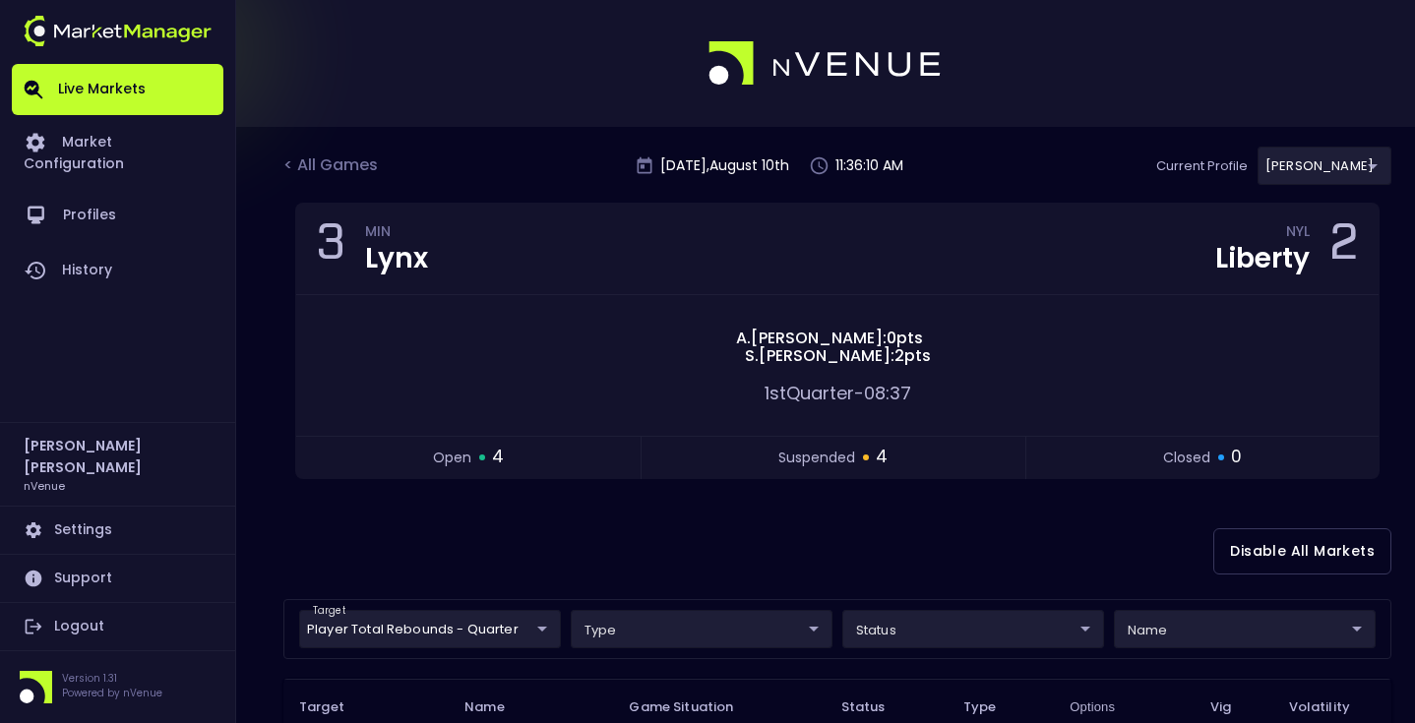
scroll to position [268, 0]
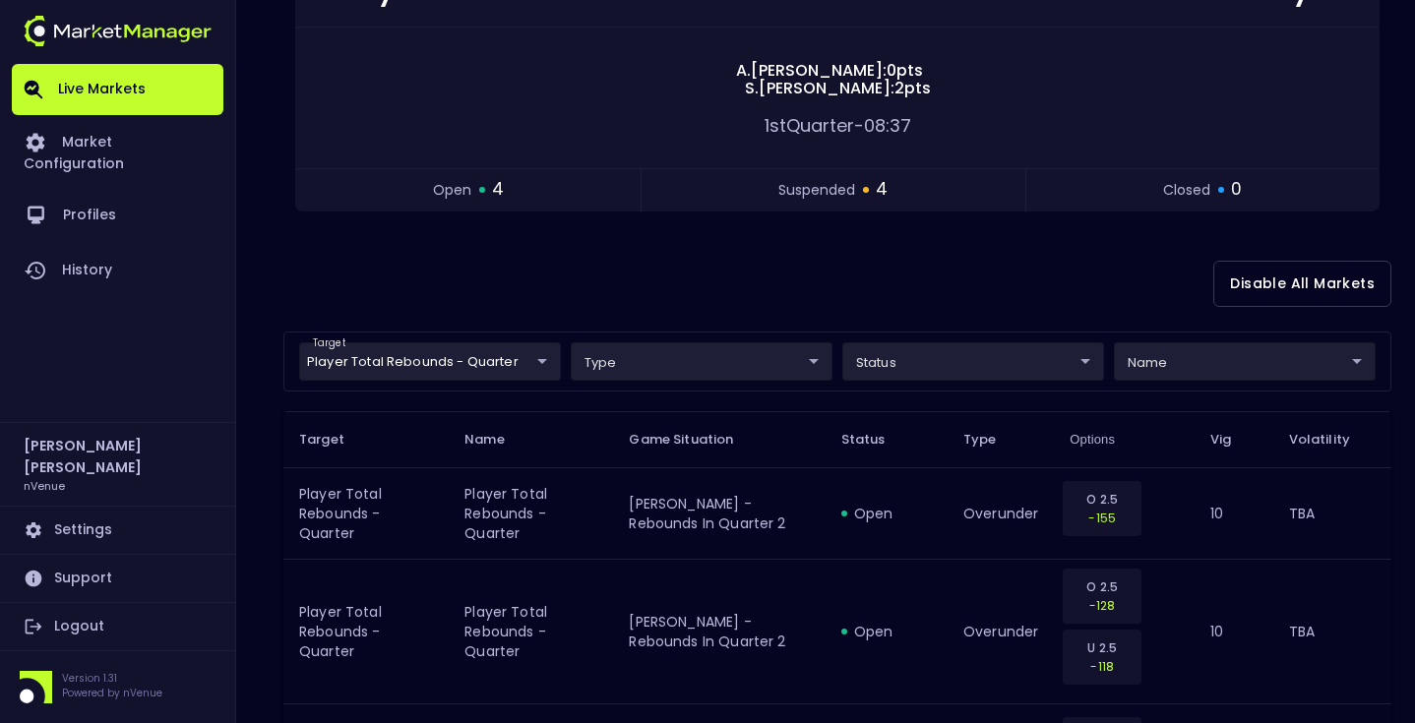
click at [609, 301] on div "Disable All Markets" at bounding box center [837, 283] width 1108 height 95
click at [125, 73] on link "Live Markets" at bounding box center [118, 89] width 212 height 51
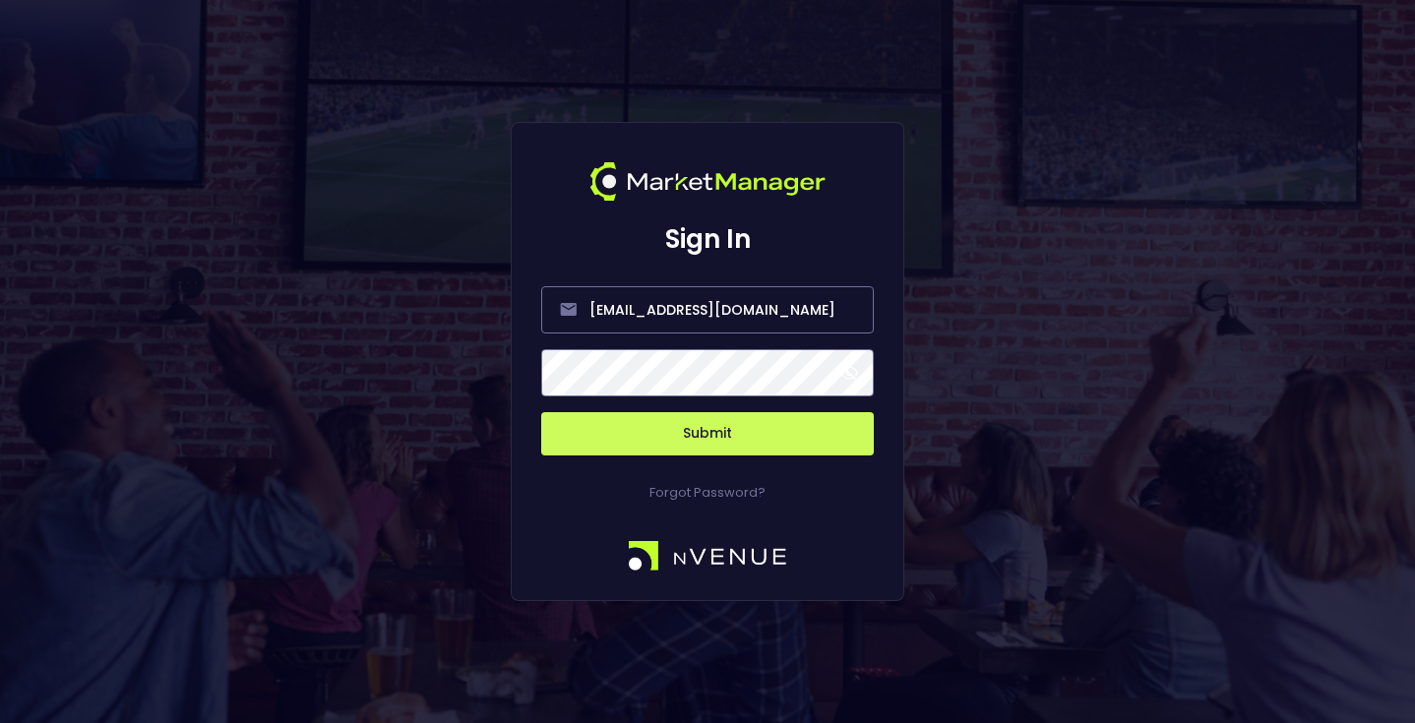
click at [710, 440] on button "Submit" at bounding box center [707, 433] width 333 height 43
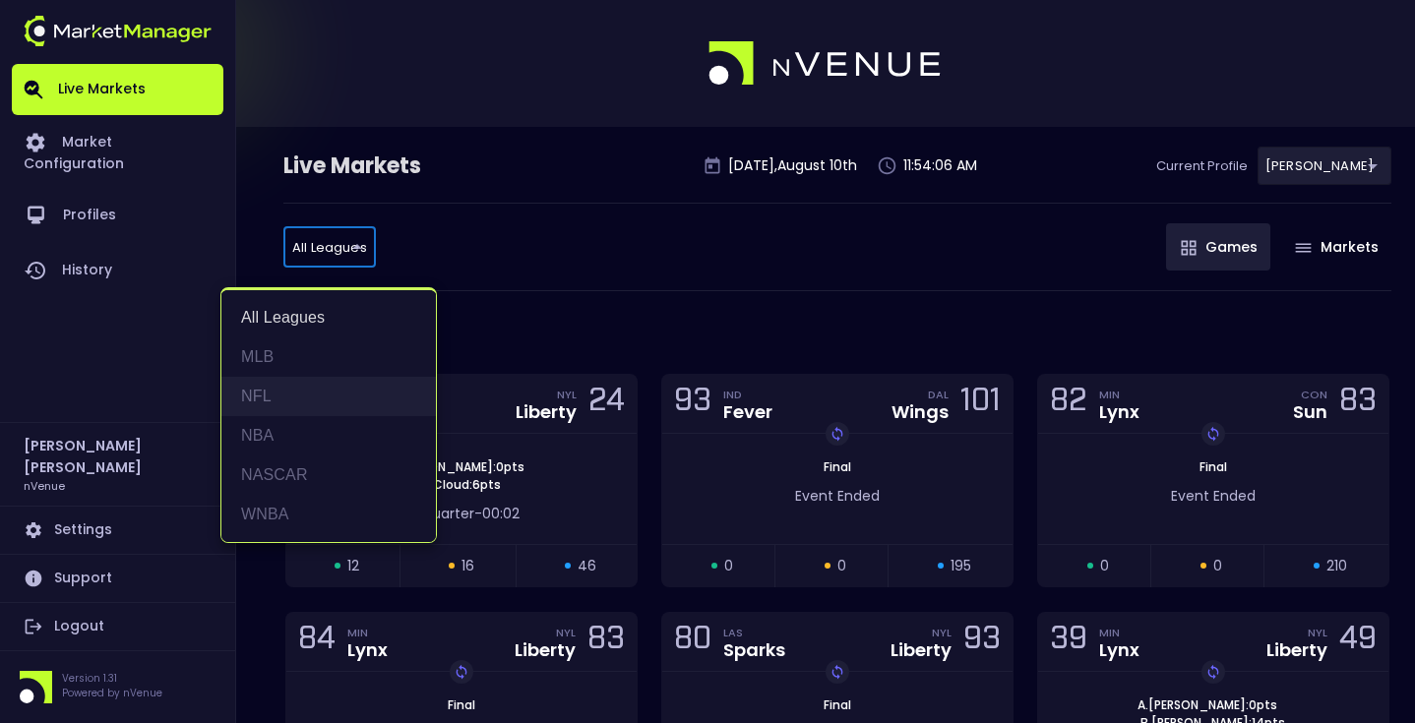
click at [332, 403] on li "NFL" at bounding box center [328, 396] width 215 height 39
type input "NFL"
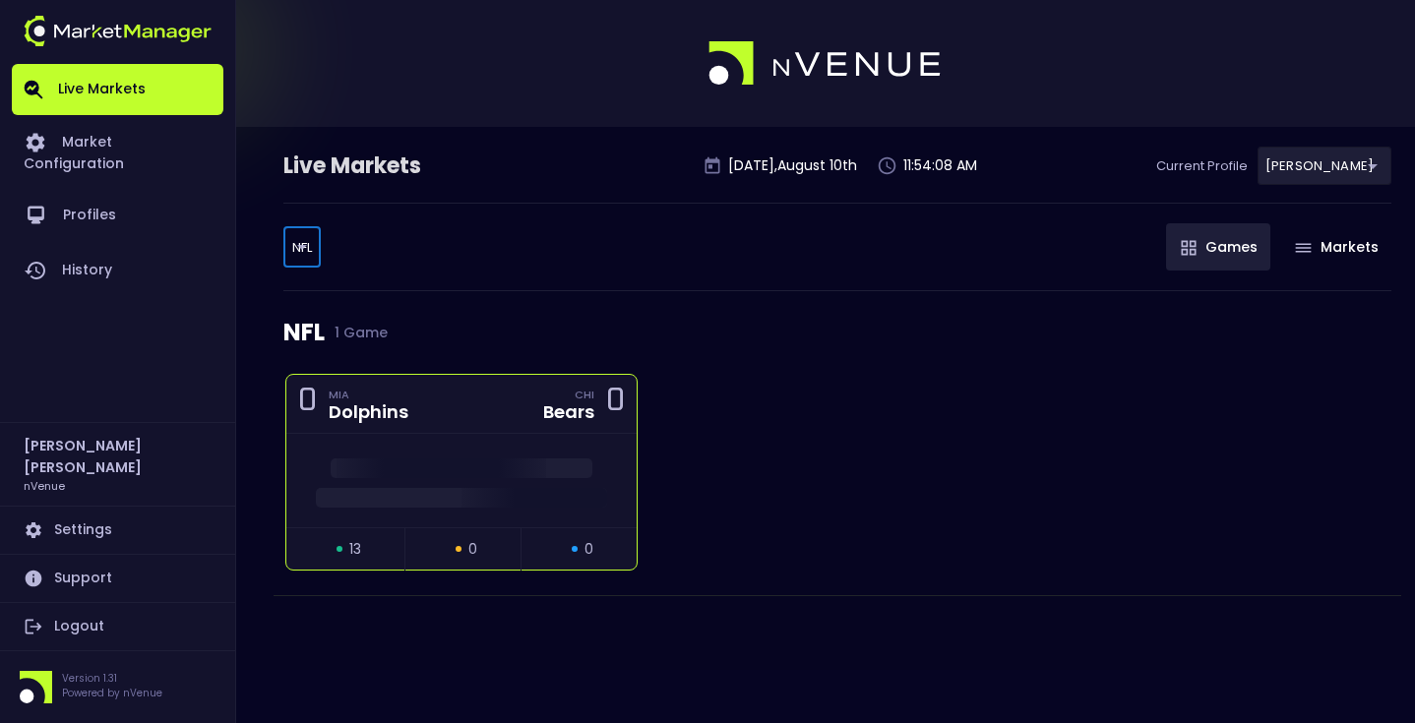
click at [475, 427] on div "0 MIA Dolphins CHI Bears 0" at bounding box center [461, 404] width 350 height 59
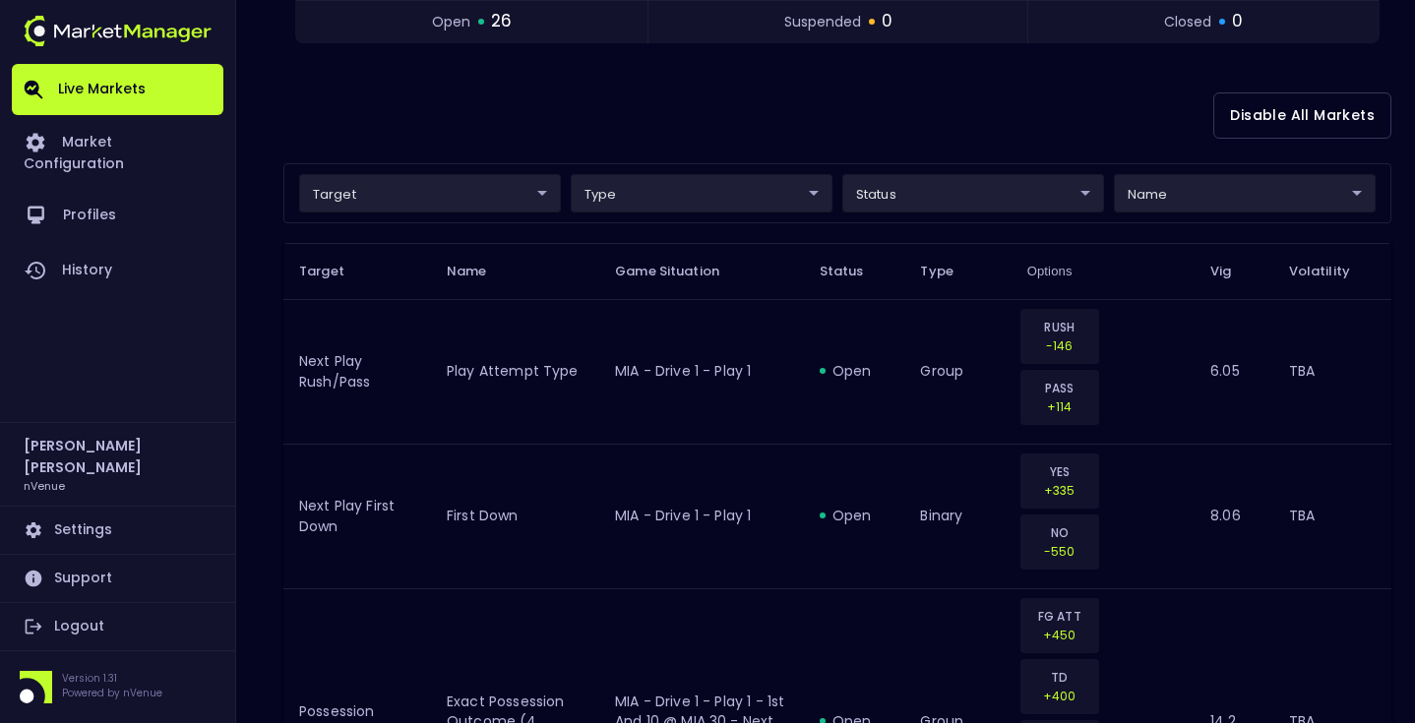
scroll to position [458, 0]
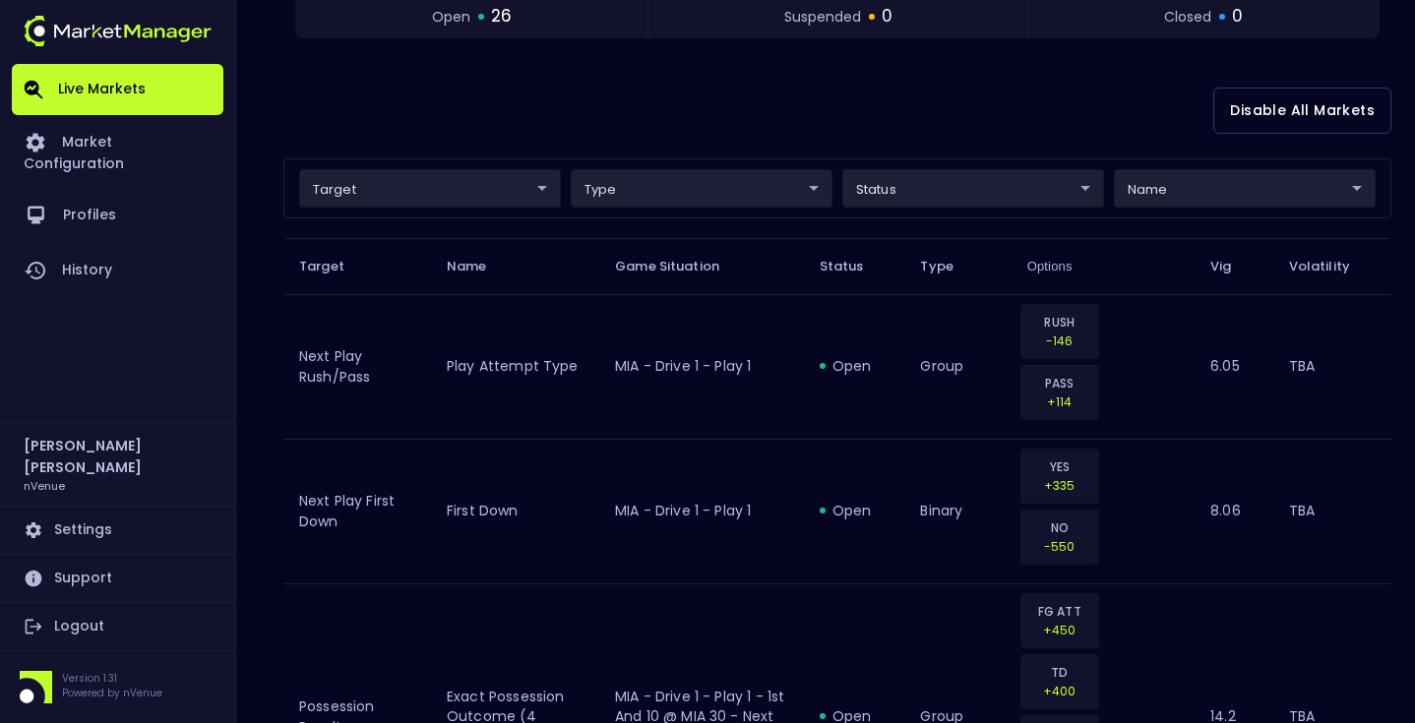
click at [547, 92] on div "Disable All Markets" at bounding box center [837, 110] width 1108 height 95
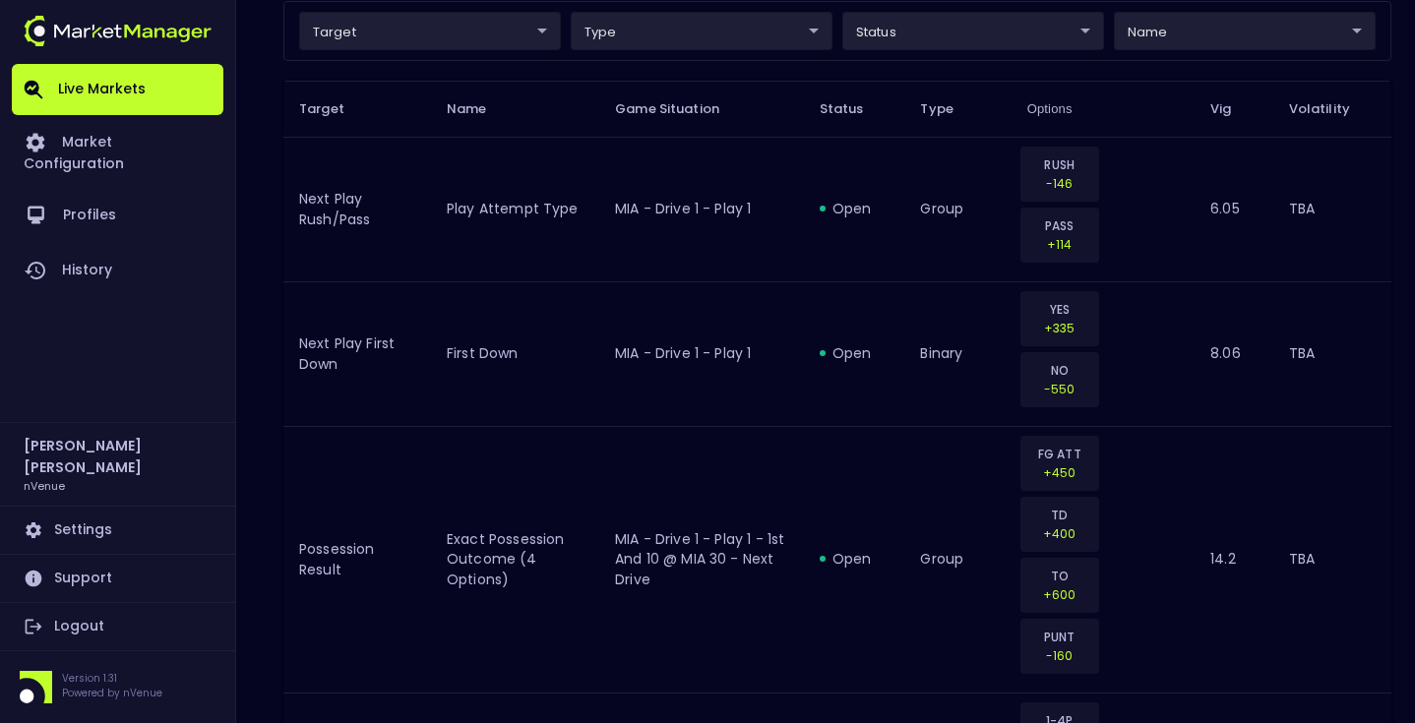
scroll to position [609, 0]
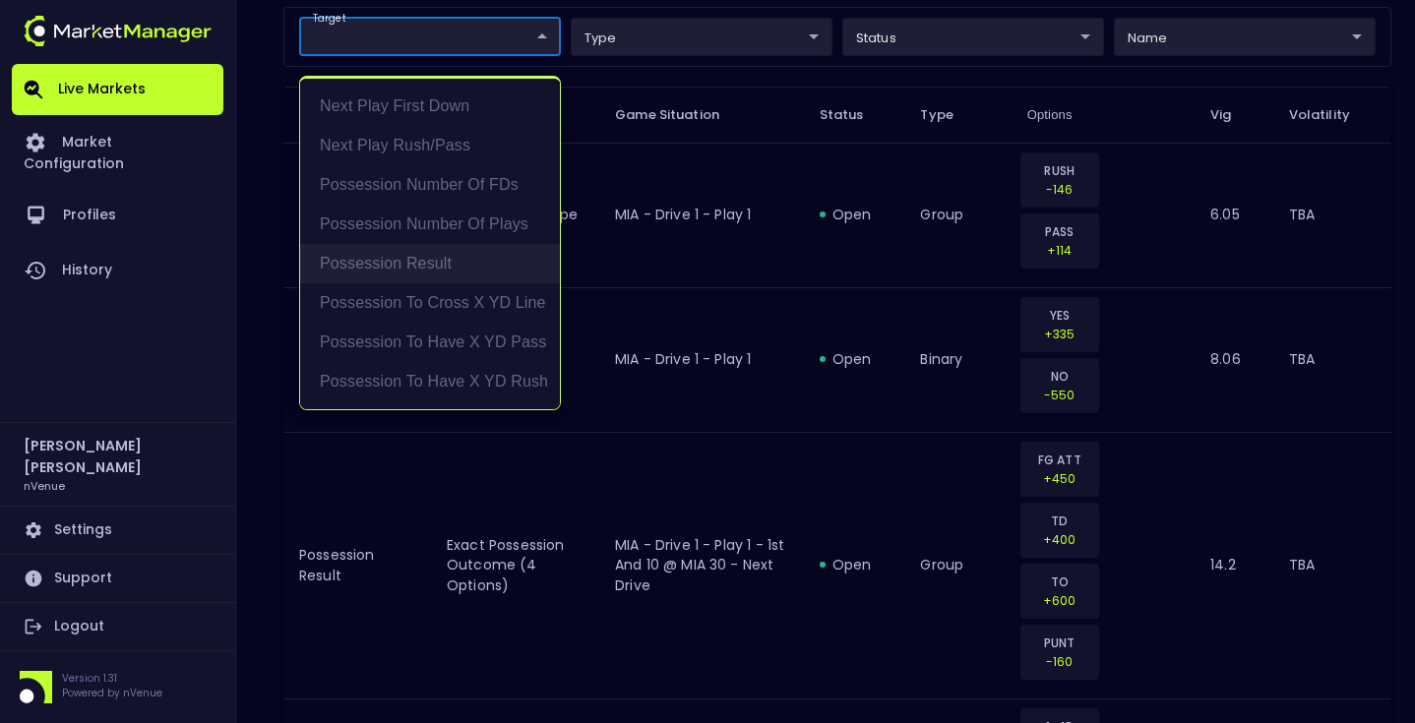
click at [417, 251] on li "Possession Result" at bounding box center [430, 263] width 260 height 39
type input "Possession Result"
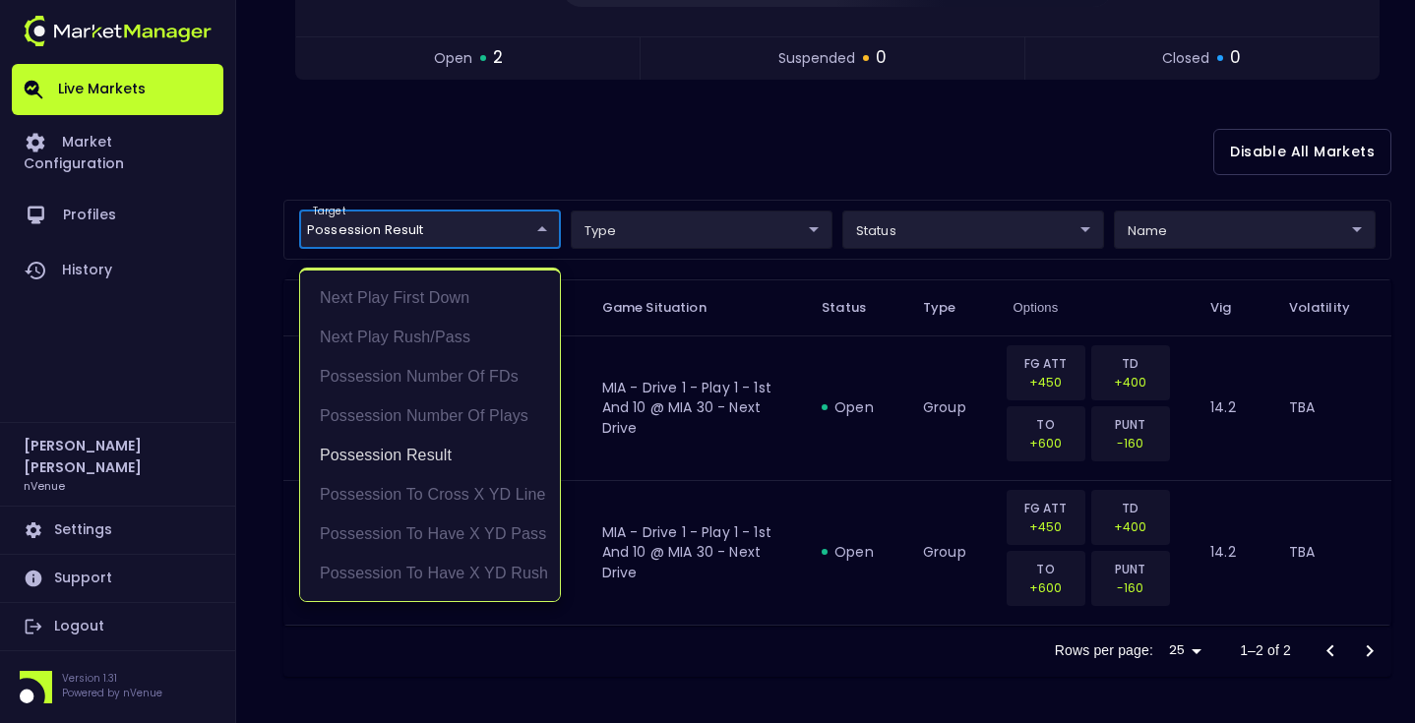
click at [707, 151] on div at bounding box center [707, 361] width 1415 height 723
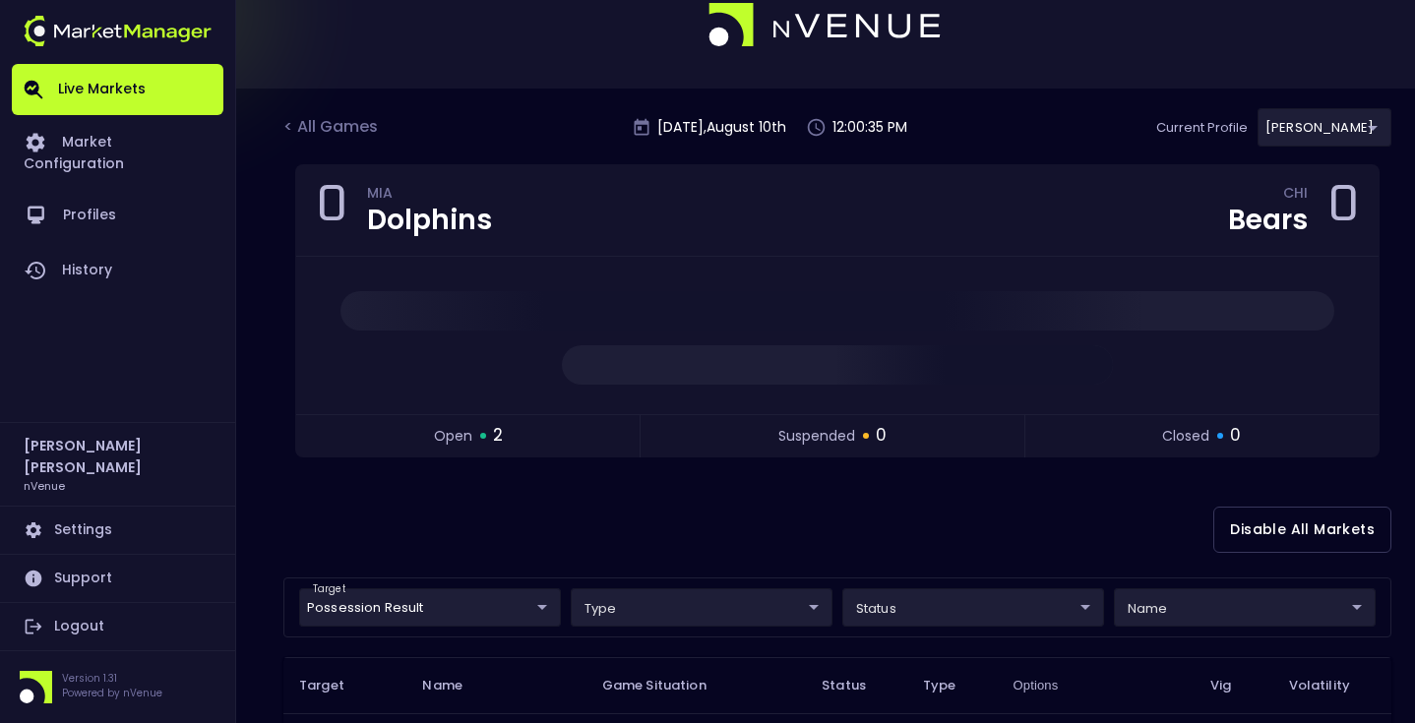
scroll to position [0, 0]
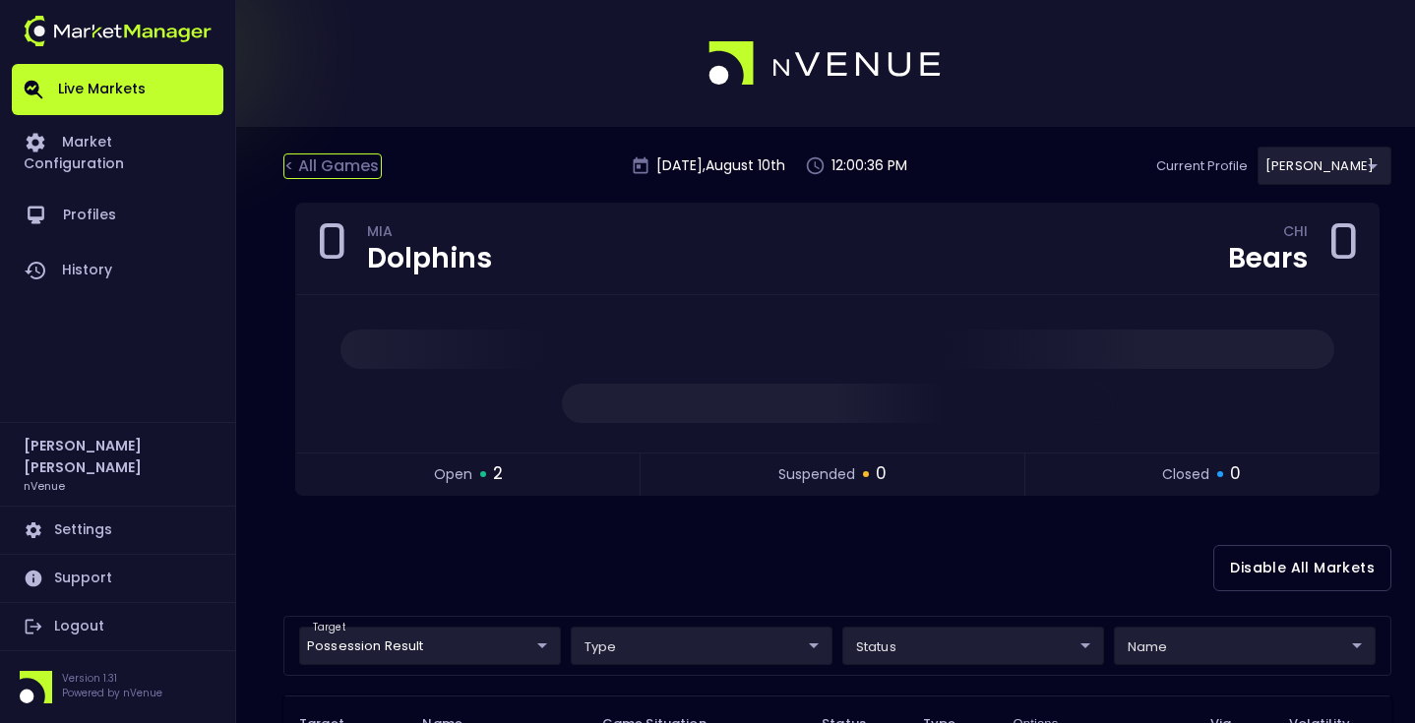
click at [346, 156] on div "< All Games" at bounding box center [332, 167] width 98 height 26
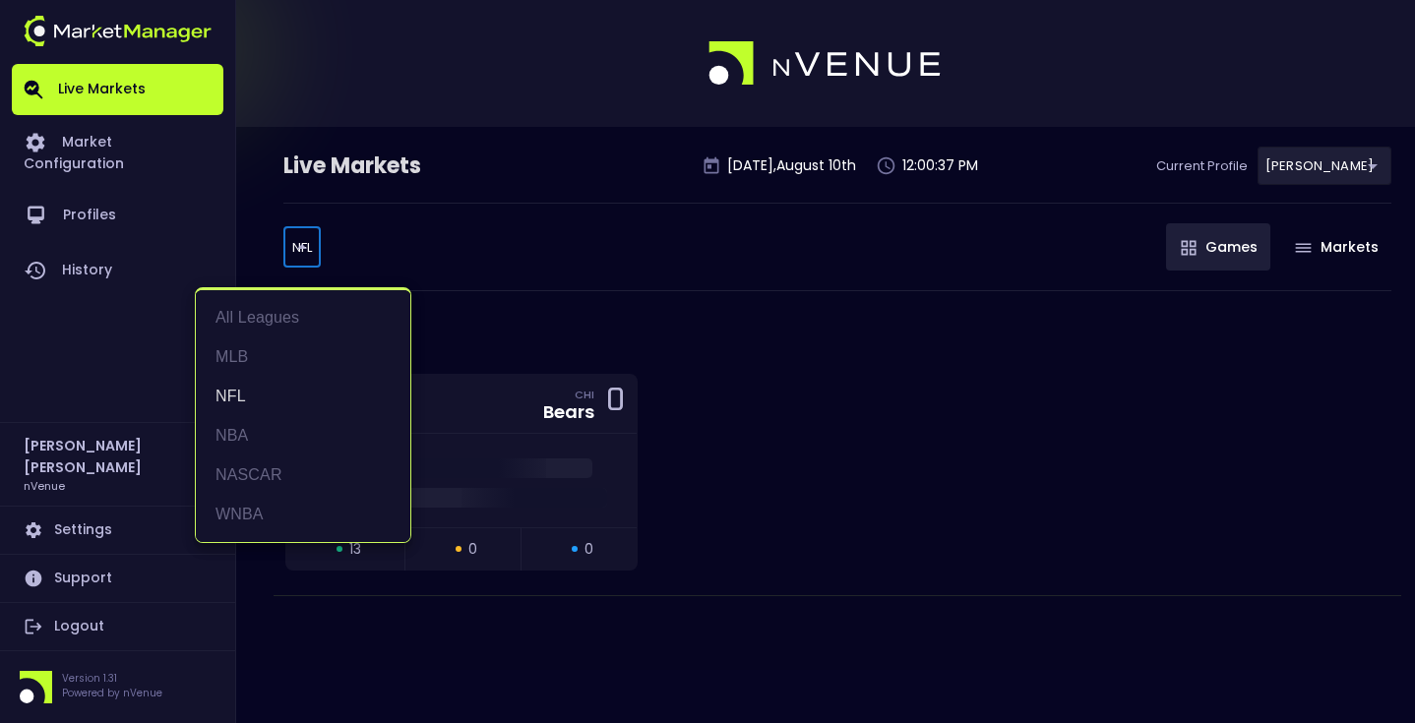
click at [307, 259] on body "Live Markets Market Configuration Profiles History Matt Jensen nVenue Settings …" at bounding box center [707, 361] width 1415 height 723
drag, startPoint x: 296, startPoint y: 500, endPoint x: 316, endPoint y: 484, distance: 25.2
click at [297, 499] on li "WNBA" at bounding box center [303, 514] width 215 height 39
type input "WNBA"
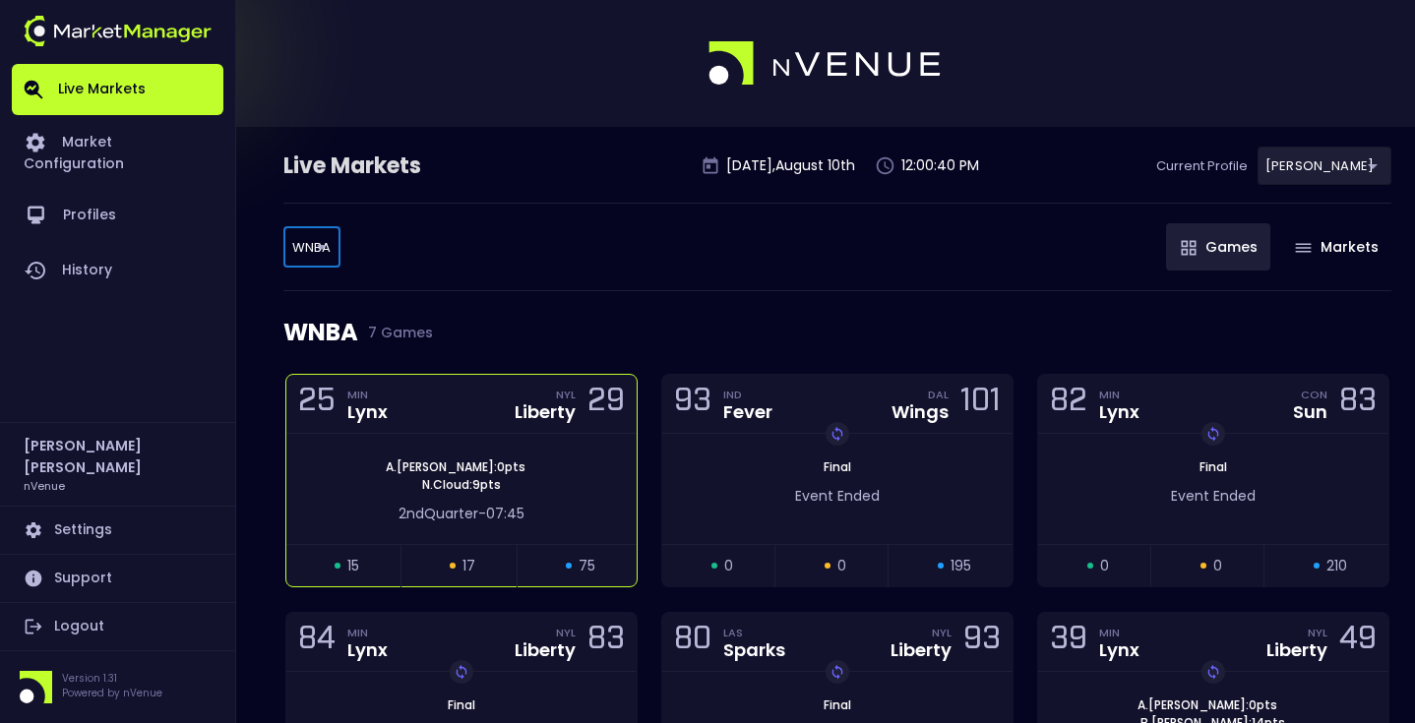
click at [535, 421] on div "Liberty" at bounding box center [545, 413] width 61 height 18
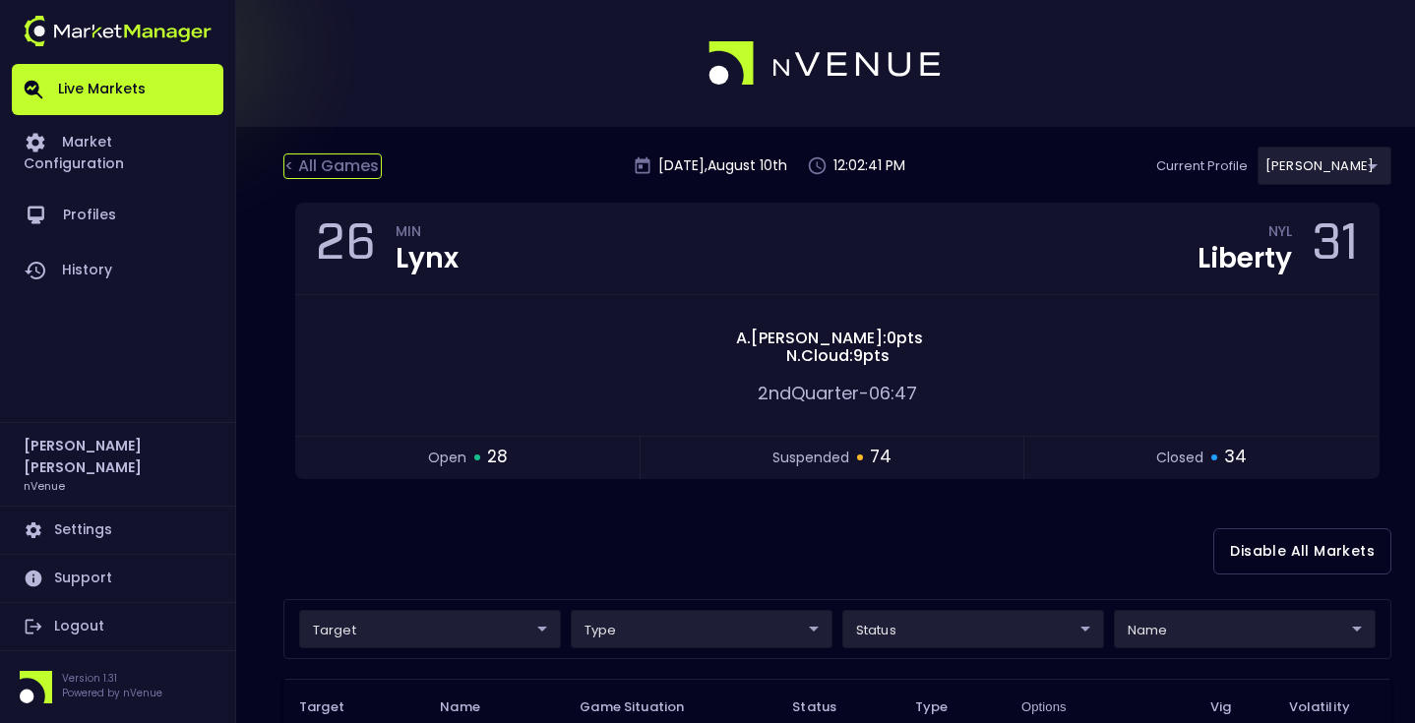
click at [345, 165] on div "< All Games" at bounding box center [332, 167] width 98 height 26
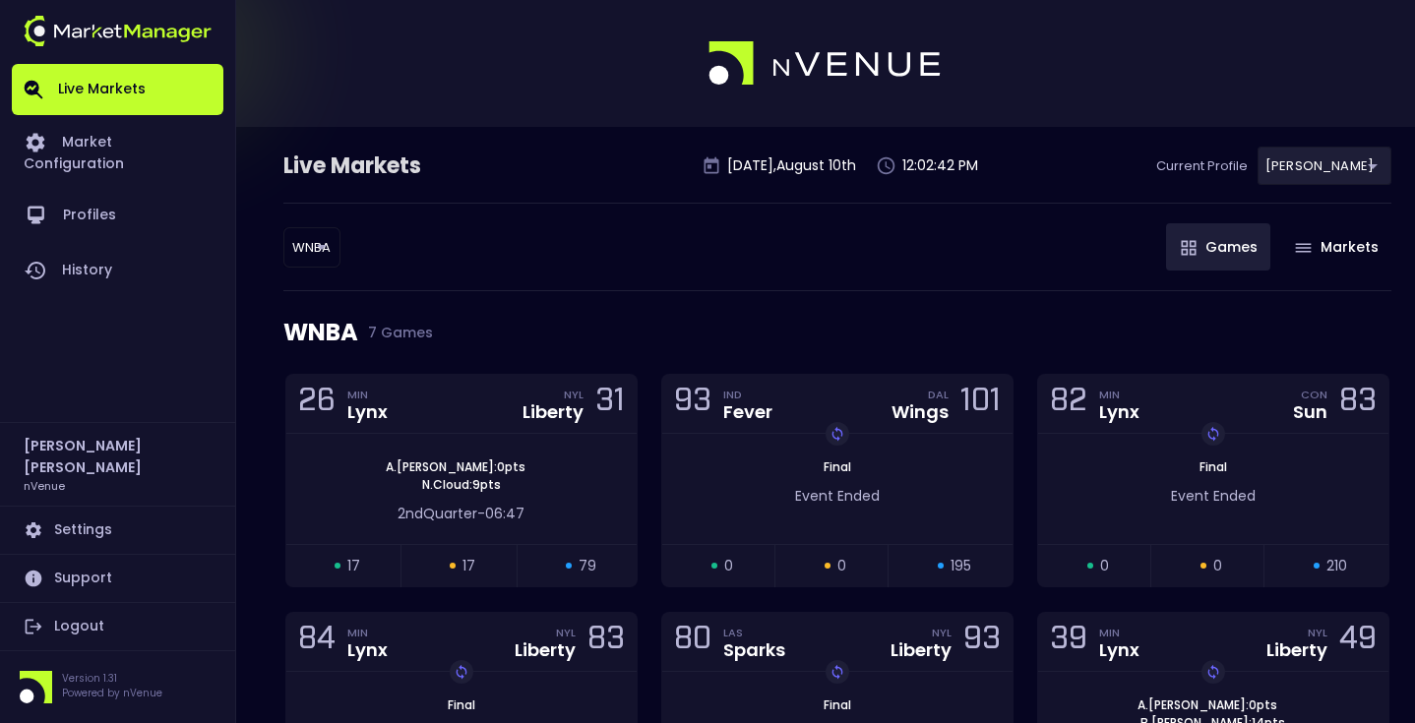
click at [321, 242] on body "Live Markets Market Configuration Profiles History Matt Jensen nVenue Settings …" at bounding box center [707, 581] width 1415 height 1163
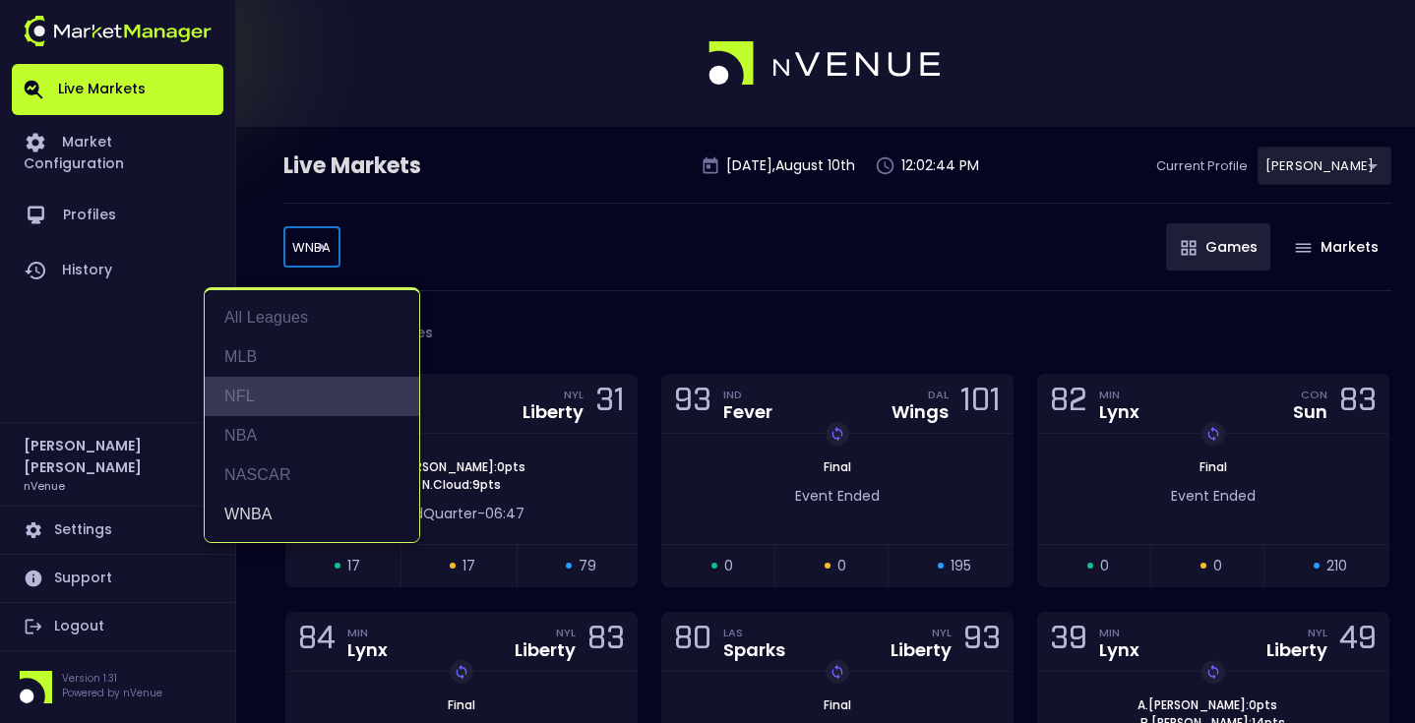
click at [293, 394] on li "NFL" at bounding box center [312, 396] width 215 height 39
type input "NFL"
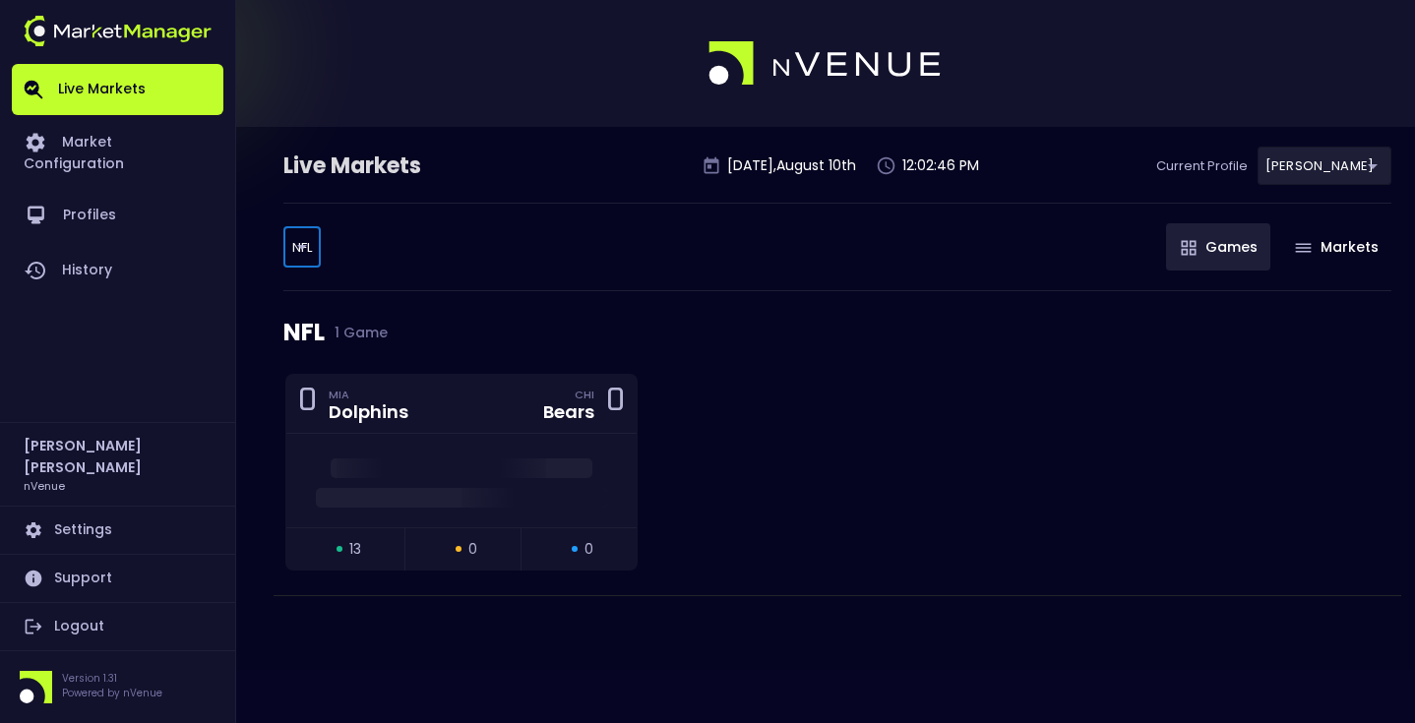
click at [628, 235] on div "NFL NFL ​ Games Markets" at bounding box center [837, 247] width 1108 height 89
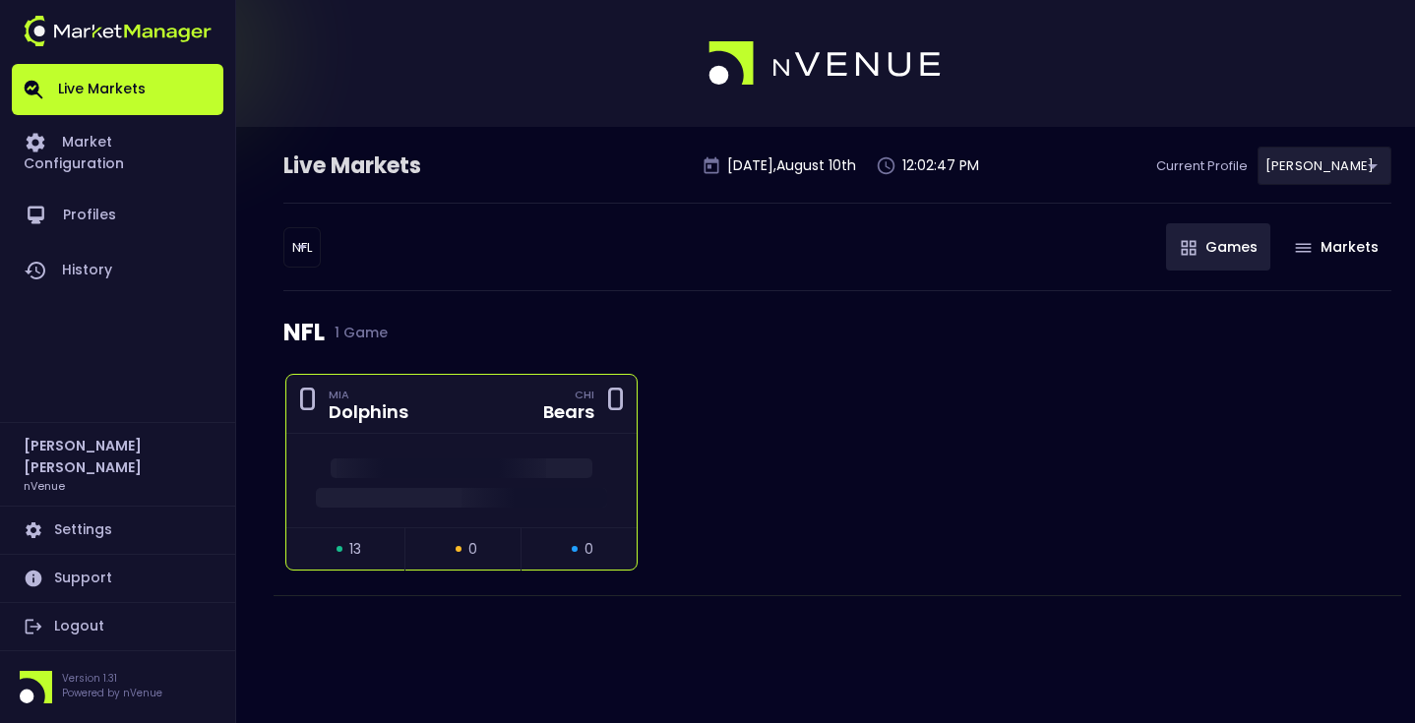
click at [473, 468] on span at bounding box center [462, 469] width 262 height 20
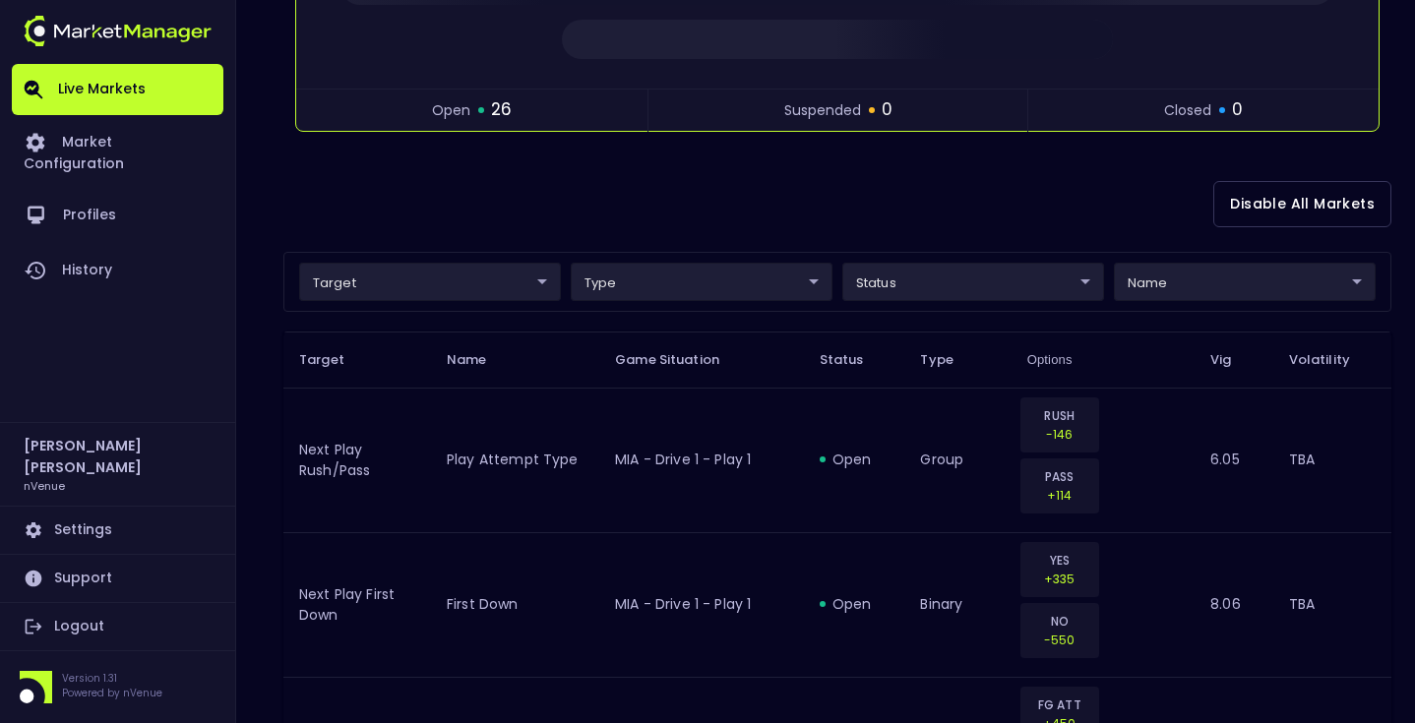
scroll to position [79, 0]
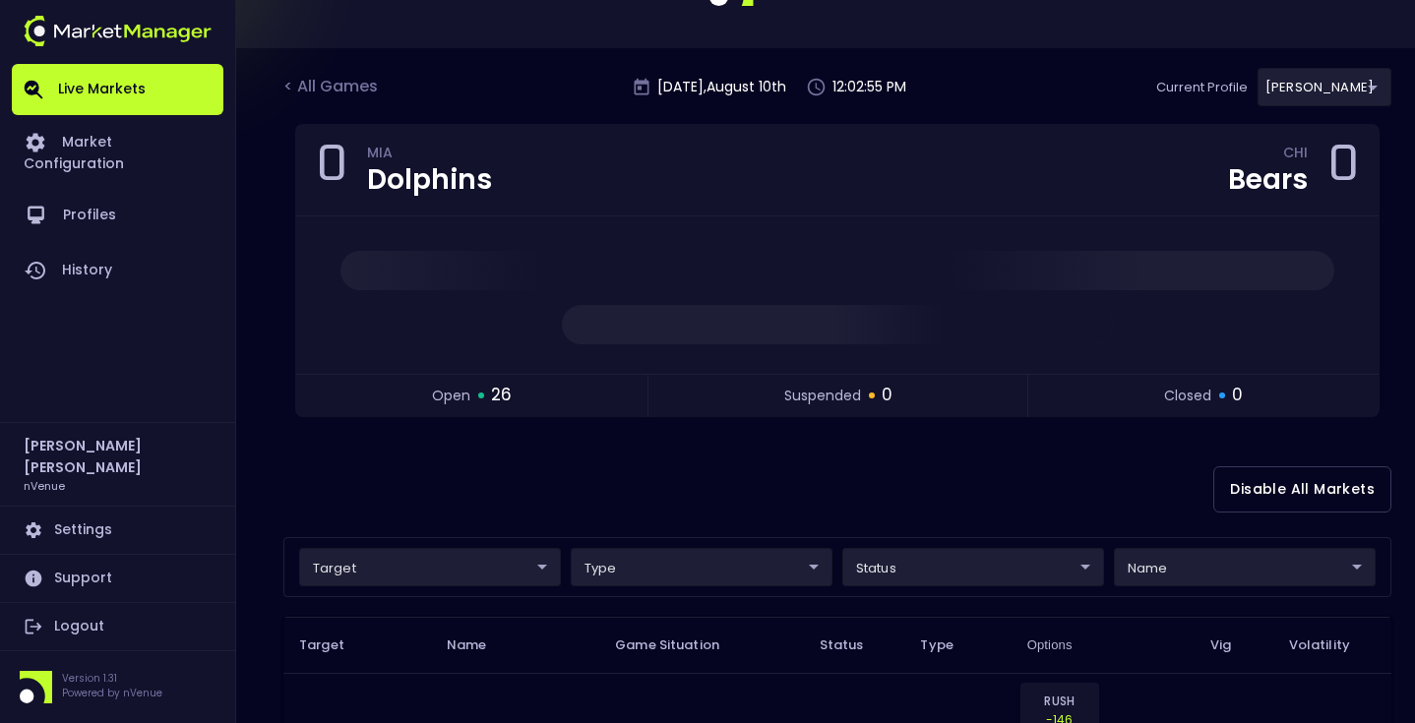
click at [607, 452] on div "Disable All Markets" at bounding box center [837, 489] width 1108 height 95
click at [320, 86] on div "< All Games" at bounding box center [332, 88] width 98 height 26
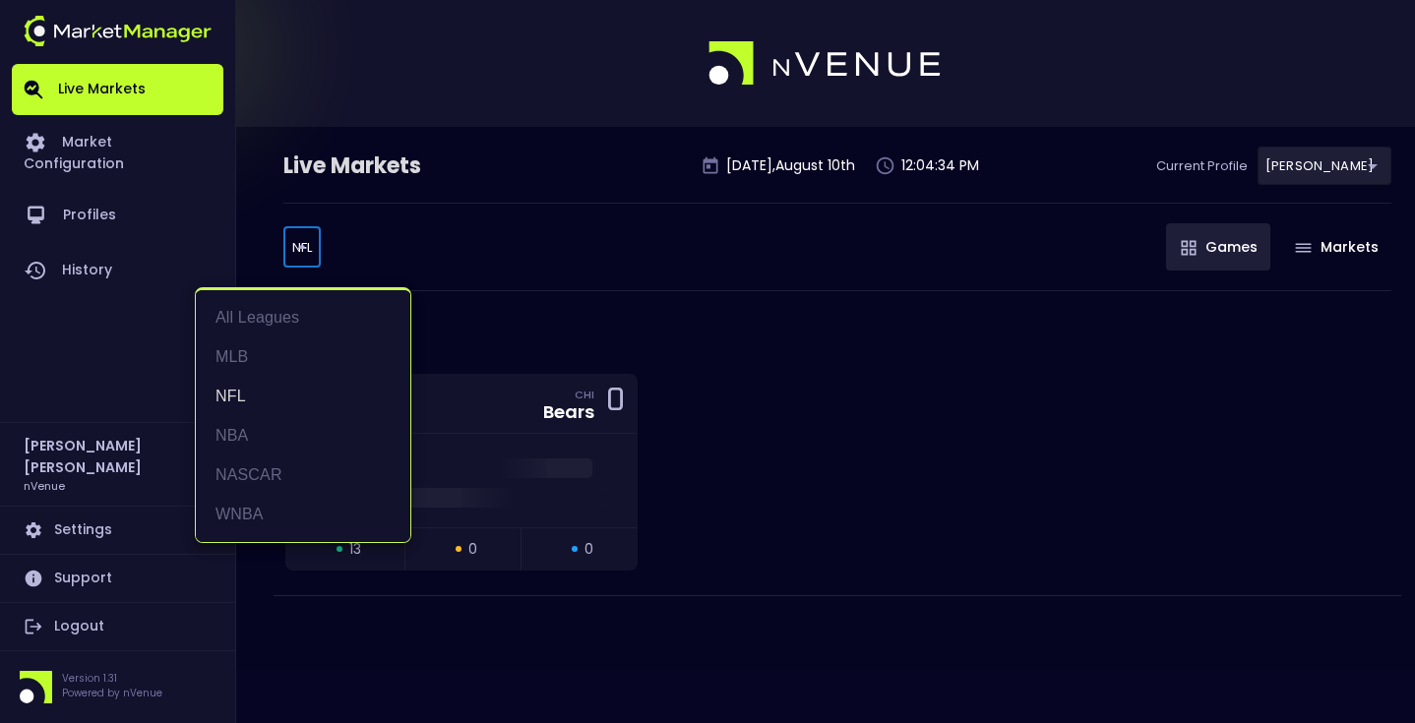
click at [297, 252] on body "Live Markets Market Configuration Profiles History Matt Jensen nVenue Settings …" at bounding box center [707, 361] width 1415 height 723
click at [289, 360] on li "MLB" at bounding box center [303, 357] width 215 height 39
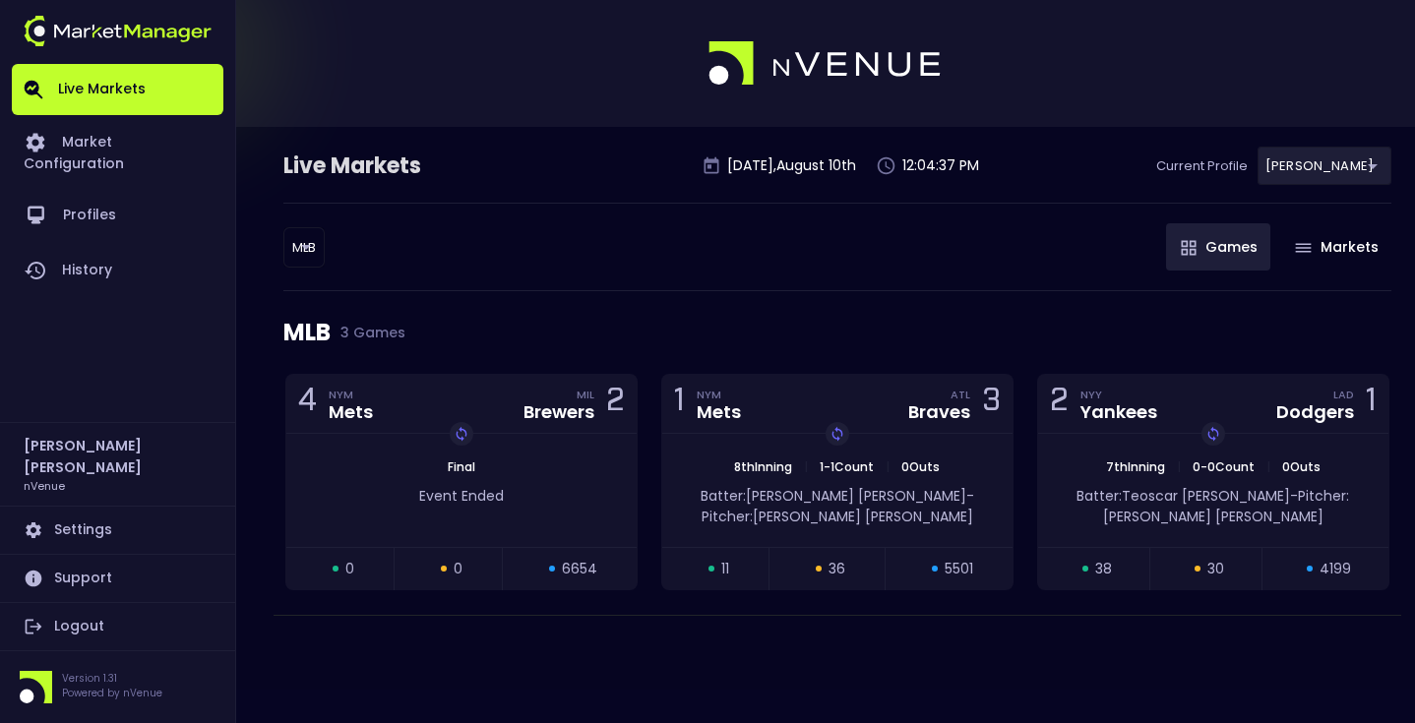
click at [608, 267] on div "MLB MLB ​ Games Markets" at bounding box center [837, 247] width 1108 height 89
click at [317, 244] on body "Live Markets Market Configuration Profiles History Matt Jensen nVenue Settings …" at bounding box center [707, 361] width 1415 height 723
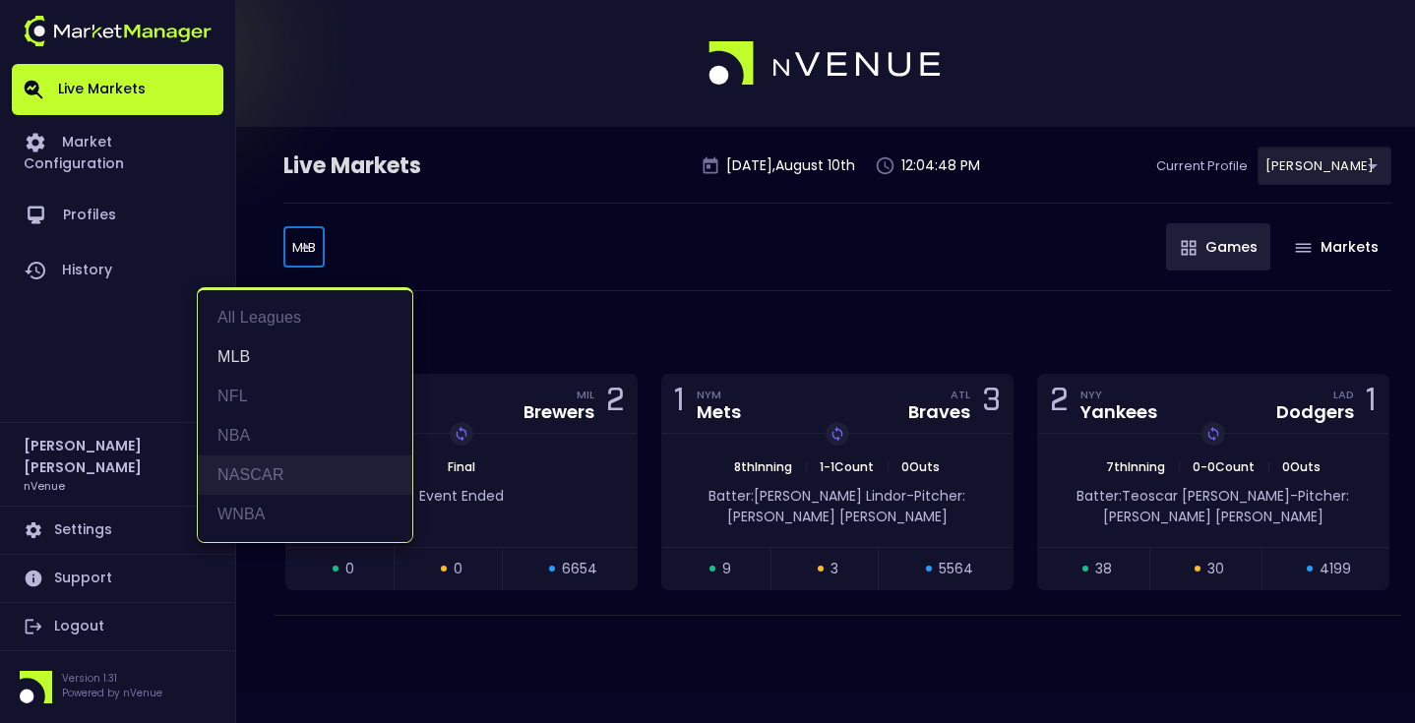
click at [286, 471] on li "NASCAR" at bounding box center [305, 475] width 215 height 39
type input "NASCAR"
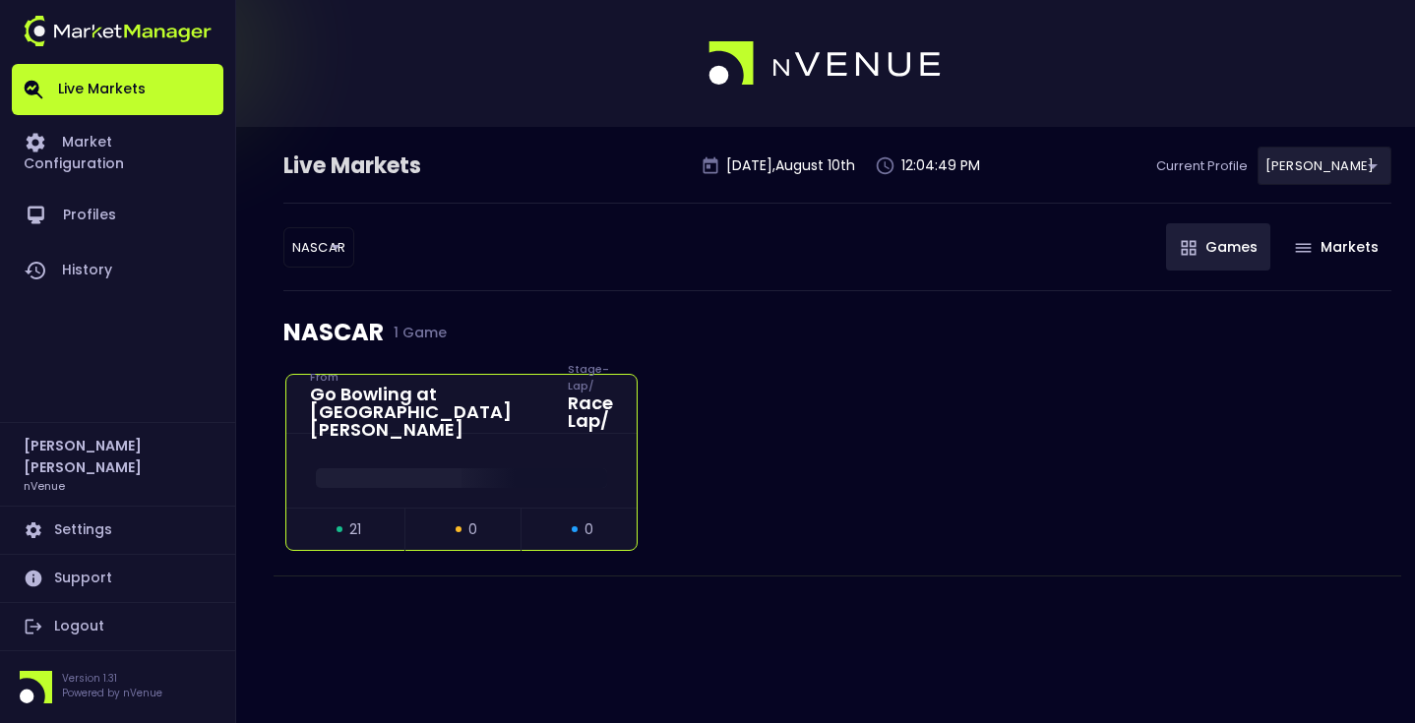
click at [459, 447] on div at bounding box center [461, 471] width 350 height 74
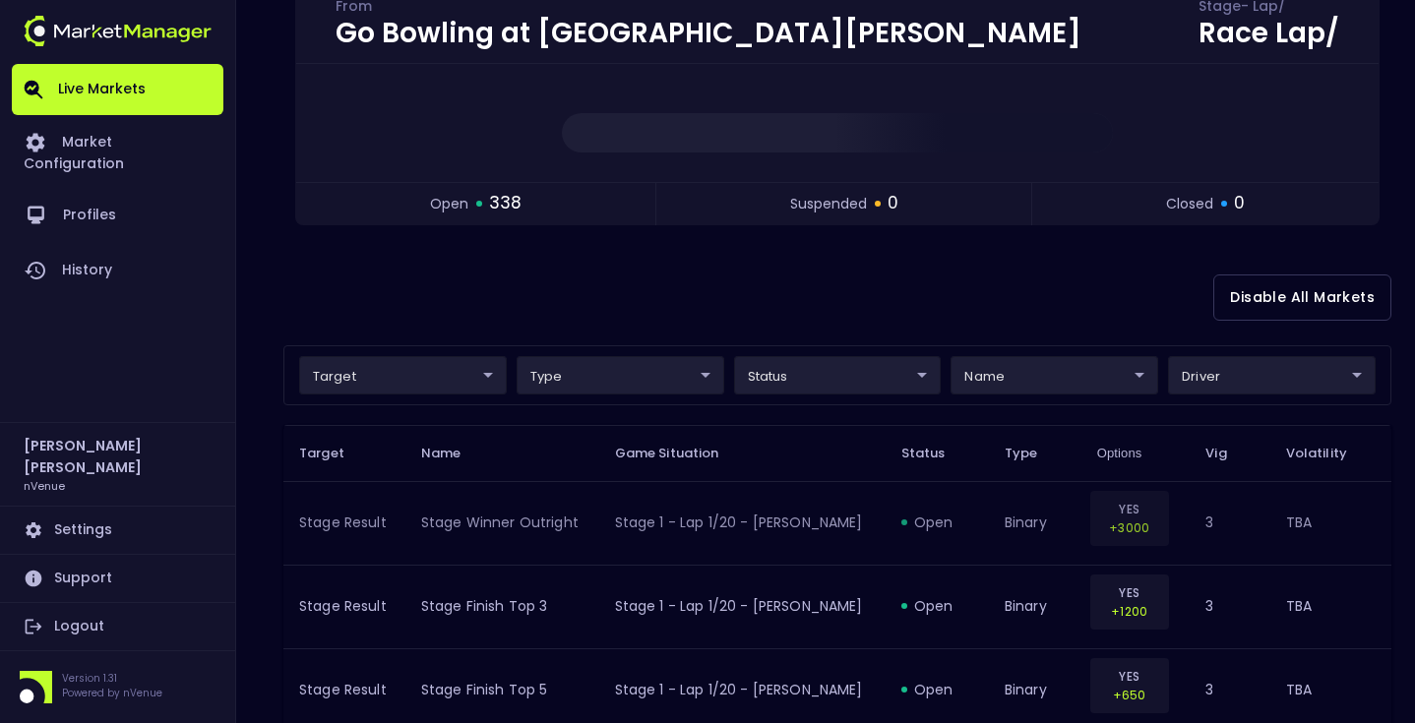
scroll to position [235, 0]
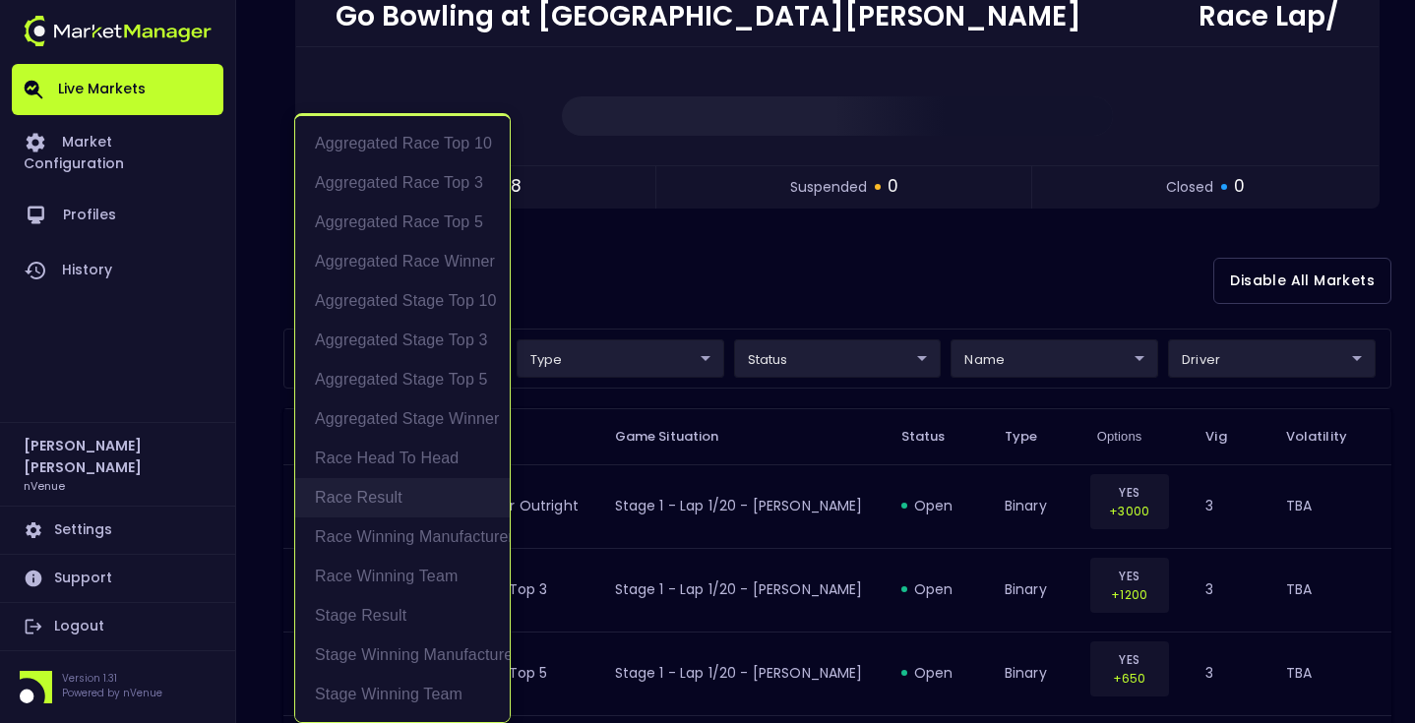
scroll to position [3, 0]
click at [431, 488] on li "Race Result" at bounding box center [402, 498] width 215 height 39
type input "Race Result"
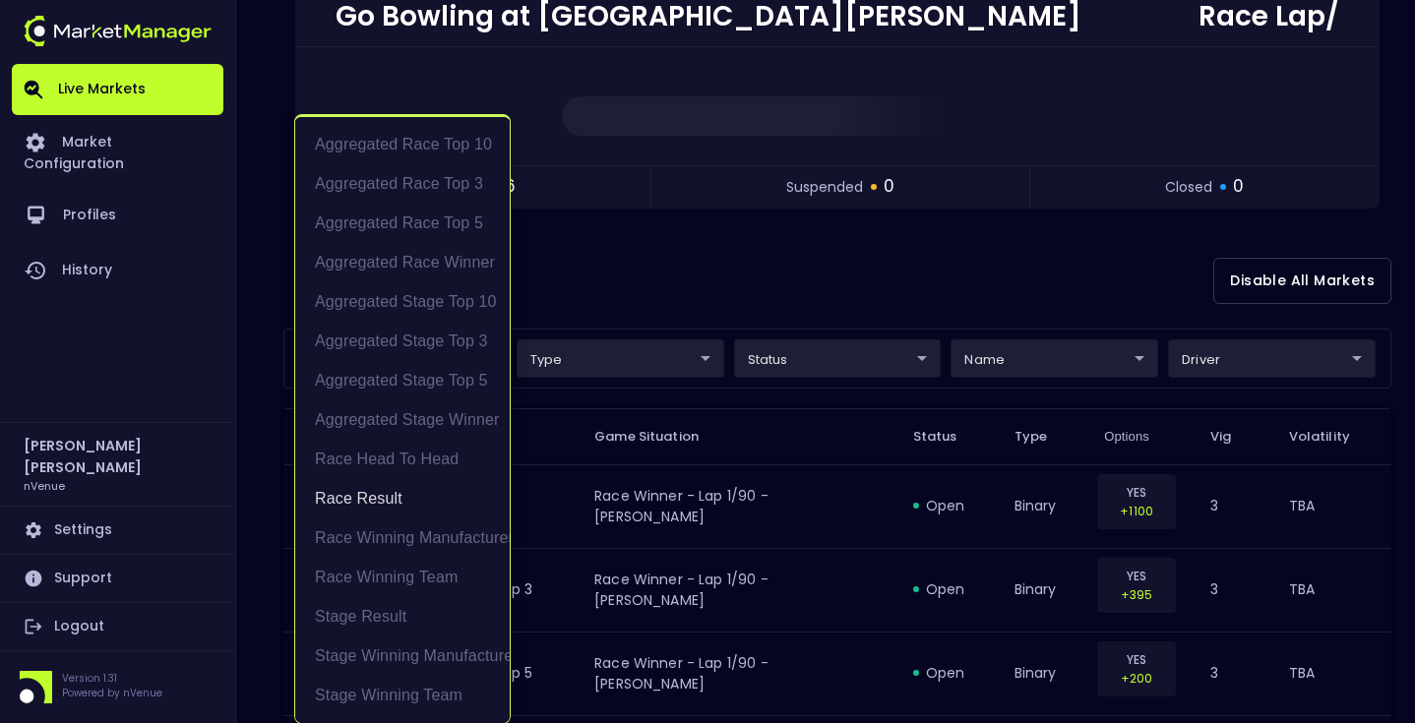
click at [753, 284] on div at bounding box center [707, 361] width 1415 height 723
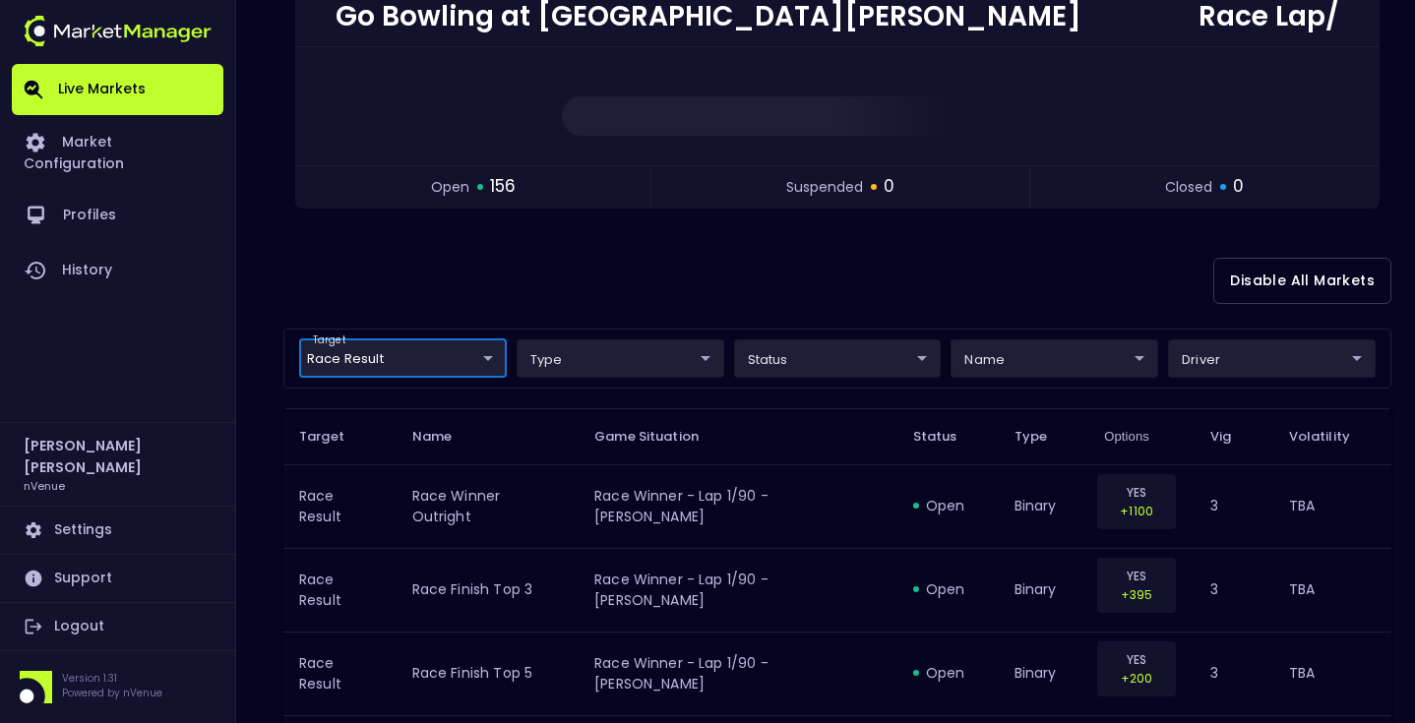
scroll to position [0, 0]
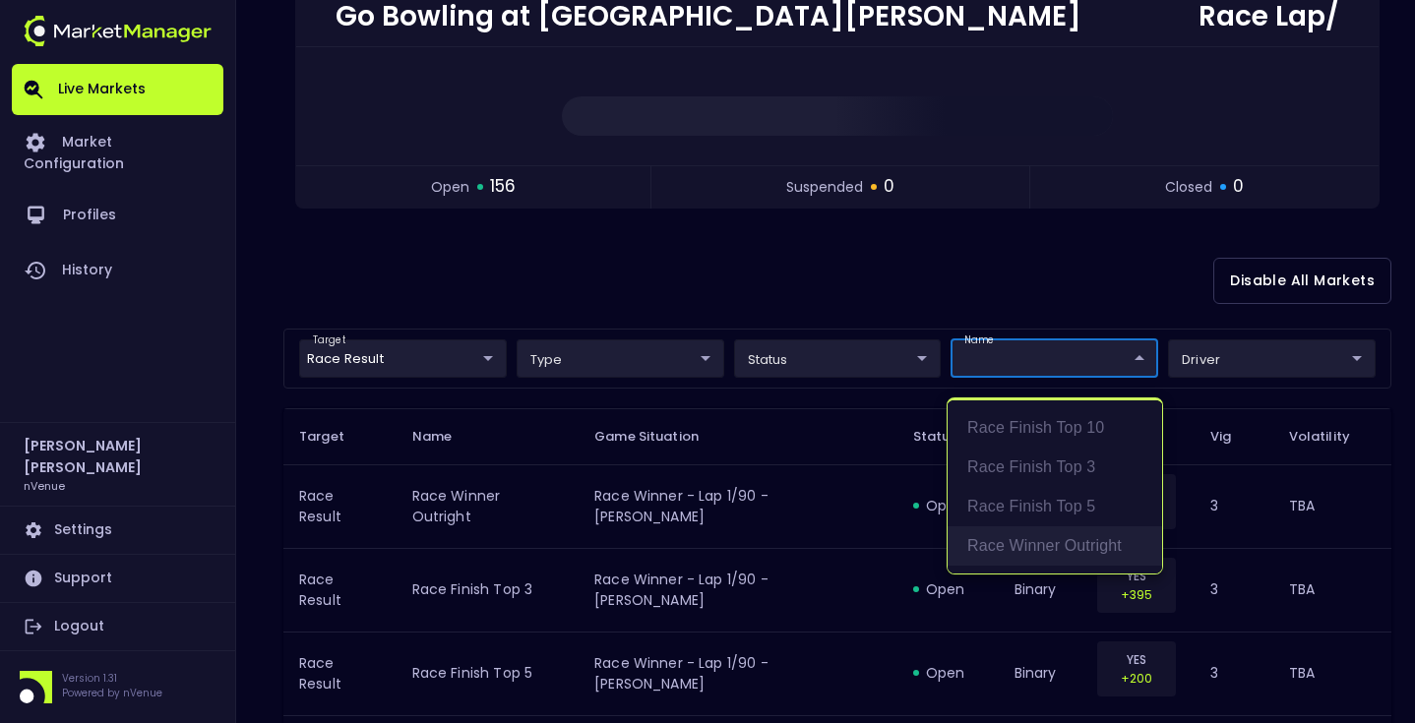
click at [1060, 547] on li "Race Winner Outright" at bounding box center [1055, 546] width 215 height 39
type input "binary"
type input "Race Winner Outright"
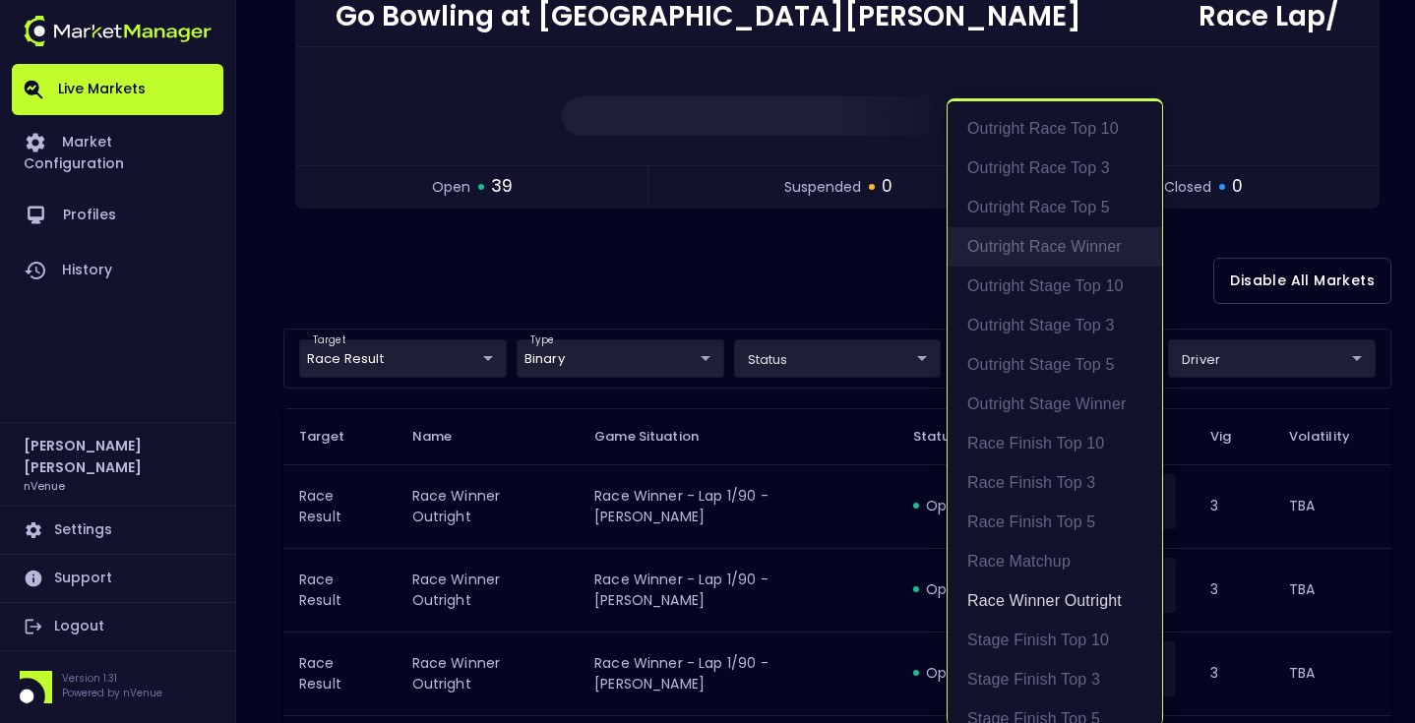
scroll to position [4, 0]
click at [832, 284] on div at bounding box center [707, 361] width 1415 height 723
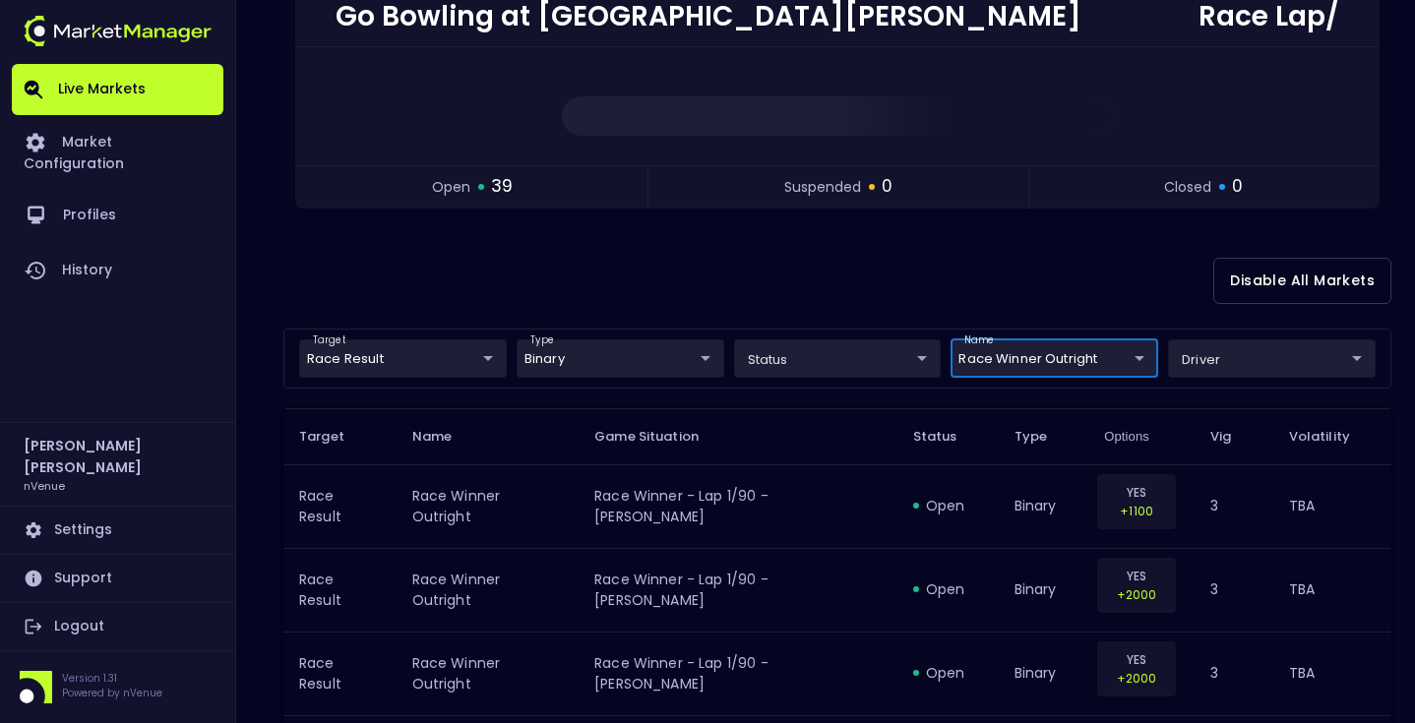
scroll to position [0, 0]
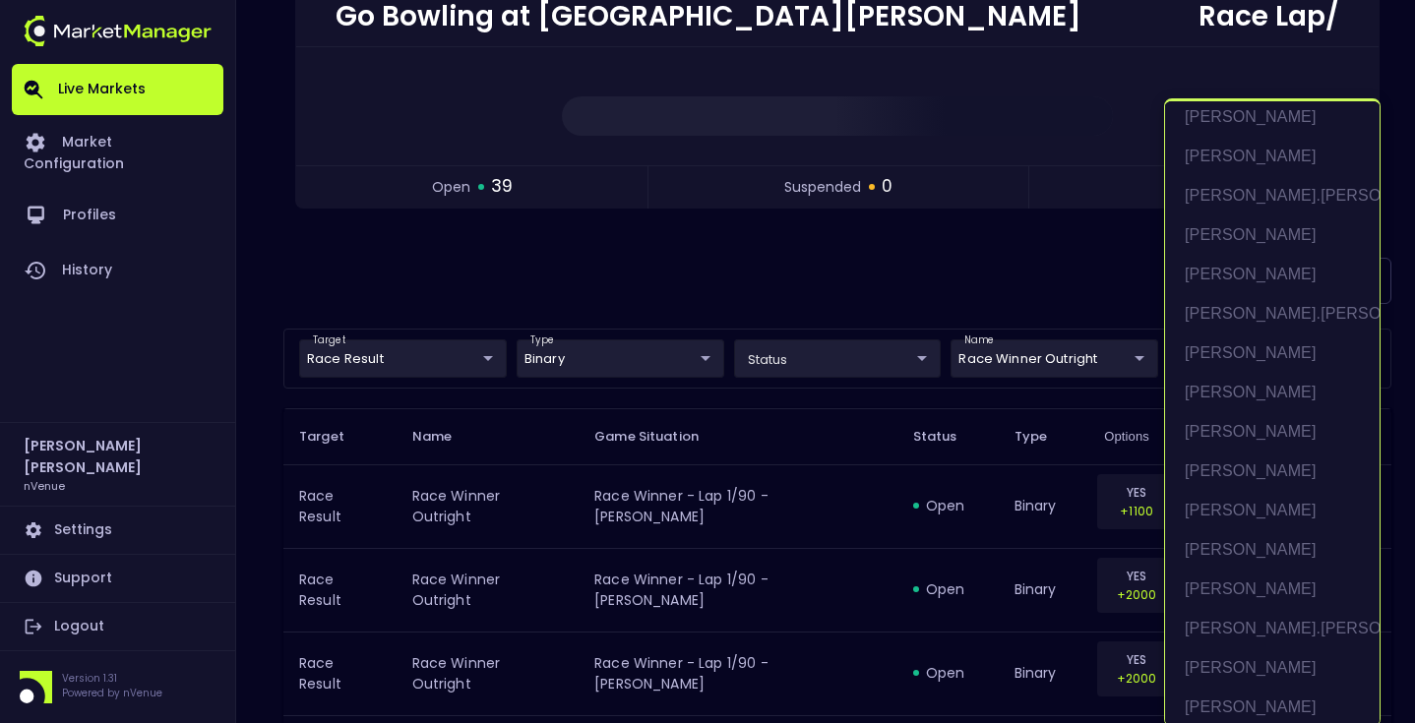
scroll to position [1375, 0]
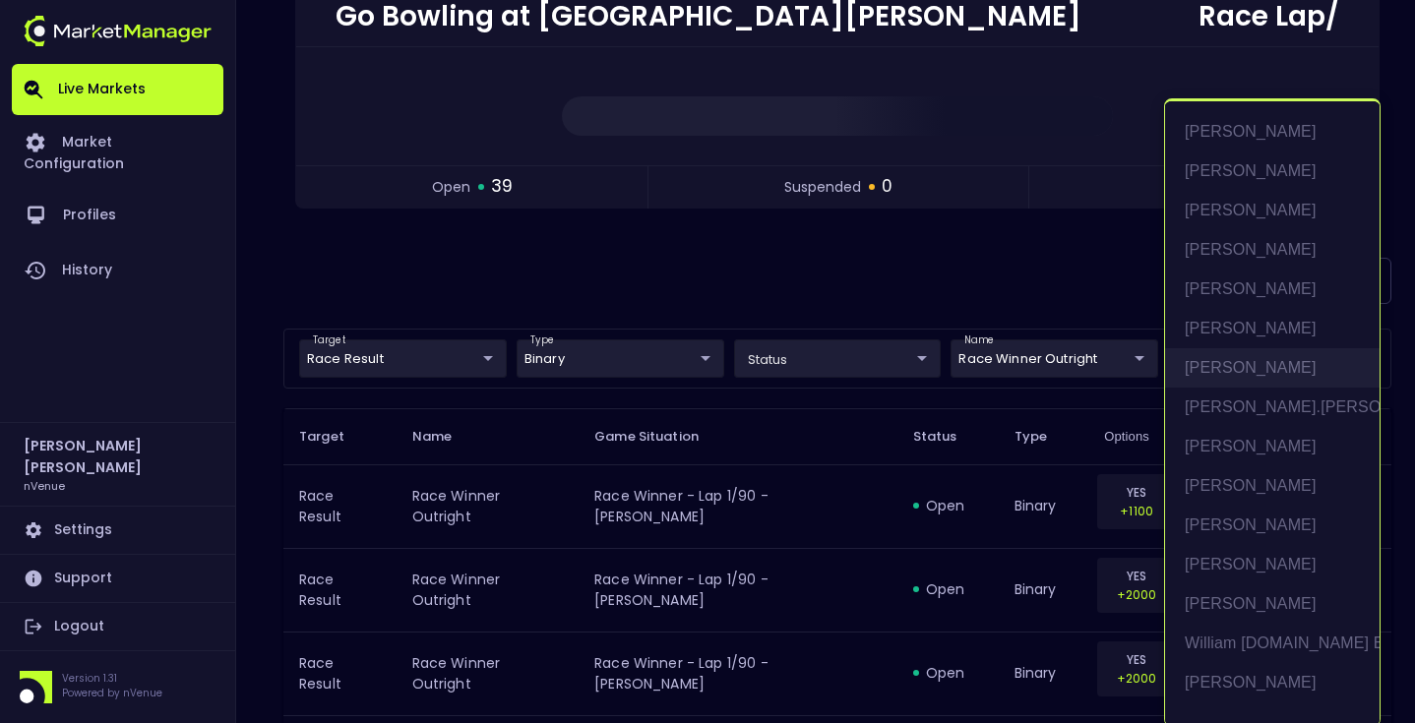
click at [1271, 378] on li "Shane Van Gisbergen" at bounding box center [1272, 367] width 215 height 39
type input "Shane Van Gisbergen"
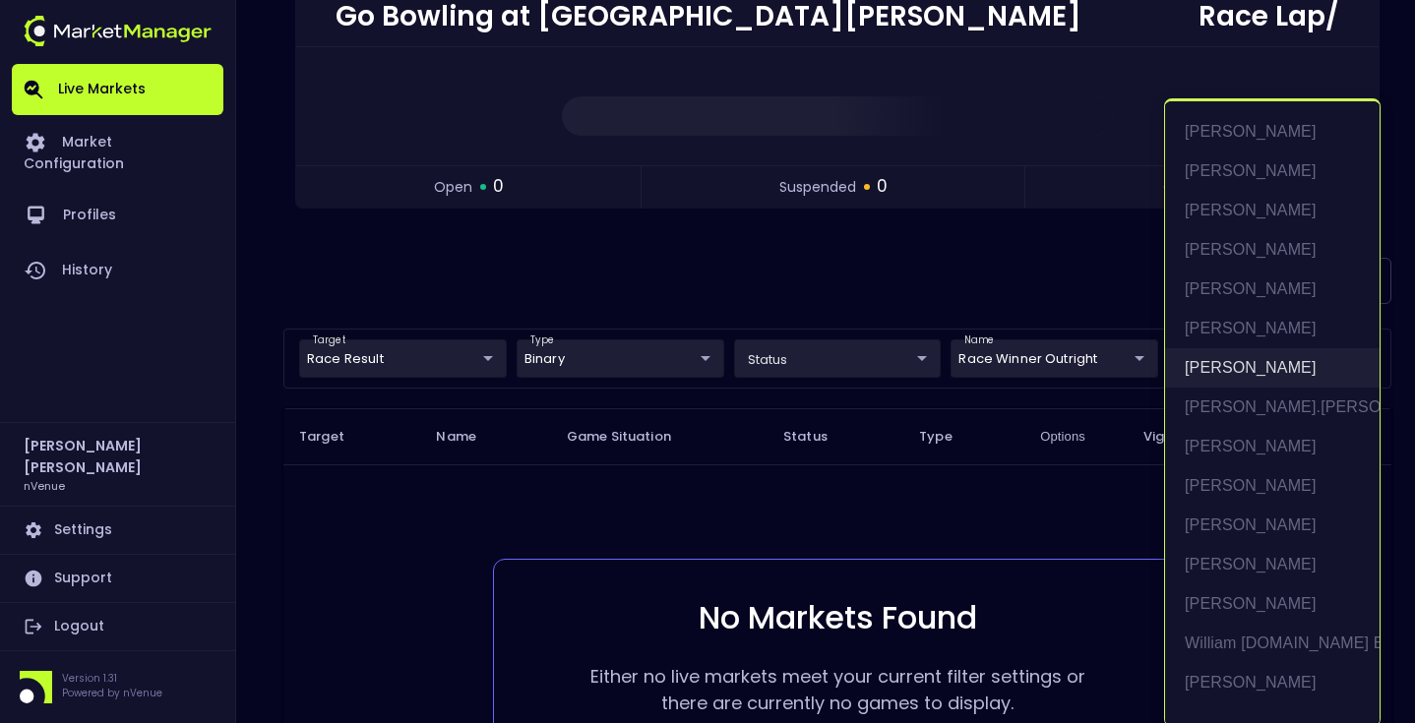
click at [1226, 375] on li "Shane Van Gisbergen" at bounding box center [1272, 367] width 215 height 39
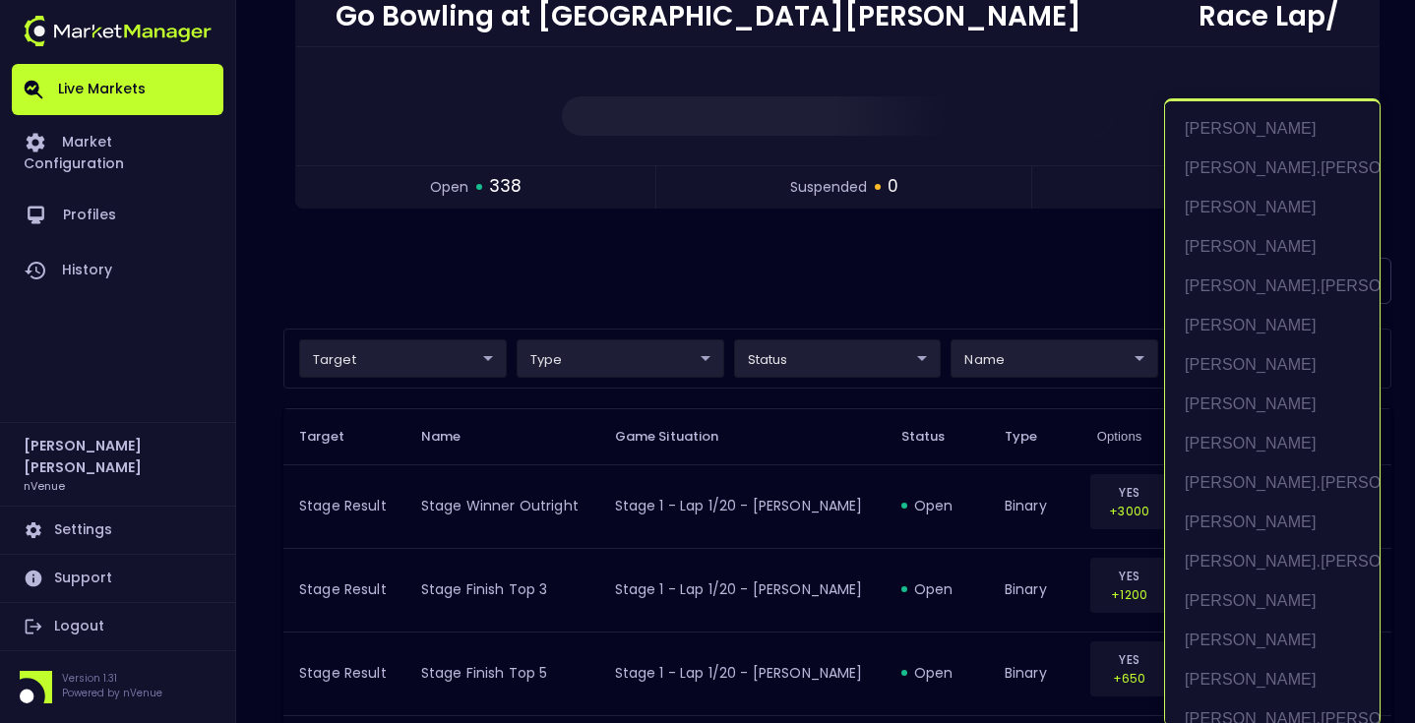
click at [943, 309] on div at bounding box center [707, 361] width 1415 height 723
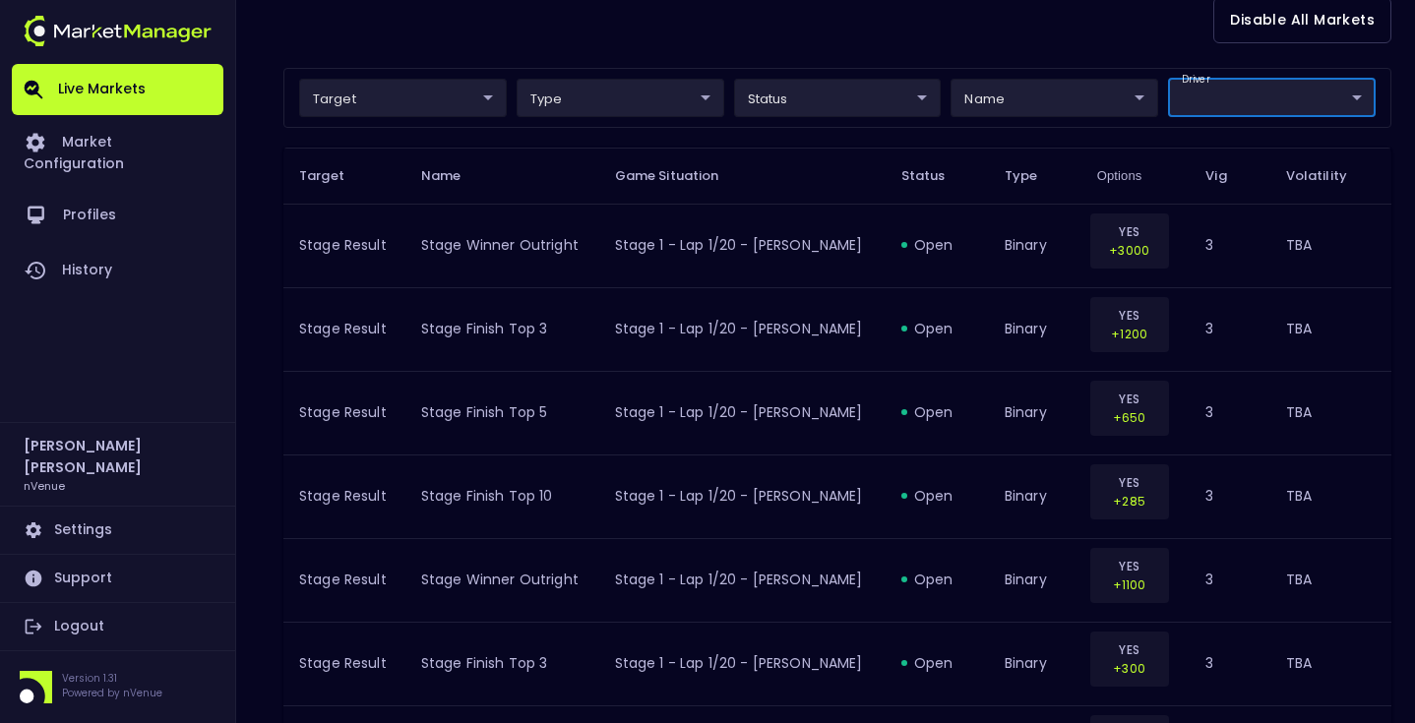
scroll to position [520, 0]
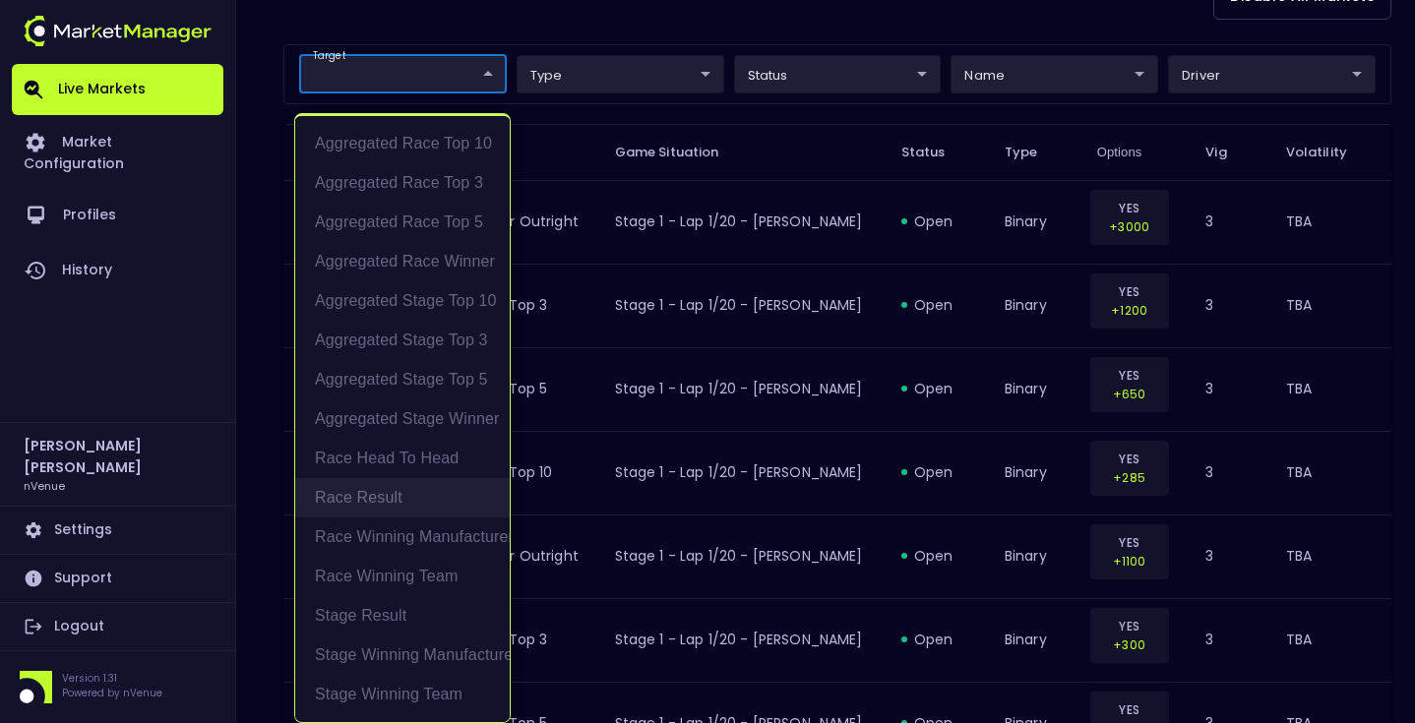
click at [411, 490] on li "Race Result" at bounding box center [402, 497] width 215 height 39
type input "Race Result"
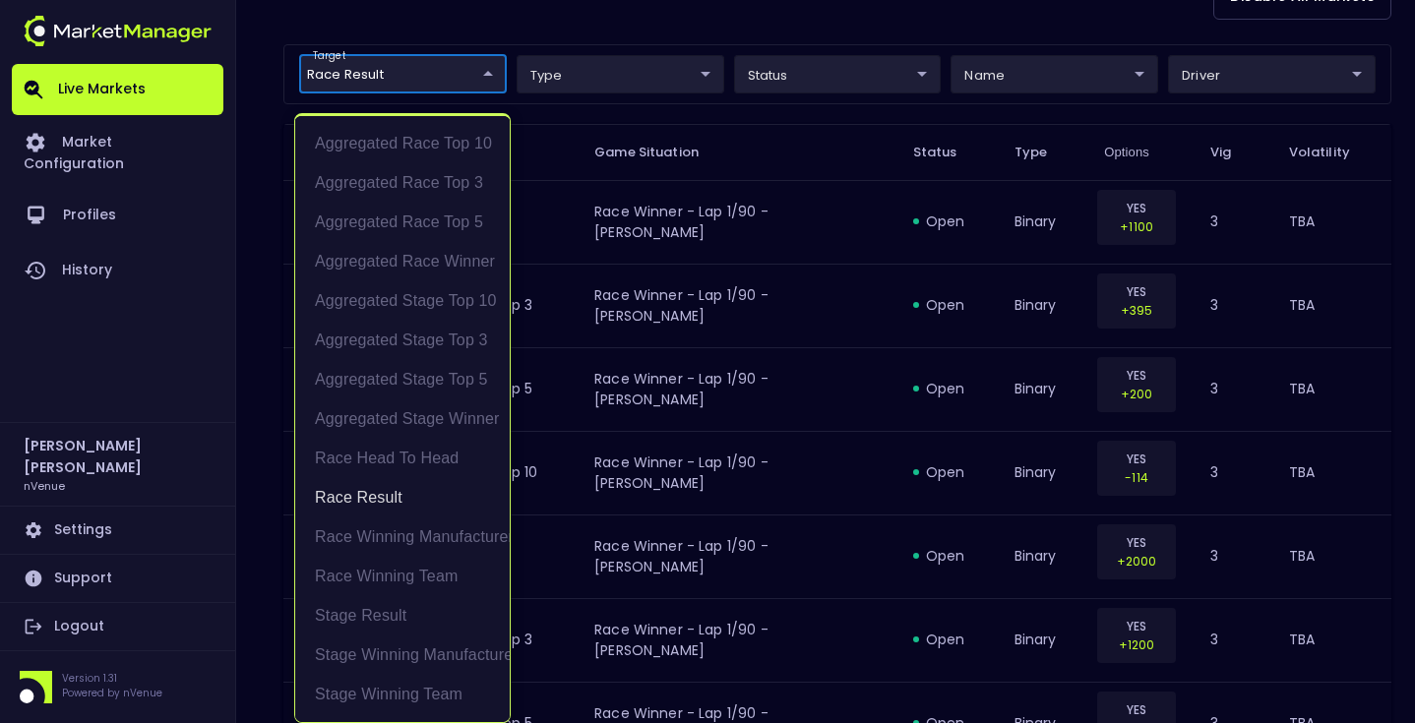
click at [1065, 72] on div at bounding box center [707, 361] width 1415 height 723
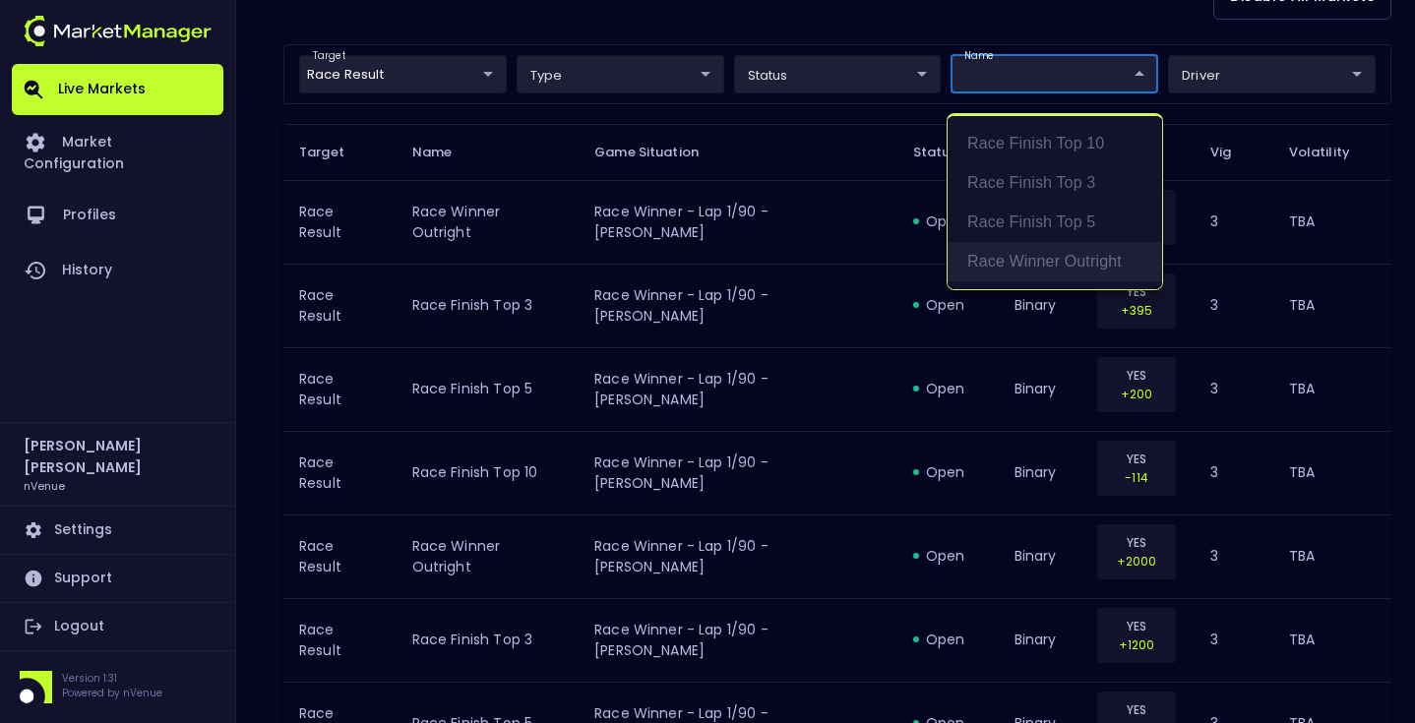
click at [1045, 247] on li "Race Winner Outright" at bounding box center [1055, 261] width 215 height 39
type input "binary"
type input "Race Winner Outright"
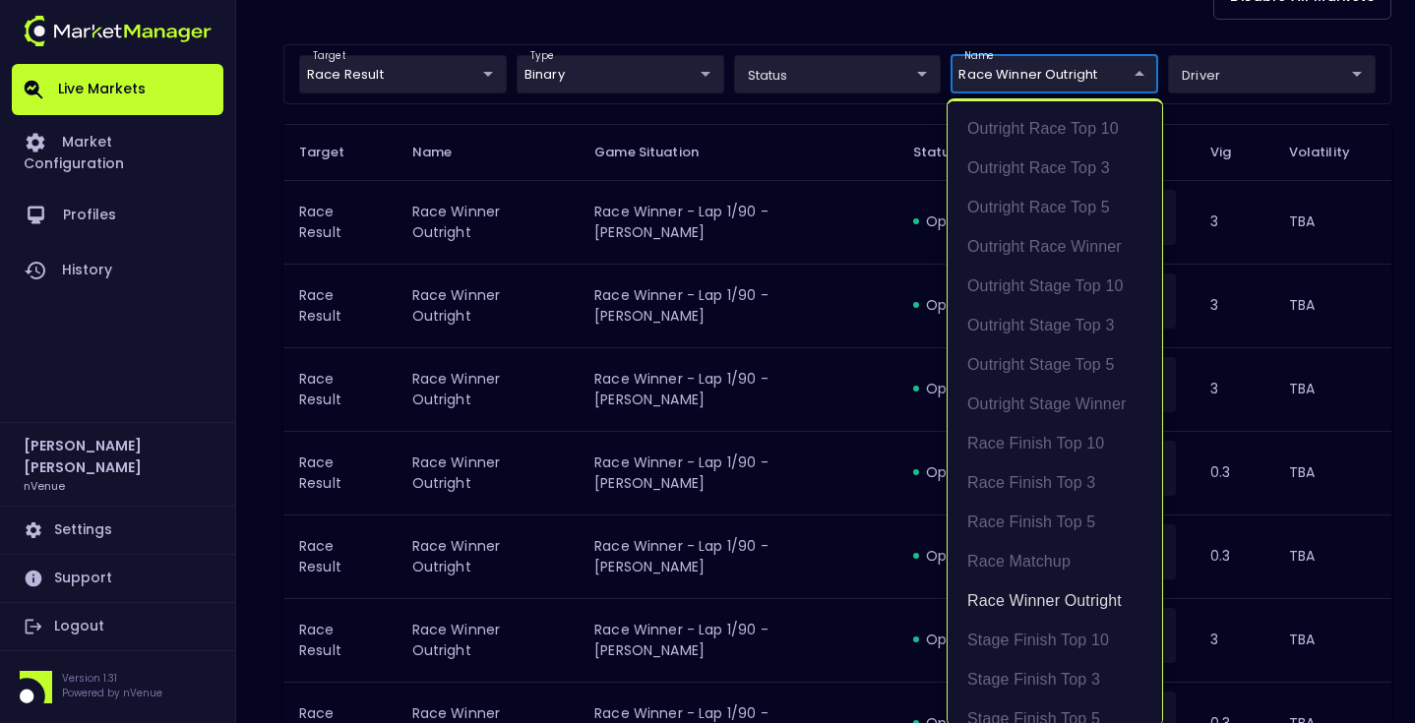
click at [775, 34] on div at bounding box center [707, 361] width 1415 height 723
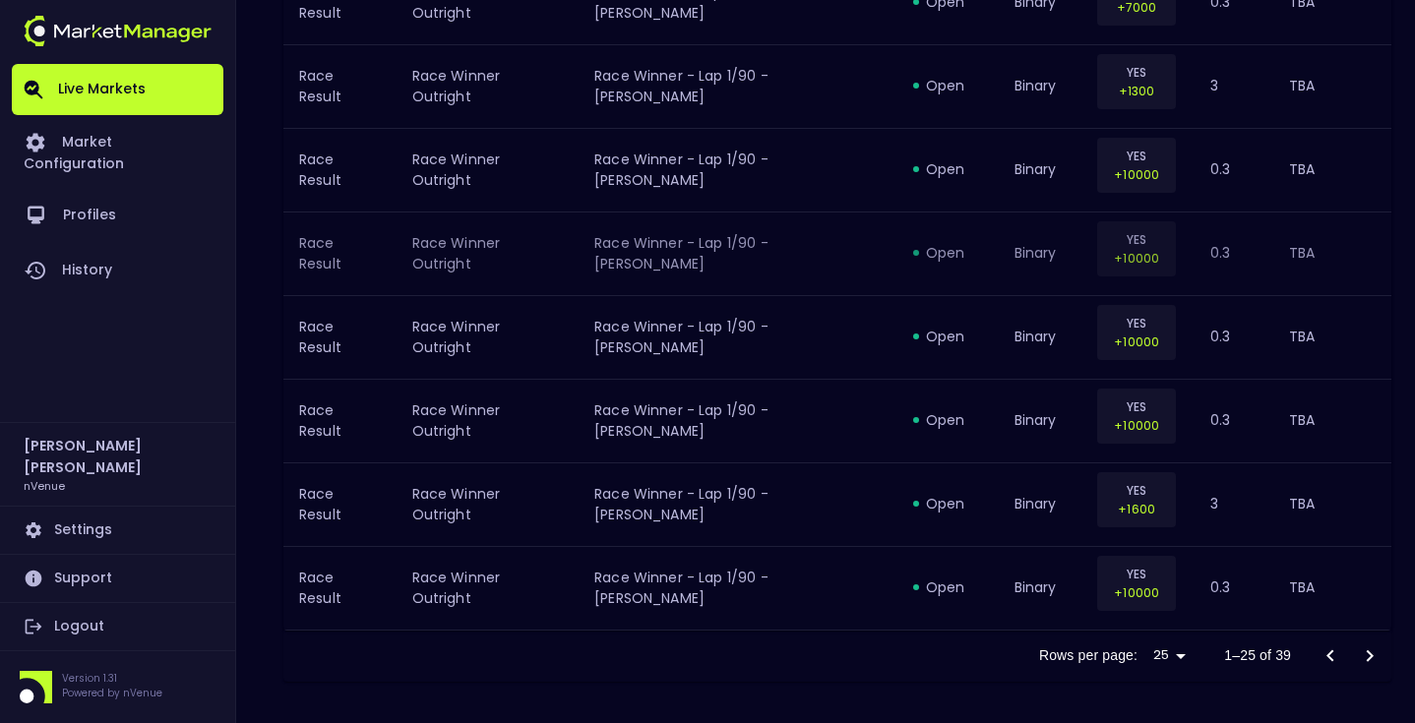
scroll to position [2166, 0]
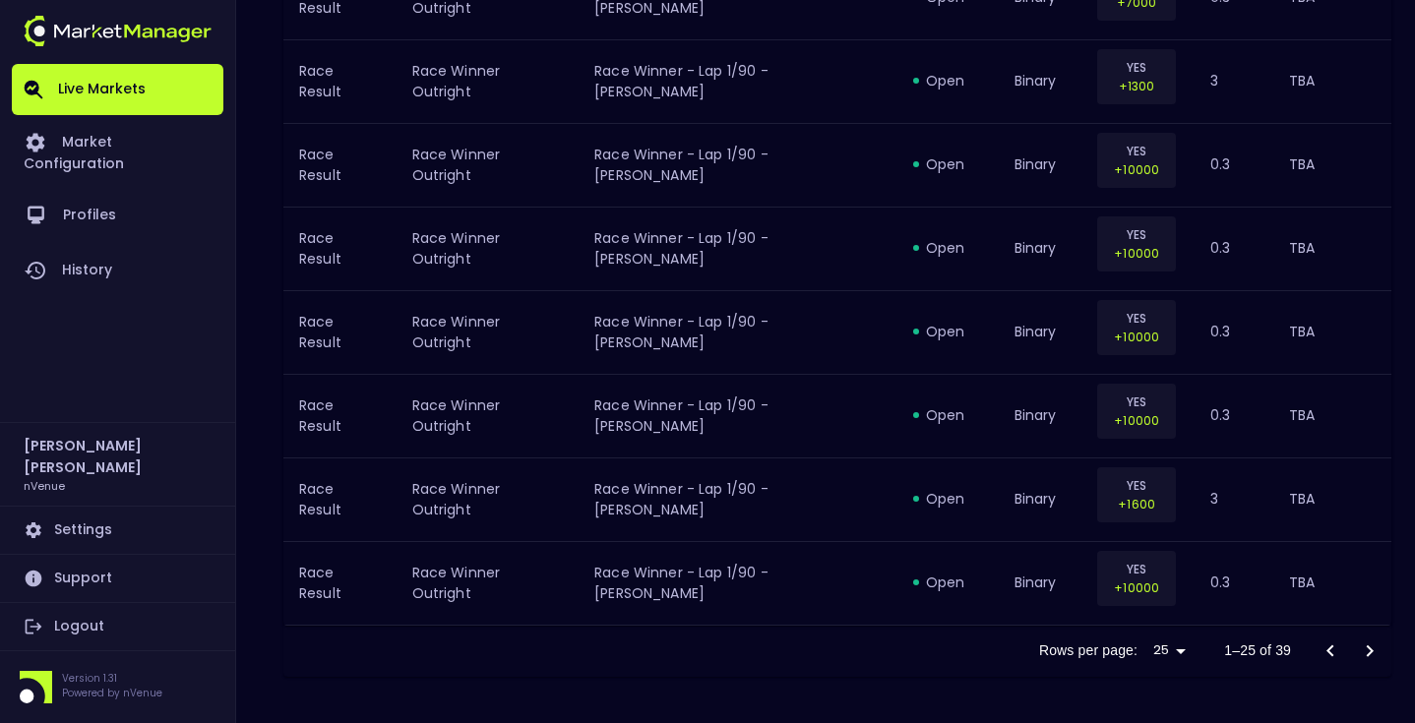
click at [1367, 655] on icon "Go to next page" at bounding box center [1370, 651] width 7 height 12
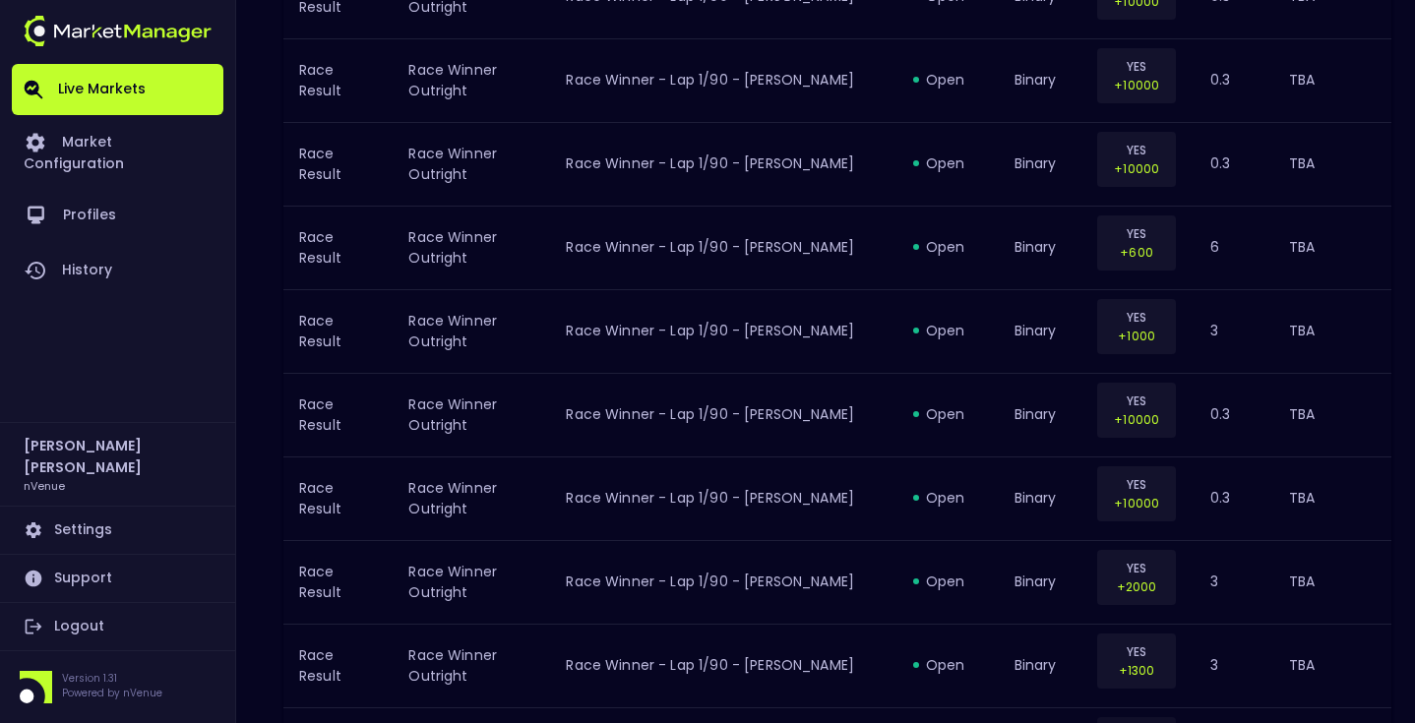
scroll to position [1246, 0]
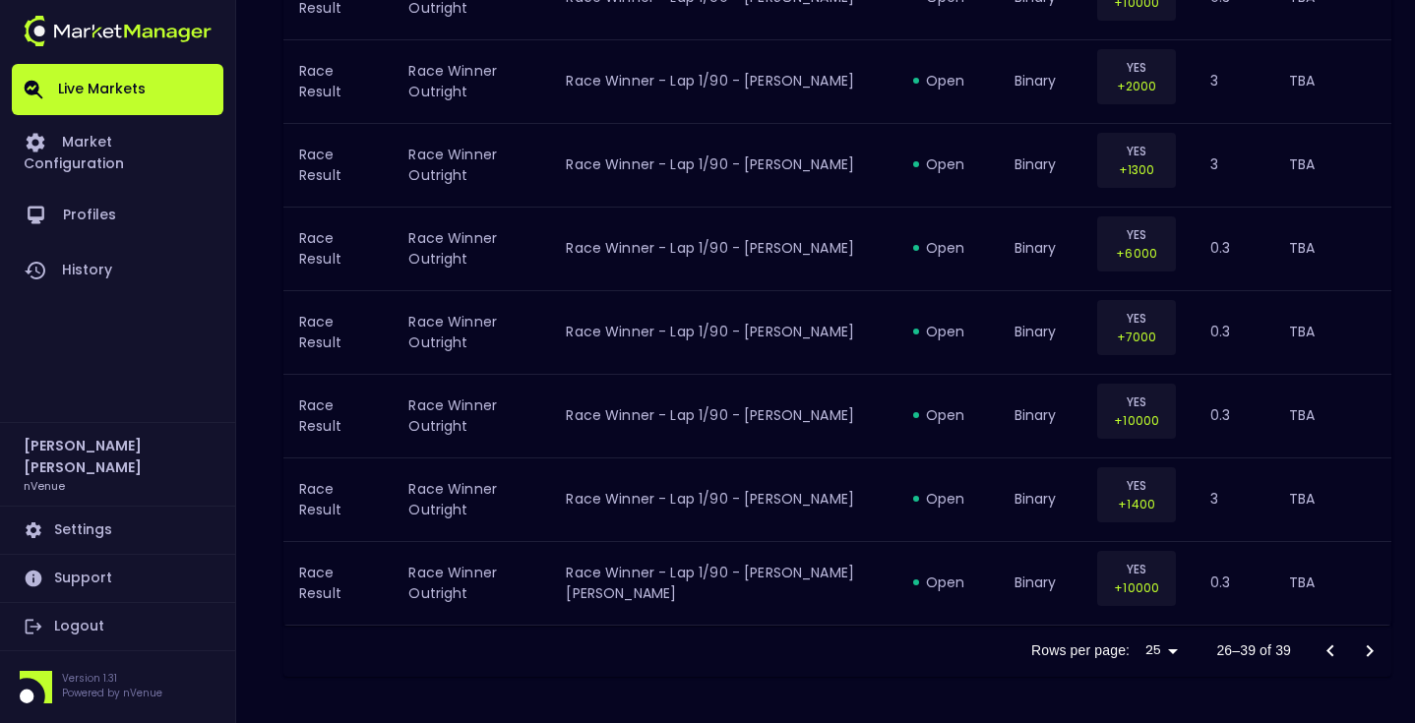
click at [1334, 652] on icon "Go to previous page" at bounding box center [1331, 652] width 24 height 24
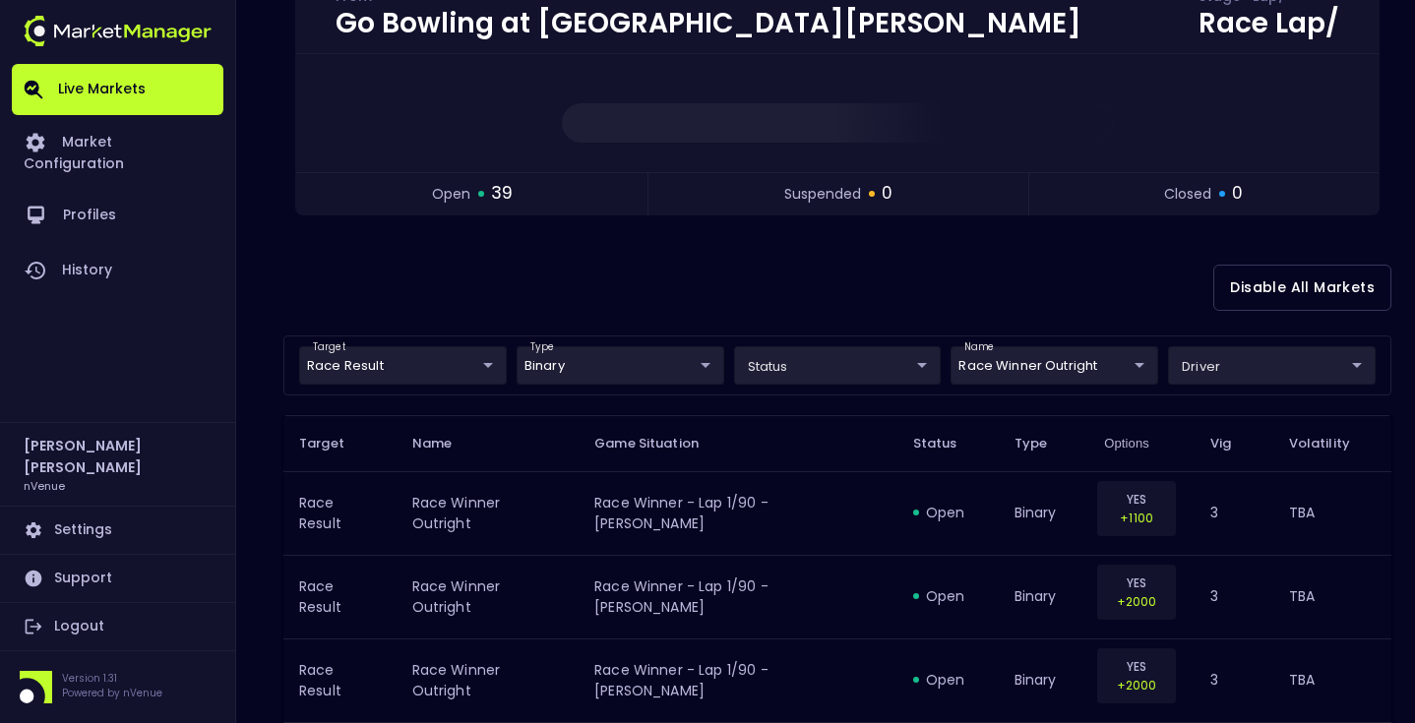
scroll to position [158, 0]
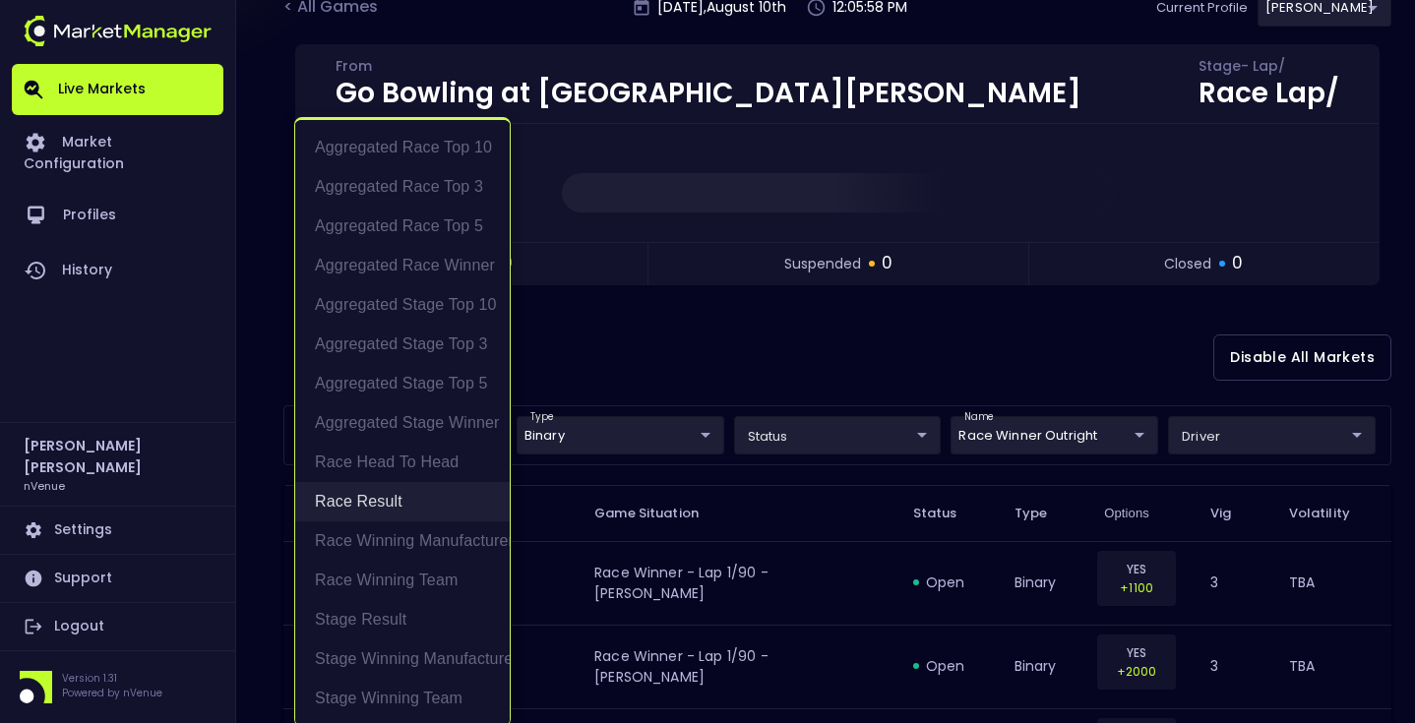
click at [378, 504] on li "Race Result" at bounding box center [402, 501] width 215 height 39
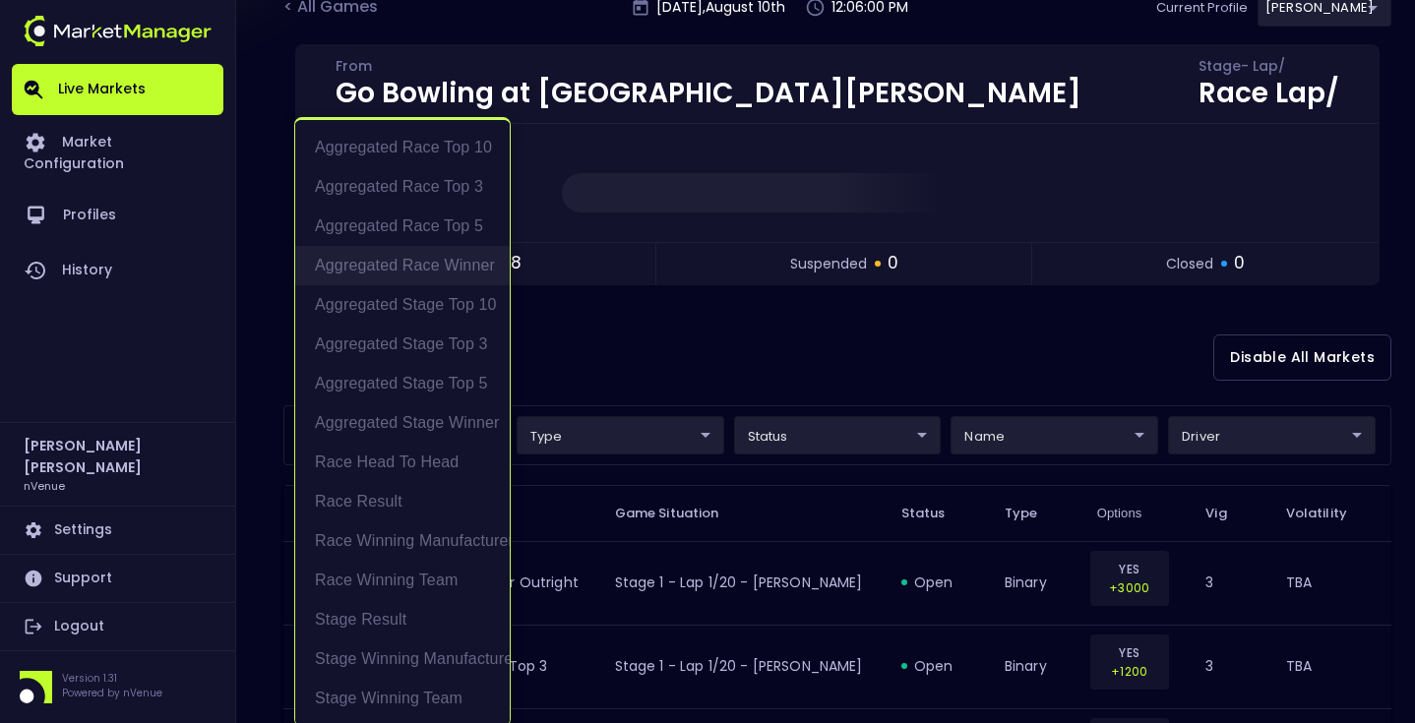
click at [431, 263] on li "Aggregated Race Winner" at bounding box center [402, 265] width 215 height 39
type input "Aggregated Race Winner"
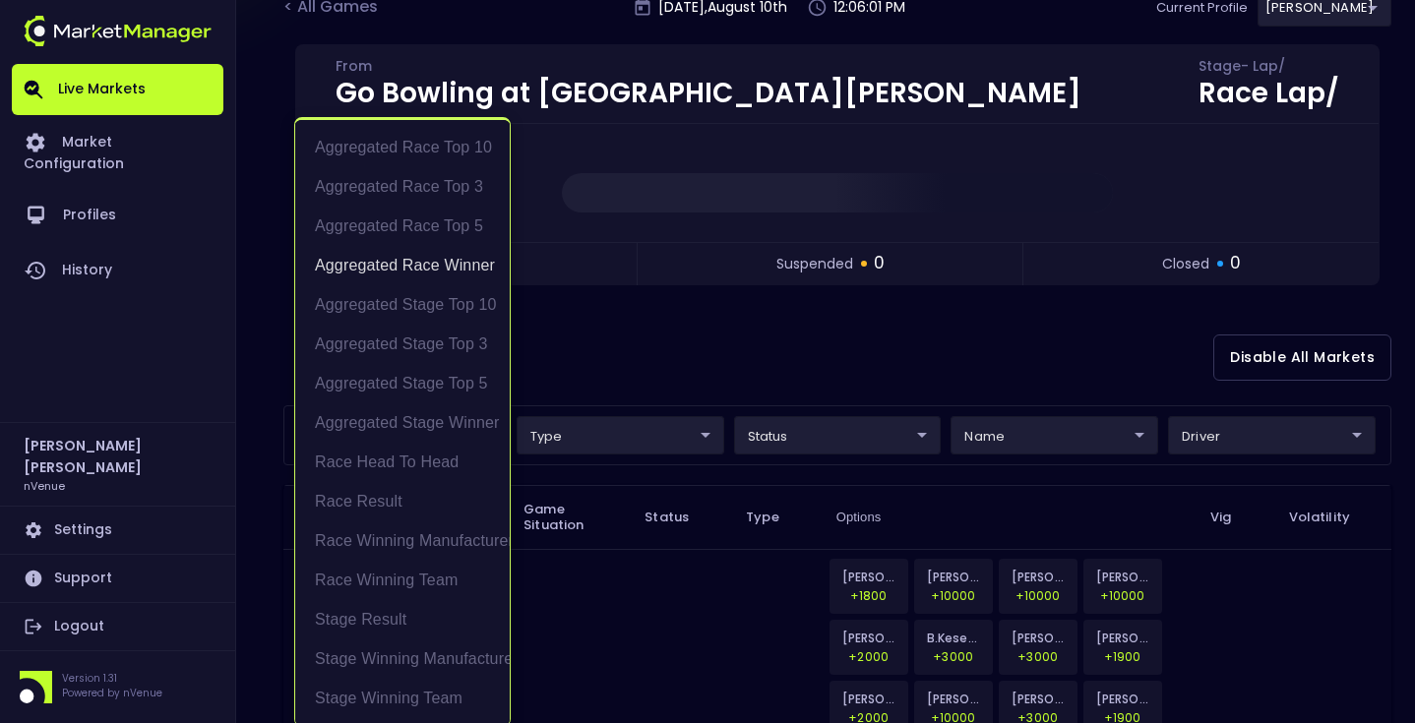
click at [752, 332] on div at bounding box center [707, 361] width 1415 height 723
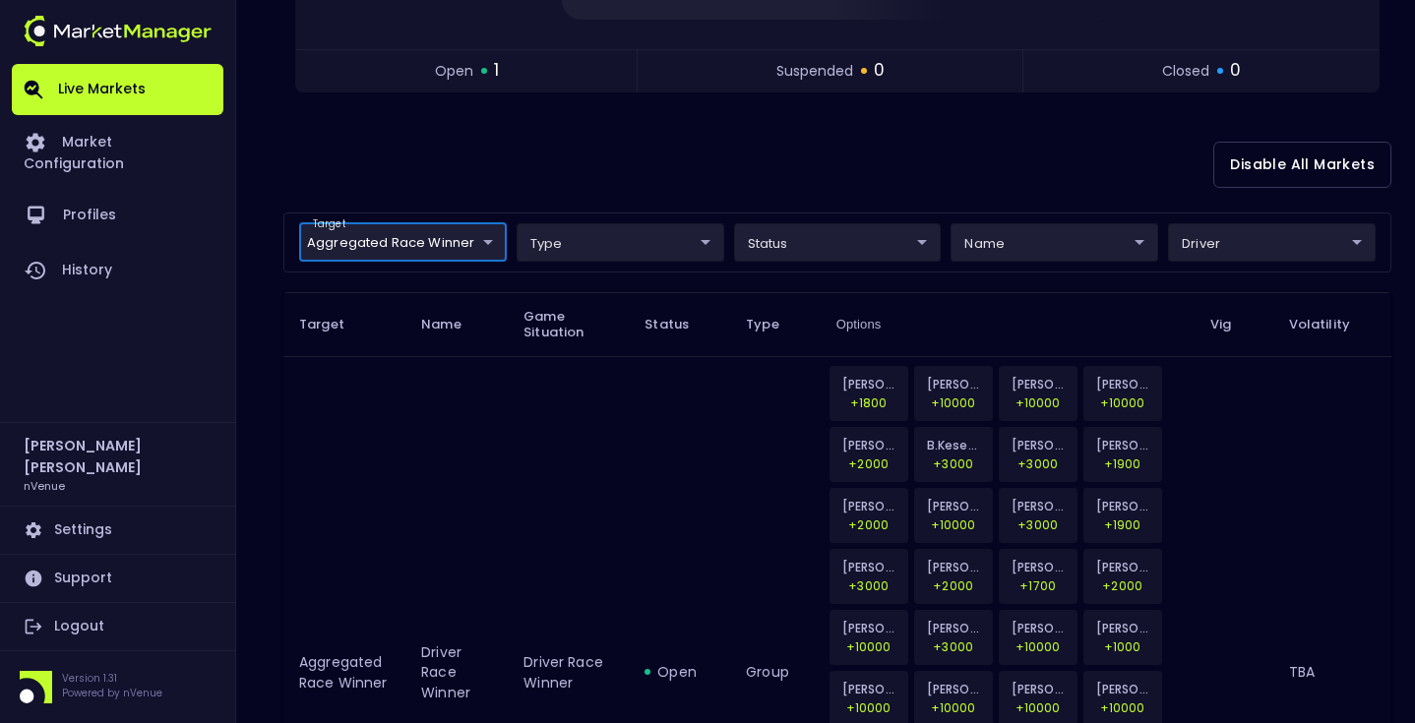
scroll to position [242, 0]
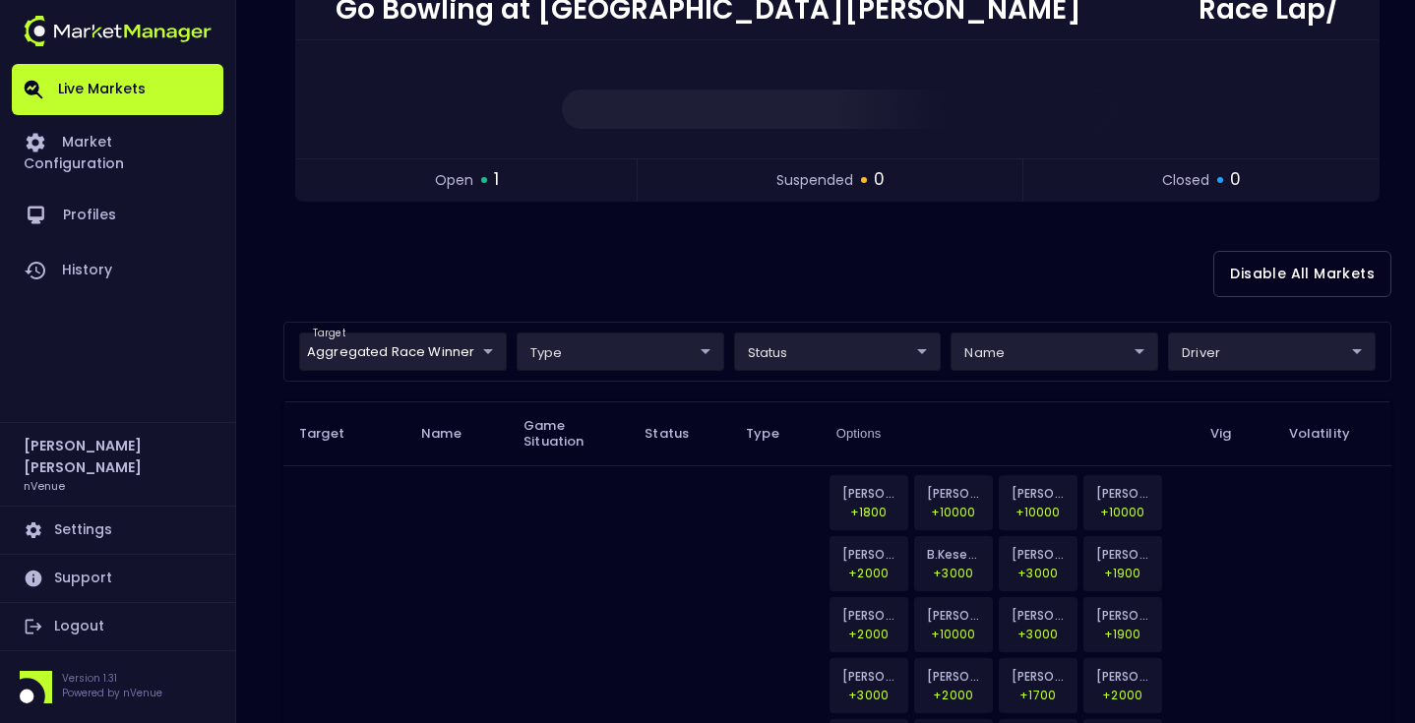
click at [736, 233] on div "Disable All Markets" at bounding box center [837, 273] width 1108 height 95
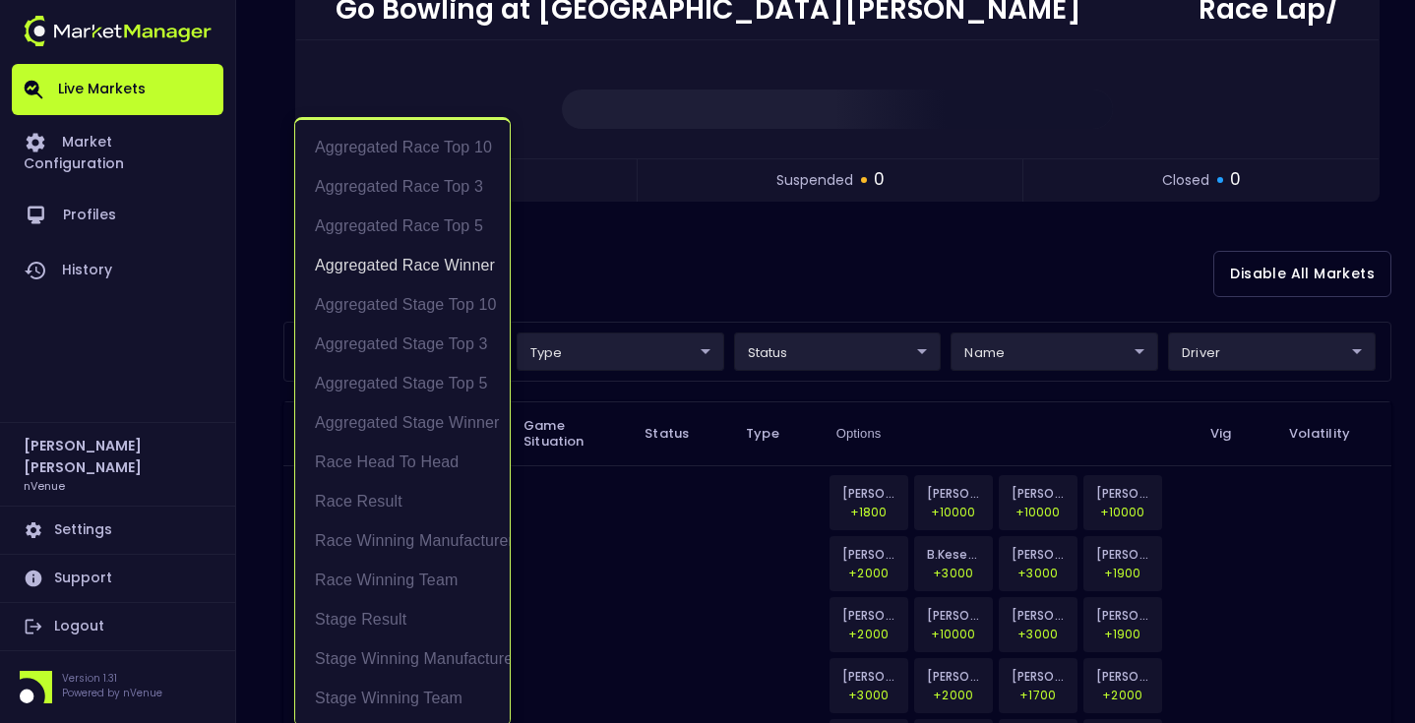
click at [387, 359] on body "Live Markets Market Configuration Profiles History Matt Jensen nVenue Settings …" at bounding box center [707, 478] width 1415 height 1440
click at [429, 269] on li "Aggregated Race Winner" at bounding box center [402, 265] width 215 height 39
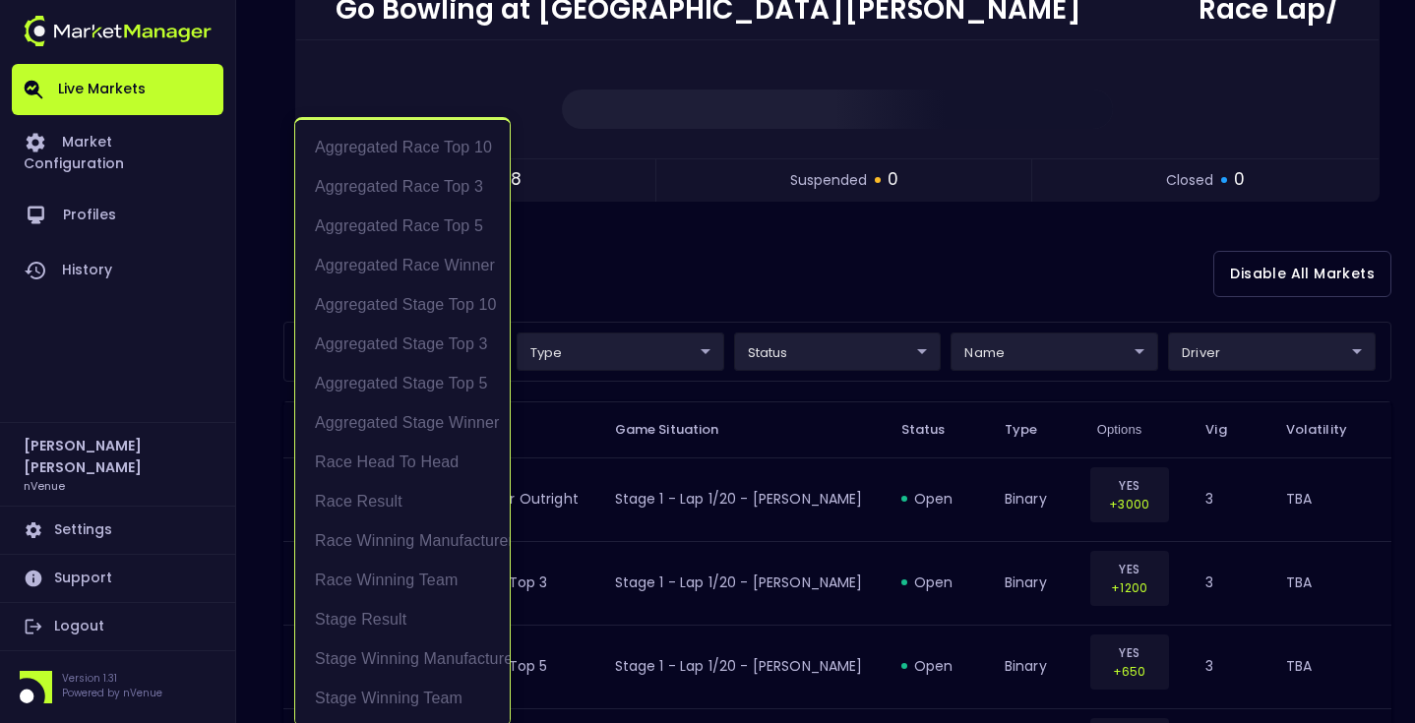
click at [634, 269] on div at bounding box center [707, 361] width 1415 height 723
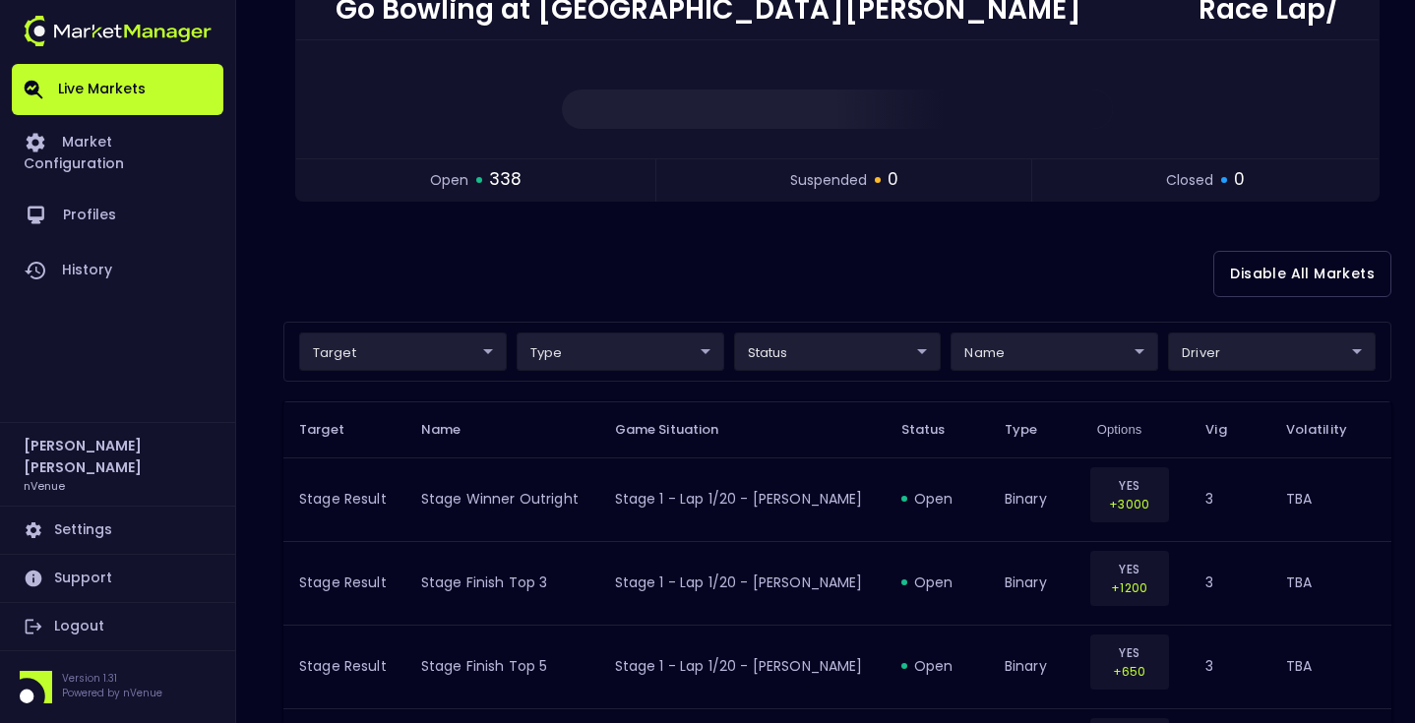
scroll to position [0, 0]
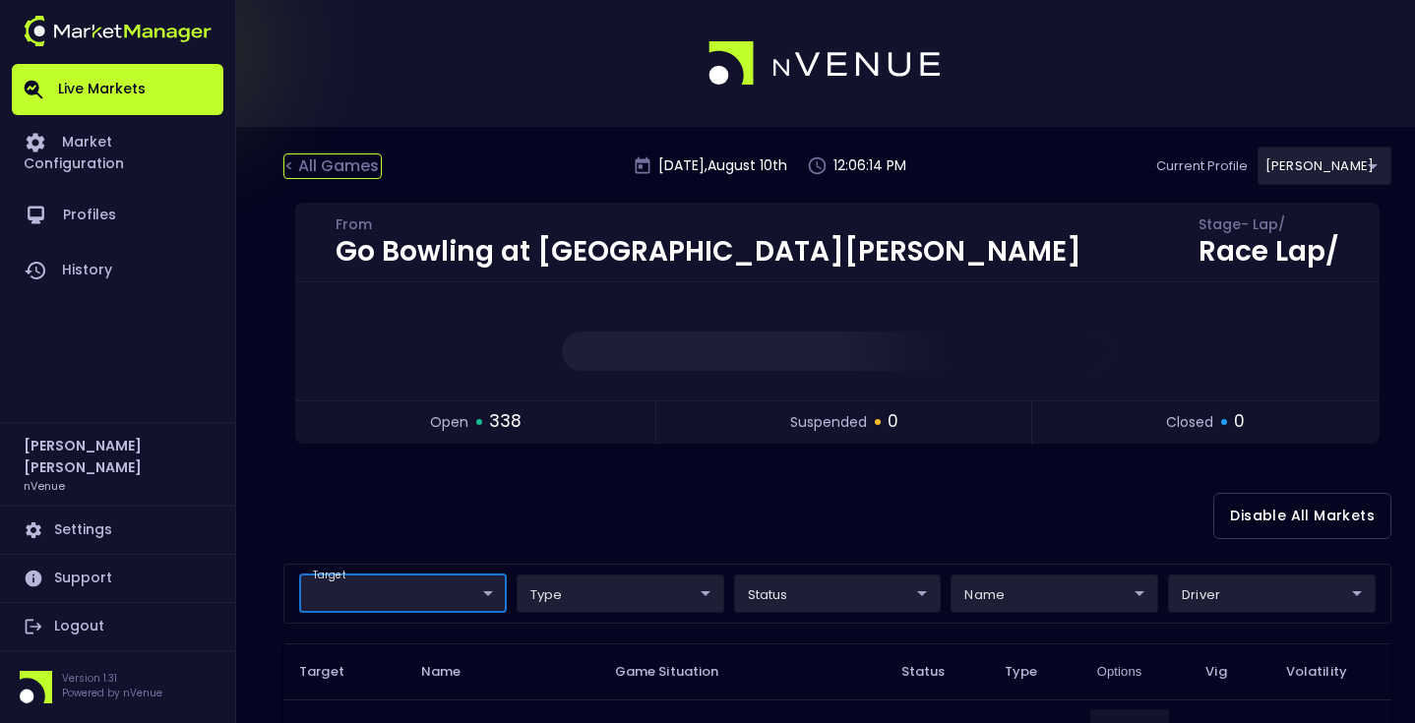
click at [332, 162] on div "< All Games" at bounding box center [332, 167] width 98 height 26
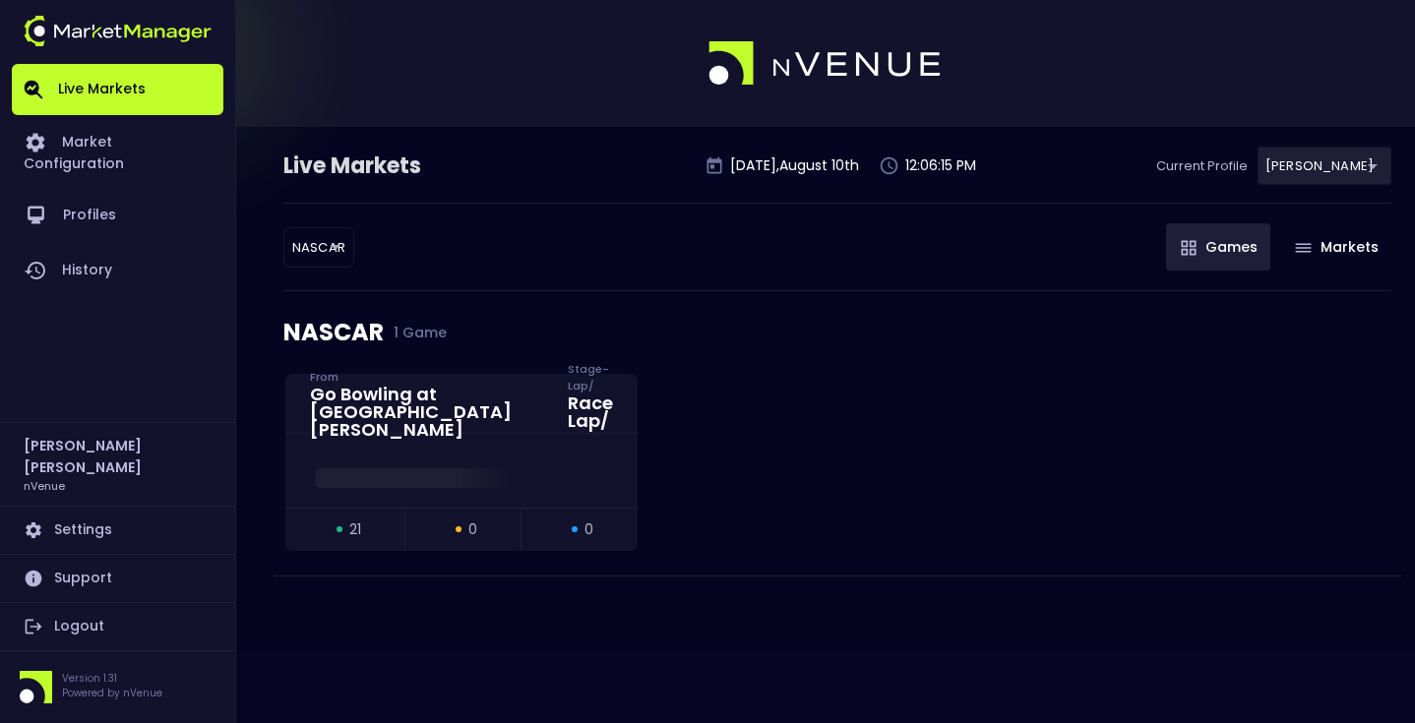
click at [311, 236] on body "Live Markets Market Configuration Profiles History Matt Jensen nVenue Settings …" at bounding box center [707, 361] width 1415 height 723
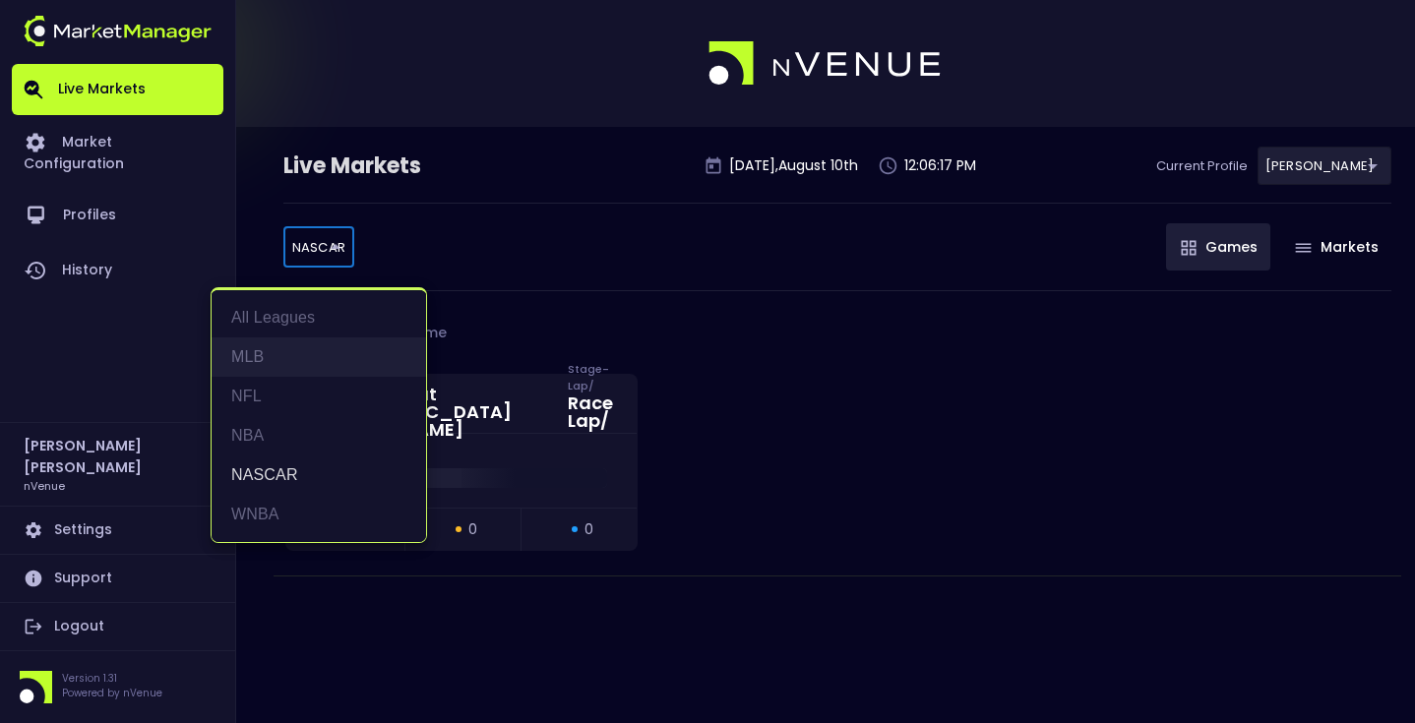
click at [284, 363] on li "MLB" at bounding box center [319, 357] width 215 height 39
type input "MLB"
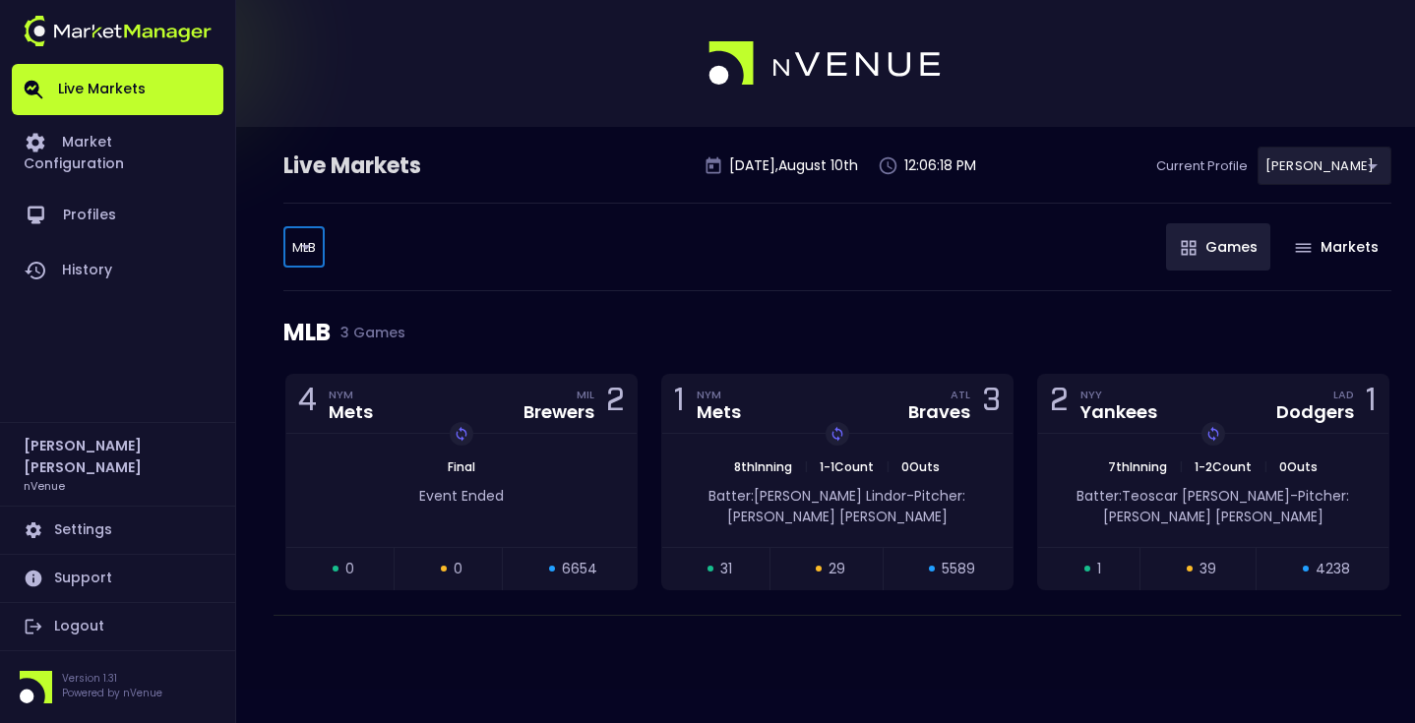
click at [537, 317] on div "MLB 3 Games" at bounding box center [837, 332] width 1108 height 83
click at [585, 227] on div "MLB MLB ​ Games Markets" at bounding box center [837, 247] width 1108 height 89
click at [585, 211] on div "MLB MLB ​ Games Markets" at bounding box center [837, 247] width 1108 height 89
click at [758, 279] on div "MLB MLB ​ Games Markets" at bounding box center [837, 247] width 1108 height 89
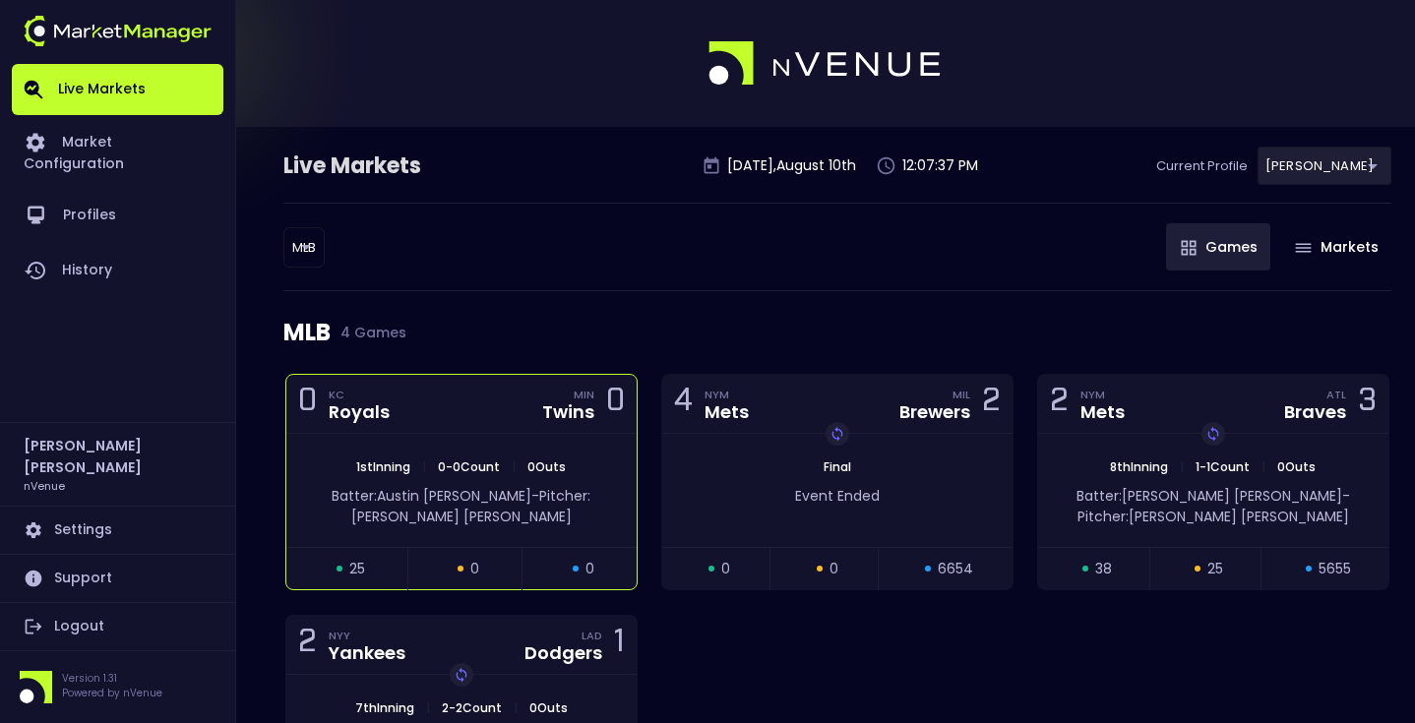
click at [524, 437] on div "1st Inning | 0 - 0 Count | 0 Outs Batter: Austin Martin - Pitcher: Ryan Bergert" at bounding box center [461, 490] width 350 height 113
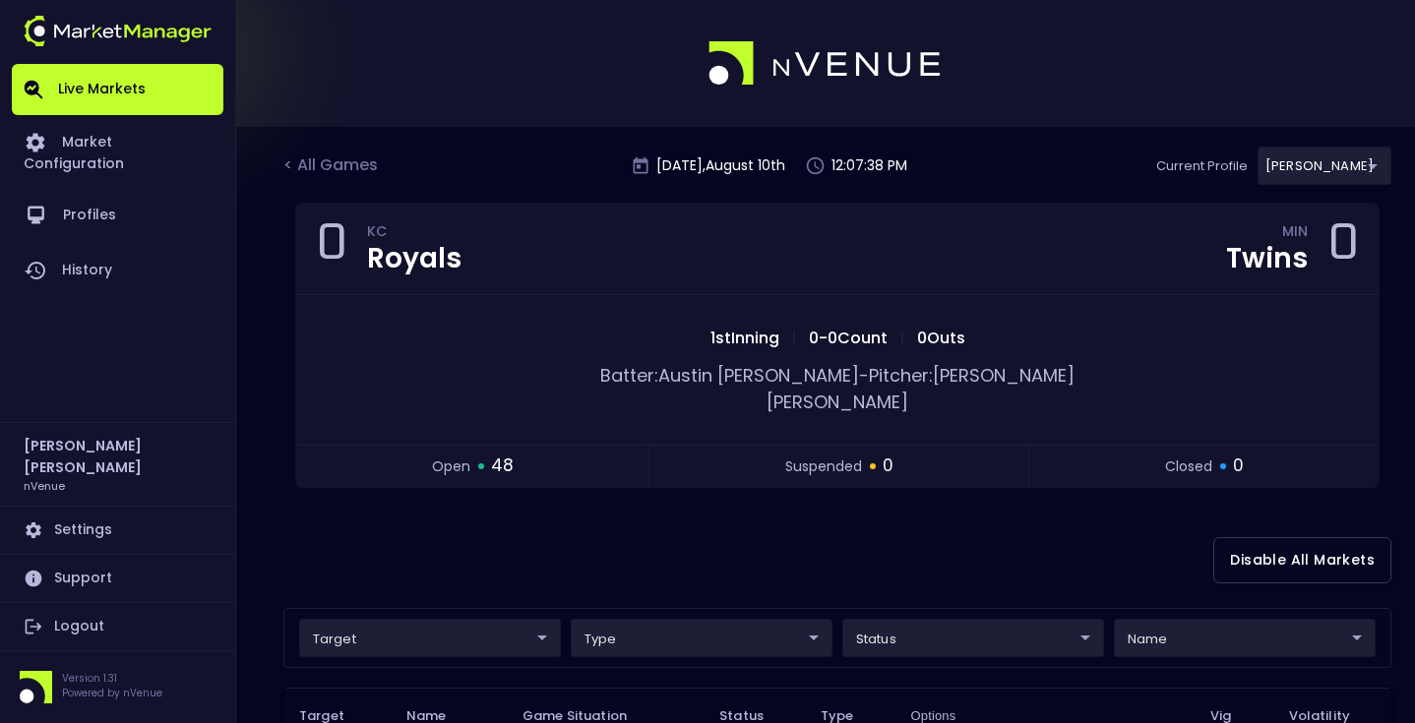
click at [581, 513] on div "Disable All Markets" at bounding box center [837, 560] width 1108 height 95
click at [338, 164] on div "< All Games" at bounding box center [332, 167] width 98 height 26
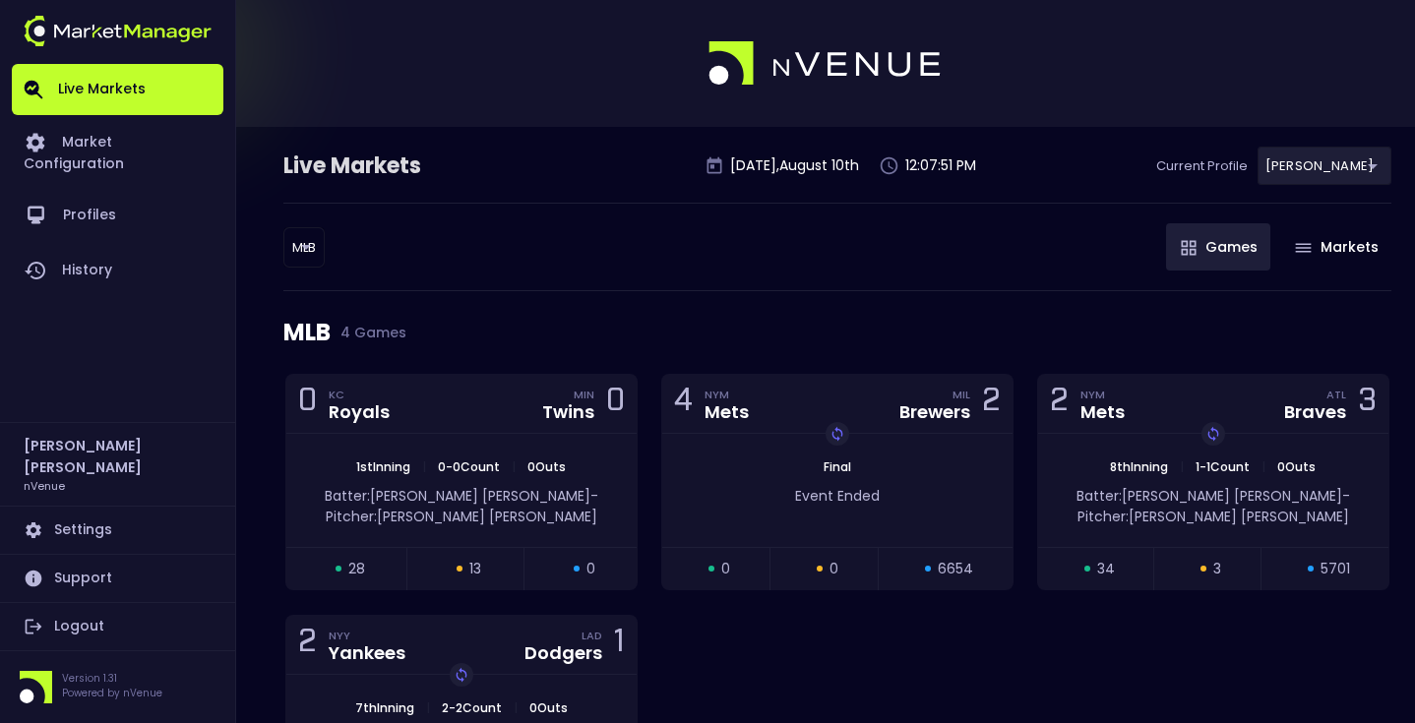
click at [304, 248] on body "Live Markets Market Configuration Profiles History Matt Jensen nVenue Settings …" at bounding box center [707, 465] width 1415 height 931
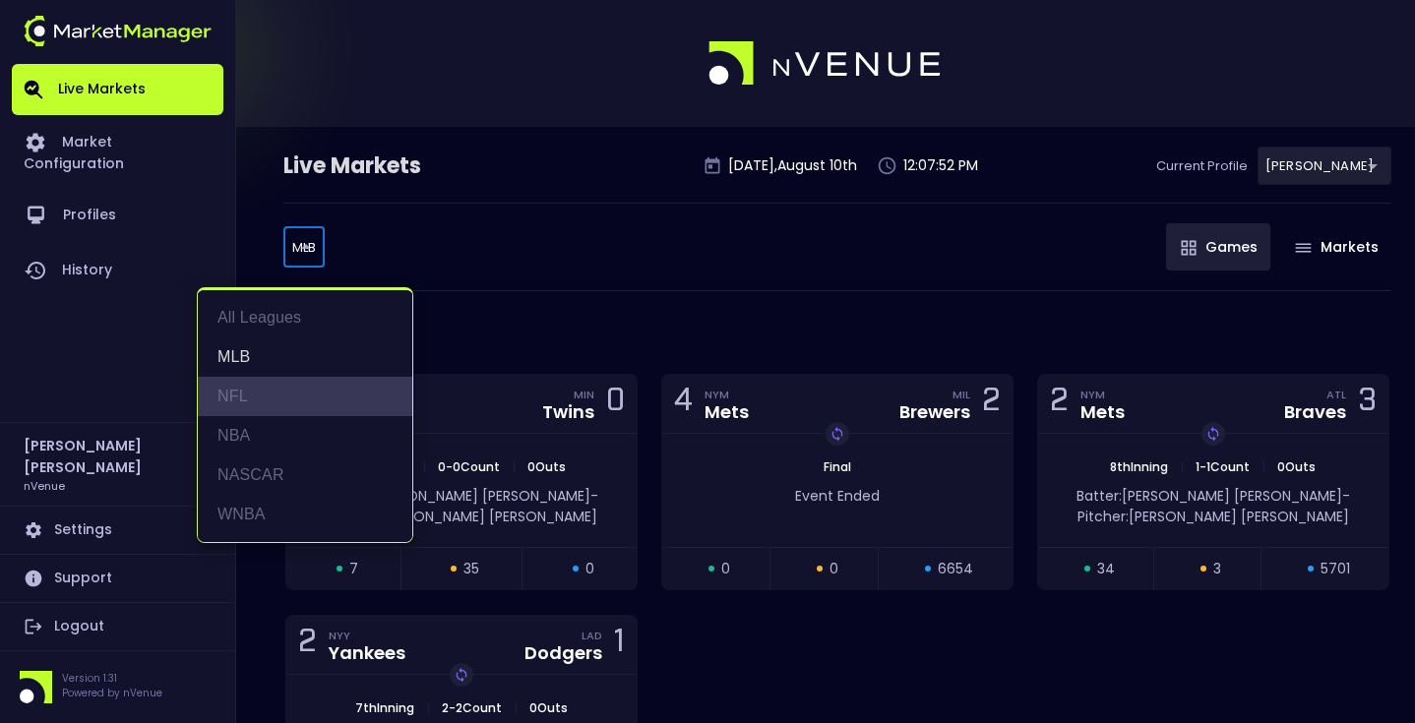
drag, startPoint x: 314, startPoint y: 397, endPoint x: 509, endPoint y: 288, distance: 222.9
click at [314, 397] on li "NFL" at bounding box center [305, 396] width 215 height 39
type input "NFL"
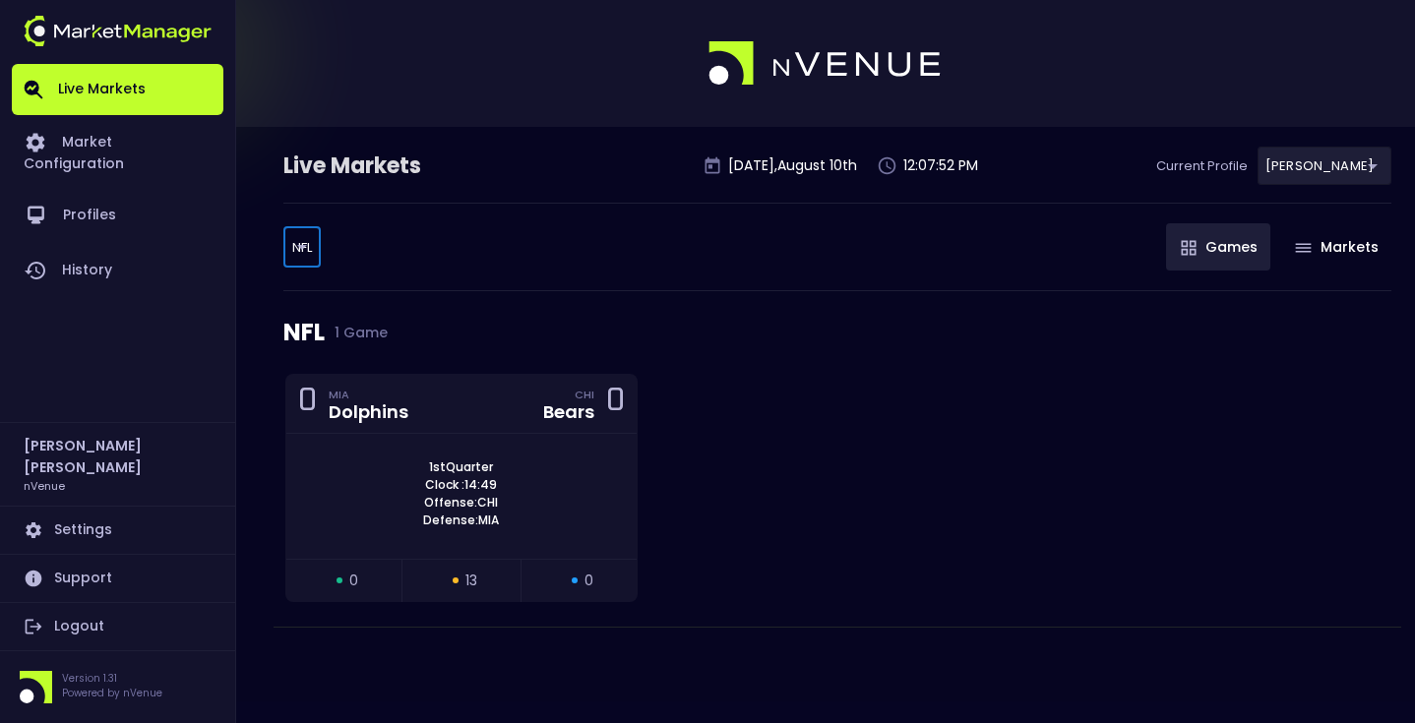
click at [541, 267] on div "NFL NFL ​ Games Markets" at bounding box center [837, 247] width 1108 height 89
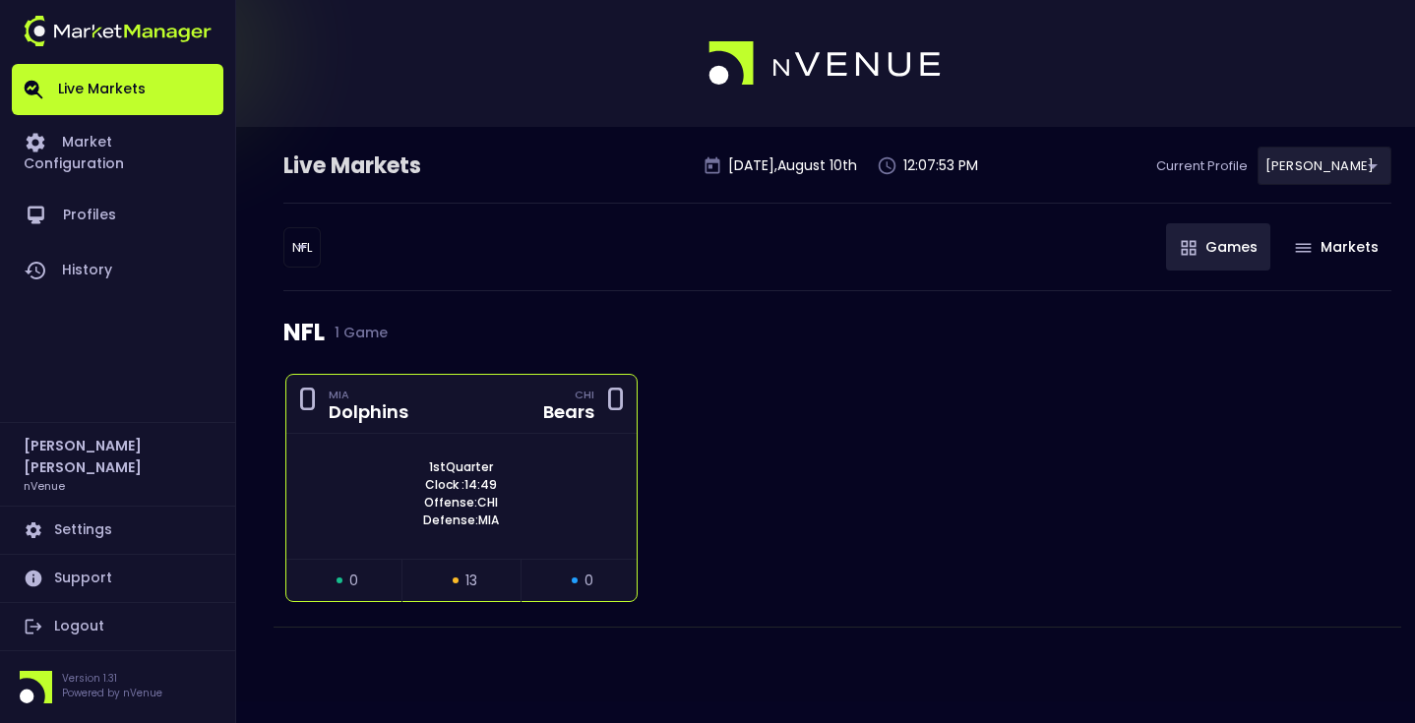
click at [519, 386] on div "0 MIA Dolphins CHI Bears 0" at bounding box center [461, 404] width 350 height 59
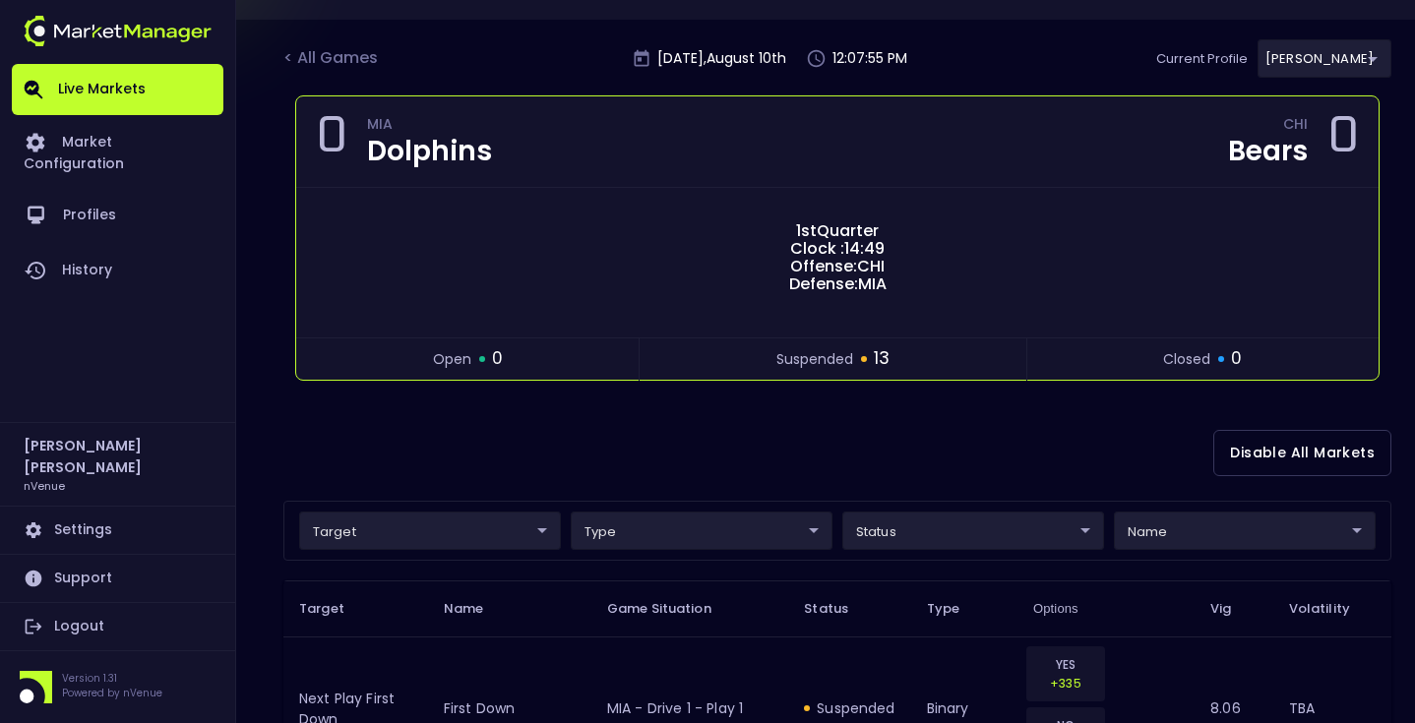
scroll to position [271, 0]
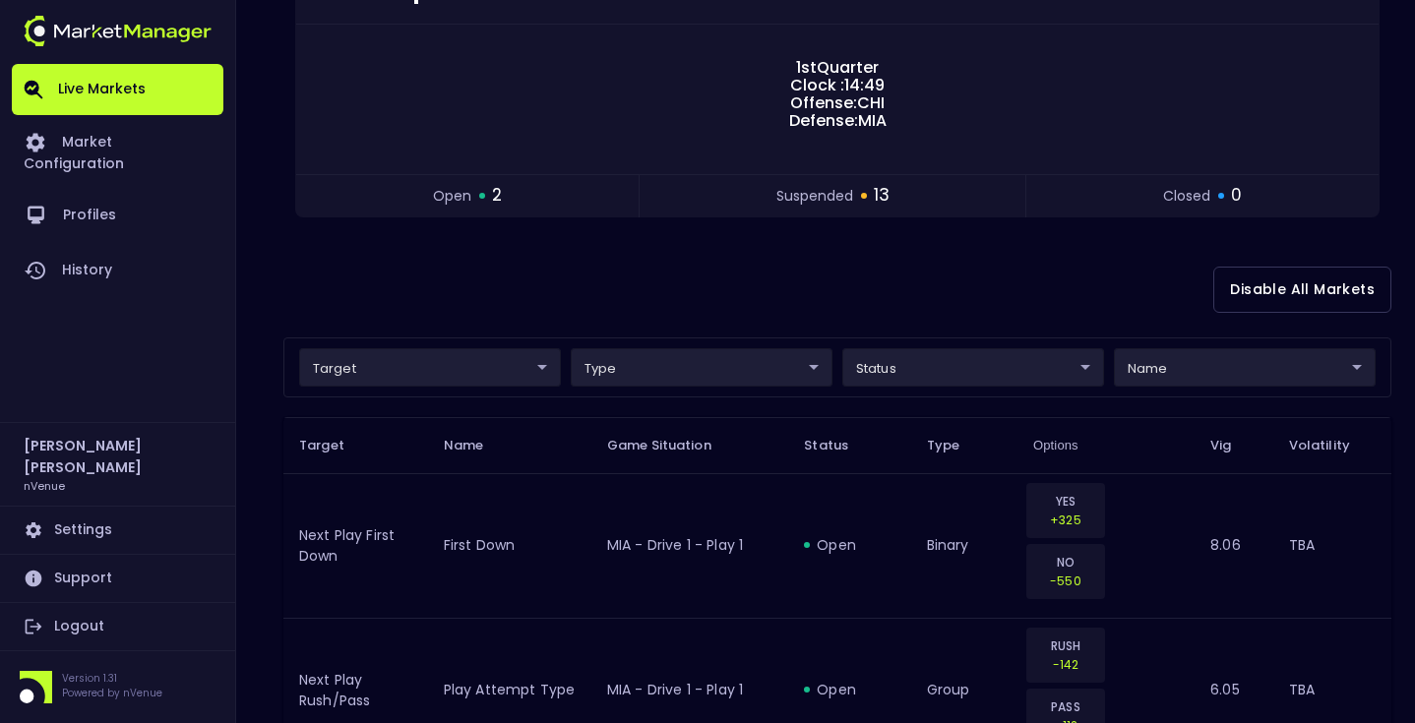
click at [718, 275] on div "Disable All Markets" at bounding box center [837, 289] width 1108 height 95
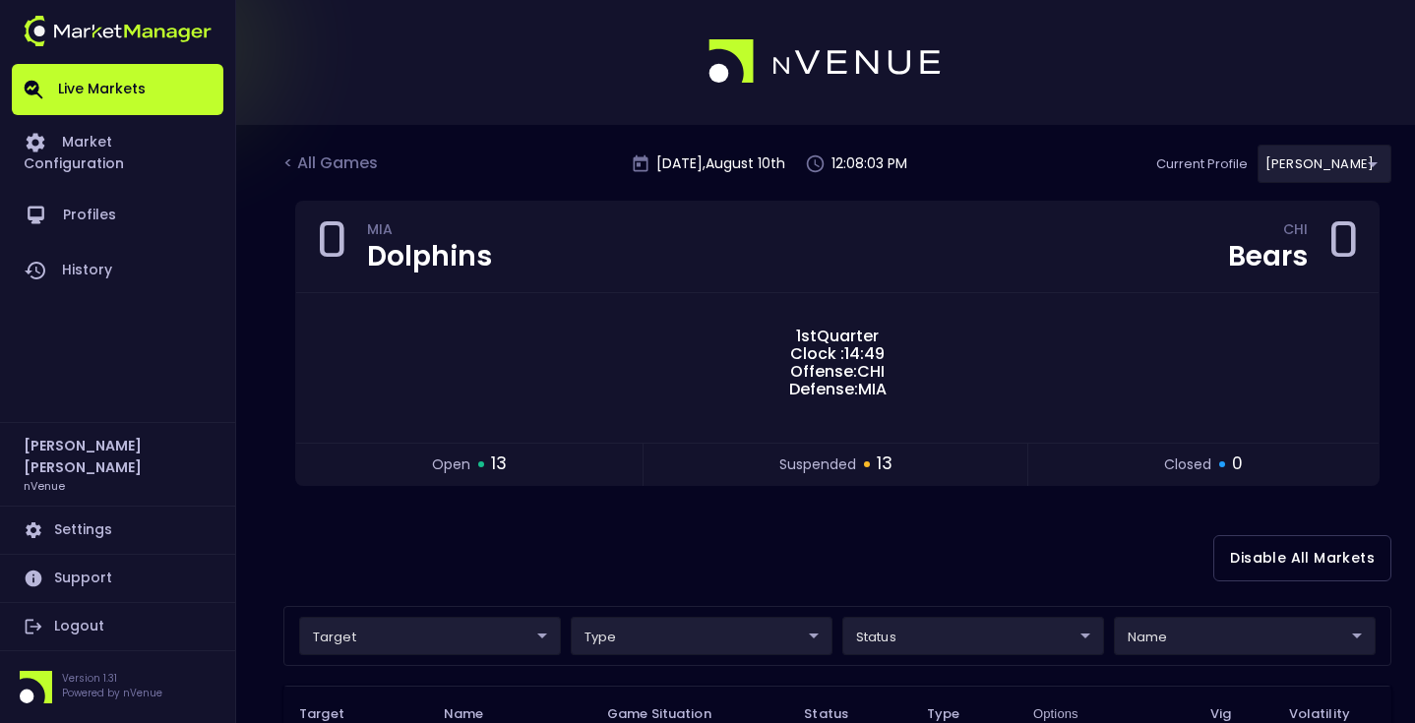
scroll to position [0, 0]
click at [329, 161] on div "< All Games" at bounding box center [332, 167] width 98 height 26
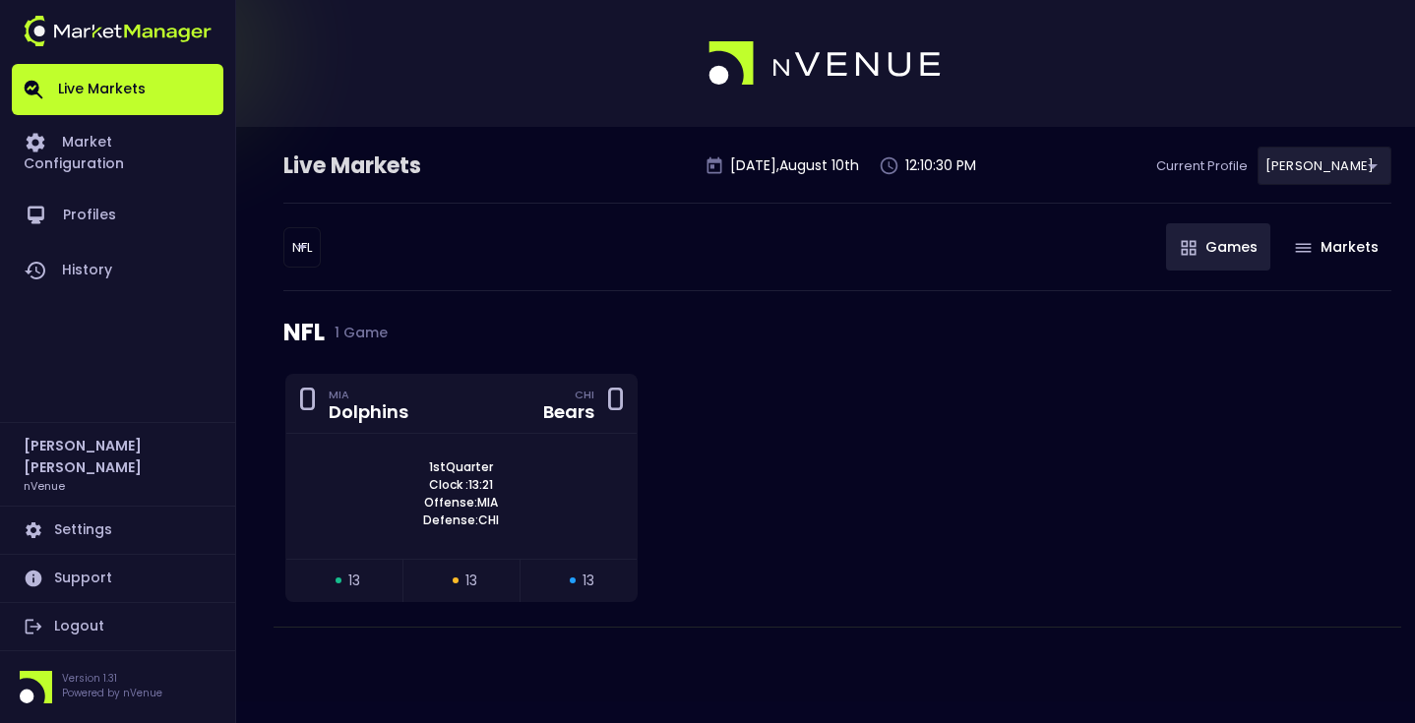
click at [301, 236] on body "Live Markets Market Configuration Profiles History Matt Jensen nVenue Settings …" at bounding box center [707, 361] width 1415 height 723
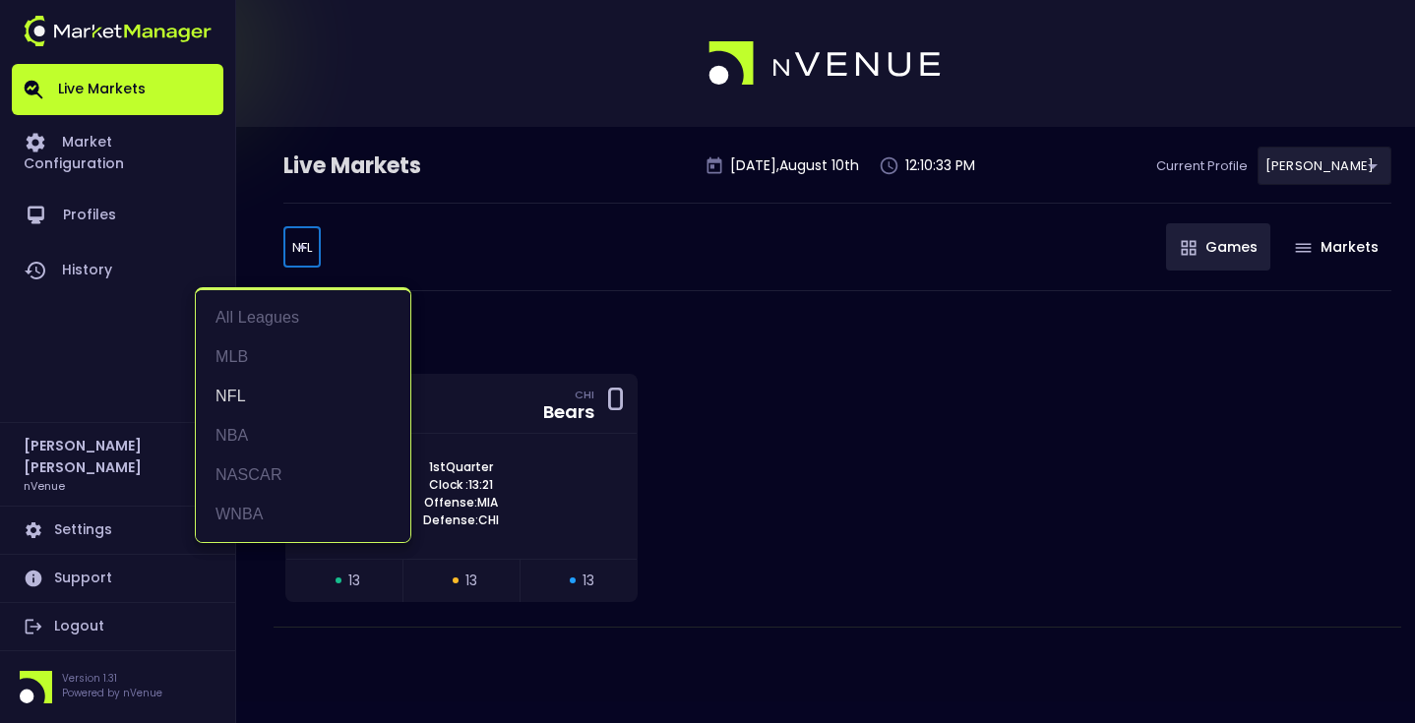
click at [555, 256] on div at bounding box center [707, 361] width 1415 height 723
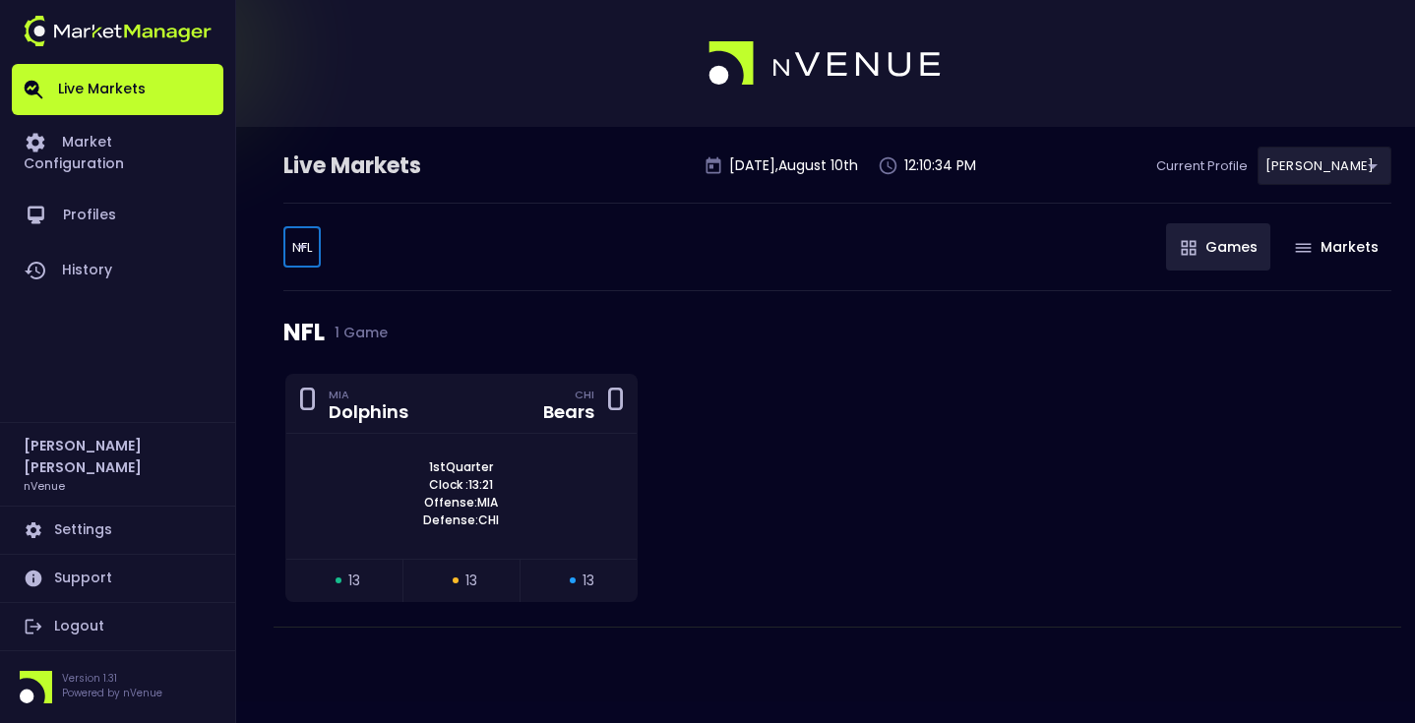
click at [1326, 173] on body "Live Markets Market Configuration Profiles History Matt Jensen nVenue Settings …" at bounding box center [707, 361] width 1415 height 723
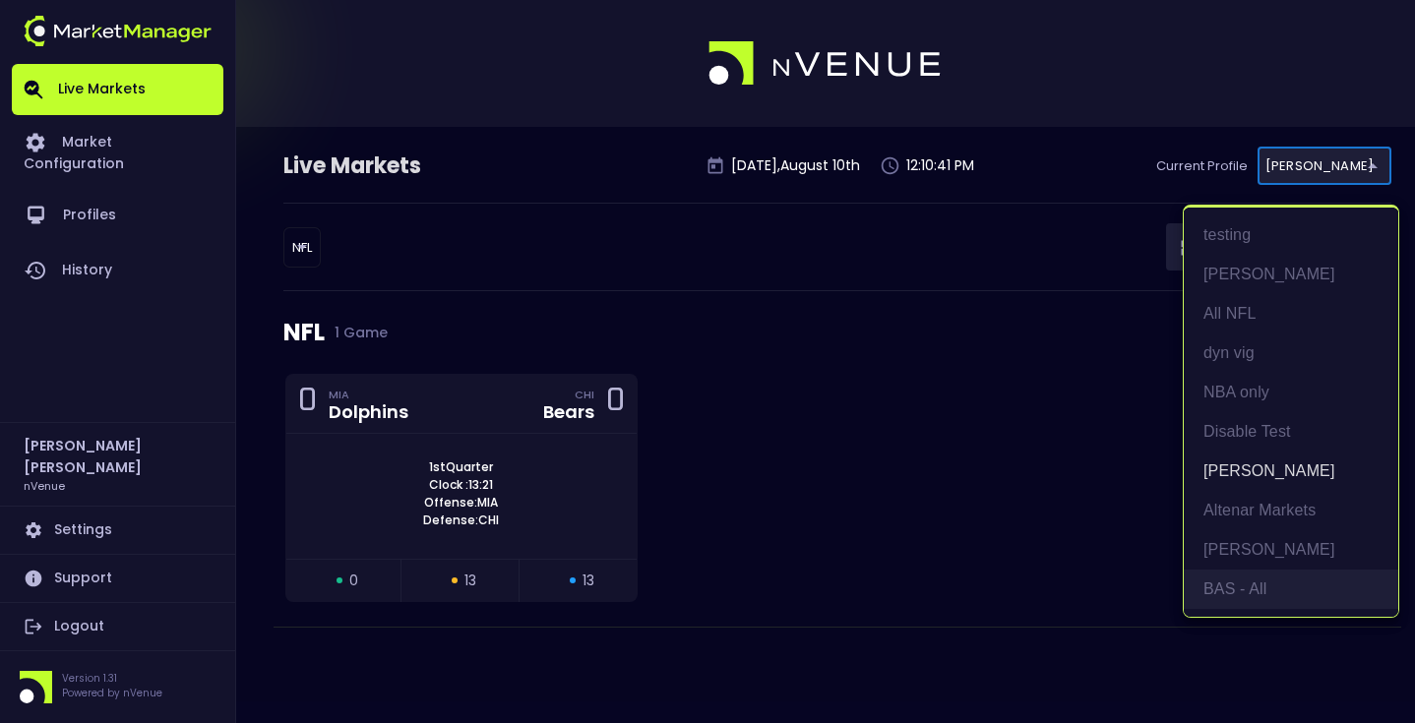
click at [1262, 591] on li "BAS - All" at bounding box center [1291, 589] width 215 height 39
type input "0d810fa5-e353-4d9c-b11d-31f095cae871"
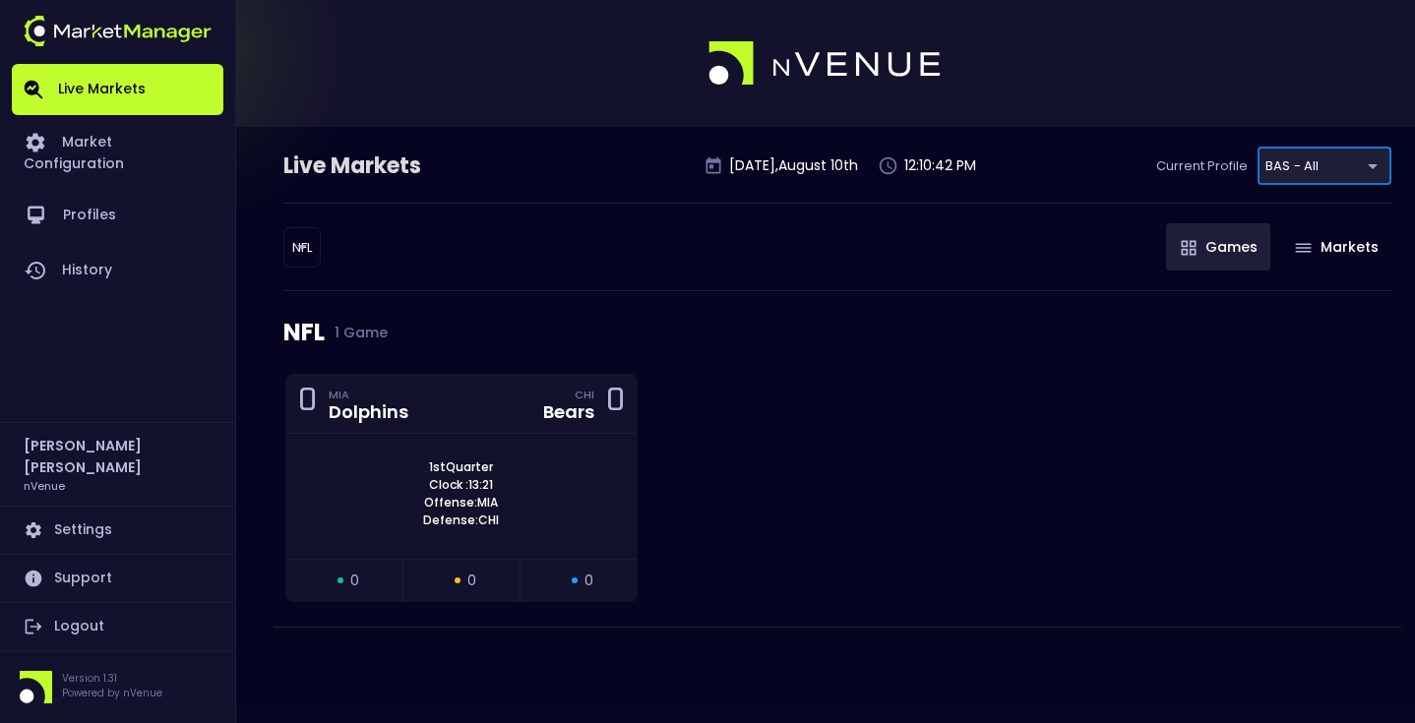
click at [484, 186] on div "Live Markets Sunday , August 10 th 12:10:42 PM Current Profile BAS - All 0d810f…" at bounding box center [837, 175] width 1108 height 56
click at [308, 246] on body "Live Markets Market Configuration Profiles History Matt Jensen nVenue Settings …" at bounding box center [707, 361] width 1415 height 723
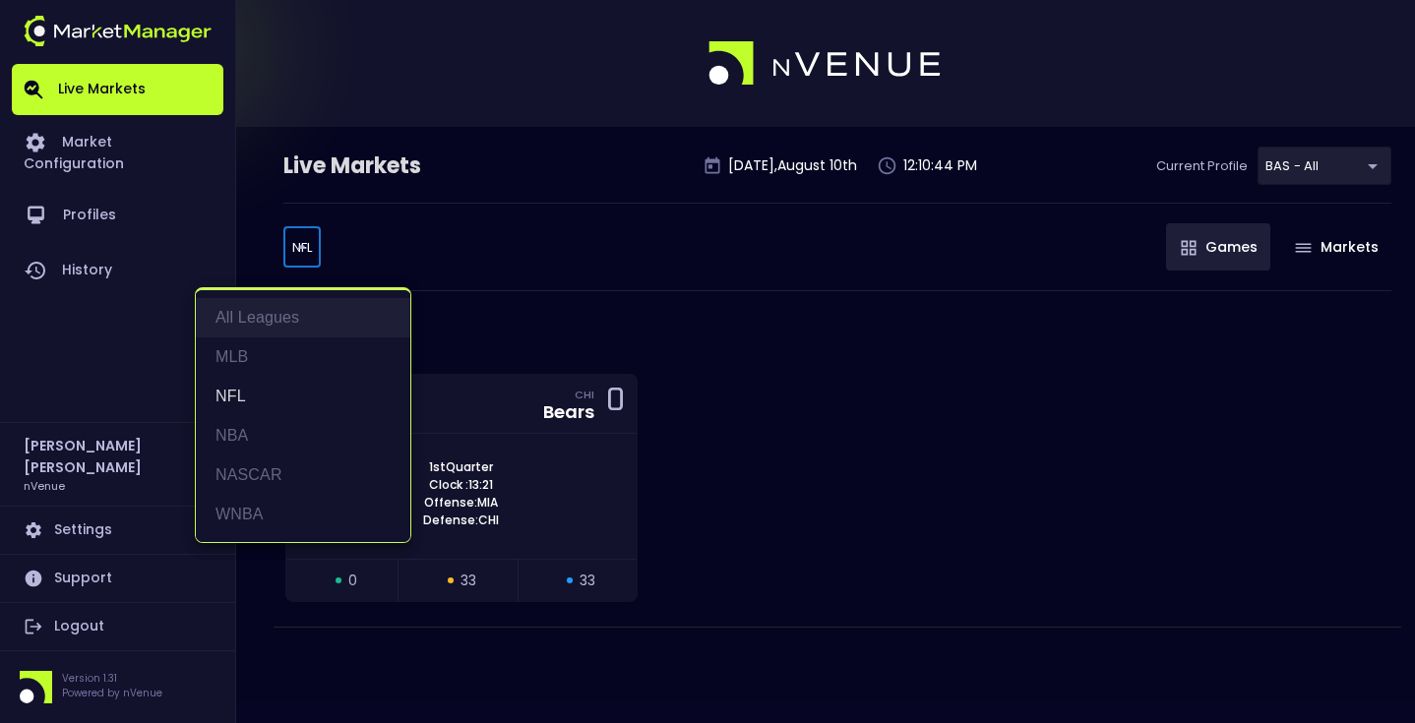
click at [293, 315] on li "All Leagues" at bounding box center [303, 317] width 215 height 39
type input "all leagues"
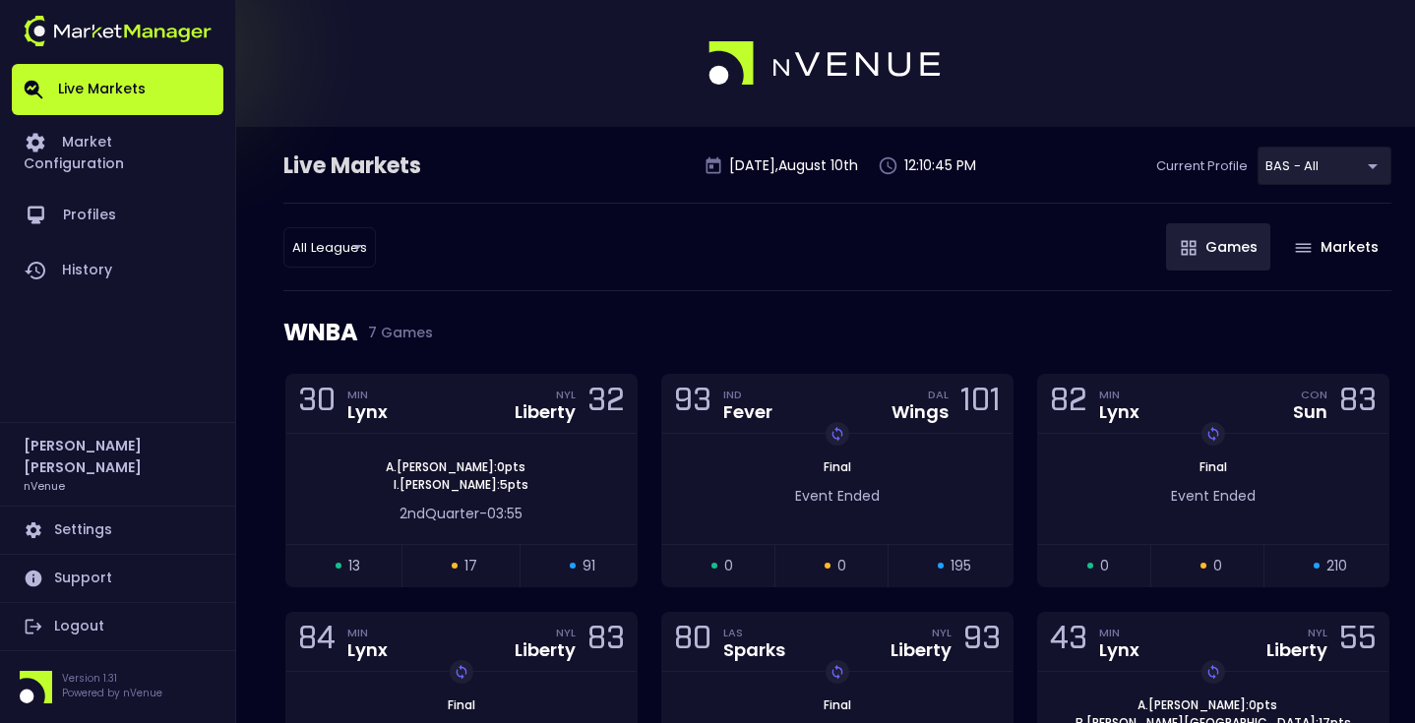
click at [520, 247] on div "All Leagues all leagues ​ Games Markets" at bounding box center [837, 247] width 1108 height 89
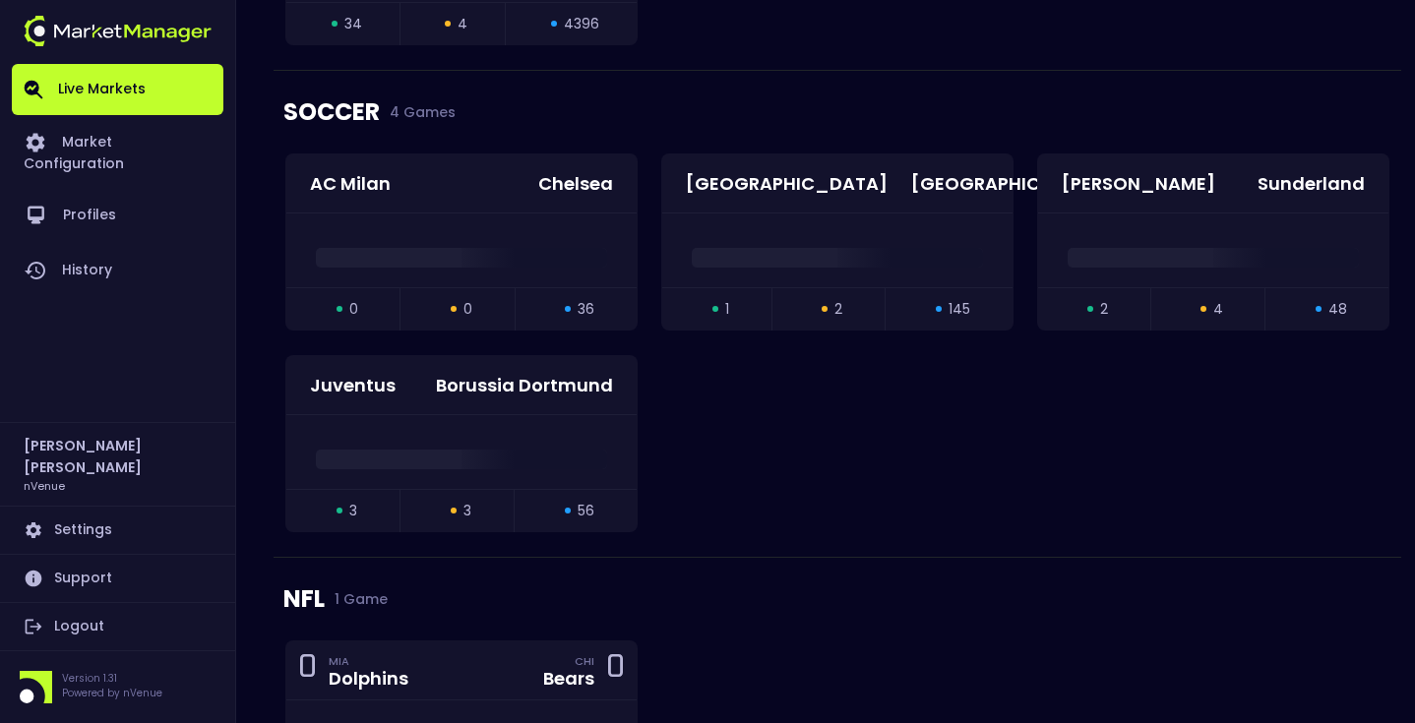
scroll to position [1905, 0]
click at [503, 451] on span at bounding box center [461, 461] width 291 height 20
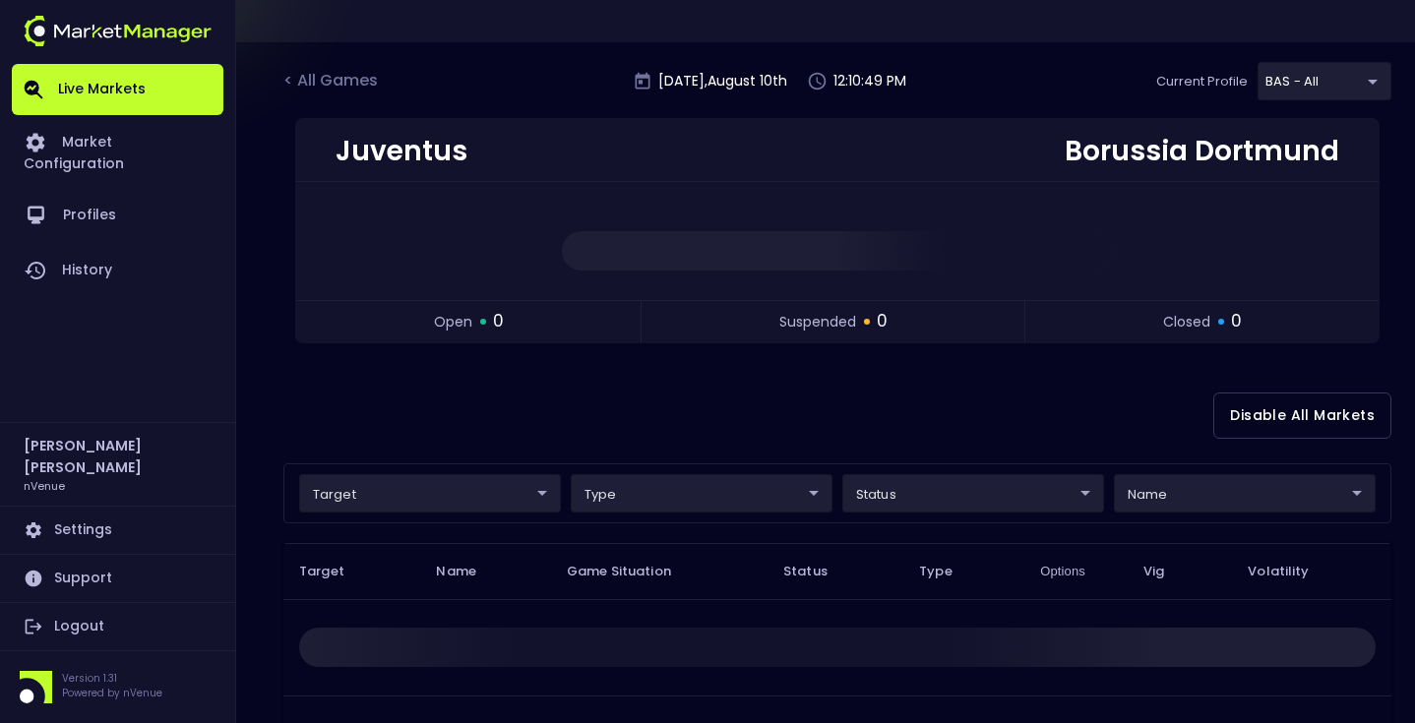
scroll to position [0, 0]
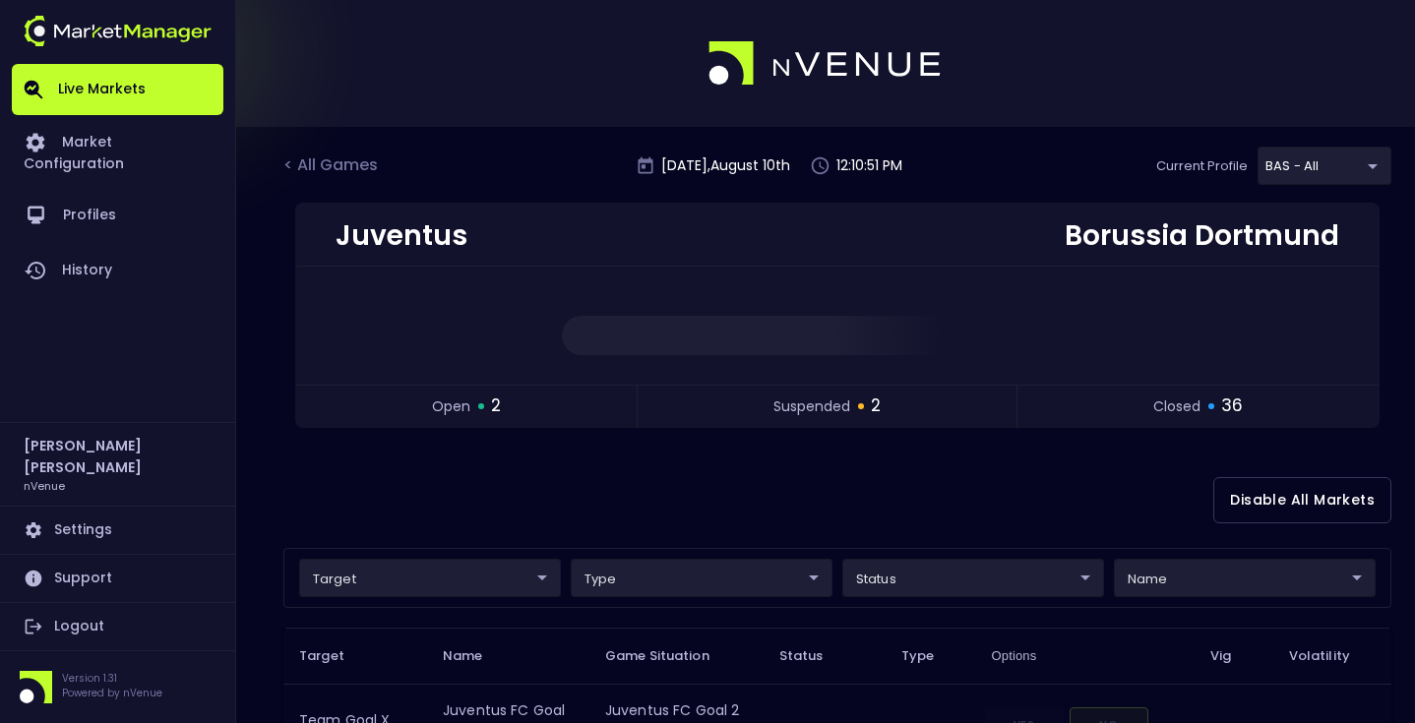
click at [645, 474] on div "Disable All Markets" at bounding box center [837, 500] width 1108 height 95
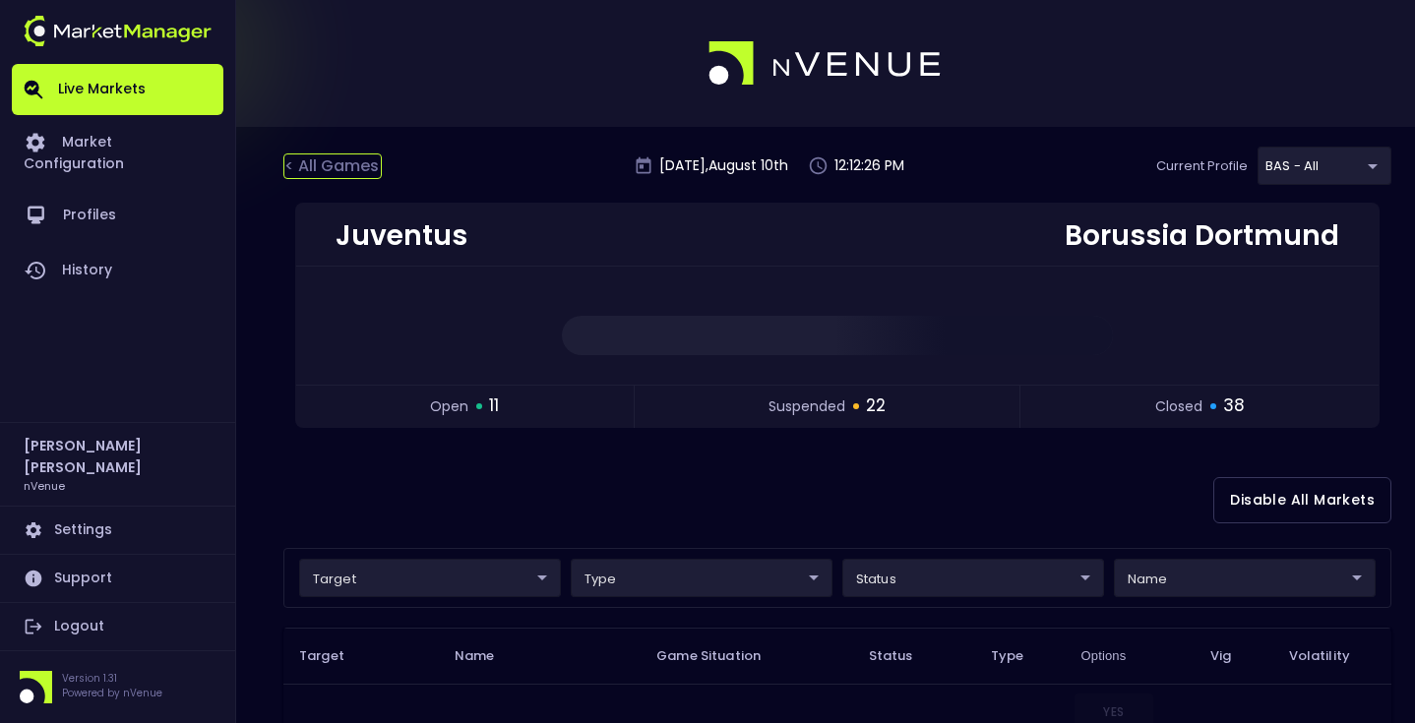
click at [324, 163] on div "< All Games" at bounding box center [332, 167] width 98 height 26
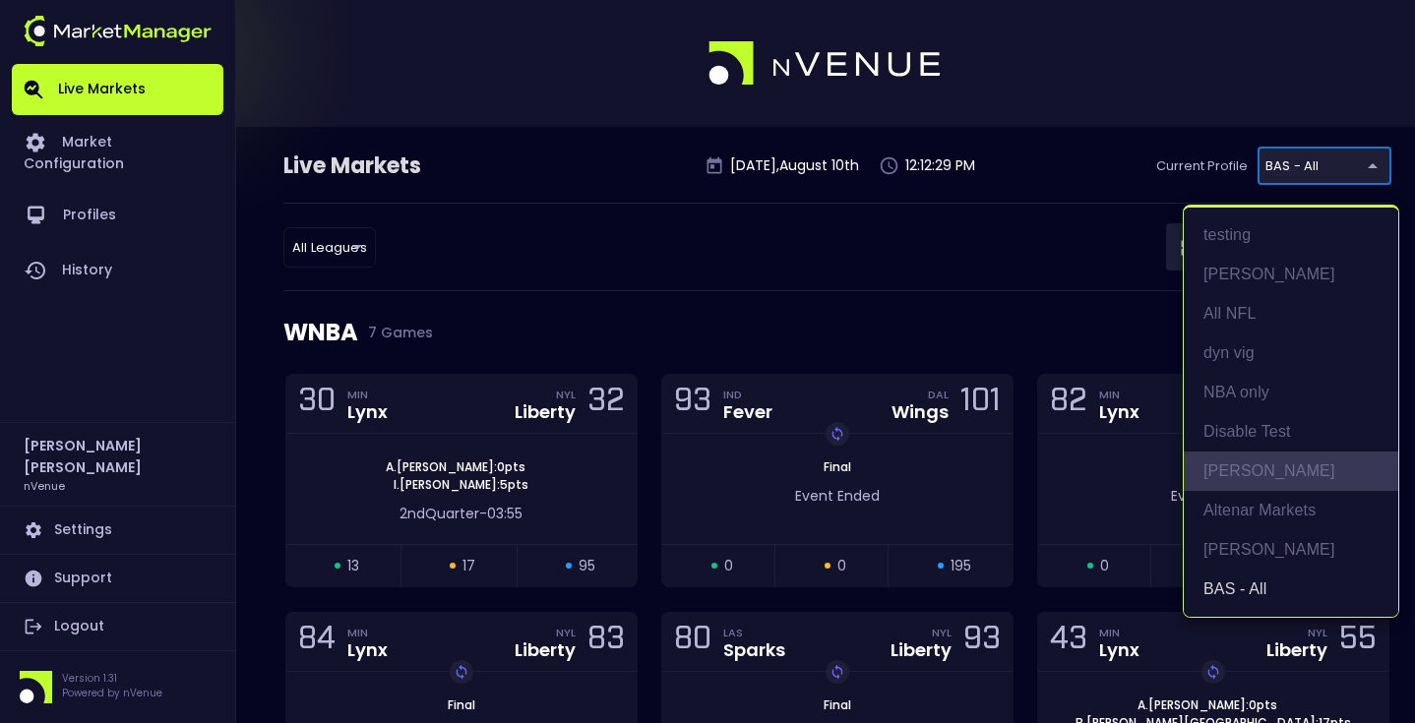
click at [1241, 468] on li "[PERSON_NAME]" at bounding box center [1291, 471] width 215 height 39
type input "0a763355-b225-40e6-8c79-2dda4ec7b2cf"
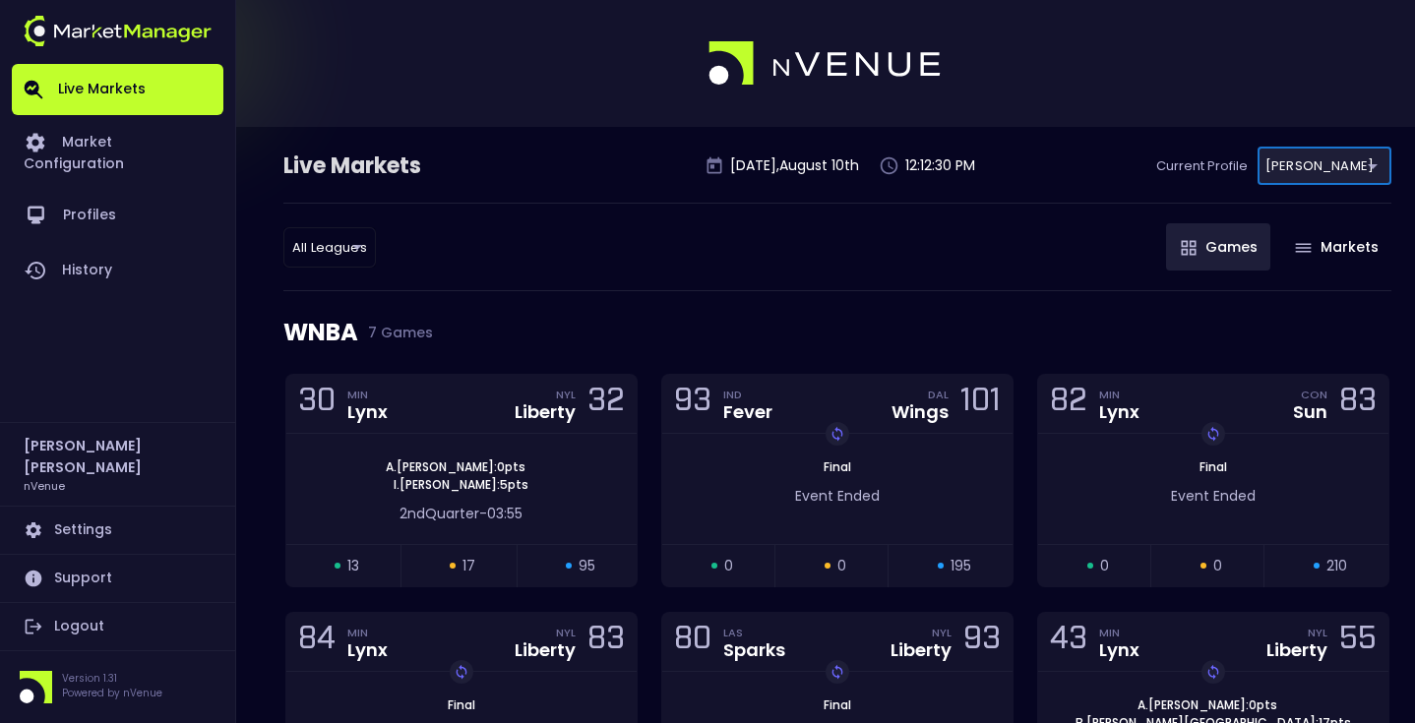
click at [998, 217] on div "All Leagues all leagues ​ Games Markets" at bounding box center [837, 247] width 1108 height 89
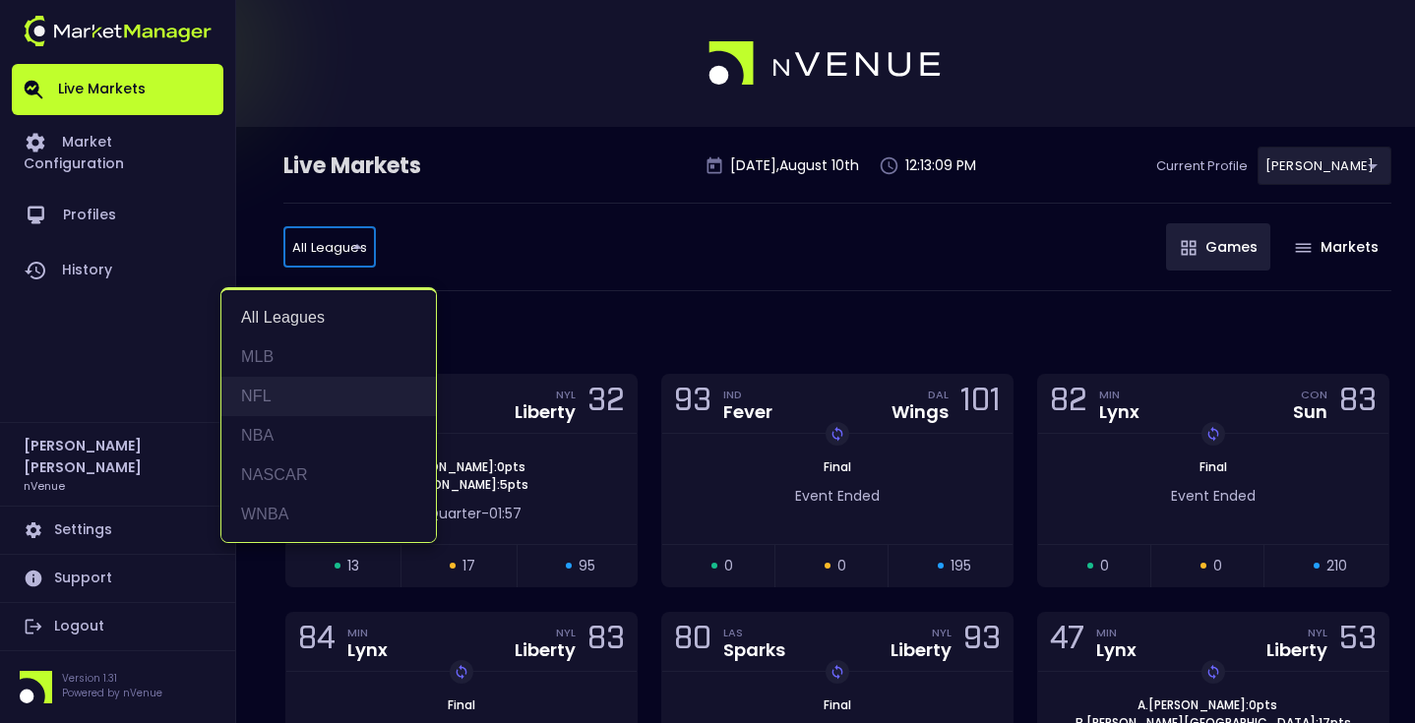
click at [275, 395] on li "NFL" at bounding box center [328, 396] width 215 height 39
type input "NFL"
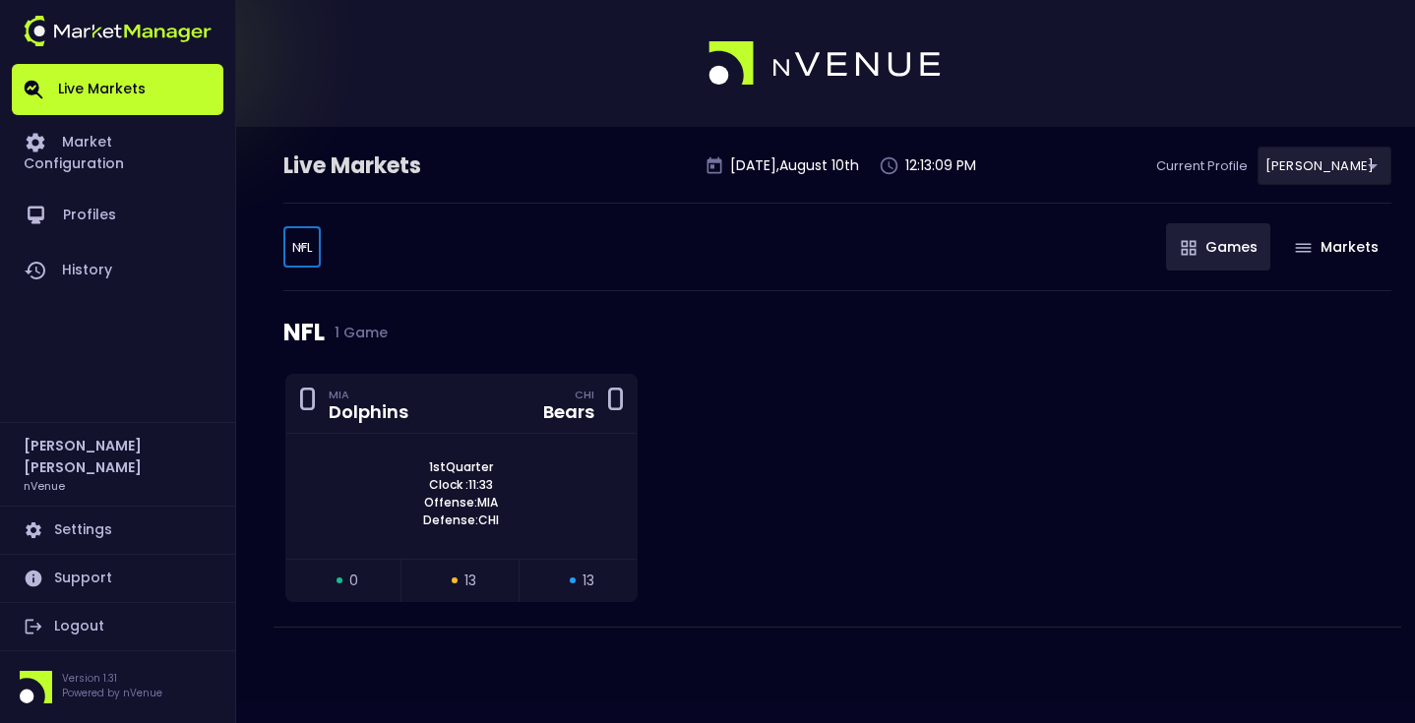
click at [549, 270] on div "NFL NFL ​ Games Markets" at bounding box center [837, 247] width 1108 height 89
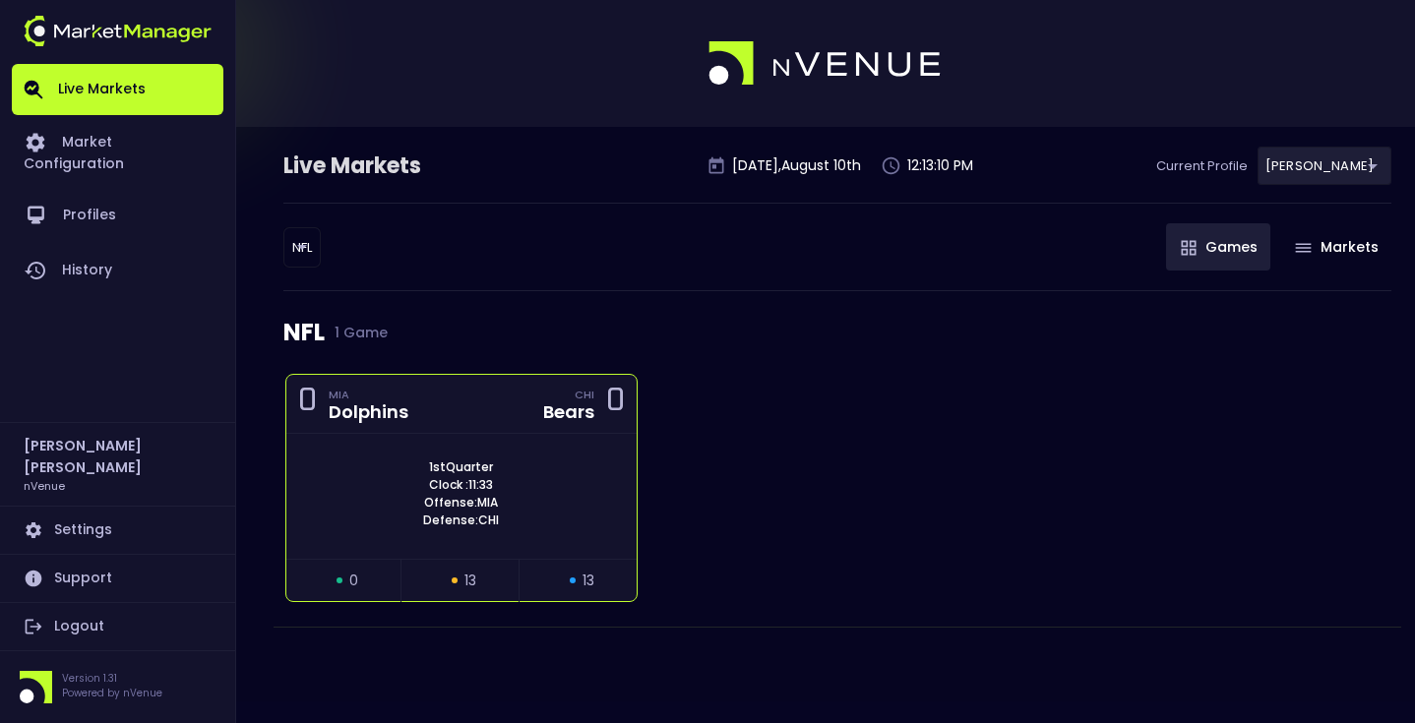
click at [490, 475] on span "1st Quarter" at bounding box center [461, 468] width 76 height 18
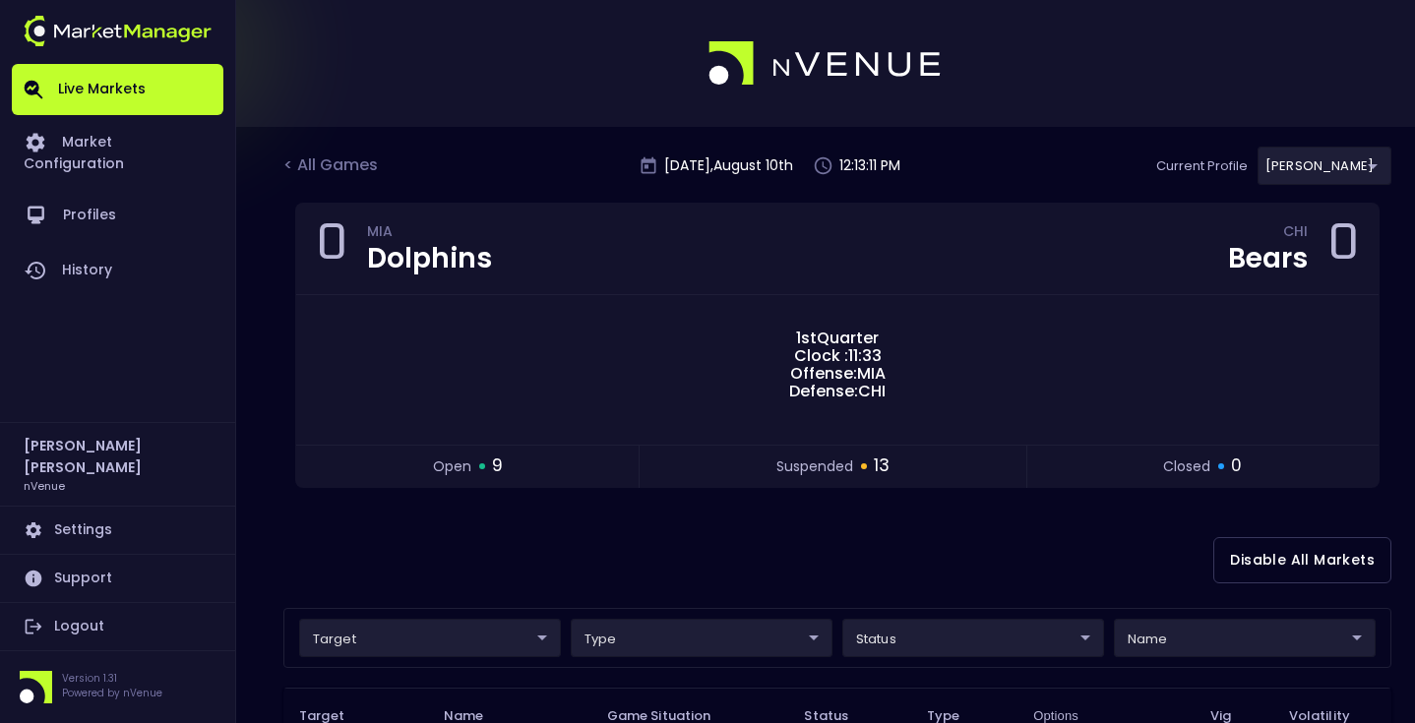
click at [690, 554] on div "Disable All Markets" at bounding box center [837, 560] width 1108 height 95
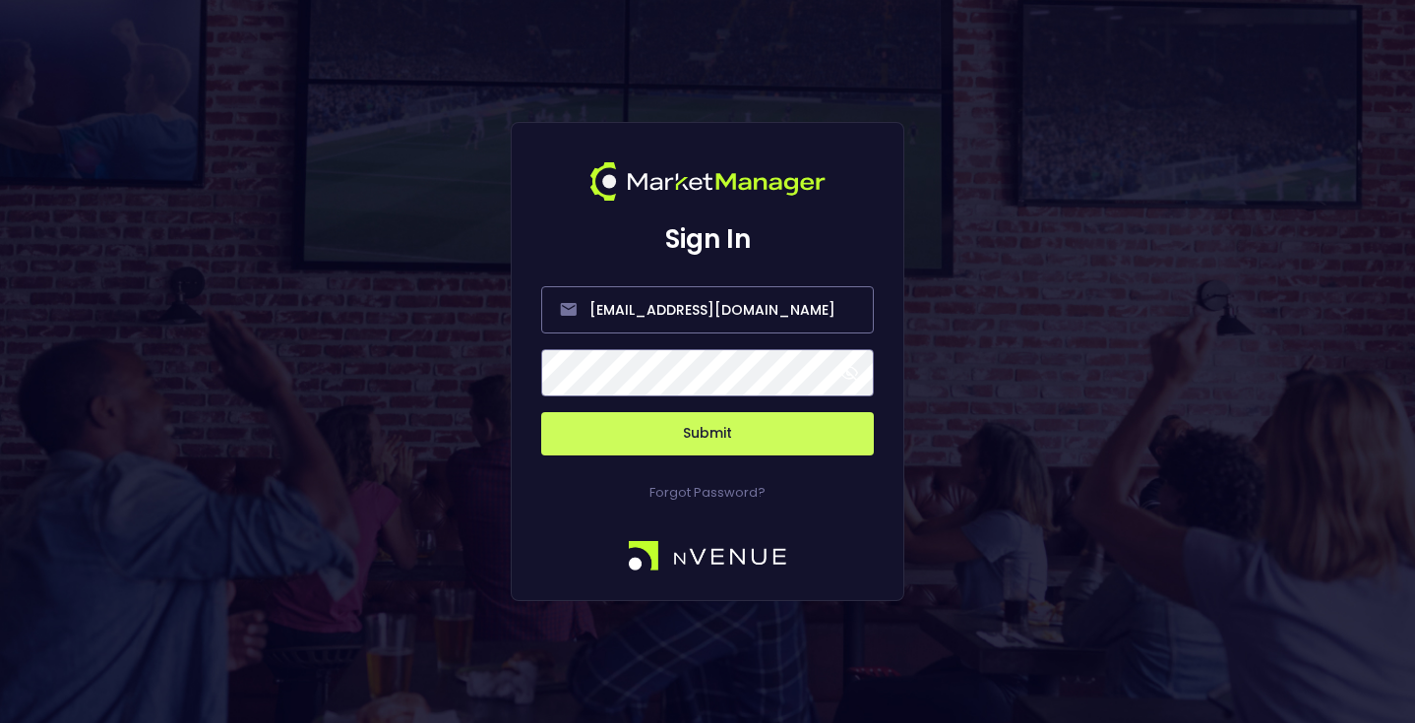
click at [714, 419] on button "Submit" at bounding box center [707, 433] width 333 height 43
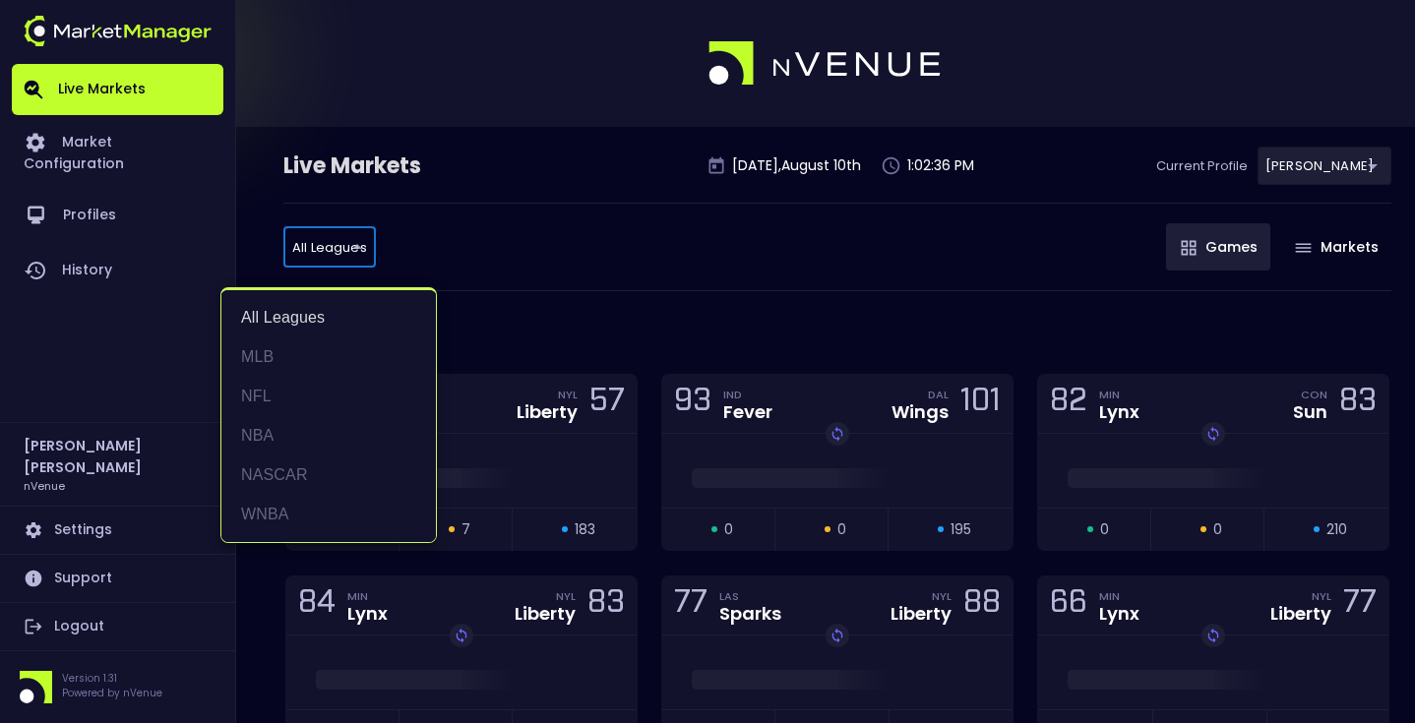
drag, startPoint x: 357, startPoint y: 266, endPoint x: 354, endPoint y: 254, distance: 12.2
click at [287, 390] on li "NFL" at bounding box center [328, 396] width 215 height 39
type input "NFL"
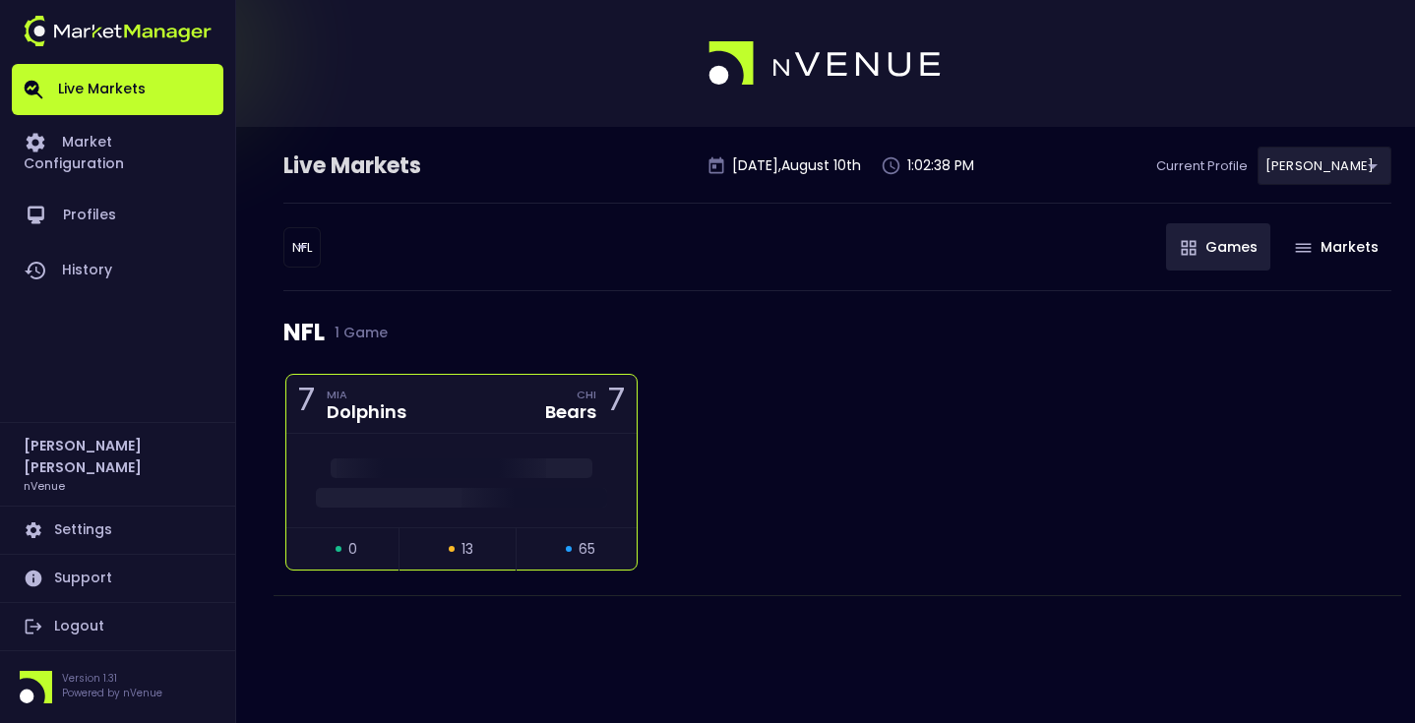
click at [538, 413] on div "CHI Bears 7" at bounding box center [579, 404] width 92 height 27
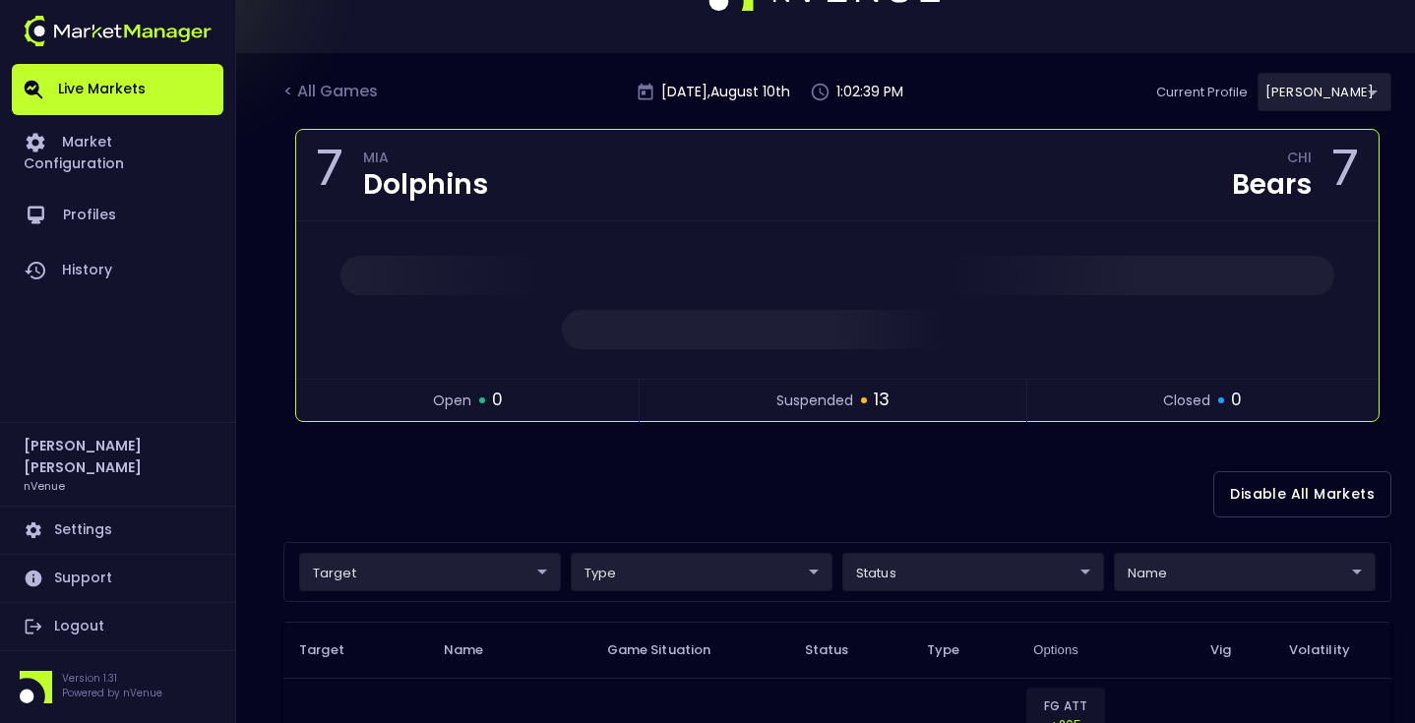
scroll to position [97, 0]
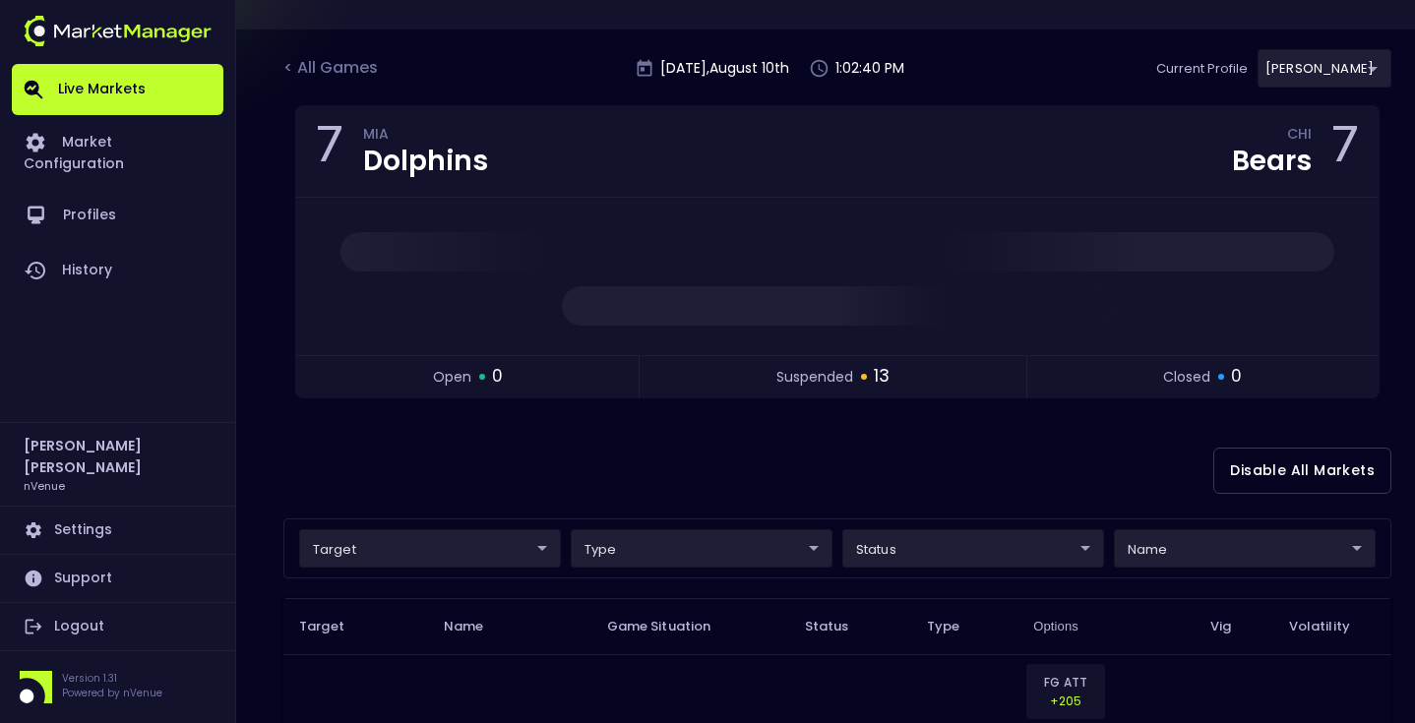
click at [679, 442] on div "Disable All Markets" at bounding box center [837, 470] width 1108 height 95
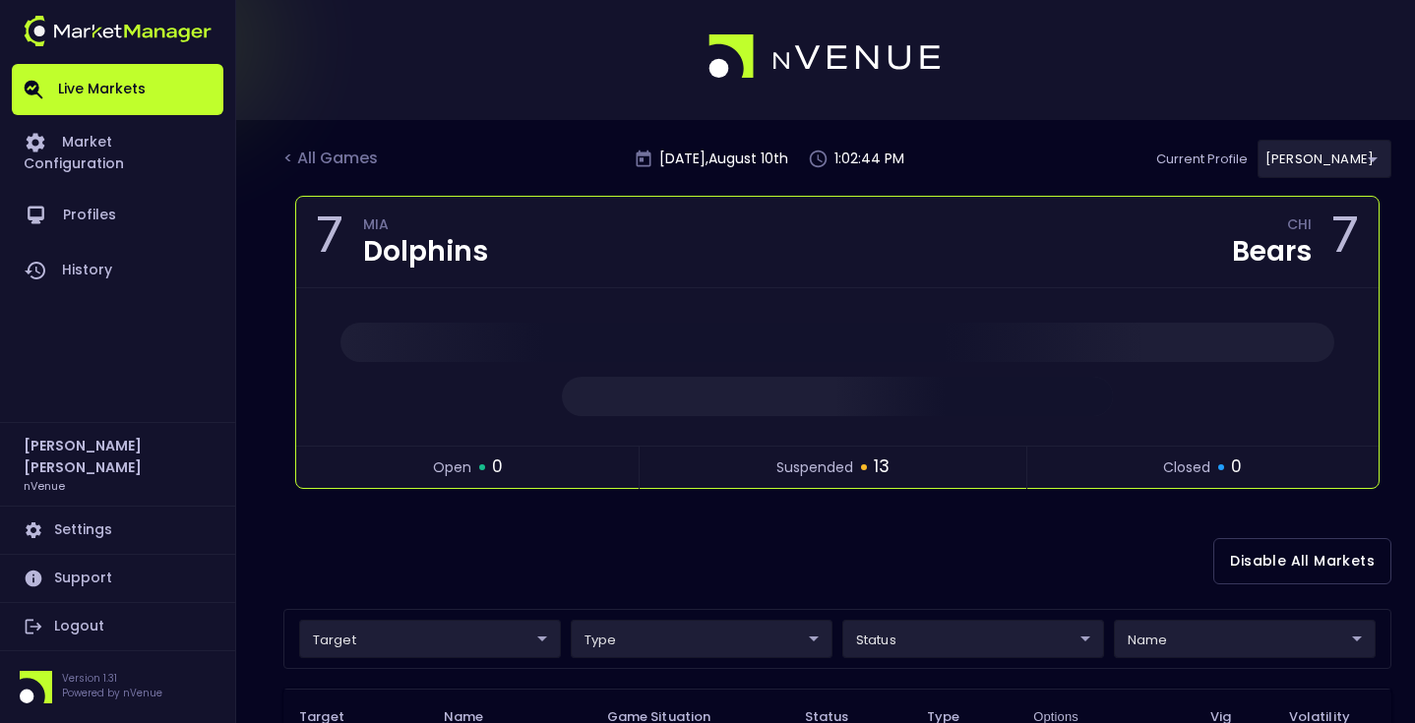
scroll to position [0, 0]
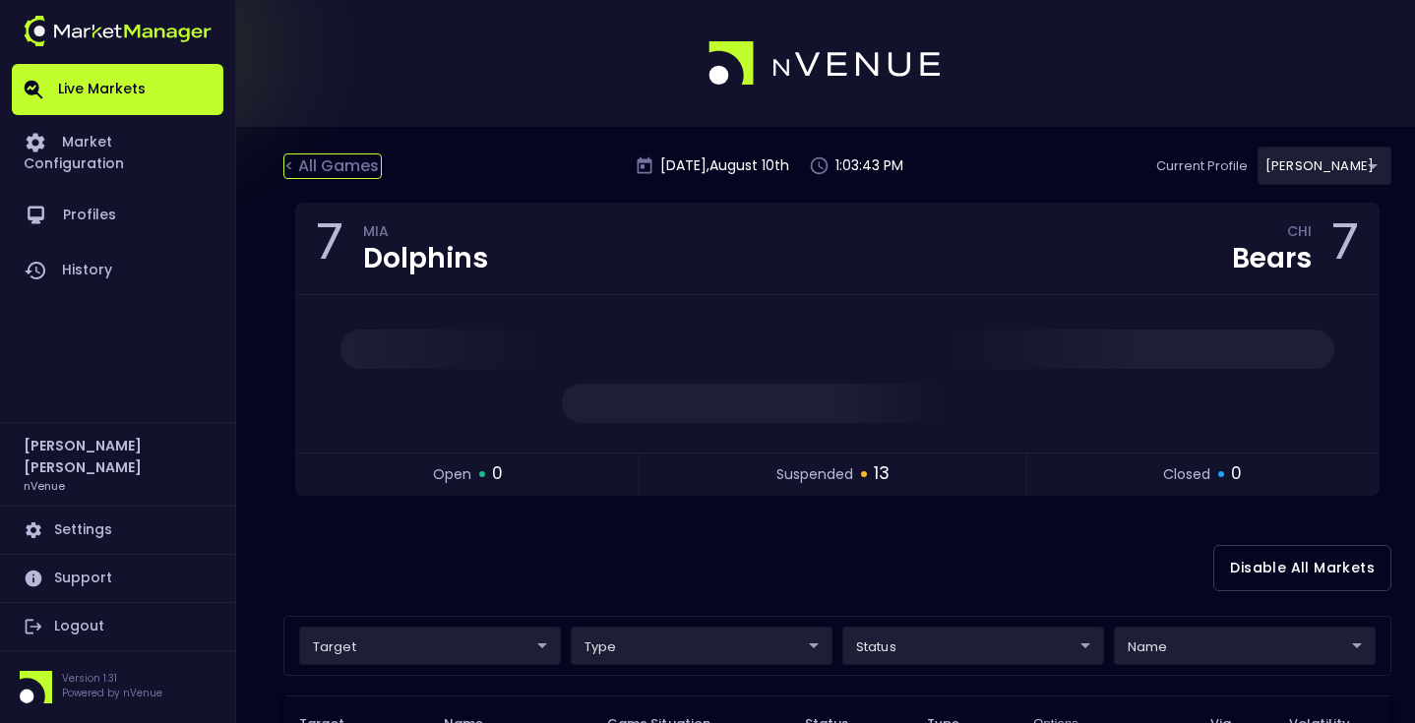
click at [326, 172] on div "< All Games" at bounding box center [332, 167] width 98 height 26
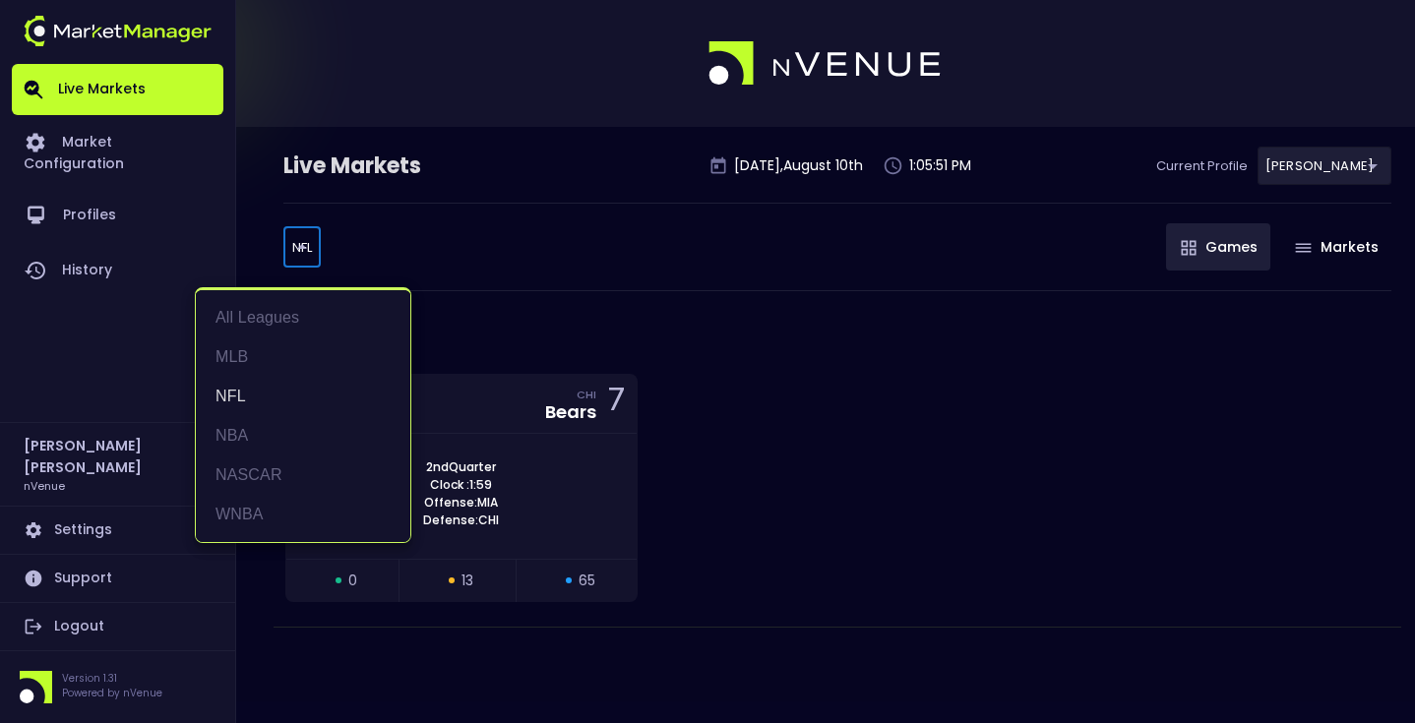
click at [302, 246] on body "Live Markets Market Configuration Profiles History Matt Jensen nVenue Settings …" at bounding box center [707, 361] width 1415 height 723
click at [285, 467] on li "NASCAR" at bounding box center [303, 475] width 215 height 39
type input "NASCAR"
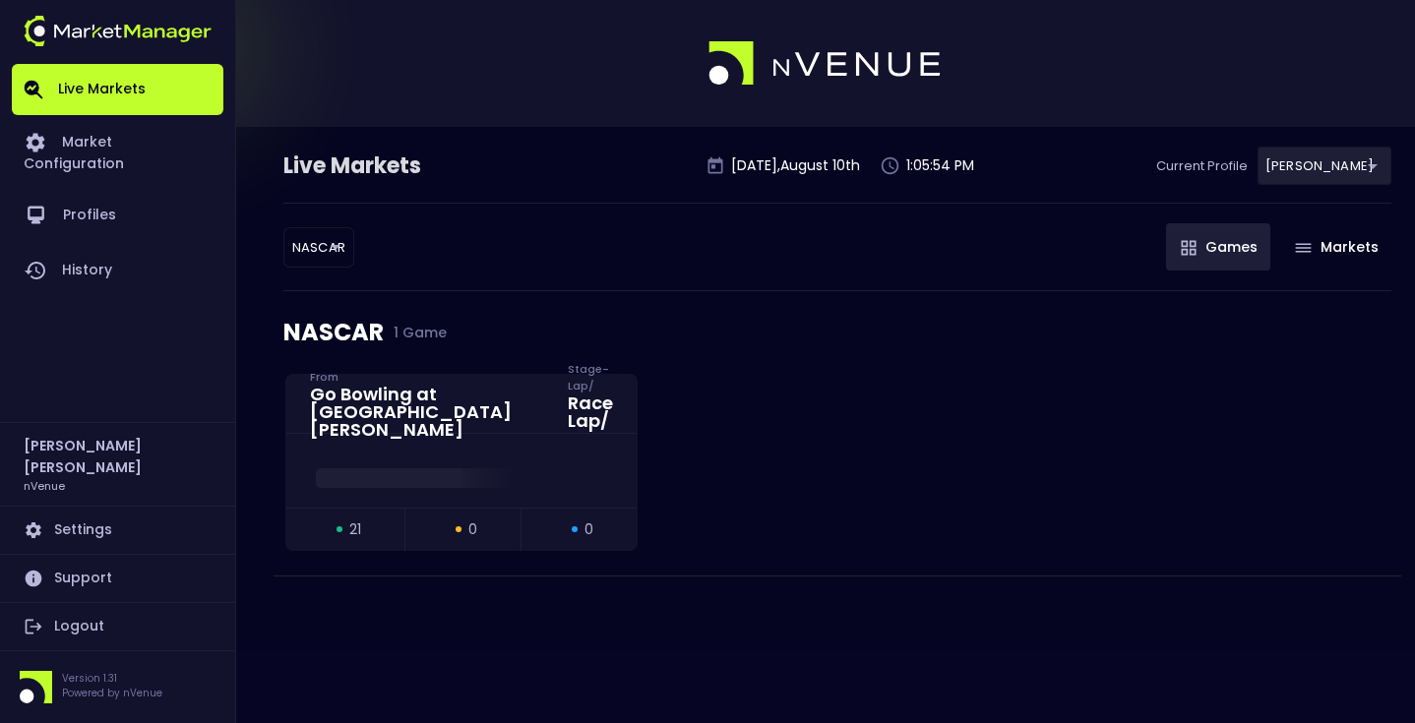
click at [620, 283] on div "NASCAR NASCAR ​ Games Markets" at bounding box center [837, 247] width 1108 height 89
click at [486, 462] on div at bounding box center [461, 474] width 350 height 30
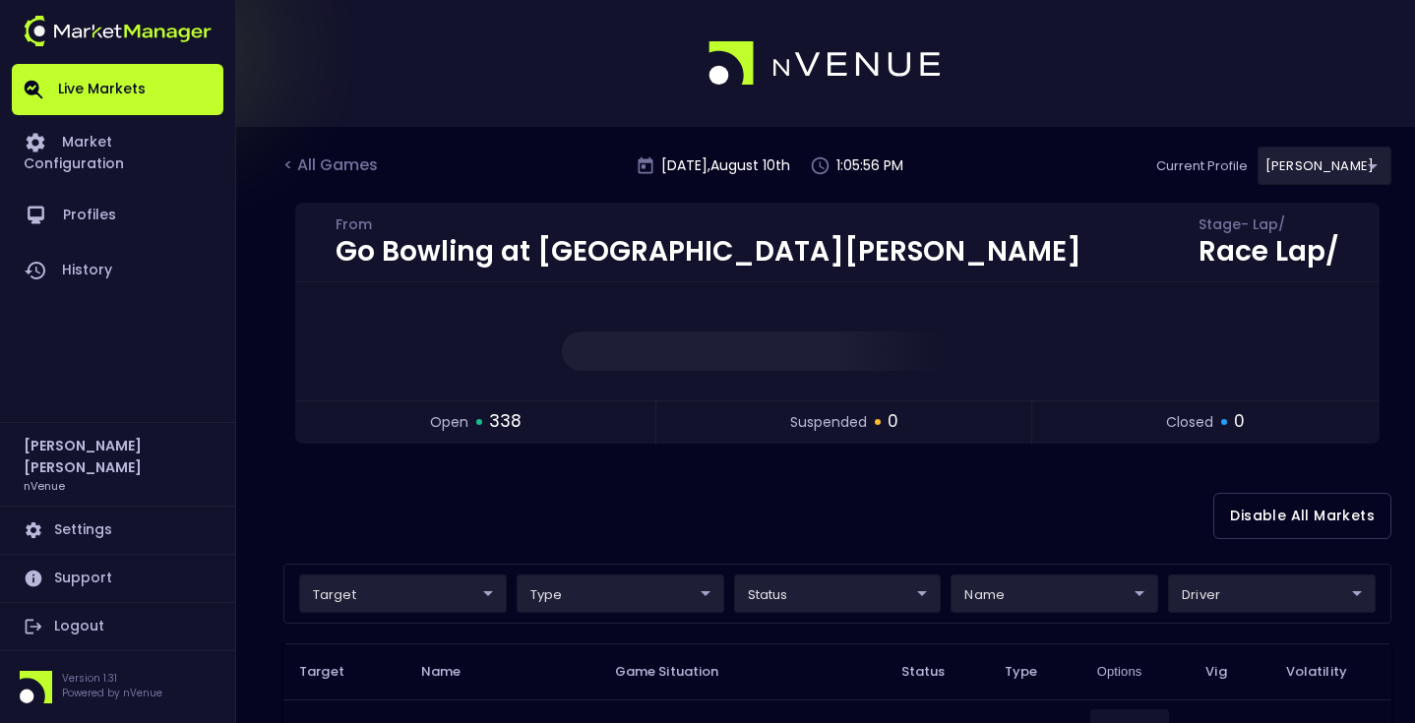
click at [649, 495] on div "Disable All Markets" at bounding box center [837, 515] width 1108 height 95
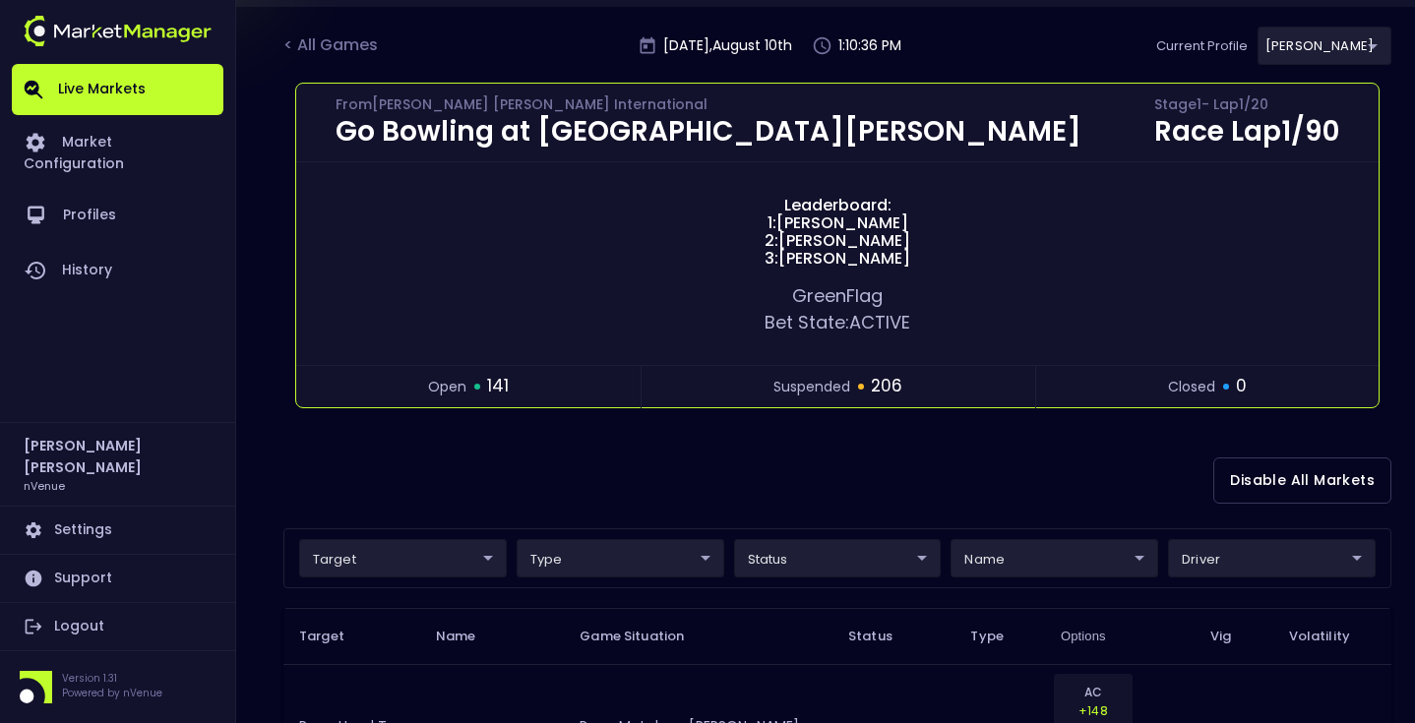
scroll to position [235, 0]
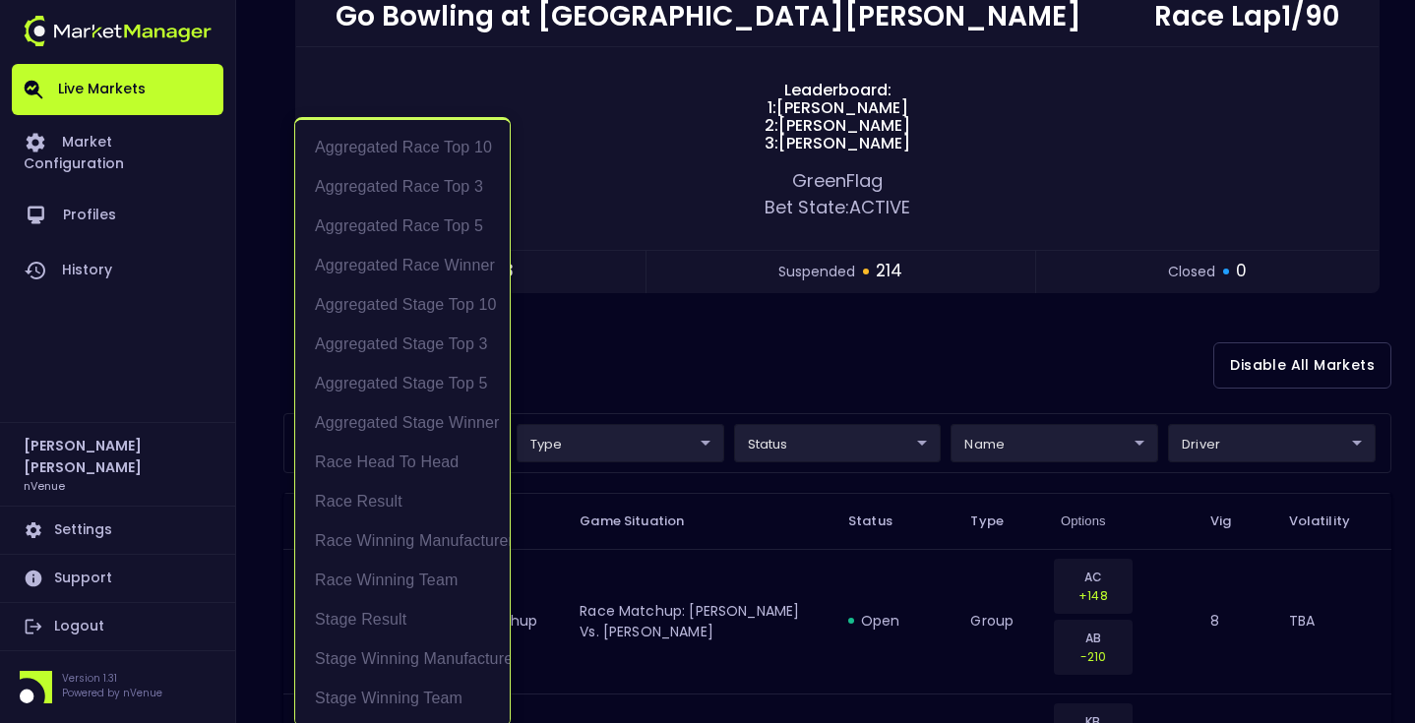
click at [439, 491] on li "Race Result" at bounding box center [402, 501] width 215 height 39
type input "Race Result"
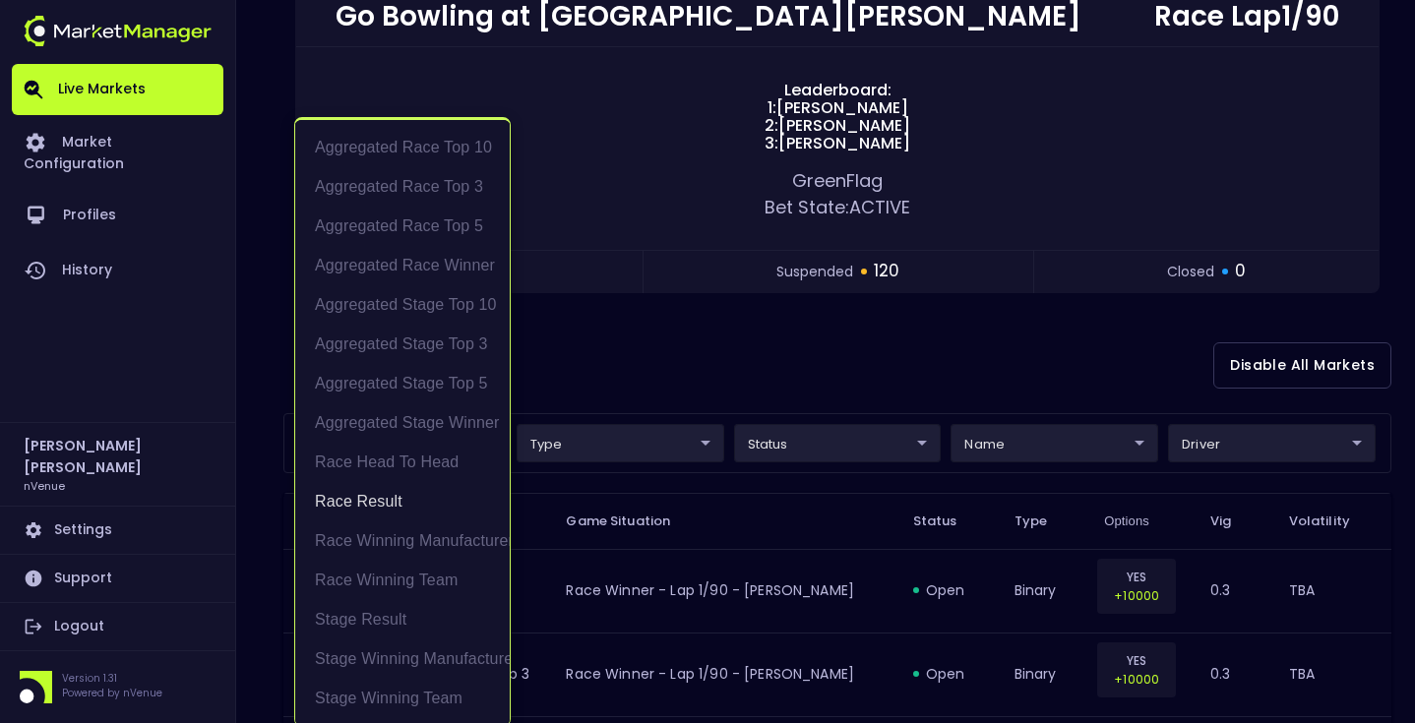
click at [703, 367] on div at bounding box center [707, 361] width 1415 height 723
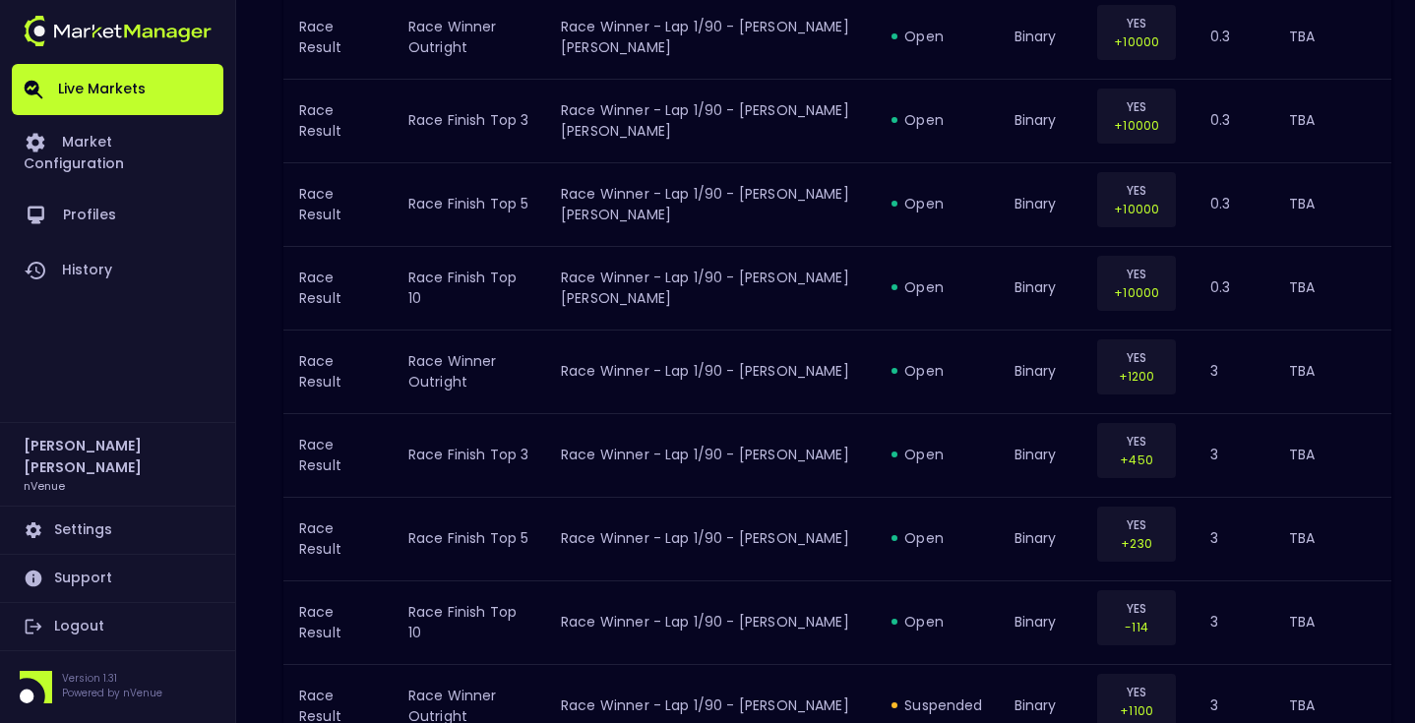
scroll to position [559, 0]
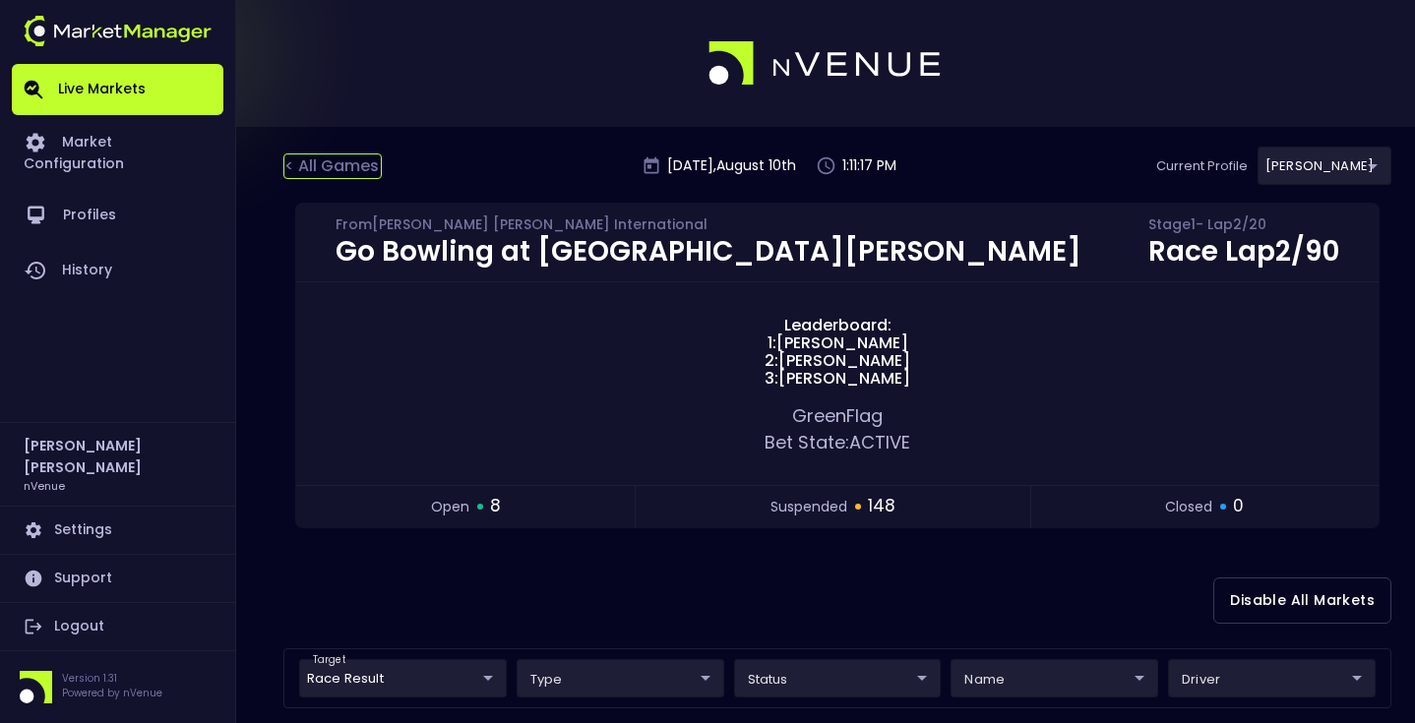
click at [321, 158] on div "< All Games" at bounding box center [332, 167] width 98 height 26
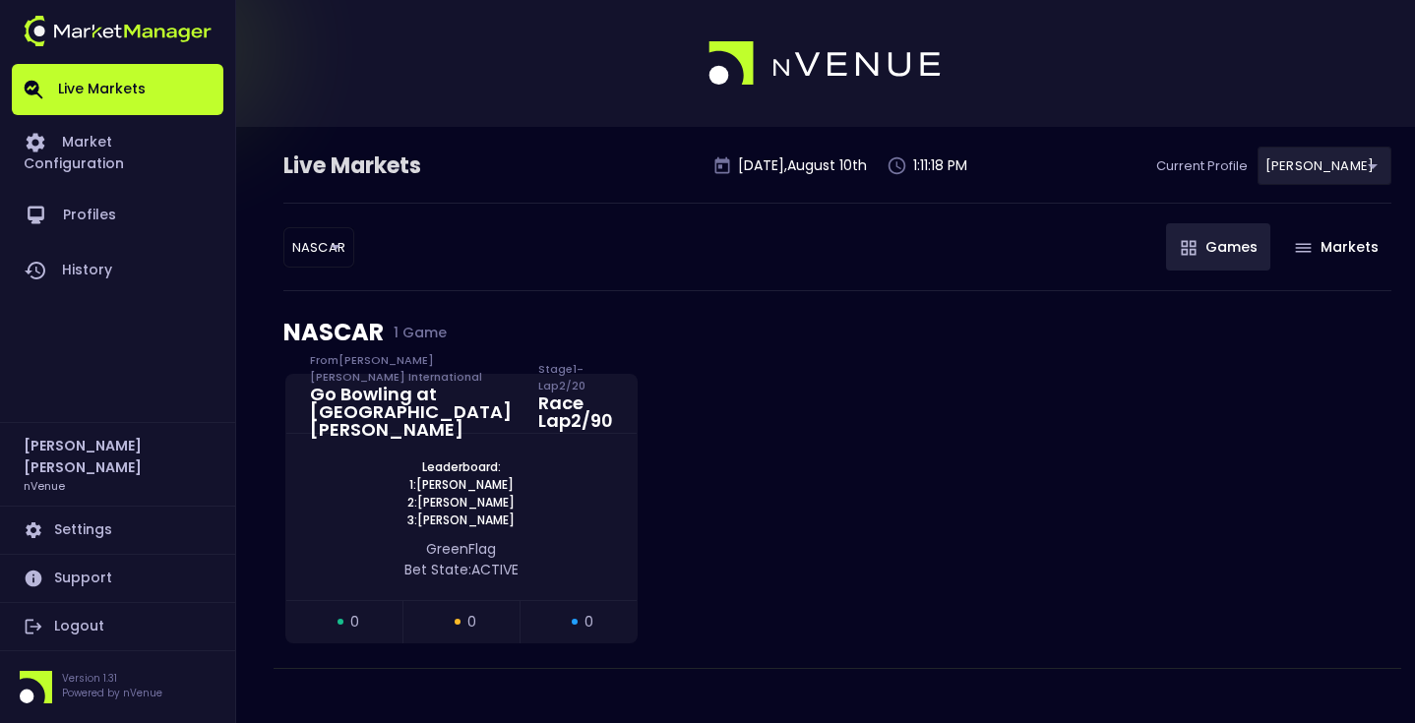
click at [319, 245] on body "Live Markets Market Configuration Profiles History [PERSON_NAME] nVenue Setting…" at bounding box center [707, 371] width 1415 height 743
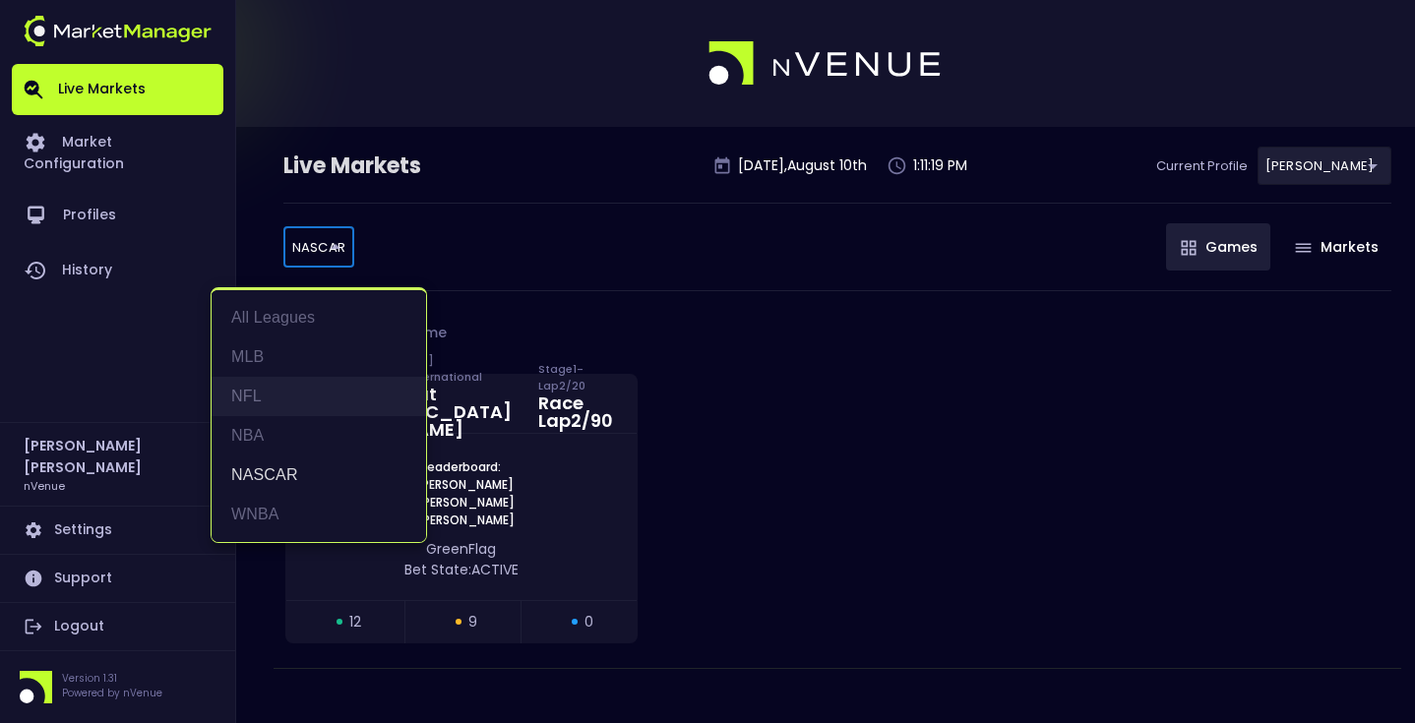
click at [288, 396] on li "NFL" at bounding box center [319, 396] width 215 height 39
type input "NFL"
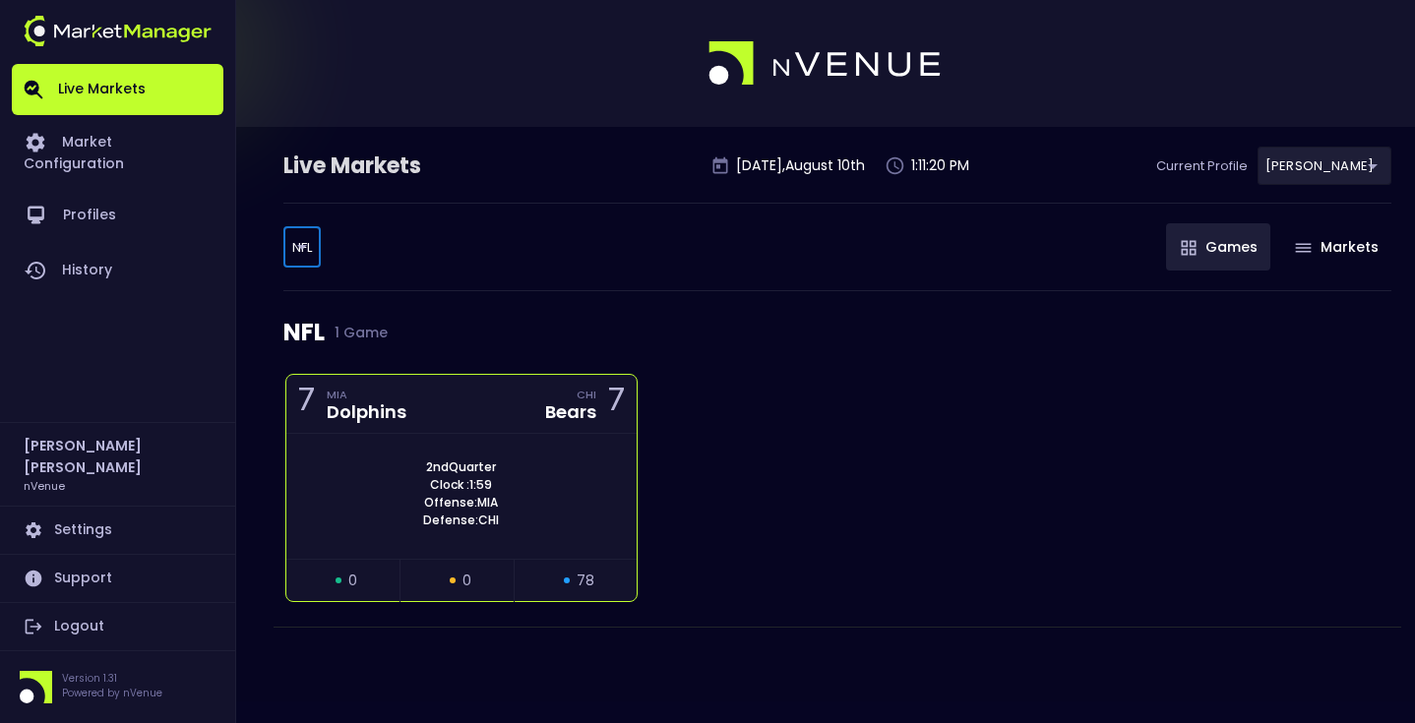
click at [360, 443] on div "2nd Quarter Clock : 1:59 Offense: MIA Defense: CHI" at bounding box center [461, 496] width 350 height 125
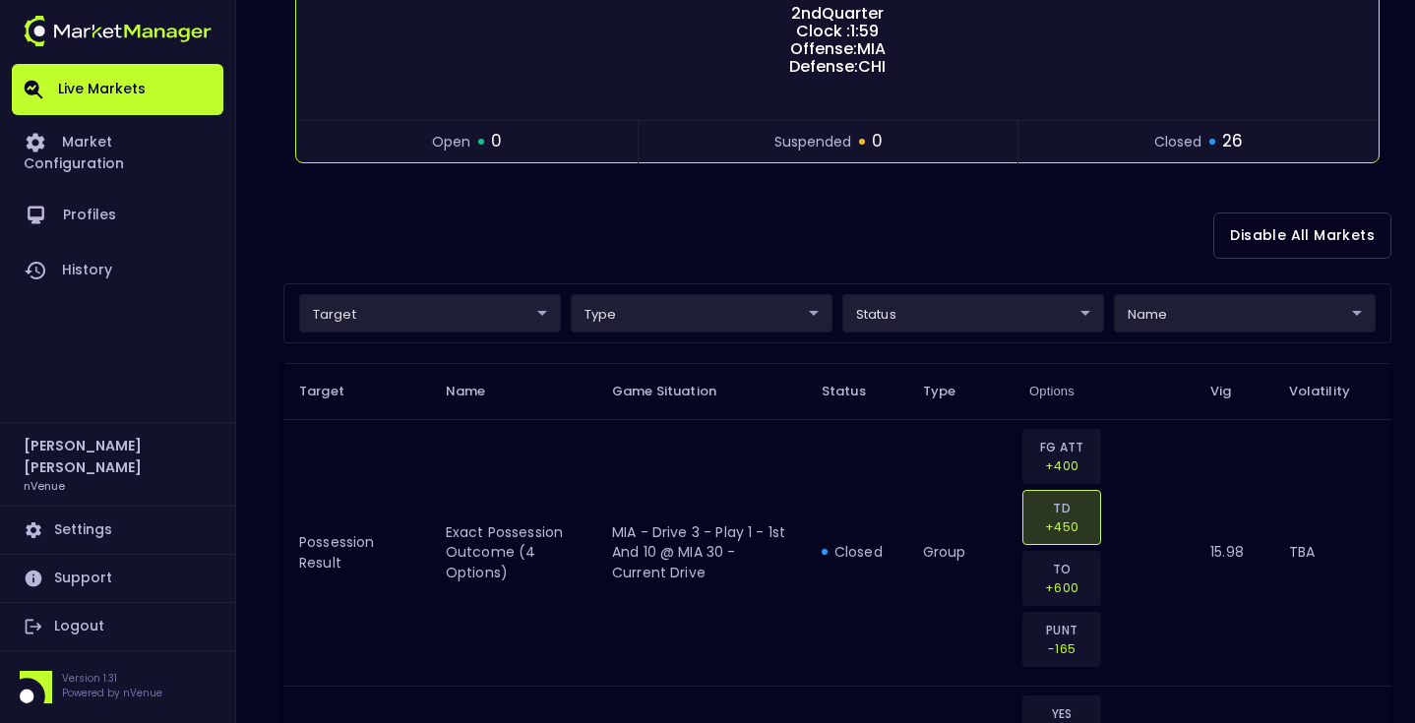
scroll to position [363, 0]
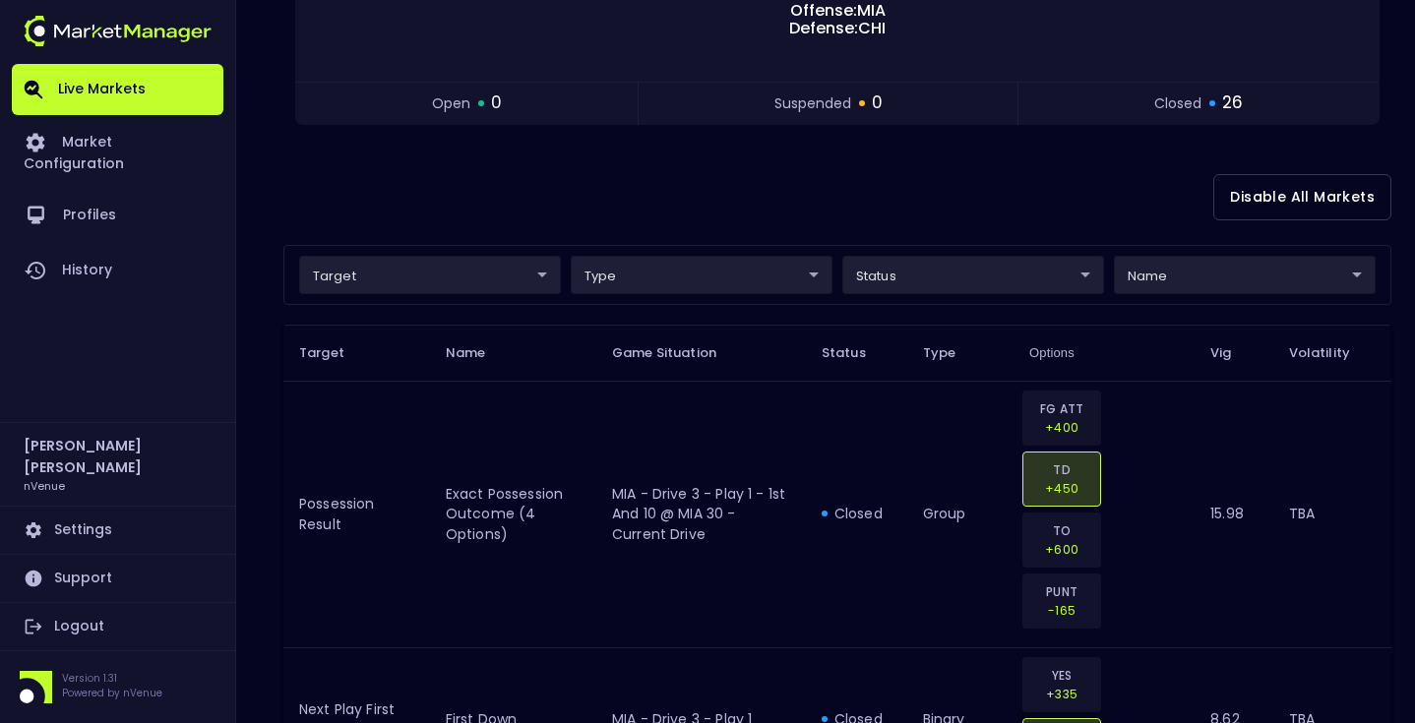
click at [602, 191] on div "Disable All Markets" at bounding box center [837, 197] width 1108 height 95
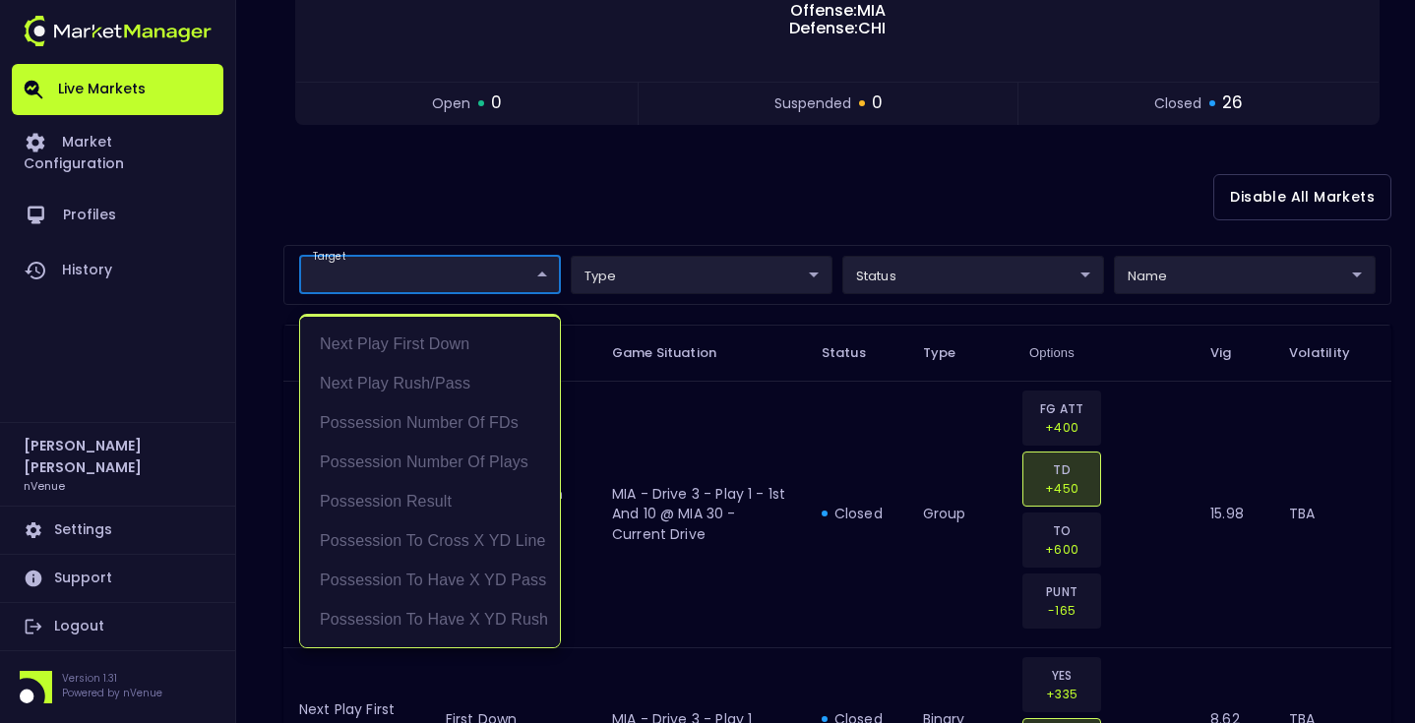
click at [464, 275] on div at bounding box center [707, 361] width 1415 height 723
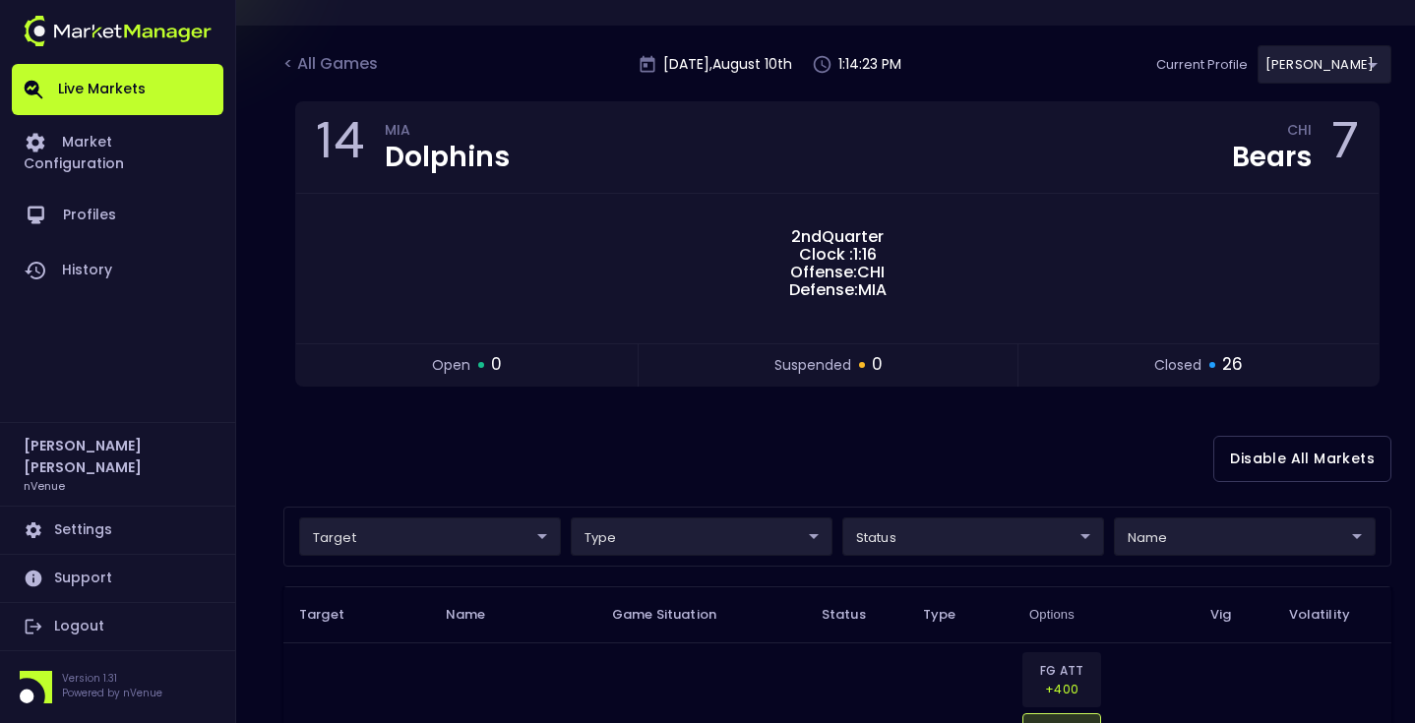
scroll to position [0, 0]
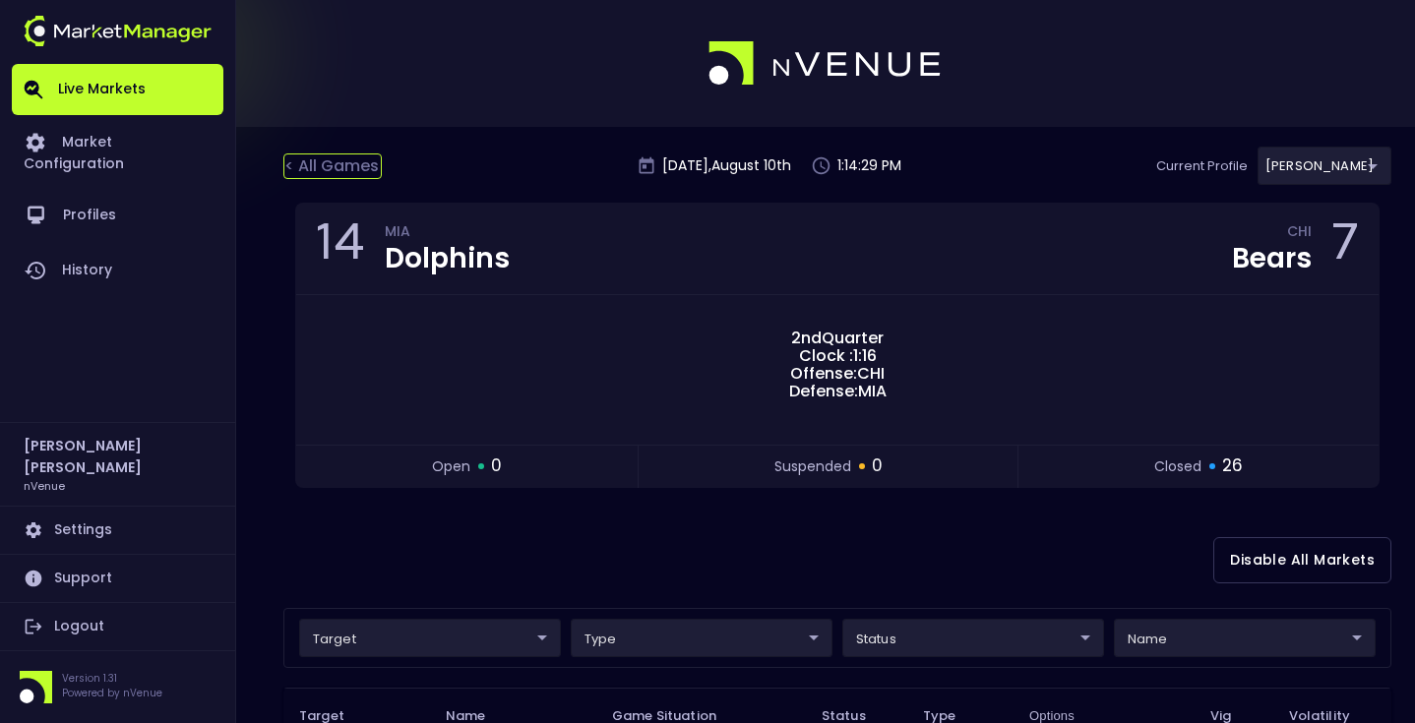
click at [310, 163] on div "< All Games" at bounding box center [332, 167] width 98 height 26
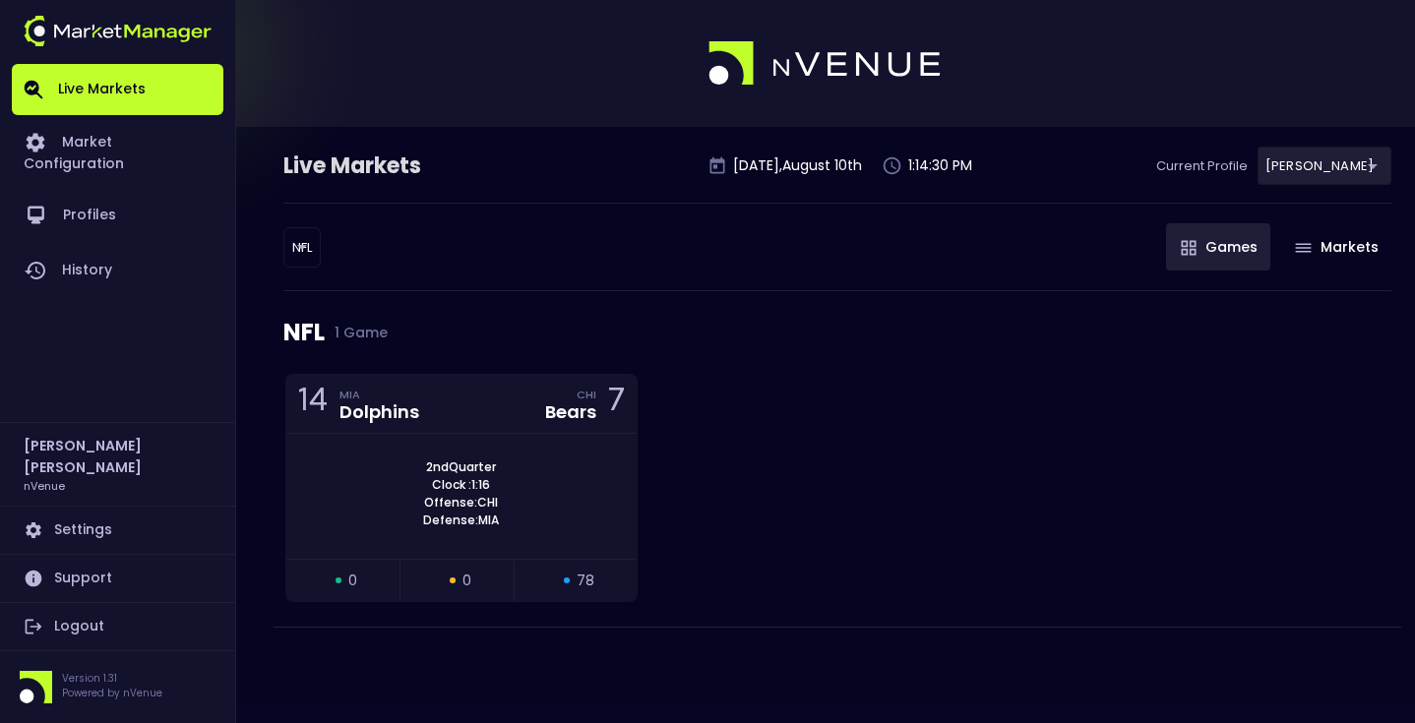
click at [280, 237] on div "Live Markets Sunday , August 10 th 1:14:30 PM Current Profile Matt 0a763355-b22…" at bounding box center [707, 414] width 1415 height 575
click at [291, 246] on body "Live Markets Market Configuration Profiles History Matt Jensen nVenue Settings …" at bounding box center [707, 361] width 1415 height 723
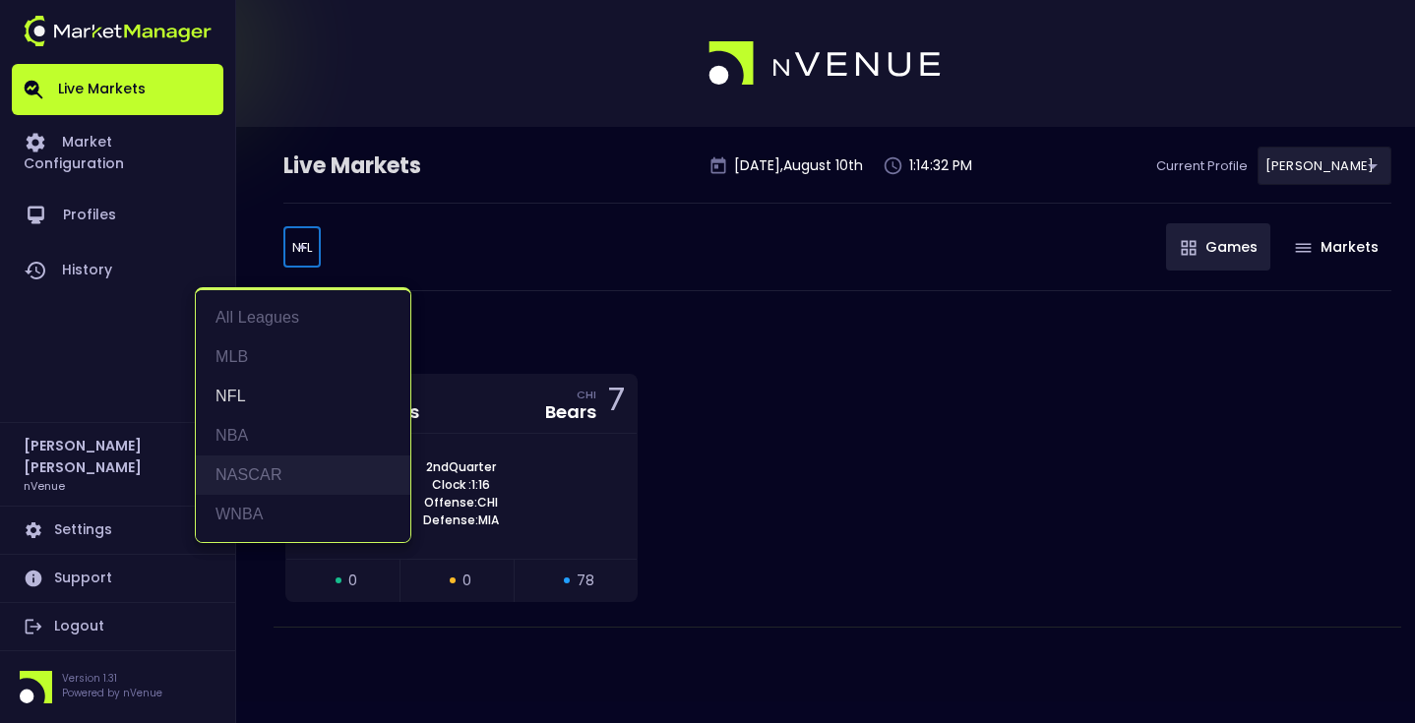
click at [281, 486] on li "NASCAR" at bounding box center [303, 475] width 215 height 39
type input "NASCAR"
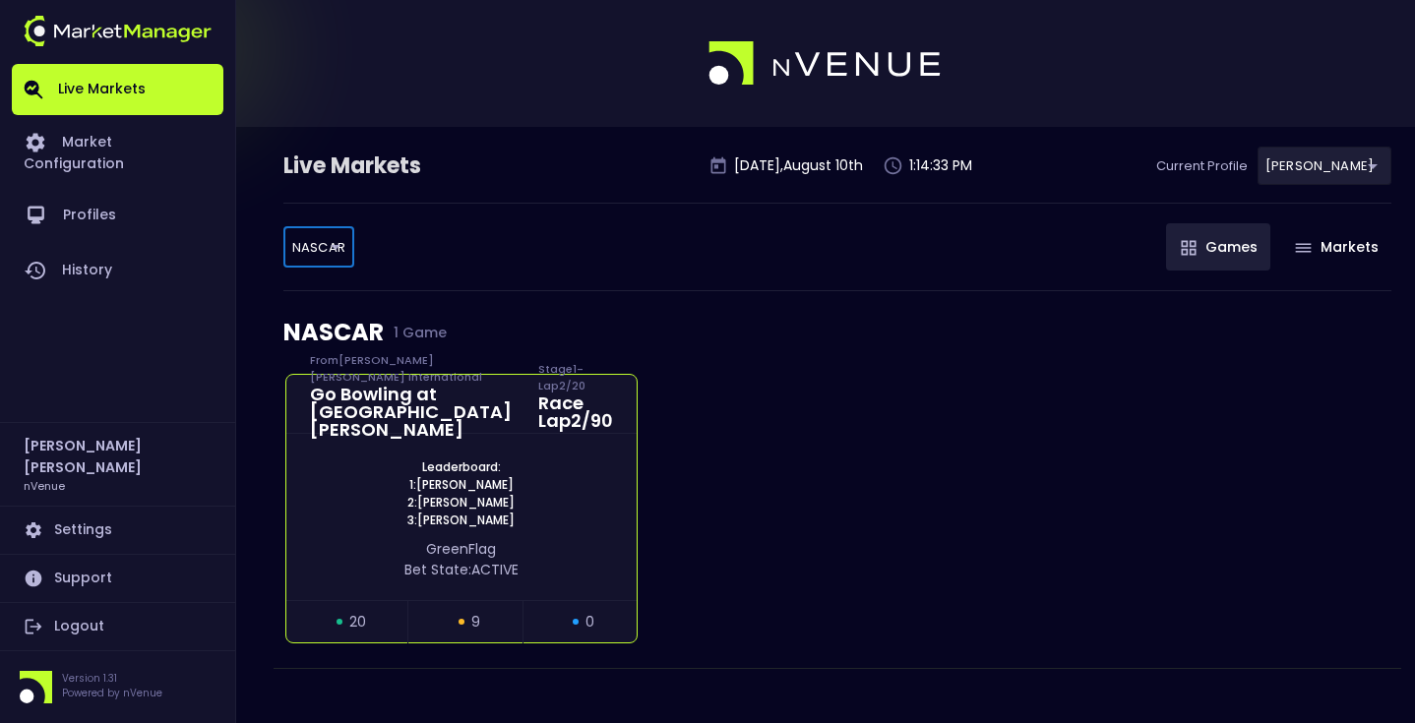
click at [356, 424] on div "Go Bowling at [GEOGRAPHIC_DATA][PERSON_NAME]" at bounding box center [412, 412] width 205 height 53
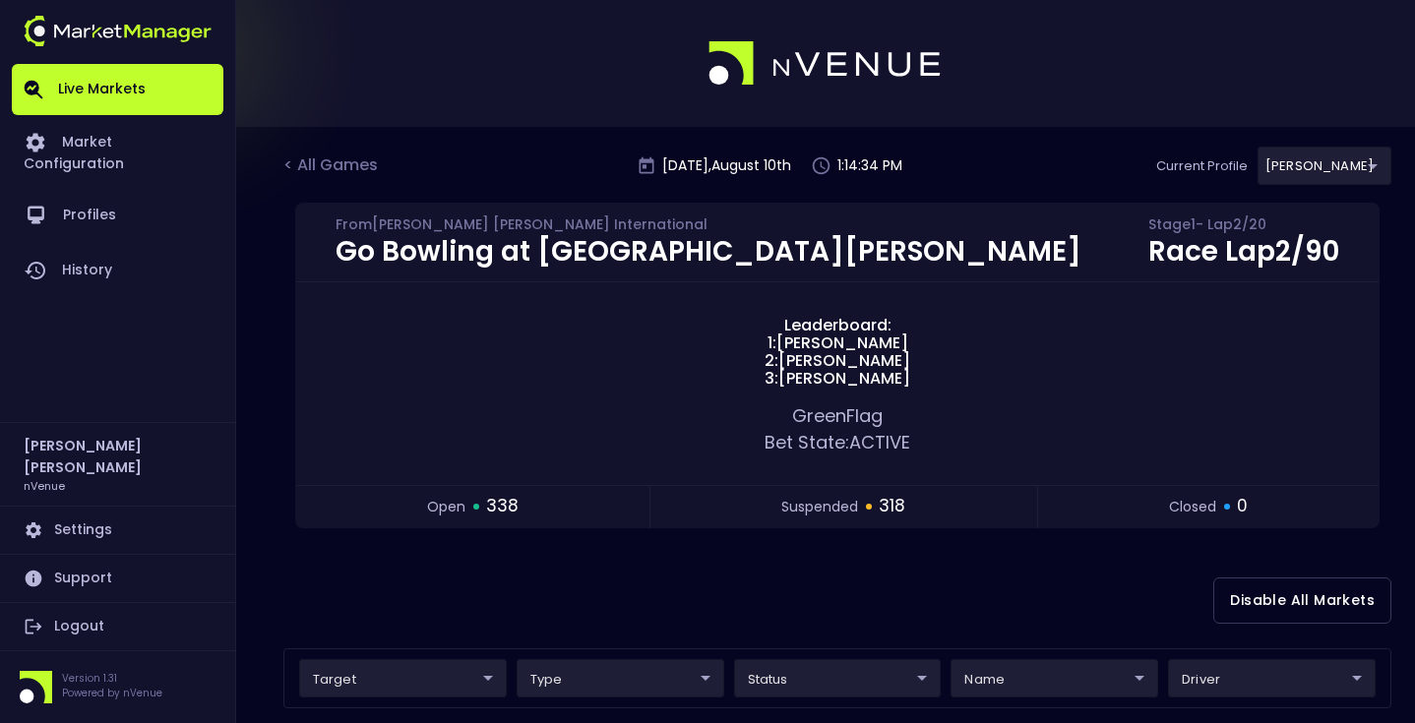
click at [448, 577] on div "Disable All Markets" at bounding box center [837, 600] width 1108 height 95
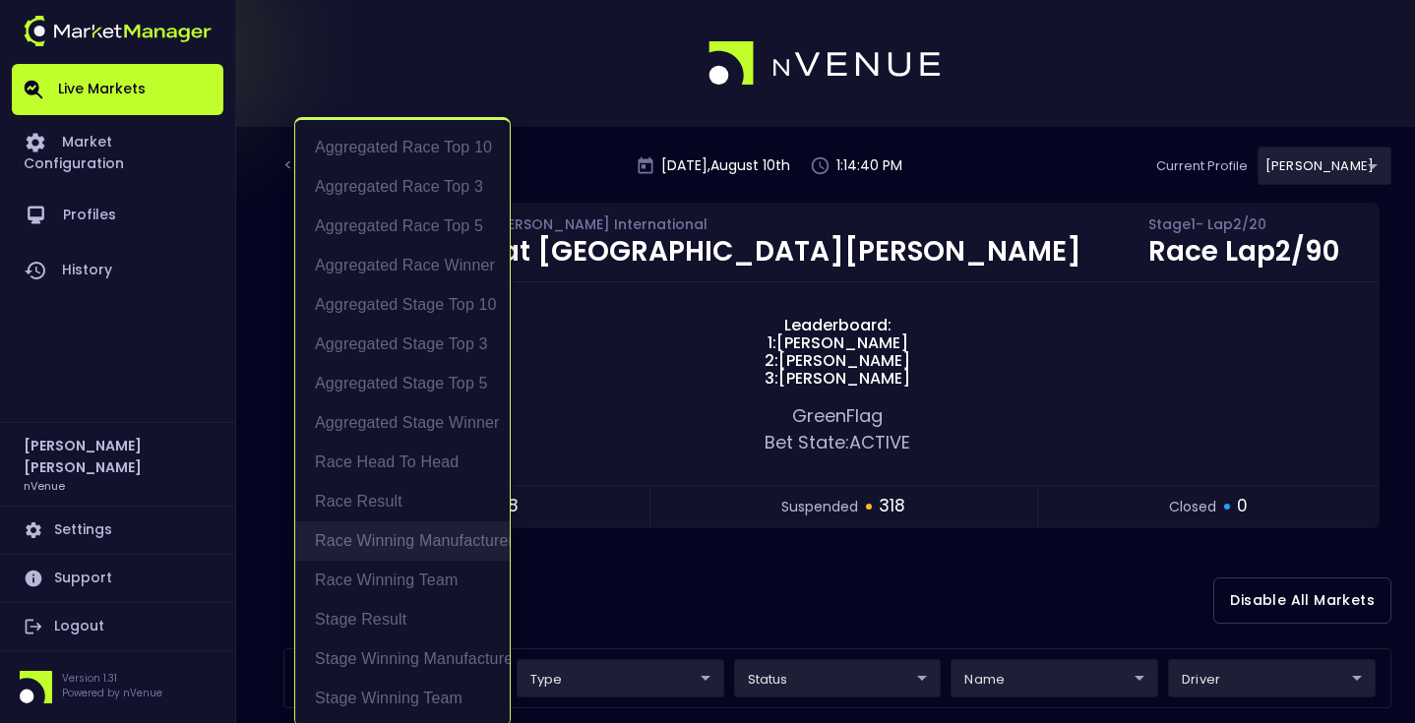
scroll to position [4, 0]
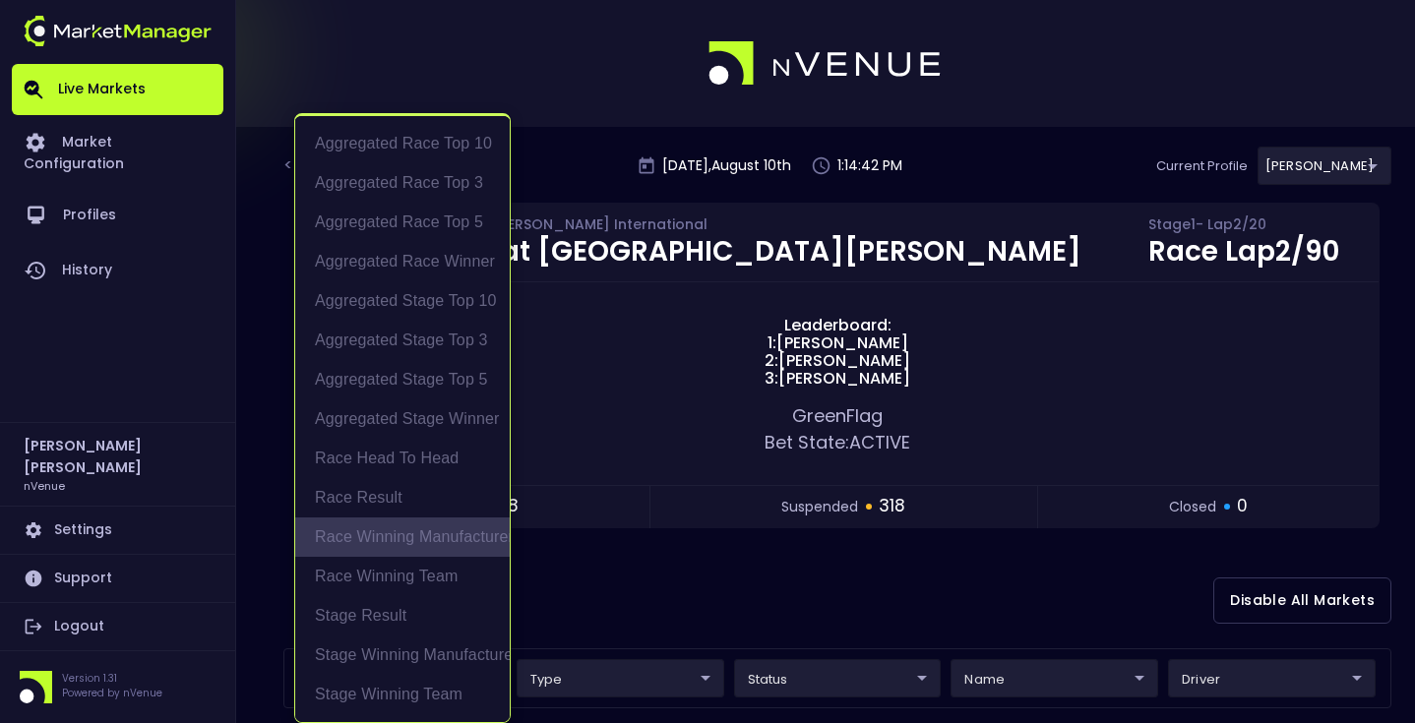
click at [437, 540] on li "Race Winning Manufacturer" at bounding box center [402, 537] width 215 height 39
type input "Race Winning Manufacturer"
click at [650, 587] on div at bounding box center [707, 361] width 1415 height 723
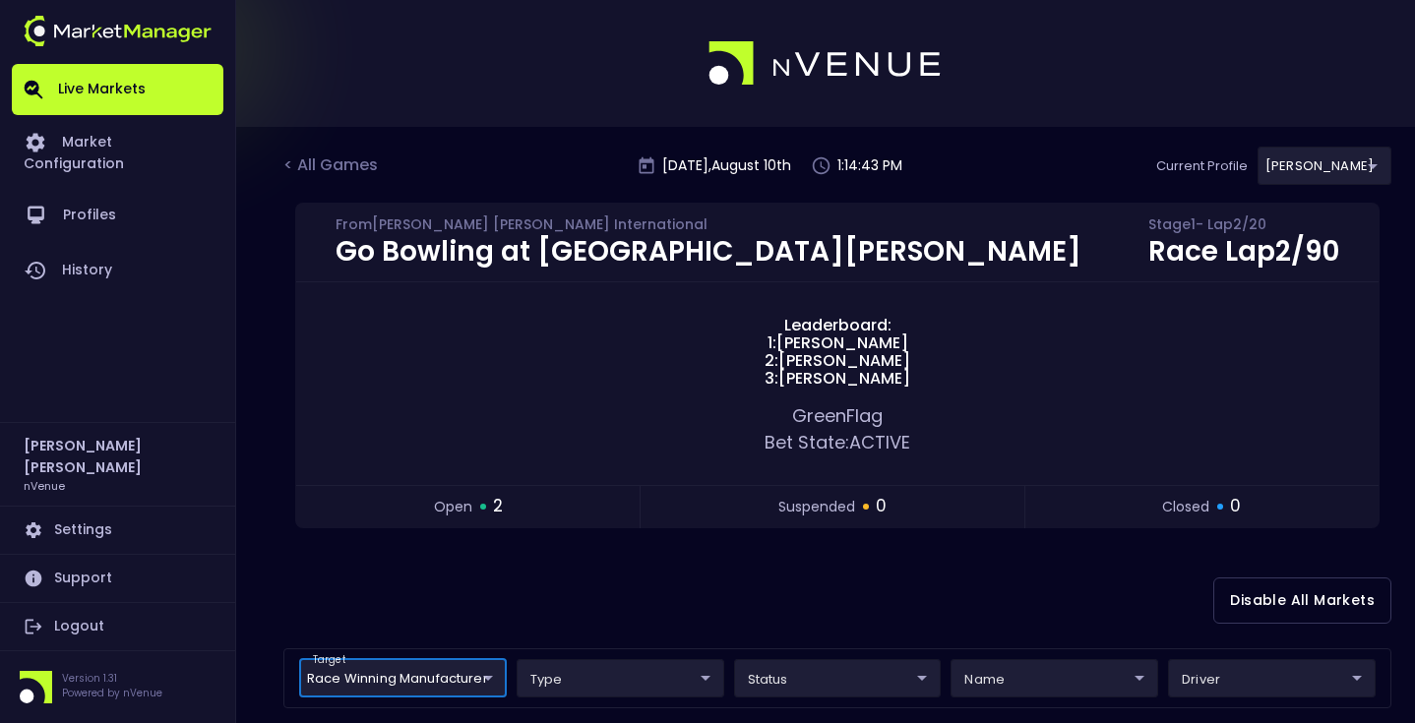
scroll to position [449, 0]
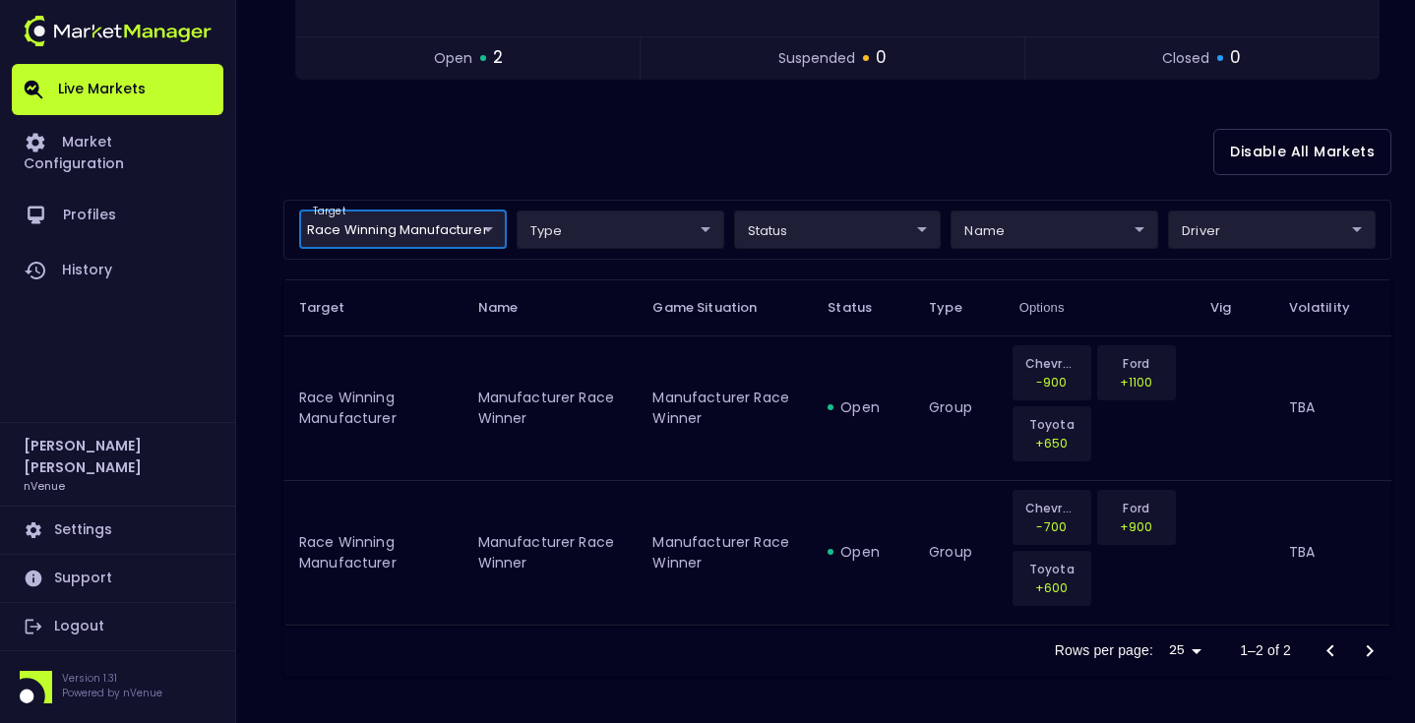
click at [762, 172] on div "Disable All Markets" at bounding box center [837, 151] width 1108 height 95
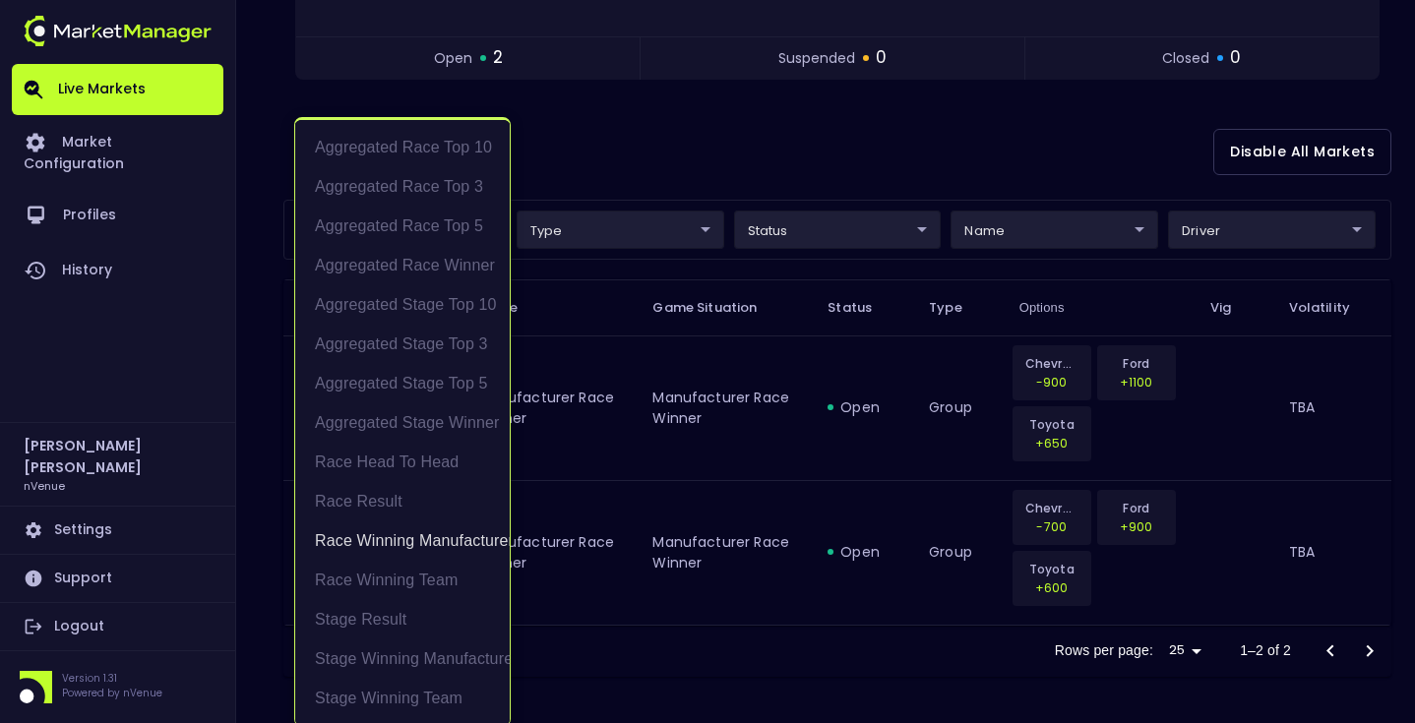
click at [429, 223] on body "Live Markets Market Configuration Profiles History Matt Jensen nVenue Settings …" at bounding box center [707, 137] width 1415 height 1173
click at [406, 535] on li "Race Winning Manufacturer" at bounding box center [402, 541] width 215 height 39
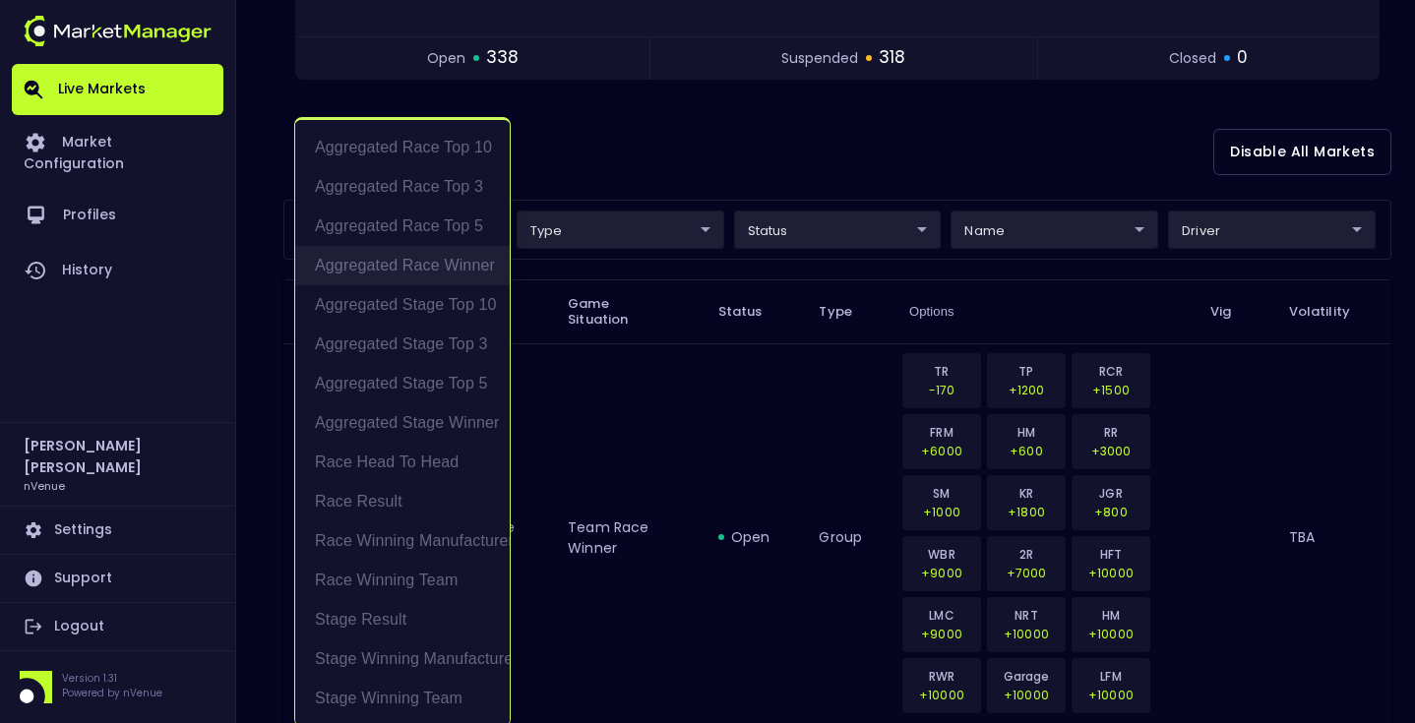
click at [460, 277] on li "Aggregated Race Winner" at bounding box center [402, 265] width 215 height 39
type input "Aggregated Race Winner"
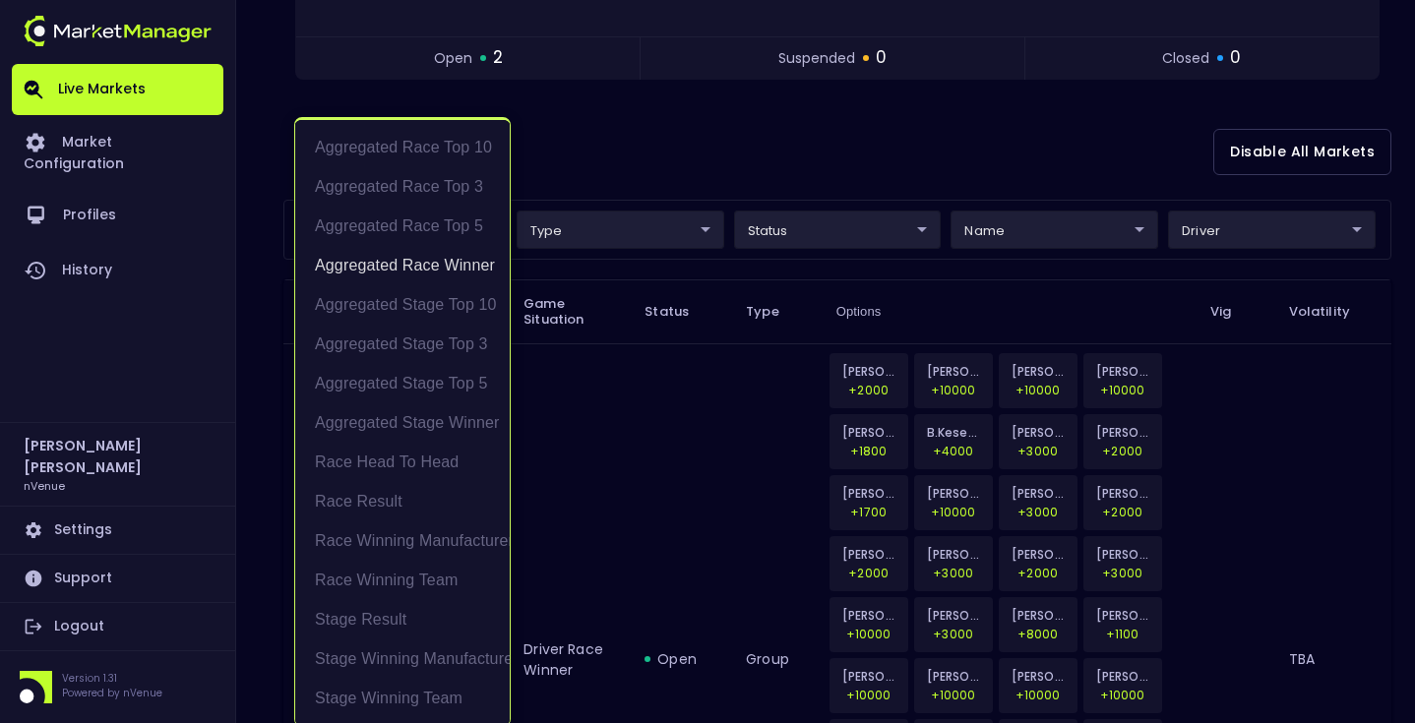
click at [676, 134] on div at bounding box center [707, 361] width 1415 height 723
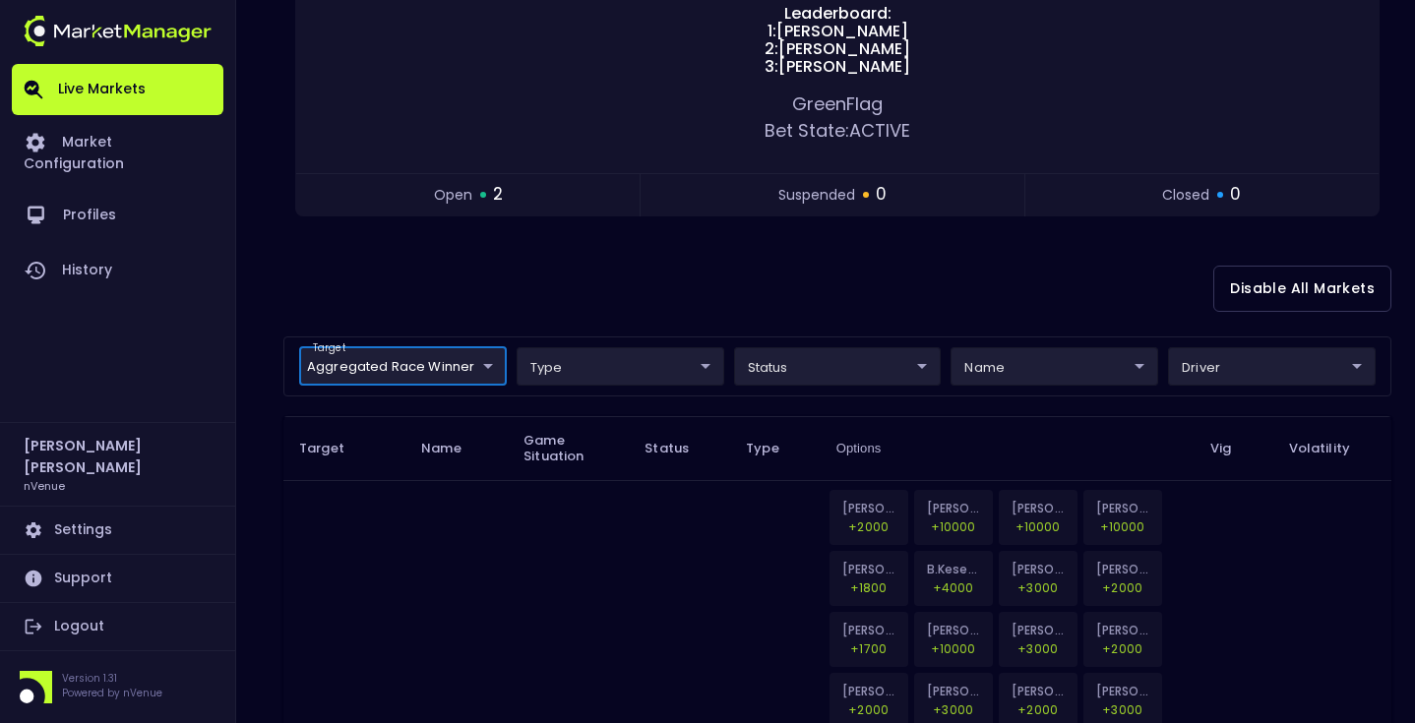
scroll to position [139, 0]
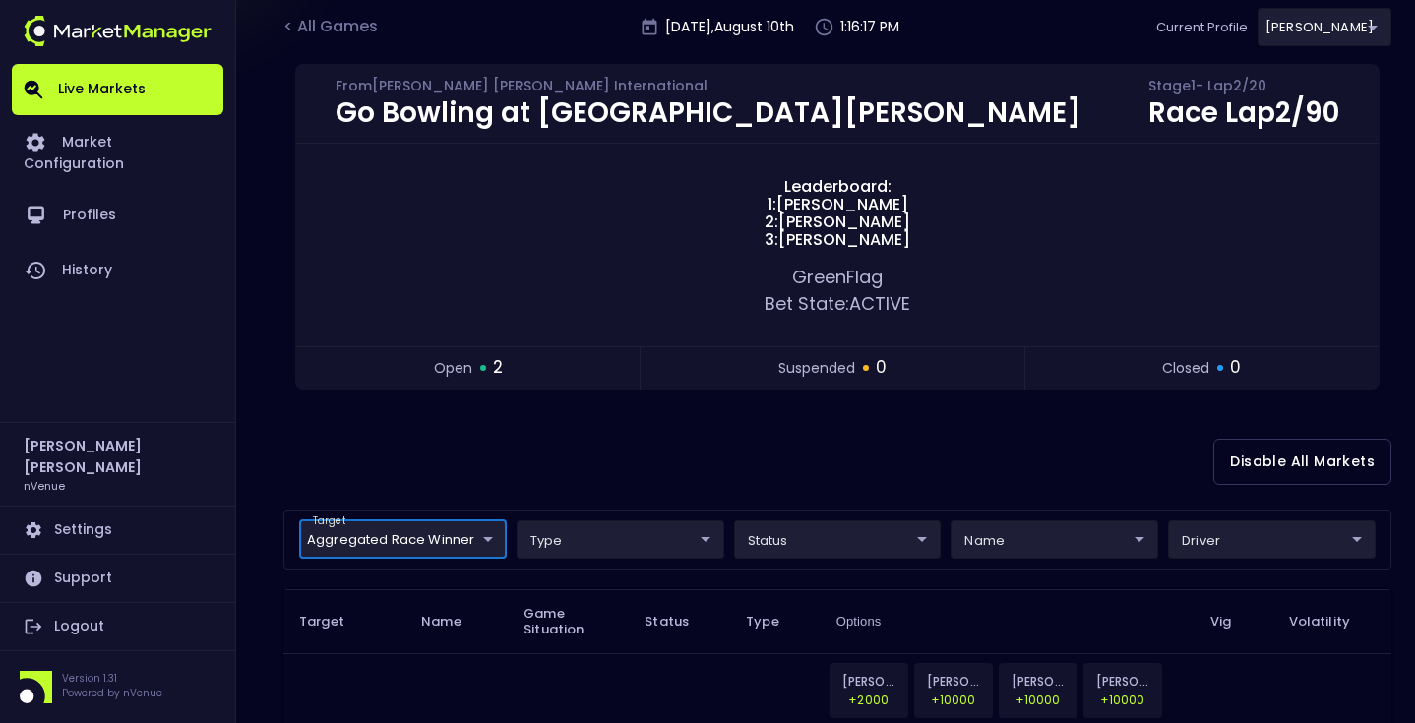
click at [673, 419] on div "Disable All Markets" at bounding box center [837, 461] width 1108 height 95
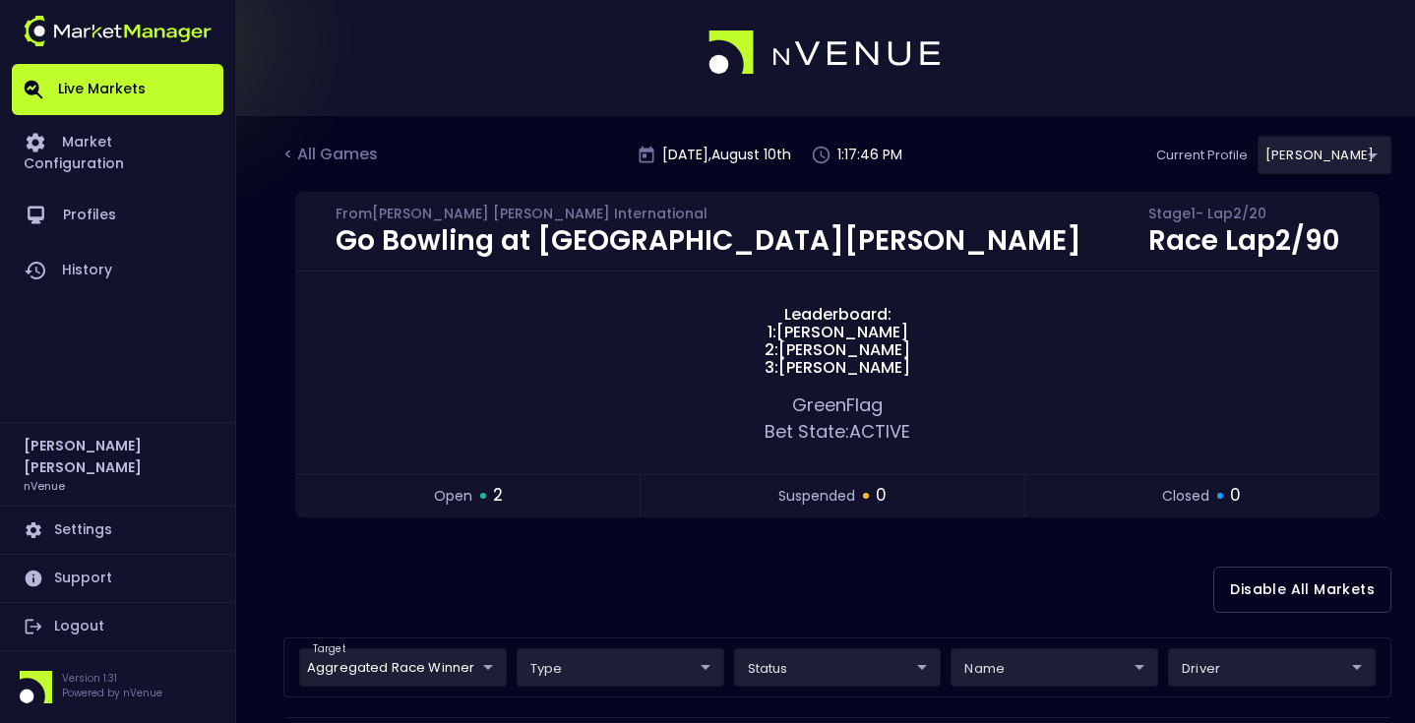
scroll to position [0, 0]
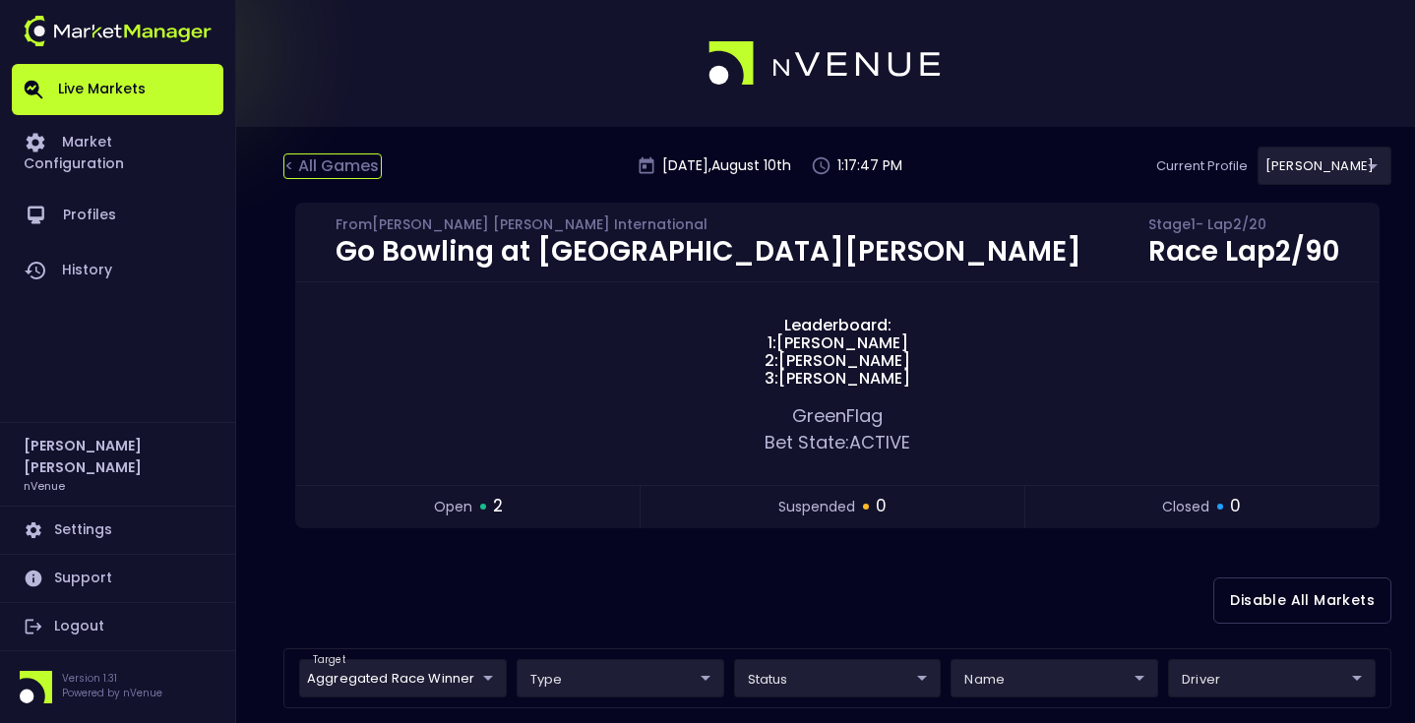
click at [341, 157] on div "< All Games" at bounding box center [332, 167] width 98 height 26
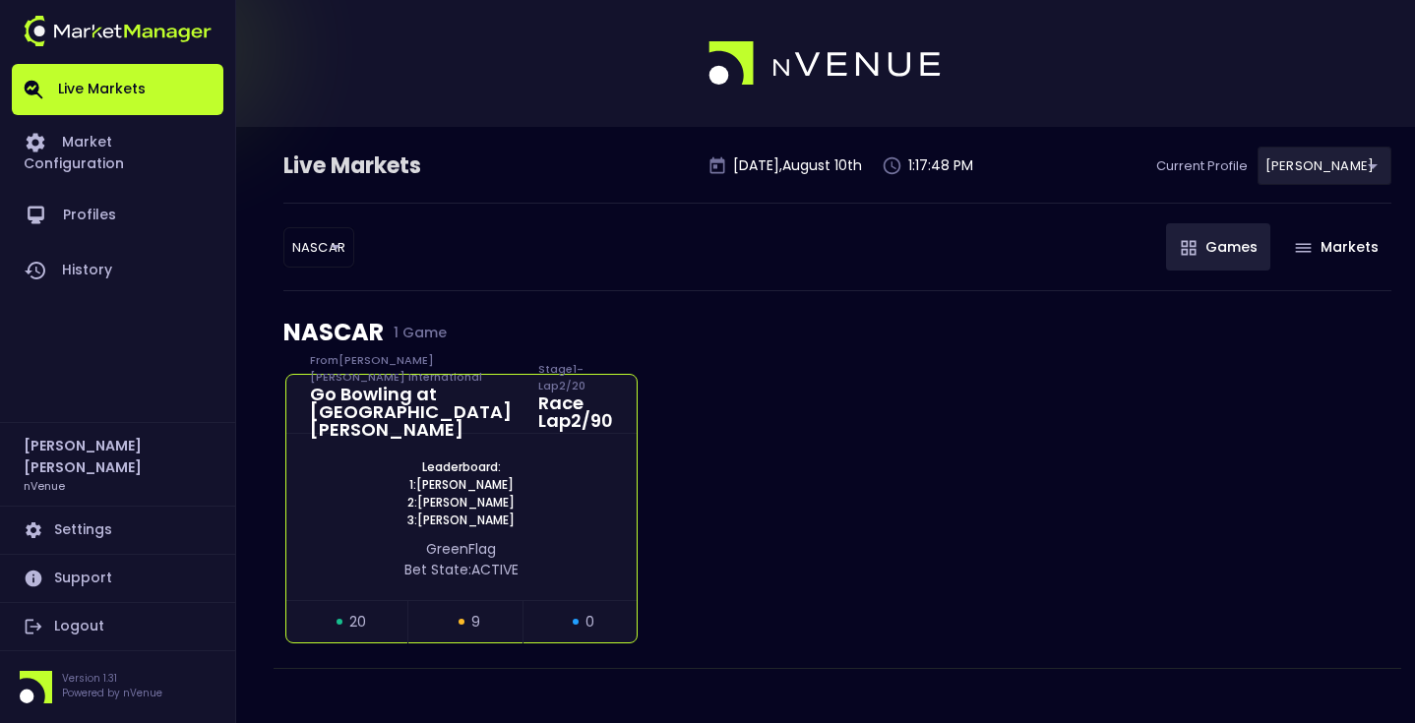
click at [599, 462] on div "Leaderboard: 1: Ryan Blaney 2: Shane Van Gisbergen 3: Chase Briscoe" at bounding box center [461, 494] width 350 height 71
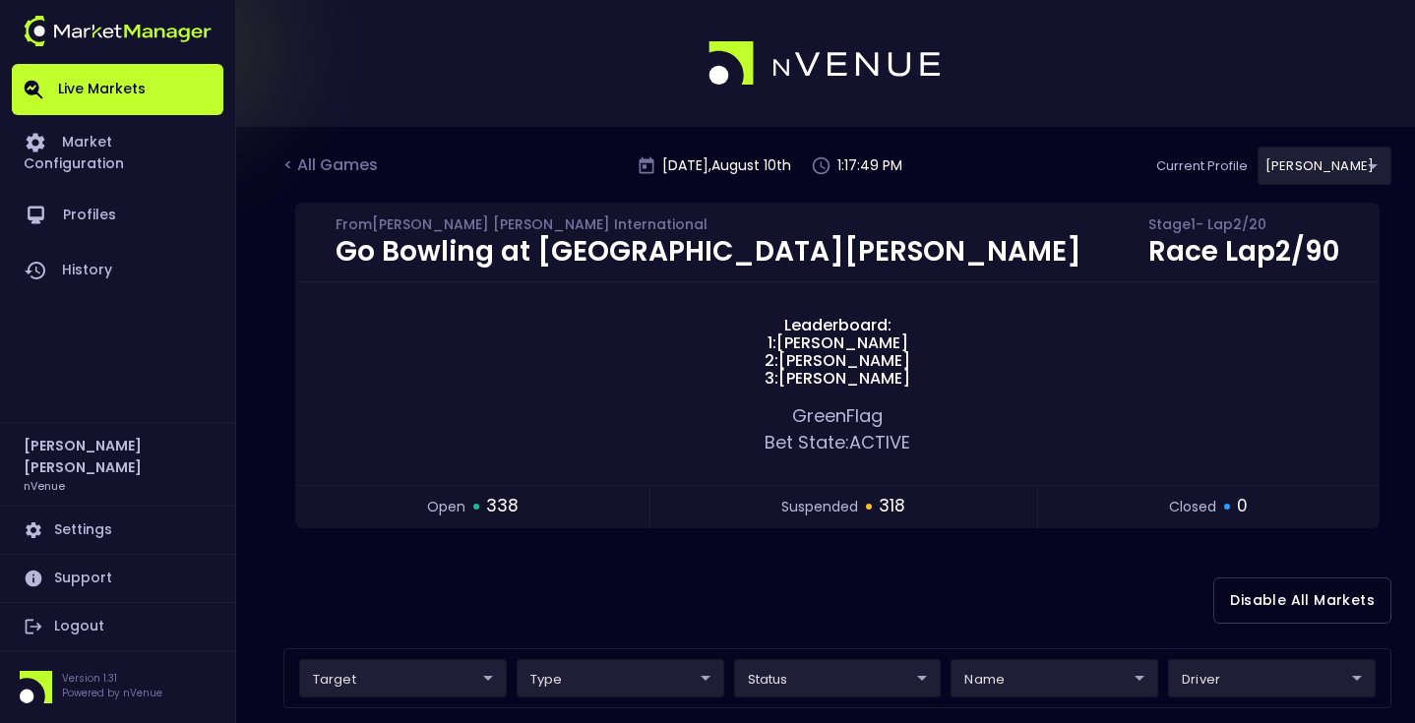
click at [821, 566] on div "Disable All Markets" at bounding box center [837, 600] width 1108 height 95
click at [496, 563] on div "Disable All Markets" at bounding box center [837, 600] width 1108 height 95
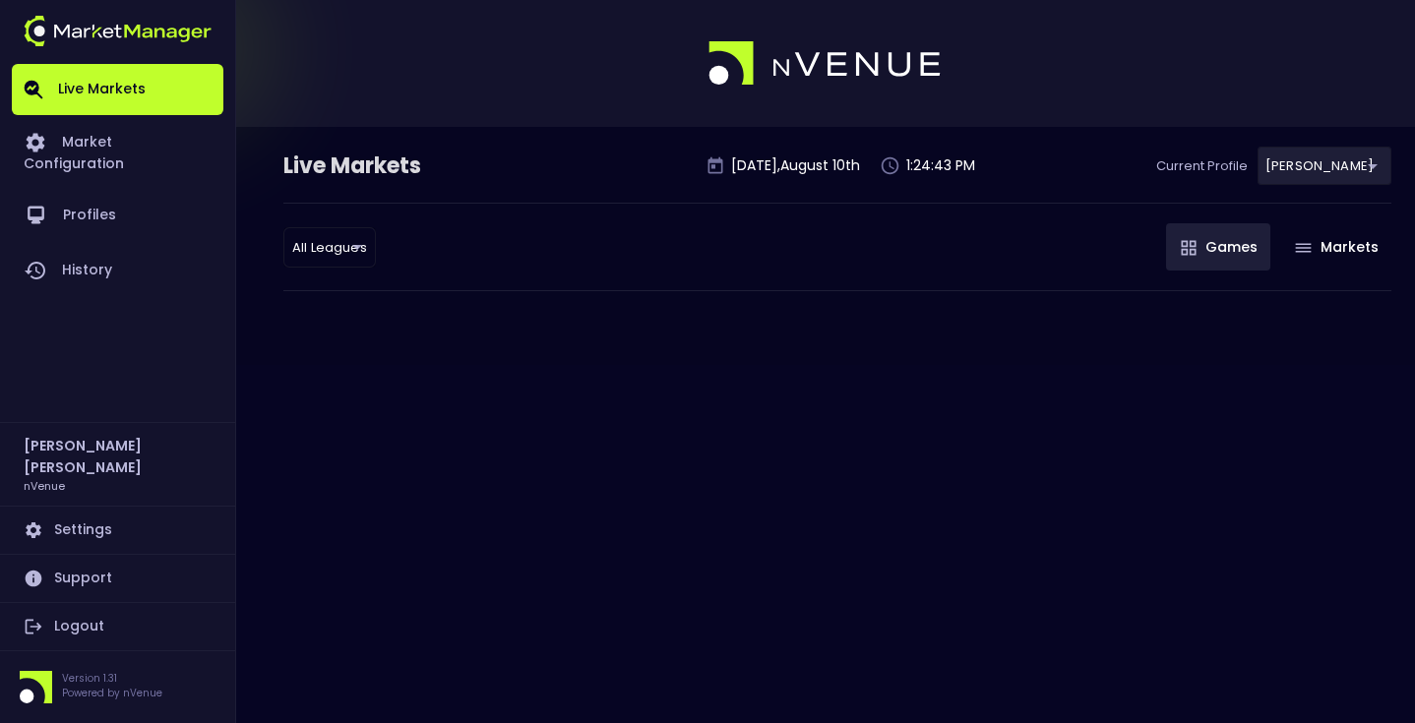
click at [650, 423] on div "Live Markets [DATE] 1:24:43 PM Current Profile [PERSON_NAME] 0a763355-b225-40e6…" at bounding box center [707, 361] width 1415 height 723
click at [309, 248] on body "Live Markets Market Configuration Profiles History [PERSON_NAME] nVenue Setting…" at bounding box center [707, 361] width 1415 height 723
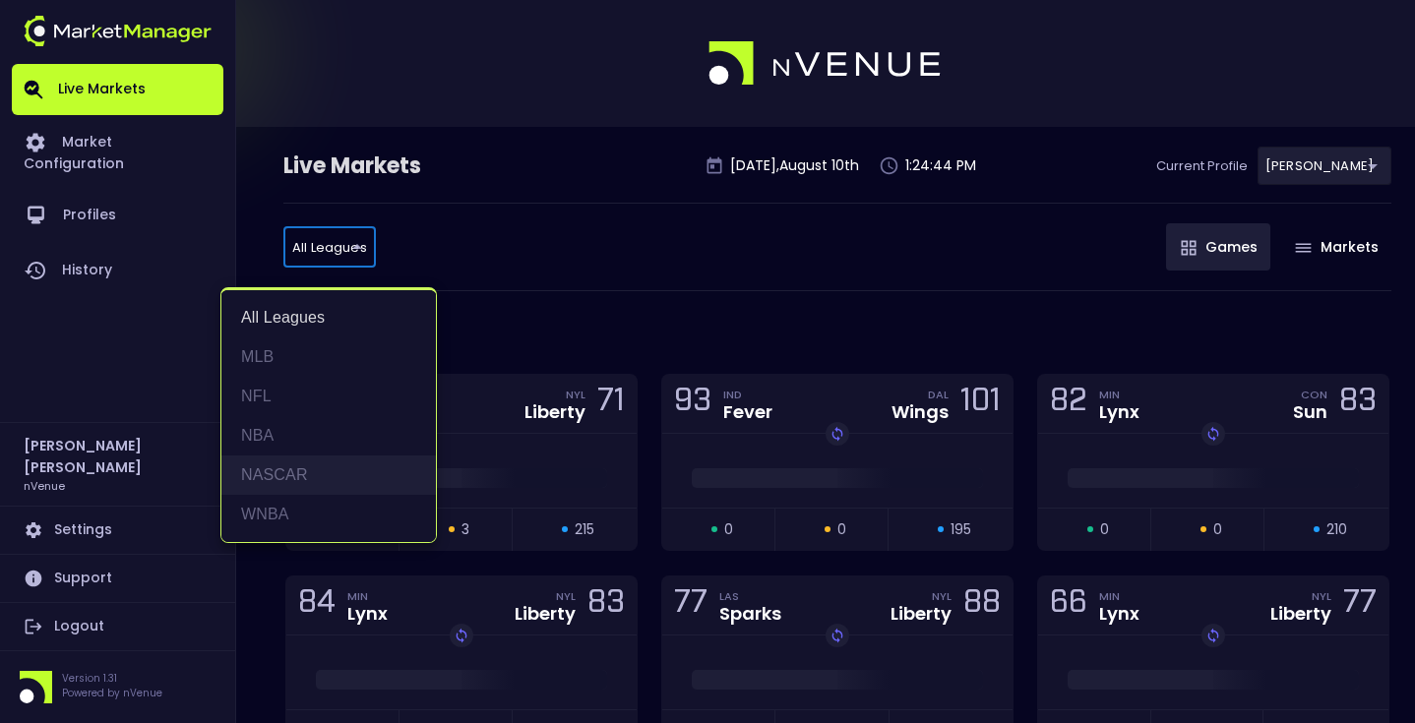
click at [319, 469] on li "NASCAR" at bounding box center [328, 475] width 215 height 39
type input "NASCAR"
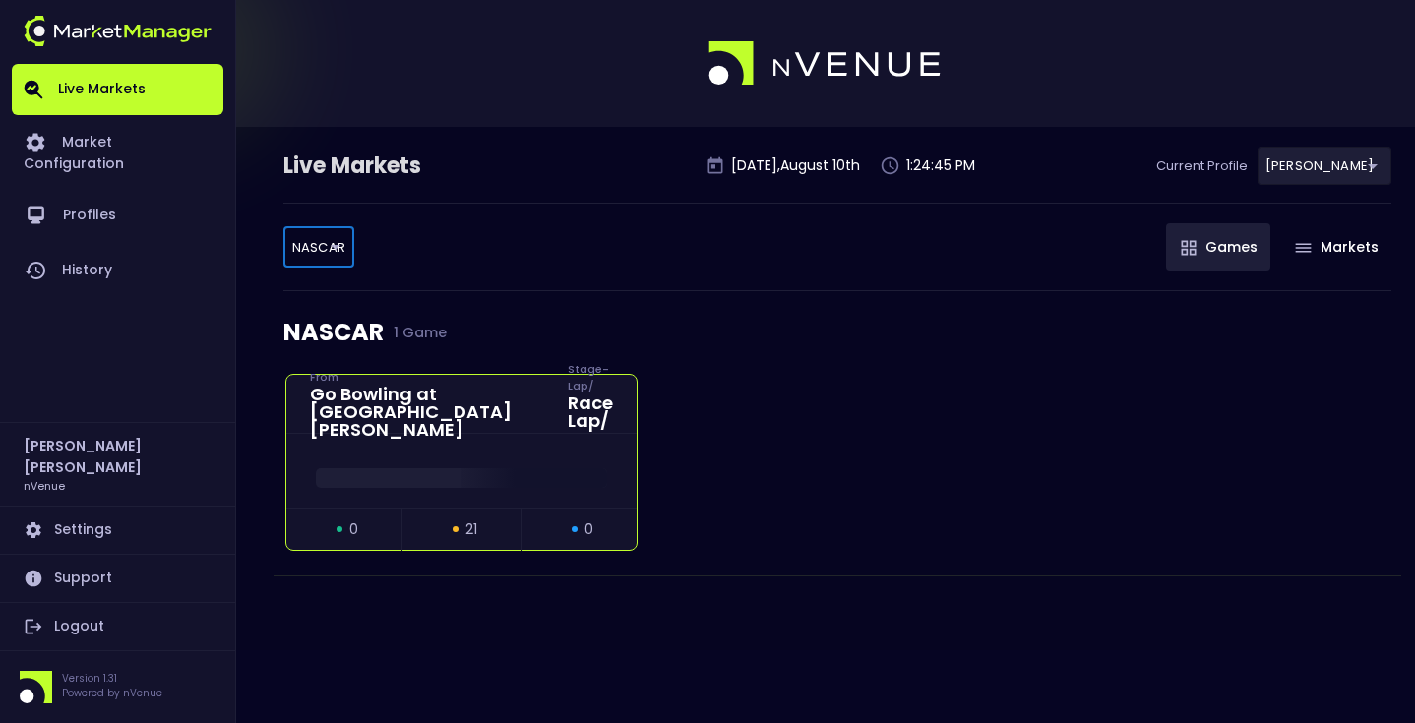
click at [360, 445] on div at bounding box center [461, 471] width 350 height 74
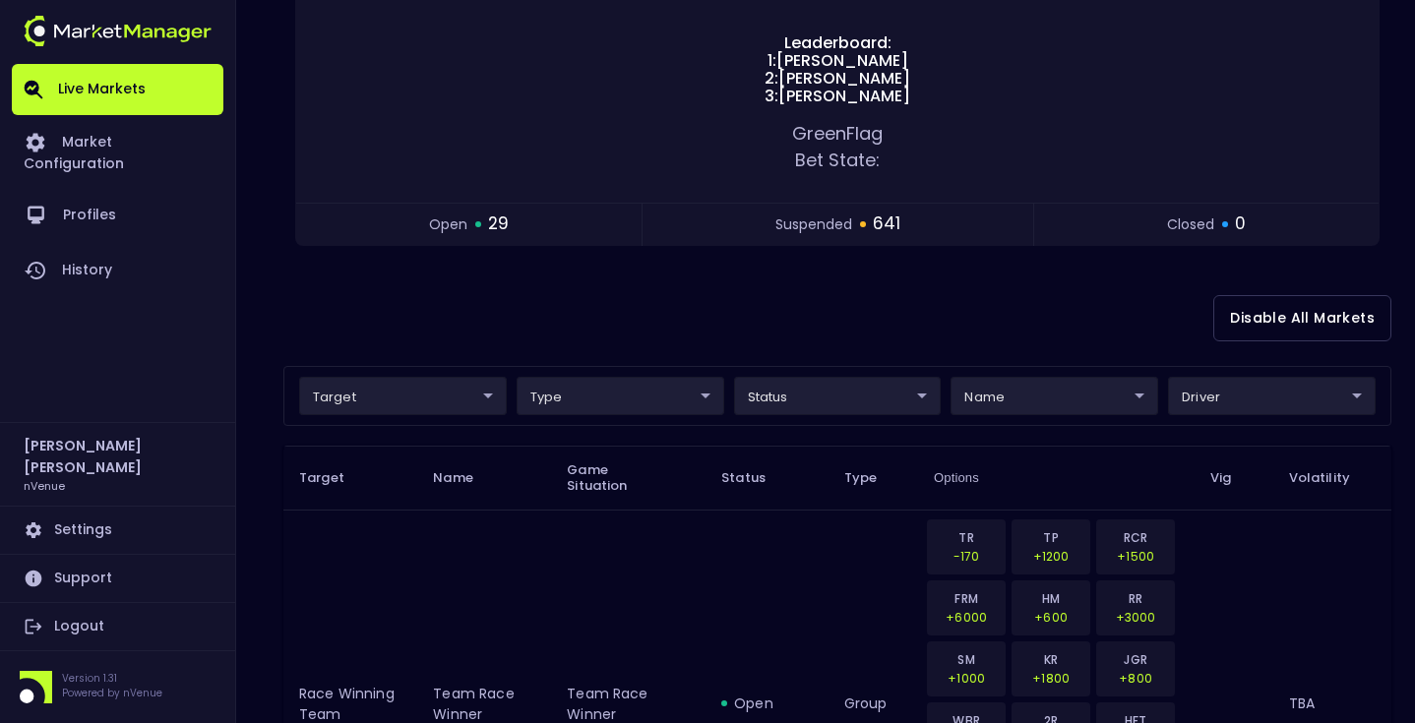
scroll to position [312, 0]
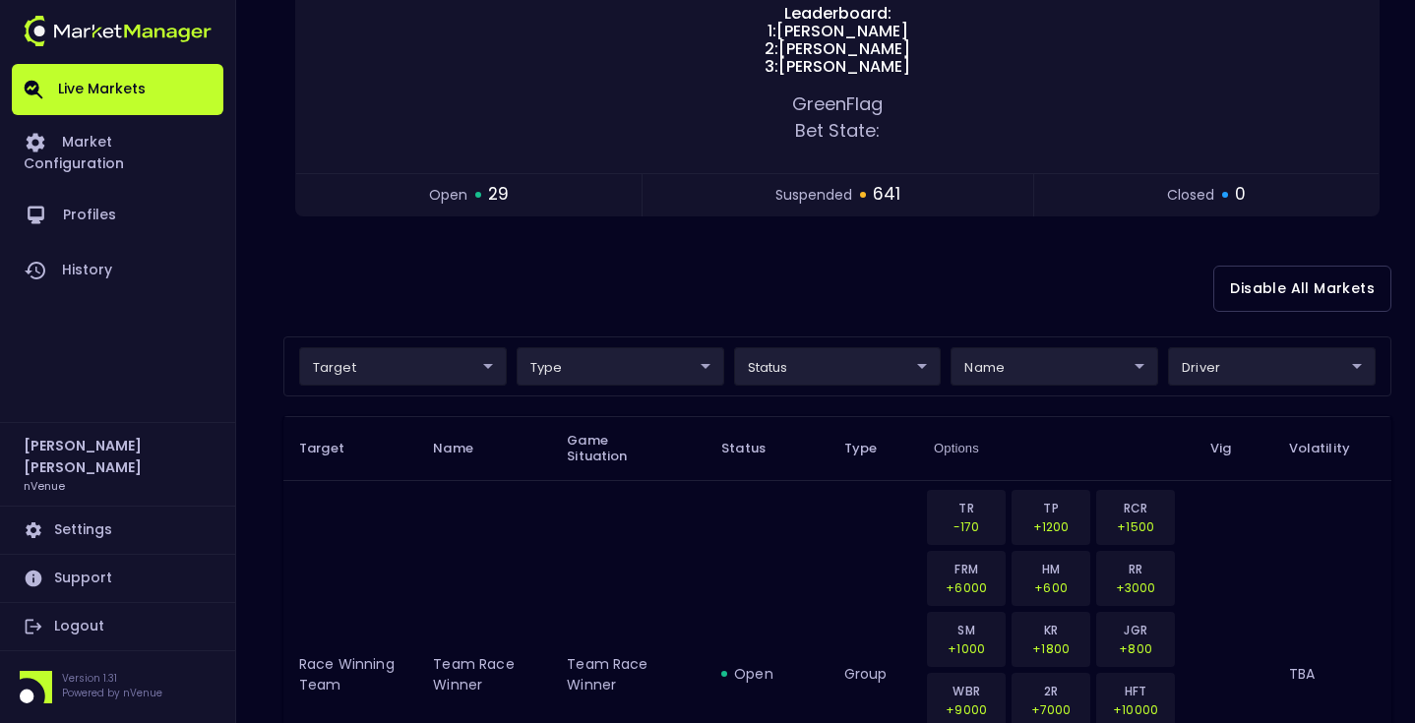
click at [664, 268] on div "Disable All Markets" at bounding box center [837, 288] width 1108 height 95
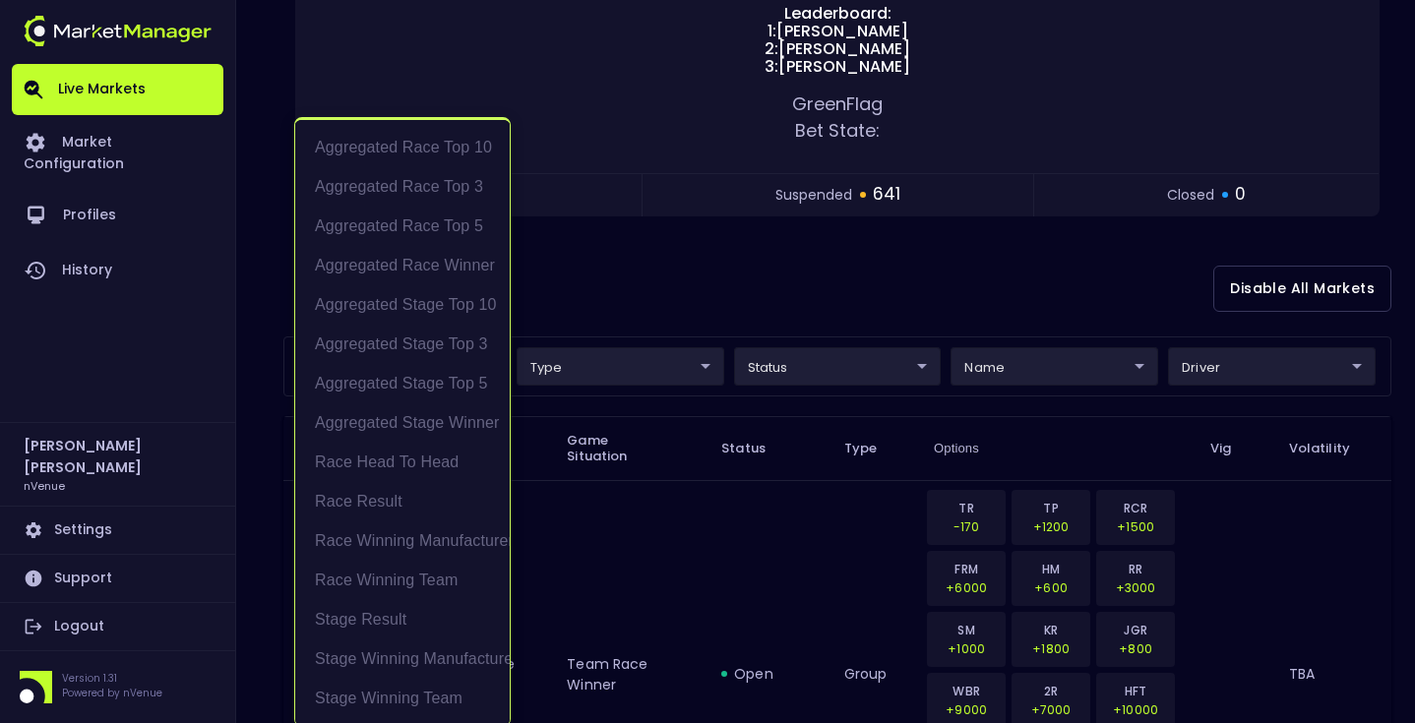
click at [413, 498] on li "Race Result" at bounding box center [402, 501] width 215 height 39
type input "Race Result"
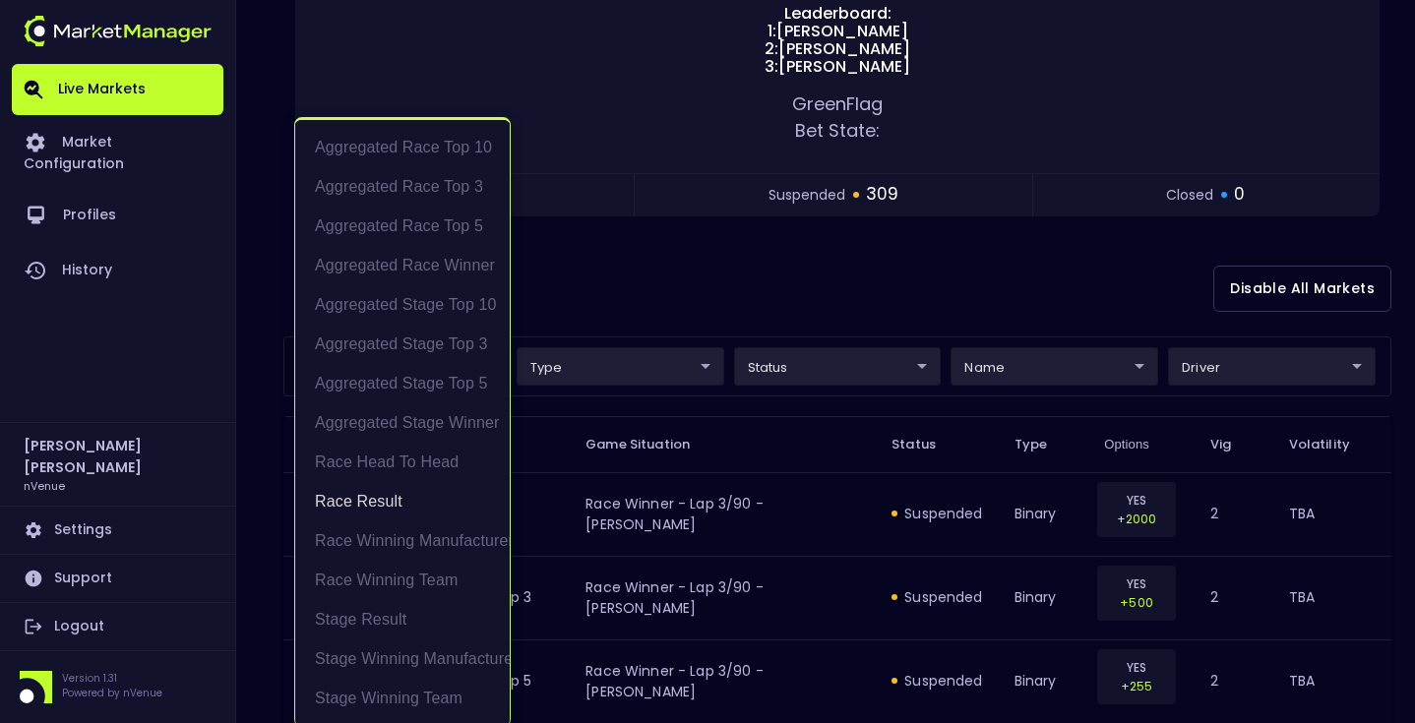
click at [758, 307] on div at bounding box center [707, 361] width 1415 height 723
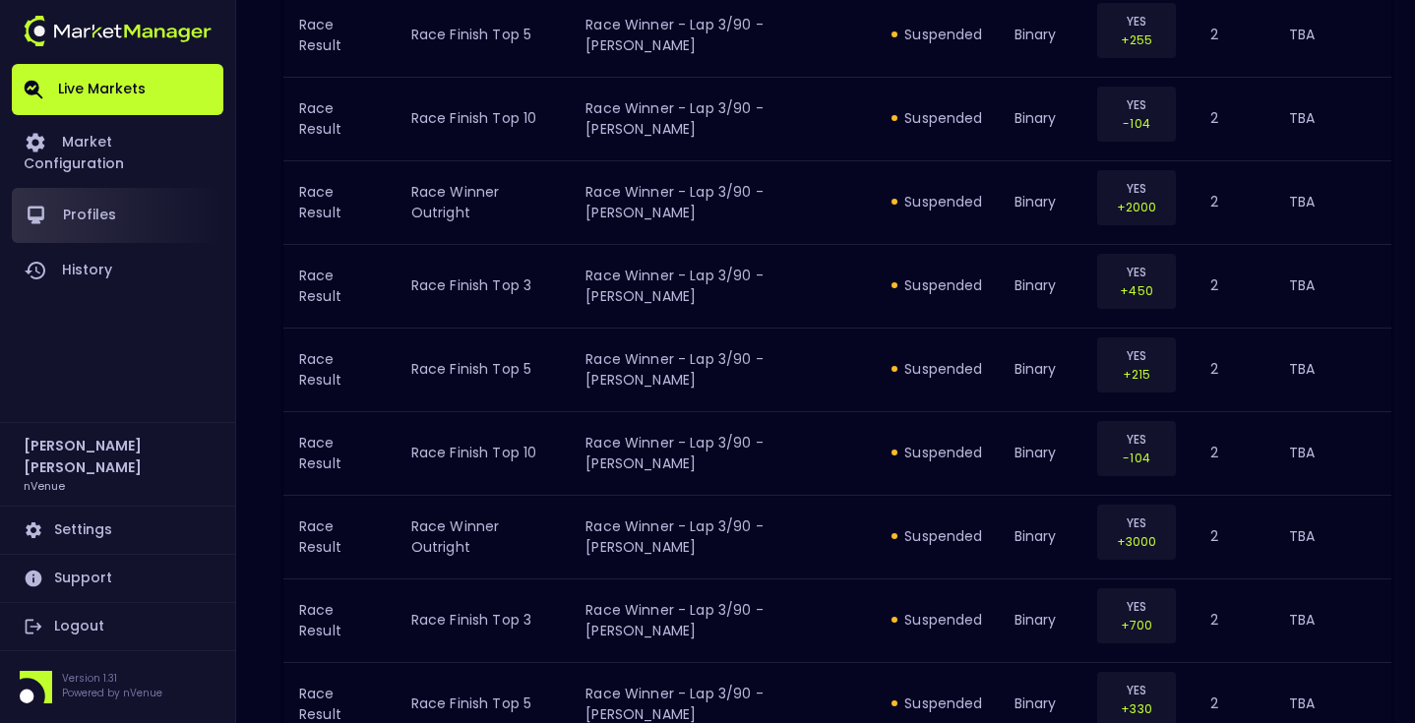
scroll to position [525, 0]
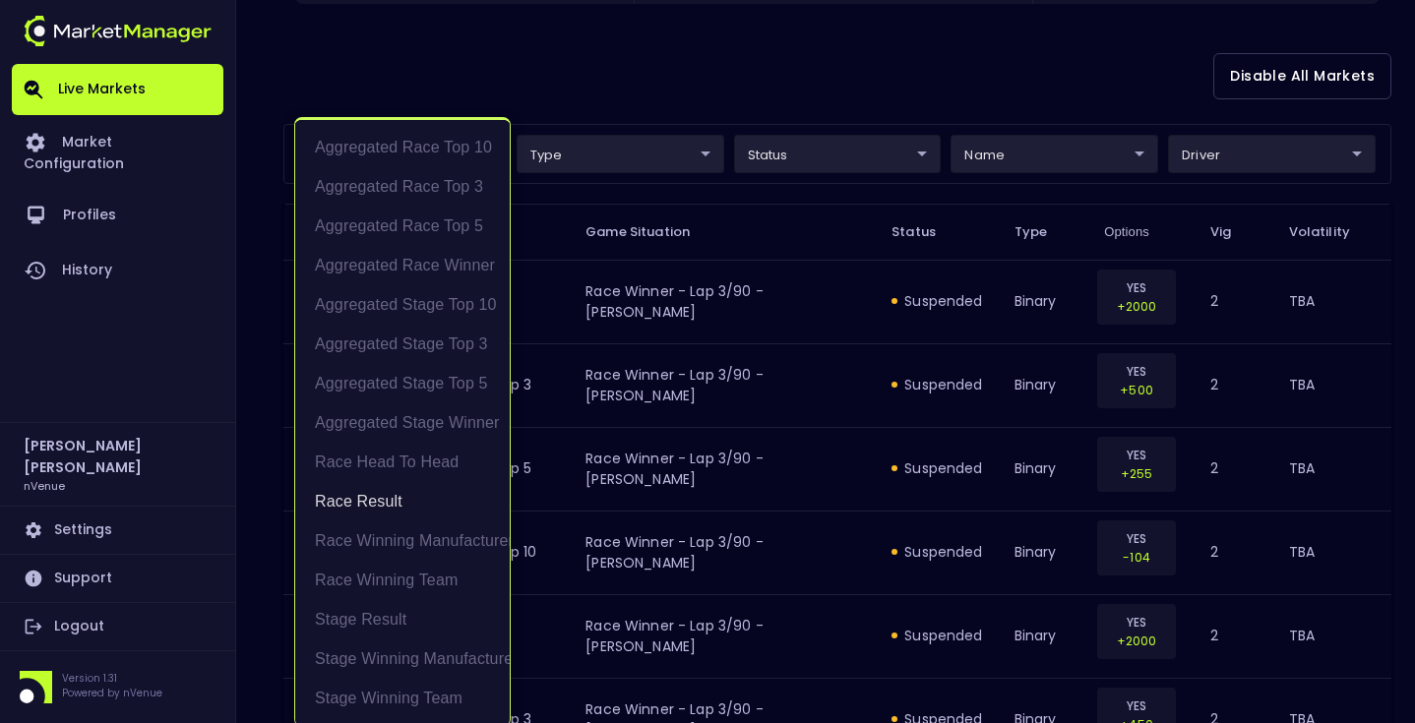
click at [455, 150] on div "Aggregated Race Top 10 Aggregated Race Top 3 Aggregated Race Top 5 Aggregated R…" at bounding box center [402, 422] width 217 height 610
click at [389, 503] on li "Race Result" at bounding box center [402, 501] width 215 height 39
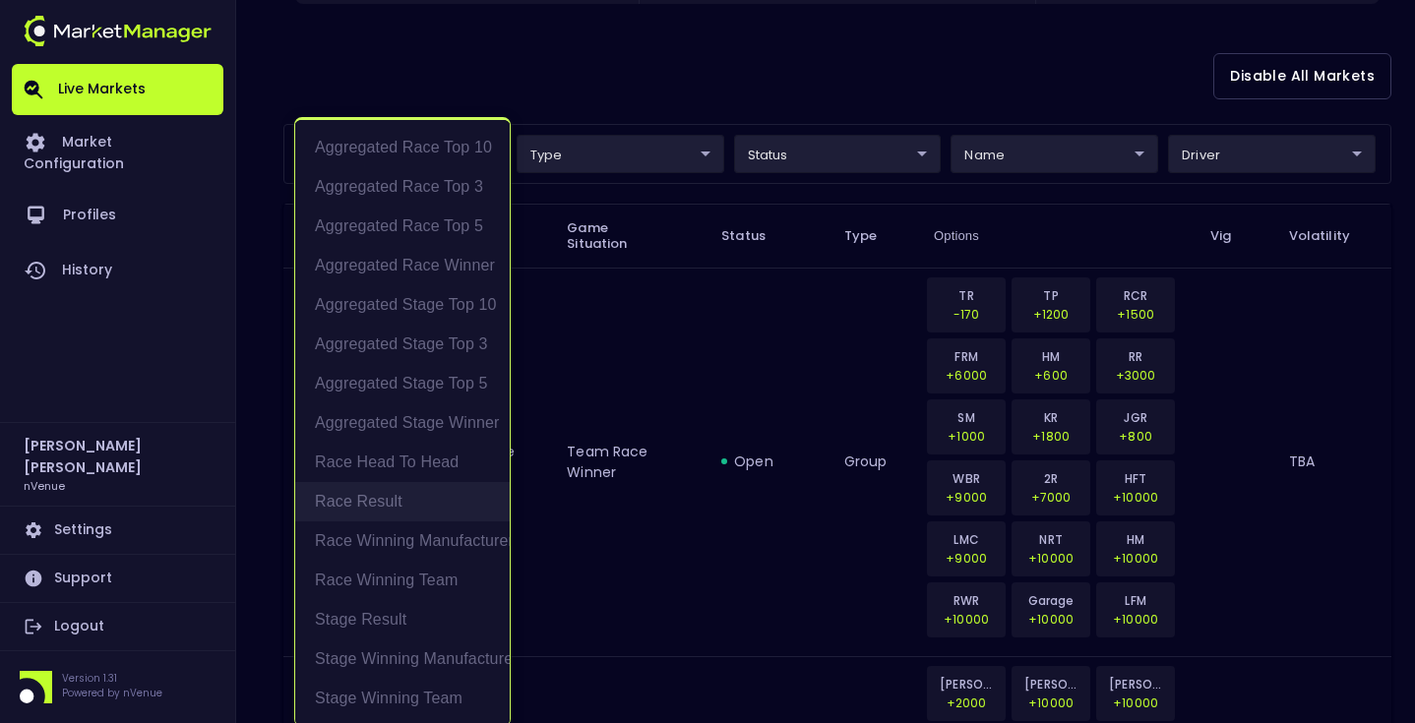
scroll to position [4, 0]
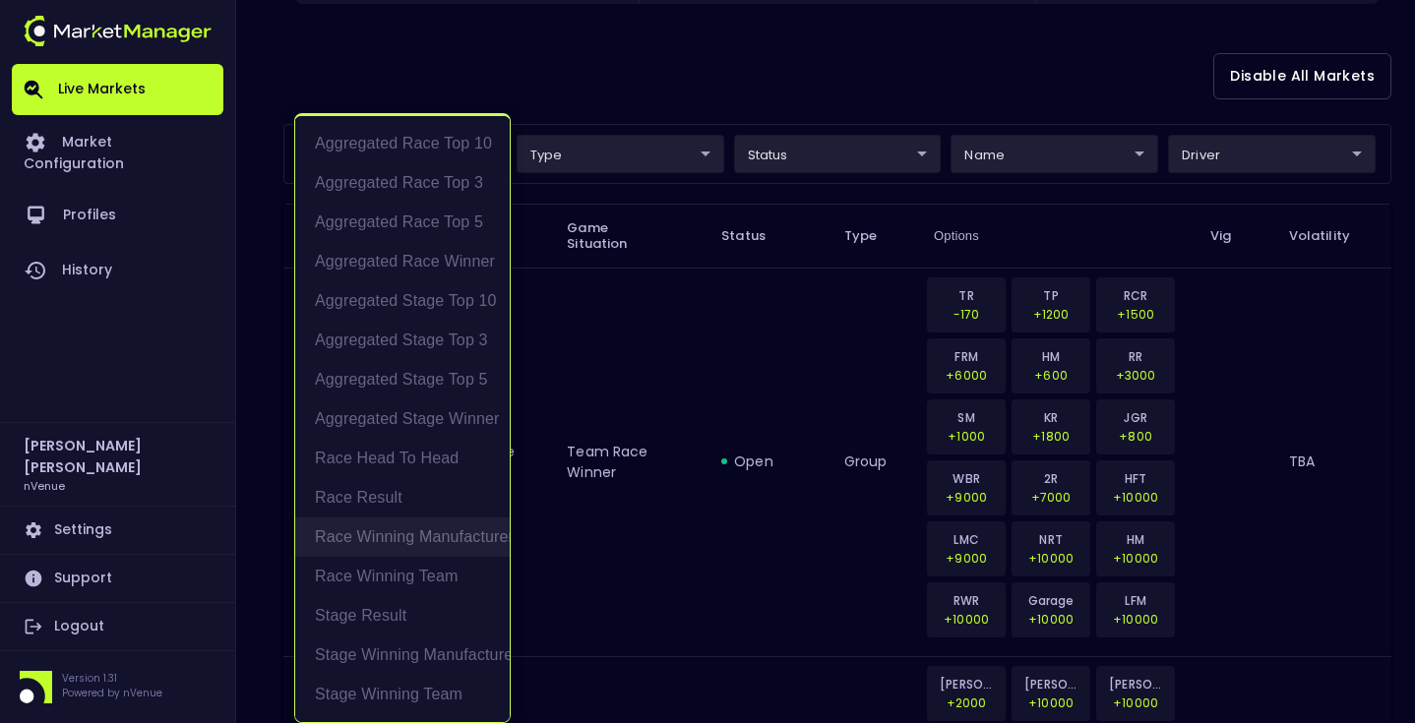
click at [403, 527] on li "Race Winning Manufacturer" at bounding box center [402, 537] width 215 height 39
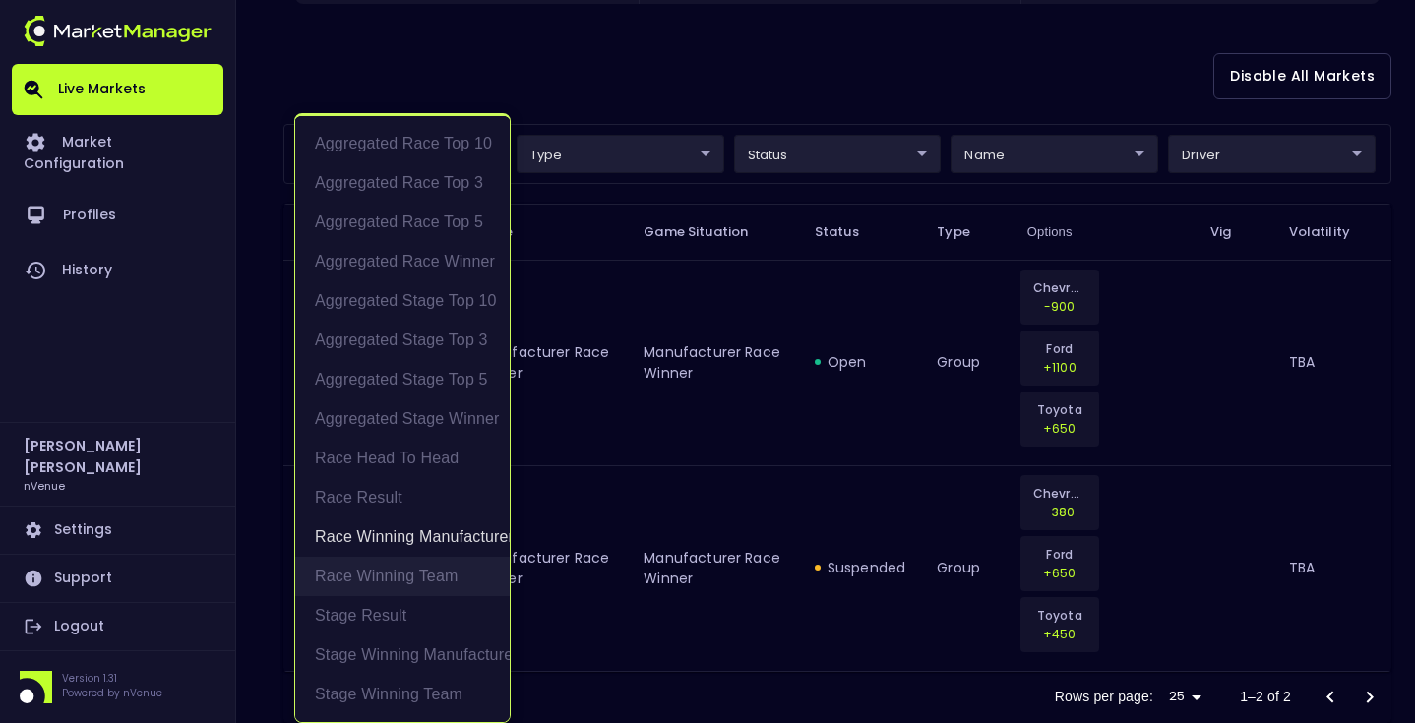
click at [415, 575] on li "Race Winning Team" at bounding box center [402, 576] width 215 height 39
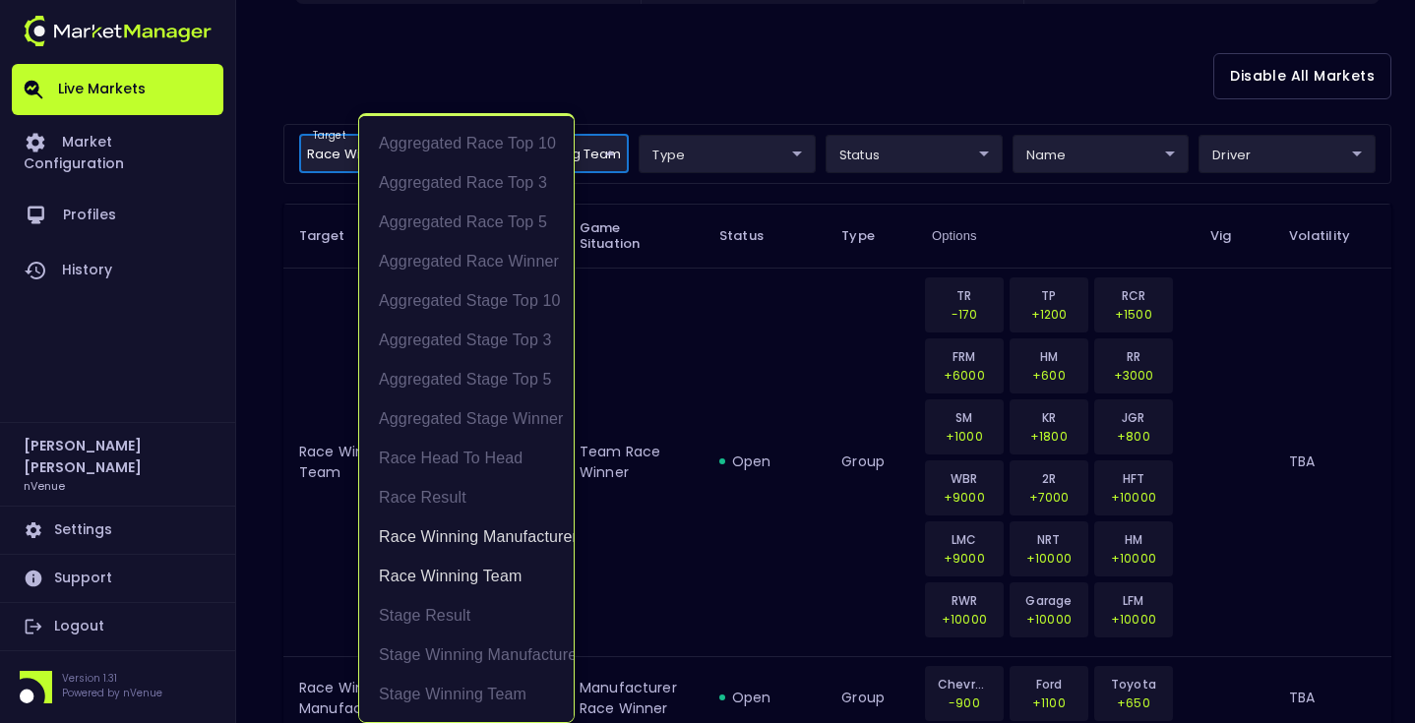
click at [756, 76] on div at bounding box center [707, 361] width 1415 height 723
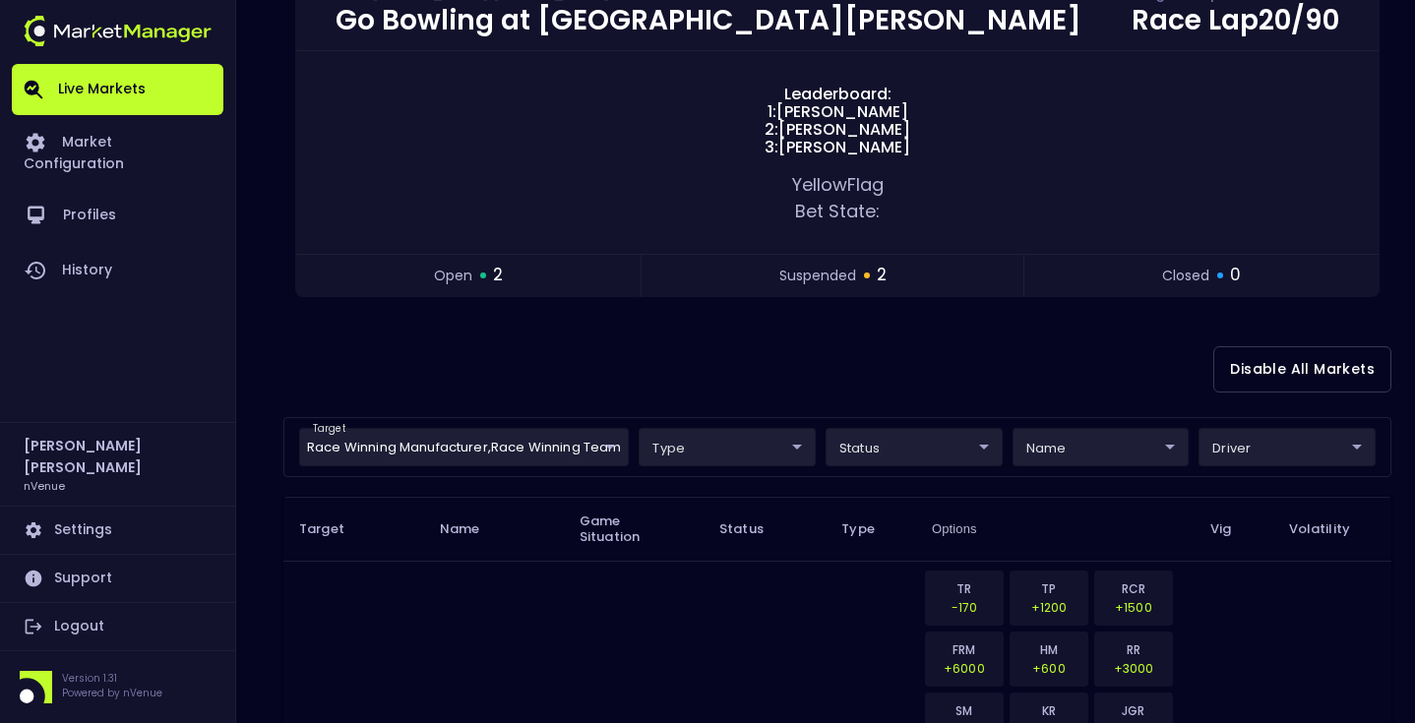
scroll to position [0, 0]
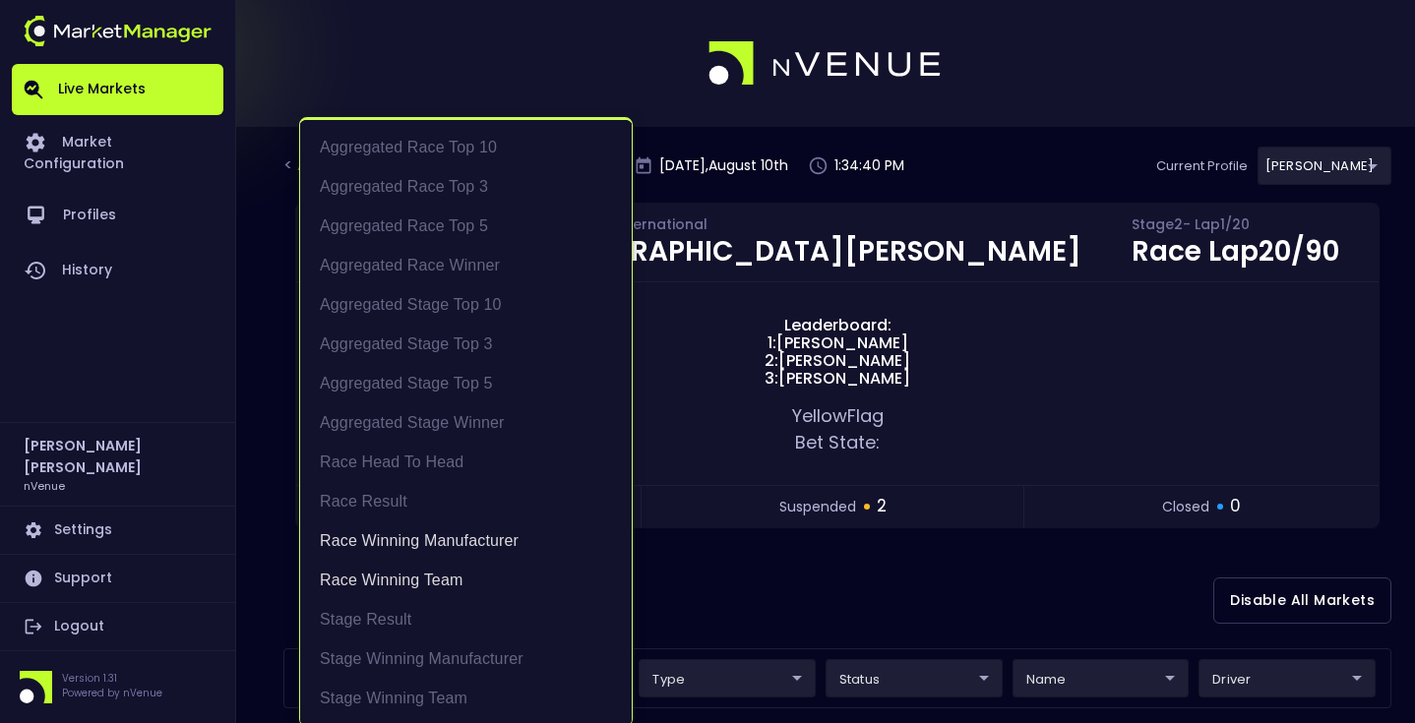
click at [469, 548] on li "Race Winning Manufacturer" at bounding box center [466, 541] width 332 height 39
type input "Race Winning Team"
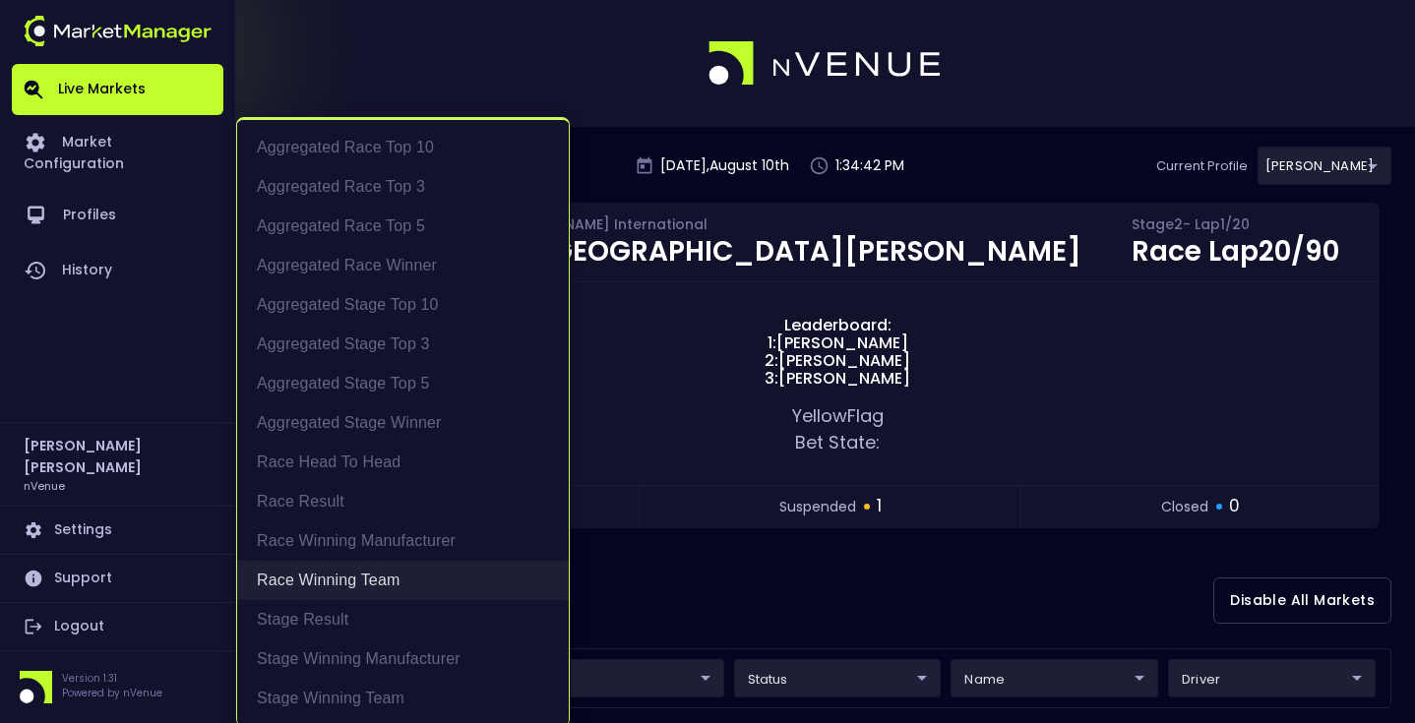
click at [464, 569] on li "Race Winning Team" at bounding box center [403, 580] width 332 height 39
click at [686, 582] on div at bounding box center [707, 361] width 1415 height 723
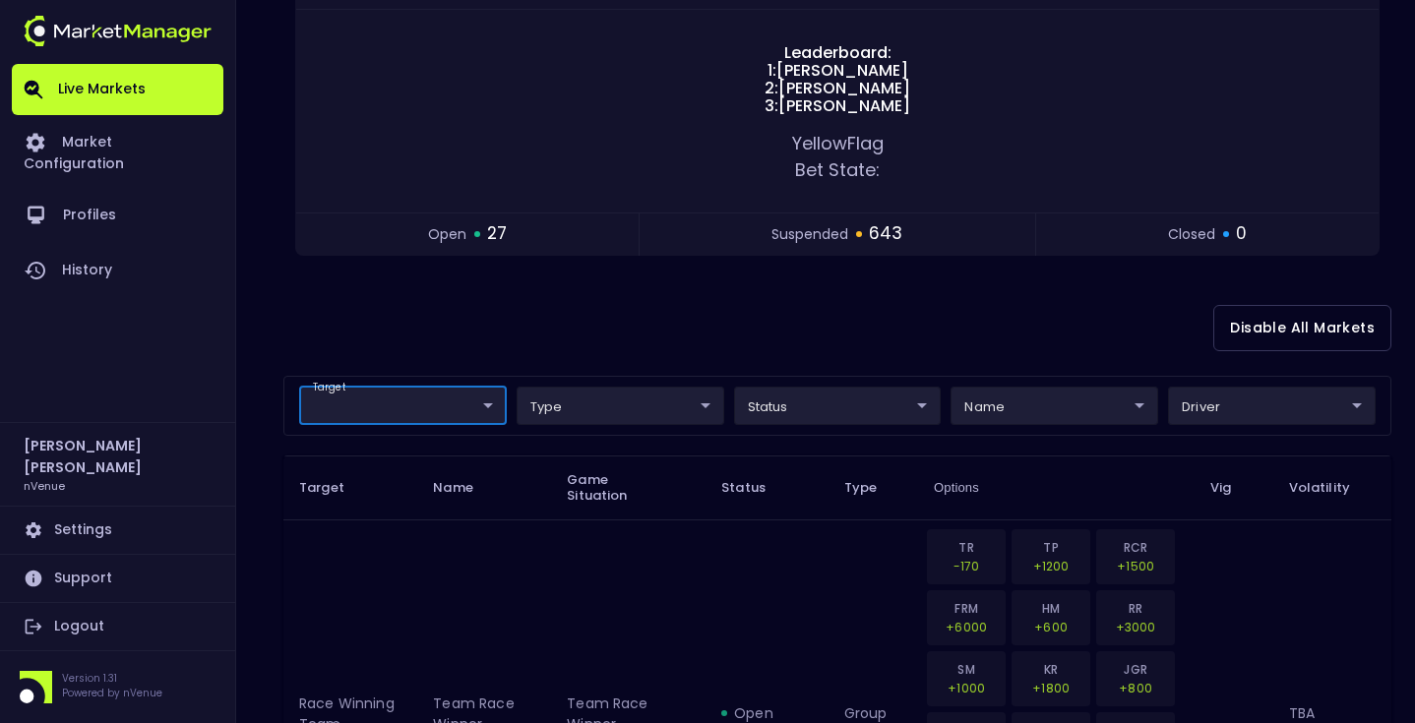
scroll to position [191, 0]
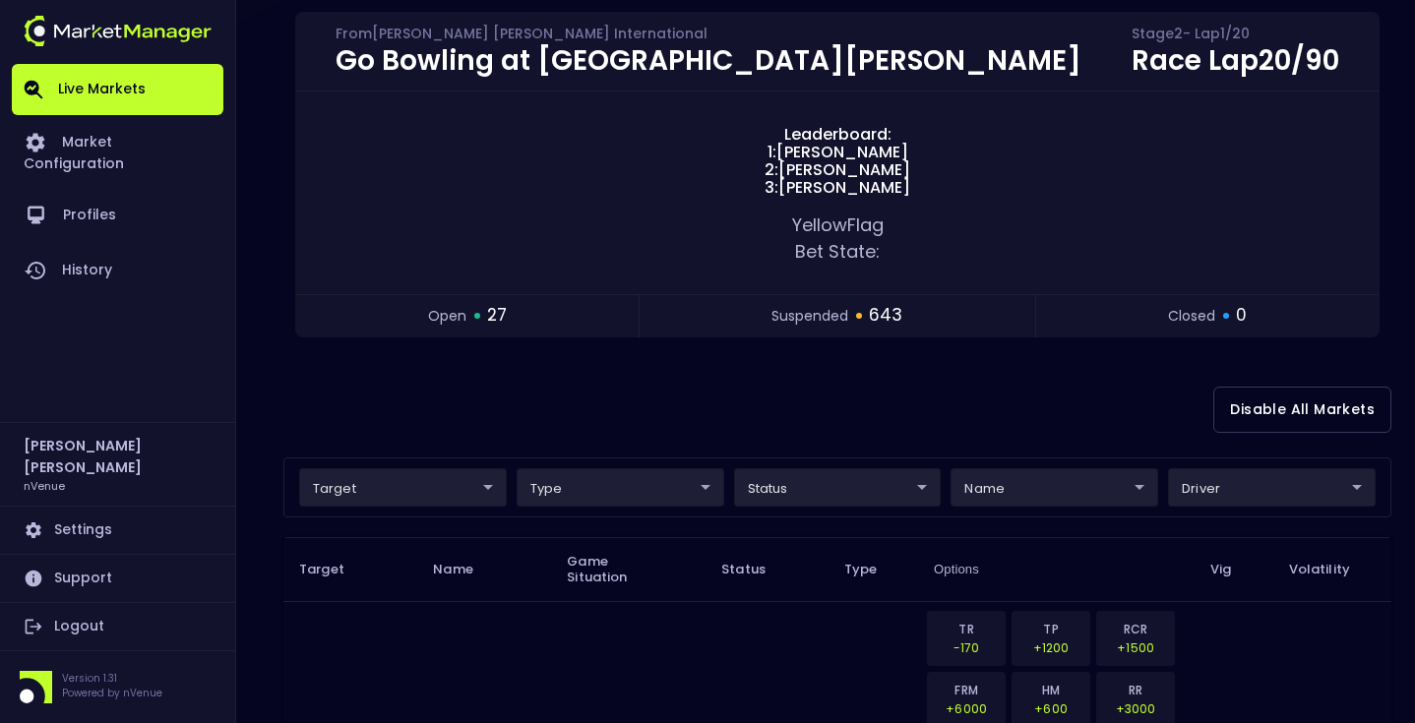
click at [688, 370] on div "Disable All Markets" at bounding box center [837, 409] width 1108 height 95
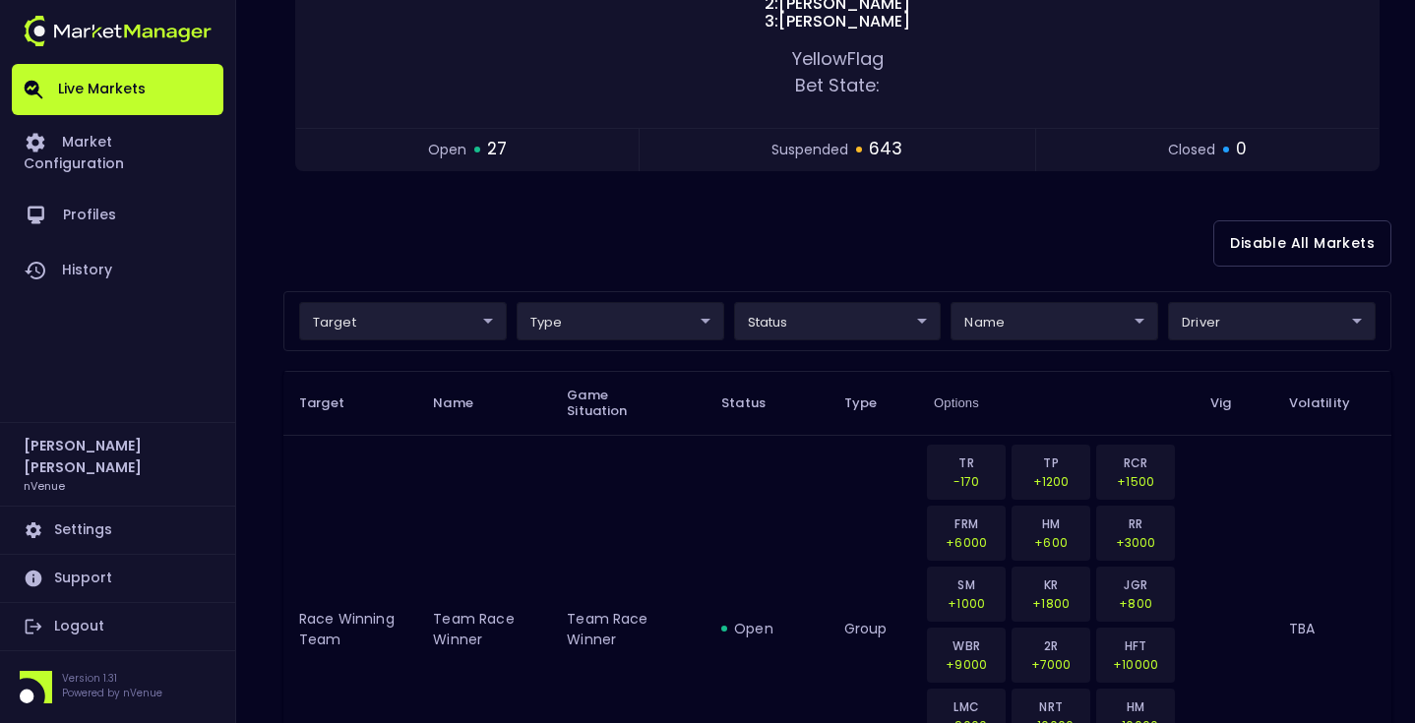
scroll to position [0, 0]
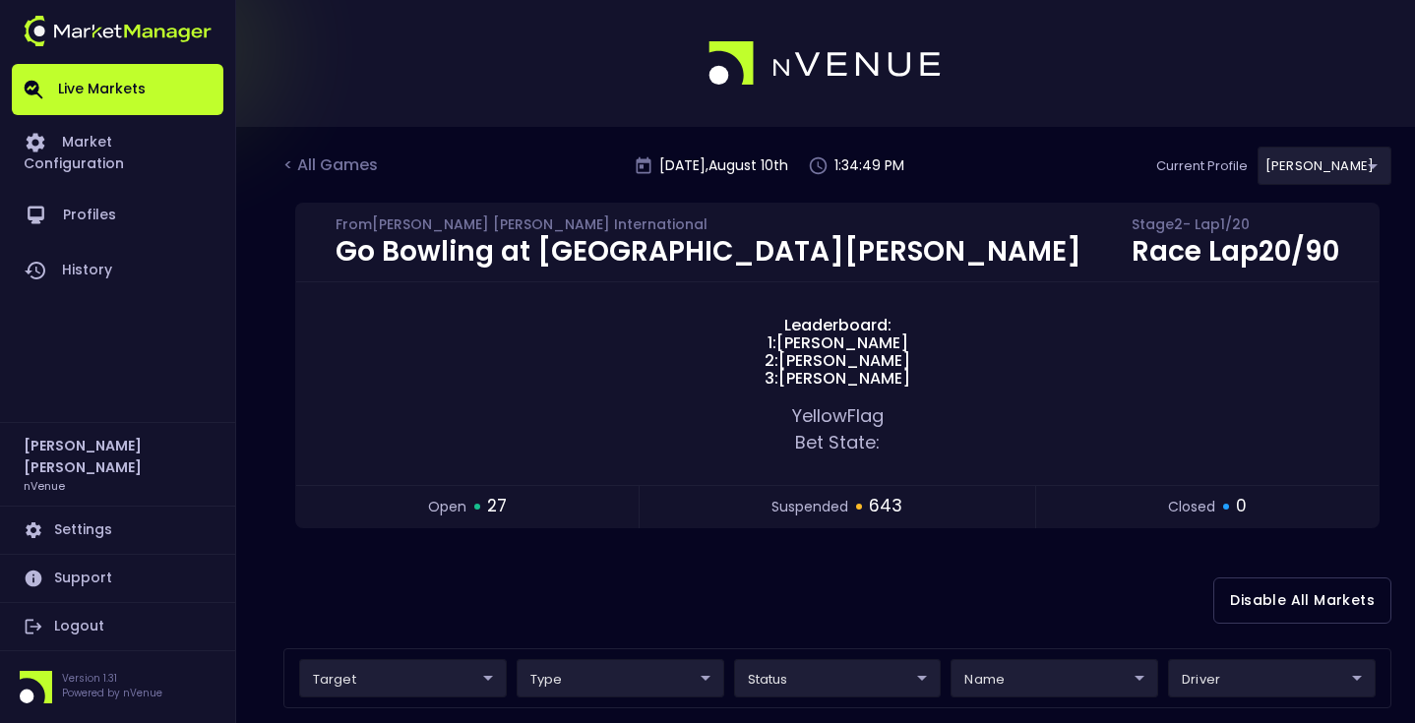
click at [835, 585] on div "Disable All Markets" at bounding box center [837, 600] width 1108 height 95
click at [335, 148] on div "< All Games Sunday , August 10 th 1:40:28 PM Current Profile Matt 0a763355-b225…" at bounding box center [837, 175] width 1108 height 56
click at [335, 157] on div "< All Games" at bounding box center [332, 167] width 98 height 26
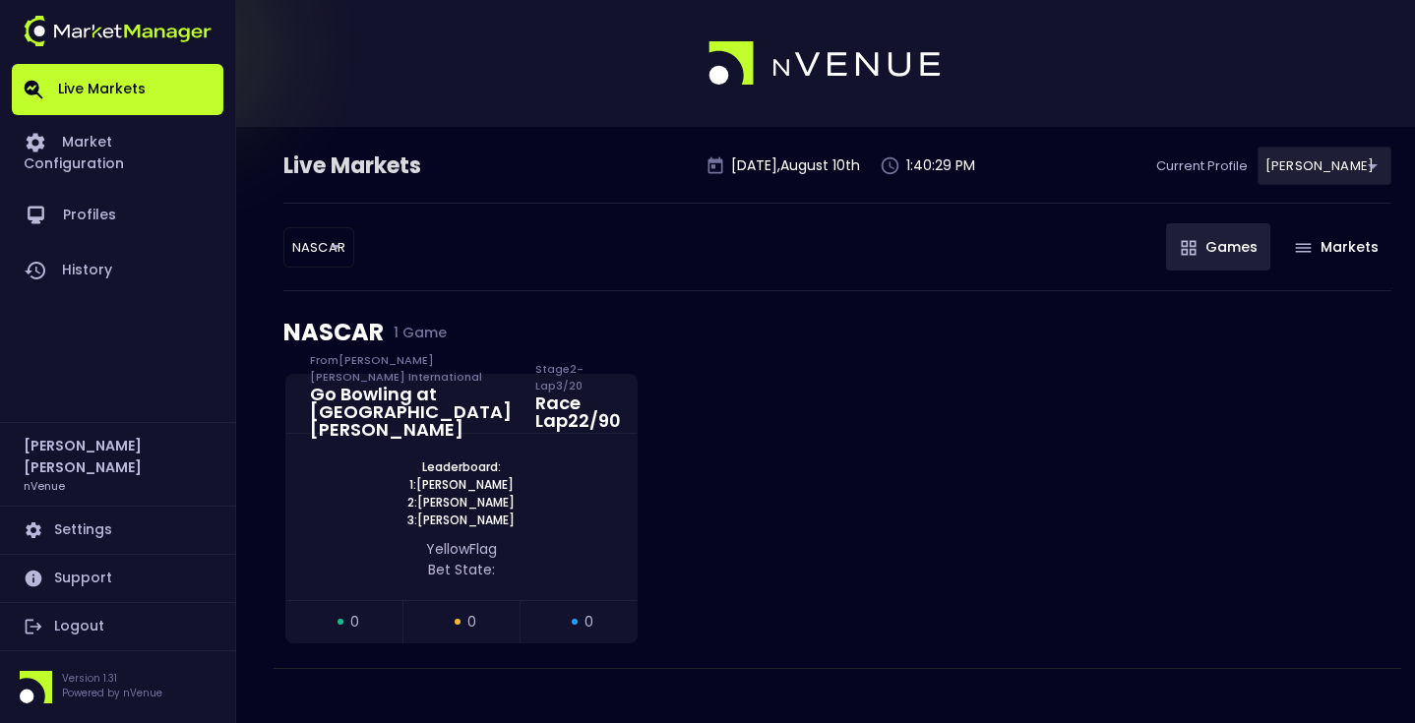
click at [340, 250] on body "Live Markets Market Configuration Profiles History Matt Jensen nVenue Settings …" at bounding box center [707, 371] width 1415 height 743
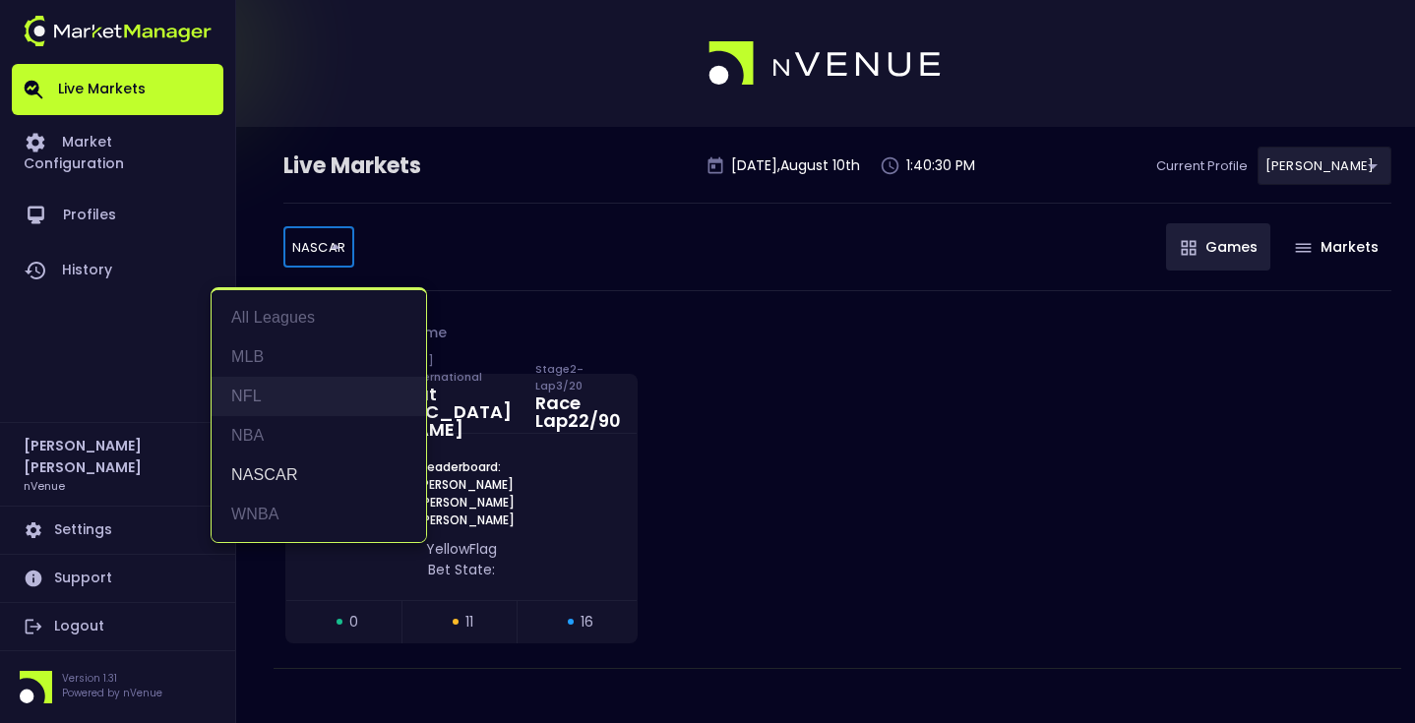
click at [323, 395] on li "NFL" at bounding box center [319, 396] width 215 height 39
type input "NFL"
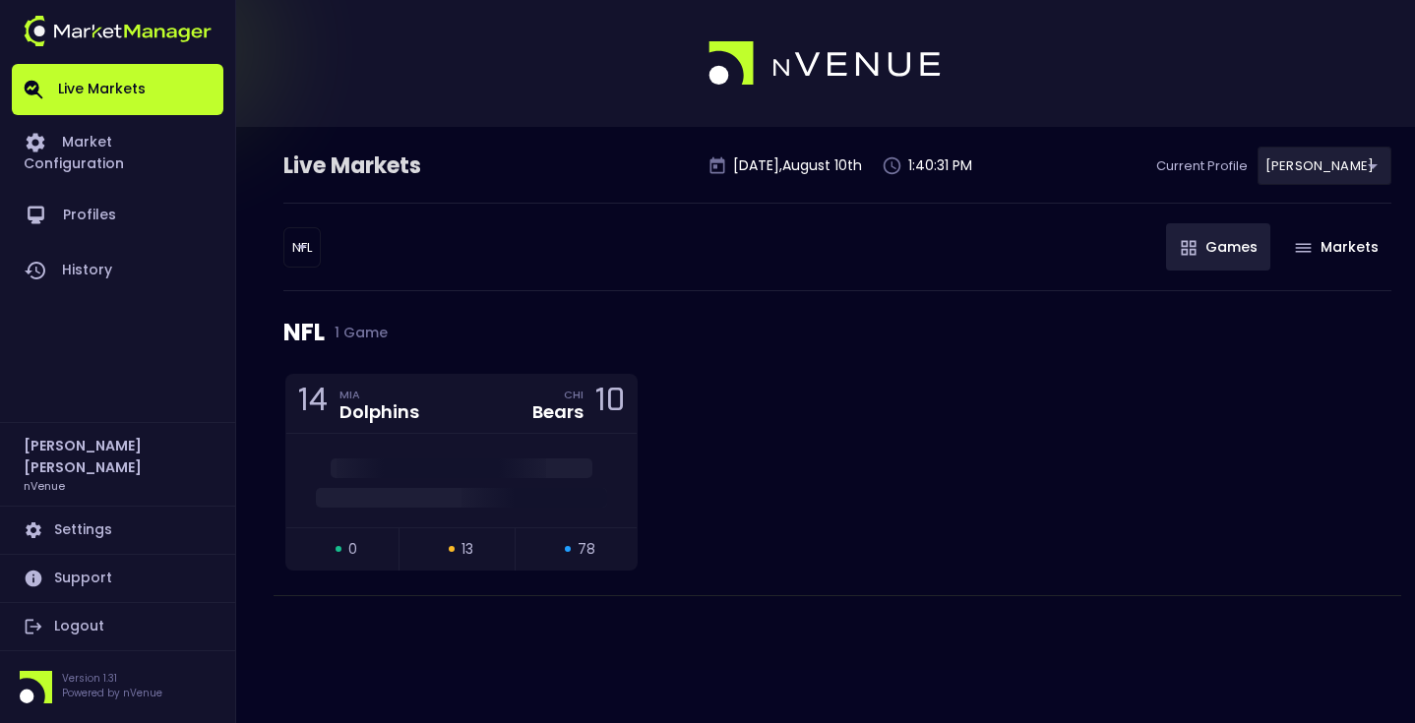
click at [556, 273] on div "NFL NFL ​ Games Markets" at bounding box center [837, 247] width 1108 height 89
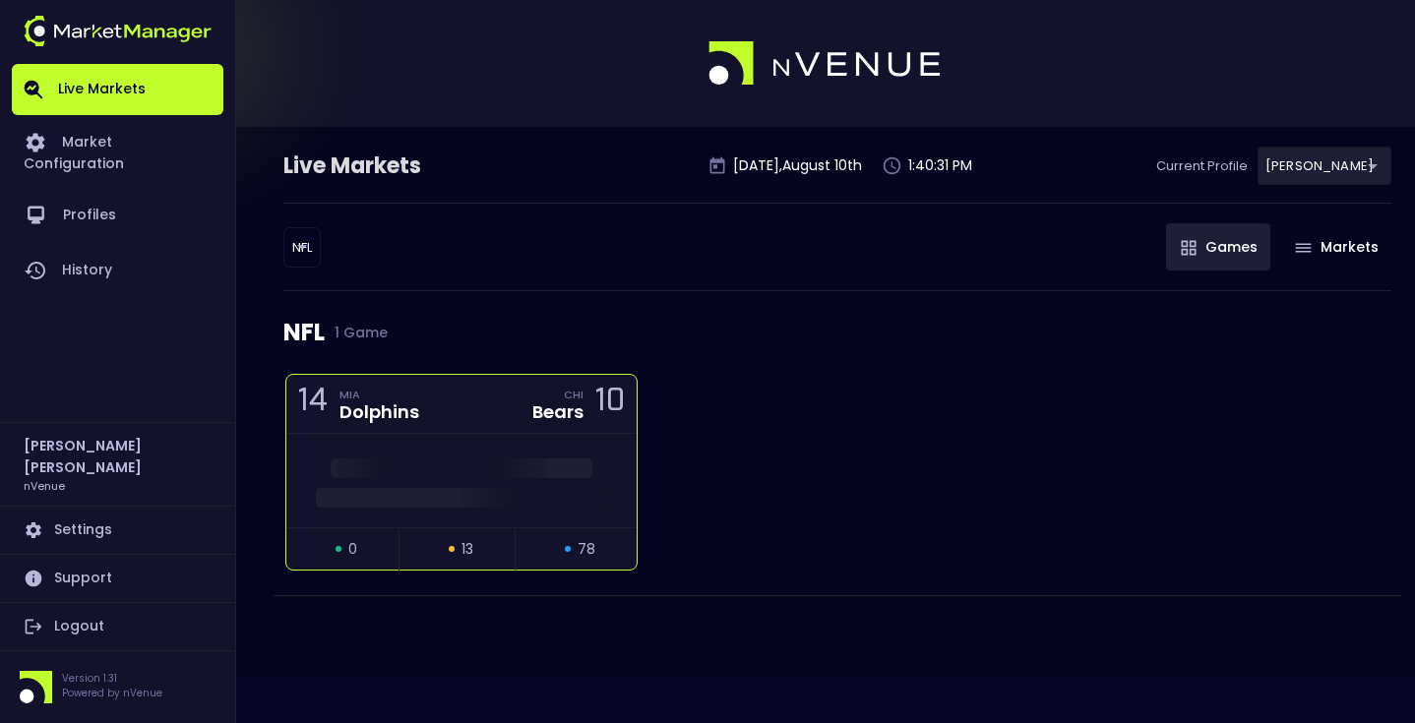
click at [473, 427] on div "14 MIA Dolphins CHI Bears 10" at bounding box center [461, 404] width 350 height 59
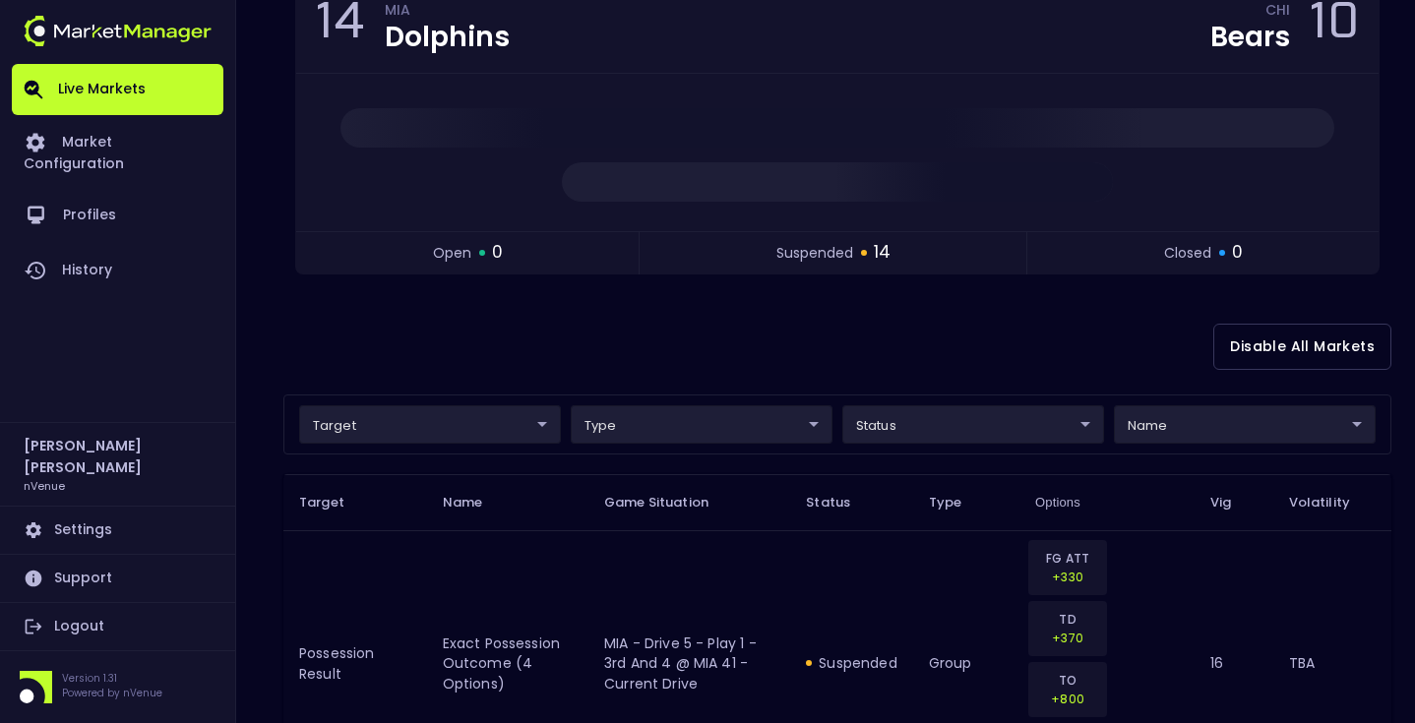
scroll to position [195, 0]
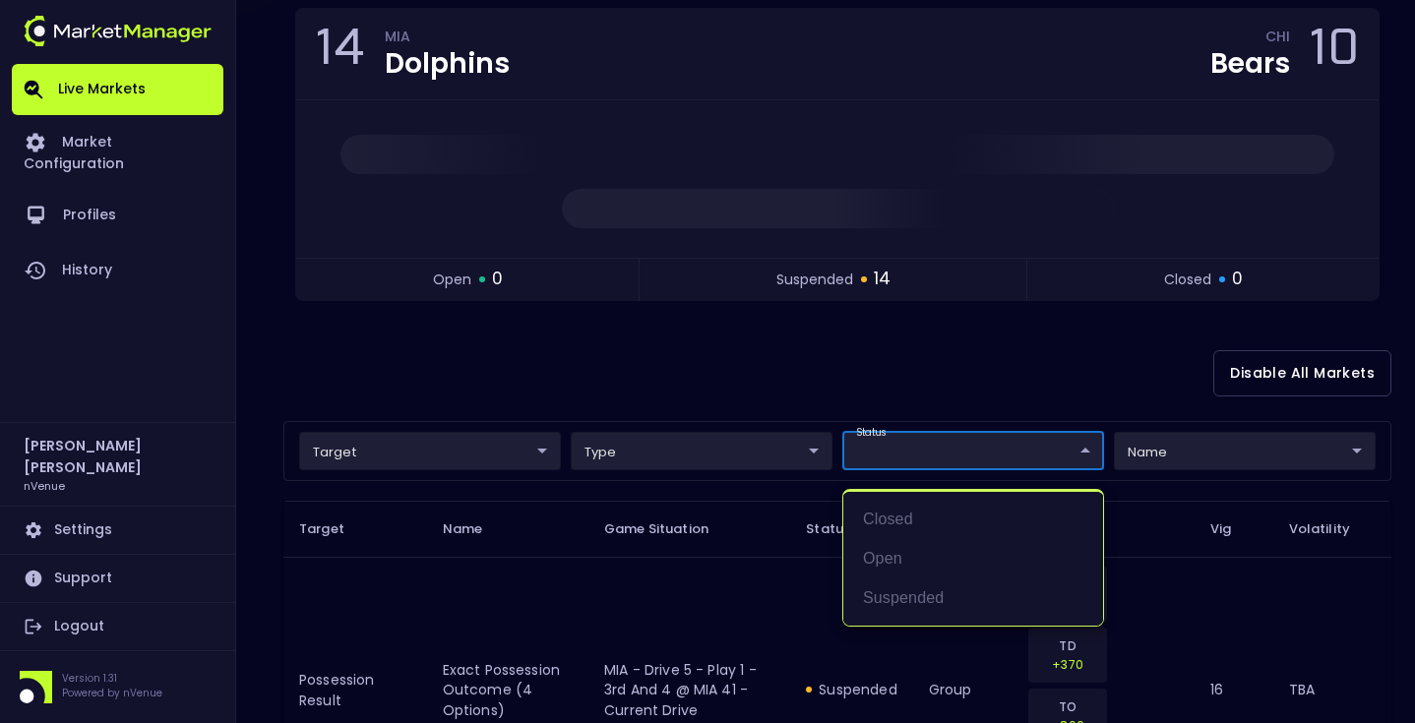
click at [587, 345] on div at bounding box center [707, 361] width 1415 height 723
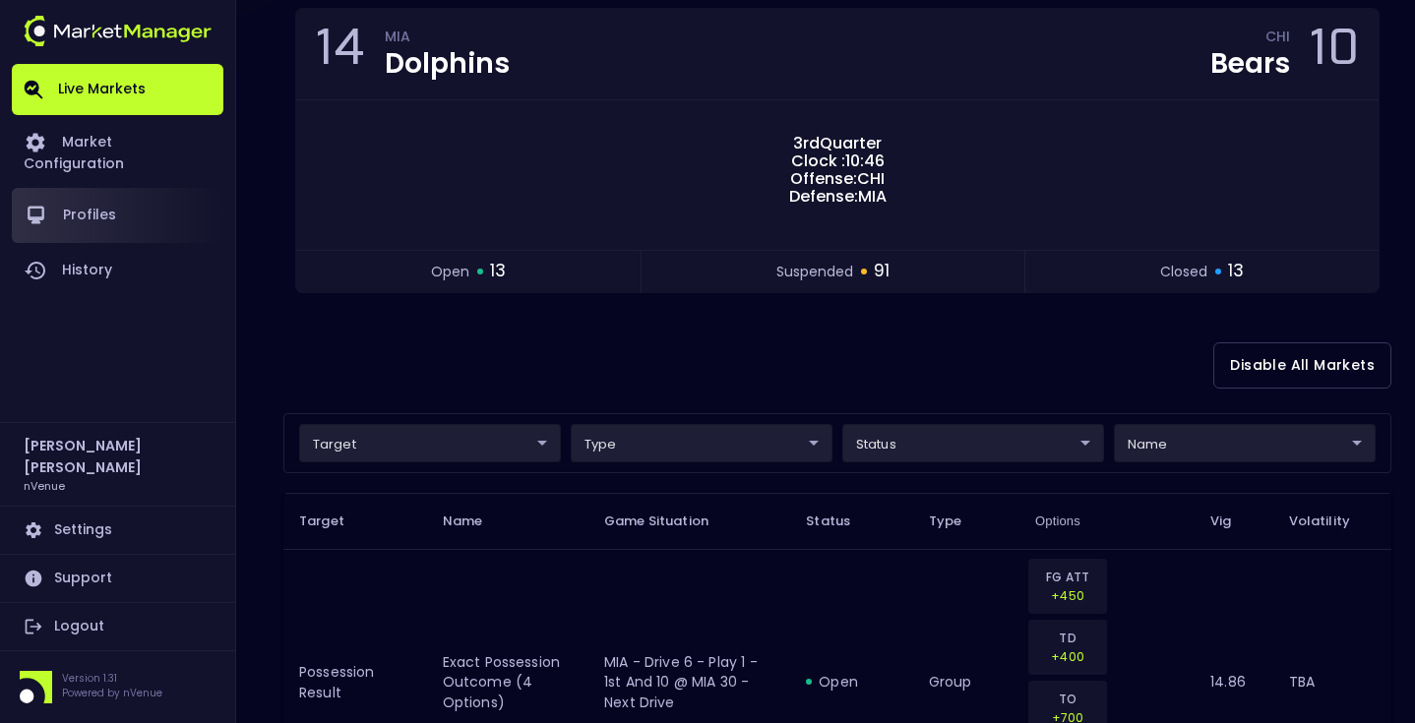
scroll to position [0, 0]
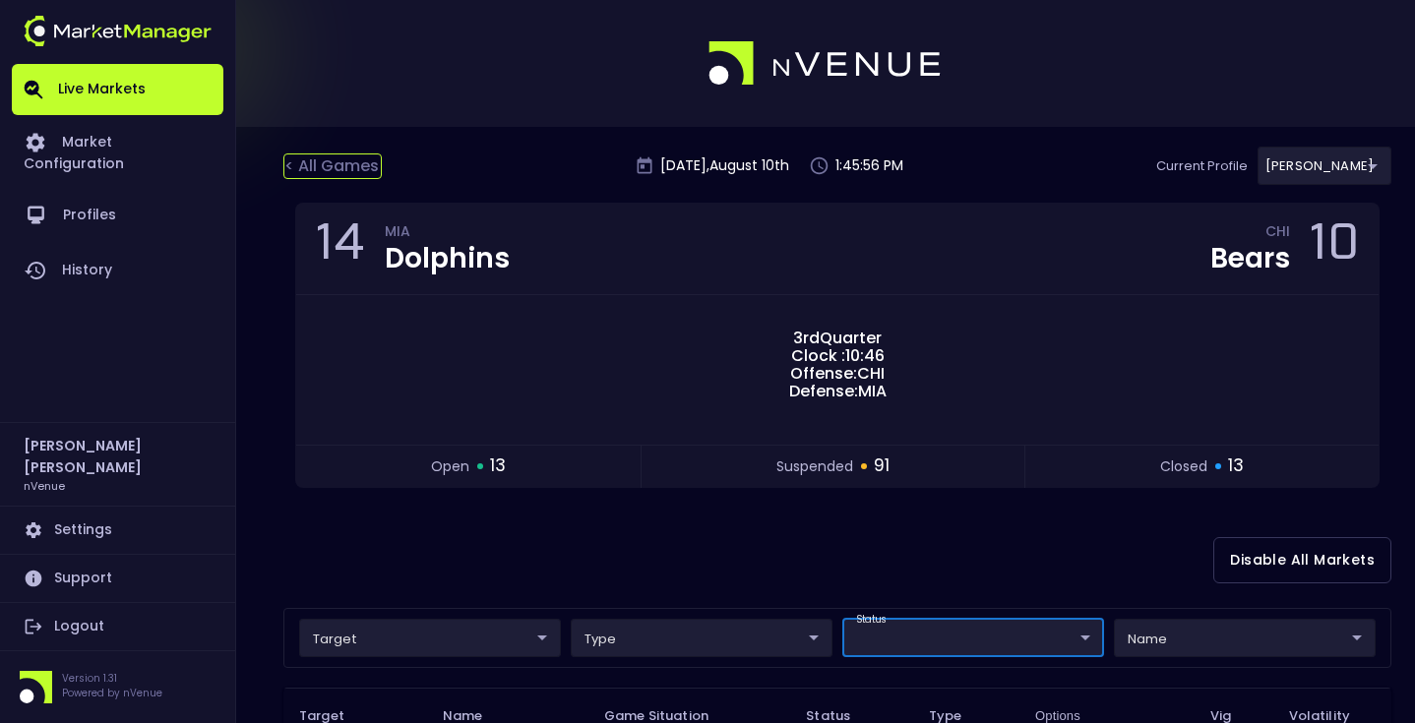
click at [329, 165] on div "< All Games" at bounding box center [332, 167] width 98 height 26
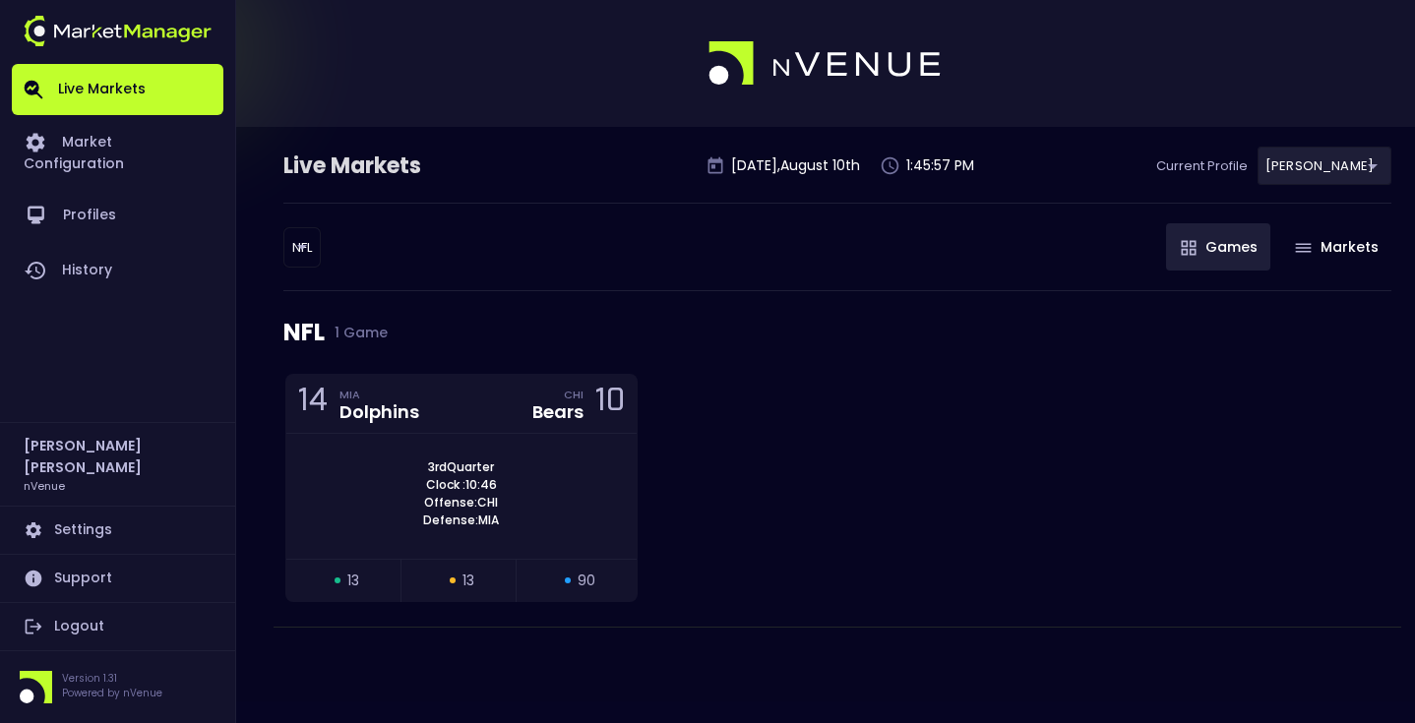
click at [315, 256] on body "Live Markets Market Configuration Profiles History Matt Jensen nVenue Settings …" at bounding box center [707, 361] width 1415 height 723
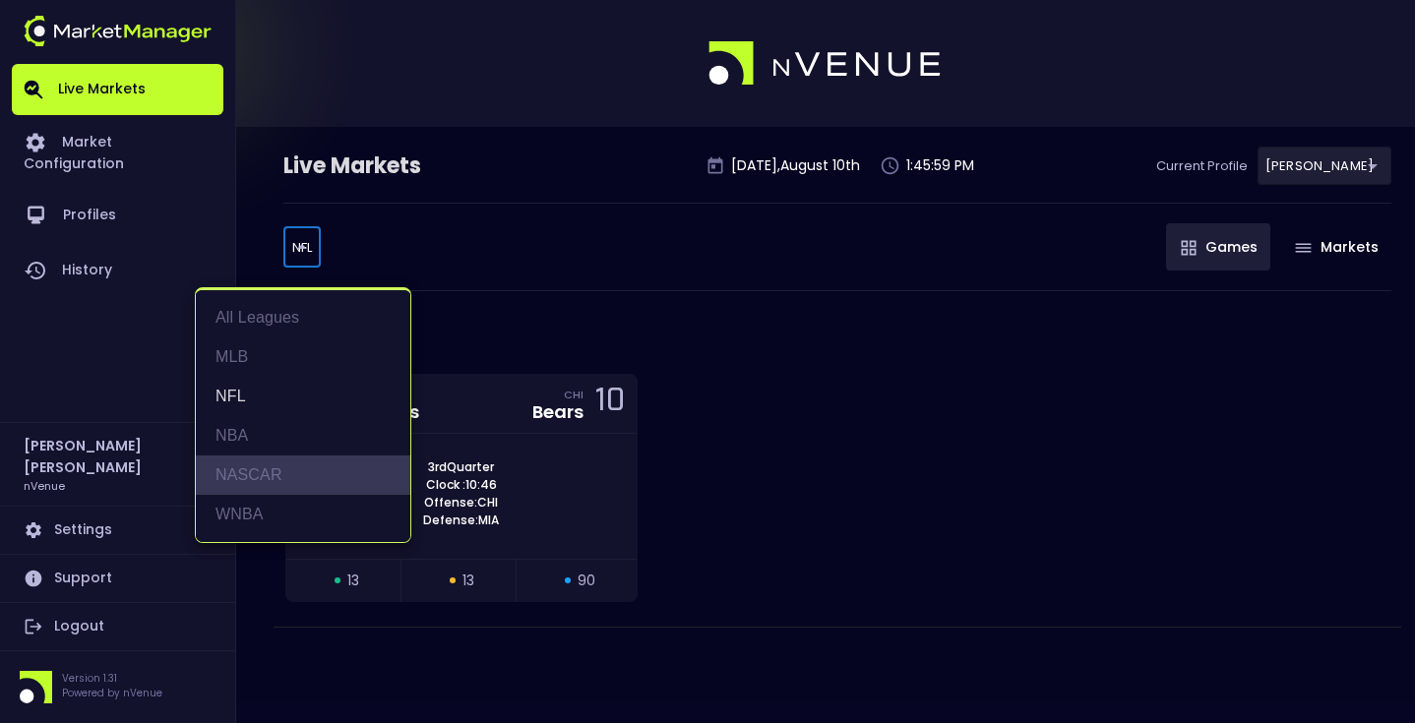
click at [290, 482] on li "NASCAR" at bounding box center [303, 475] width 215 height 39
type input "NASCAR"
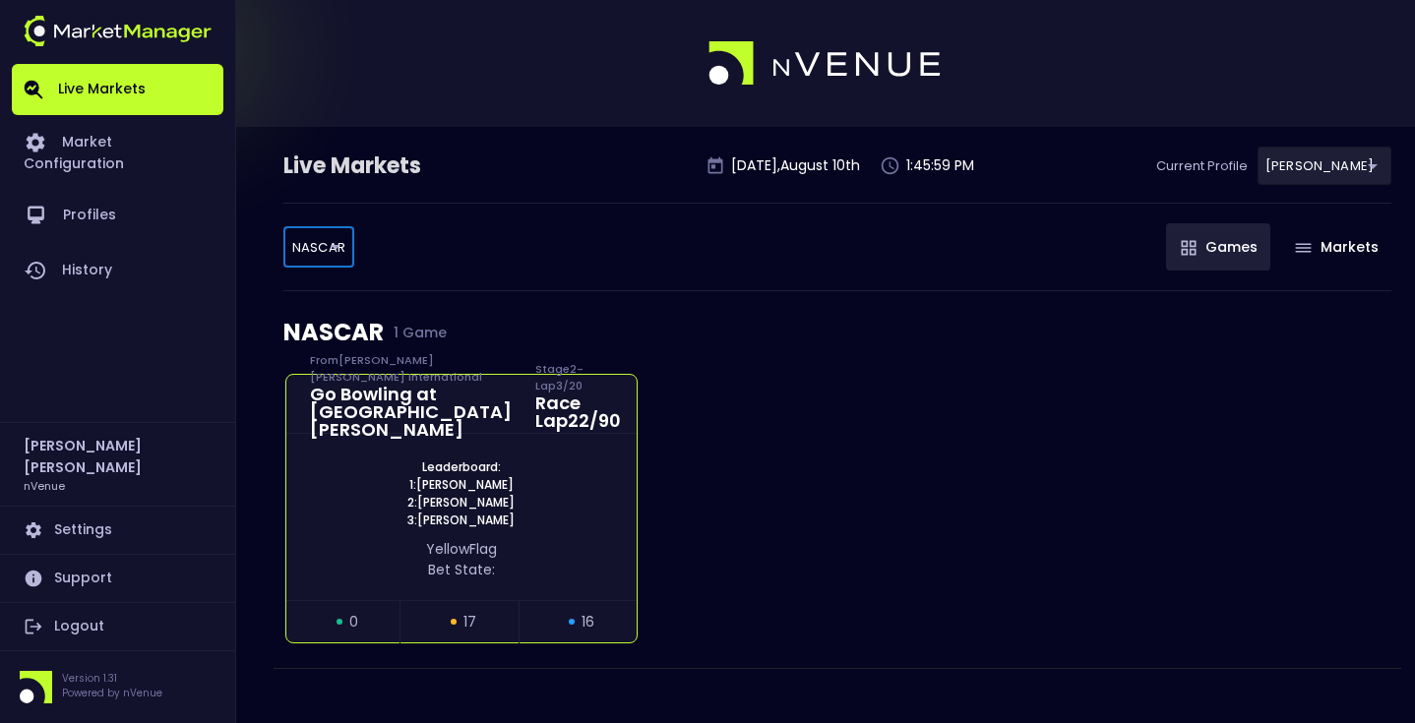
click at [389, 455] on div "Leaderboard: 1: Chris Buescher 2: Ryan Preece 3: Alex Bowman yellow Flag Bet St…" at bounding box center [461, 517] width 350 height 166
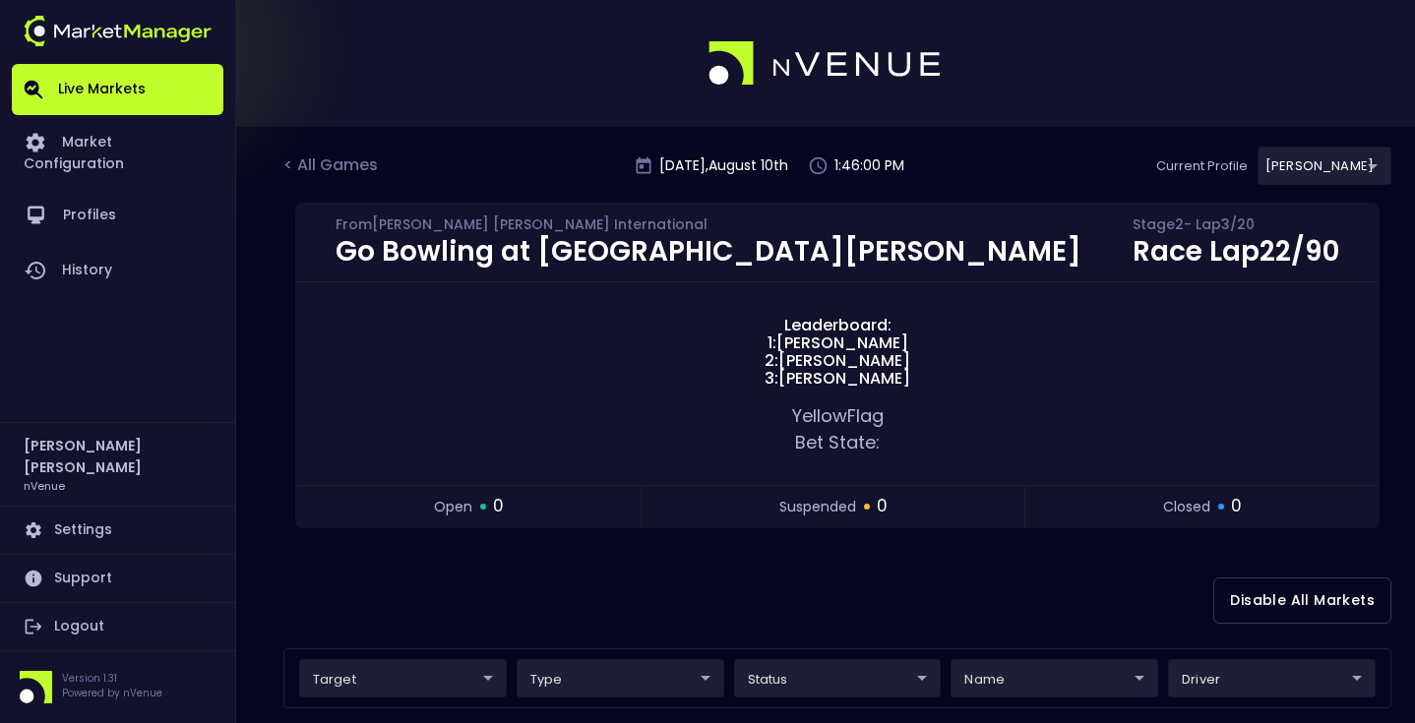
click at [385, 571] on div "Disable All Markets" at bounding box center [837, 600] width 1108 height 95
click at [729, 568] on div "Disable All Markets" at bounding box center [837, 600] width 1108 height 95
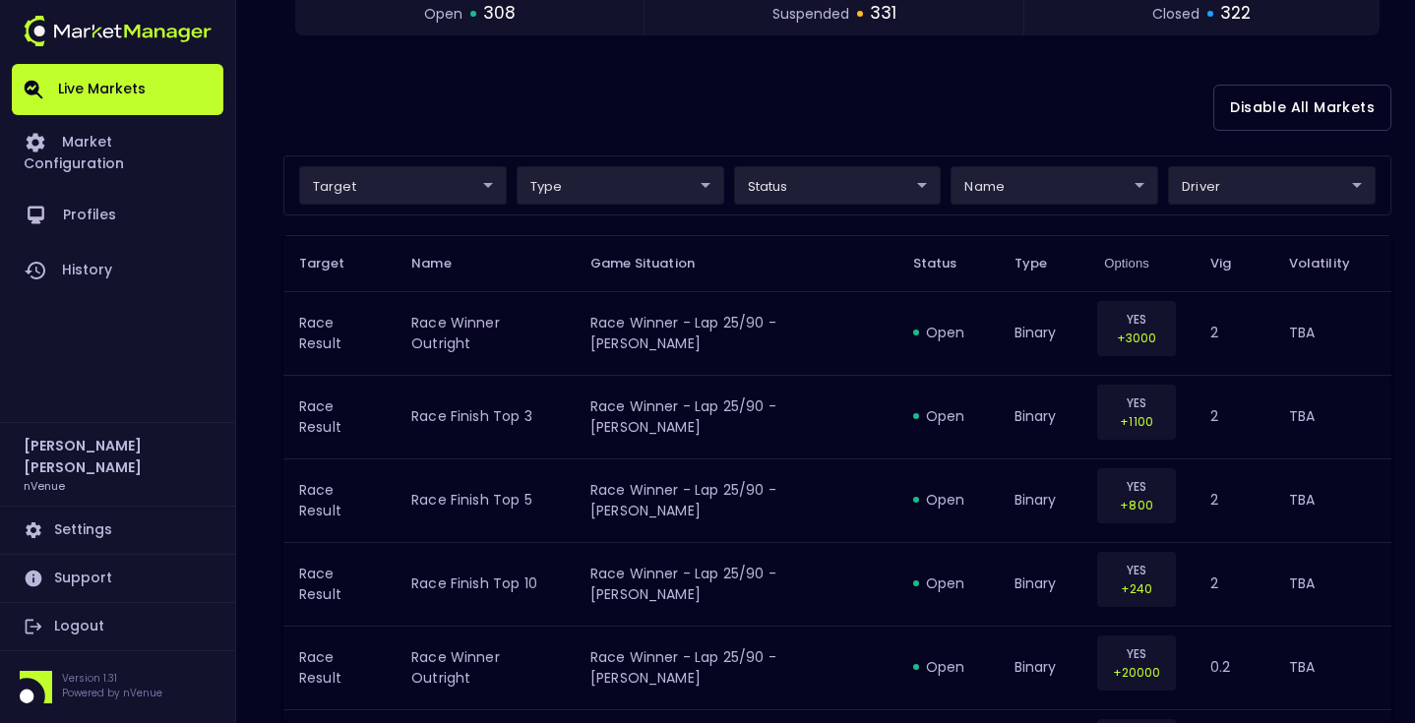
scroll to position [476, 0]
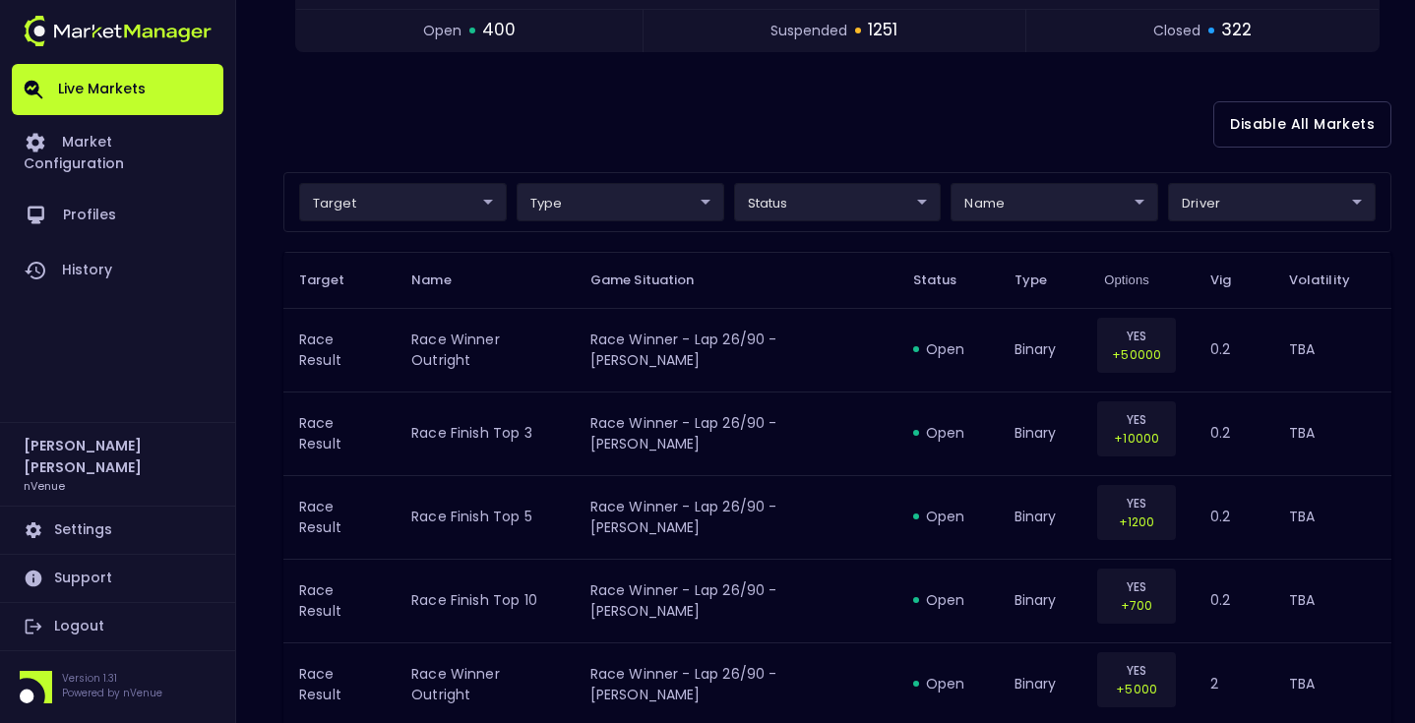
click at [407, 175] on div "target ​ ​ type ​ ​ status ​ ​ name ​ ​ driver ​ ​" at bounding box center [837, 202] width 1108 height 60
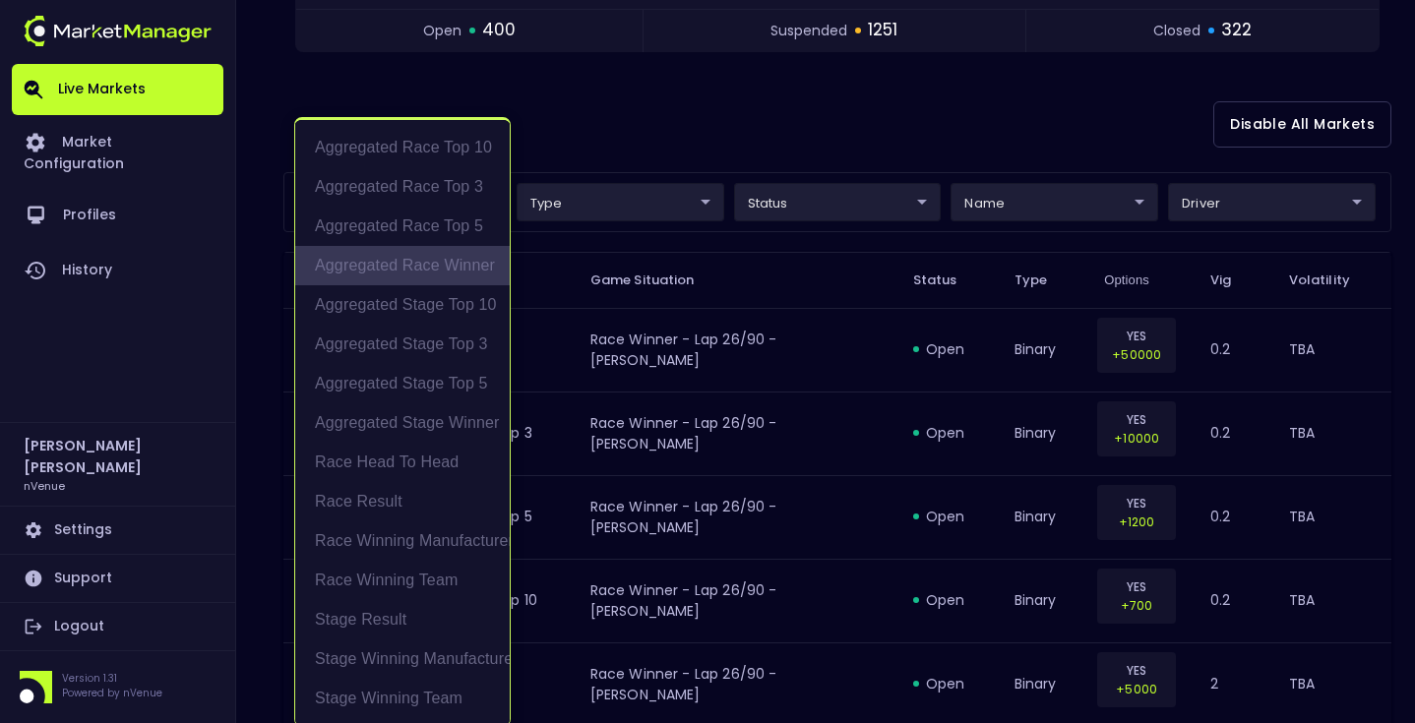
click at [440, 262] on li "Aggregated Race Winner" at bounding box center [402, 265] width 215 height 39
type input "Aggregated Race Winner"
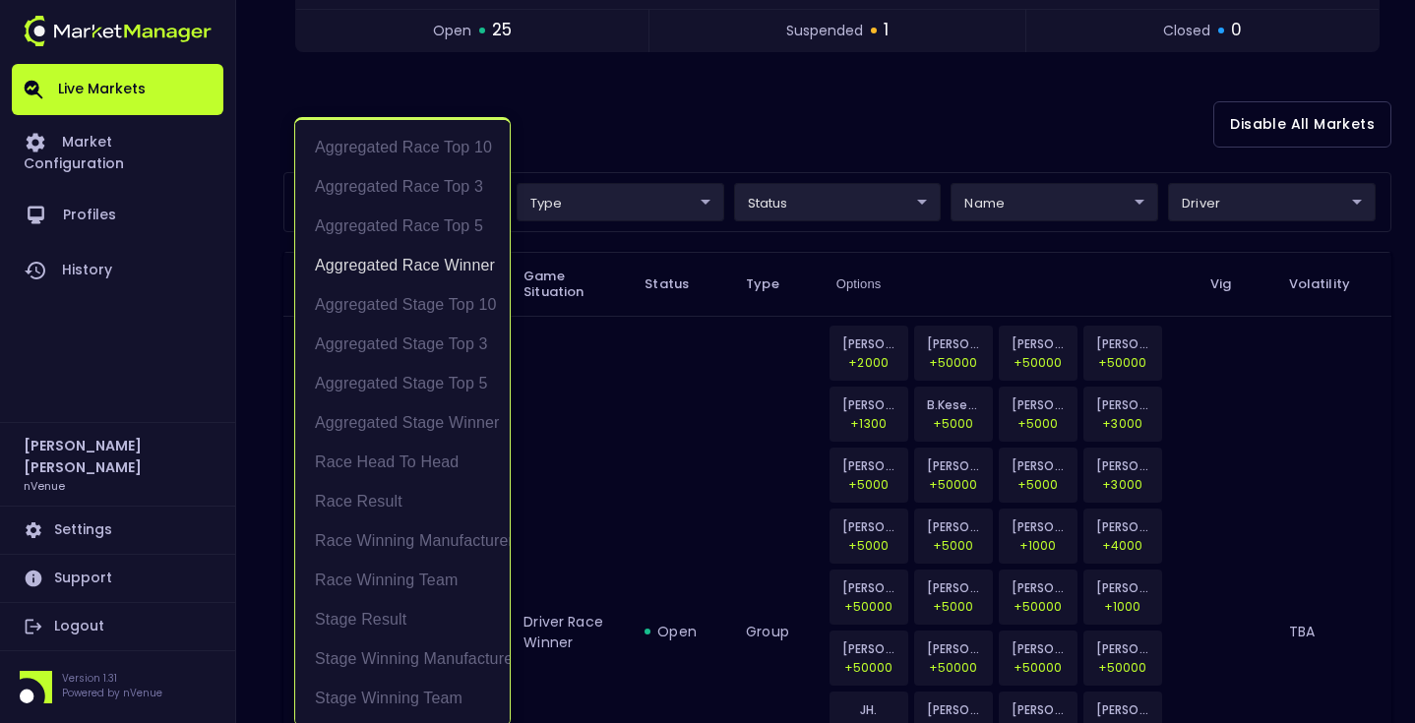
click at [656, 167] on div at bounding box center [707, 361] width 1415 height 723
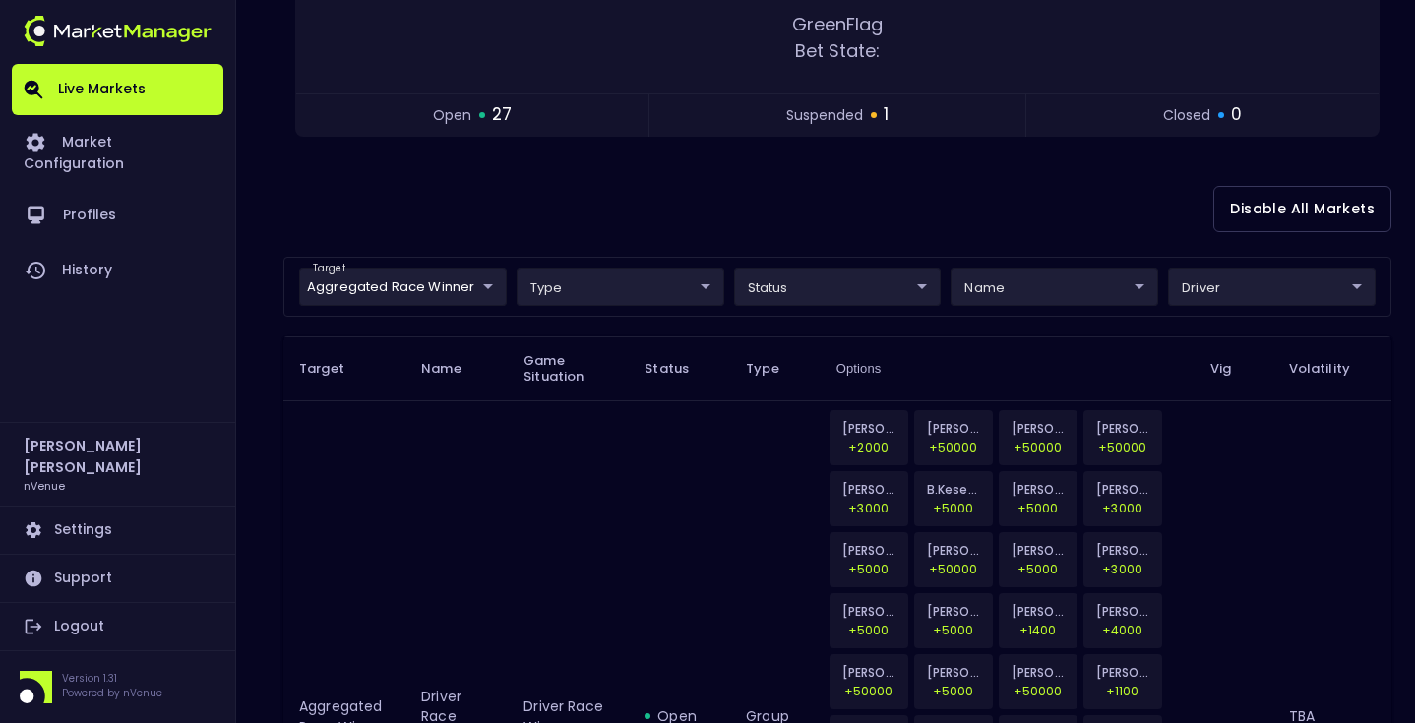
scroll to position [0, 0]
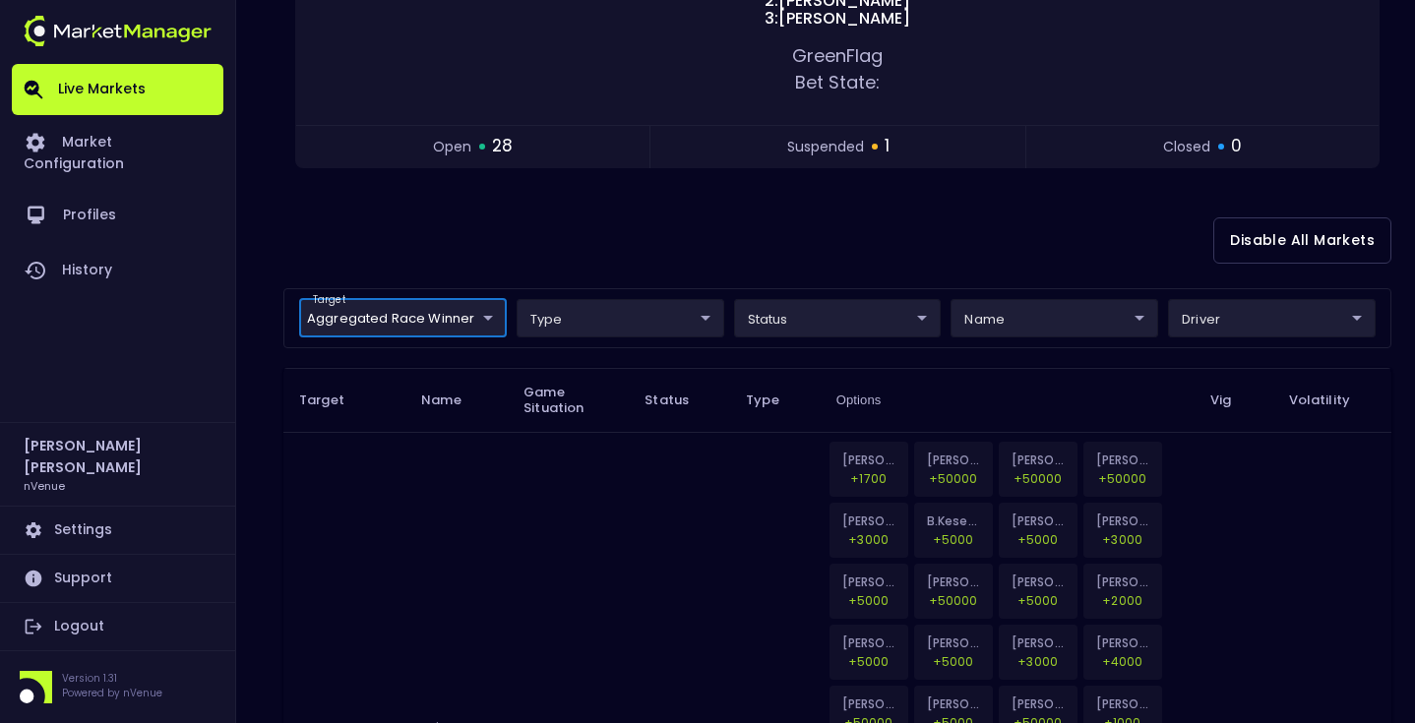
scroll to position [281, 0]
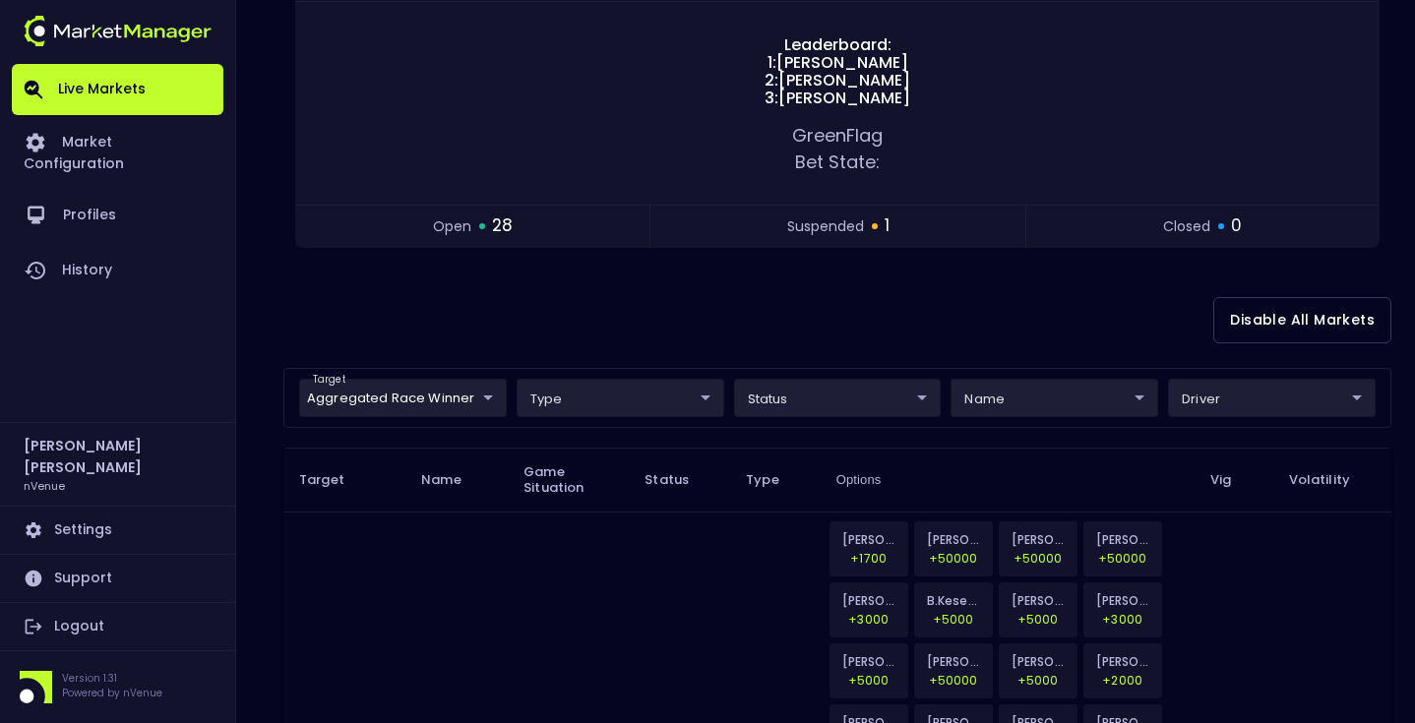
click at [738, 281] on div "Disable All Markets" at bounding box center [837, 320] width 1108 height 95
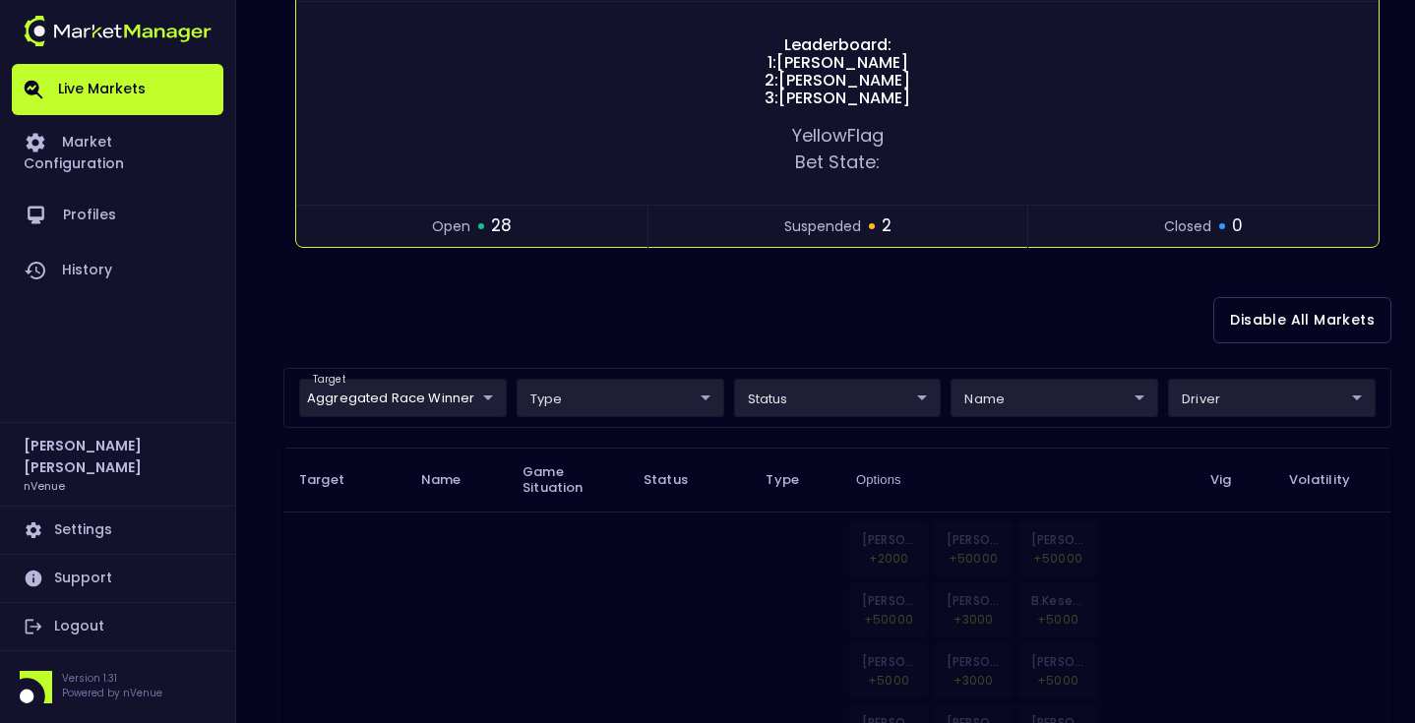
scroll to position [0, 0]
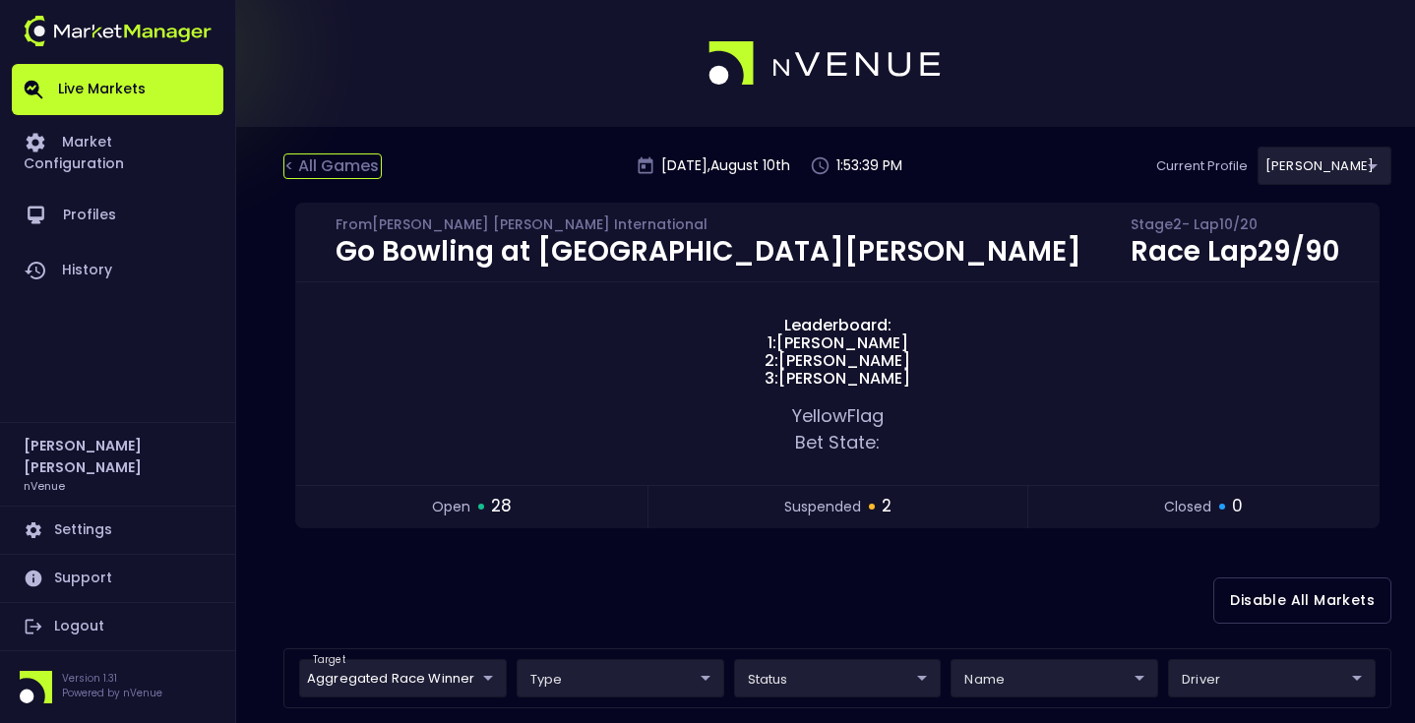
click at [328, 176] on div "< All Games" at bounding box center [332, 167] width 98 height 26
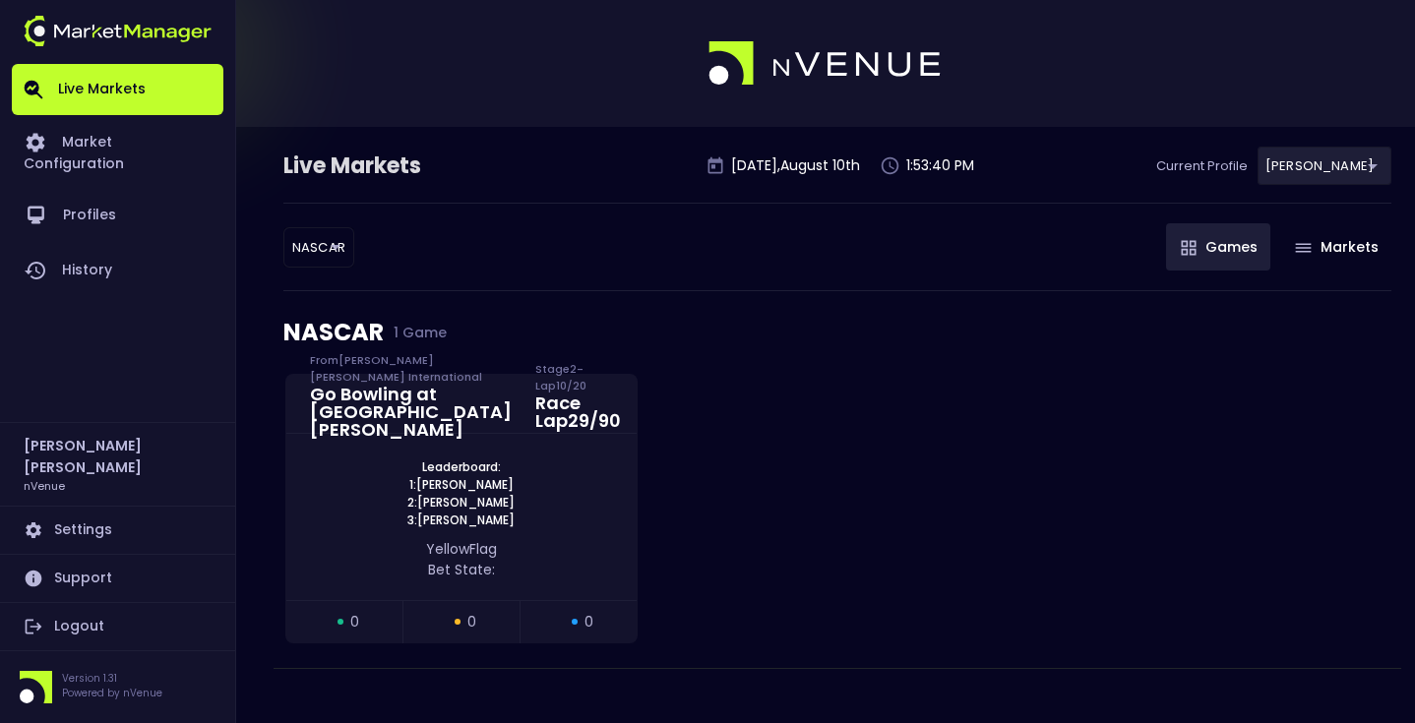
click at [333, 253] on body "Live Markets Market Configuration Profiles History Matt Jensen nVenue Settings …" at bounding box center [707, 371] width 1415 height 743
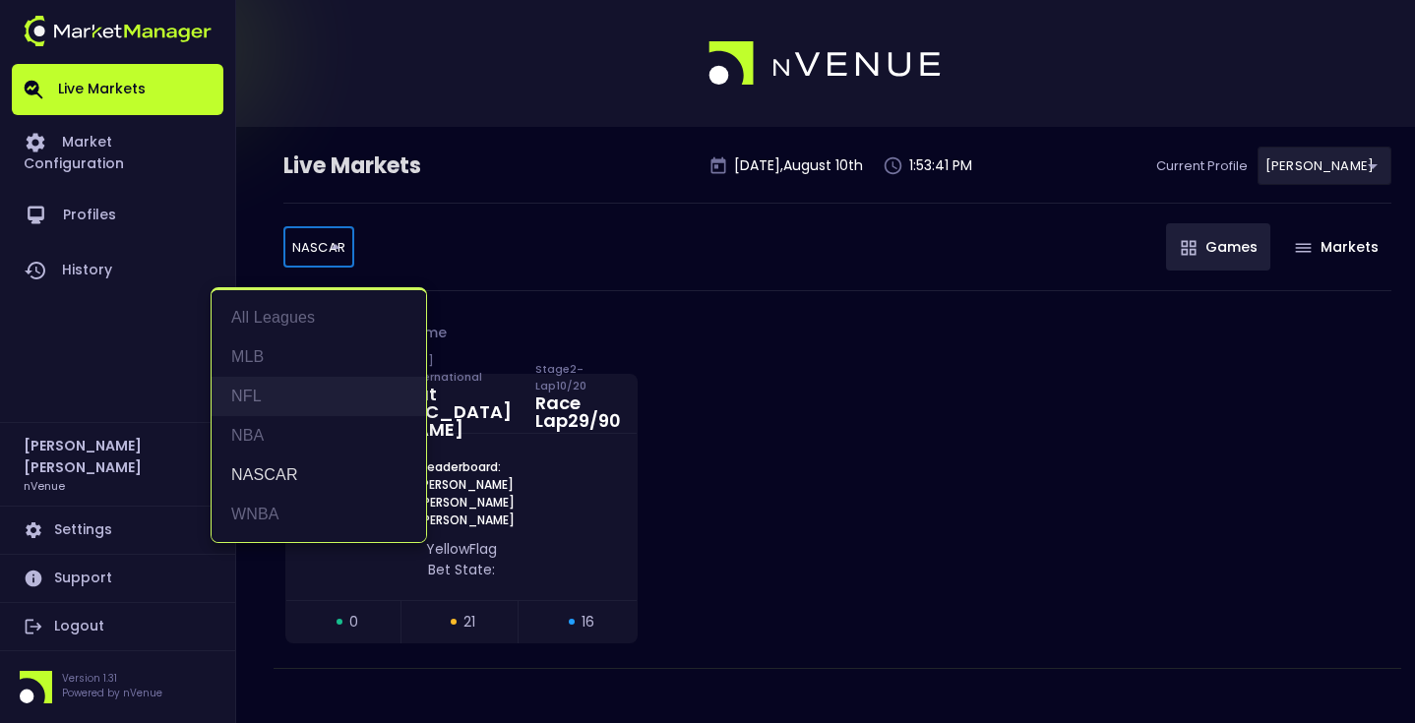
click at [331, 398] on li "NFL" at bounding box center [319, 396] width 215 height 39
type input "NFL"
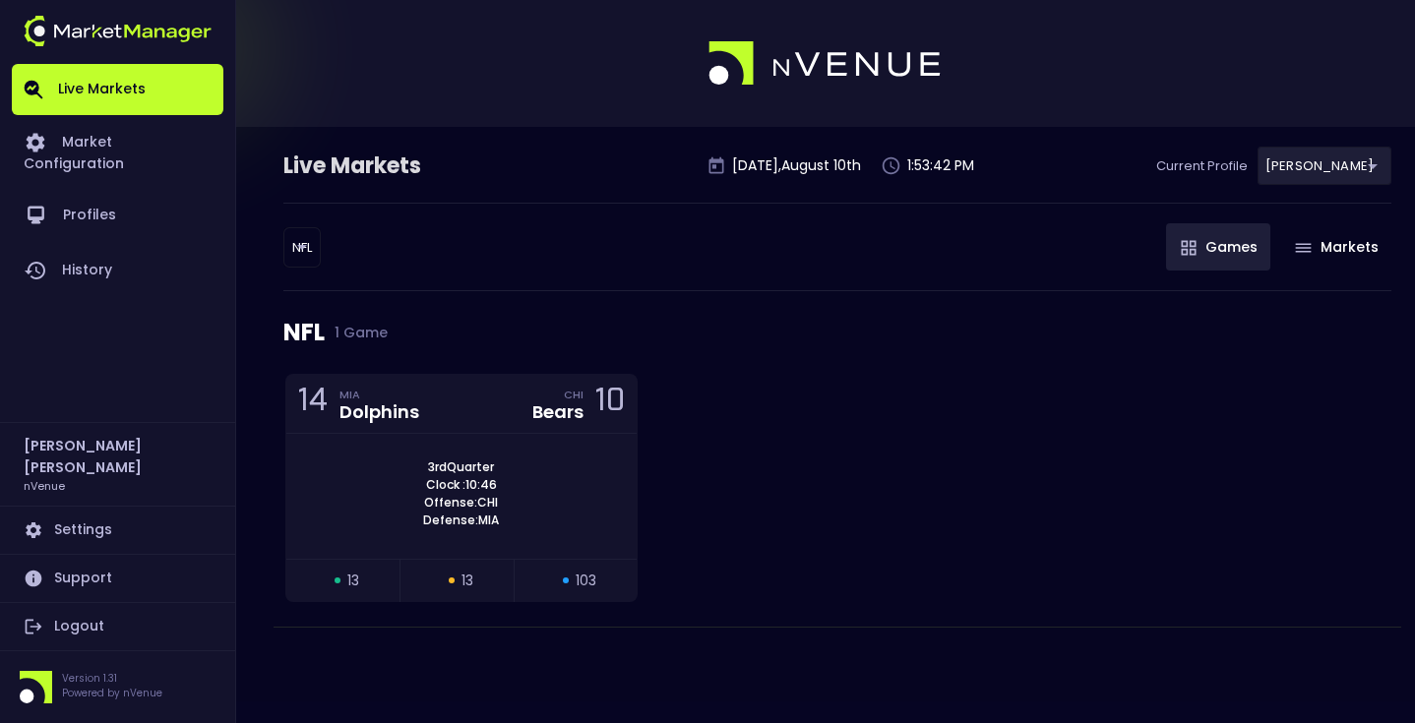
click at [592, 228] on div "NFL NFL ​ Games Markets" at bounding box center [837, 247] width 1108 height 89
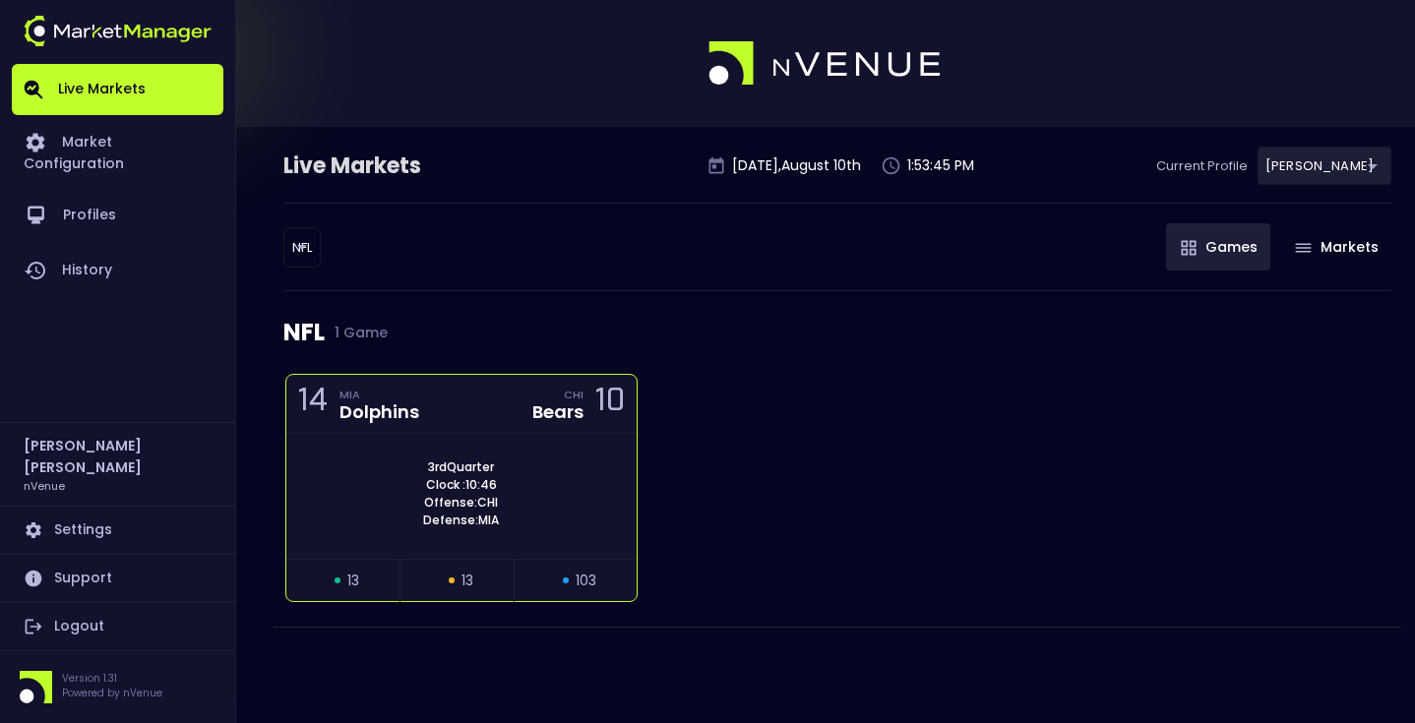
click at [563, 453] on div "3rd Quarter Clock : 10:46 Offense: CHI Defense: MIA" at bounding box center [461, 496] width 350 height 125
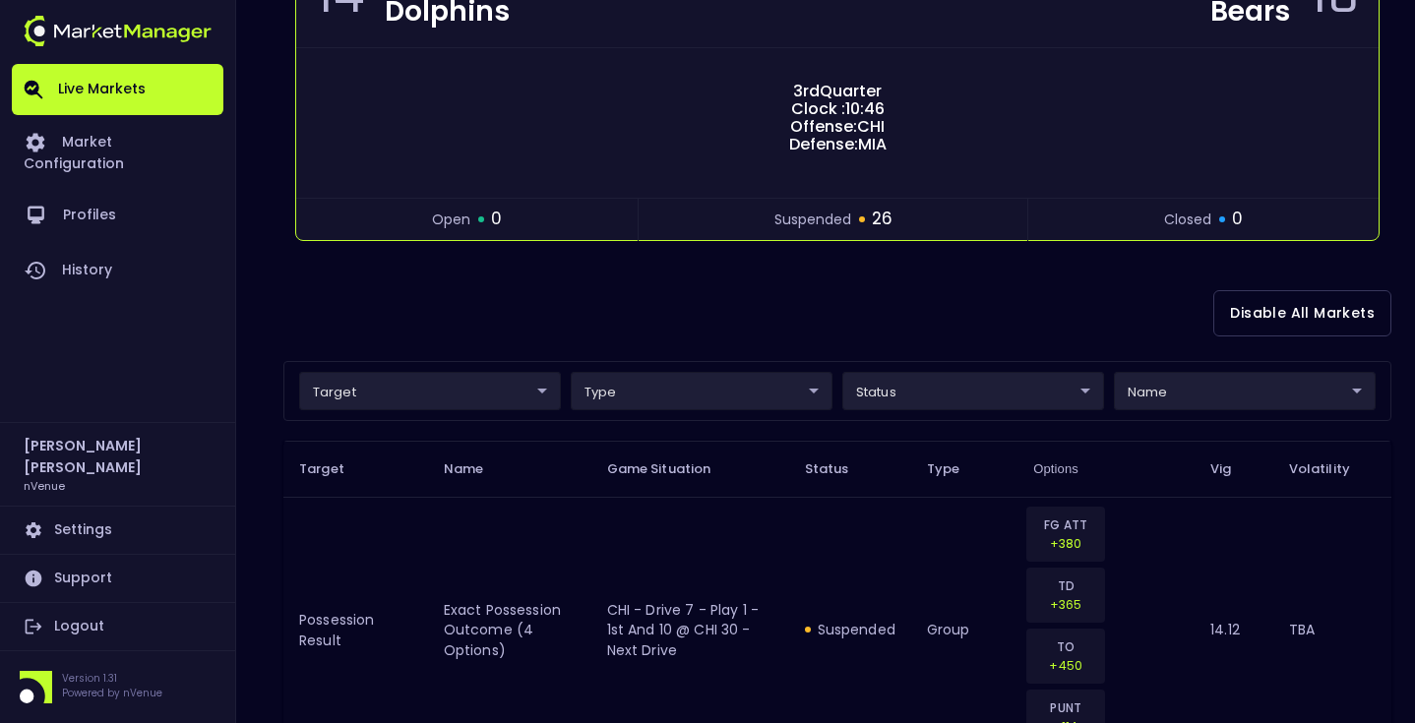
scroll to position [248, 0]
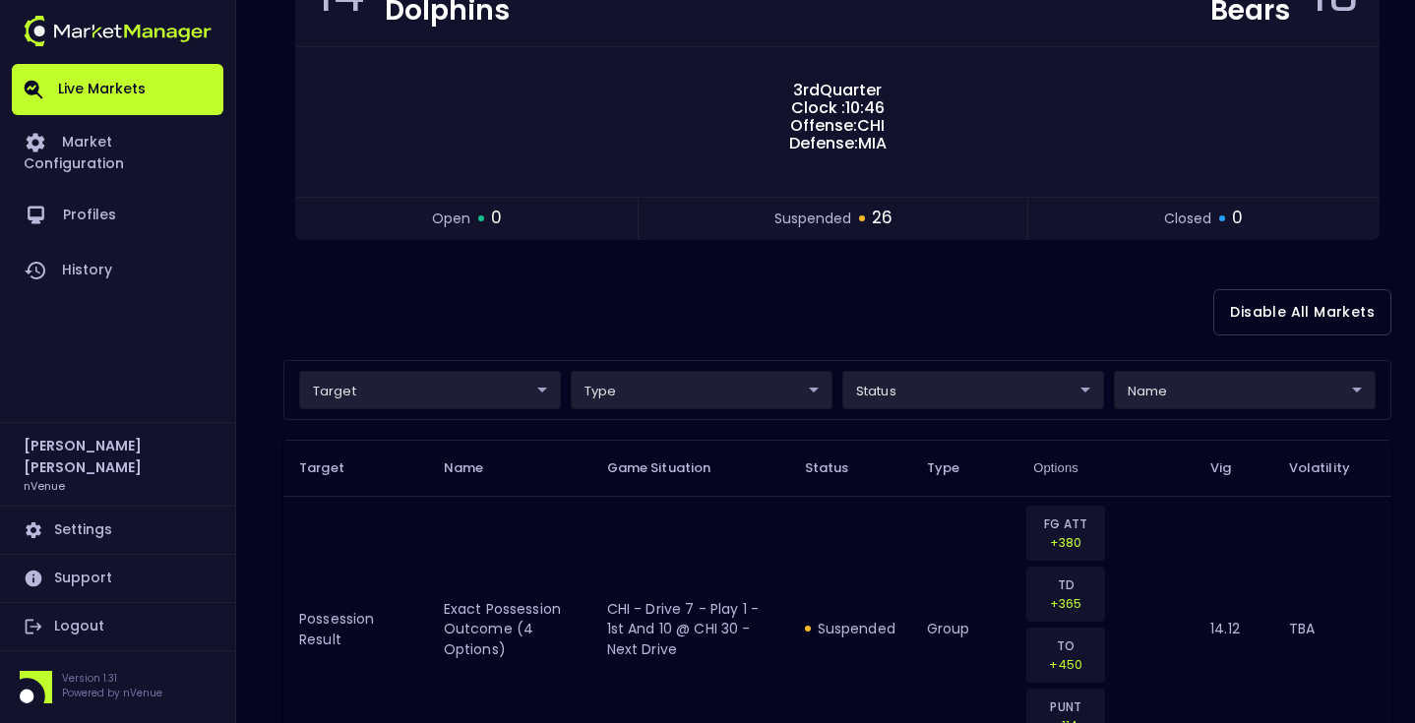
click at [680, 344] on div "Disable All Markets" at bounding box center [837, 312] width 1108 height 95
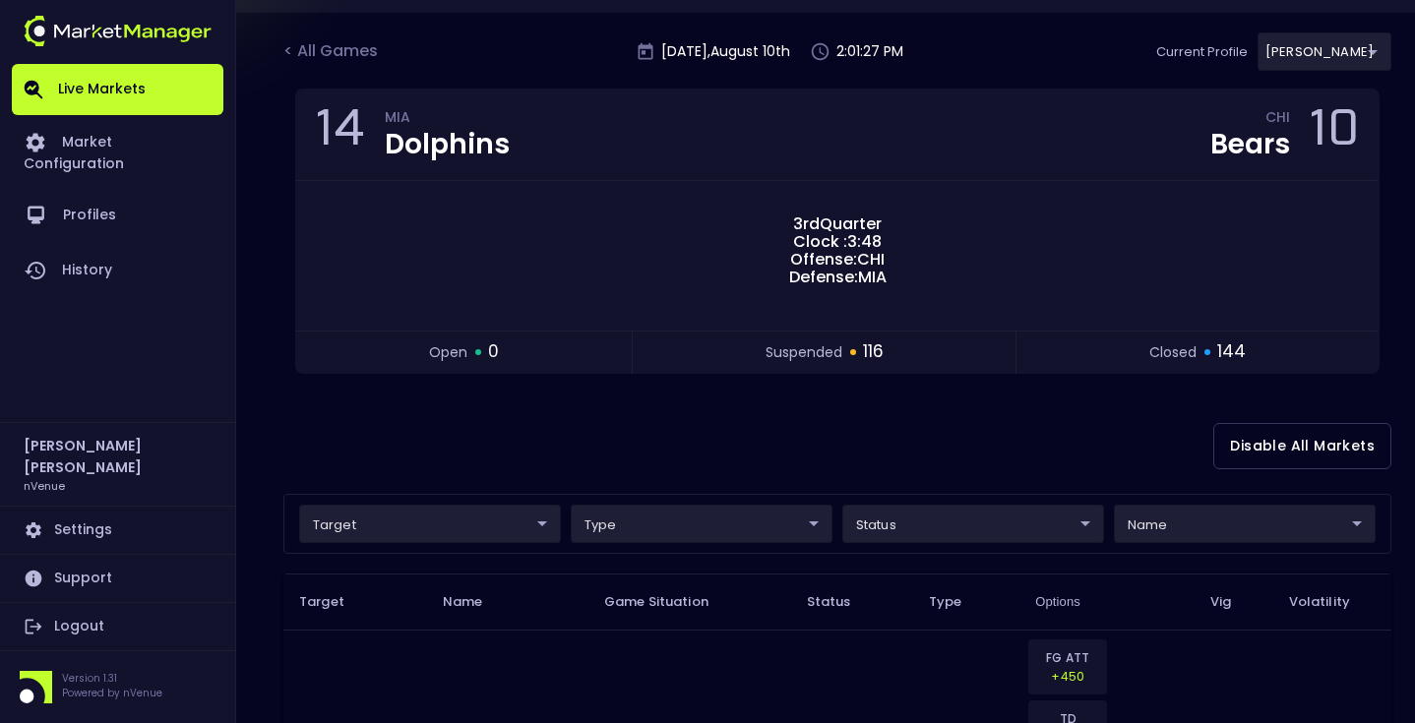
scroll to position [115, 0]
click at [457, 450] on div "Disable All Markets" at bounding box center [837, 445] width 1108 height 95
click at [328, 42] on div "< All Games" at bounding box center [332, 51] width 98 height 26
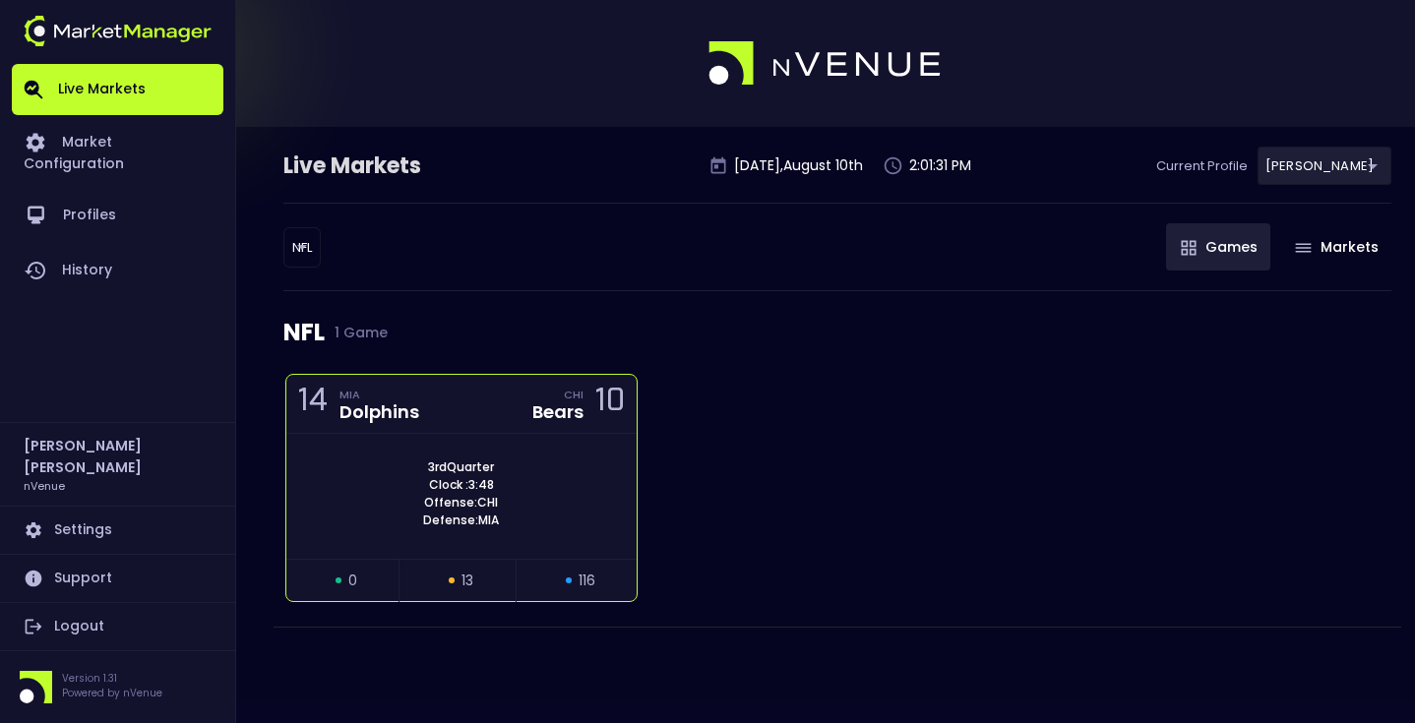
click at [507, 458] on div "3rd Quarter Clock : 3:48 Offense: CHI Defense: MIA" at bounding box center [461, 496] width 350 height 125
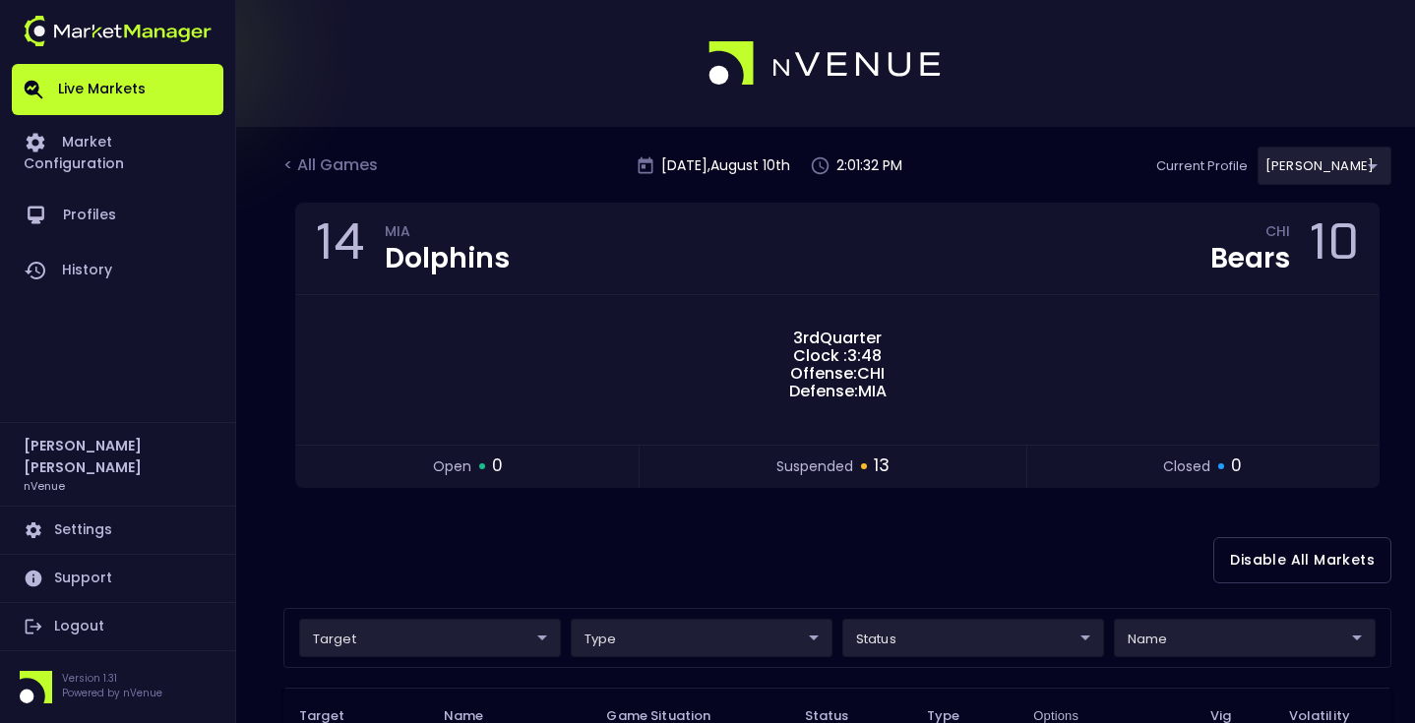
click at [716, 531] on div "Disable All Markets" at bounding box center [837, 560] width 1108 height 95
click at [348, 165] on div "< All Games" at bounding box center [332, 167] width 98 height 26
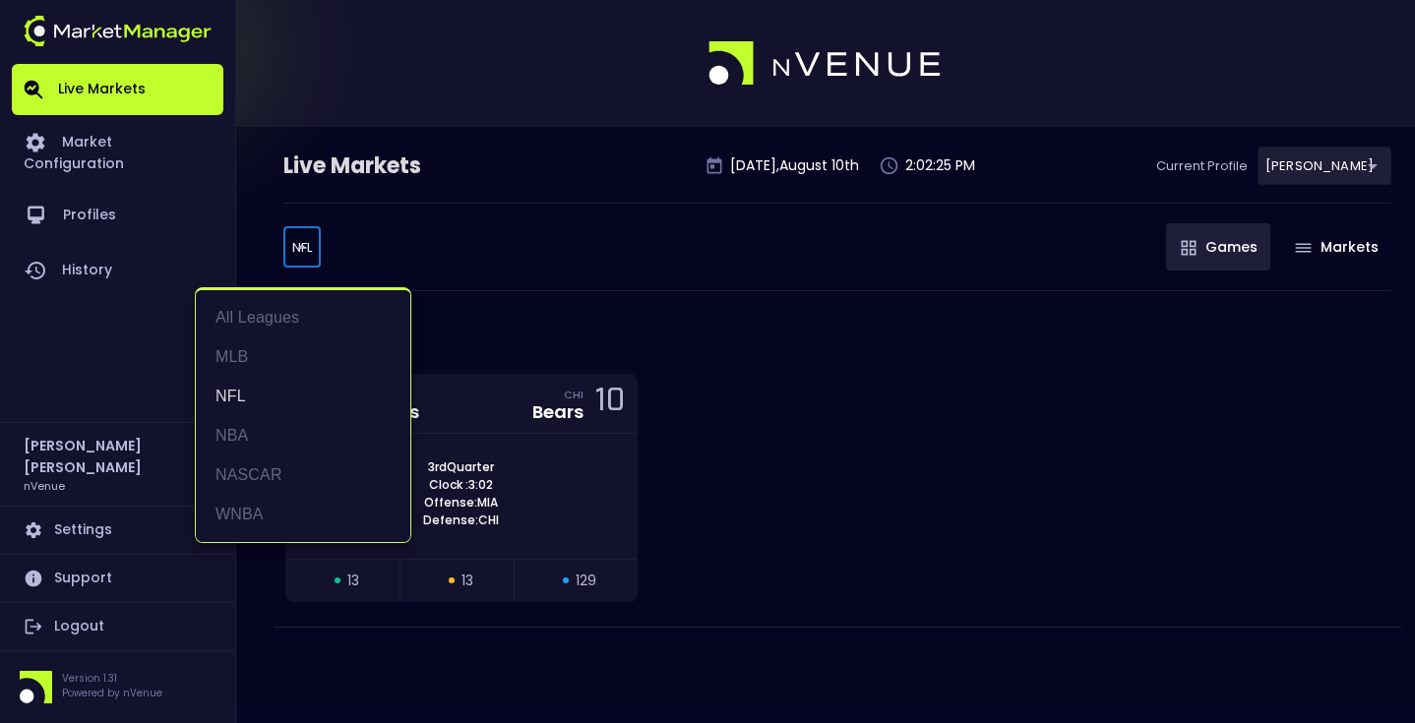
click at [306, 241] on body "Live Markets Market Configuration Profiles History Matt Jensen nVenue Settings …" at bounding box center [707, 361] width 1415 height 723
click at [297, 505] on li "WNBA" at bounding box center [303, 514] width 215 height 39
type input "WNBA"
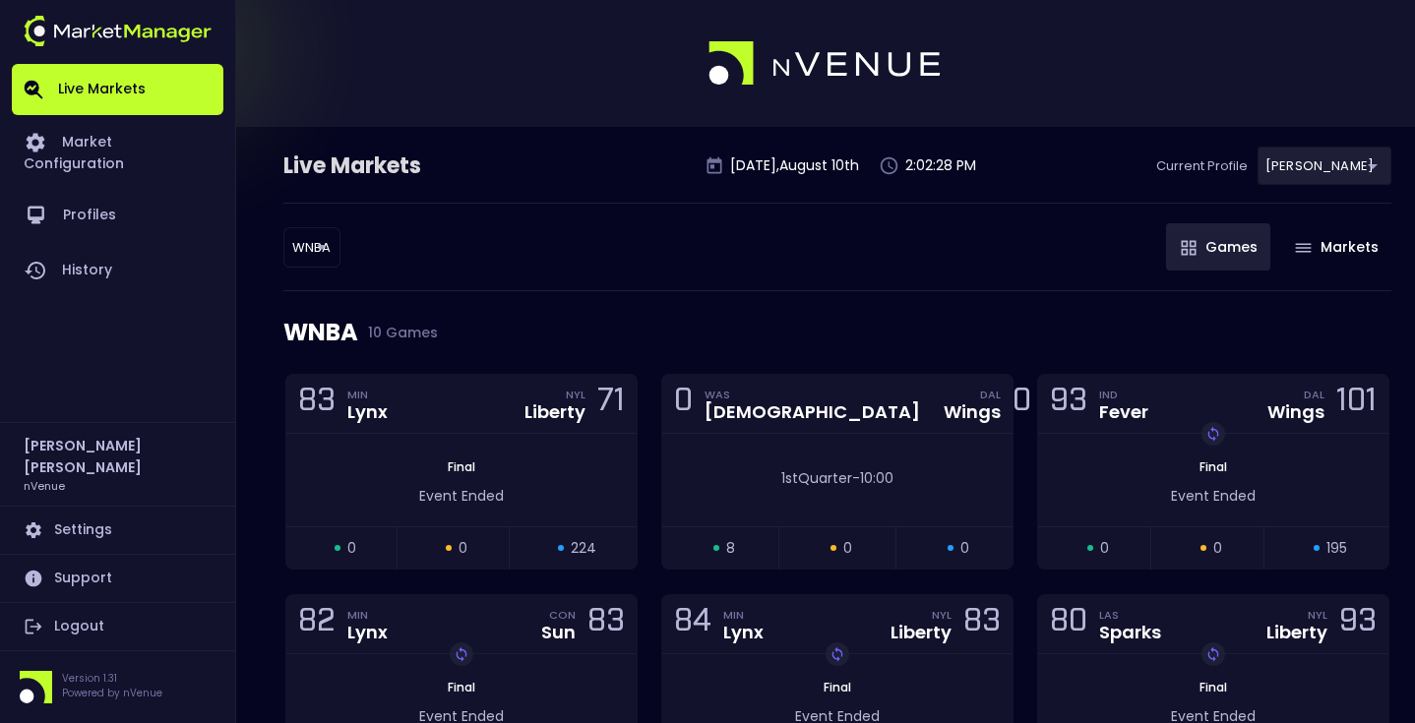
click at [574, 216] on div "WNBA WNBA ​ Games Markets" at bounding box center [837, 247] width 1108 height 89
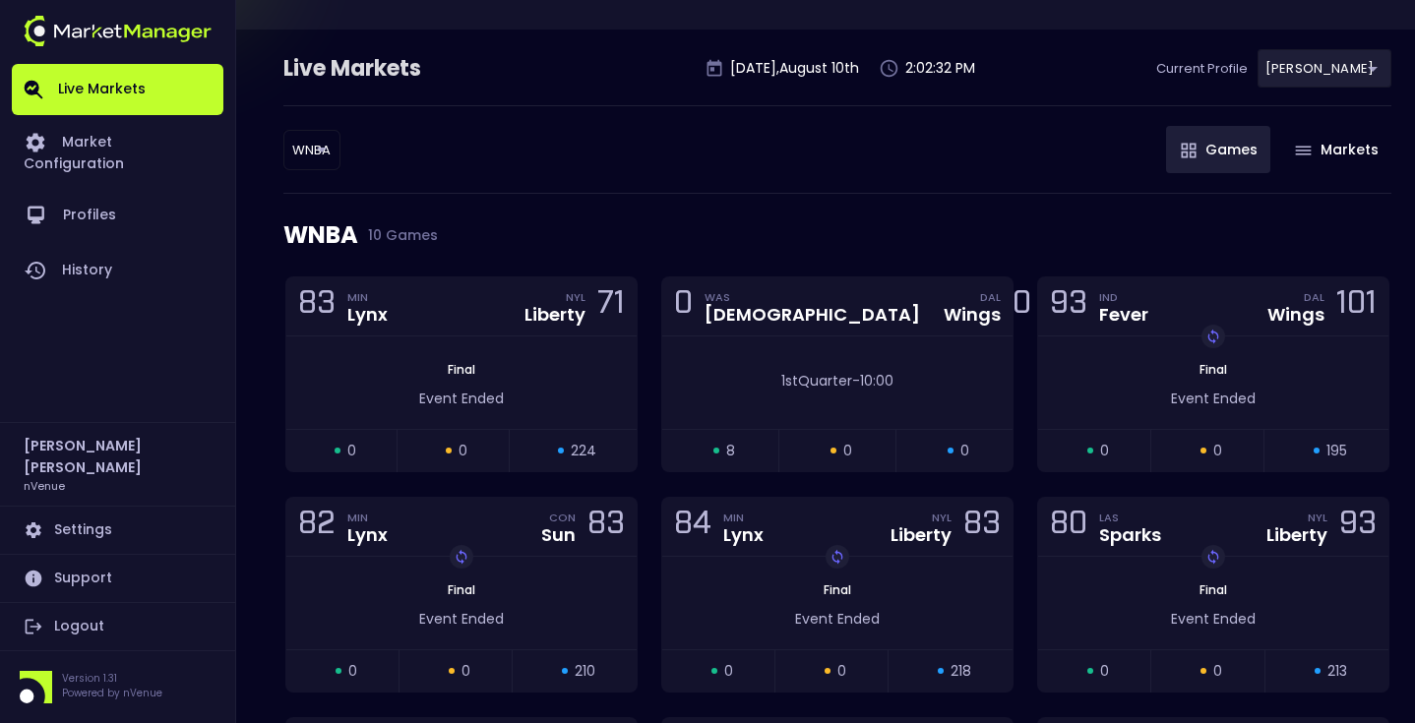
scroll to position [98, 0]
click at [831, 359] on div "1st Quarter - 10:00" at bounding box center [837, 382] width 350 height 93
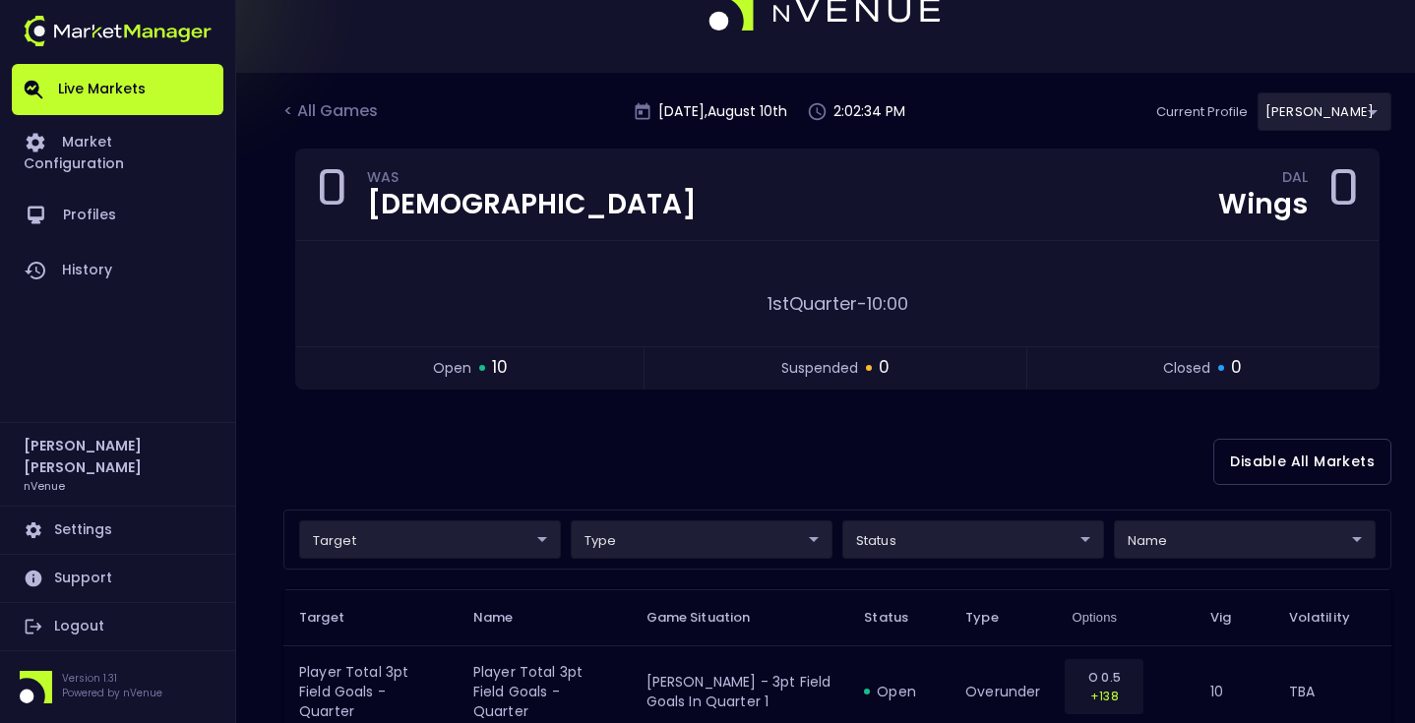
scroll to position [233, 0]
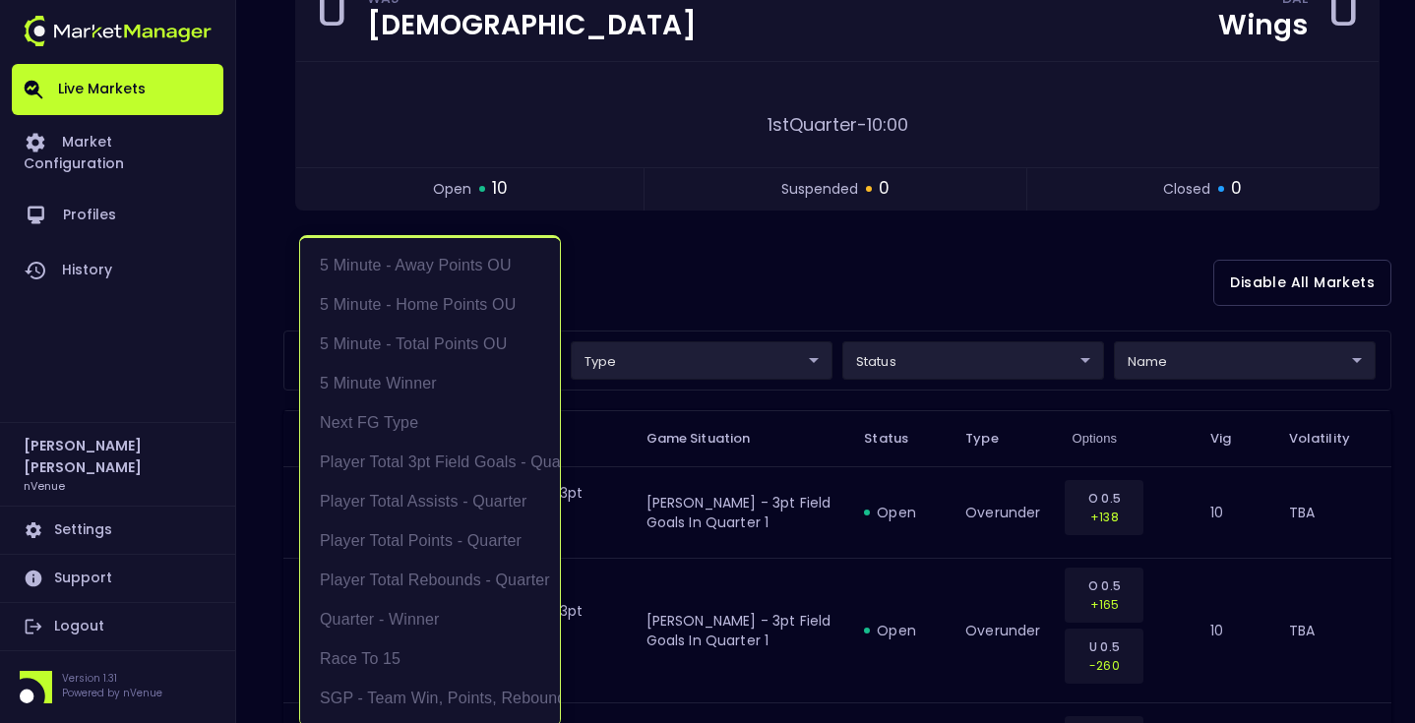
click at [452, 534] on li "Player Total Points - Quarter" at bounding box center [430, 541] width 260 height 39
type input "Player Total Points - Quarter"
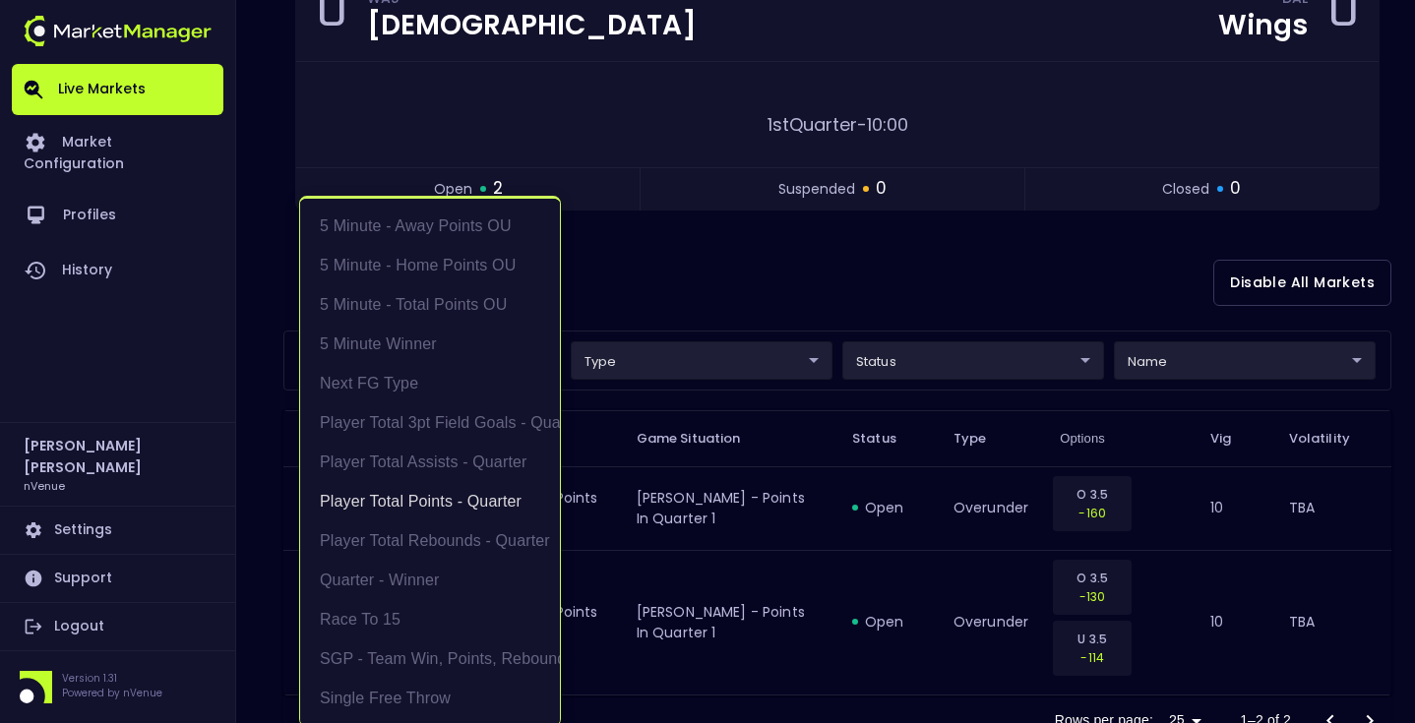
click at [760, 293] on div at bounding box center [707, 361] width 1415 height 723
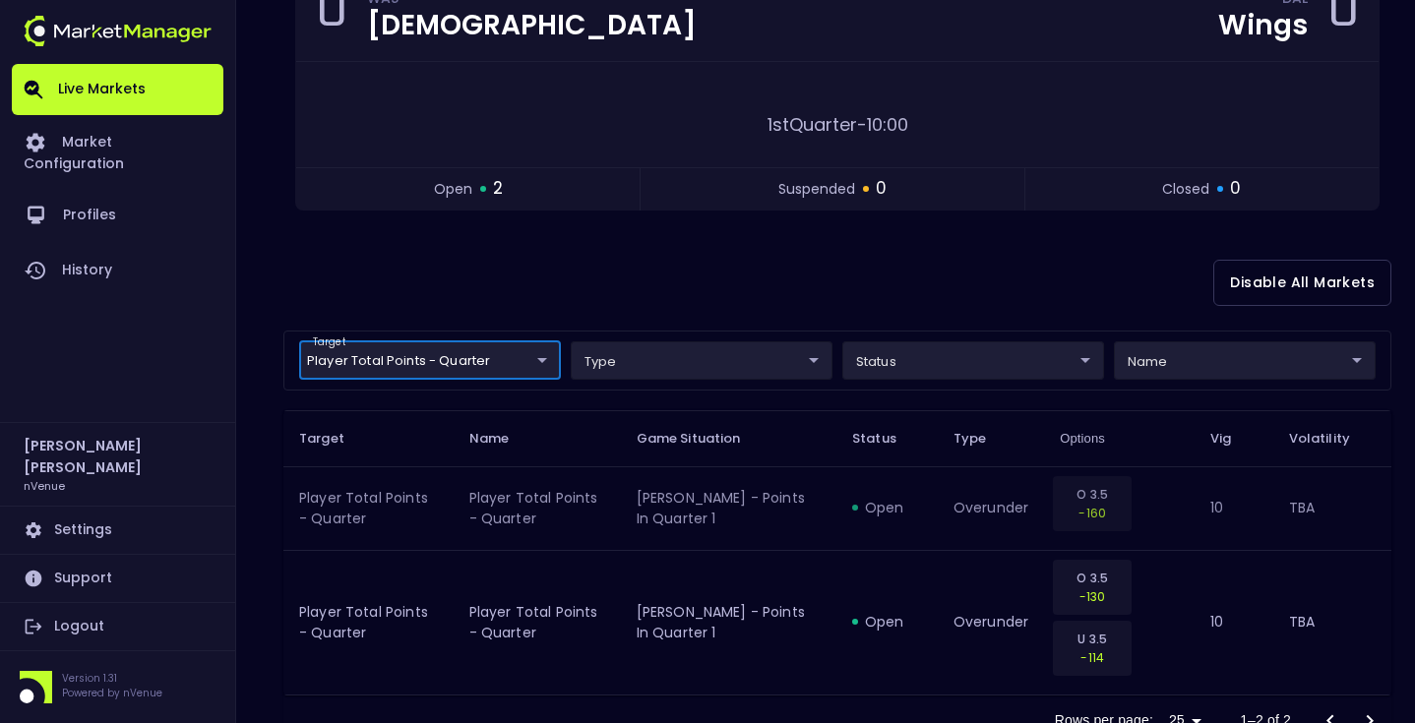
scroll to position [303, 0]
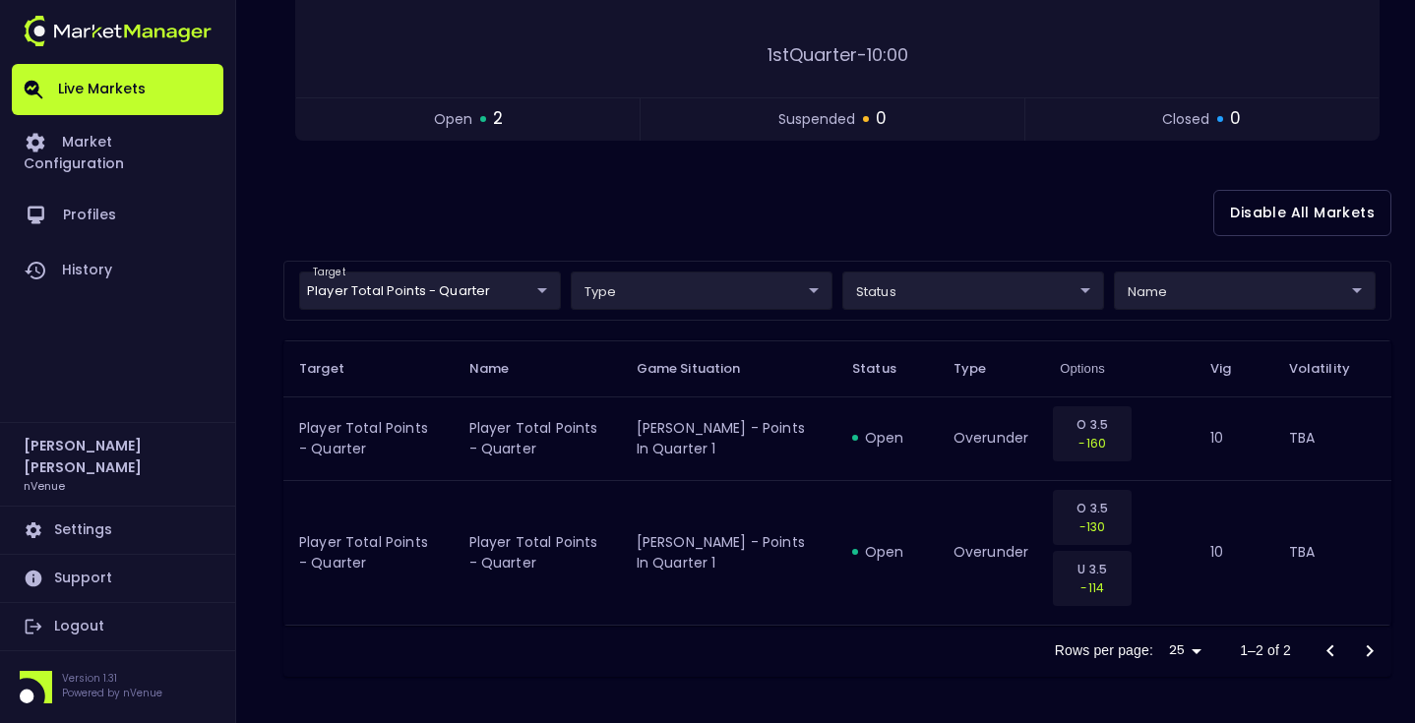
click at [454, 267] on div "target Player Total Points - Quarter Player Total Points - Quarter ​ type ​ ​ s…" at bounding box center [837, 291] width 1108 height 60
click at [449, 287] on body "Live Markets Market Configuration Profiles History Matt Jensen nVenue Settings …" at bounding box center [707, 211] width 1415 height 1028
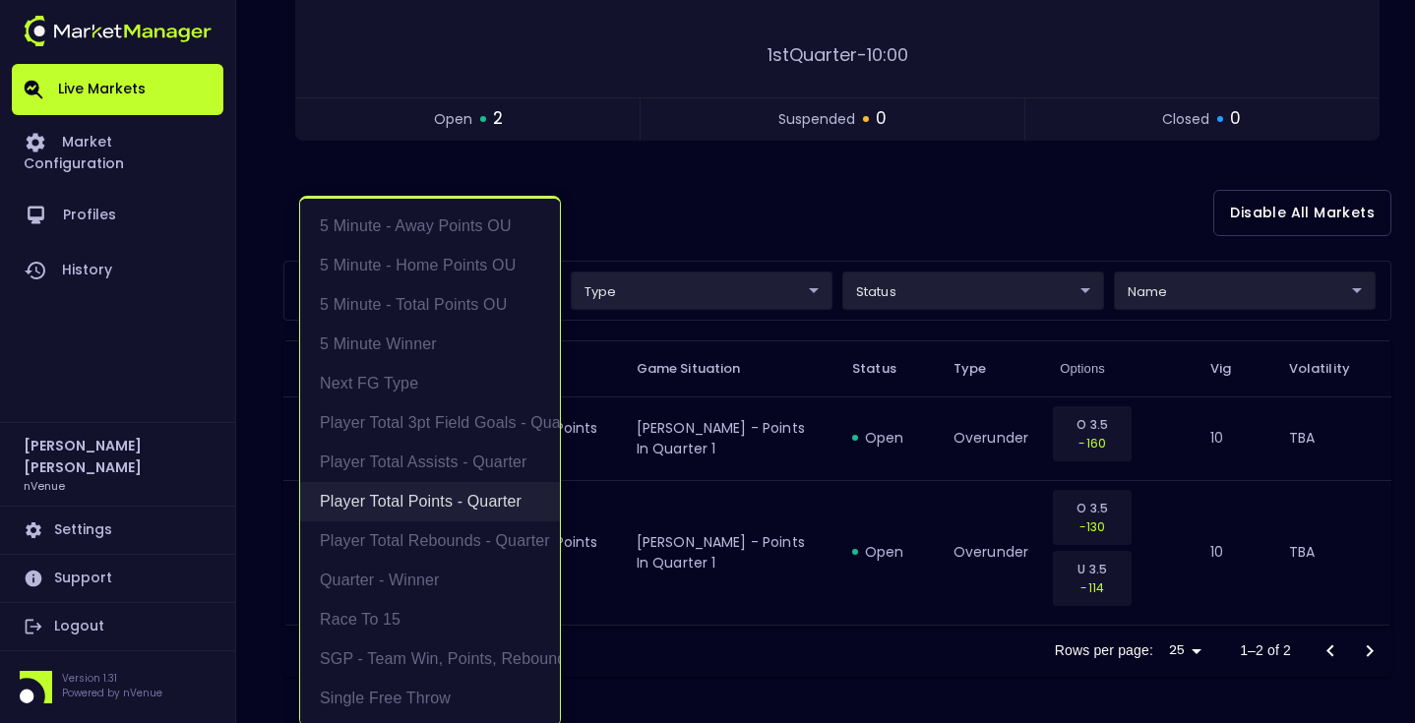
click at [430, 505] on li "Player Total Points - Quarter" at bounding box center [430, 501] width 260 height 39
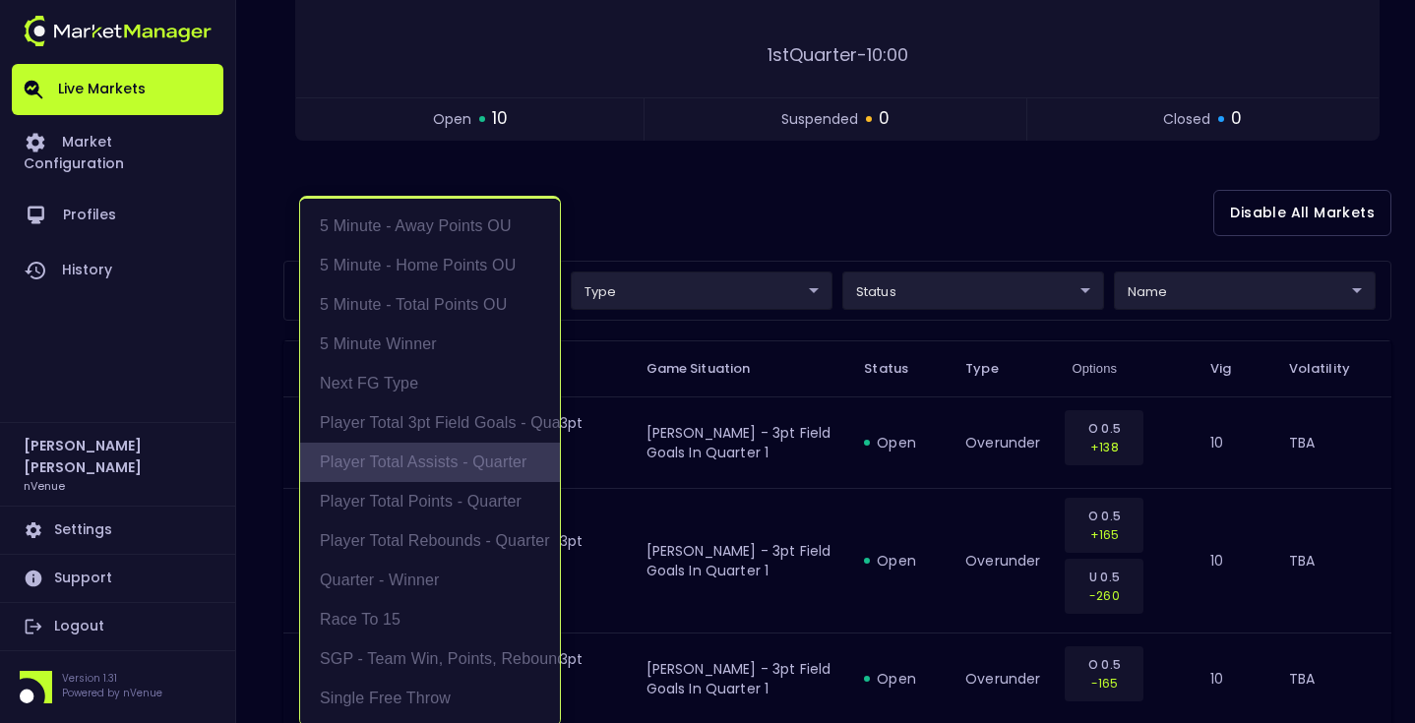
click at [444, 461] on li "Player Total Assists - Quarter" at bounding box center [430, 462] width 260 height 39
type input "Player Total Assists - Quarter"
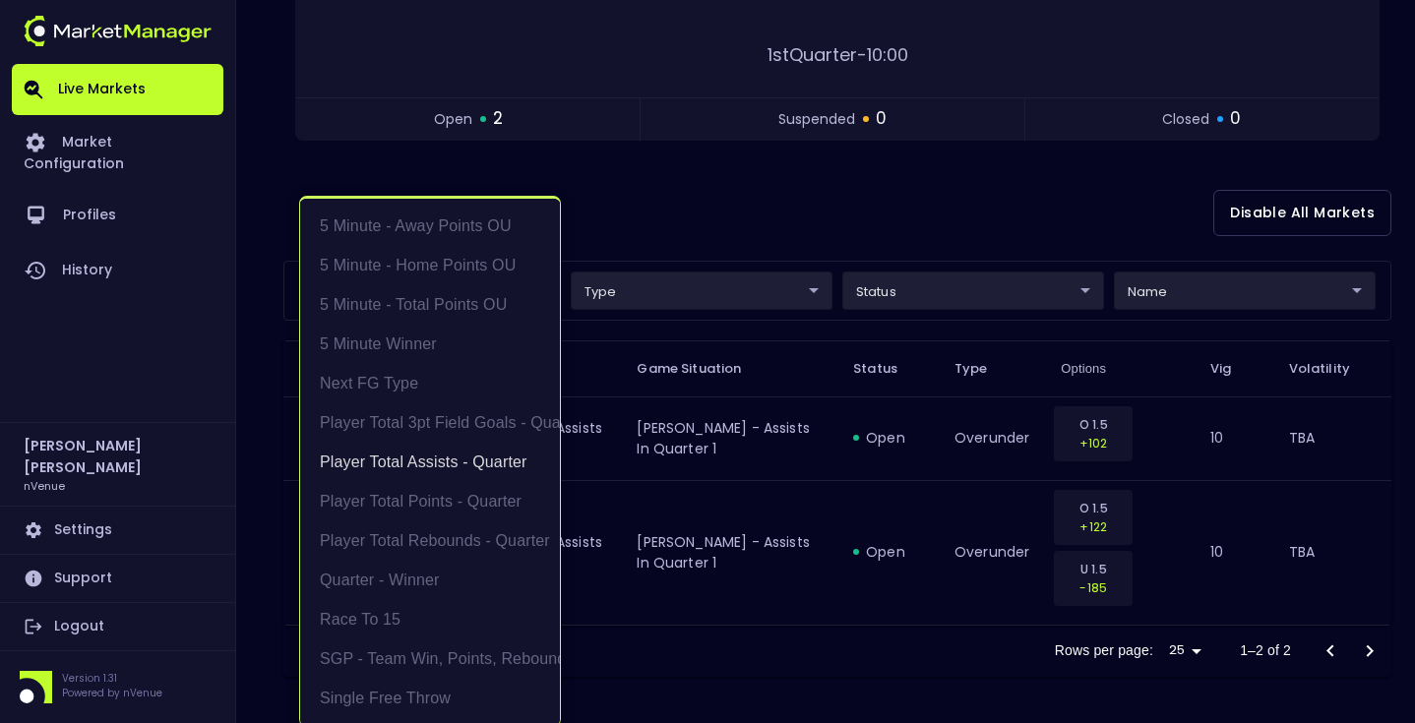
click at [762, 238] on div at bounding box center [707, 361] width 1415 height 723
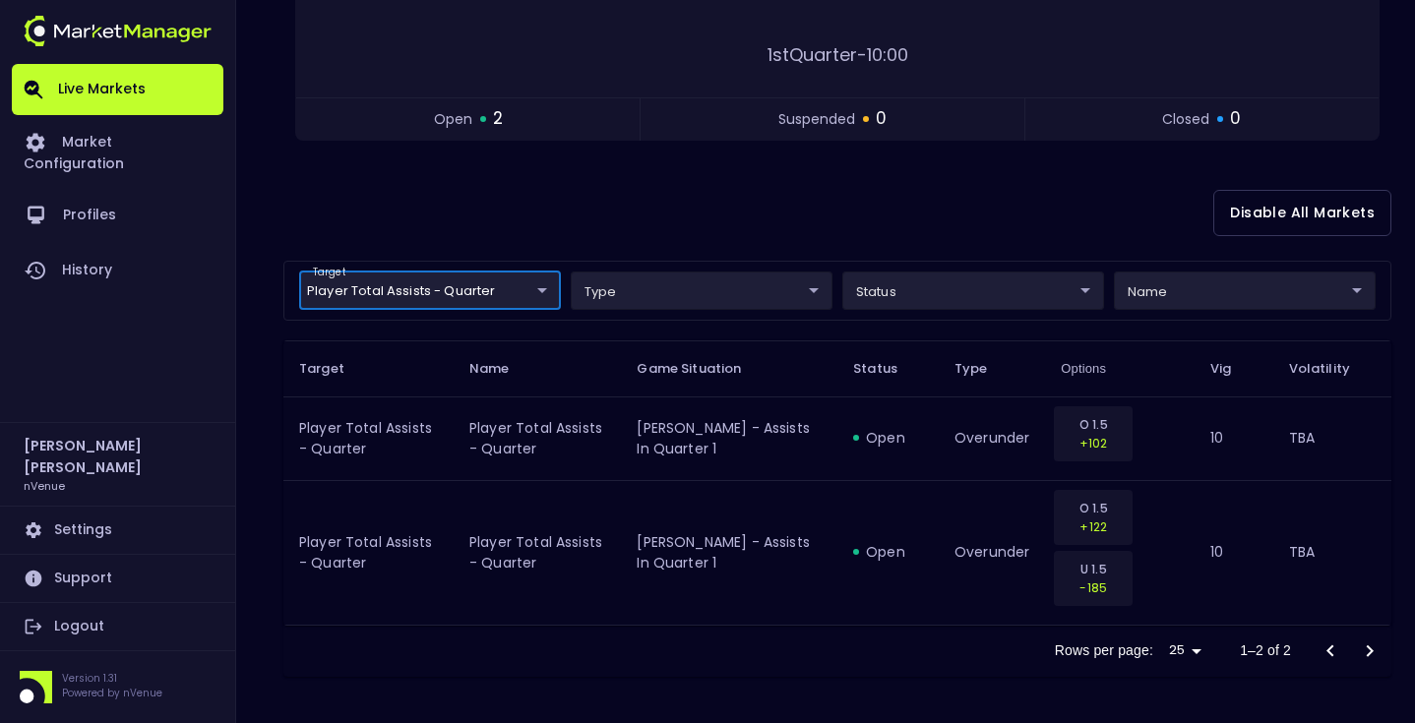
scroll to position [0, 0]
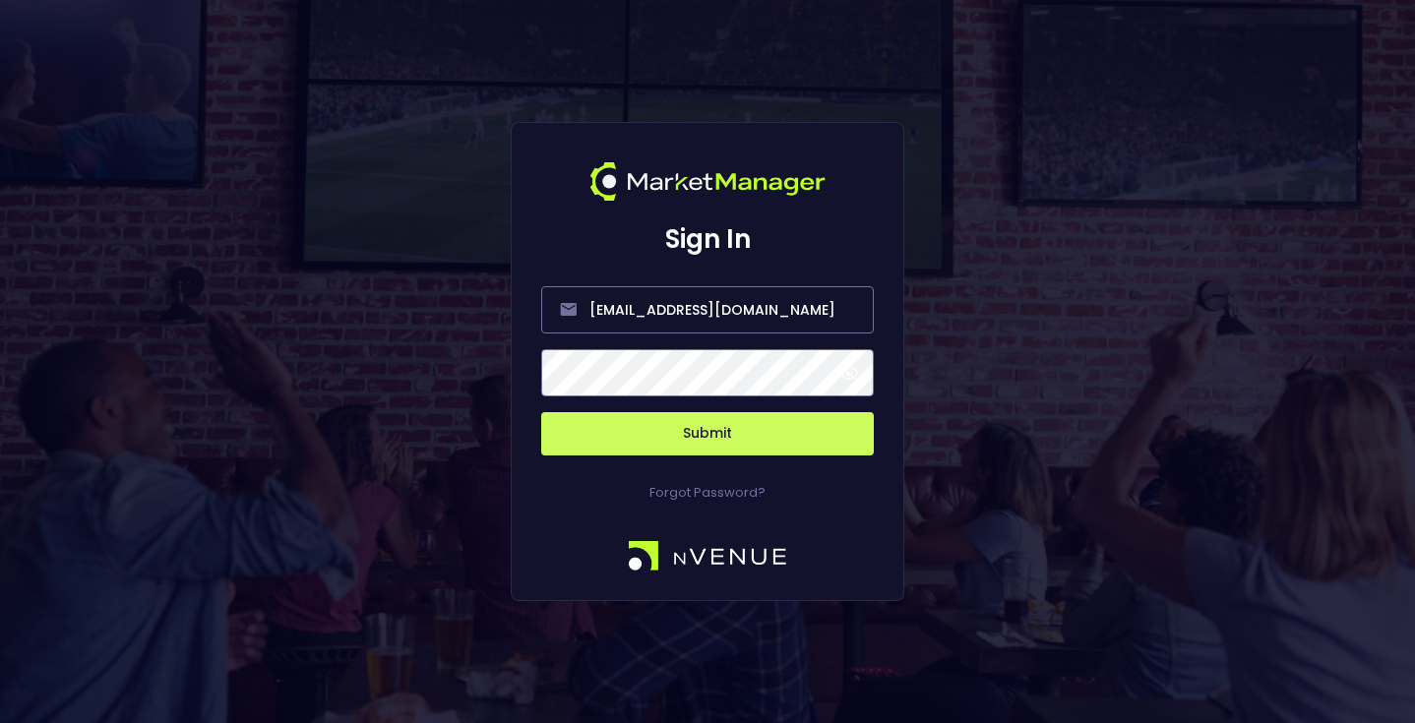
click at [734, 427] on button "Submit" at bounding box center [707, 433] width 333 height 43
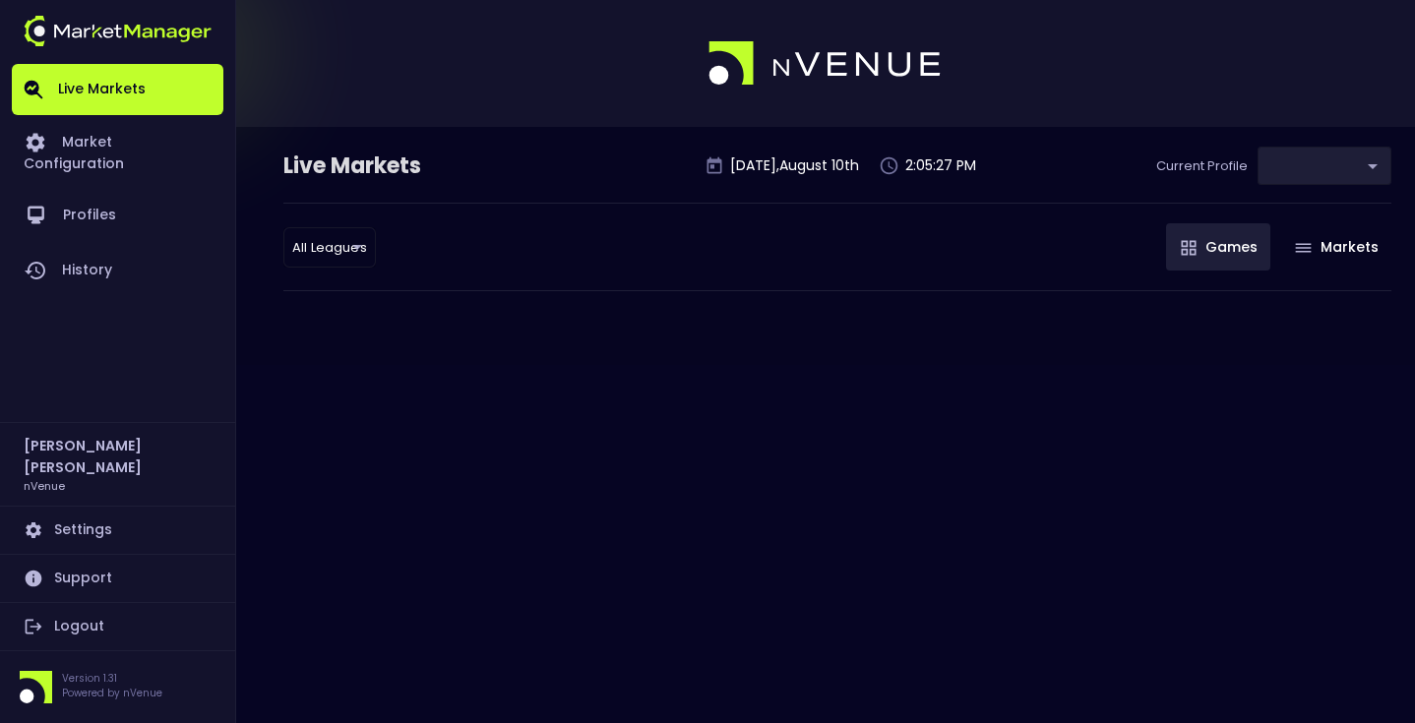
type input "0a763355-b225-40e6-8c79-2dda4ec7b2cf"
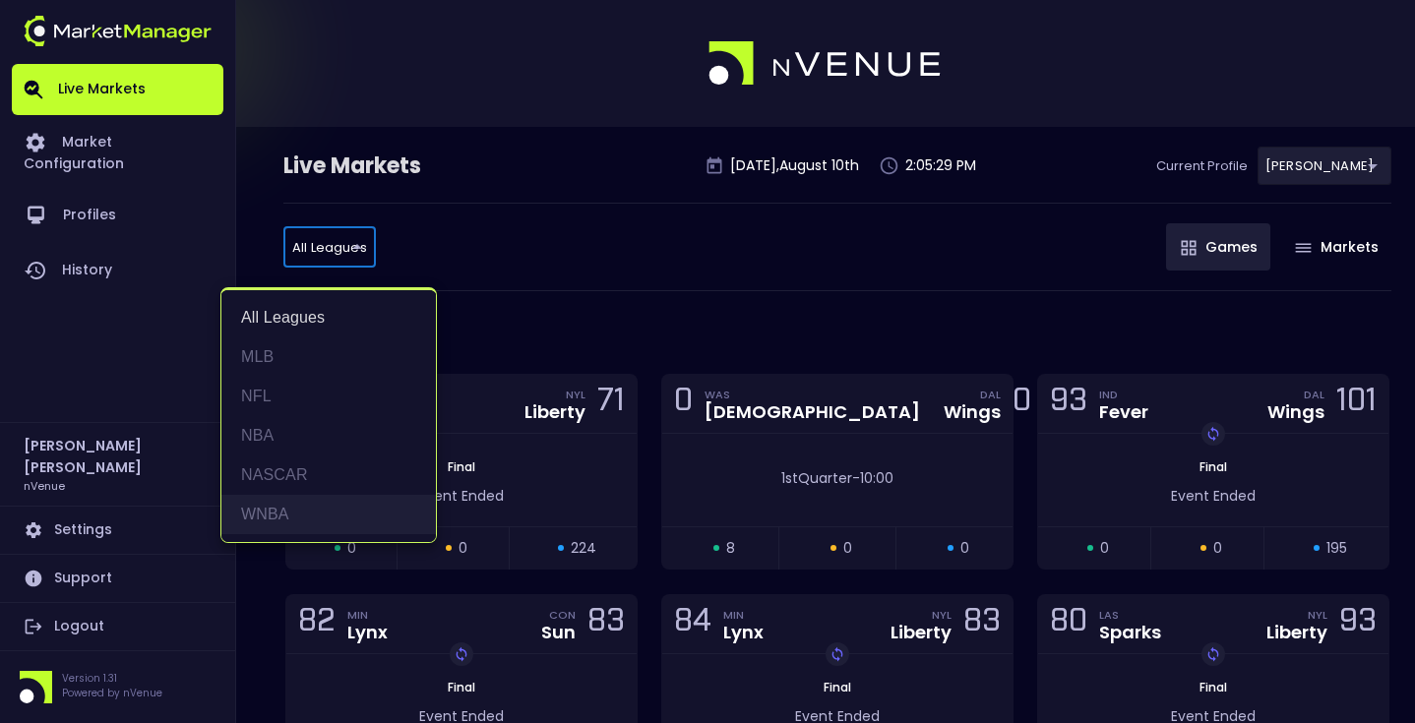
click at [364, 506] on li "WNBA" at bounding box center [328, 514] width 215 height 39
type input "WNBA"
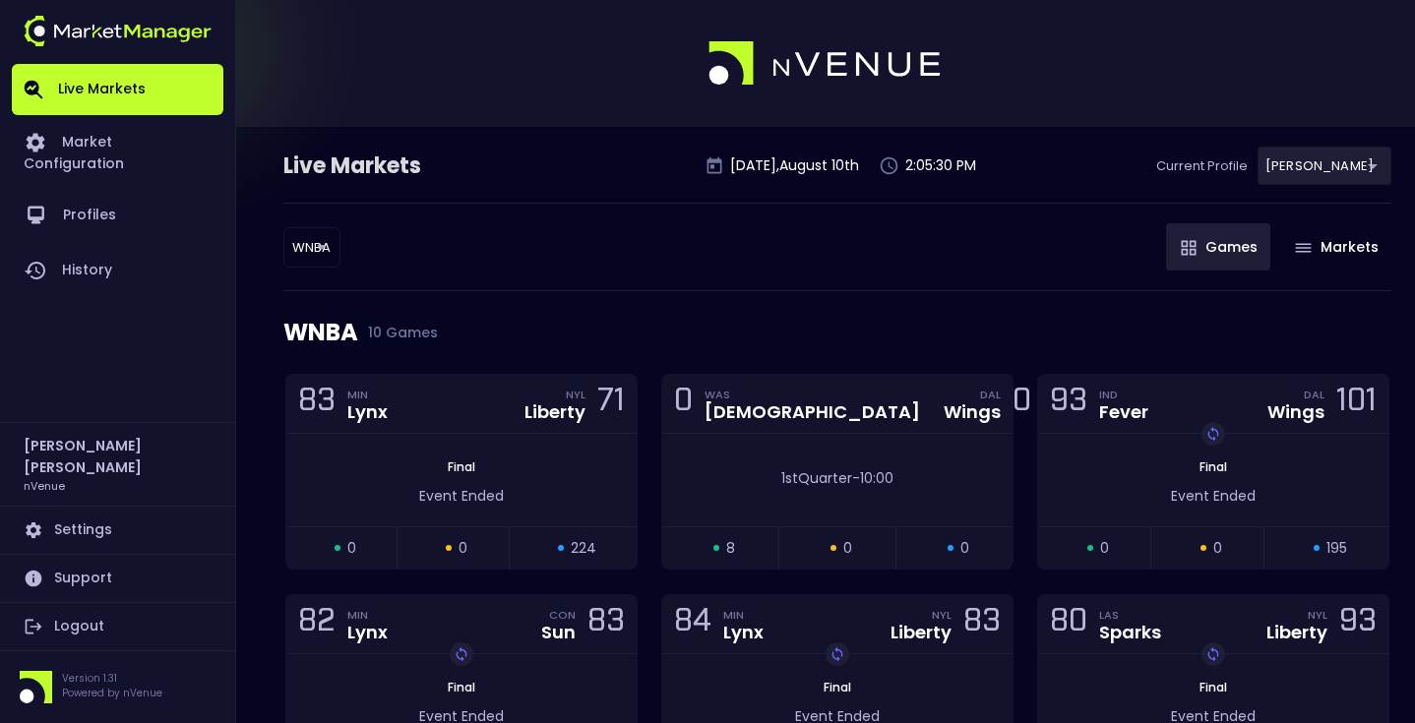
click at [527, 295] on div "WNBA 10 Games" at bounding box center [837, 332] width 1108 height 83
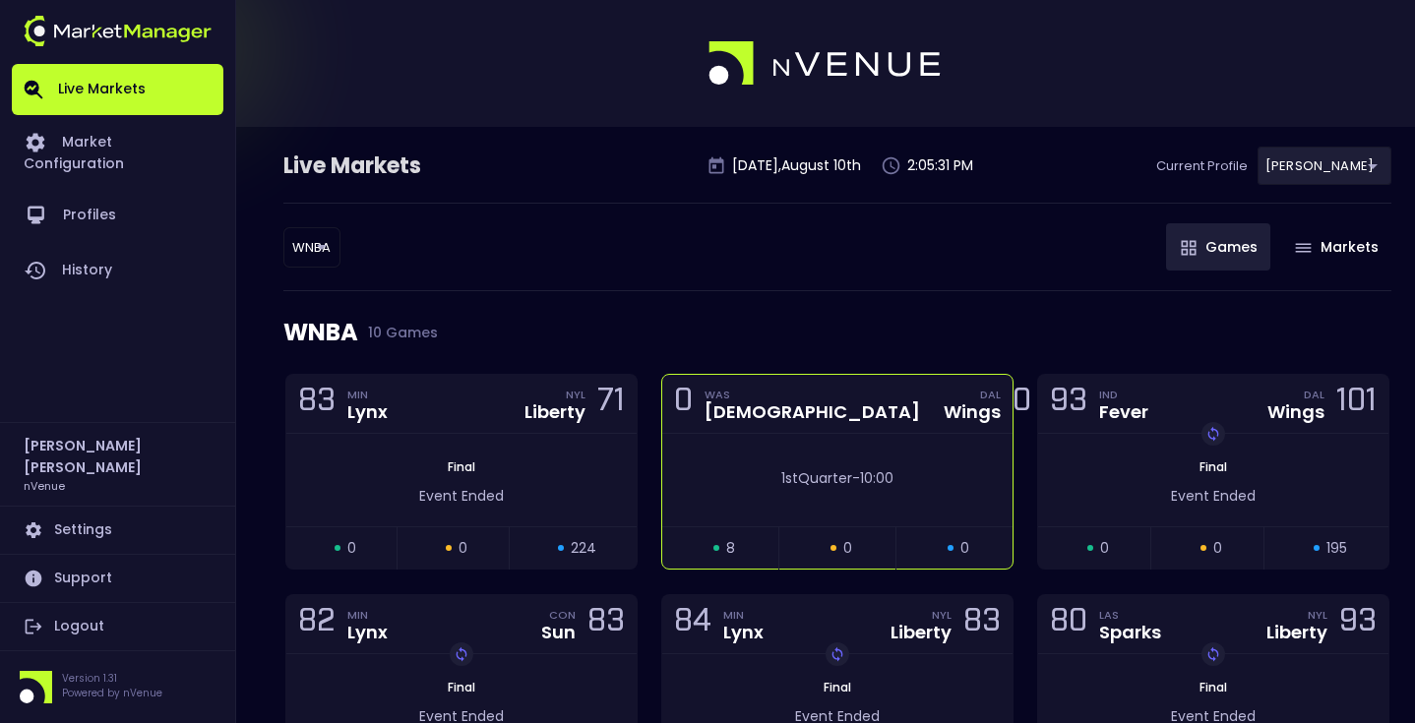
click at [728, 420] on div "[DEMOGRAPHIC_DATA]" at bounding box center [813, 413] width 216 height 18
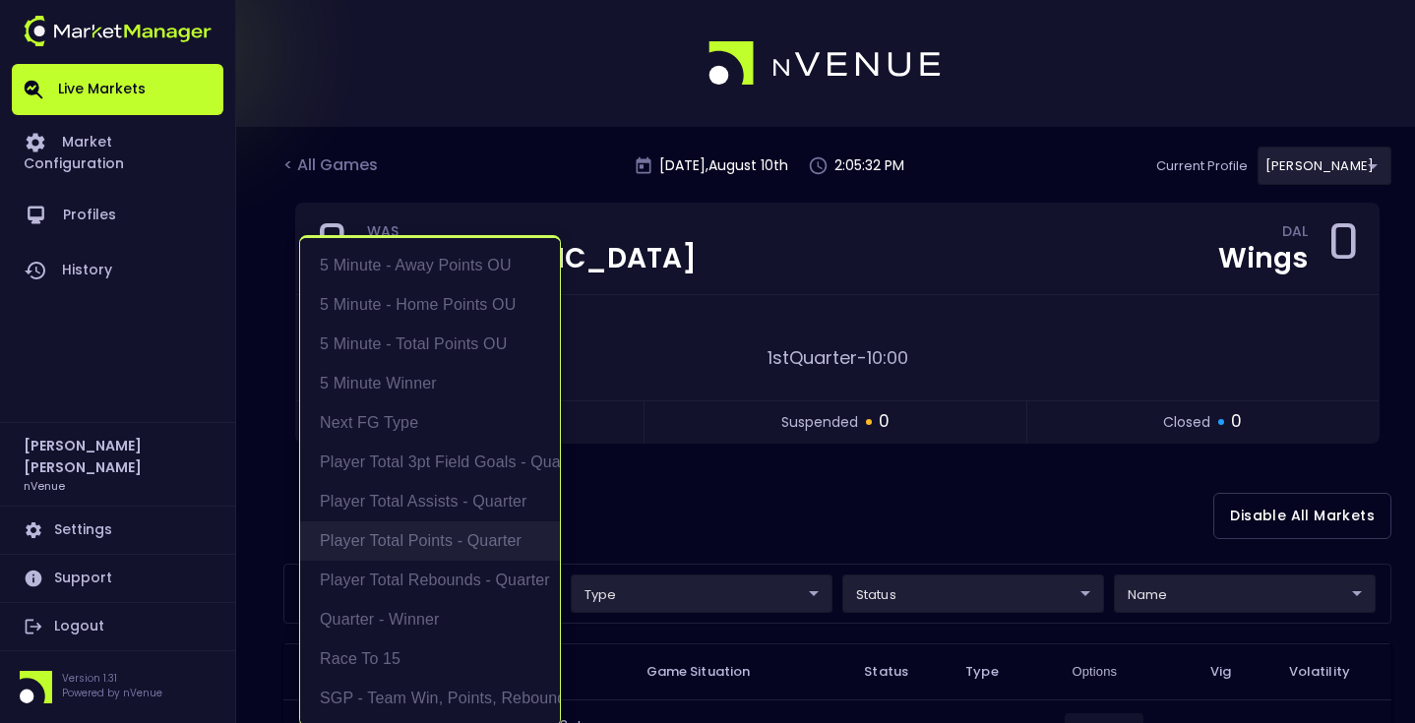
scroll to position [4, 0]
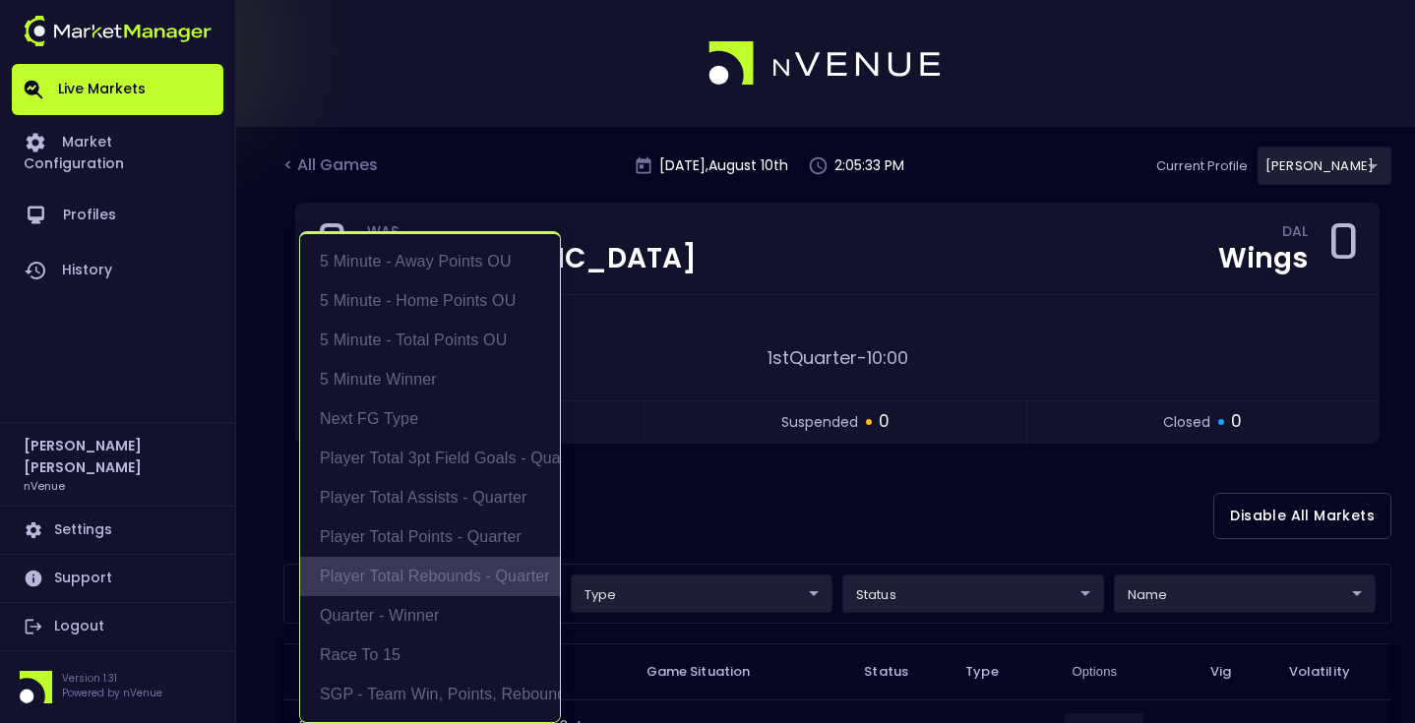
click at [448, 569] on li "Player Total Rebounds - Quarter" at bounding box center [430, 576] width 260 height 39
type input "Player Total Rebounds - Quarter"
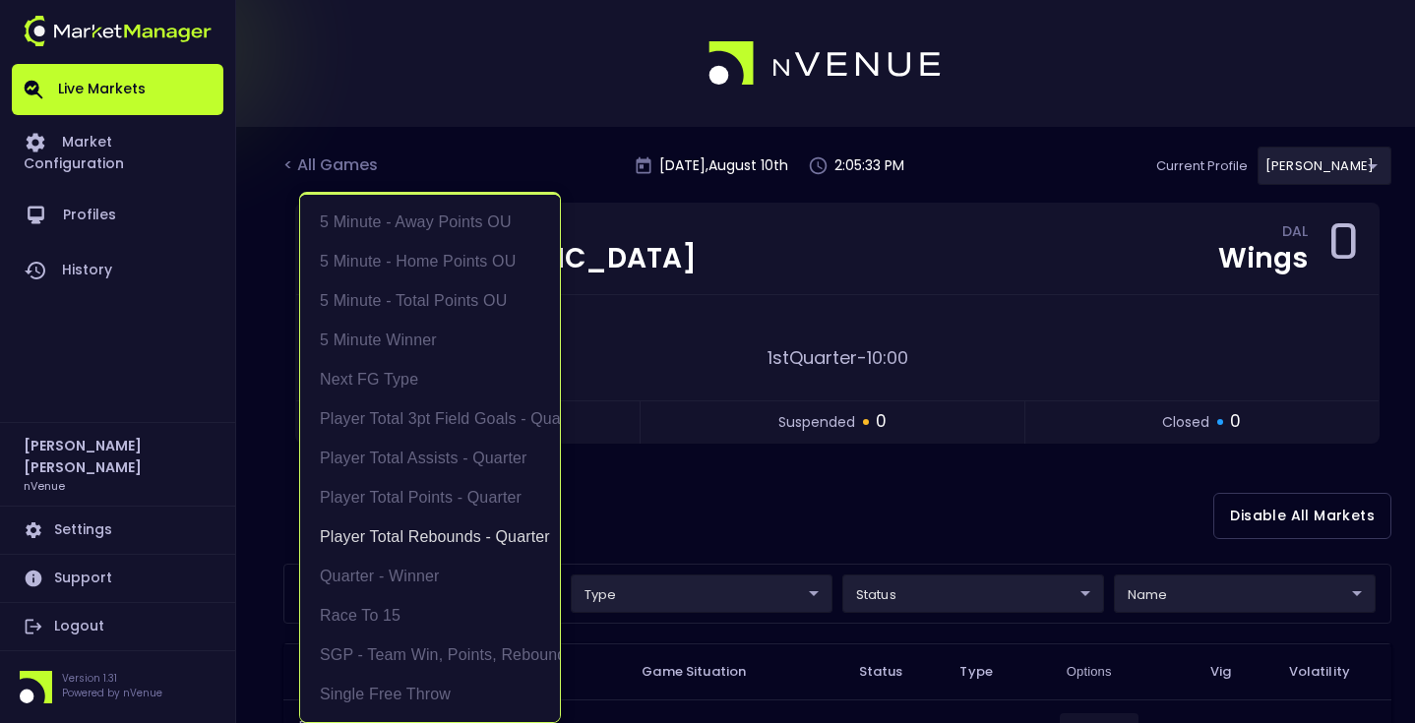
click at [695, 526] on div at bounding box center [707, 361] width 1415 height 723
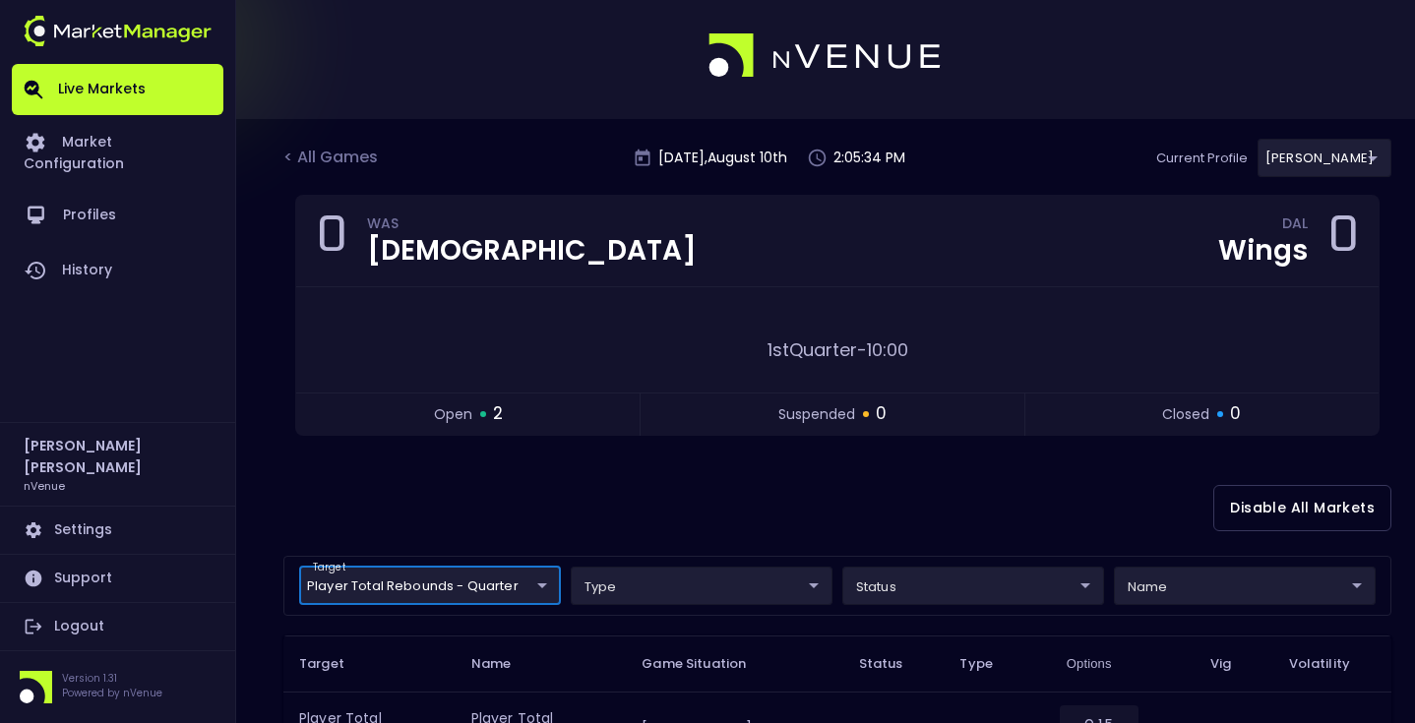
scroll to position [303, 0]
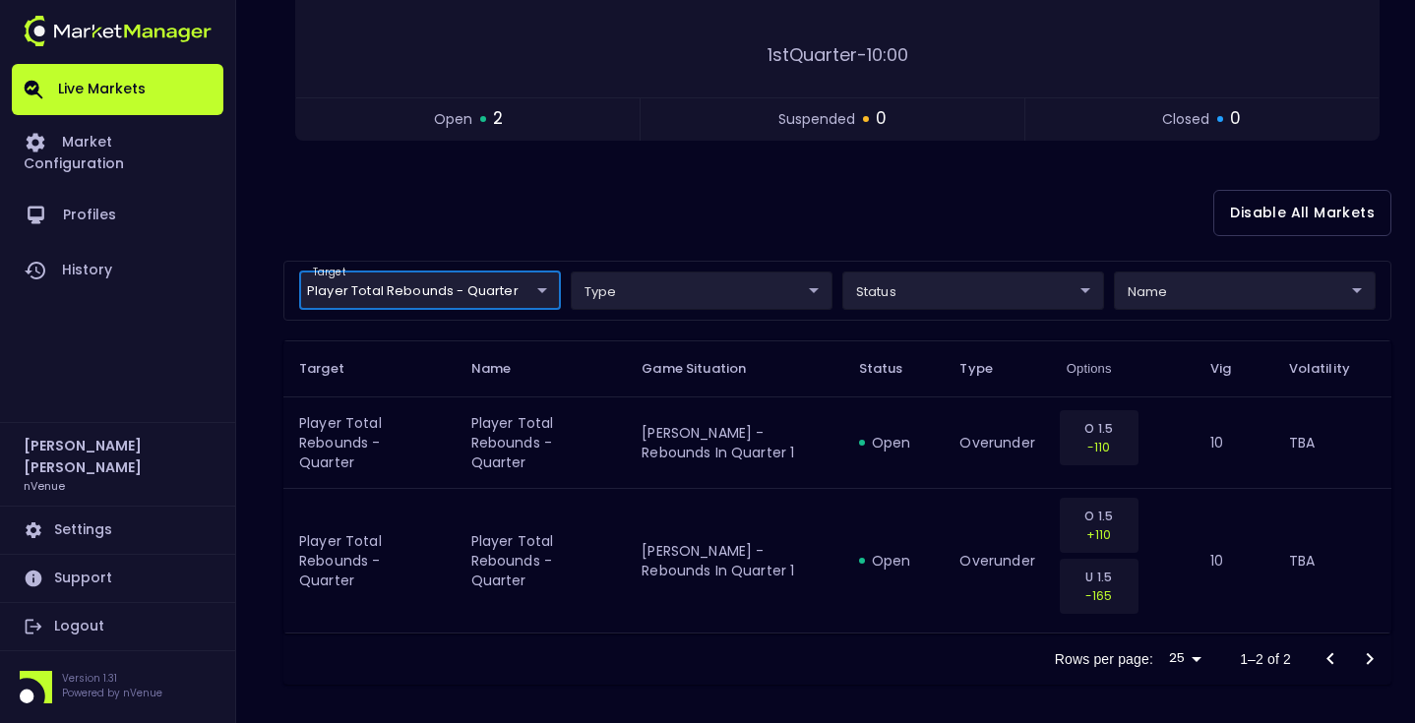
click at [489, 287] on body "Live Markets Market Configuration Profiles History Matt Jensen nVenue Settings …" at bounding box center [707, 214] width 1415 height 1035
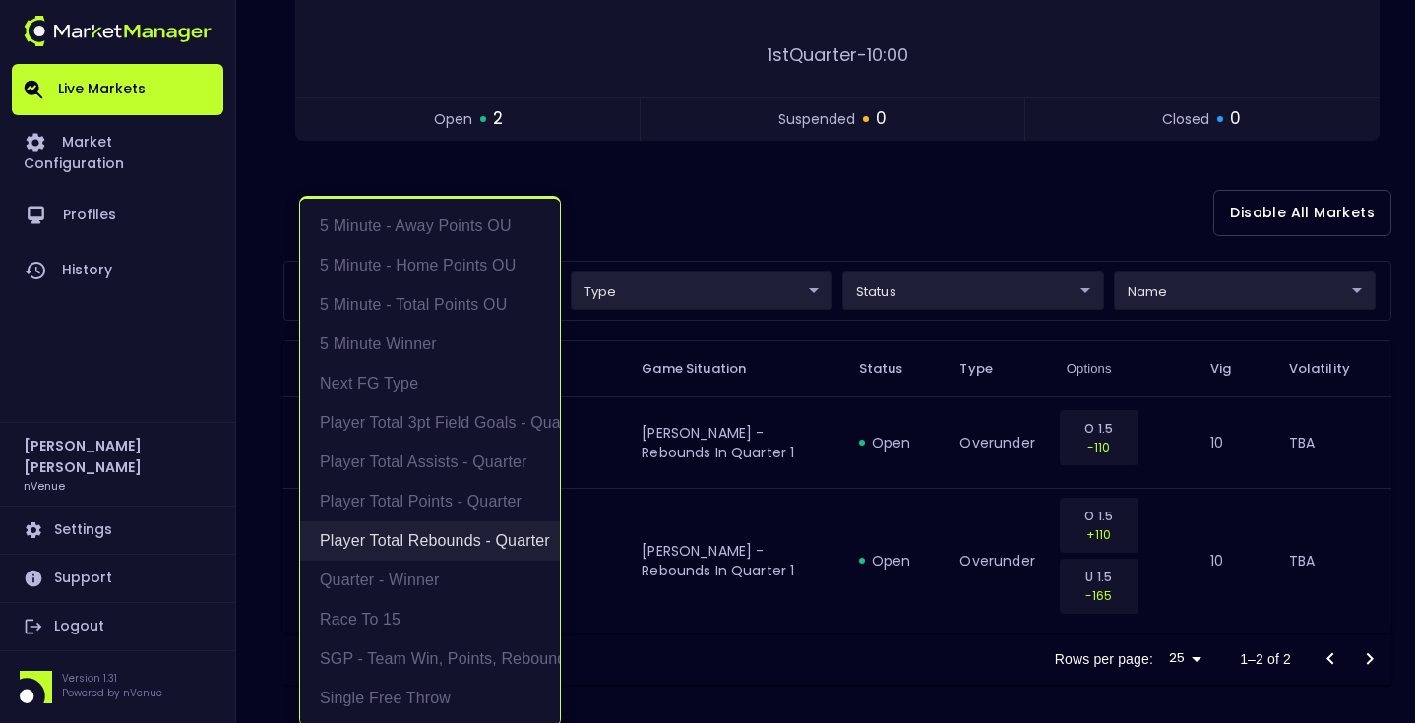
click at [465, 549] on li "Player Total Rebounds - Quarter" at bounding box center [430, 541] width 260 height 39
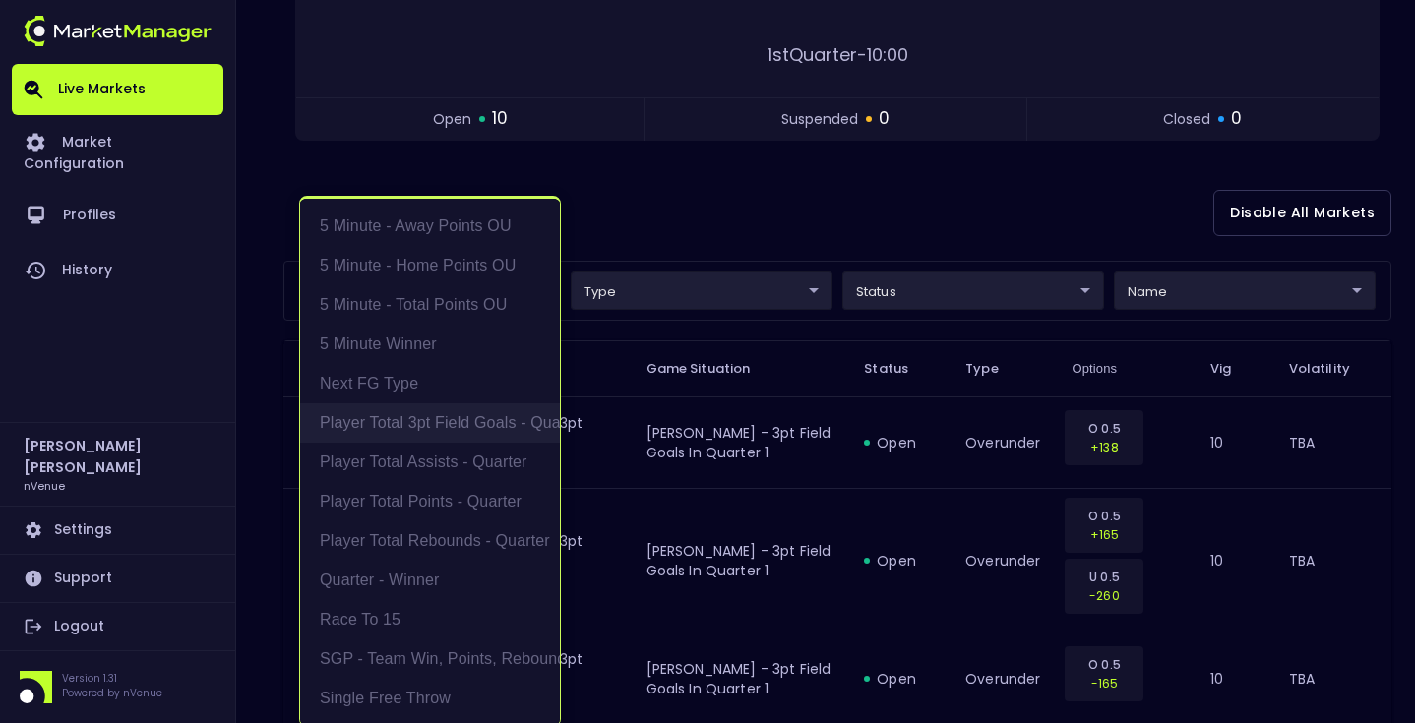
click at [487, 429] on li "Player Total 3pt Field Goals - Quarter" at bounding box center [430, 423] width 260 height 39
type input "Player Total 3pt Field Goals - Quarter"
click at [807, 161] on div at bounding box center [707, 361] width 1415 height 723
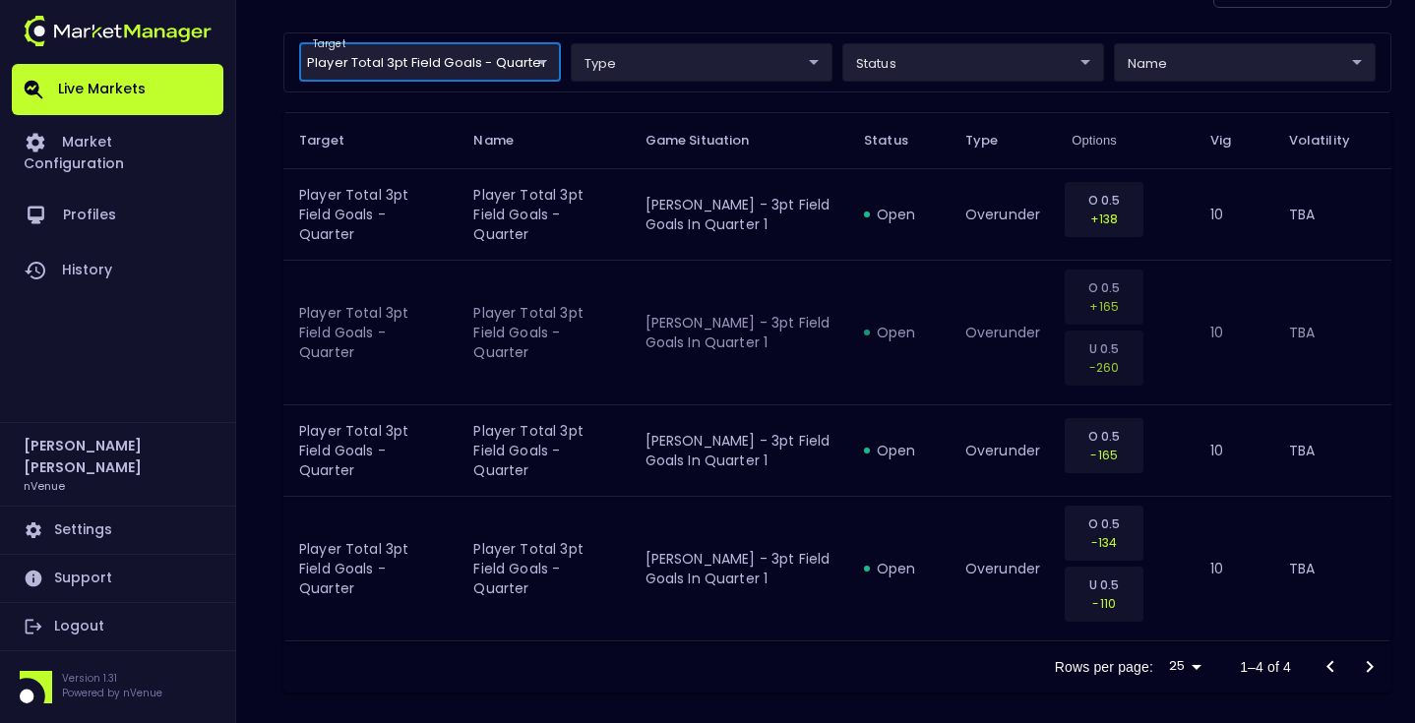
scroll to position [547, 0]
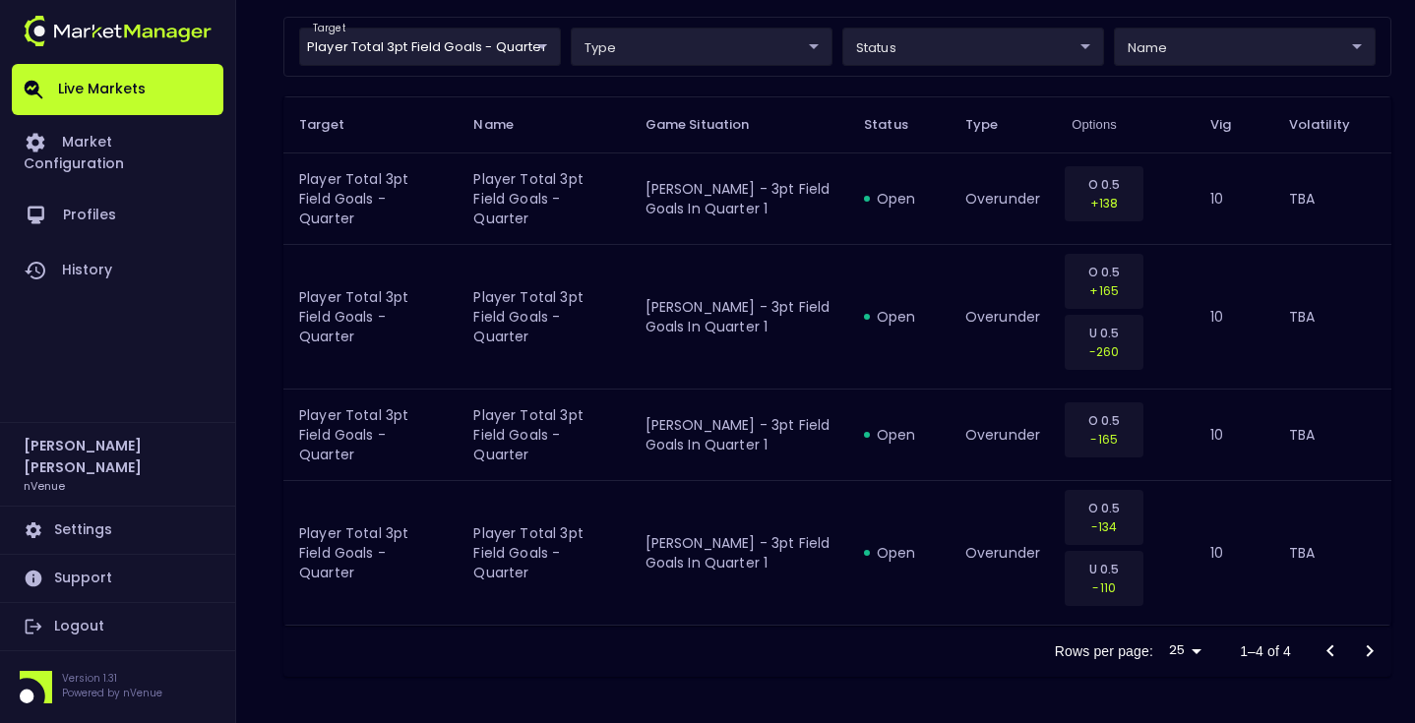
click at [741, 632] on div "Rows per page: 25 25 1–4 of 4" at bounding box center [837, 651] width 1108 height 51
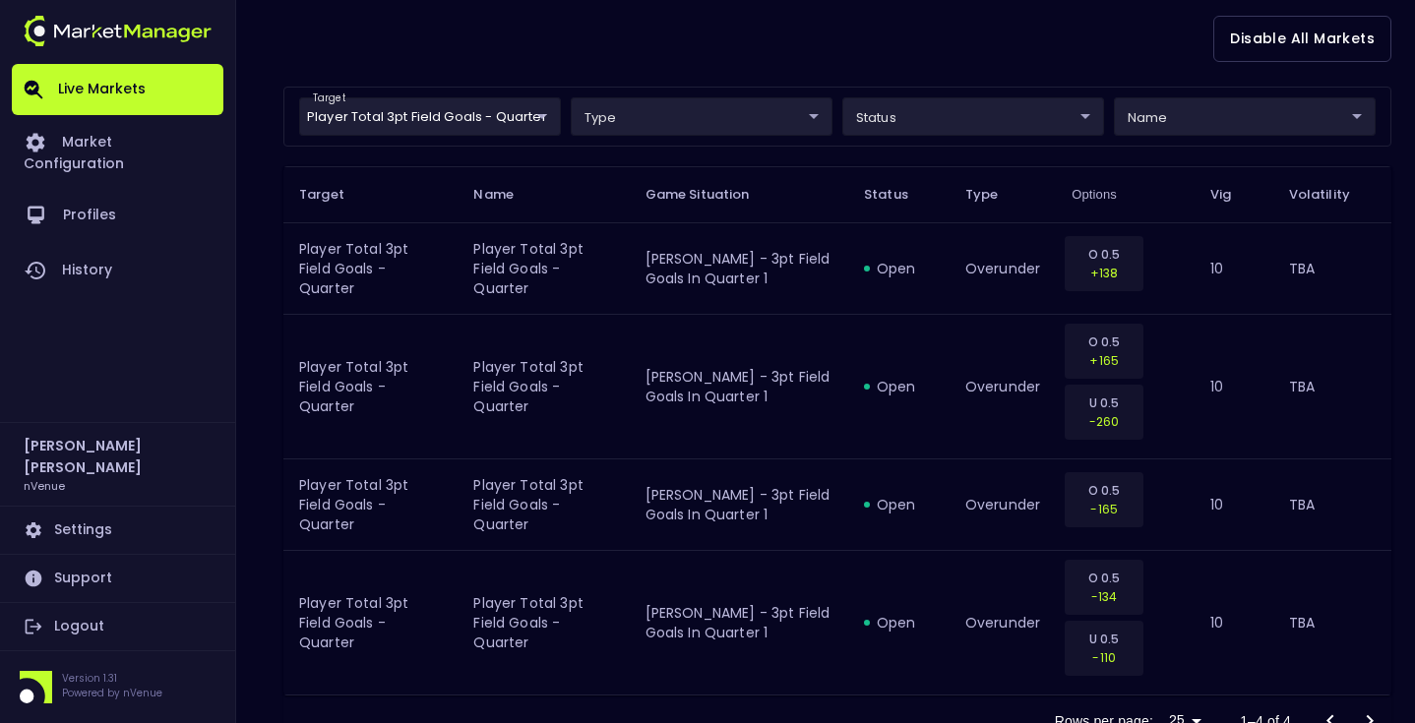
scroll to position [387, 0]
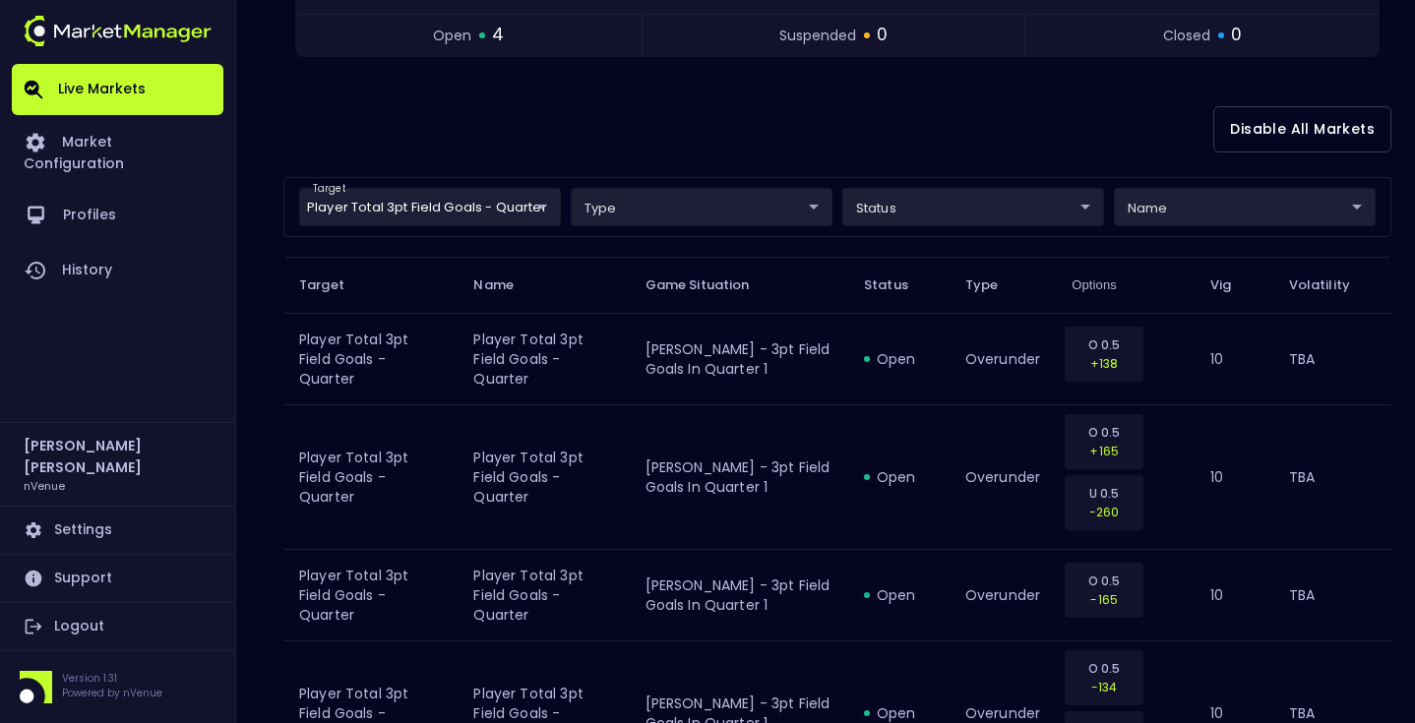
click at [509, 207] on body "Live Markets Market Configuration Profiles History Matt Jensen nVenue Settings …" at bounding box center [707, 249] width 1415 height 1272
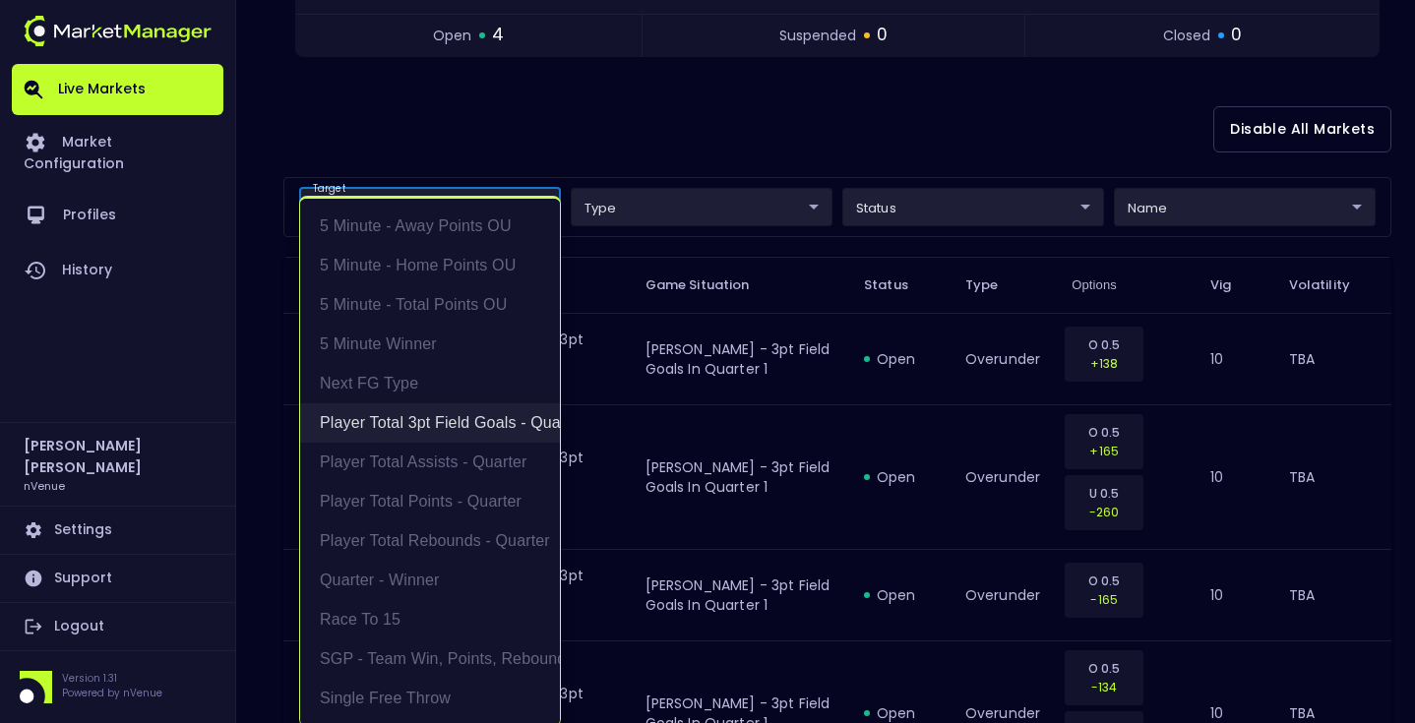
click at [456, 419] on li "Player Total 3pt Field Goals - Quarter" at bounding box center [430, 423] width 260 height 39
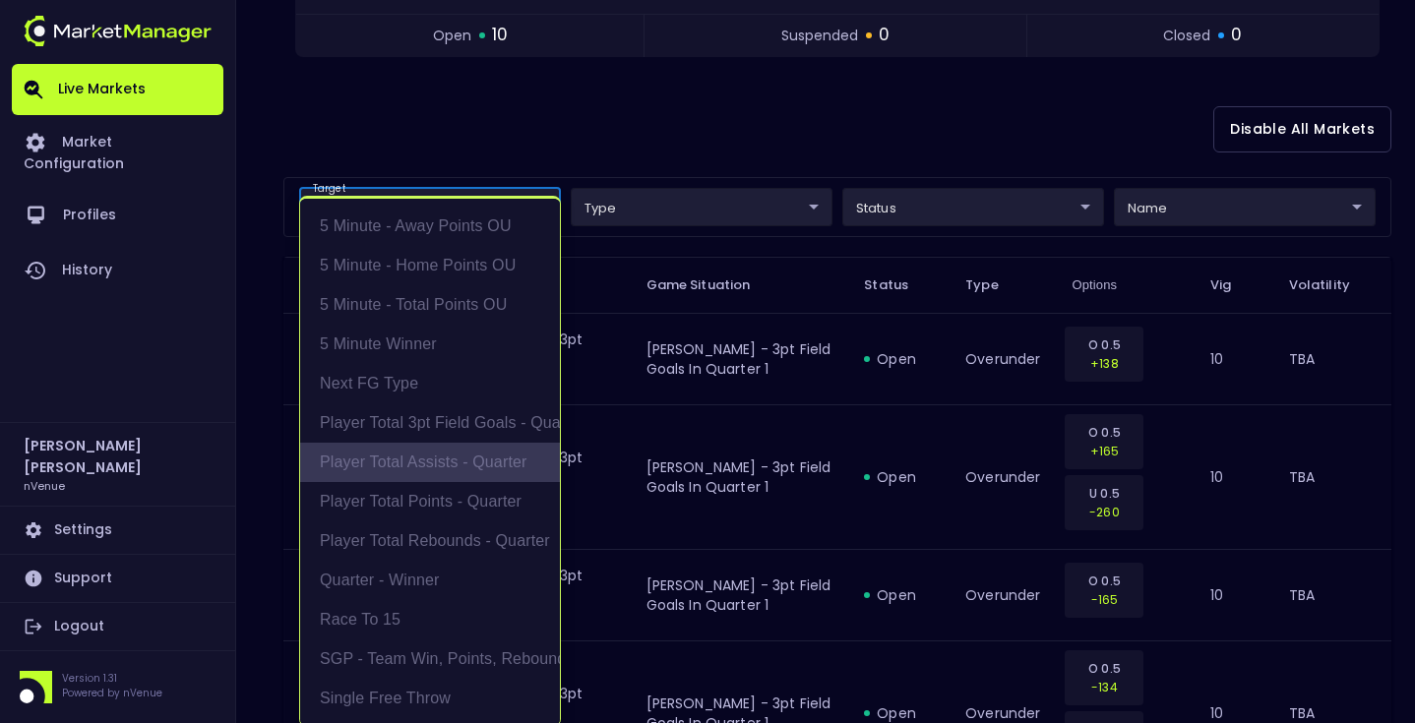
click at [456, 450] on li "Player Total Assists - Quarter" at bounding box center [430, 462] width 260 height 39
type input "Player Total Assists - Quarter"
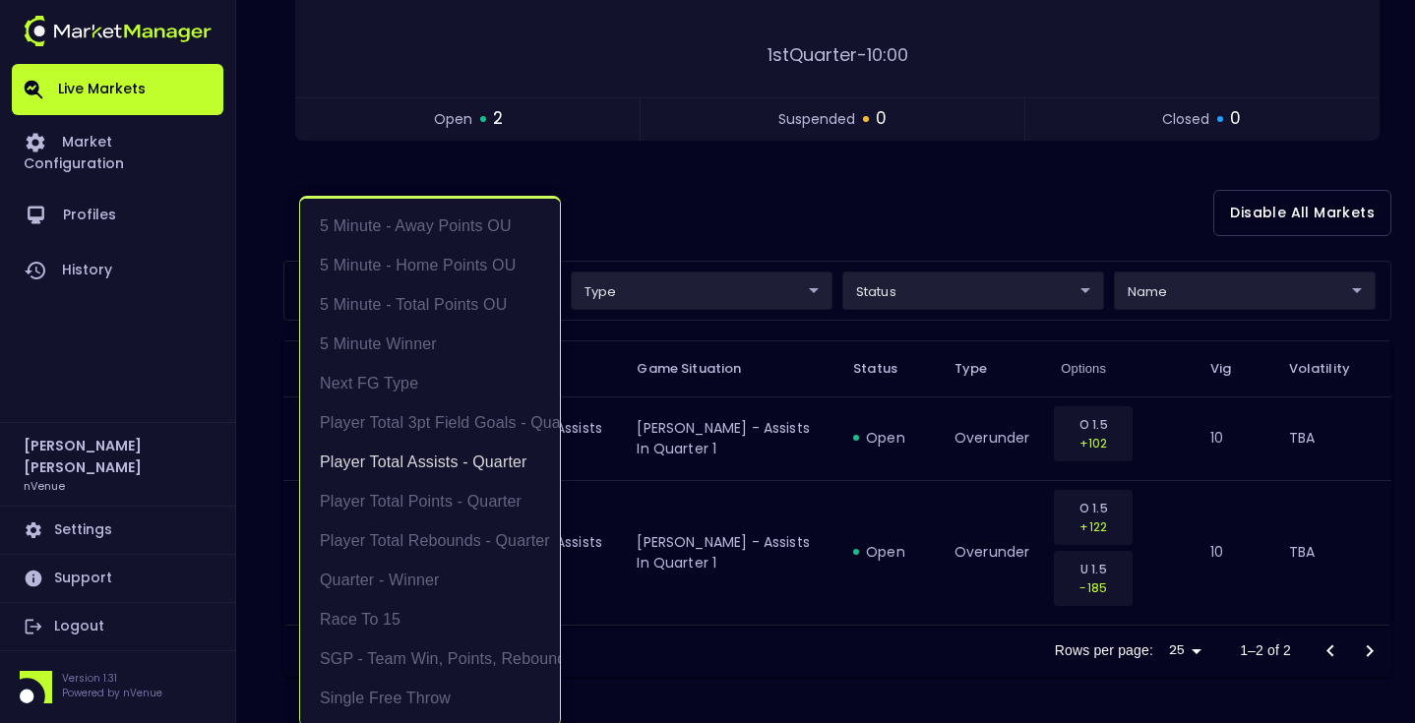
click at [693, 218] on div at bounding box center [707, 361] width 1415 height 723
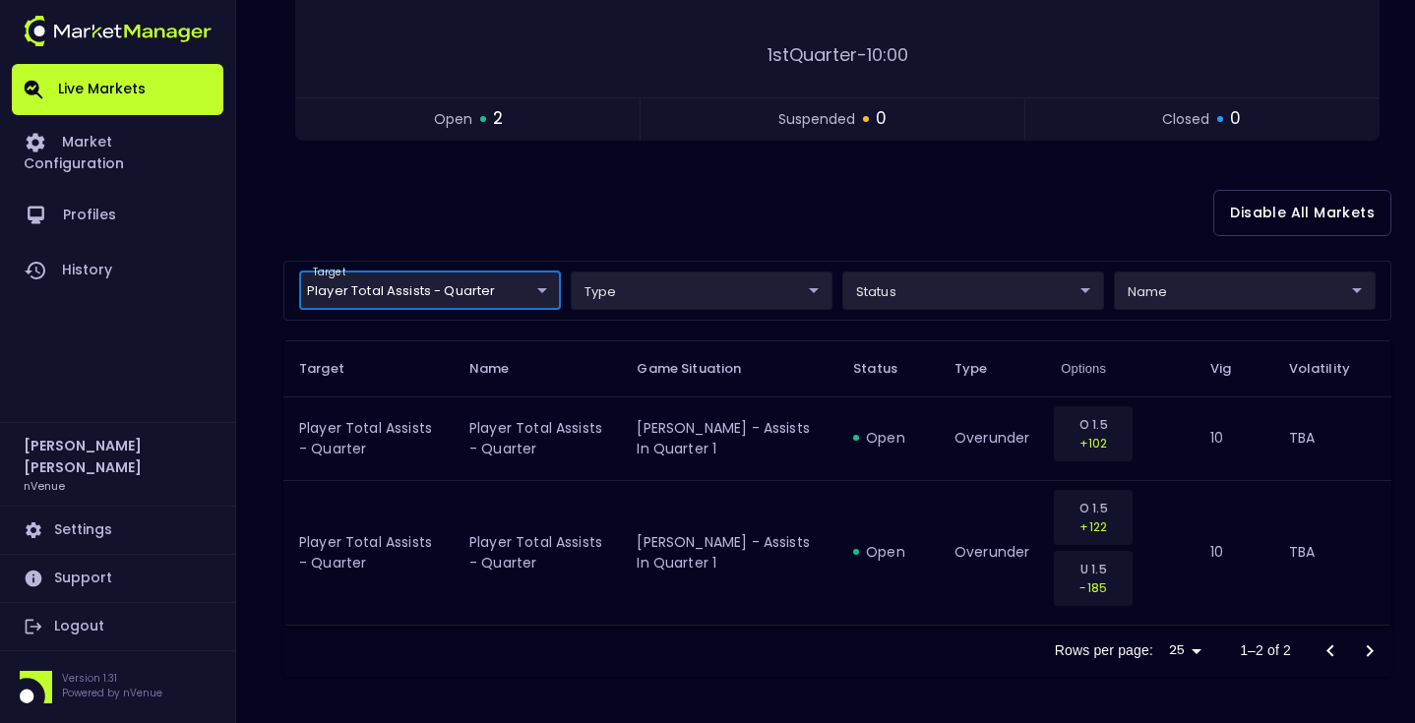
scroll to position [0, 0]
click at [527, 288] on body "Live Markets Market Configuration Profiles History Matt Jensen nVenue Settings …" at bounding box center [707, 211] width 1415 height 1028
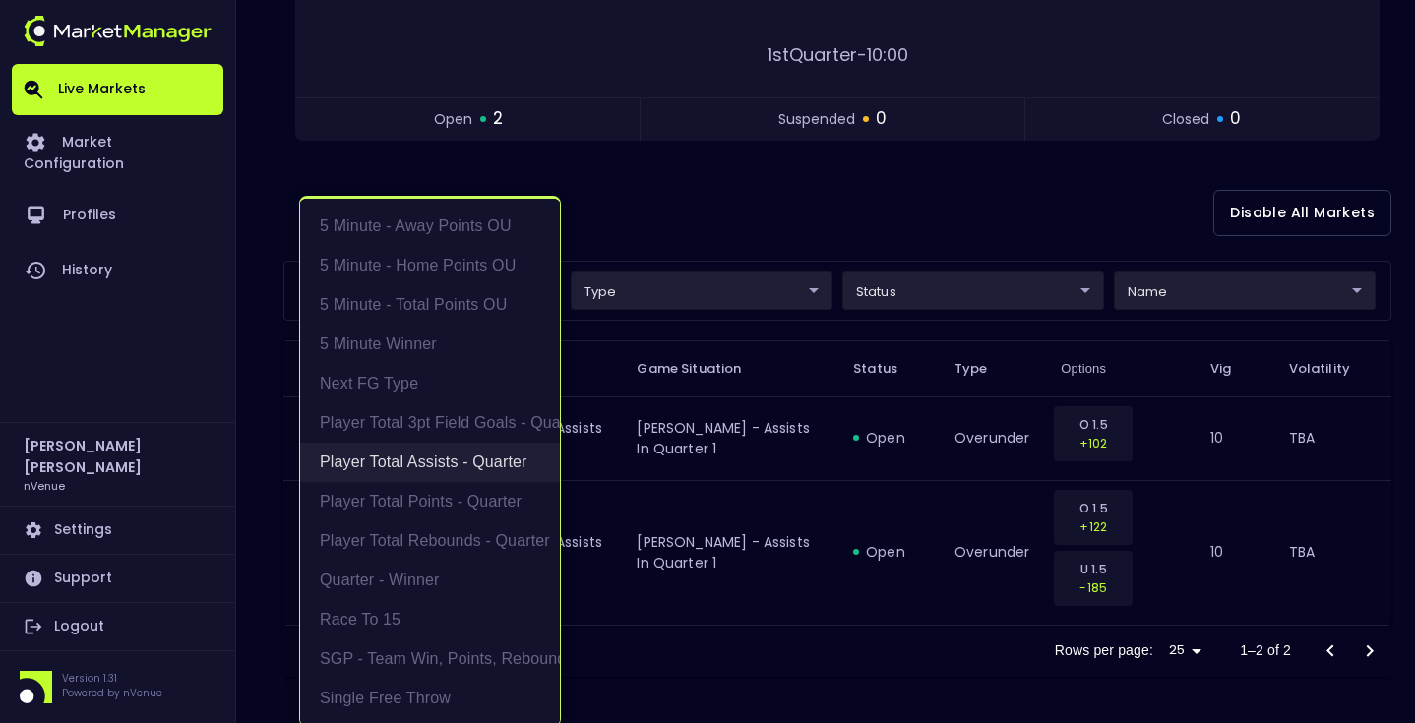
click at [450, 465] on li "Player Total Assists - Quarter" at bounding box center [430, 462] width 260 height 39
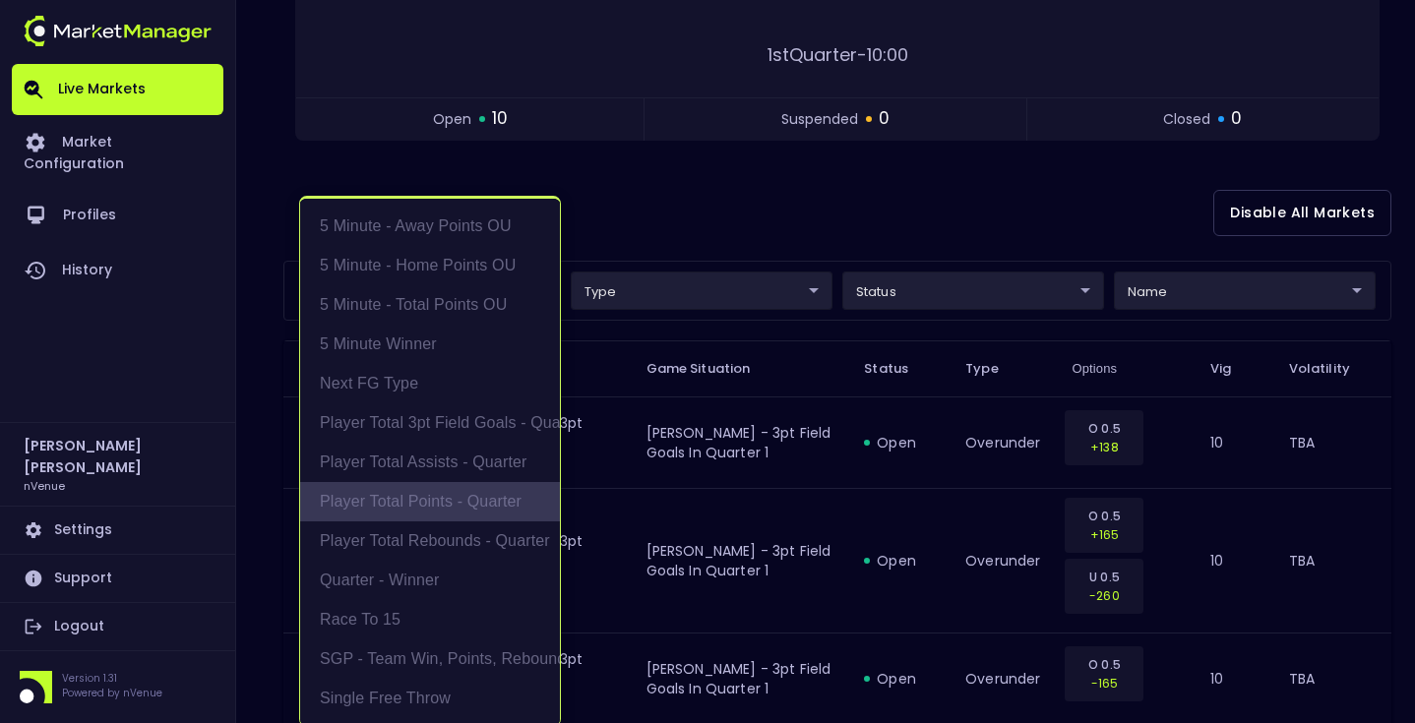
click at [449, 493] on li "Player Total Points - Quarter" at bounding box center [430, 501] width 260 height 39
type input "Player Total Points - Quarter"
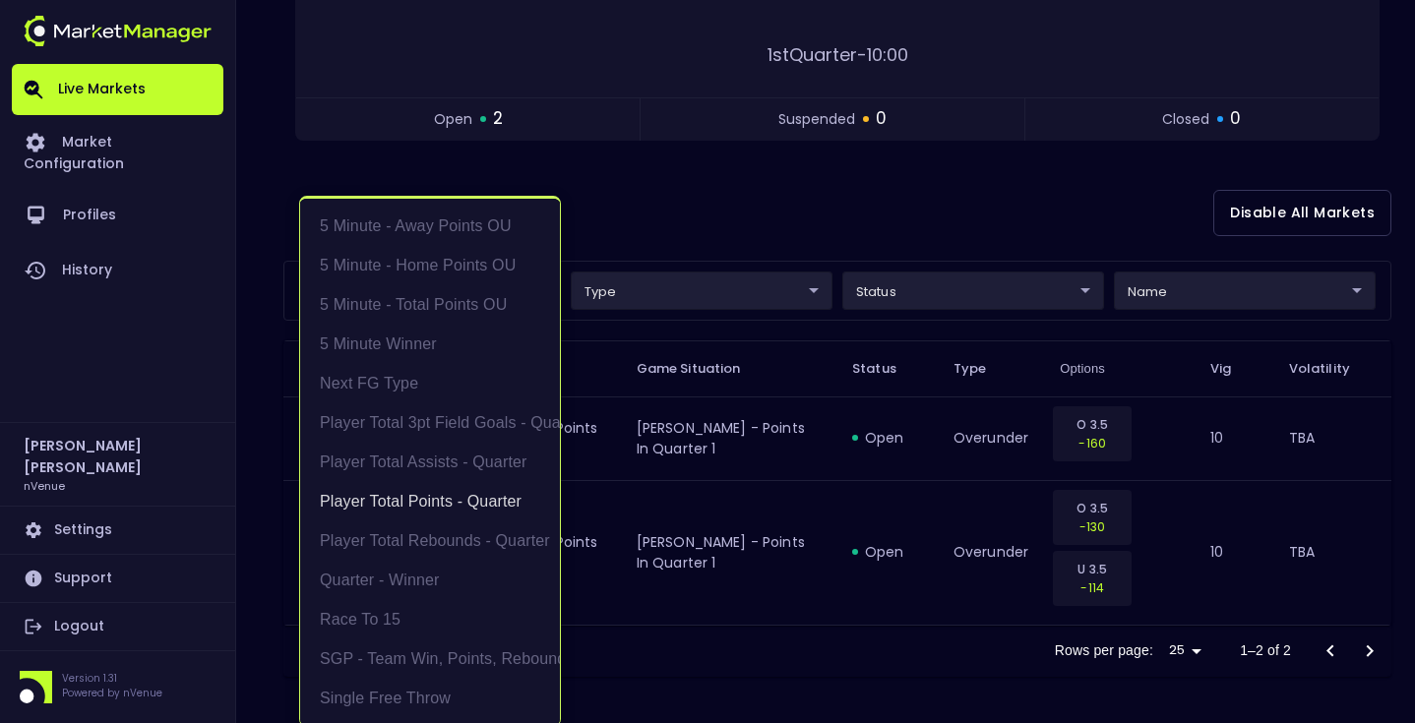
click at [896, 219] on div at bounding box center [707, 361] width 1415 height 723
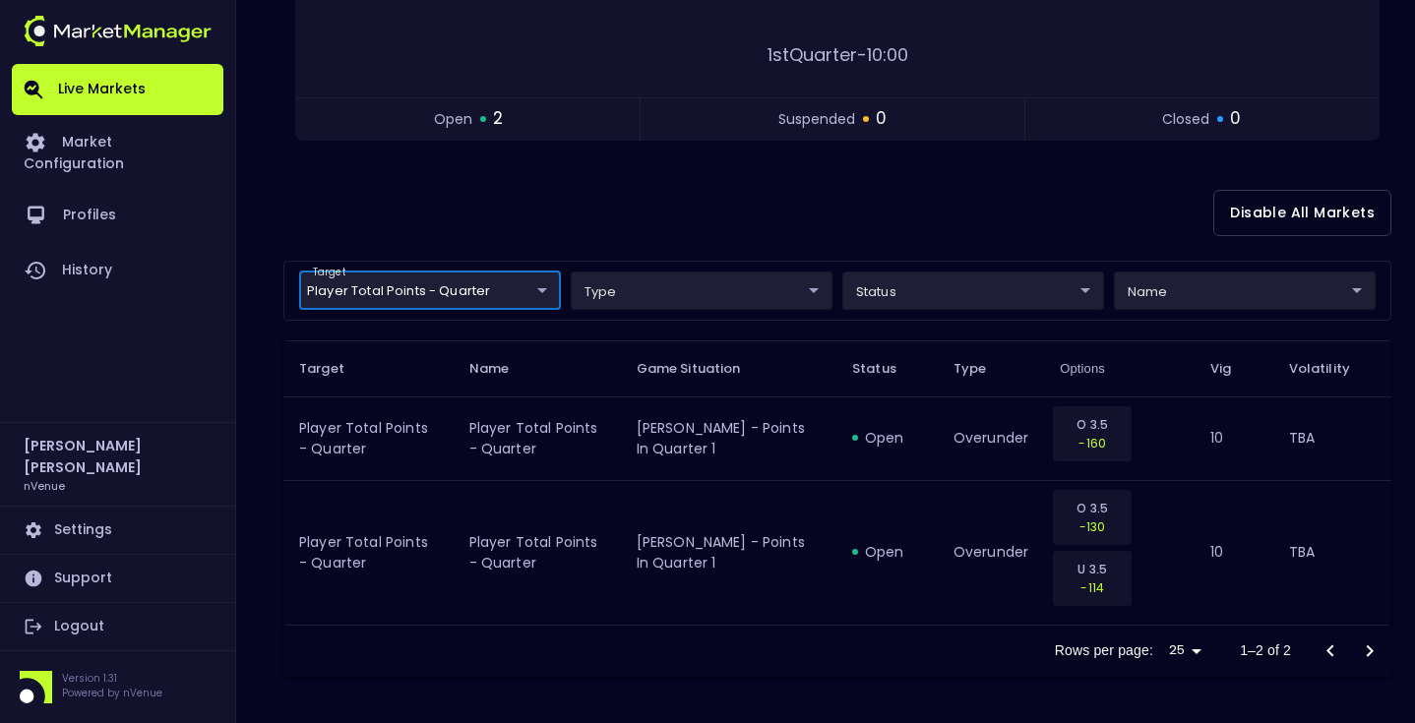
click at [463, 281] on body "Live Markets Market Configuration Profiles History Matt Jensen nVenue Settings …" at bounding box center [707, 211] width 1415 height 1028
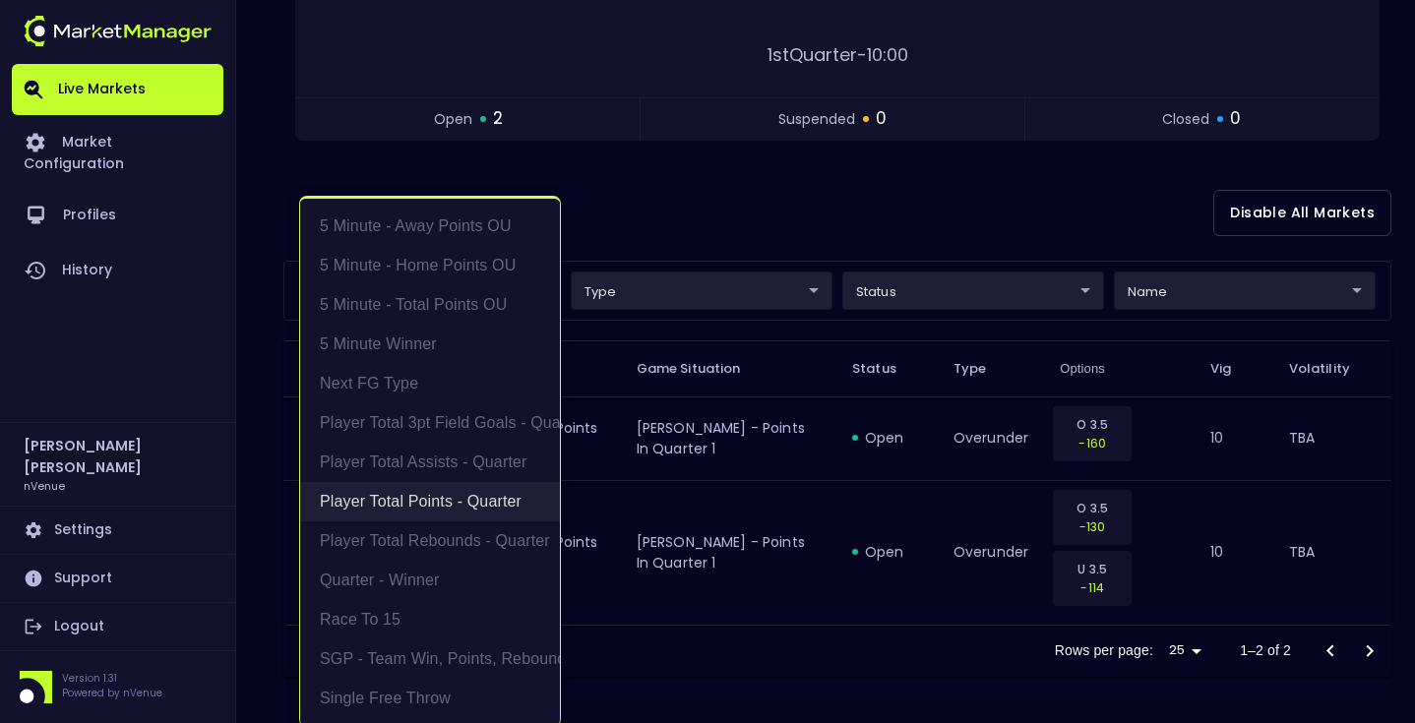
click at [462, 506] on li "Player Total Points - Quarter" at bounding box center [430, 501] width 260 height 39
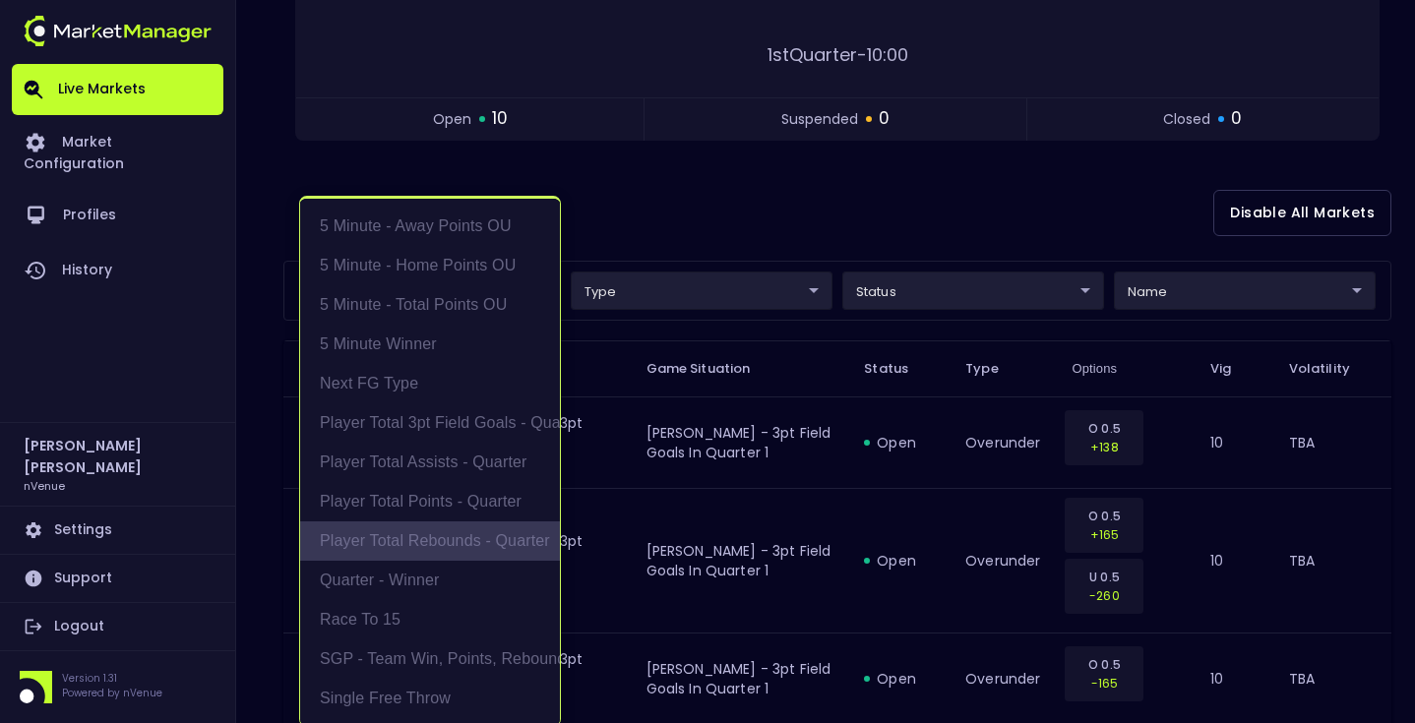
click at [462, 531] on li "Player Total Rebounds - Quarter" at bounding box center [430, 541] width 260 height 39
type input "Player Total Rebounds - Quarter"
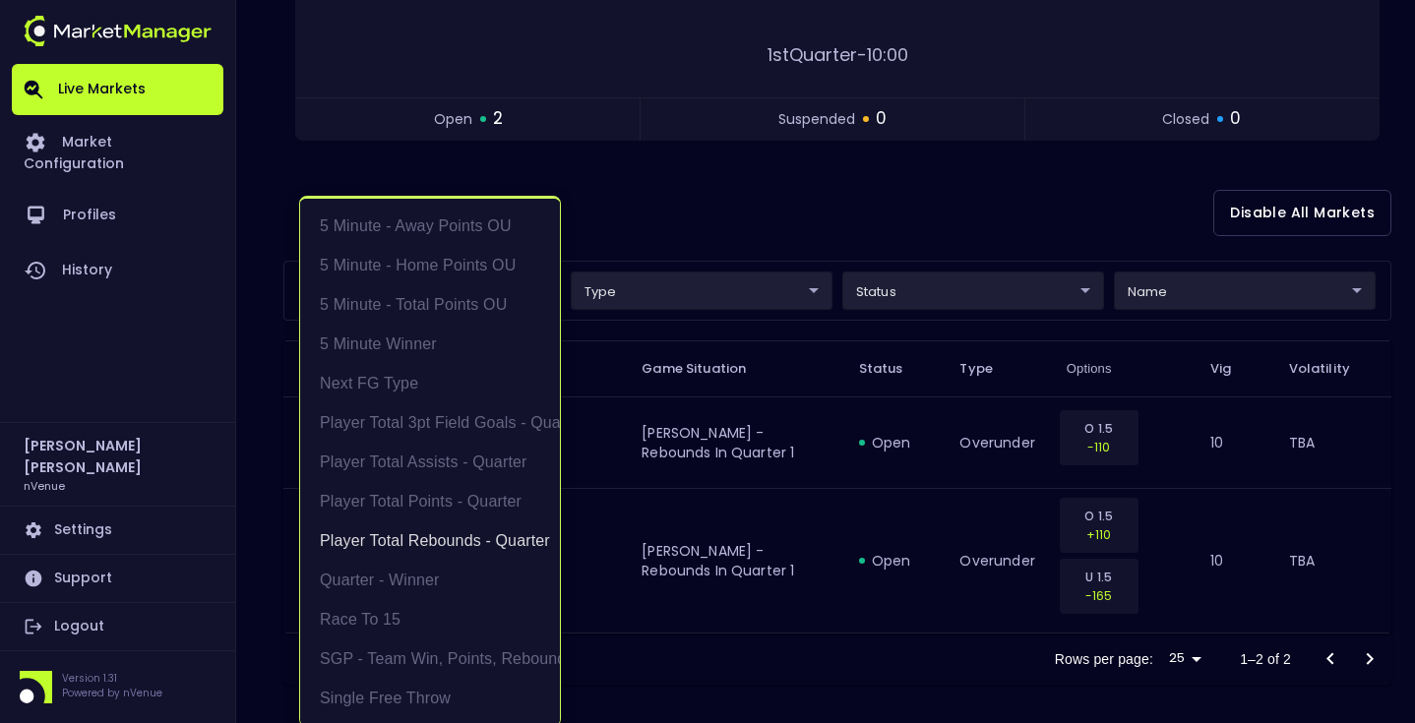
click at [812, 244] on div at bounding box center [707, 361] width 1415 height 723
click at [473, 300] on body "Live Markets Market Configuration Profiles History Matt Jensen nVenue Settings …" at bounding box center [707, 214] width 1415 height 1035
click at [455, 533] on li "Player Total Rebounds - Quarter" at bounding box center [430, 541] width 260 height 39
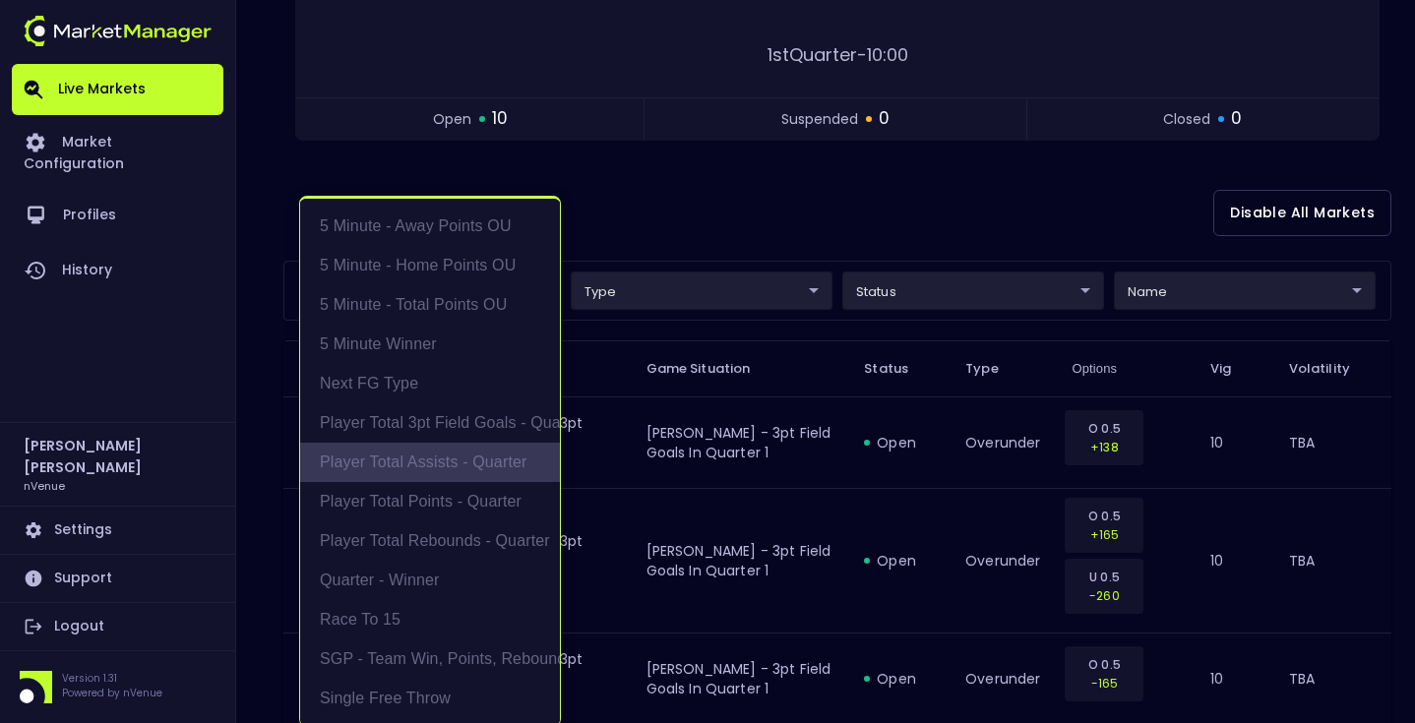
click at [473, 460] on li "Player Total Assists - Quarter" at bounding box center [430, 462] width 260 height 39
type input "Player Total Assists - Quarter"
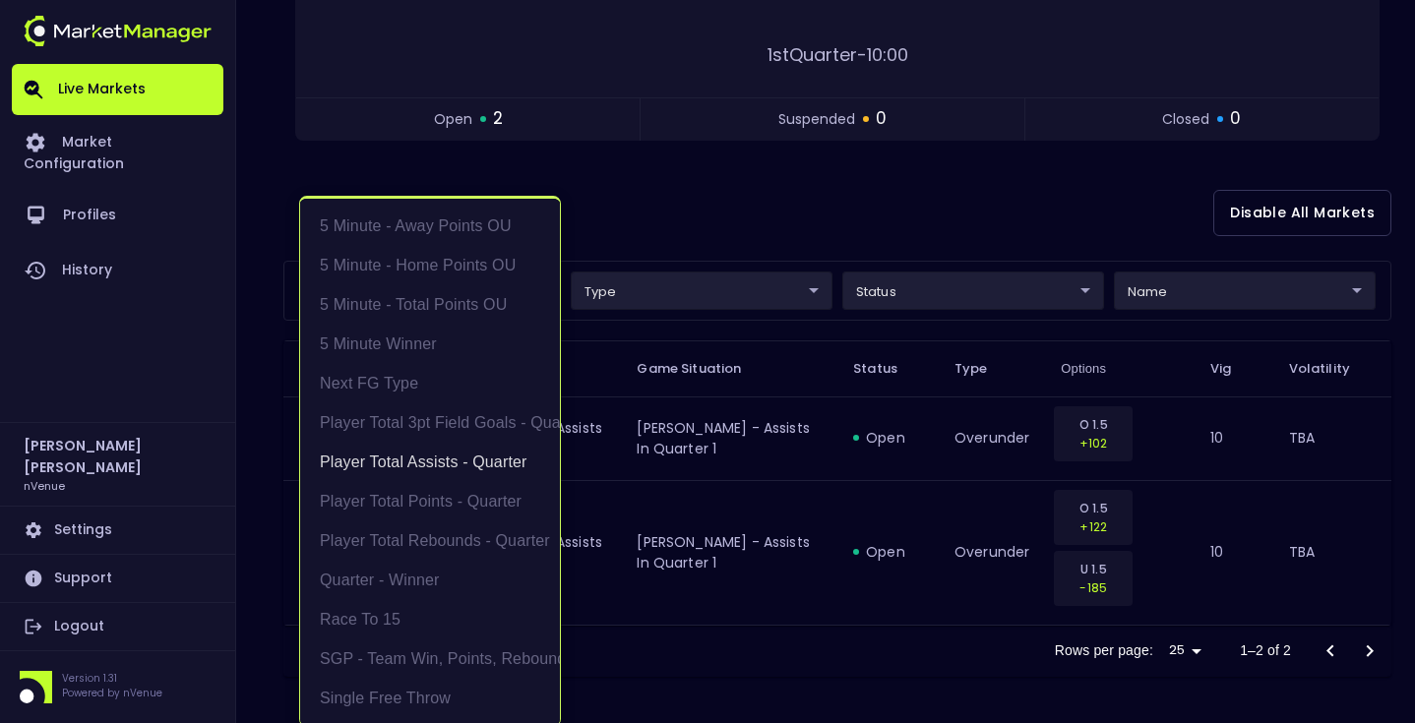
click at [820, 219] on div at bounding box center [707, 361] width 1415 height 723
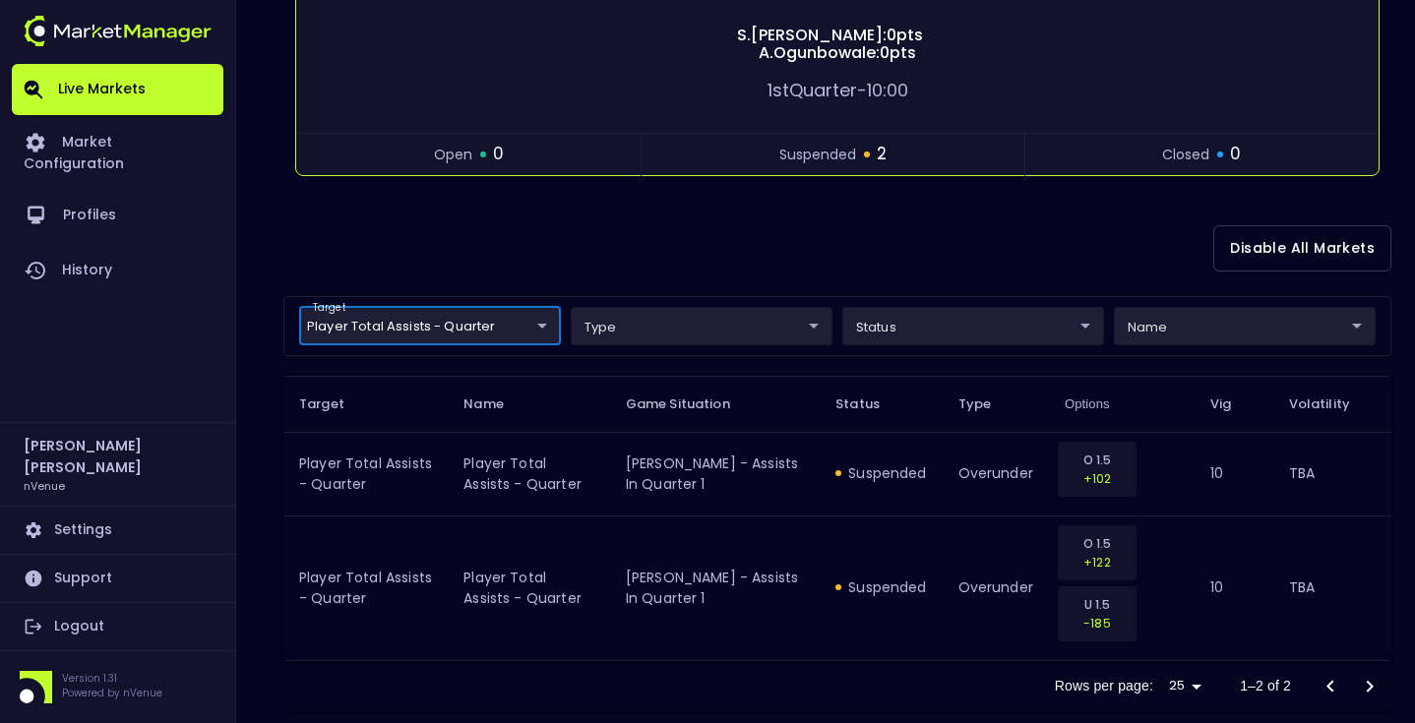
scroll to position [339, 0]
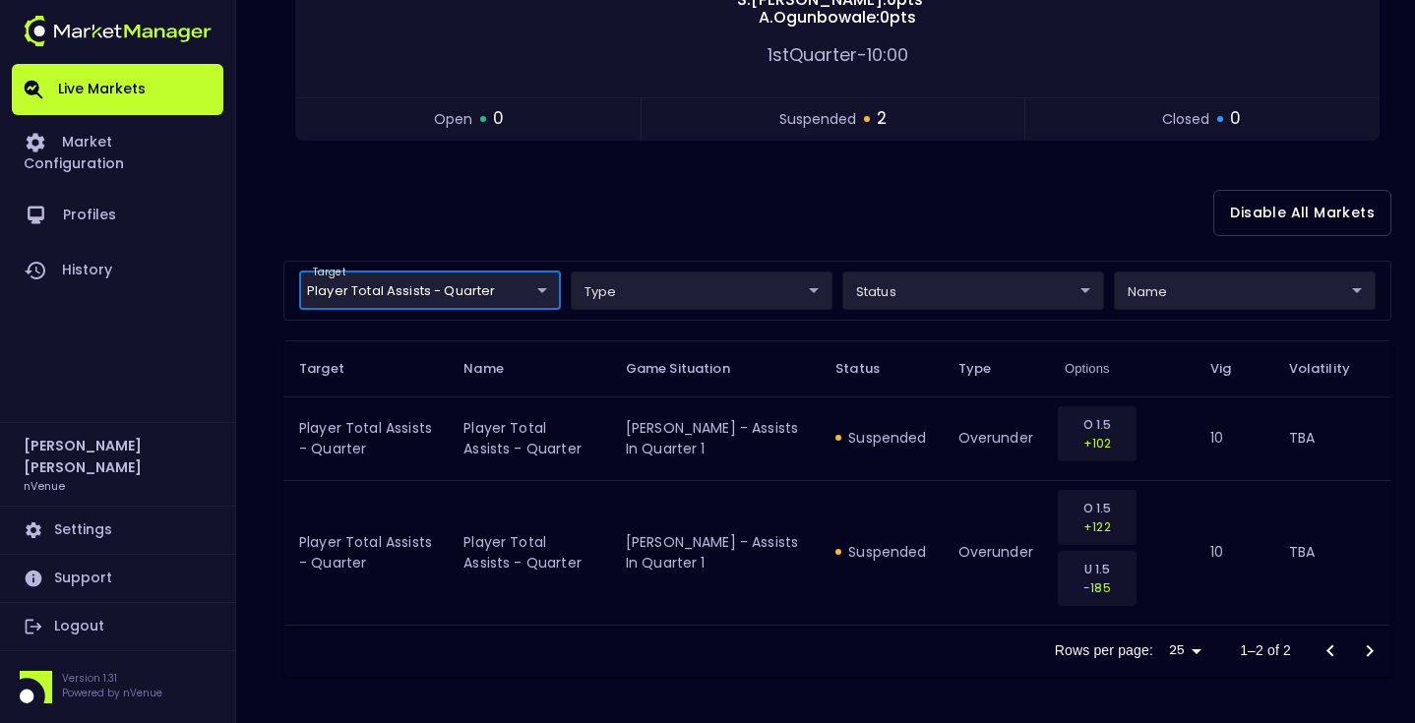
click at [472, 281] on body "Live Markets Market Configuration Profiles History Matt Jensen nVenue Settings …" at bounding box center [707, 192] width 1415 height 1063
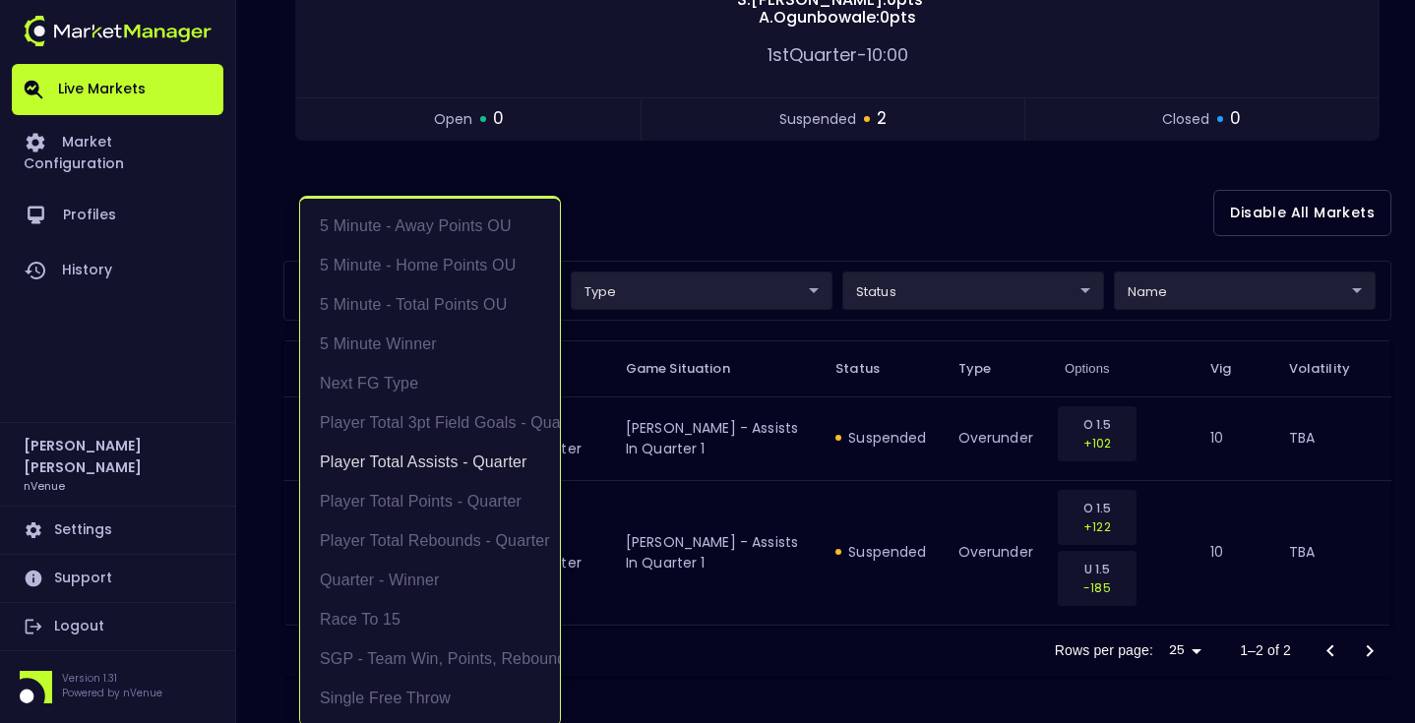
click at [731, 256] on div at bounding box center [707, 361] width 1415 height 723
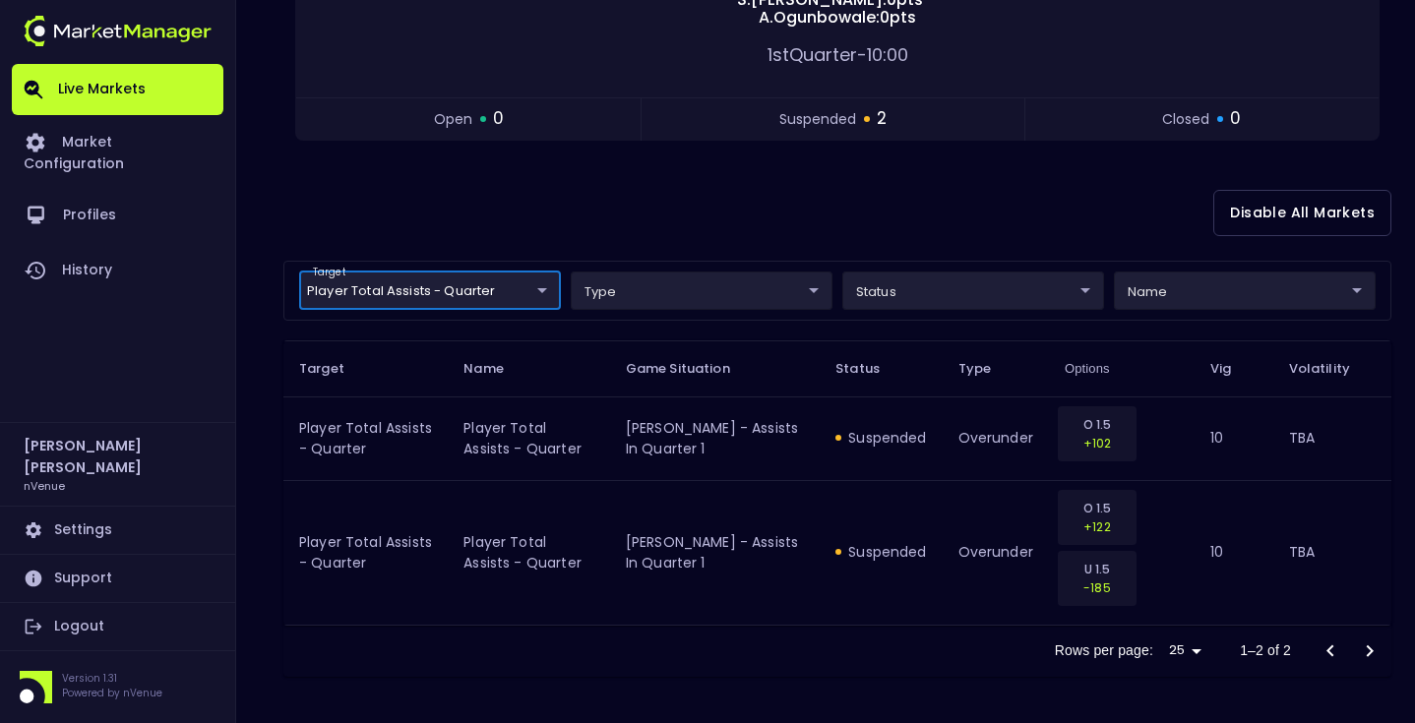
scroll to position [0, 0]
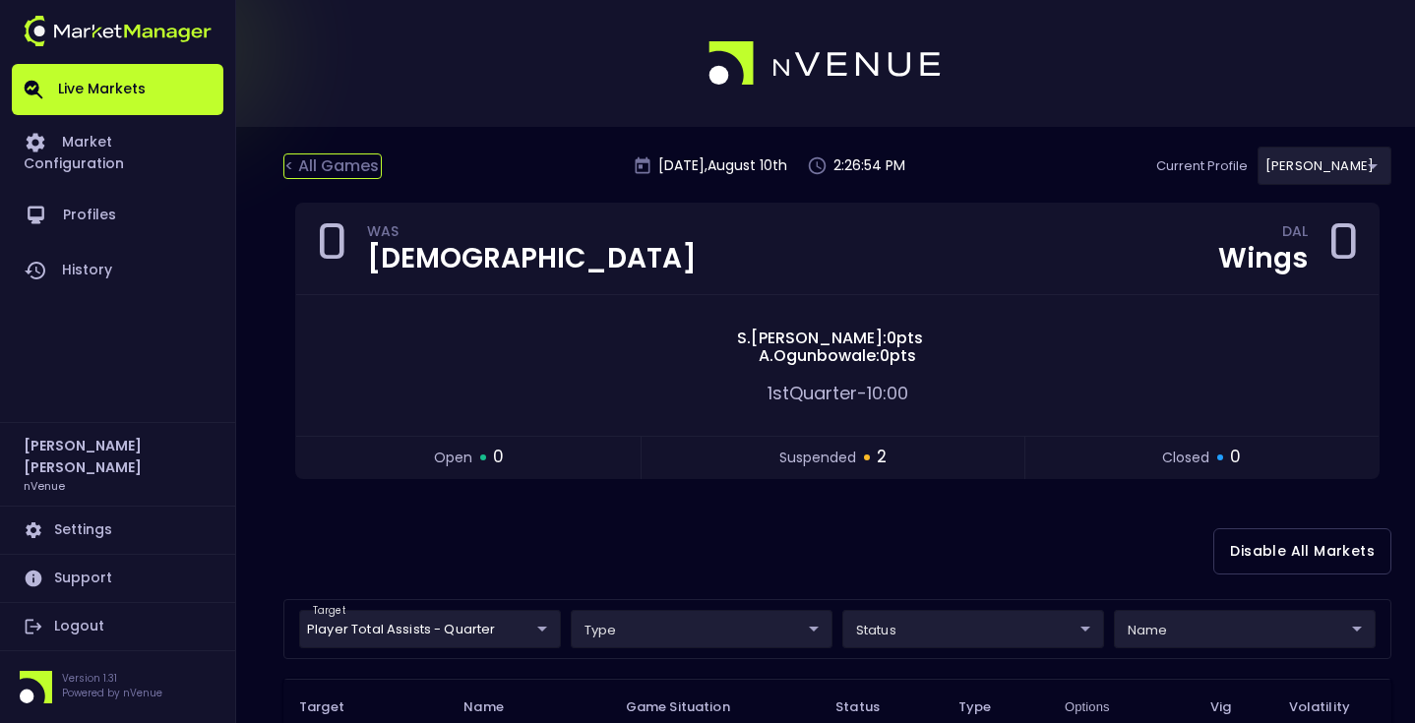
click at [297, 163] on div "< All Games" at bounding box center [332, 167] width 98 height 26
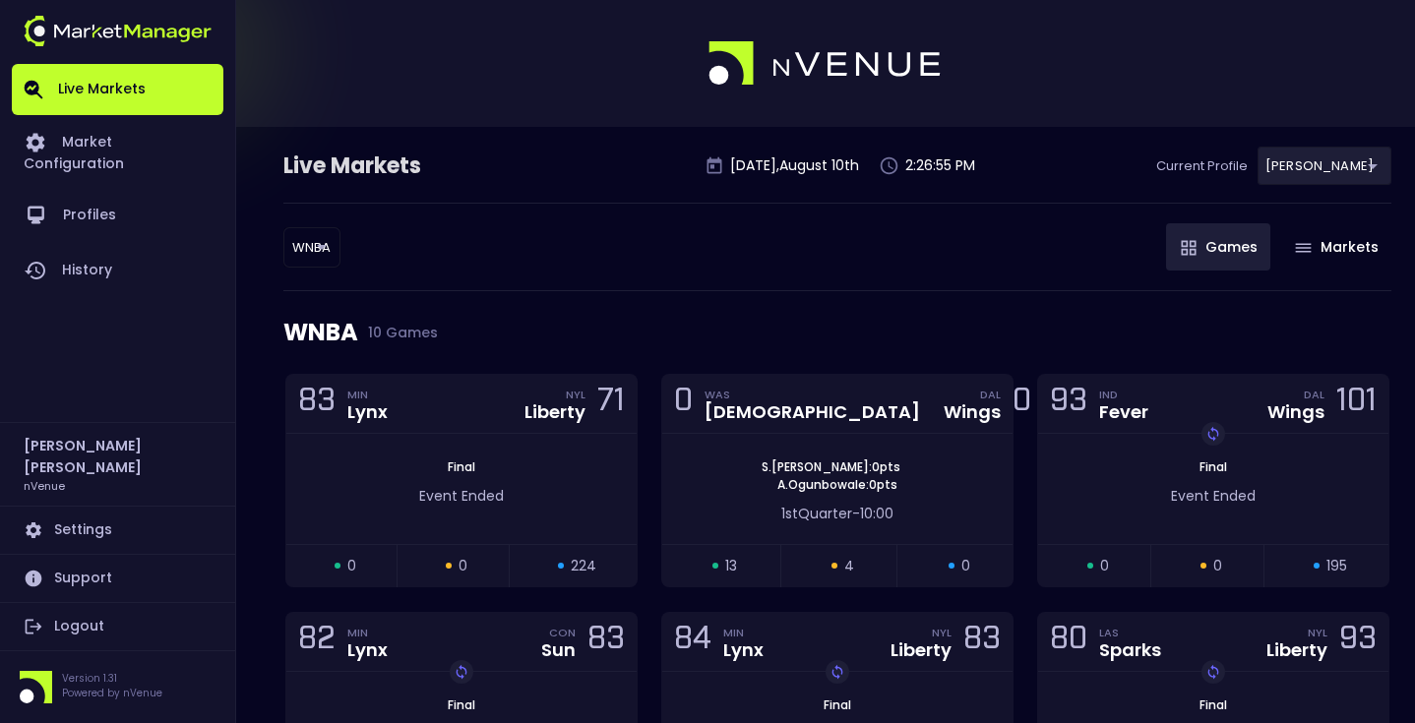
click at [321, 255] on body "Live Markets Market Configuration Profiles History Matt Jensen nVenue Settings …" at bounding box center [707, 692] width 1415 height 1384
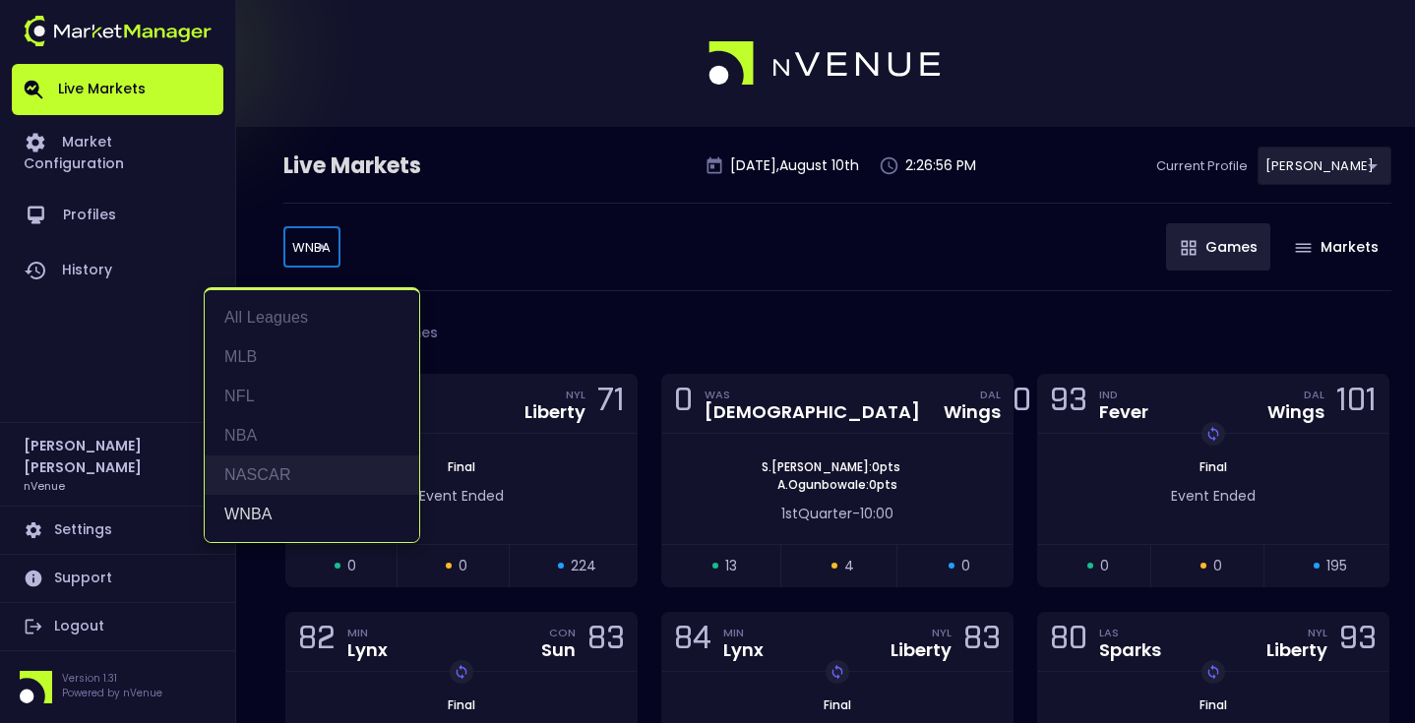
click at [313, 468] on li "NASCAR" at bounding box center [312, 475] width 215 height 39
type input "NASCAR"
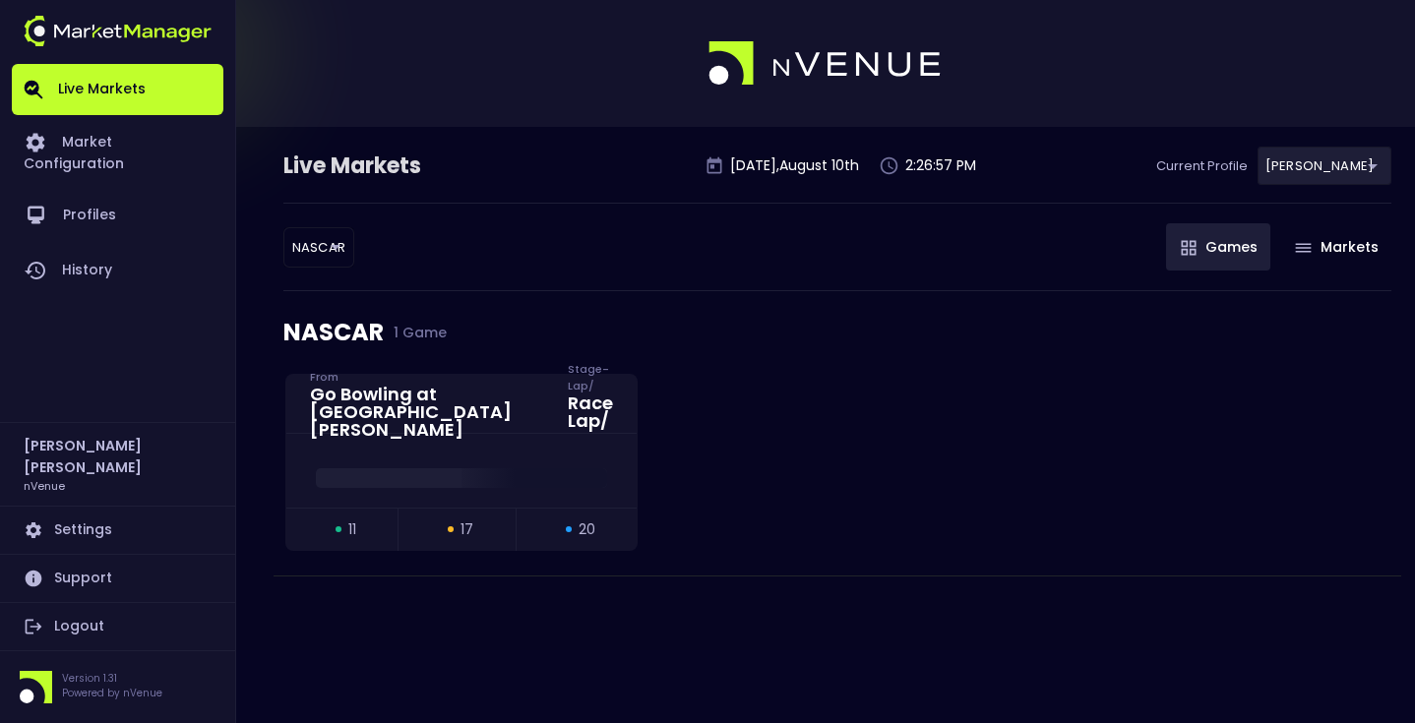
click at [594, 198] on div "Live Markets Sunday , August 10 th 2:26:57 PM Current Profile Matt 0a763355-b22…" at bounding box center [837, 175] width 1108 height 56
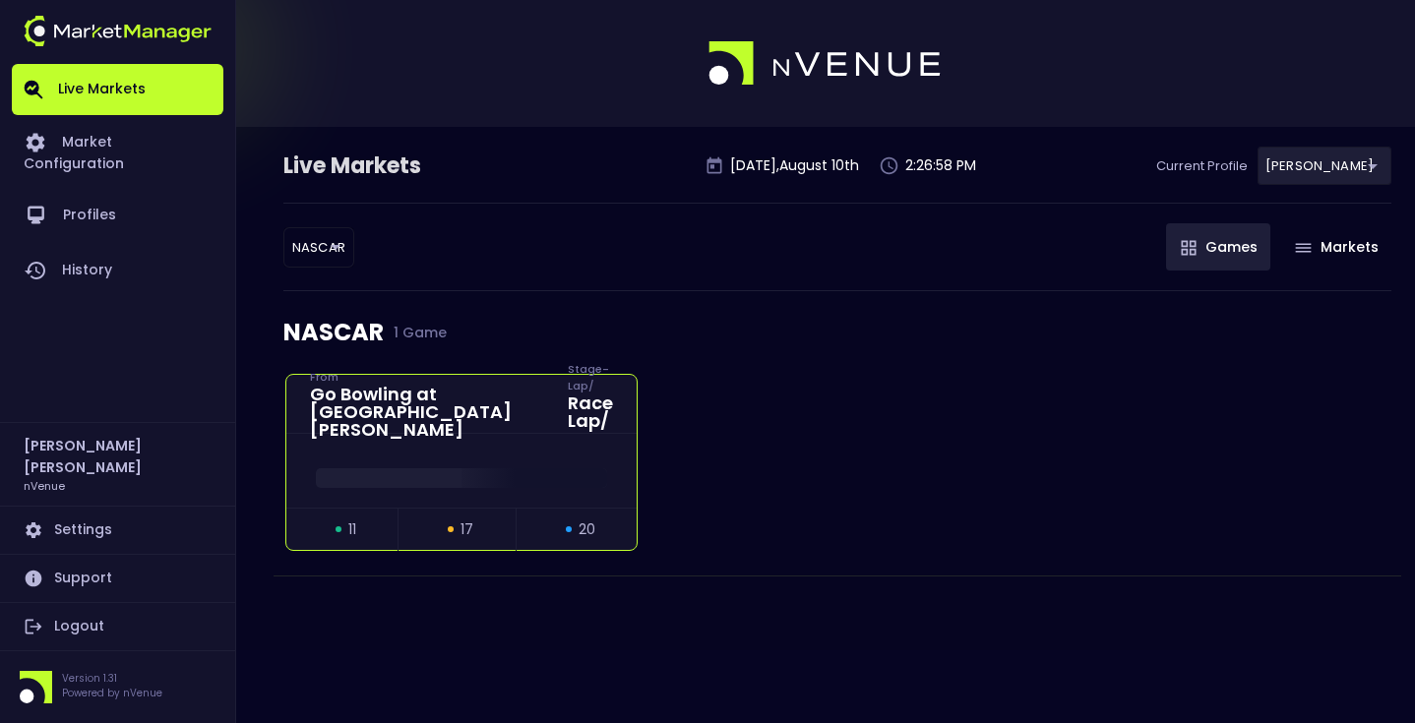
click at [456, 460] on div at bounding box center [461, 474] width 350 height 30
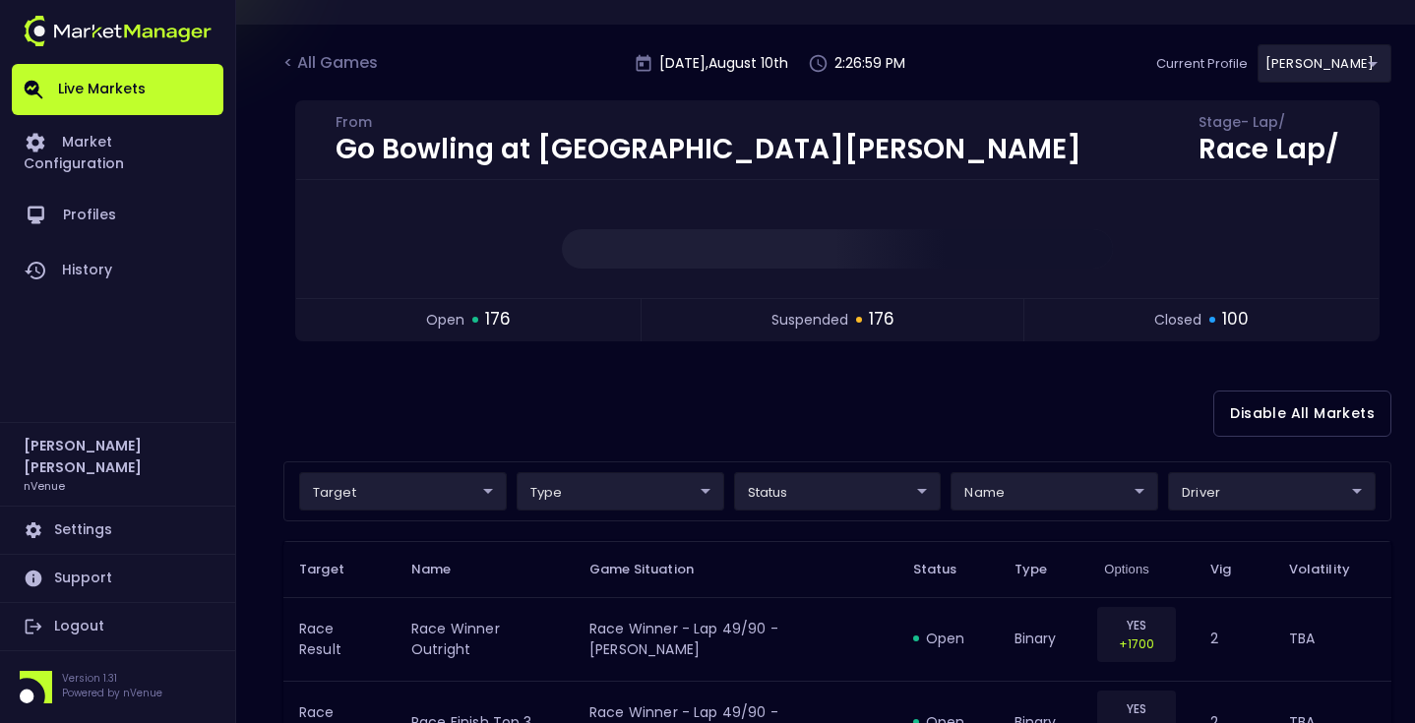
scroll to position [287, 0]
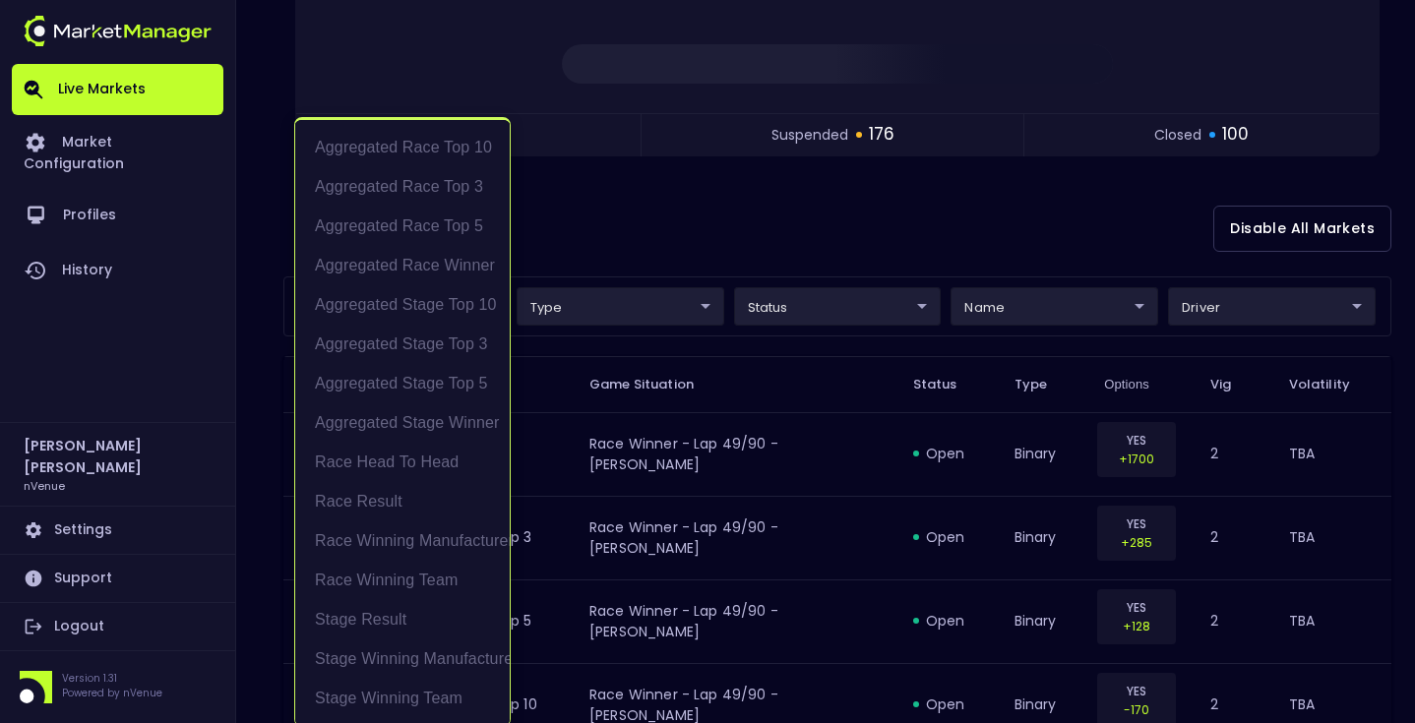
click at [438, 408] on li "Aggregated Stage Winner" at bounding box center [402, 423] width 215 height 39
type input "Aggregated Stage Winner"
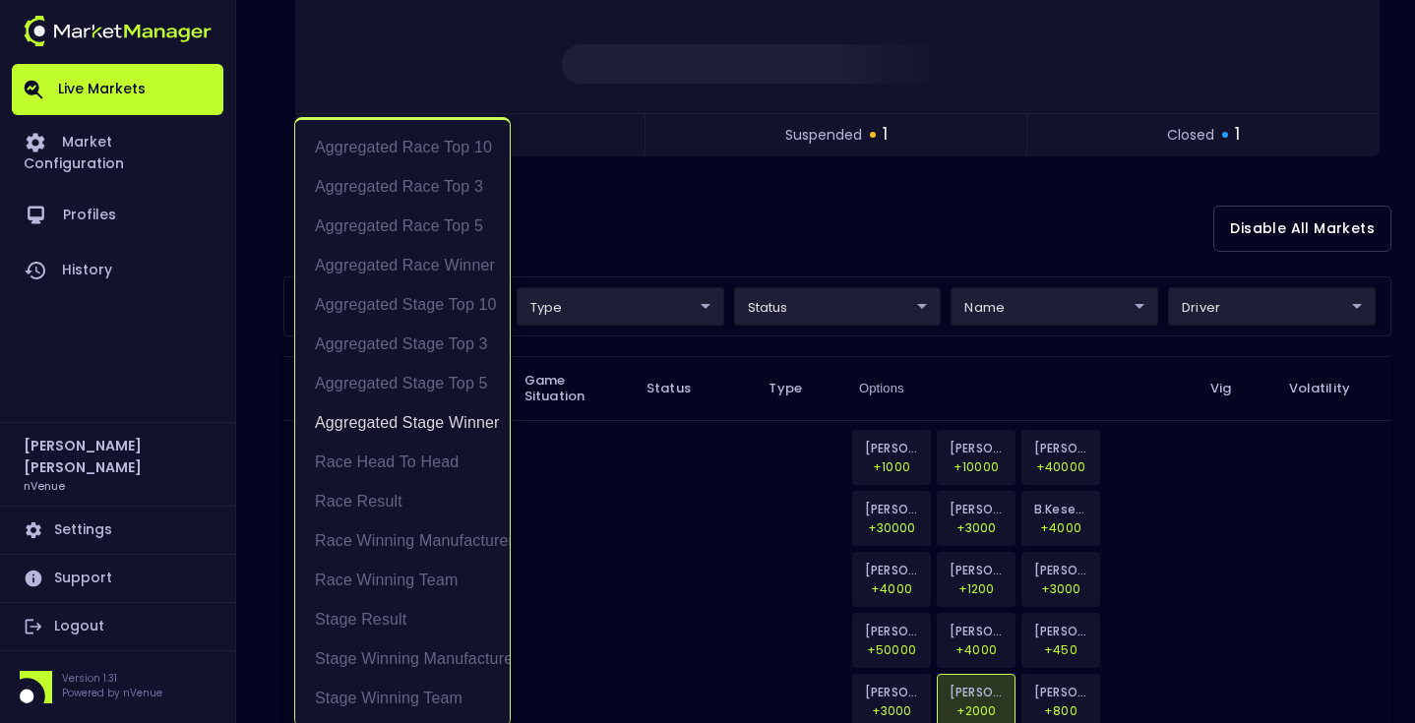
click at [745, 170] on div at bounding box center [707, 361] width 1415 height 723
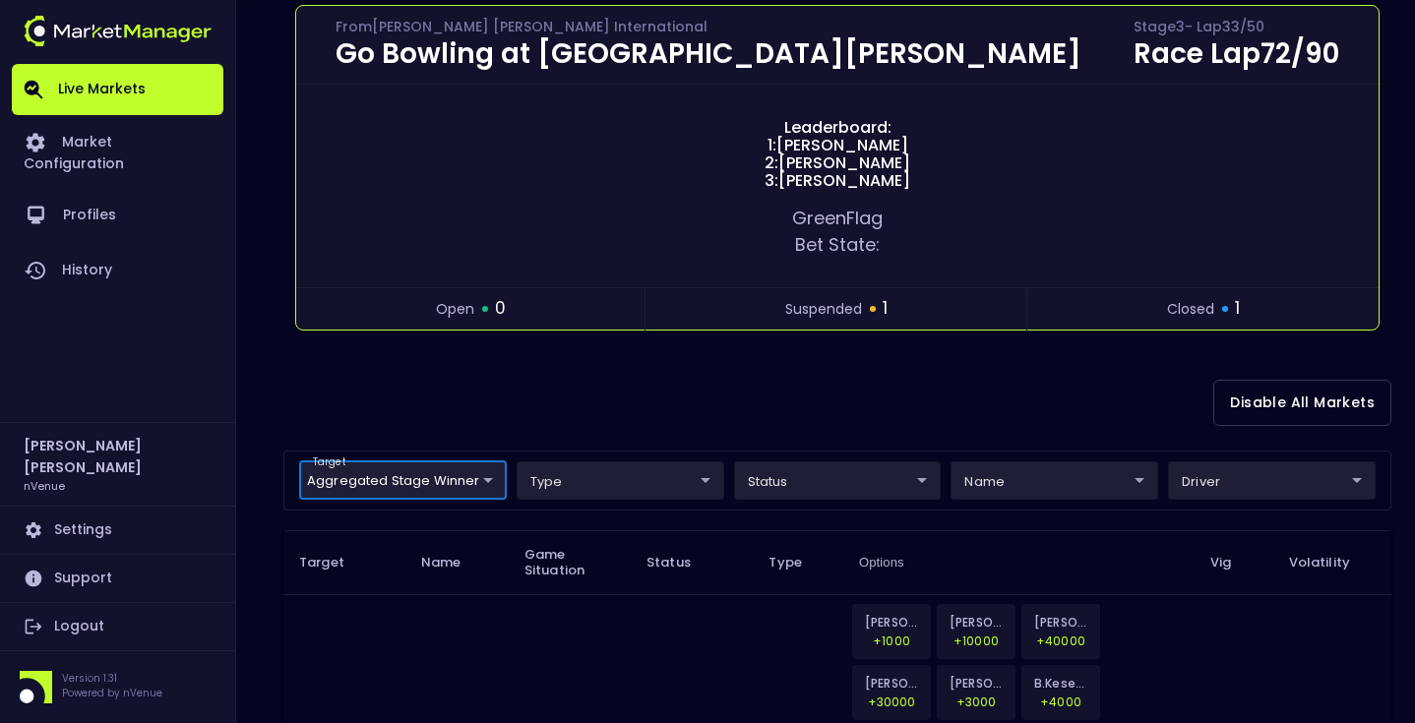
scroll to position [0, 0]
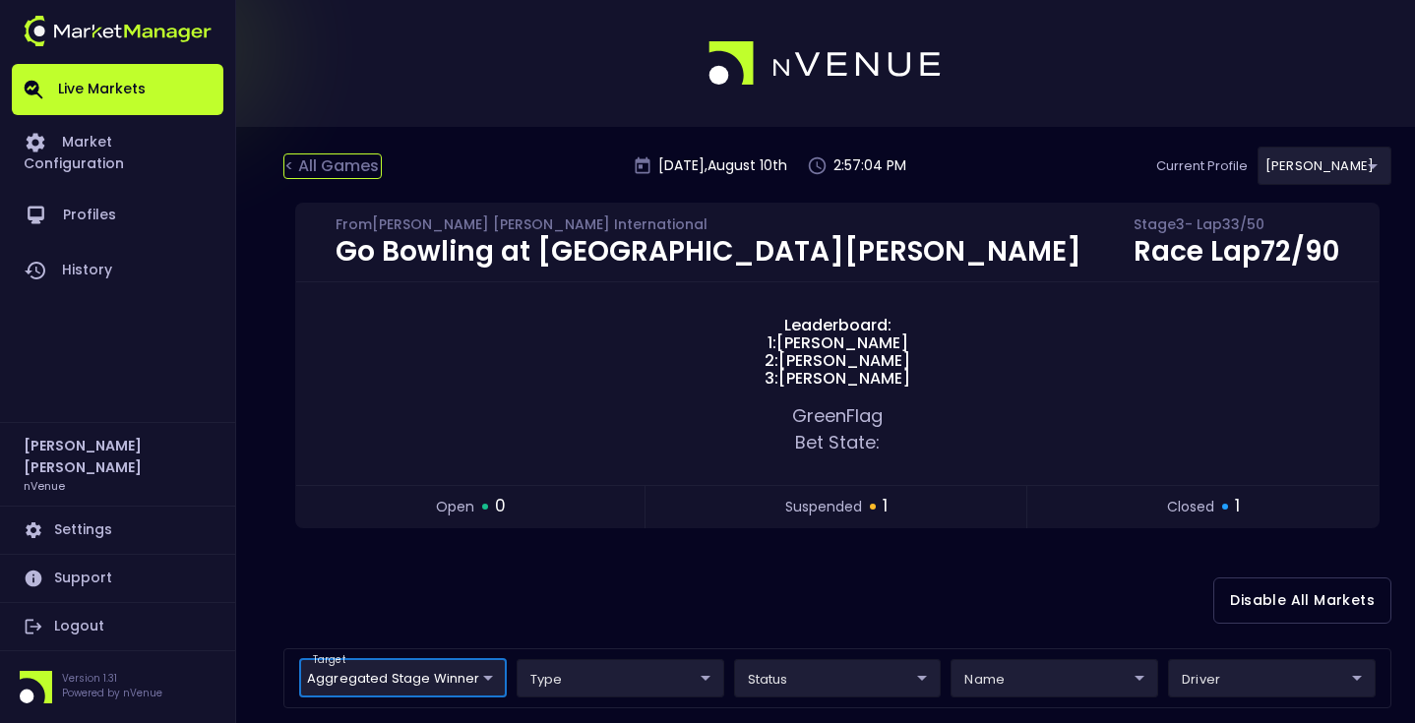
click at [331, 162] on div "< All Games" at bounding box center [332, 167] width 98 height 26
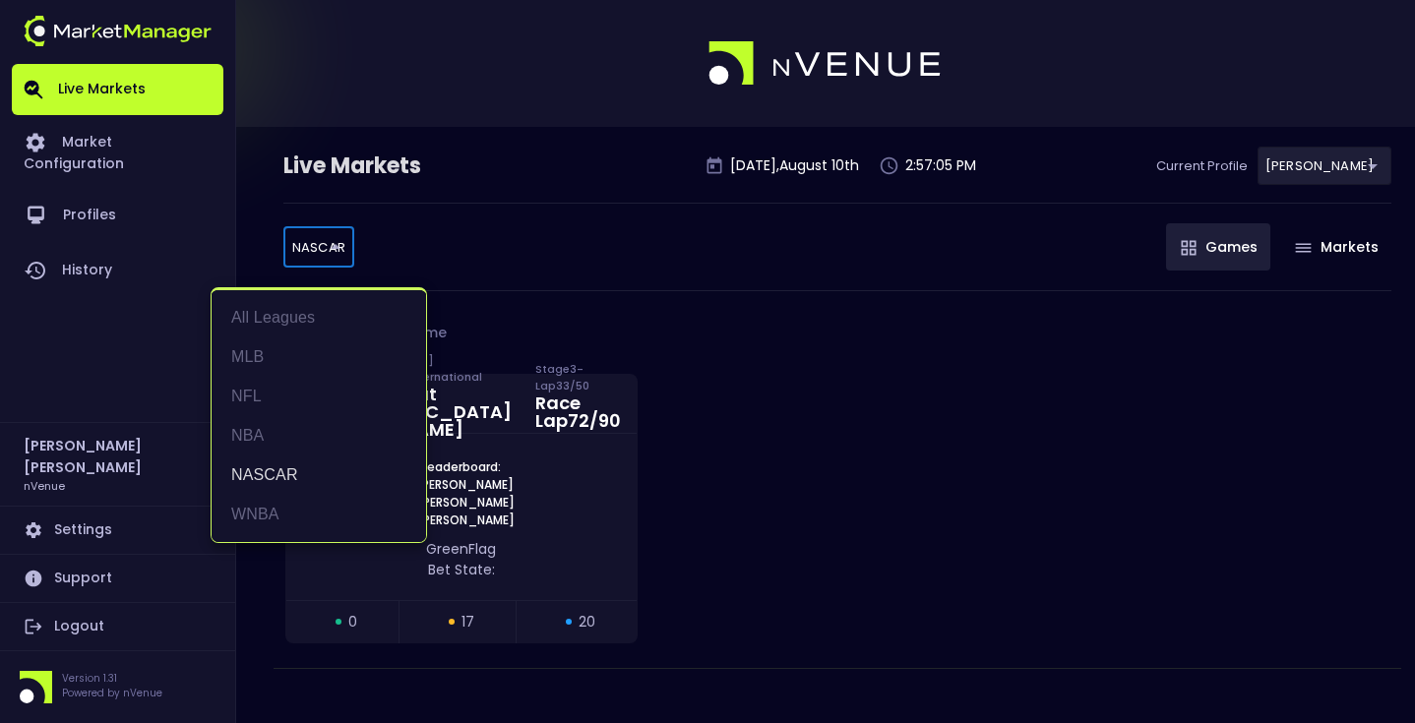
click at [331, 253] on body "Live Markets Market Configuration Profiles History Matt Jensen nVenue Settings …" at bounding box center [707, 371] width 1415 height 743
click at [310, 388] on li "NFL" at bounding box center [319, 396] width 215 height 39
type input "NFL"
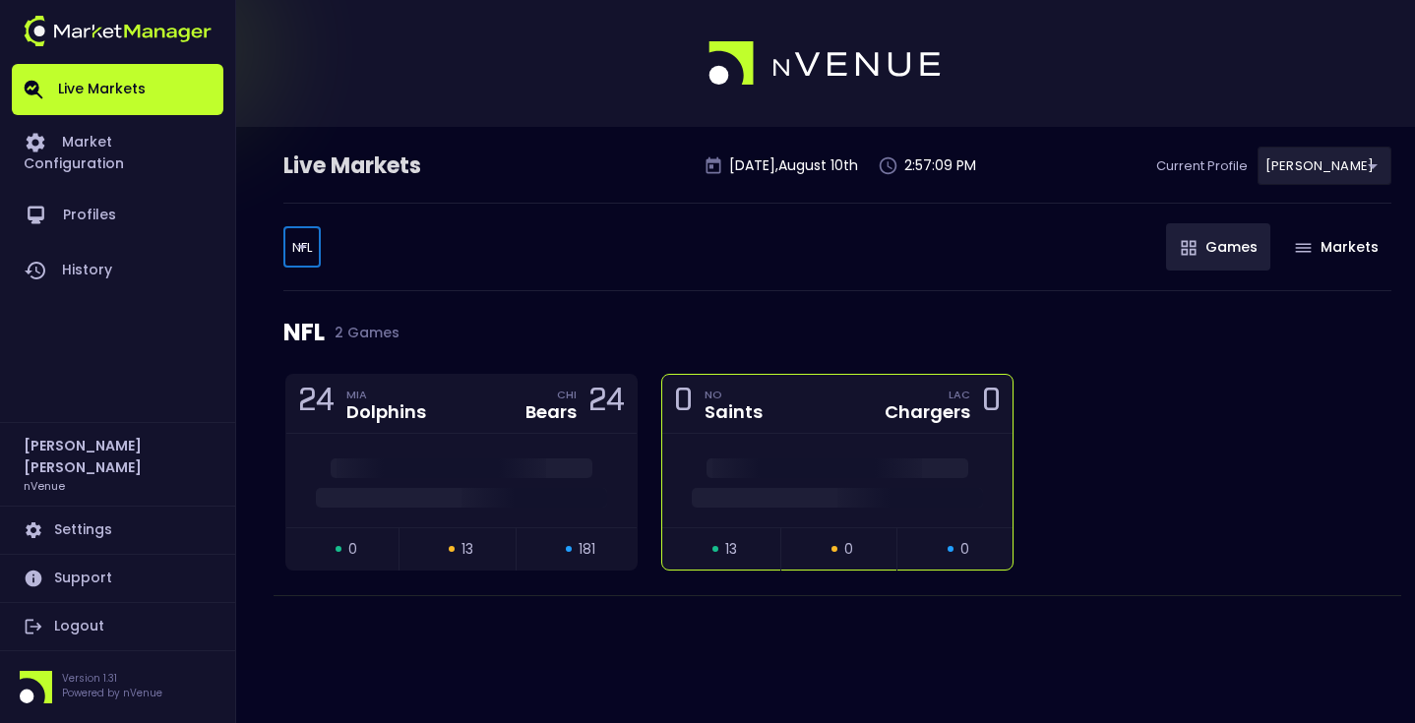
click at [868, 454] on div at bounding box center [837, 481] width 350 height 94
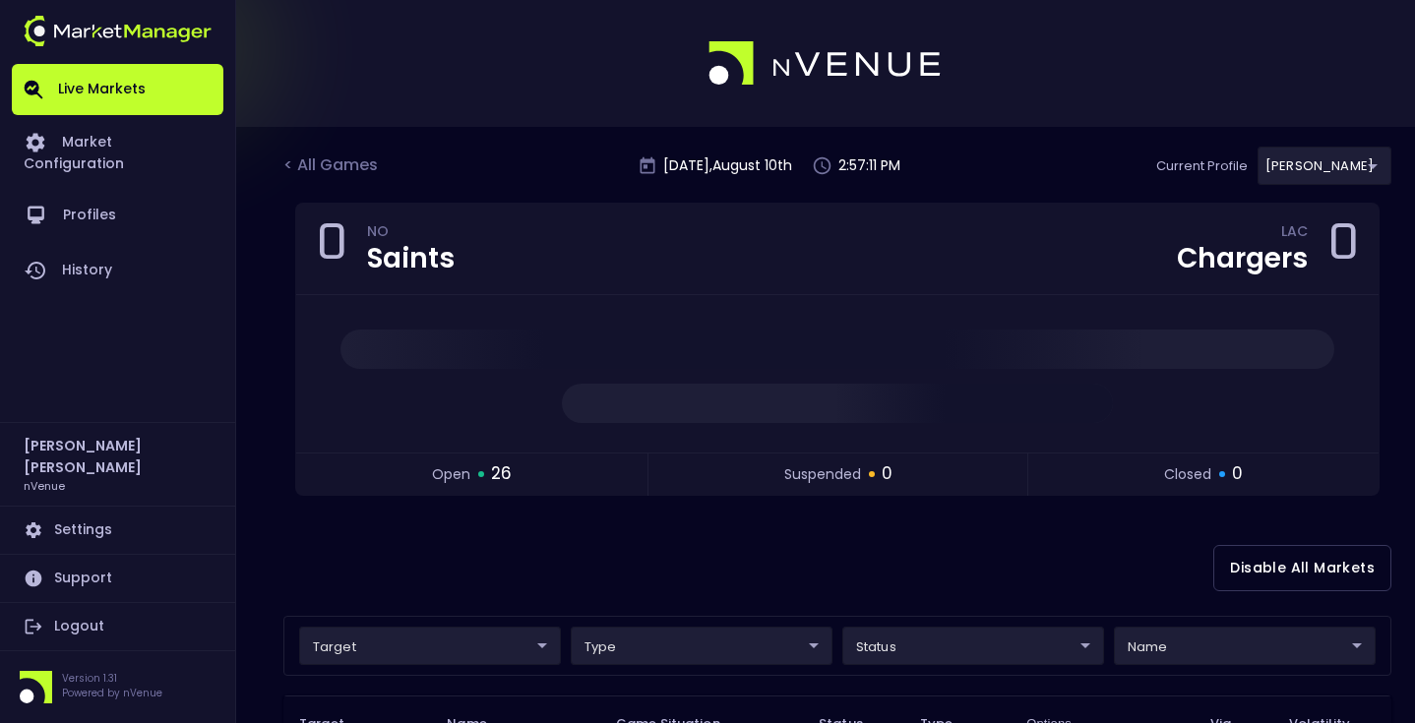
click at [888, 533] on div "Disable All Markets" at bounding box center [837, 568] width 1108 height 95
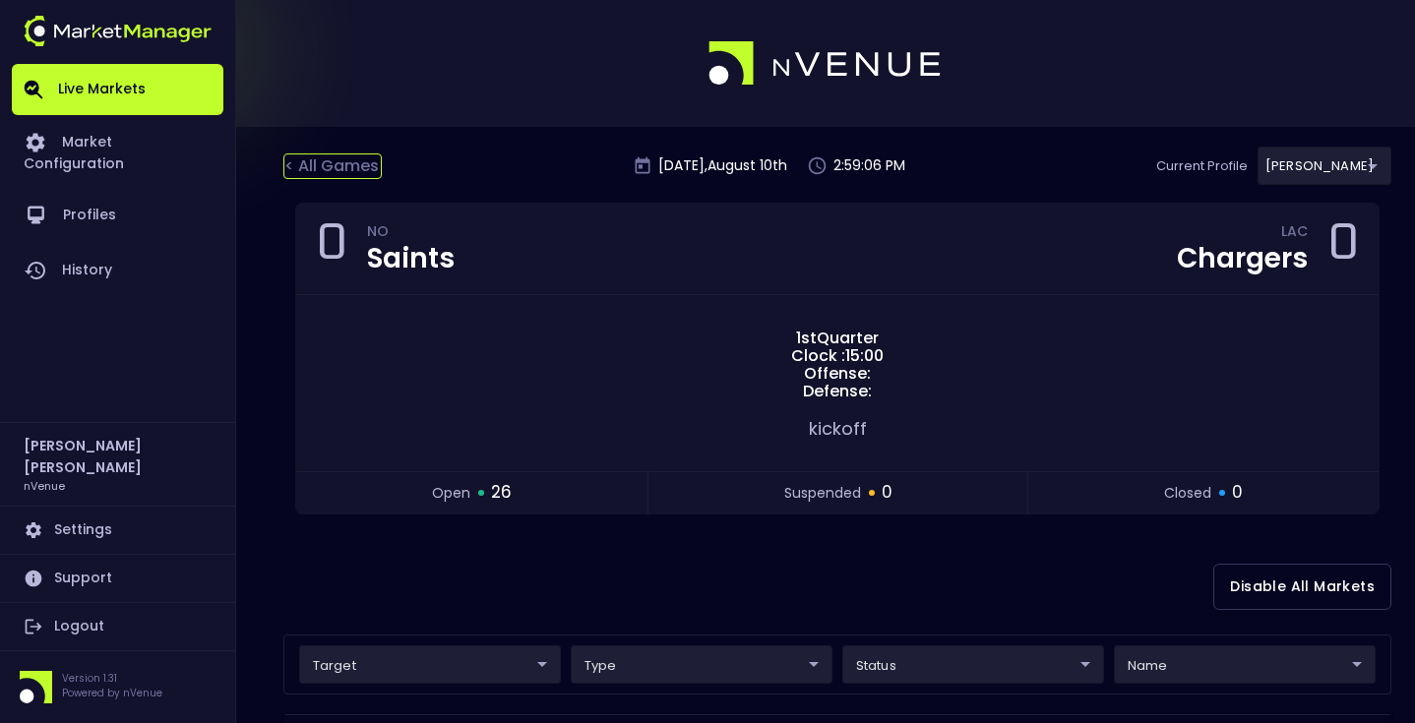
click at [318, 162] on div "< All Games" at bounding box center [332, 167] width 98 height 26
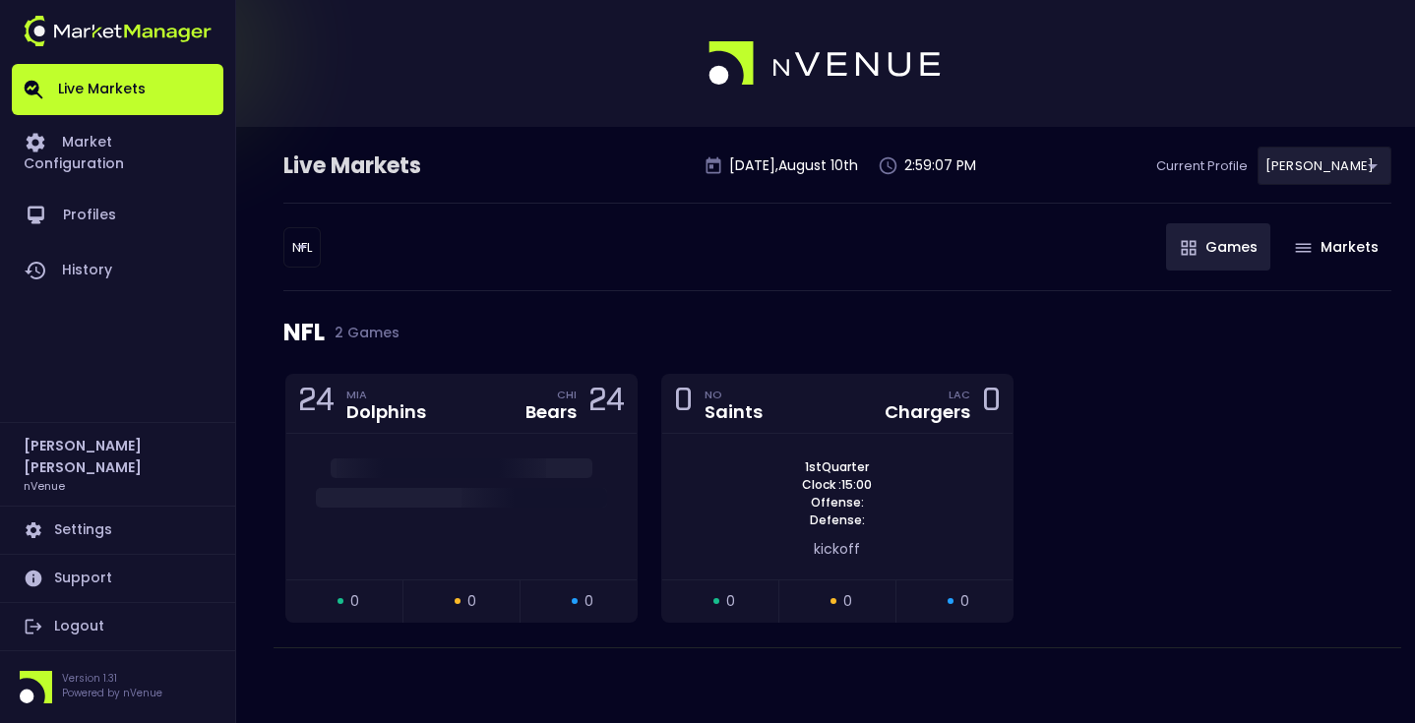
click at [298, 253] on body "Live Markets Market Configuration Profiles History Matt Jensen nVenue Settings …" at bounding box center [707, 361] width 1415 height 723
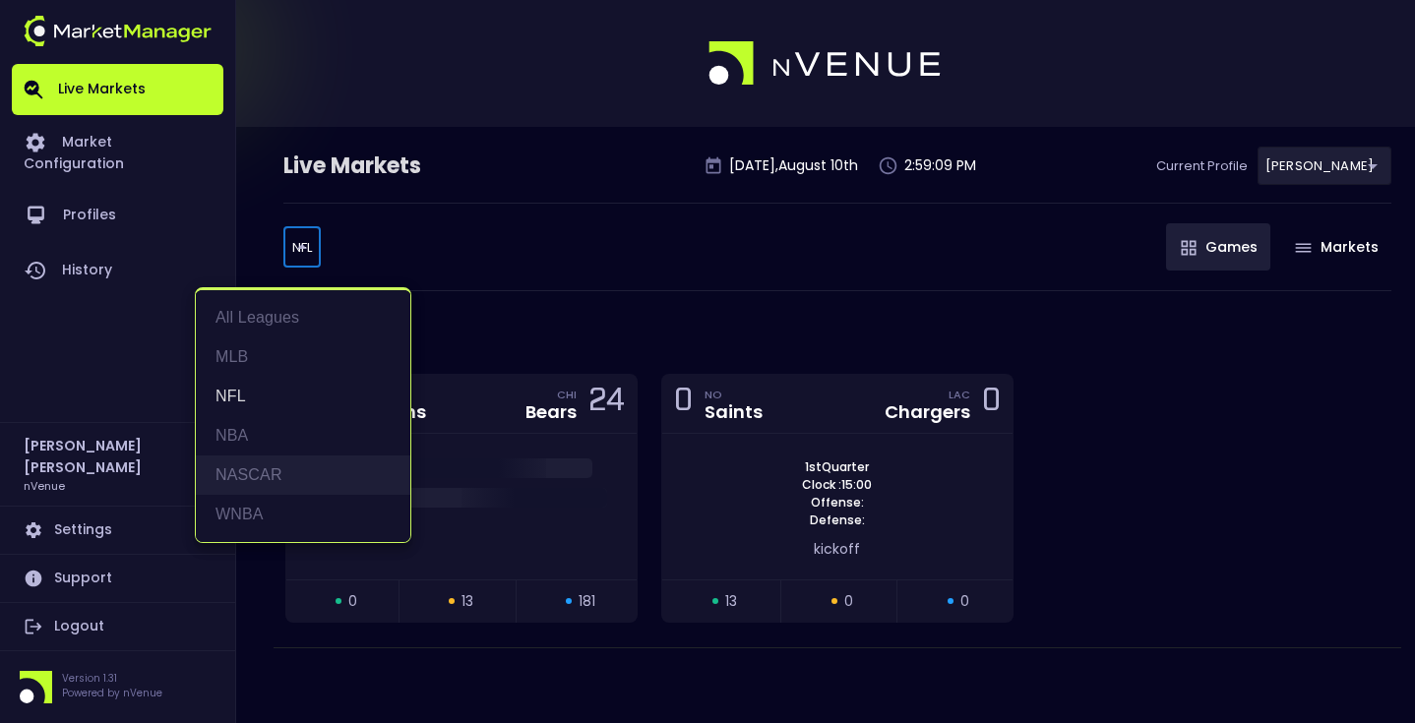
click at [319, 460] on li "NASCAR" at bounding box center [303, 475] width 215 height 39
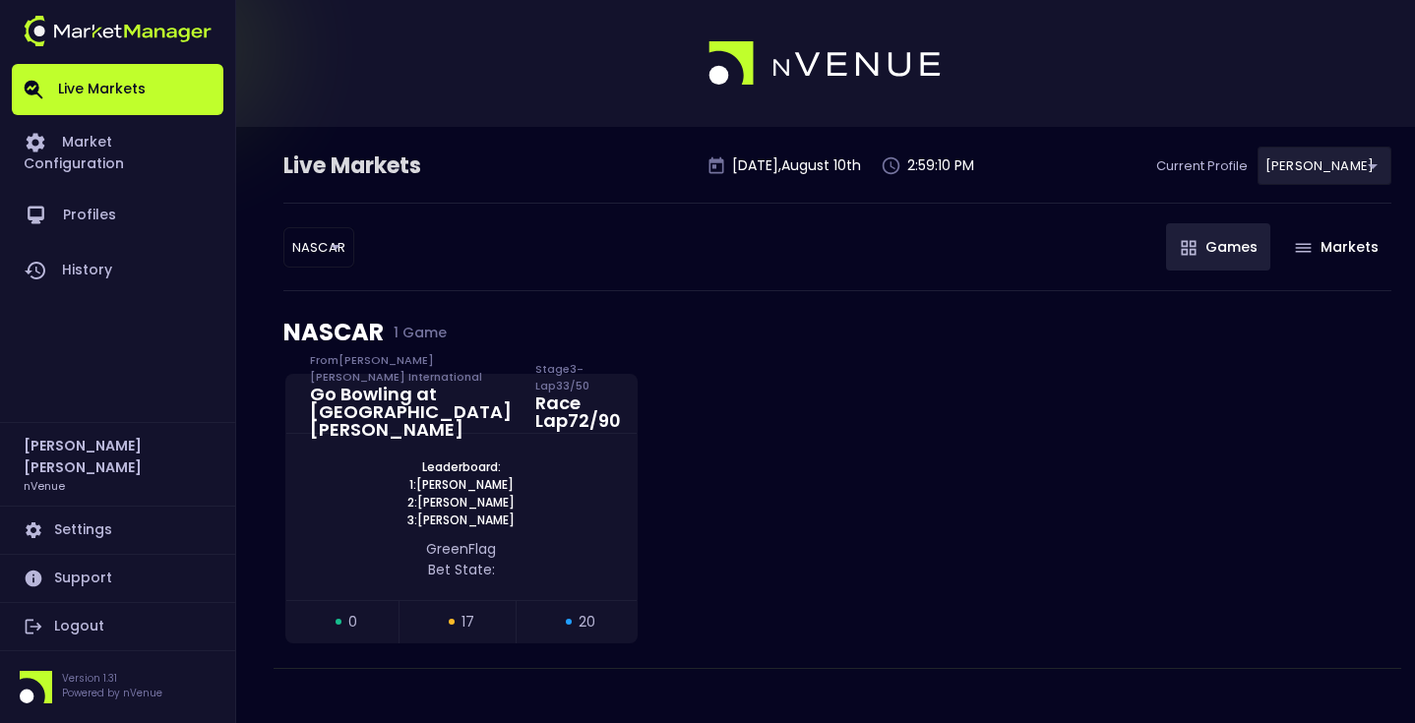
click at [503, 259] on div "NASCAR NASCAR ​ Games Markets" at bounding box center [837, 247] width 1108 height 89
click at [330, 256] on body "Live Markets Market Configuration Profiles History Matt Jensen nVenue Settings …" at bounding box center [707, 371] width 1415 height 743
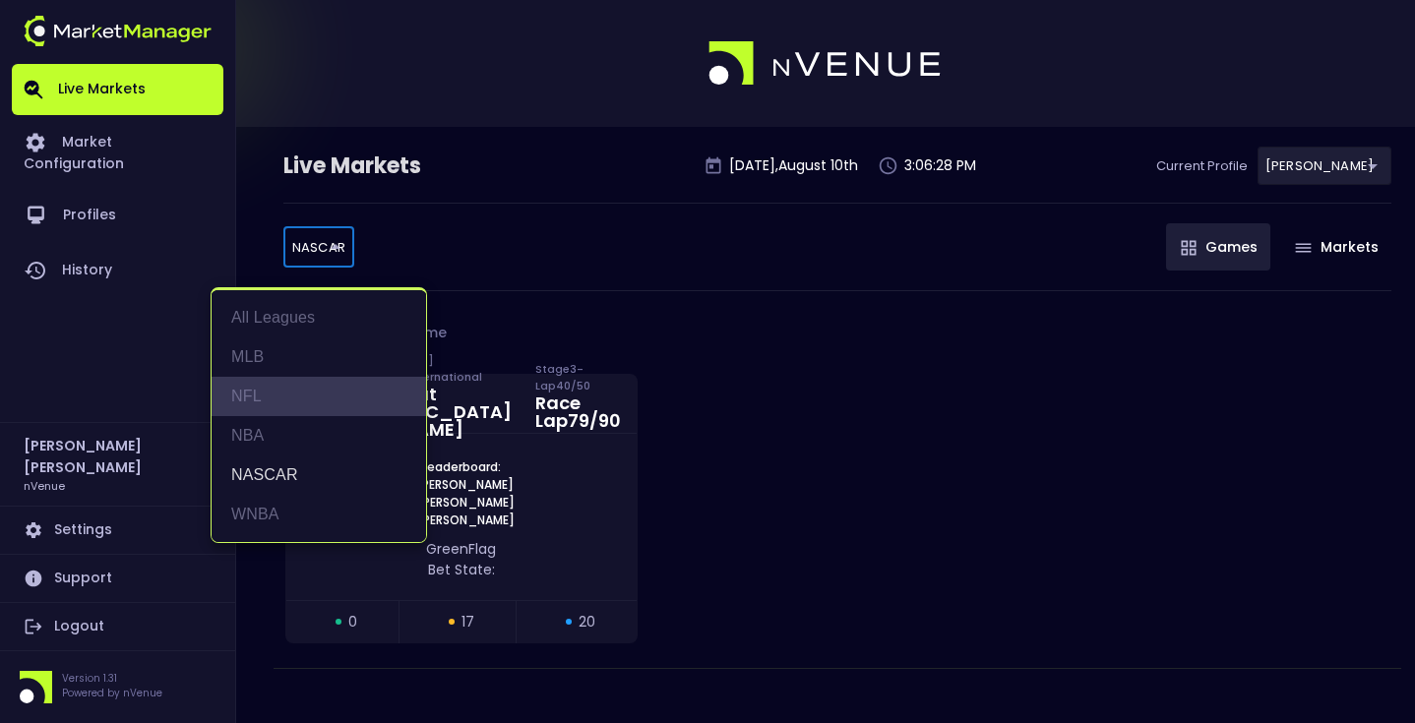
click at [254, 399] on li "NFL" at bounding box center [319, 396] width 215 height 39
type input "NFL"
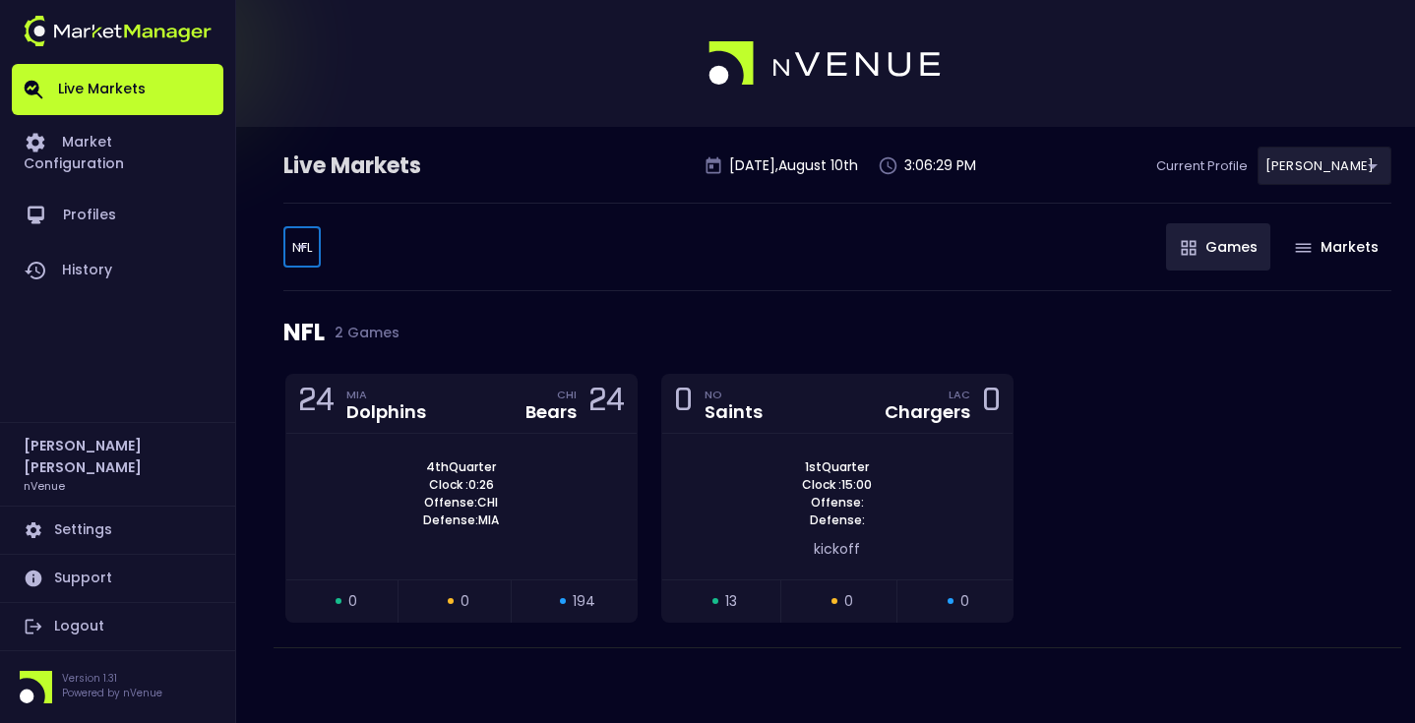
click at [471, 267] on div "NFL NFL ​ Games Markets" at bounding box center [837, 247] width 1108 height 89
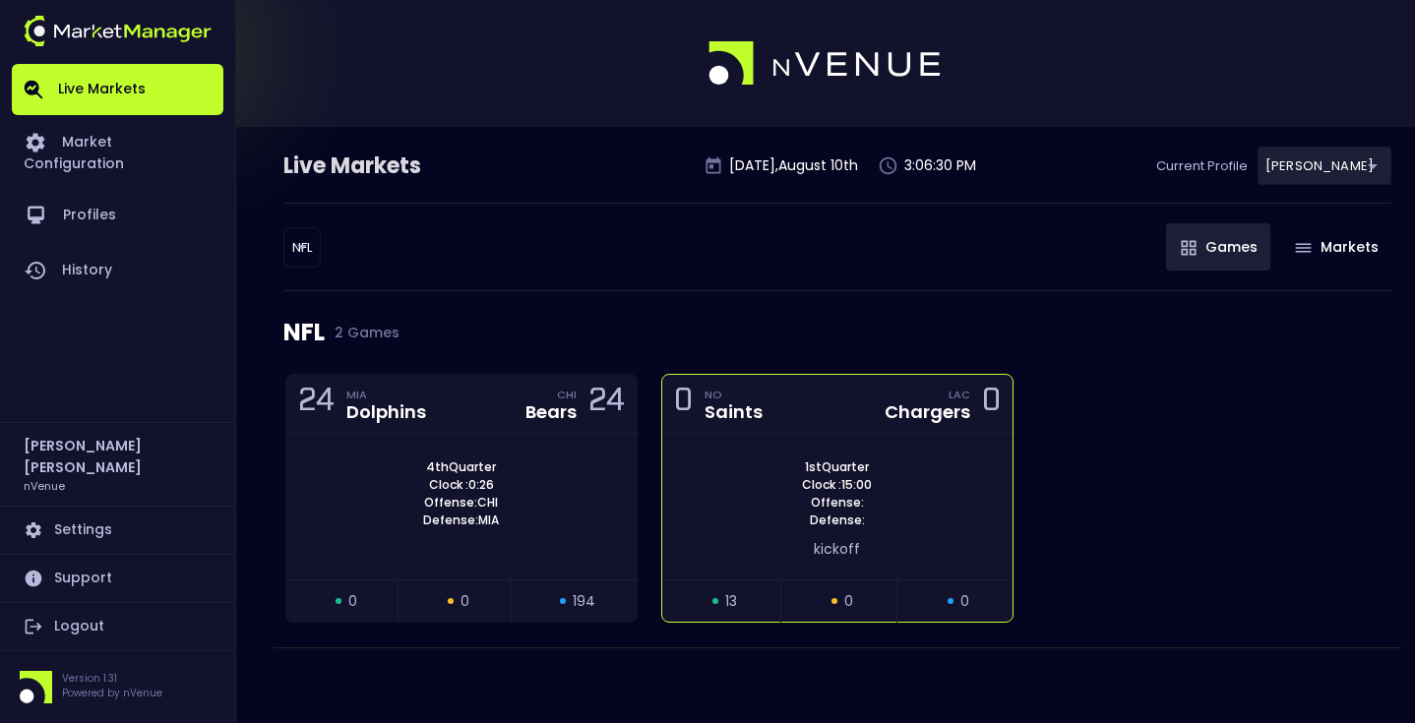
click at [725, 441] on div "1st Quarter Clock : 15:00 Offense: Defense: kickoff" at bounding box center [837, 507] width 350 height 146
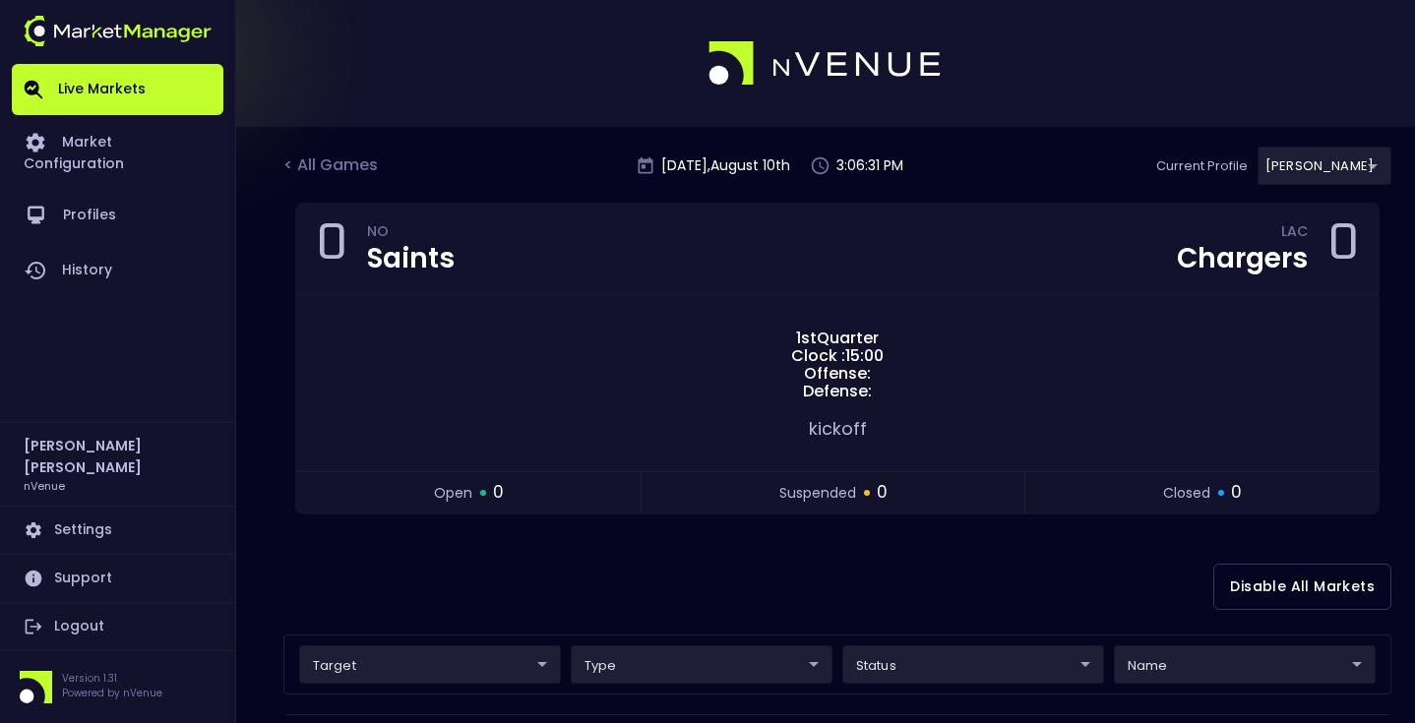
click at [593, 577] on div "Disable All Markets" at bounding box center [837, 586] width 1108 height 95
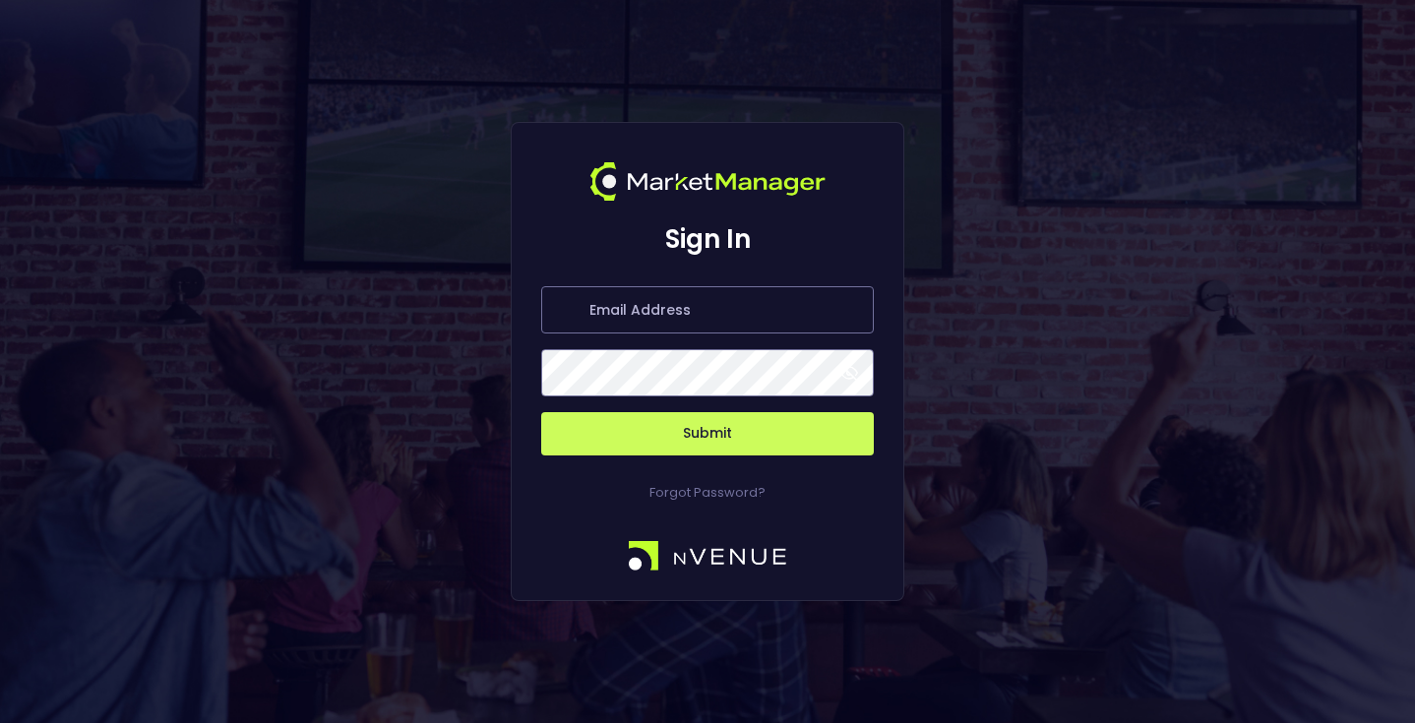
type input "[EMAIL_ADDRESS][DOMAIN_NAME]"
click at [690, 421] on button "Submit" at bounding box center [707, 433] width 333 height 43
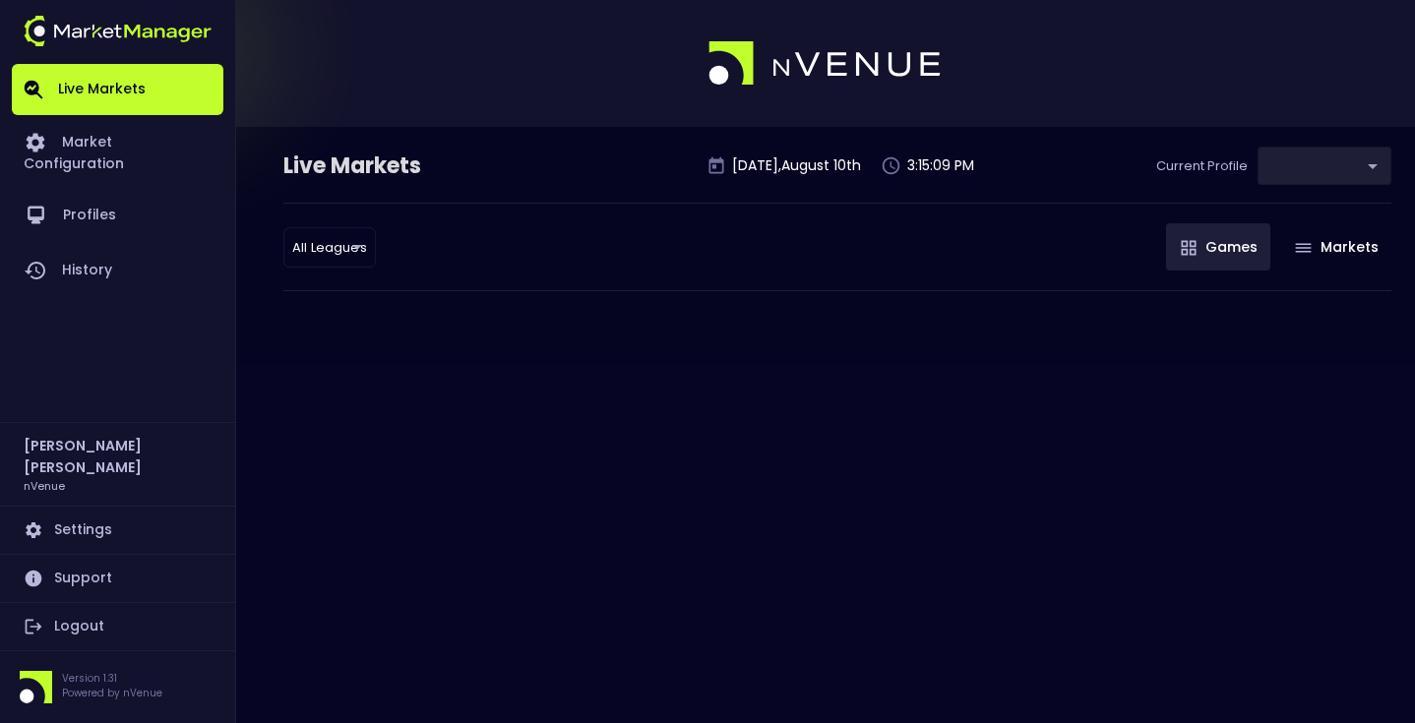
type input "0a763355-b225-40e6-8c79-2dda4ec7b2cf"
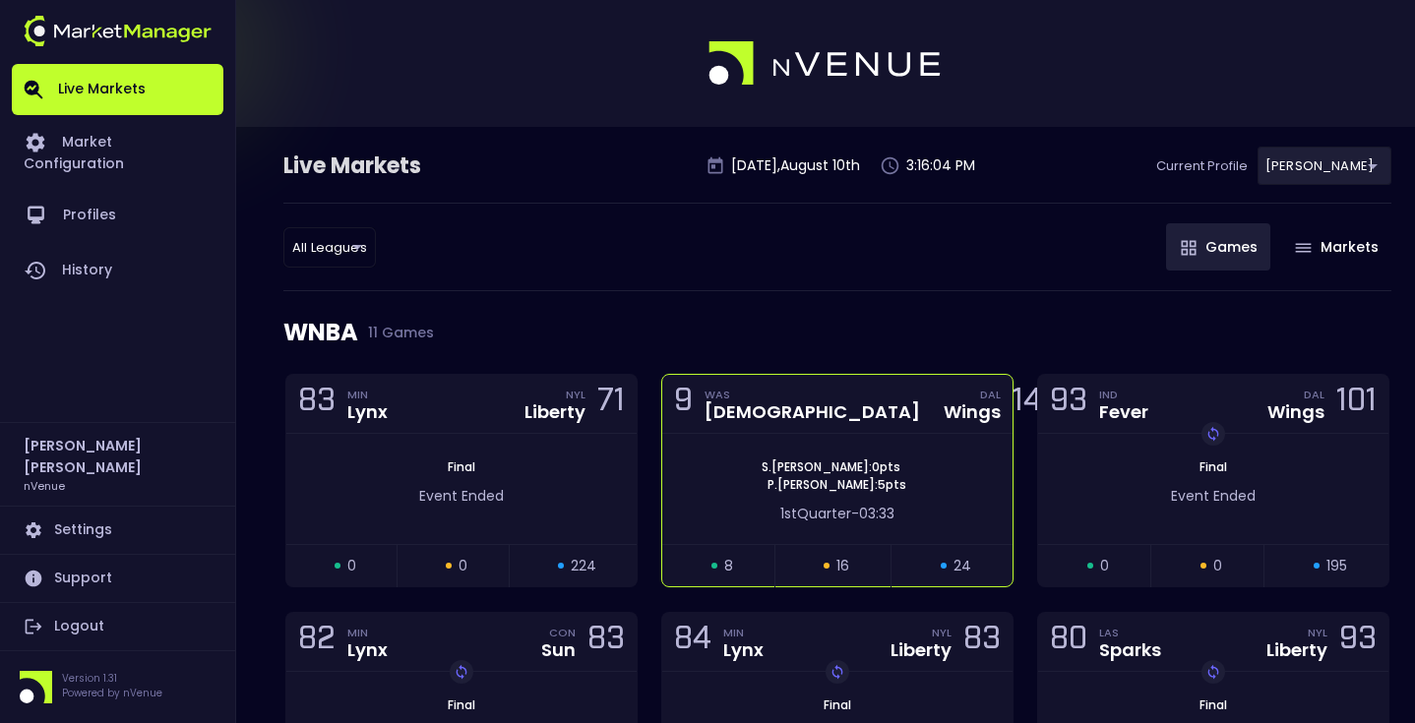
click at [843, 472] on span "S . Dolson : 0 pts" at bounding box center [831, 468] width 151 height 18
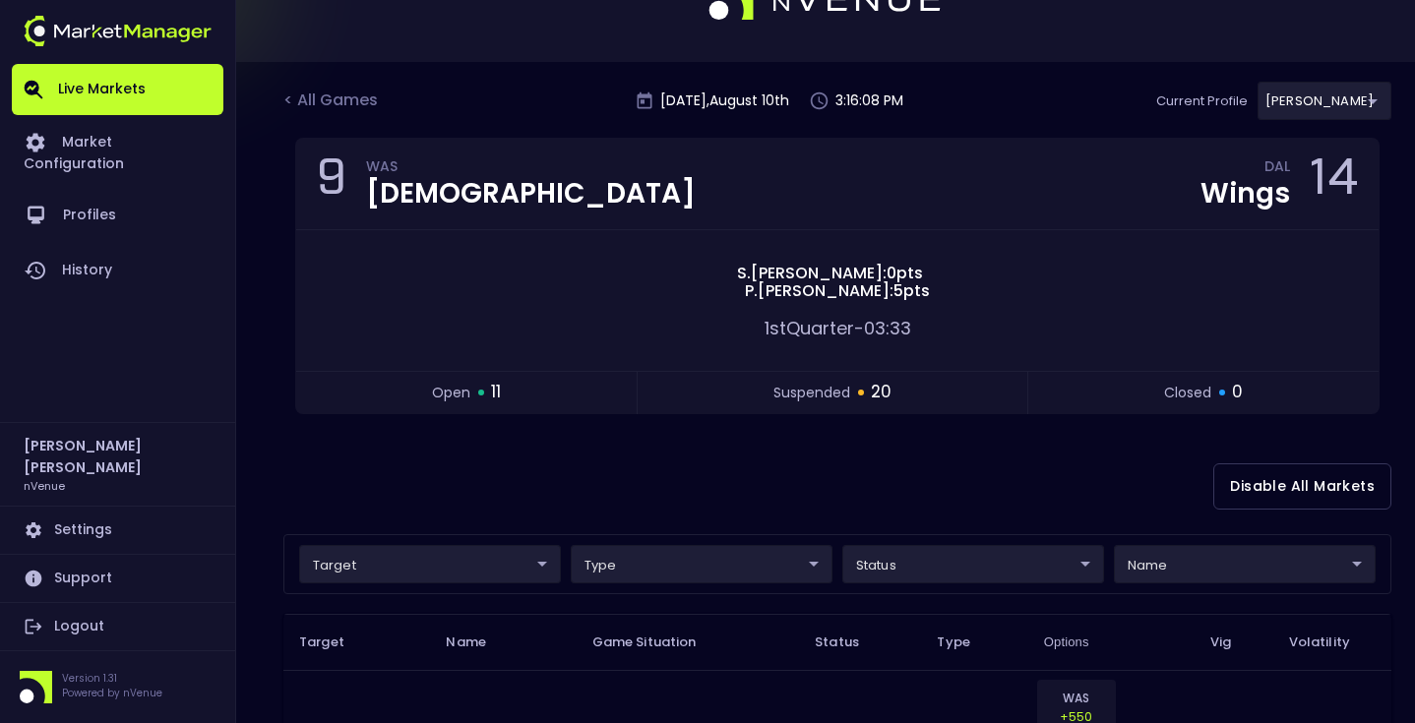
scroll to position [69, 0]
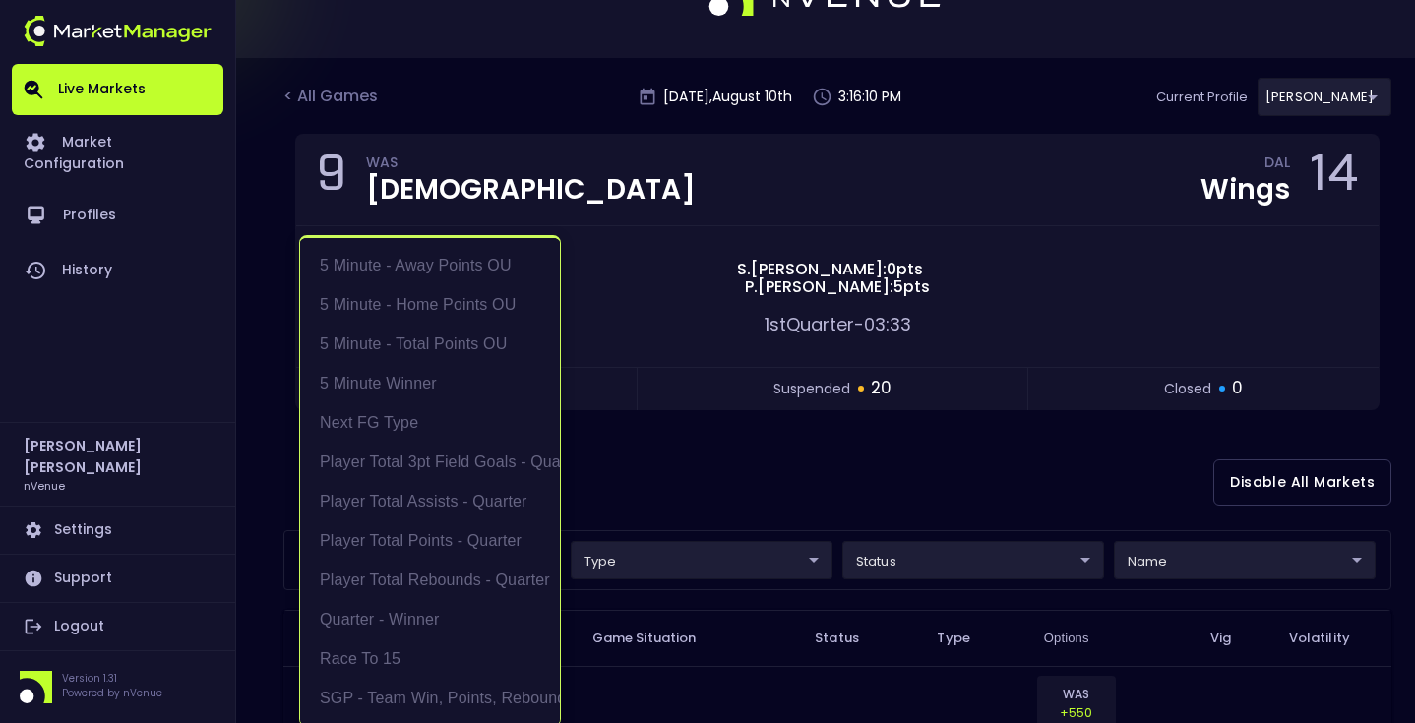
scroll to position [3, 0]
click at [609, 477] on div at bounding box center [707, 361] width 1415 height 723
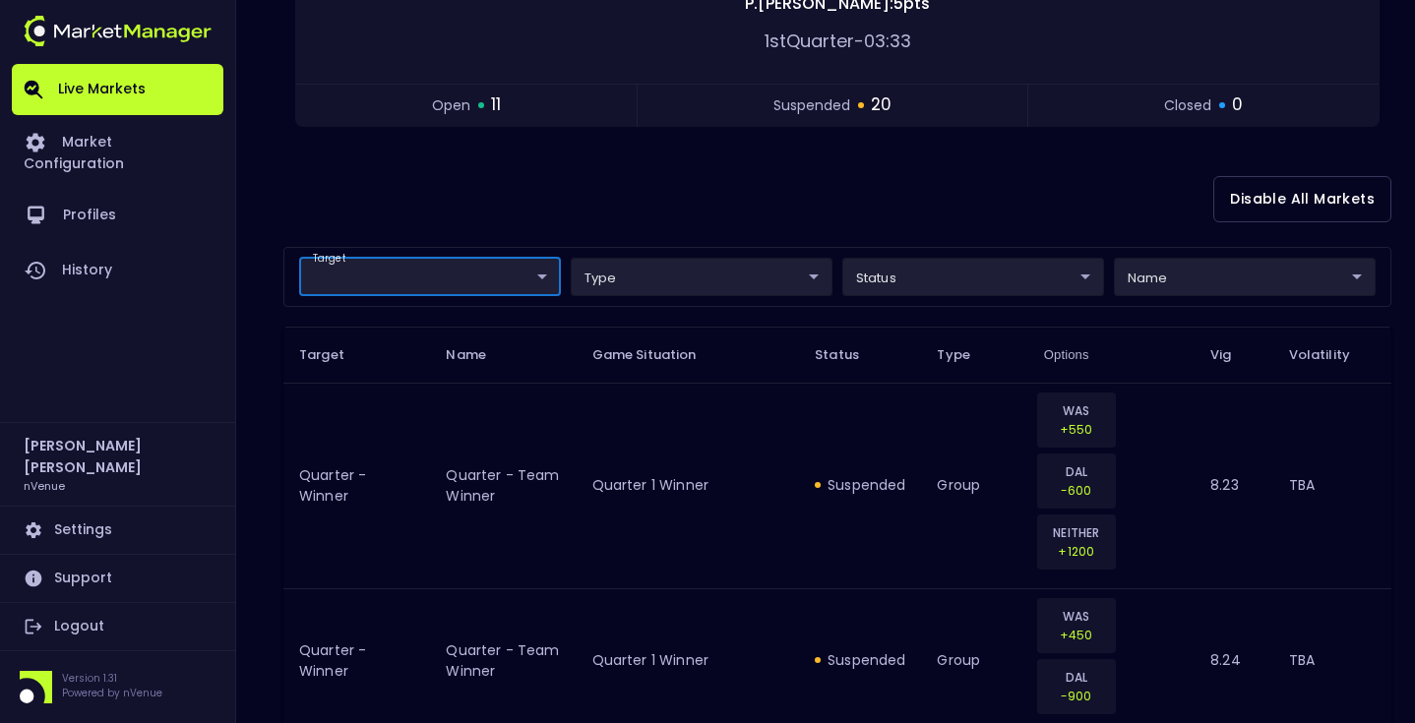
scroll to position [0, 0]
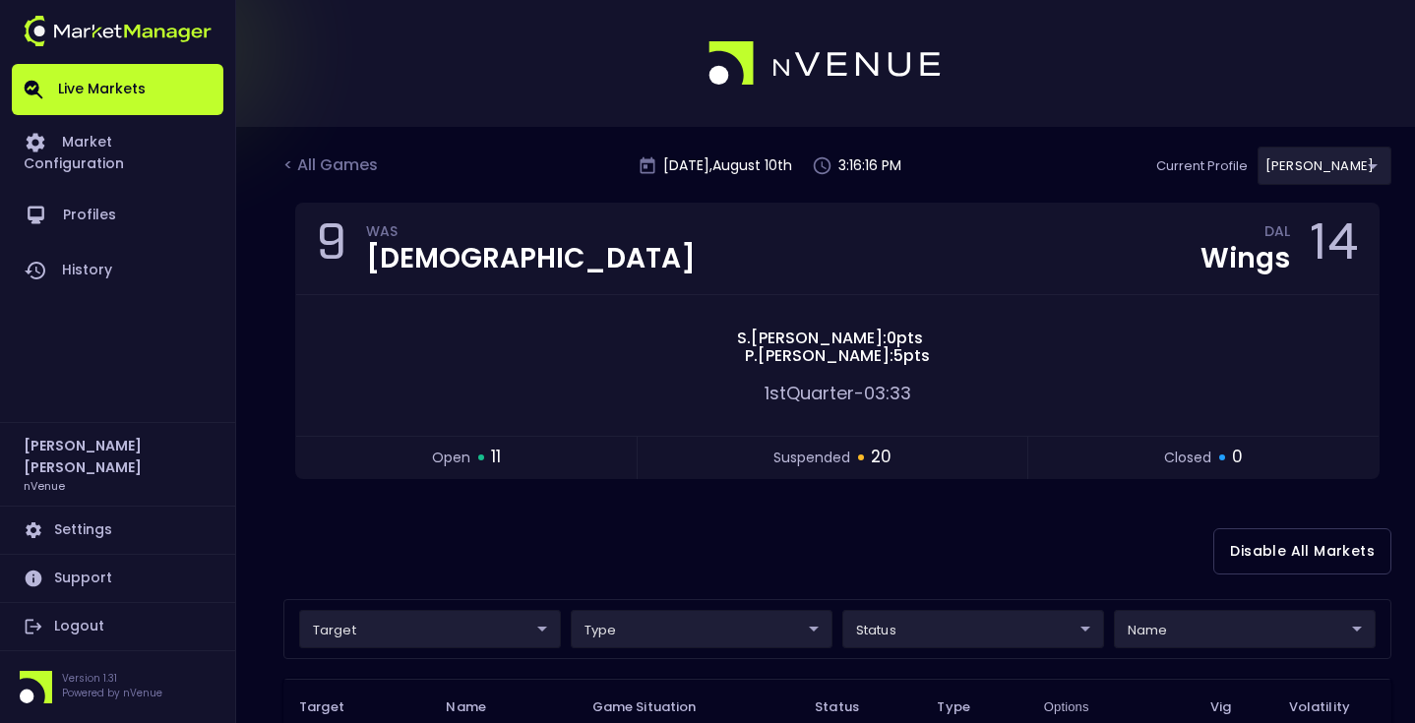
click at [610, 510] on div "Disable All Markets" at bounding box center [837, 551] width 1108 height 95
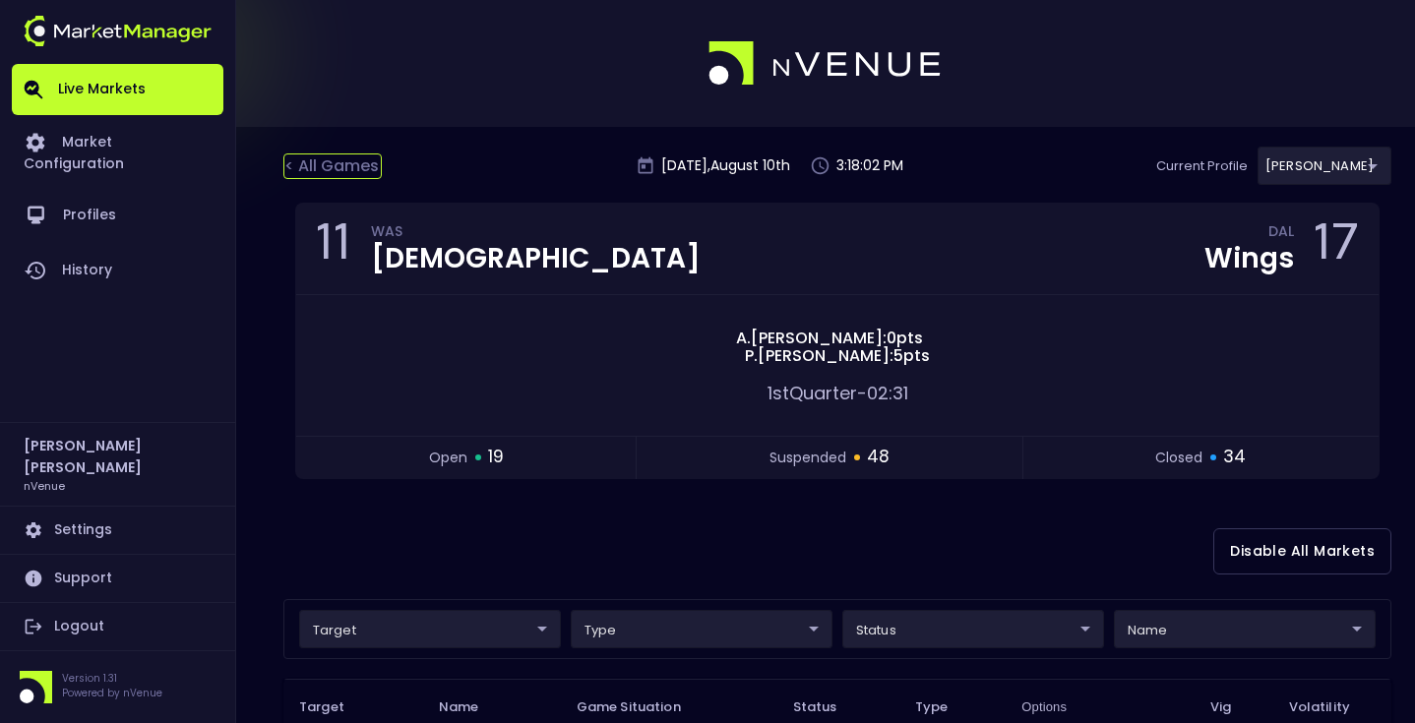
click at [305, 157] on div "< All Games" at bounding box center [332, 167] width 98 height 26
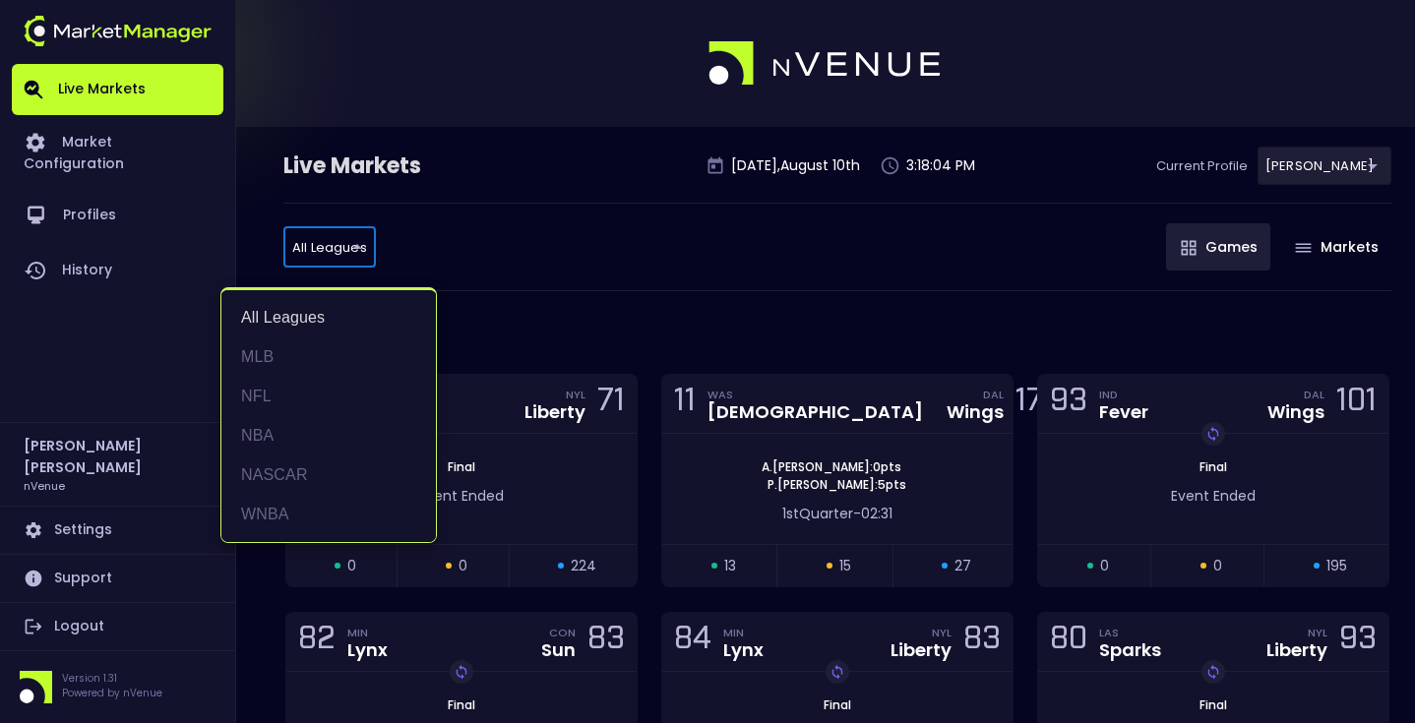
click at [346, 468] on li "NASCAR" at bounding box center [328, 475] width 215 height 39
type input "NASCAR"
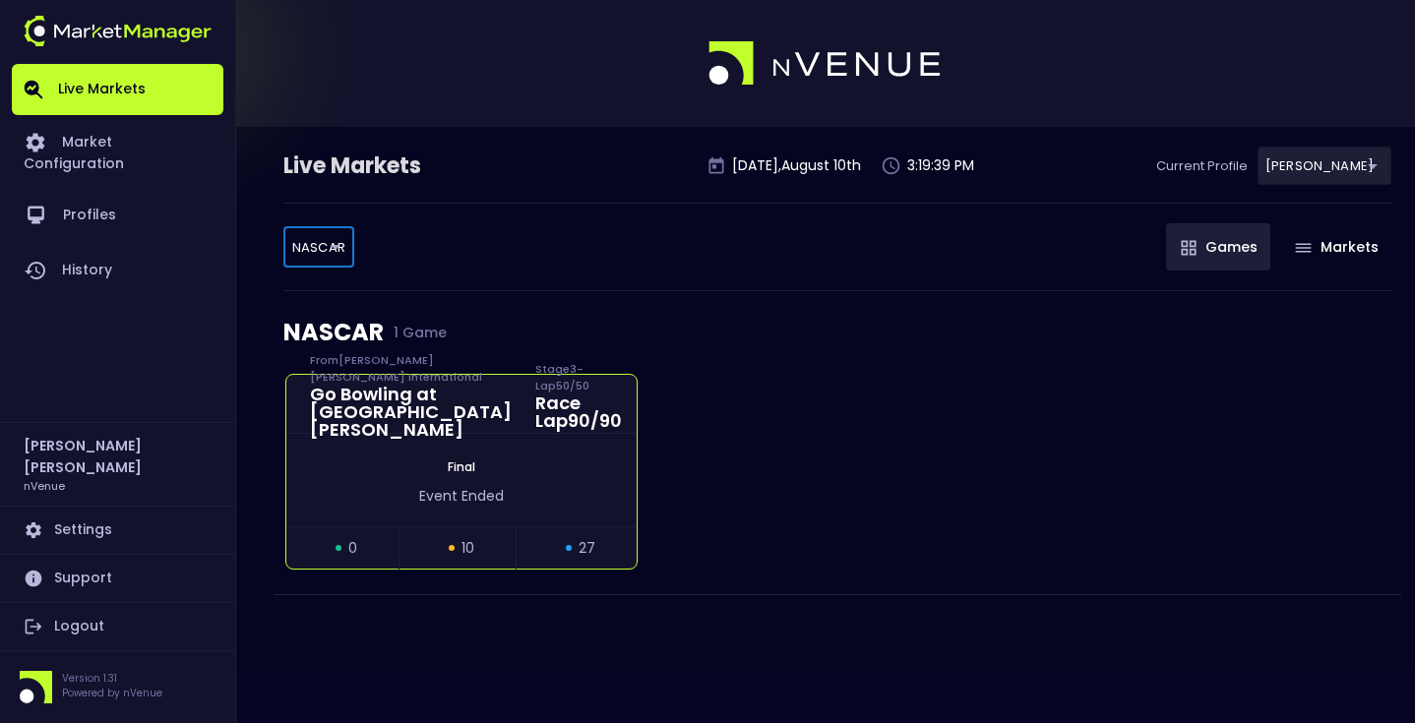
click at [433, 457] on div "Final Event Ended" at bounding box center [461, 480] width 350 height 93
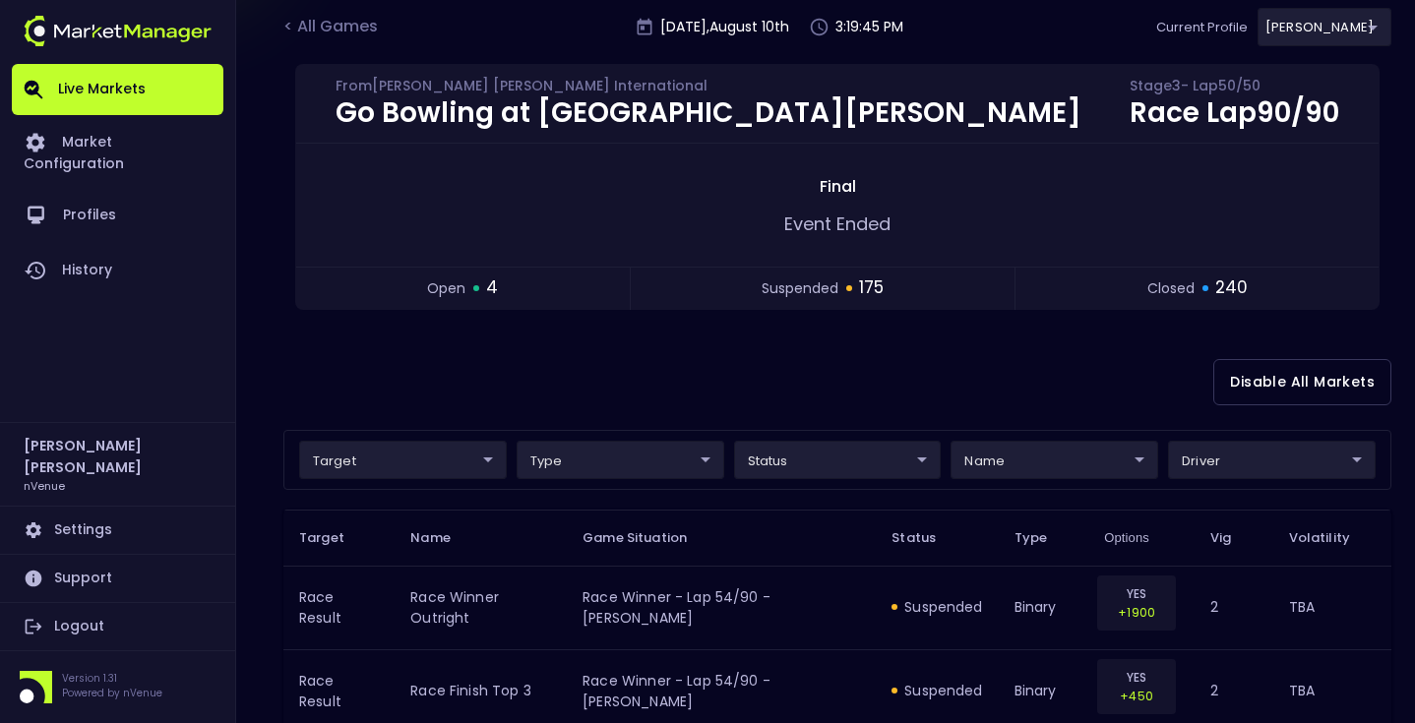
scroll to position [135, 0]
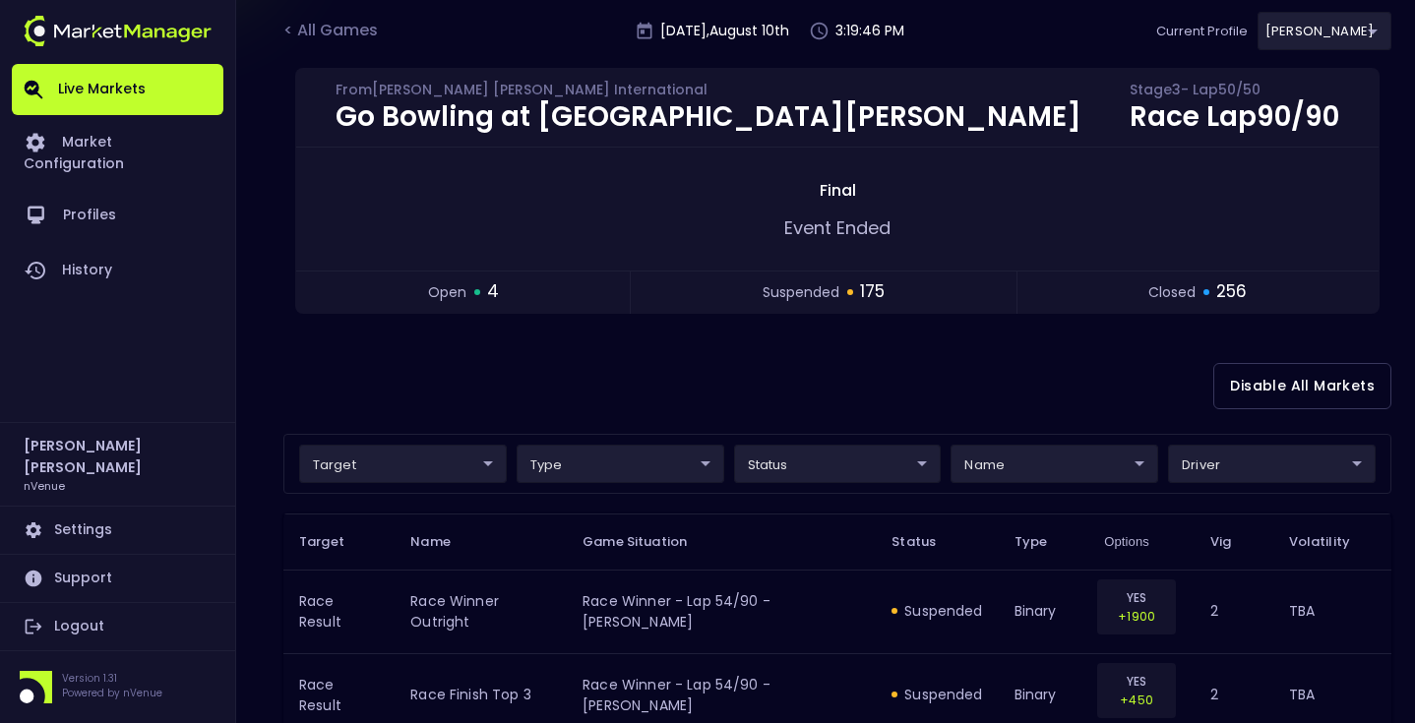
click at [481, 397] on div "Disable All Markets" at bounding box center [837, 386] width 1108 height 95
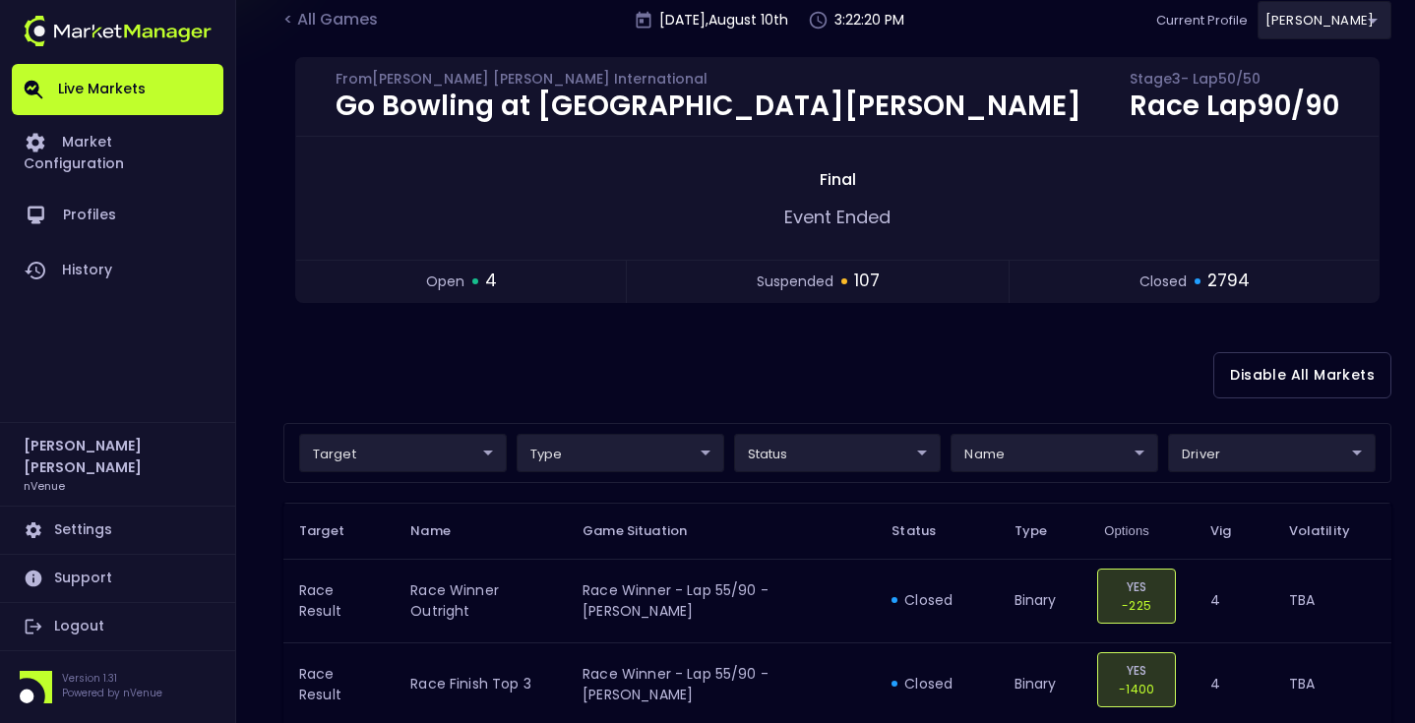
scroll to position [180, 0]
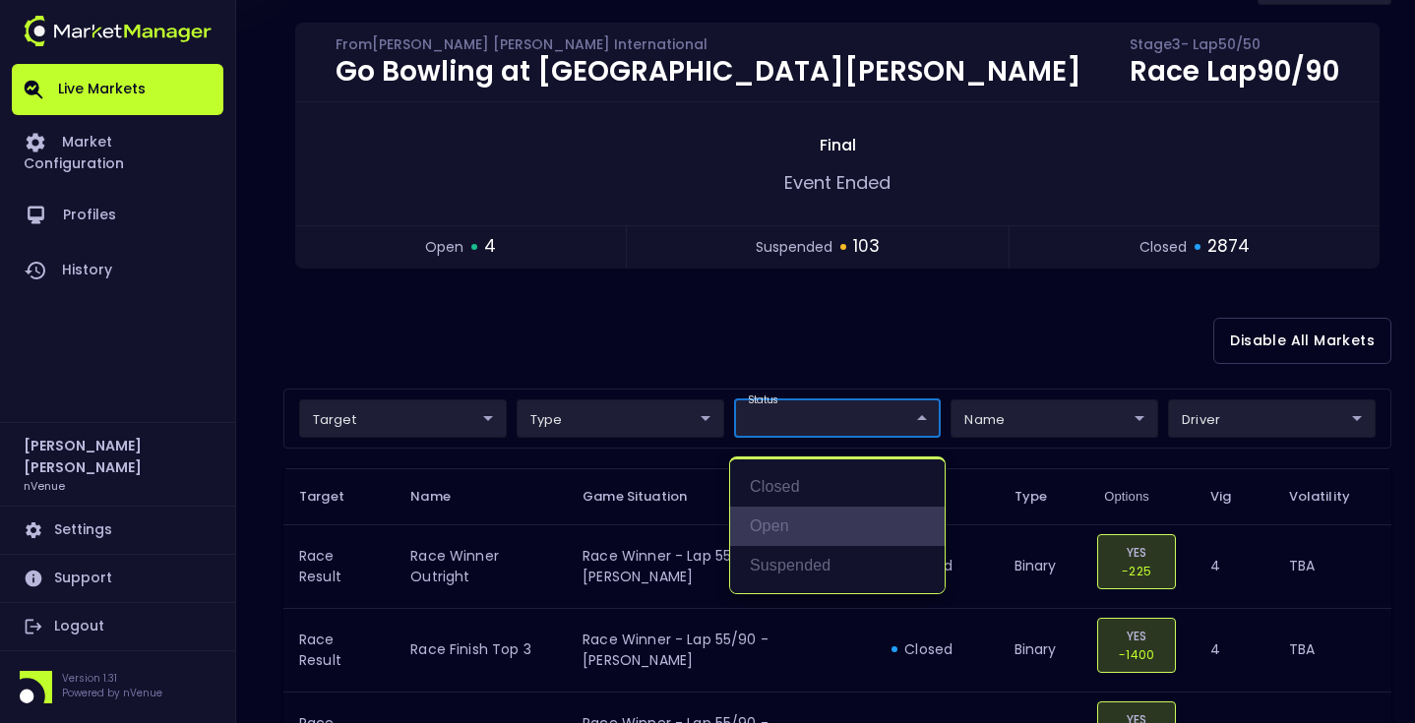
click at [817, 519] on li "open" at bounding box center [837, 526] width 215 height 39
type input "open"
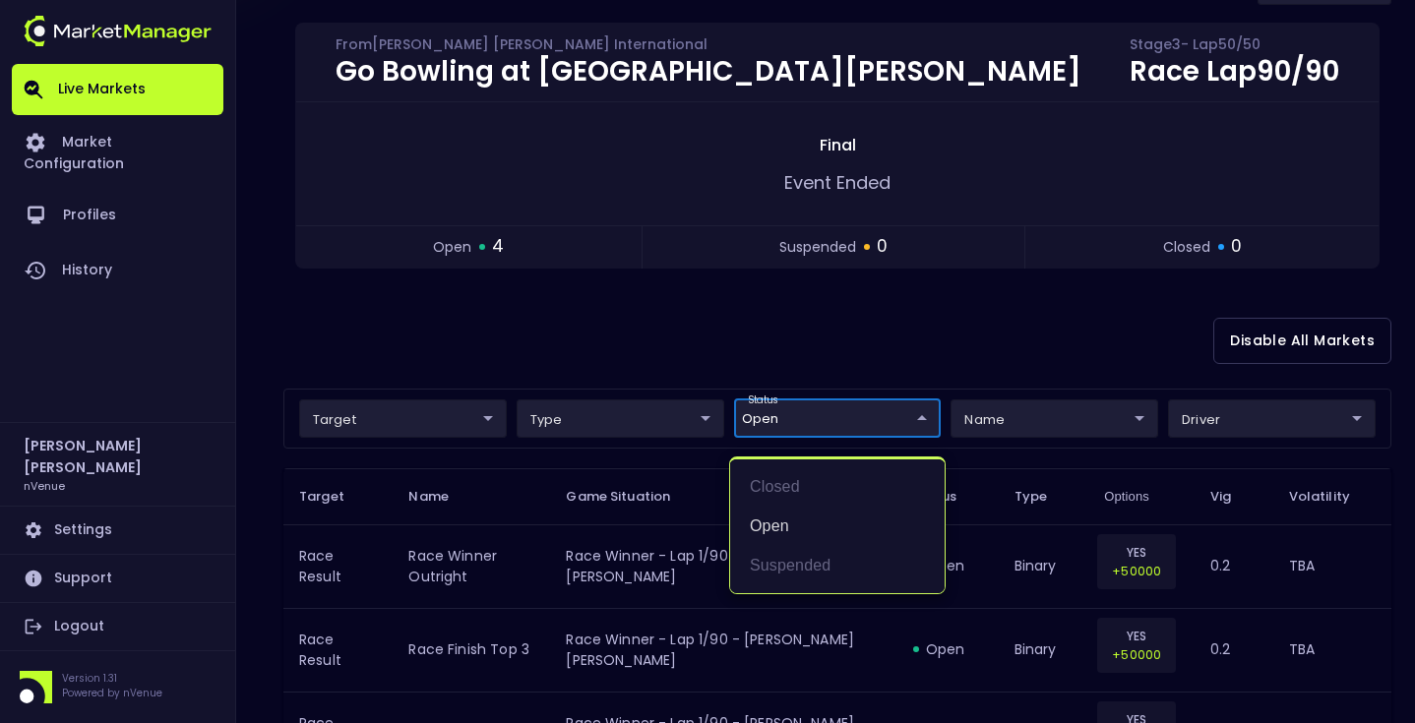
click at [717, 364] on div at bounding box center [707, 361] width 1415 height 723
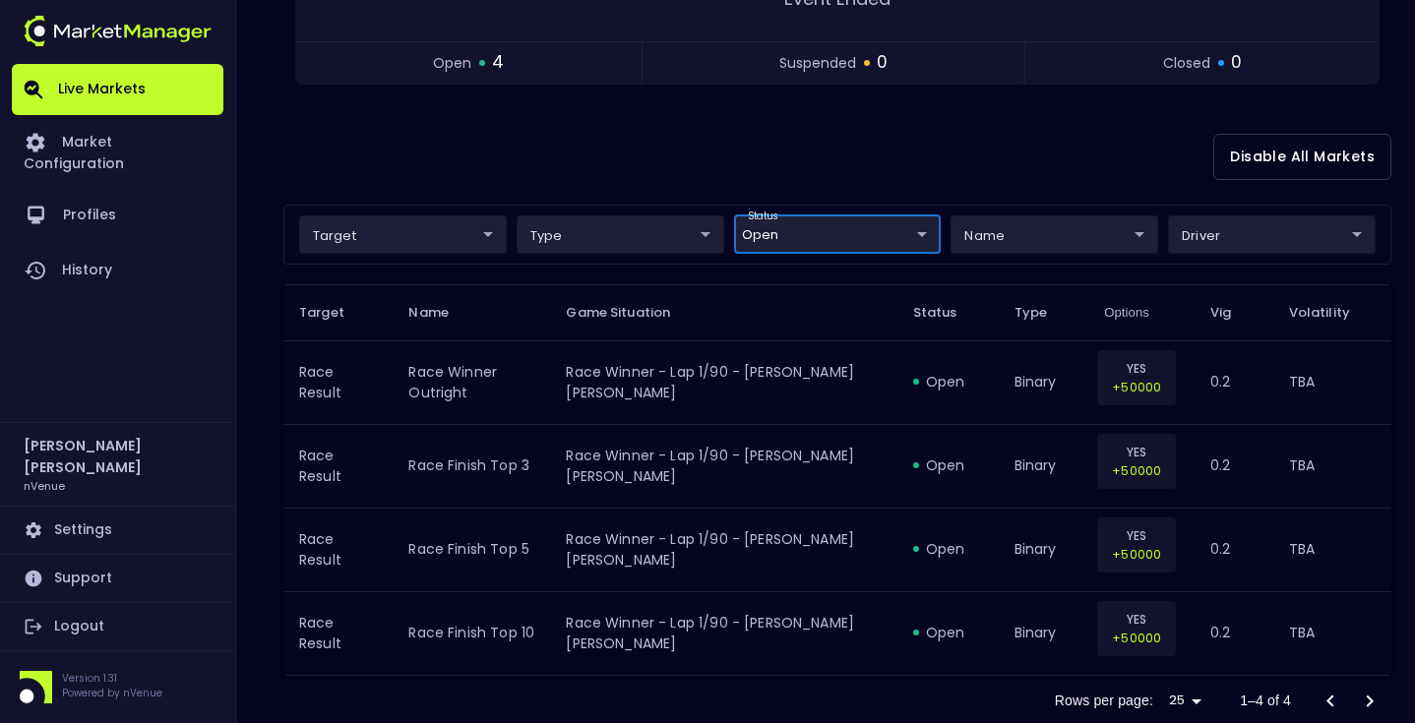
scroll to position [358, 0]
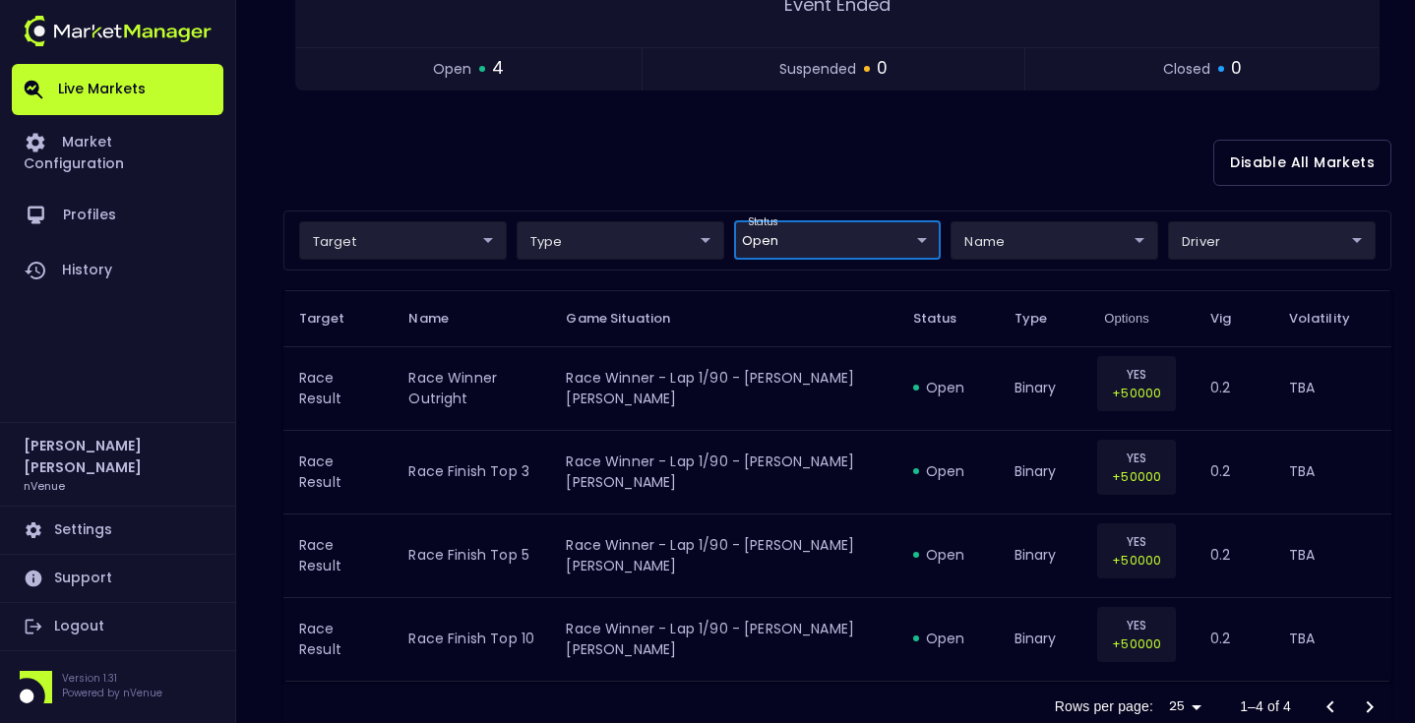
click at [859, 223] on body "Live Markets Market Configuration Profiles History Matt Jensen nVenue Settings …" at bounding box center [707, 211] width 1415 height 1139
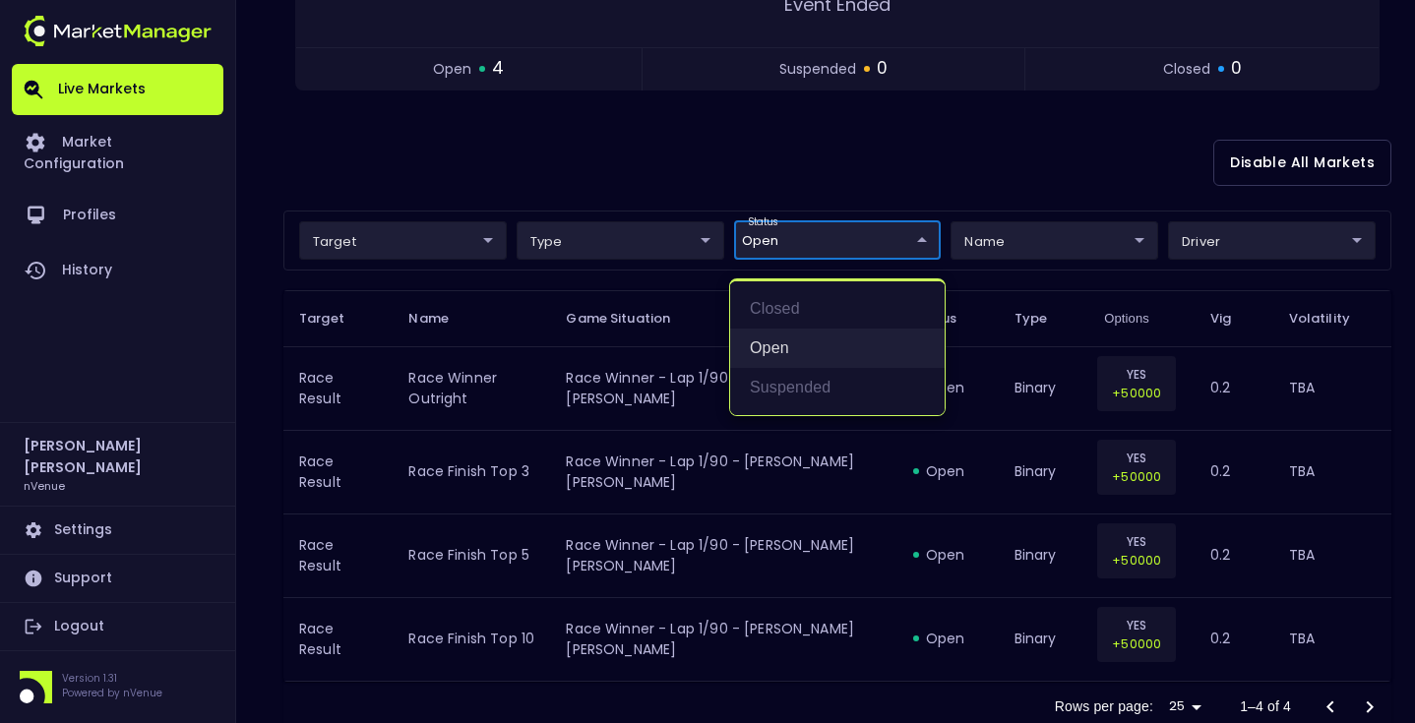
click at [812, 352] on li "open" at bounding box center [837, 348] width 215 height 39
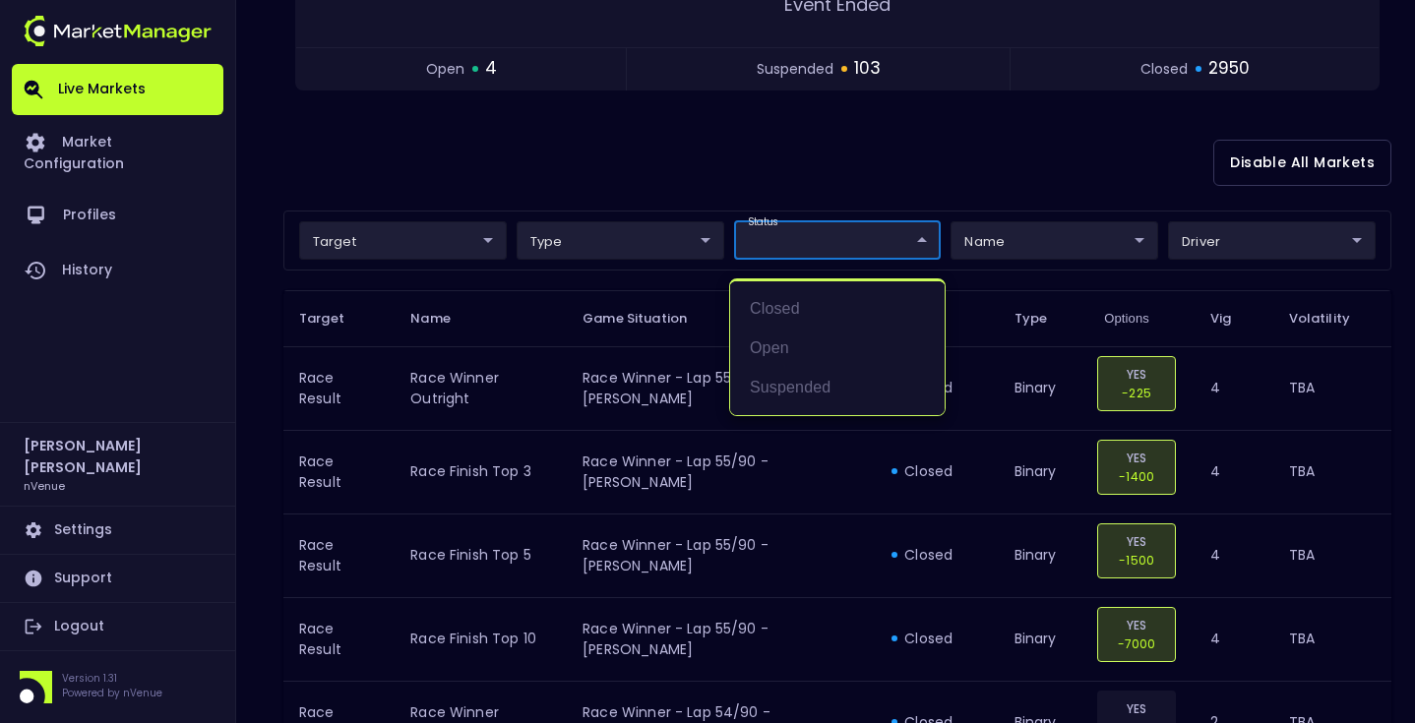
click at [817, 145] on div at bounding box center [707, 361] width 1415 height 723
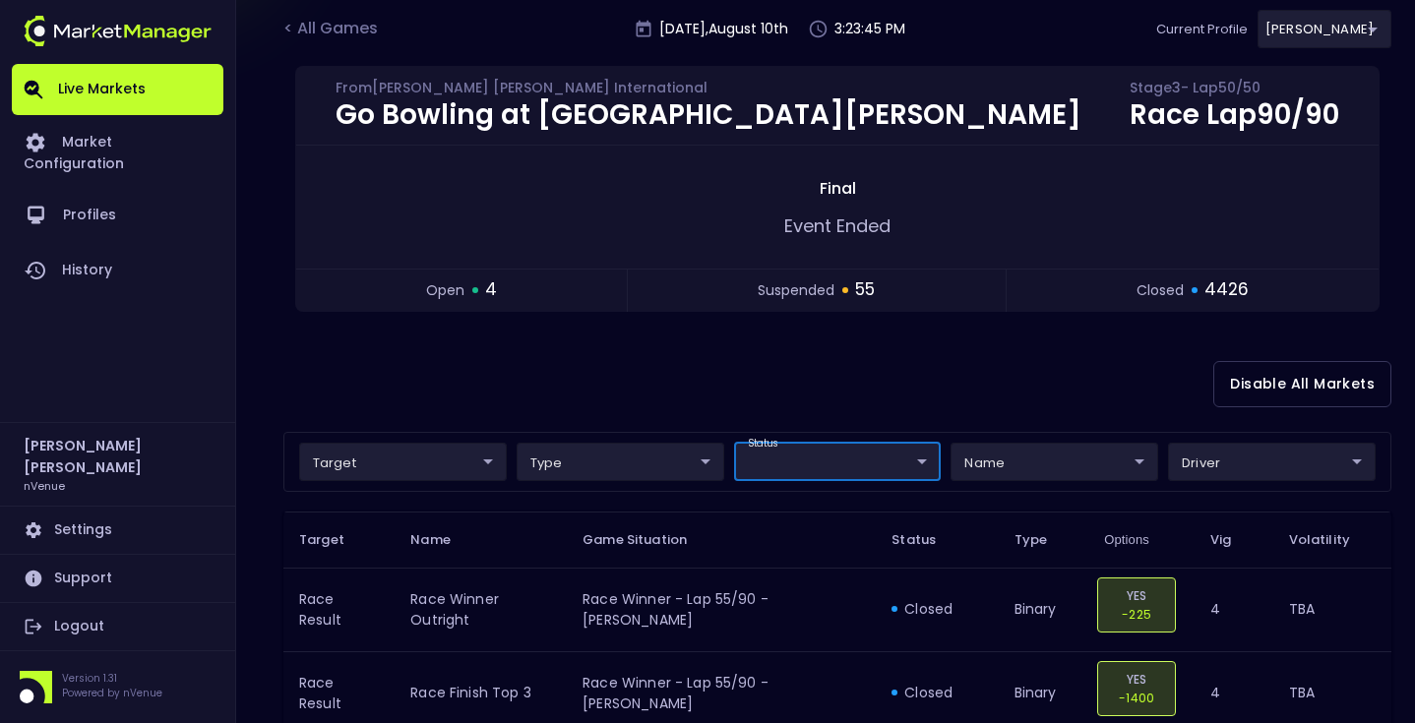
scroll to position [0, 0]
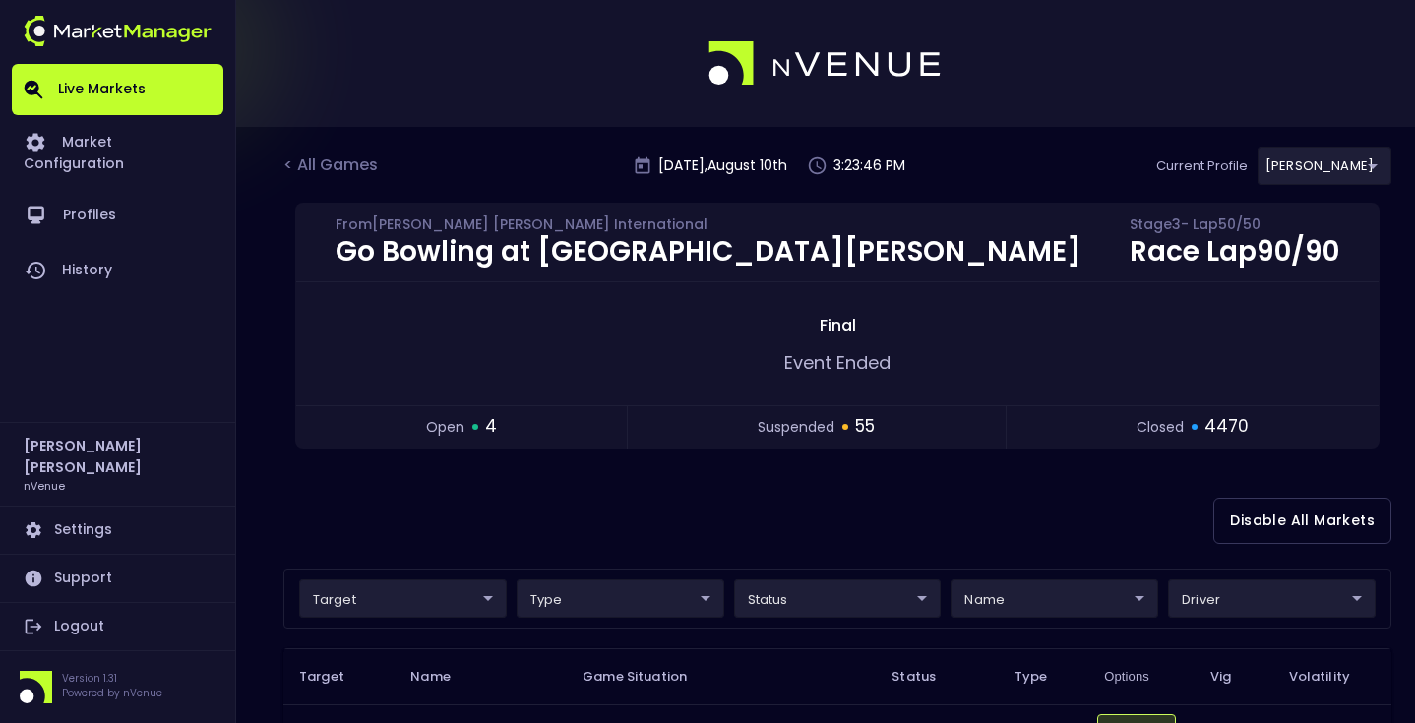
click at [700, 526] on div "Disable All Markets" at bounding box center [837, 520] width 1108 height 95
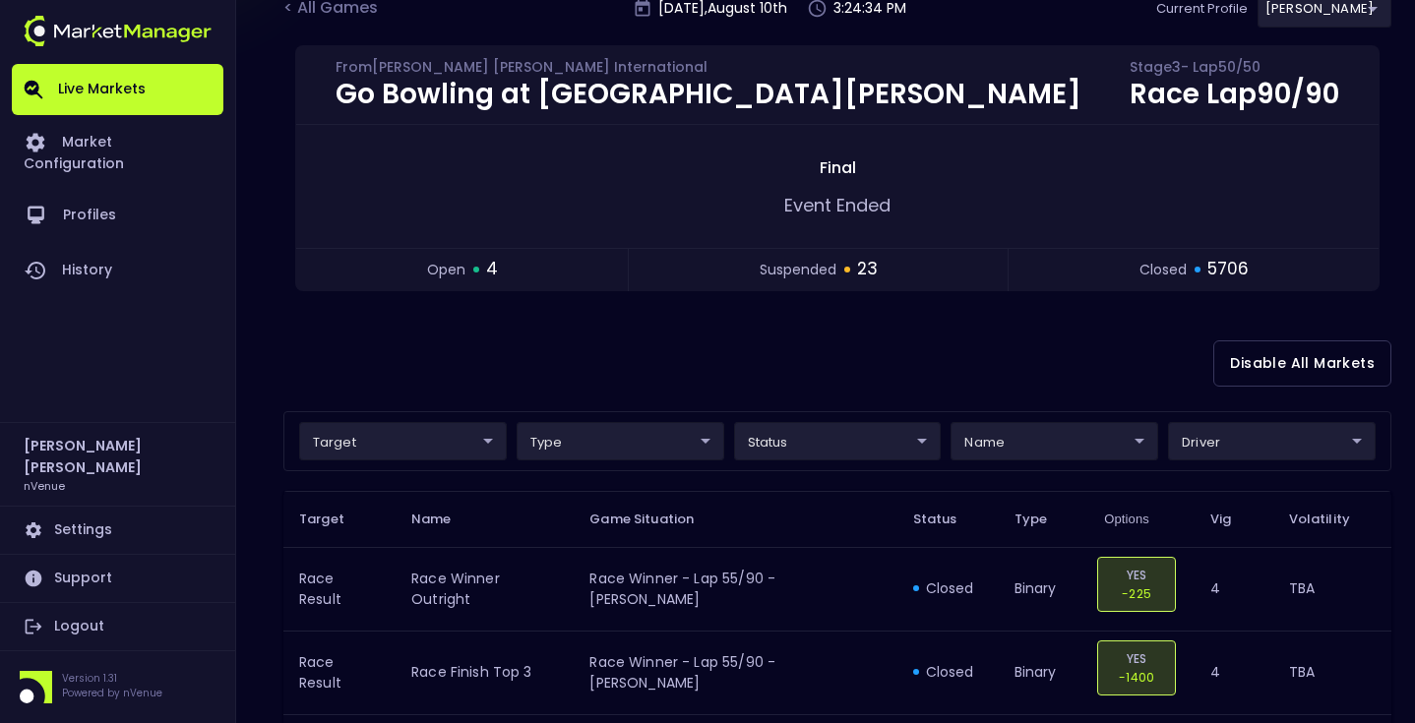
click at [579, 325] on div "Disable All Markets" at bounding box center [837, 363] width 1108 height 95
click at [844, 339] on div "Disable All Markets" at bounding box center [837, 363] width 1108 height 95
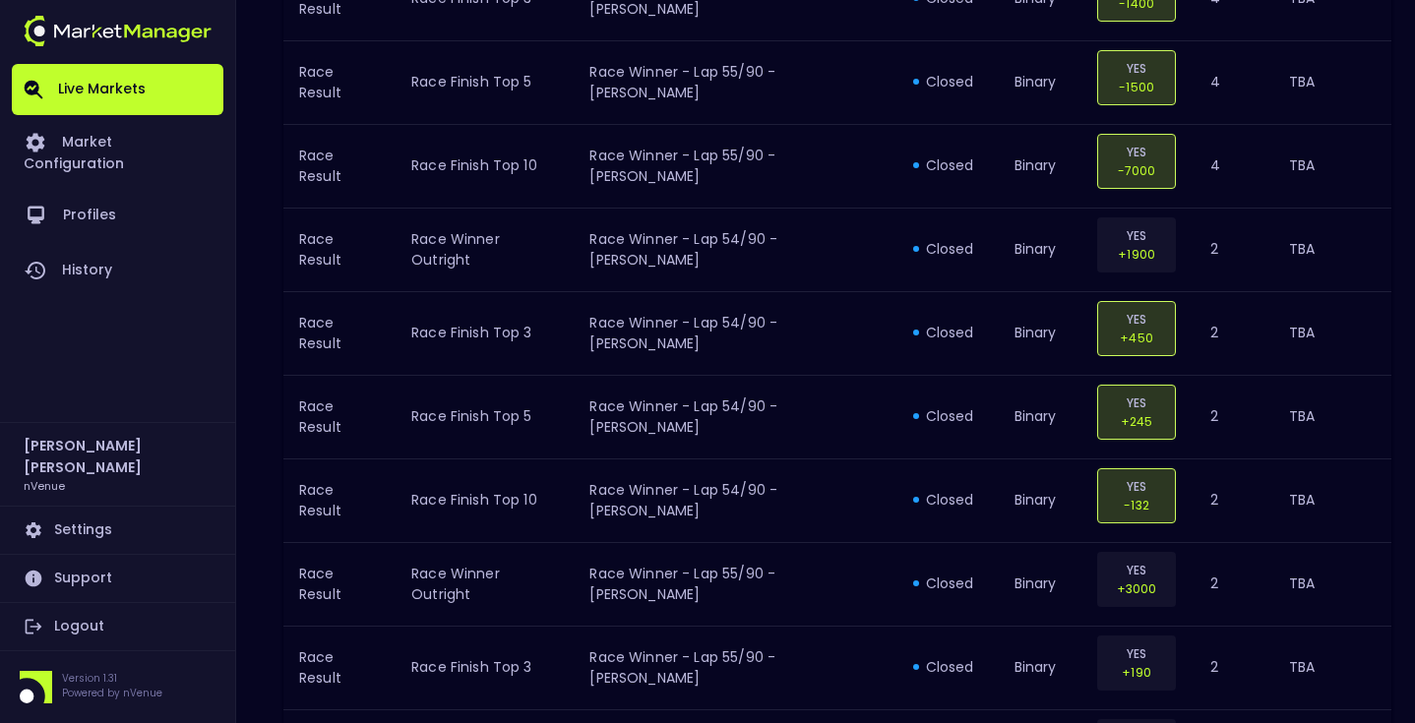
scroll to position [512, 0]
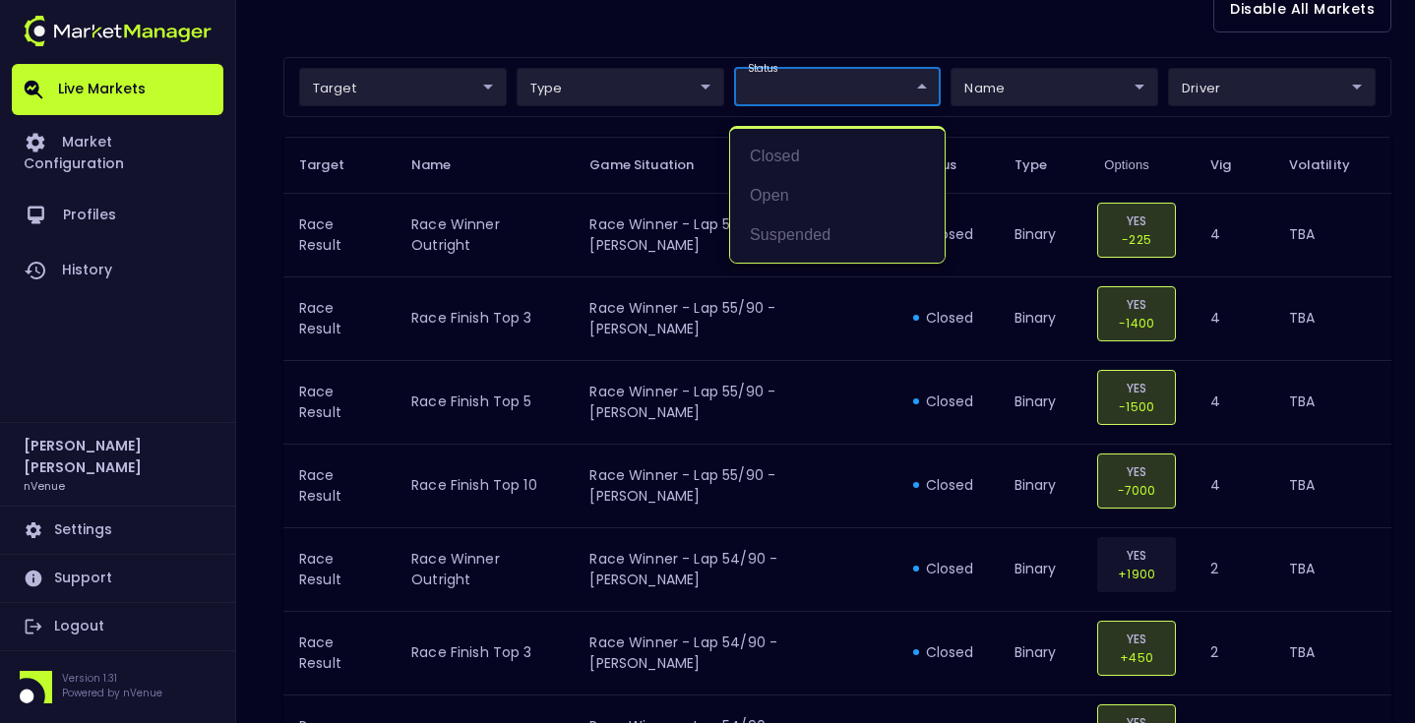
click at [819, 234] on li "suspended" at bounding box center [837, 235] width 215 height 39
type input "suspended"
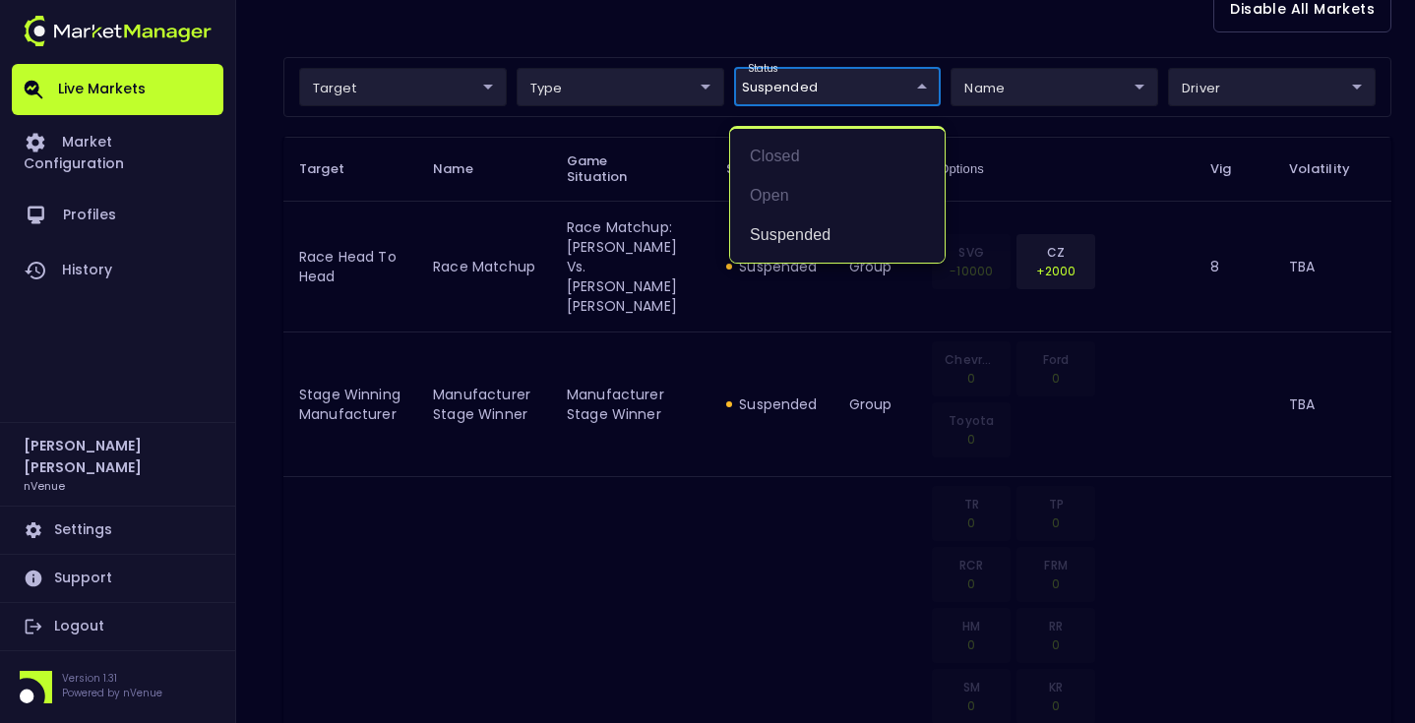
click at [705, 29] on div at bounding box center [707, 361] width 1415 height 723
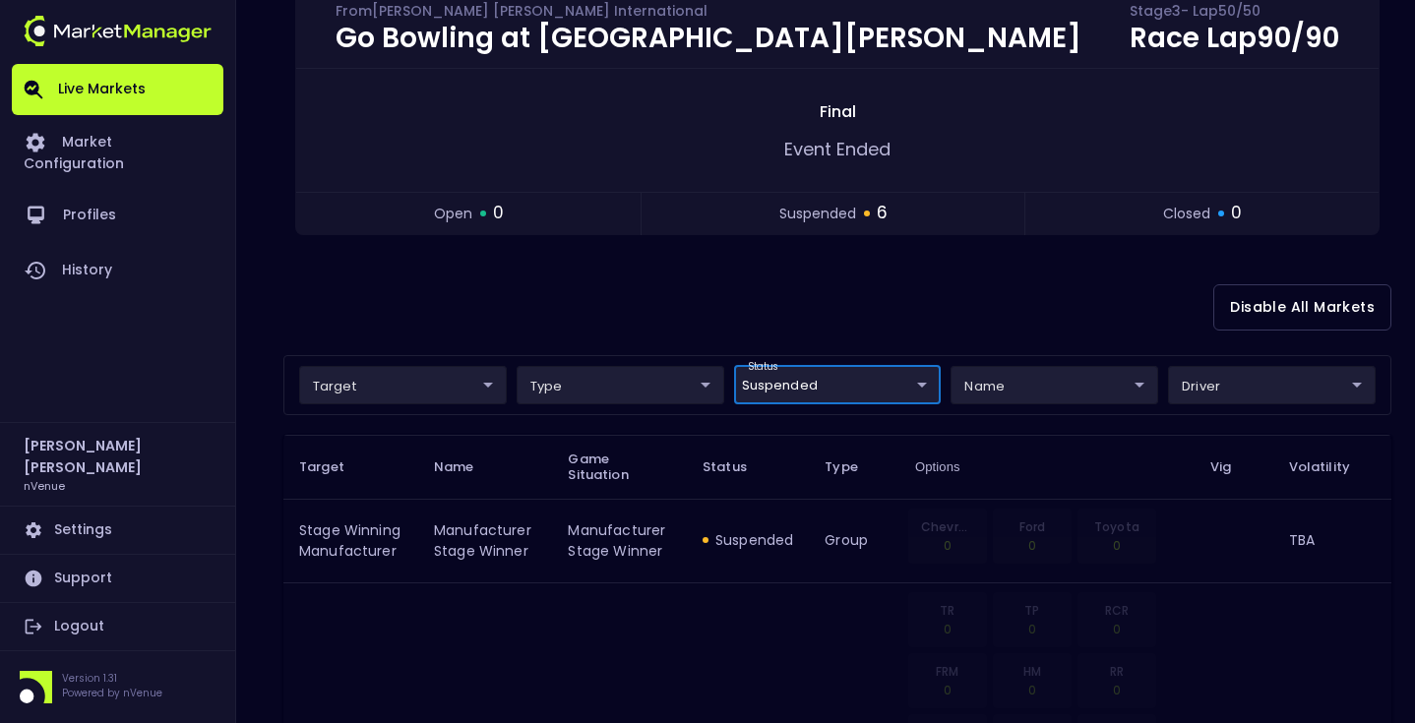
scroll to position [0, 0]
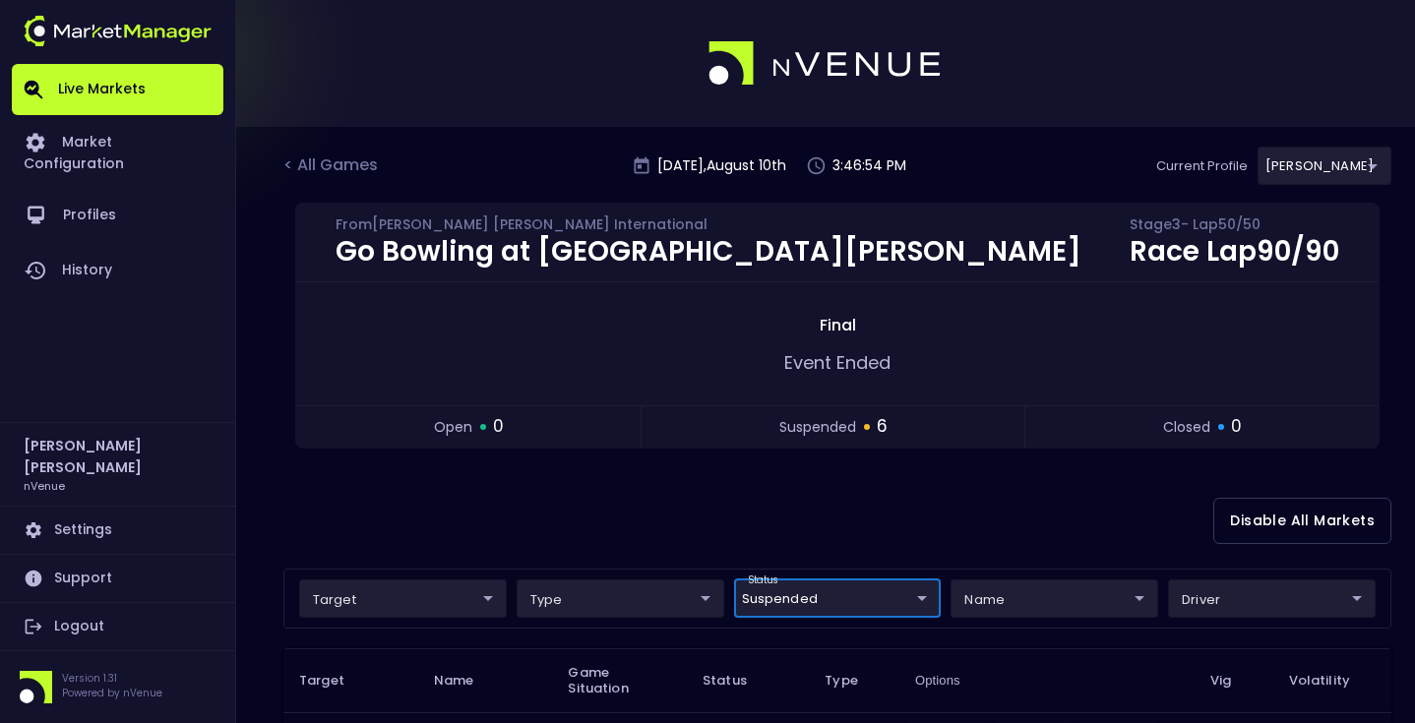
click at [675, 519] on div "Disable All Markets" at bounding box center [837, 520] width 1108 height 95
drag, startPoint x: 348, startPoint y: 161, endPoint x: 378, endPoint y: 158, distance: 29.7
click at [350, 160] on div "< All Games" at bounding box center [332, 167] width 98 height 26
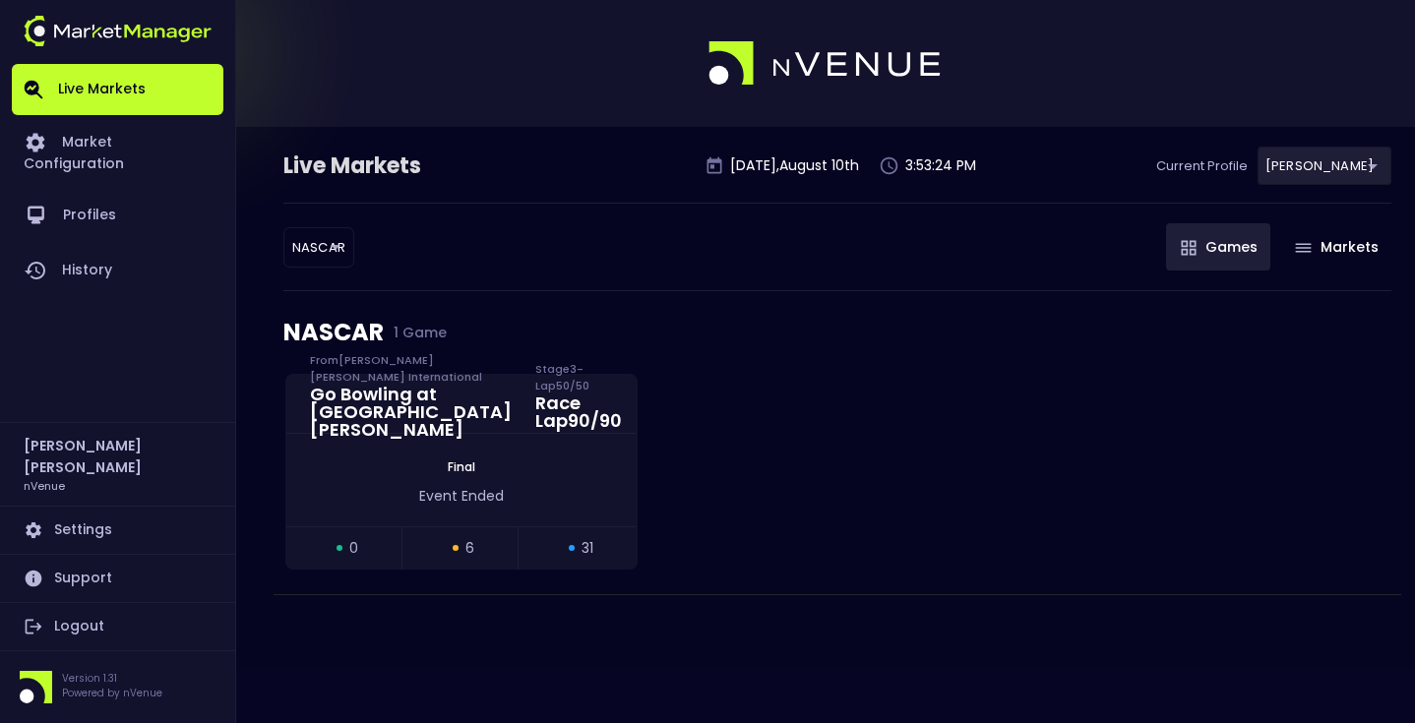
click at [512, 155] on div "Live Markets" at bounding box center [403, 166] width 240 height 31
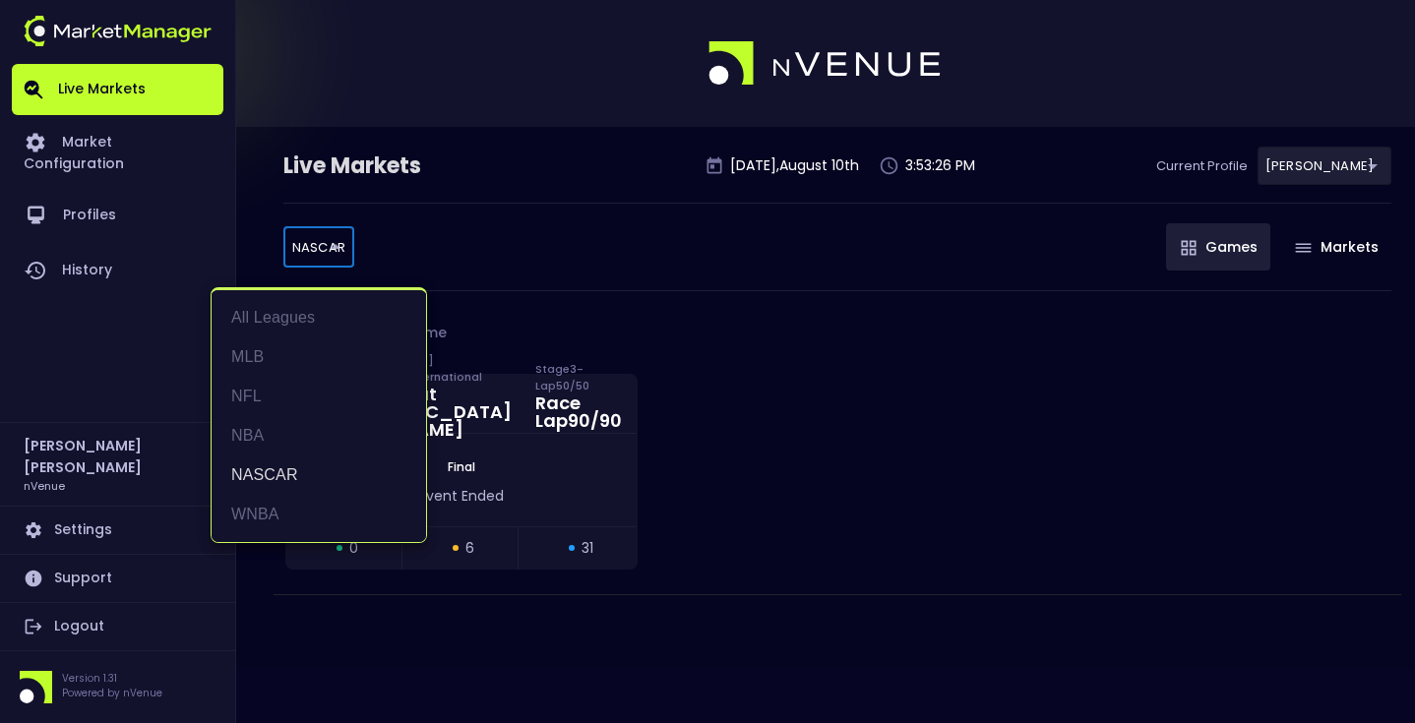
click at [322, 252] on body "Live Markets Market Configuration Profiles History Matt Jensen nVenue Settings …" at bounding box center [707, 361] width 1415 height 723
click at [322, 506] on li "WNBA" at bounding box center [319, 514] width 215 height 39
type input "WNBA"
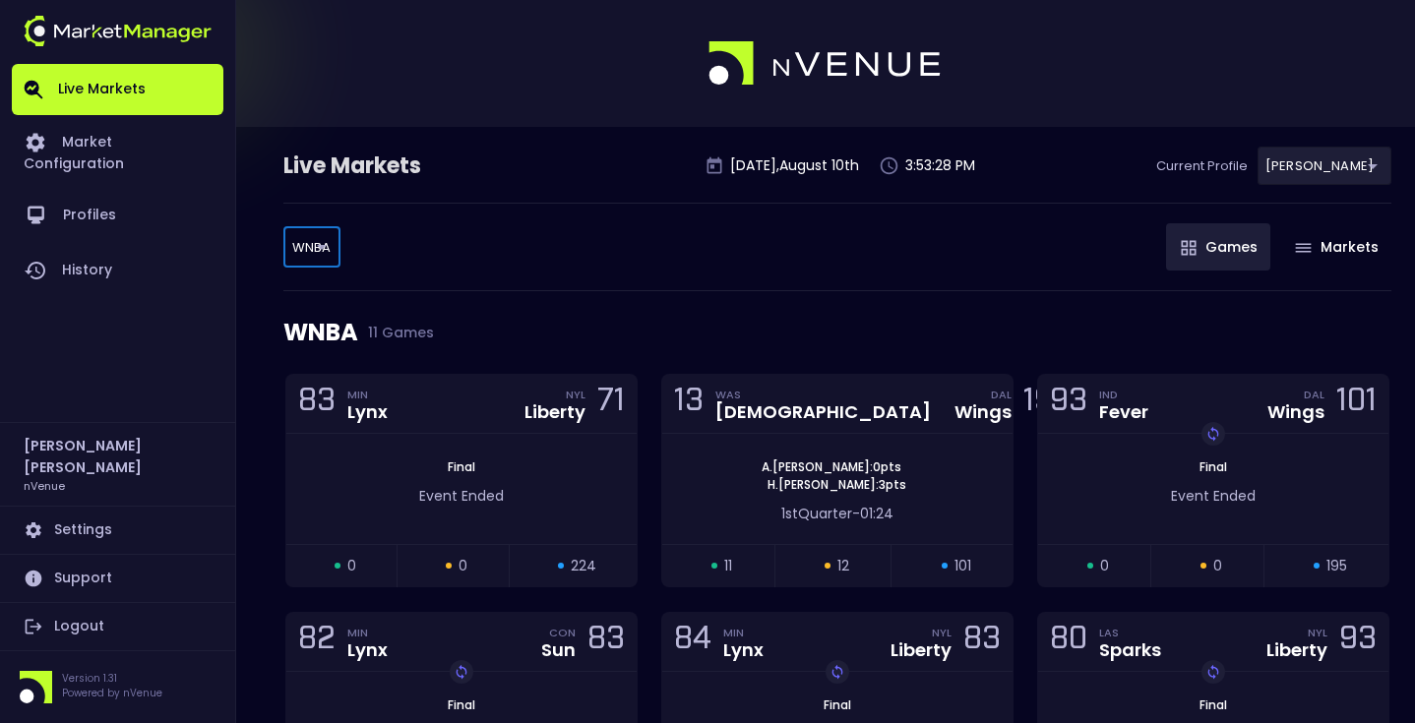
click at [541, 314] on div "WNBA 11 Games" at bounding box center [837, 332] width 1108 height 83
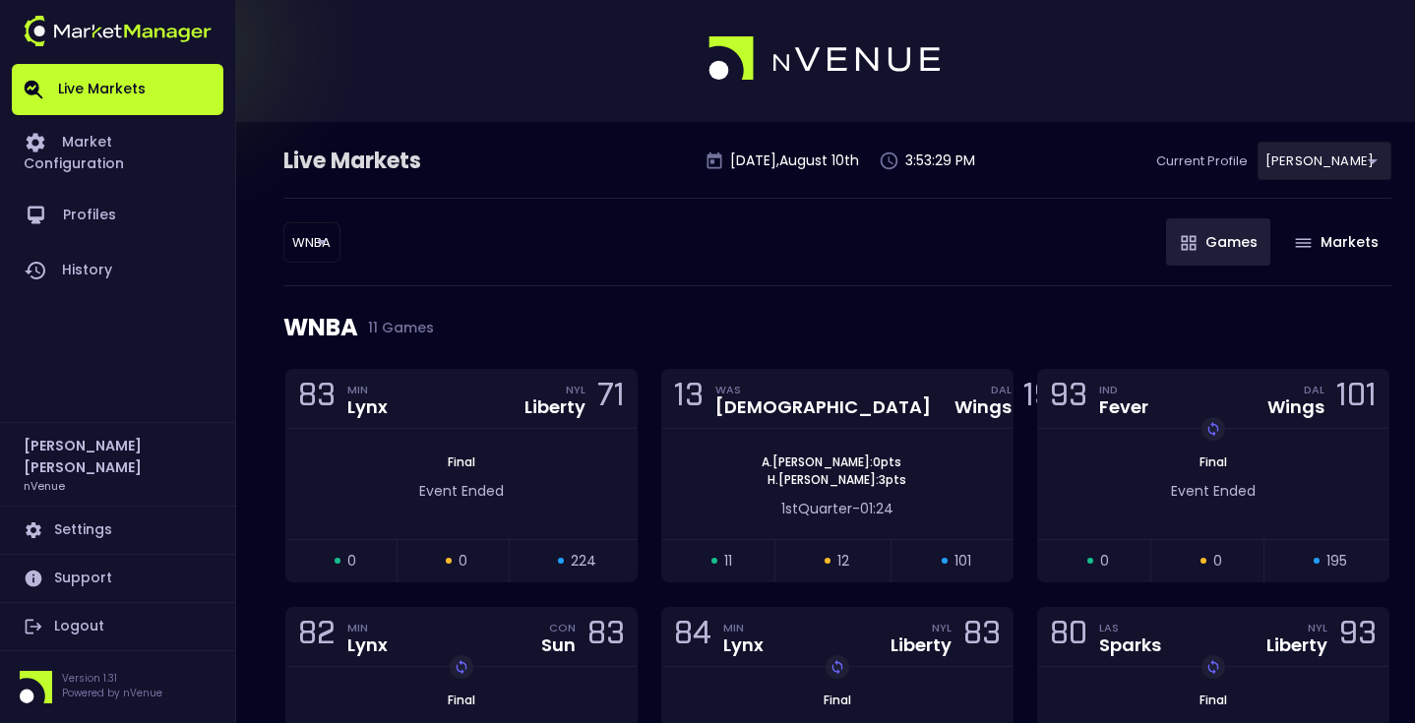
scroll to position [45, 0]
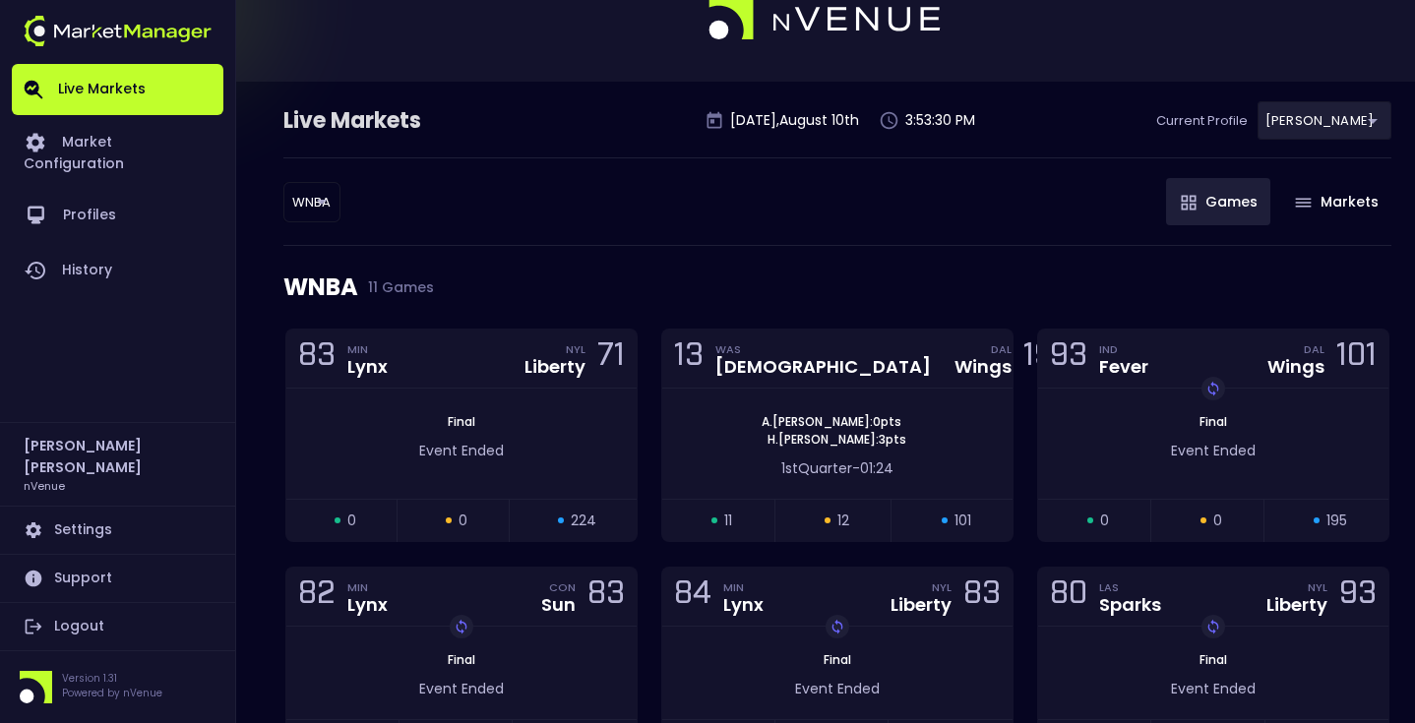
click at [613, 246] on div "WNBA 11 Games" at bounding box center [837, 287] width 1108 height 83
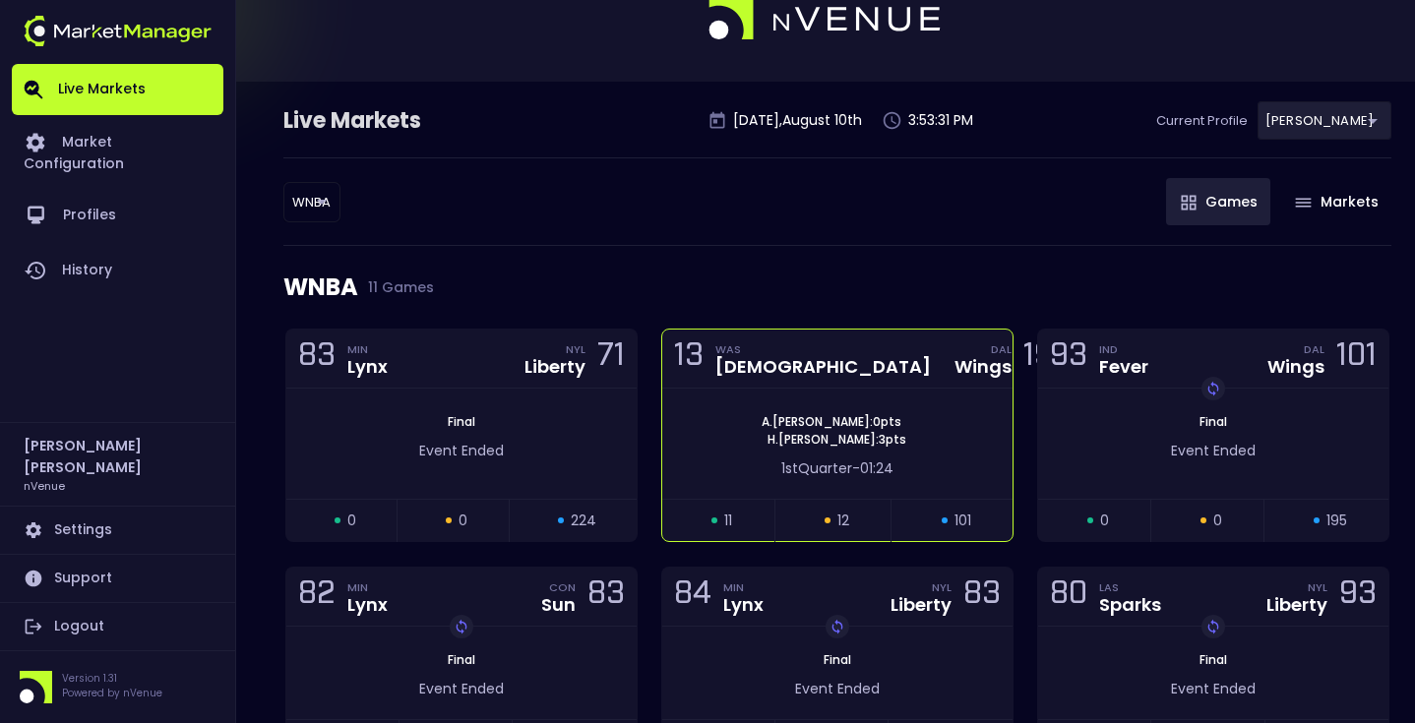
click at [747, 422] on div "A . Clark : 0 pts H . Jones : 3 pts" at bounding box center [837, 430] width 350 height 35
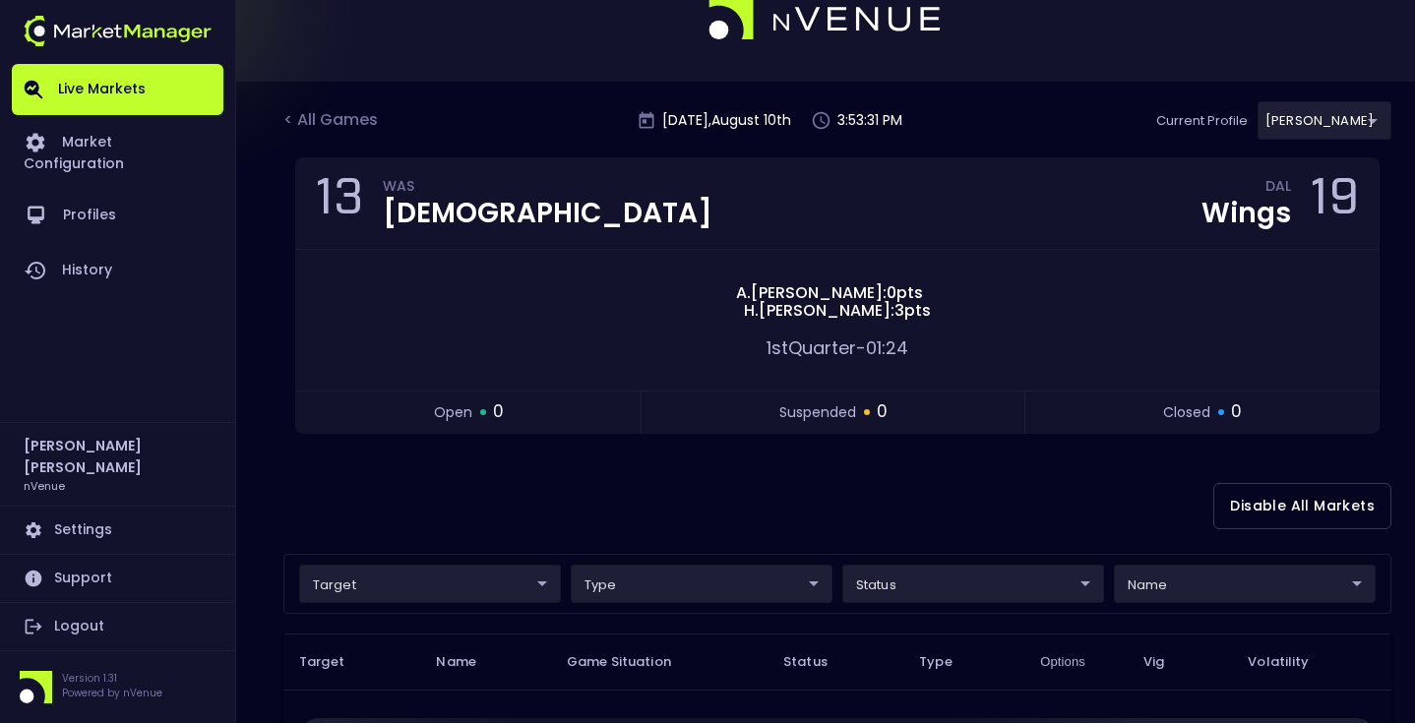
scroll to position [0, 0]
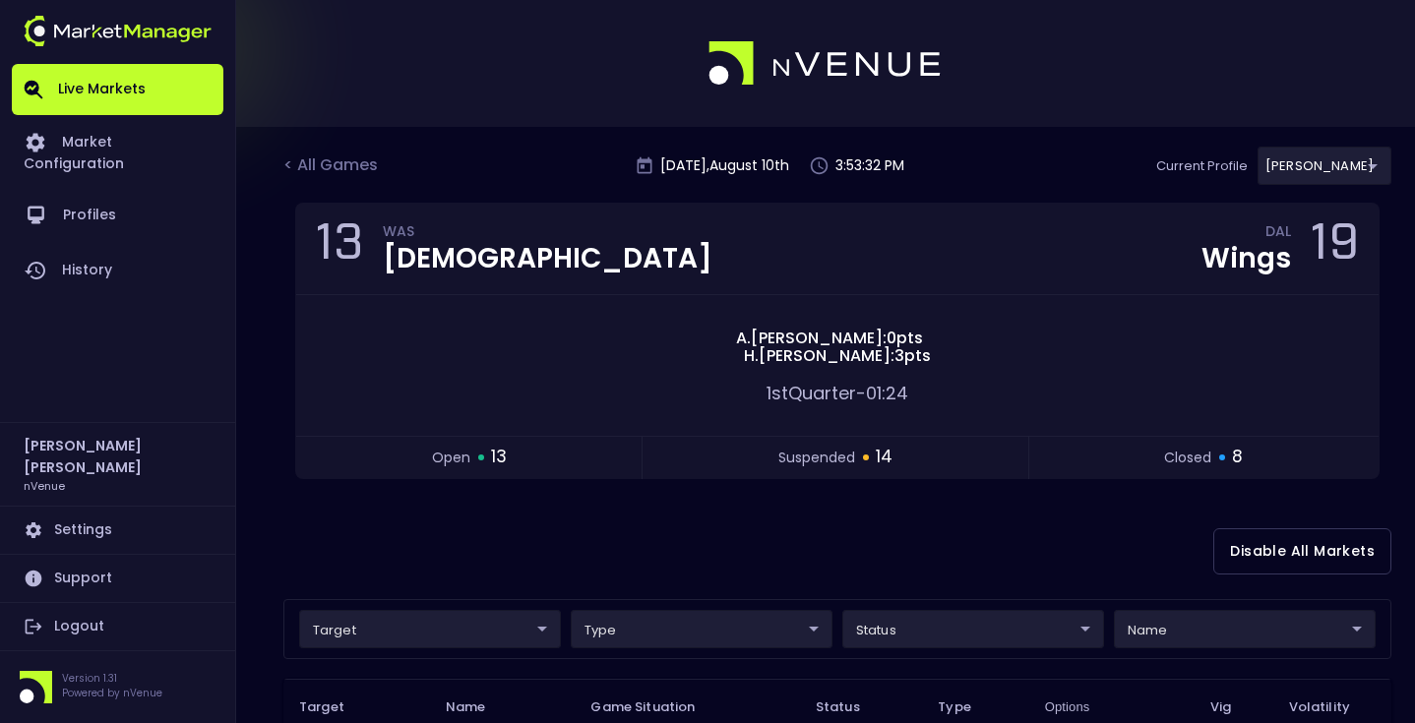
click at [907, 522] on div "Disable All Markets" at bounding box center [837, 551] width 1108 height 95
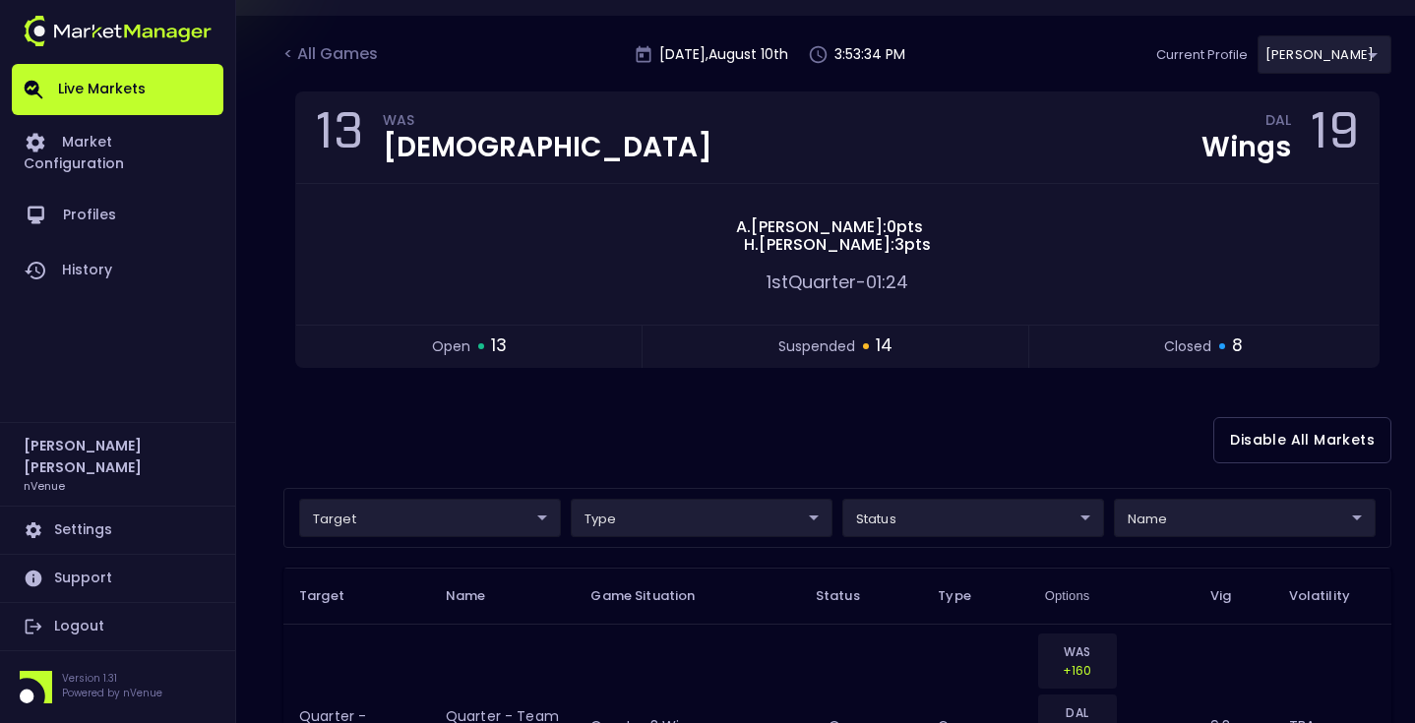
scroll to position [82, 0]
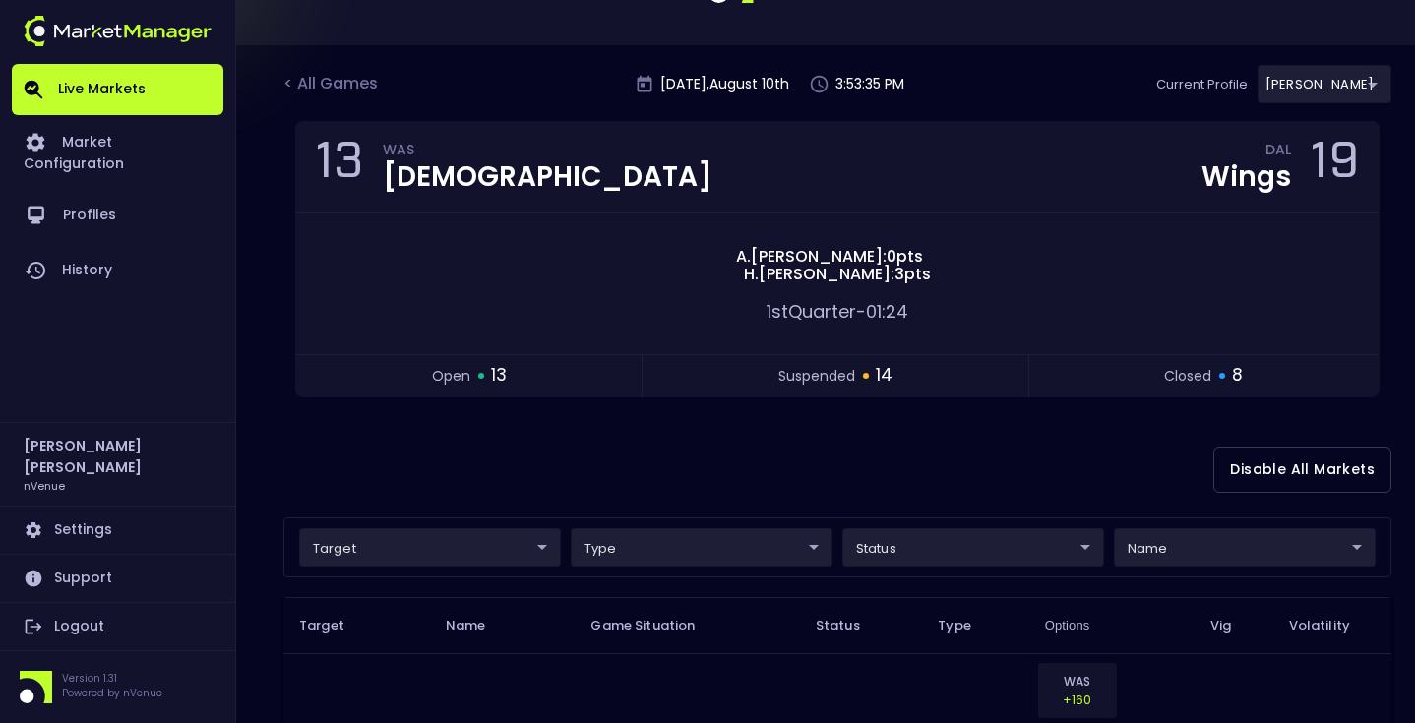
click at [832, 453] on div "Disable All Markets" at bounding box center [837, 469] width 1108 height 95
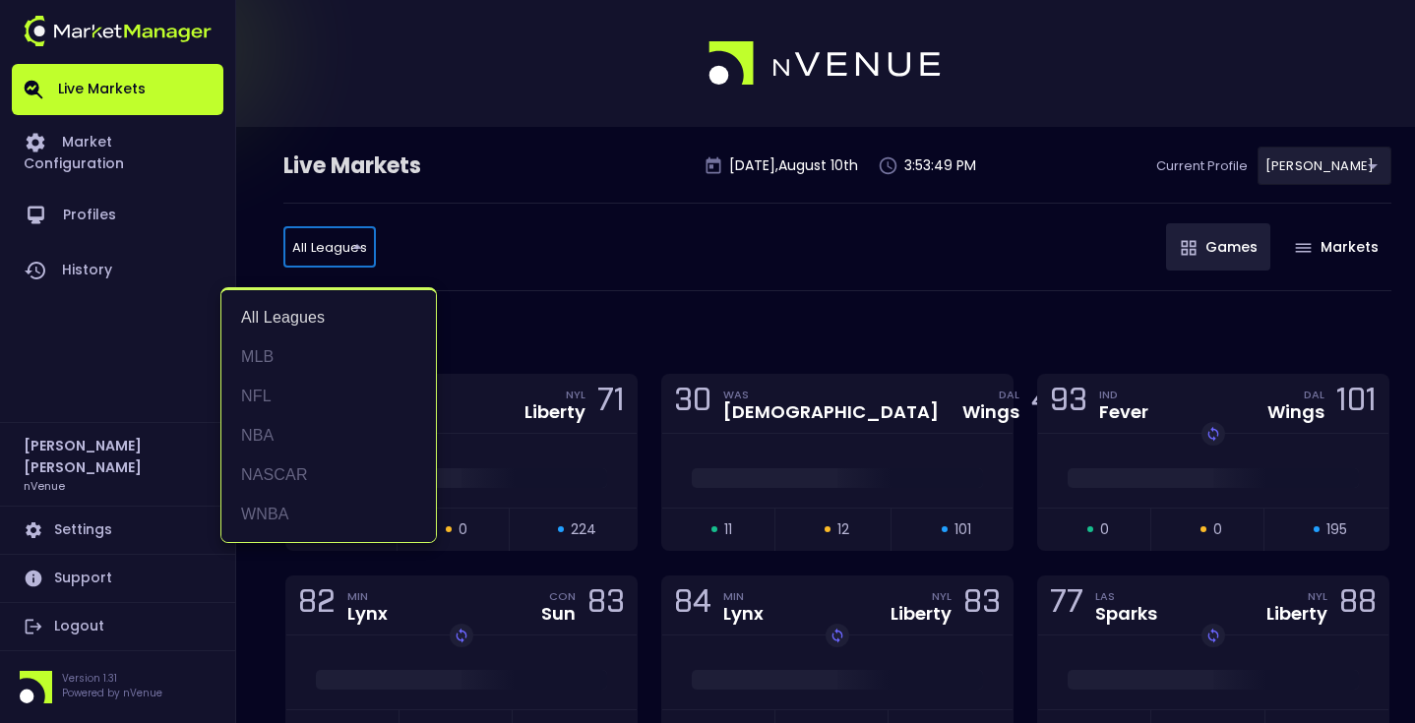
click at [559, 291] on div at bounding box center [707, 361] width 1415 height 723
